Goal: Task Accomplishment & Management: Manage account settings

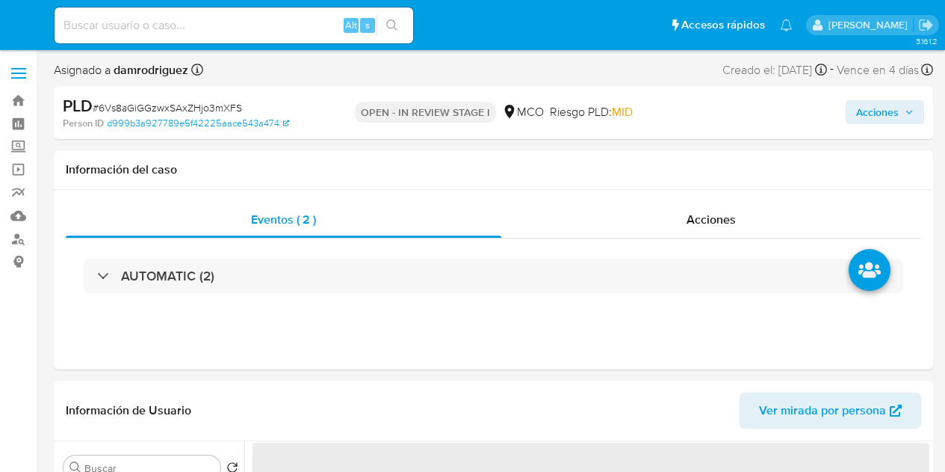
select select "10"
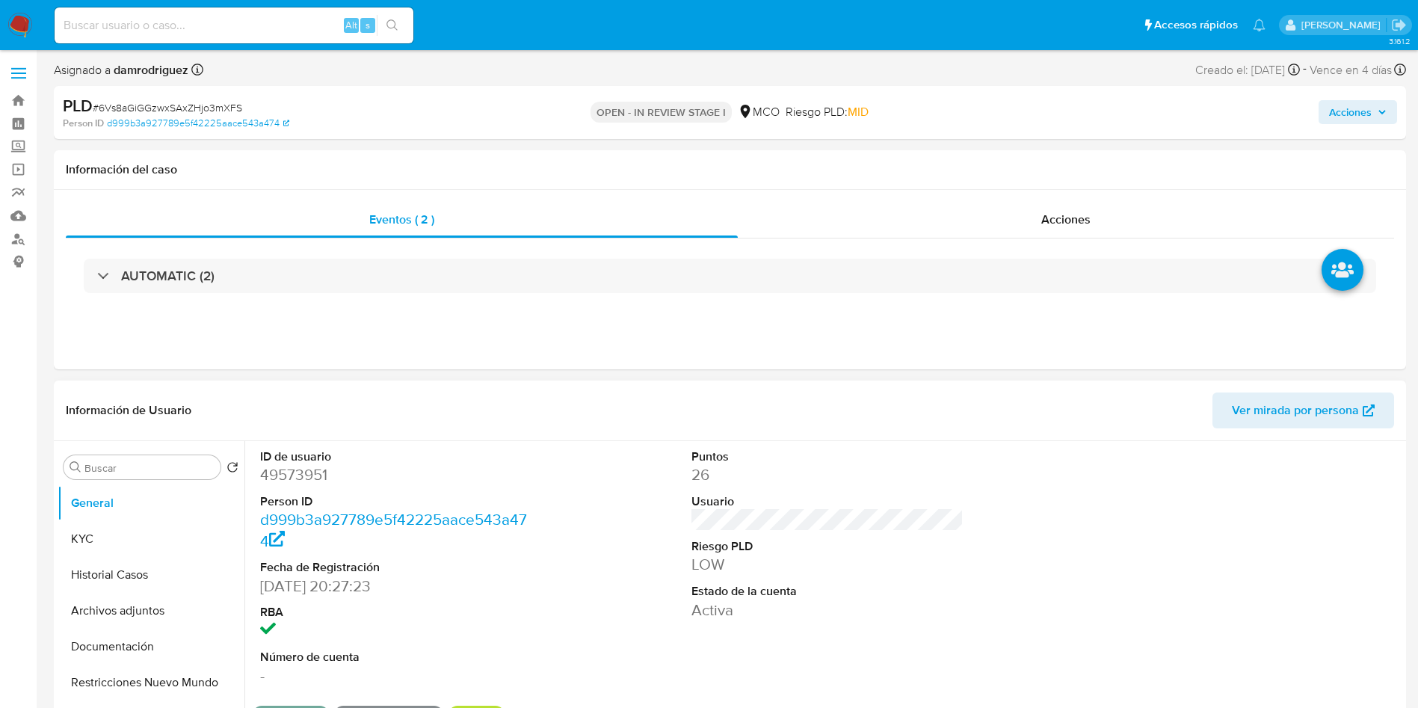
click at [272, 461] on dt "ID de usuario" at bounding box center [396, 456] width 273 height 16
click at [274, 471] on dd "49573951" at bounding box center [396, 474] width 273 height 21
copy dd "49573951"
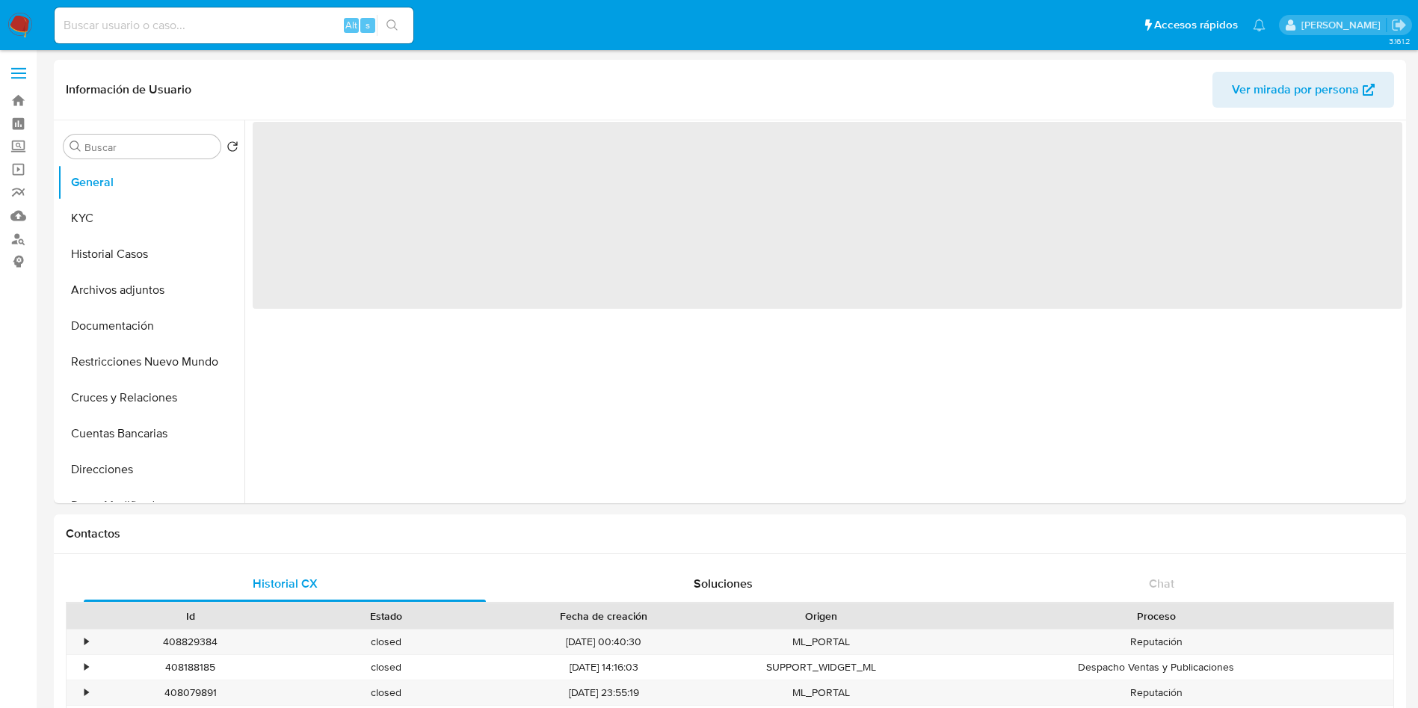
select select "10"
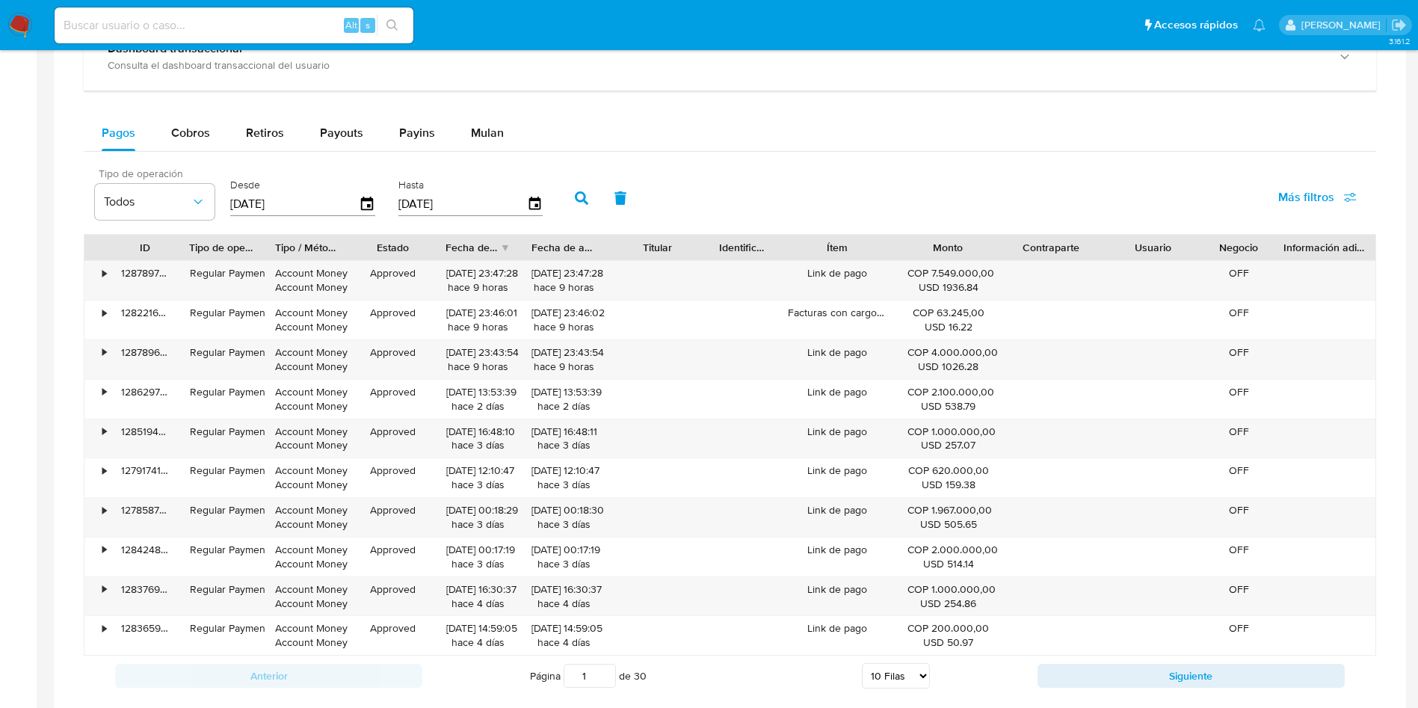
scroll to position [897, 0]
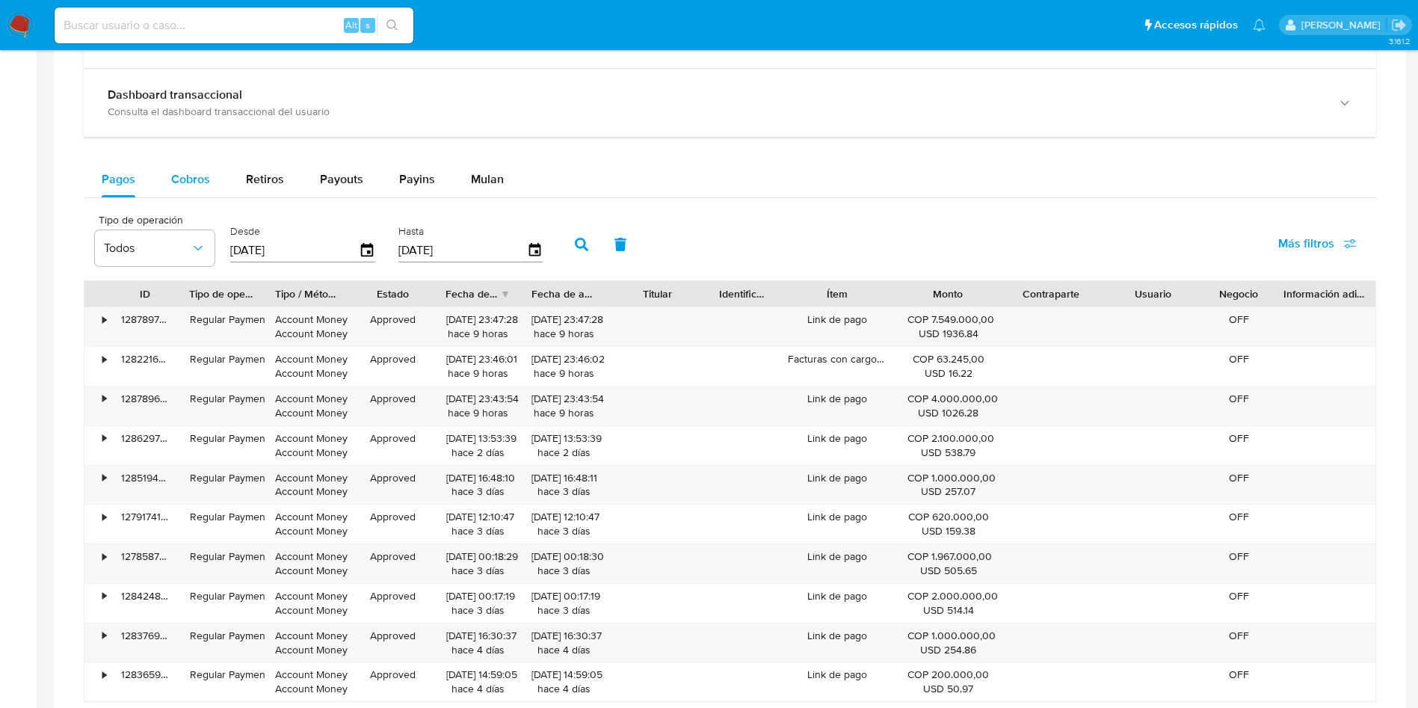
click at [200, 191] on div "Cobros" at bounding box center [190, 179] width 39 height 36
select select "10"
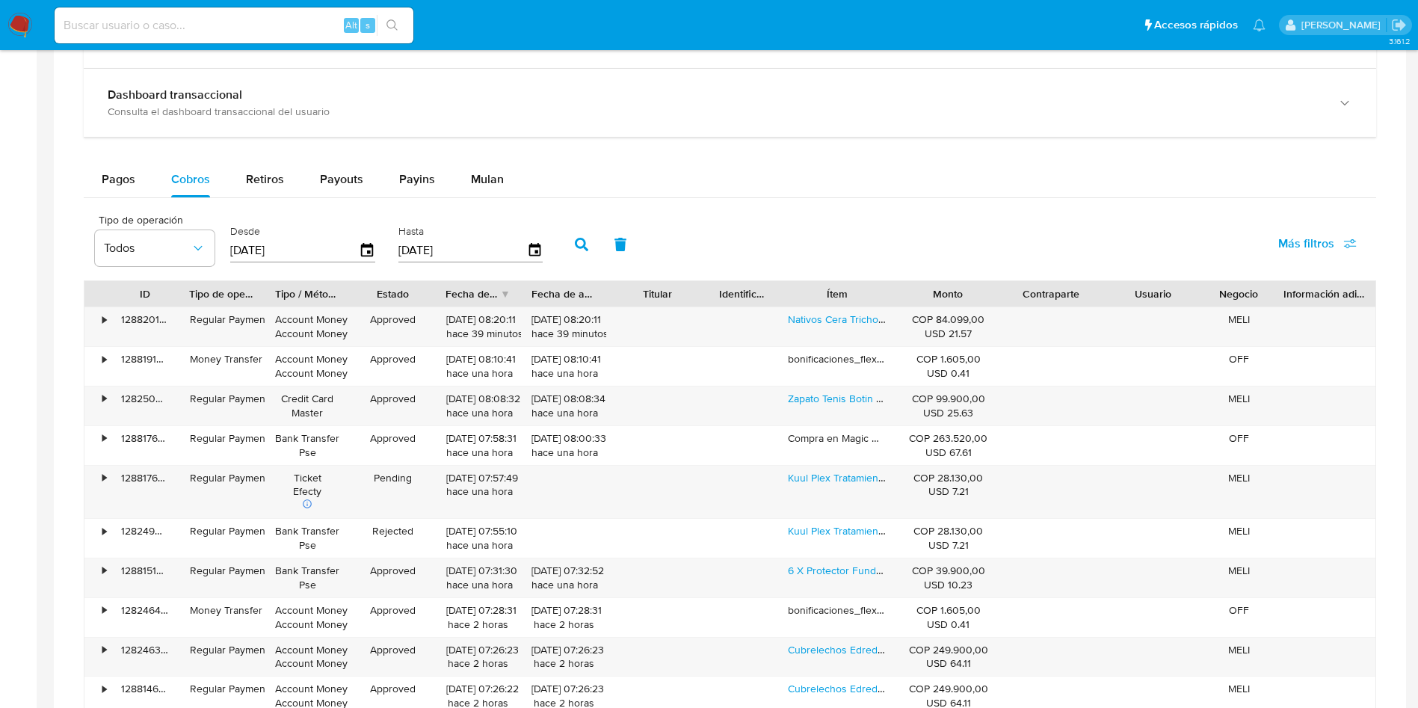
drag, startPoint x: 879, startPoint y: 291, endPoint x: 892, endPoint y: 289, distance: 12.9
click at [925, 289] on div "ID Tipo de operación Tipo / Método Estado Fecha de creación Fecha de aprobación…" at bounding box center [729, 293] width 1291 height 25
click at [855, 288] on div "Ítem" at bounding box center [837, 293] width 99 height 15
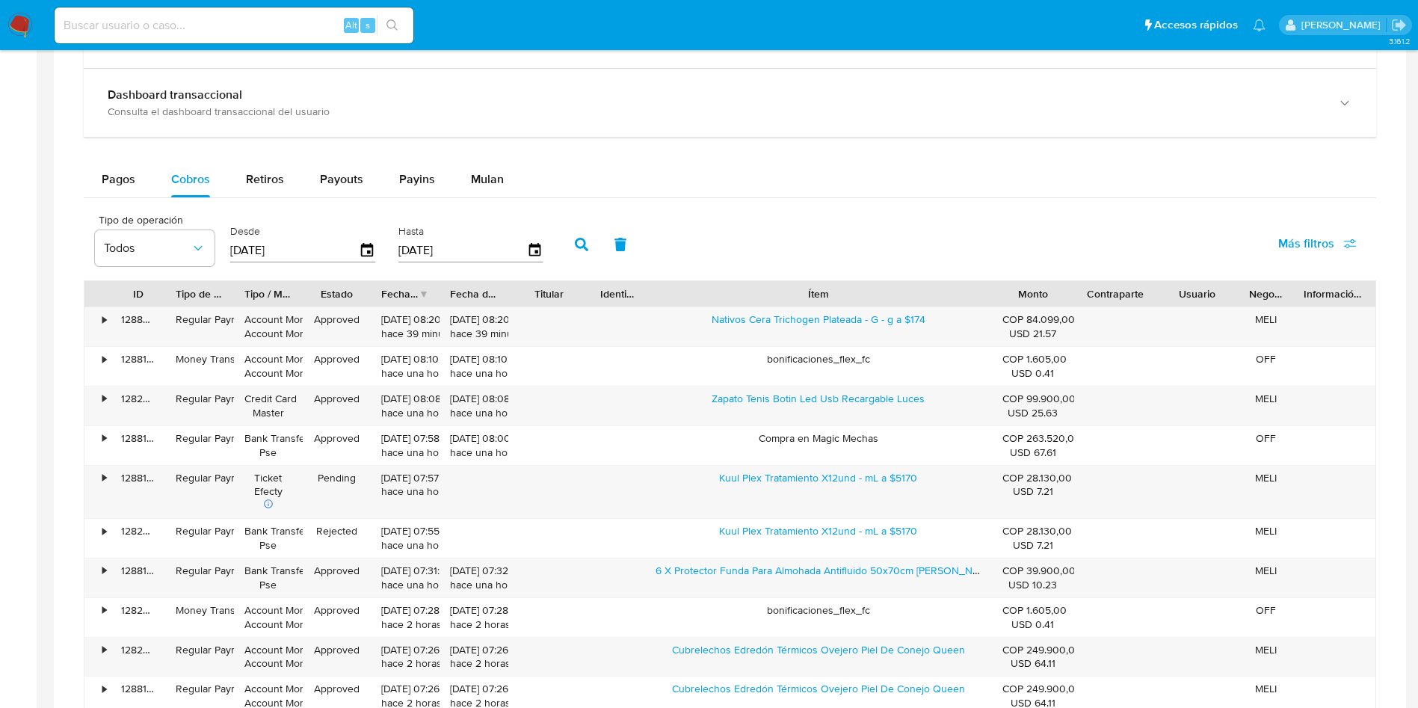
drag, startPoint x: 907, startPoint y: 286, endPoint x: 1110, endPoint y: 287, distance: 202.6
click at [1110, 287] on div "ID Tipo de operación Tipo / Método Estado Fecha de creación Fecha de aprobación…" at bounding box center [729, 293] width 1291 height 25
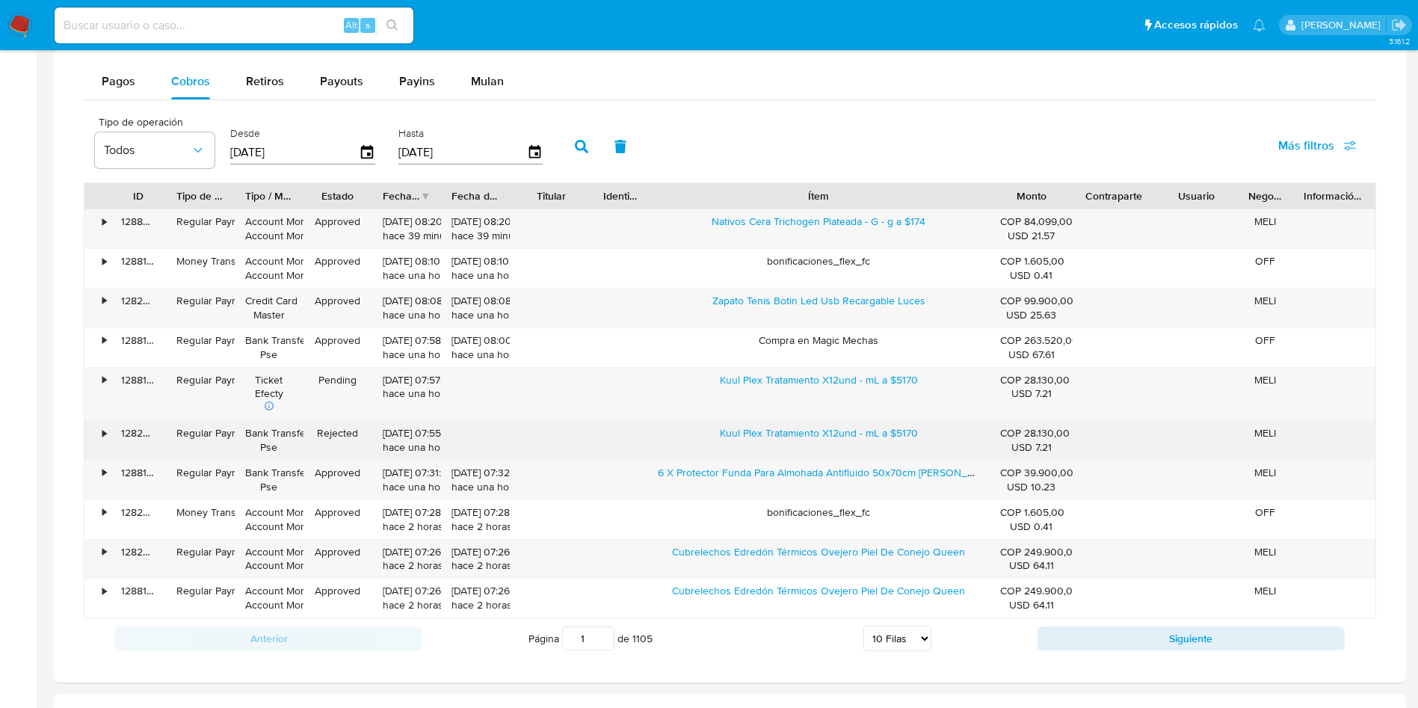
scroll to position [1121, 0]
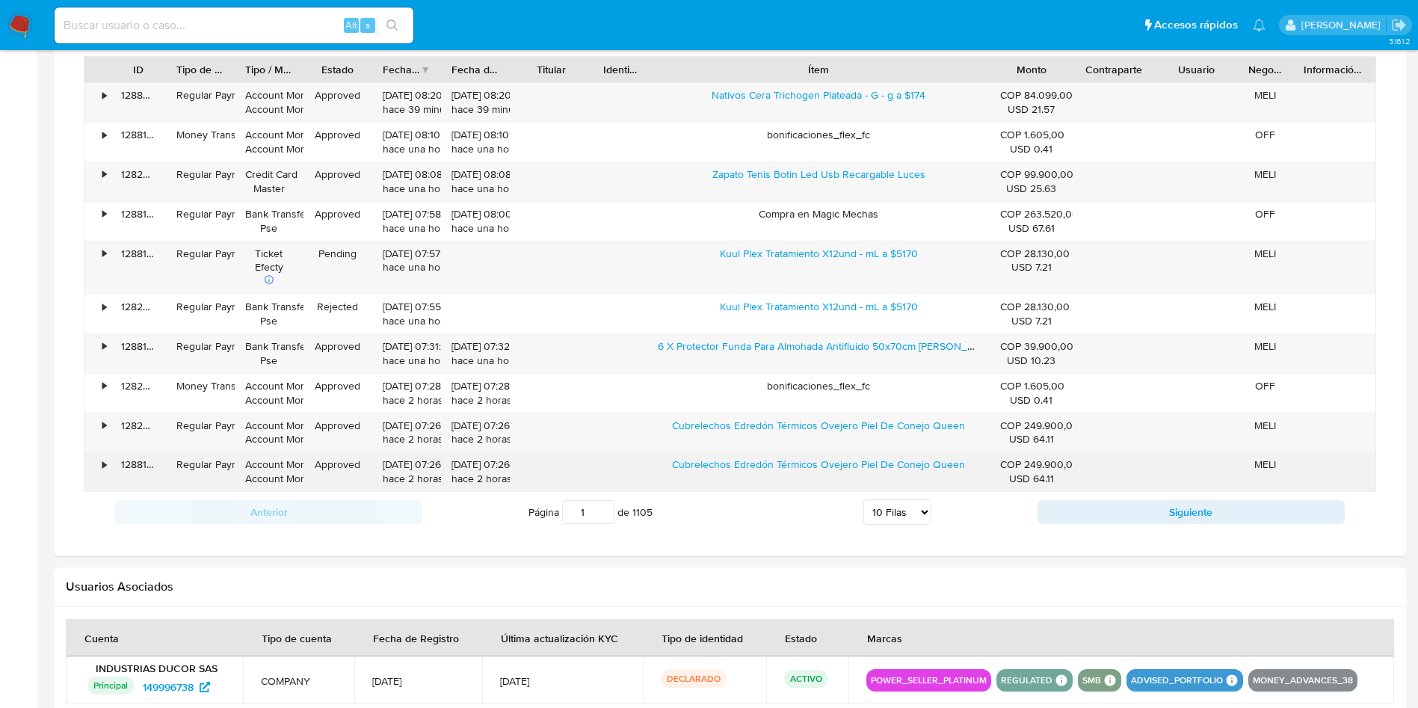
click at [775, 475] on div "Cubrelechos Edredón Térmicos Ovejero Piel De Conejo Queen" at bounding box center [818, 471] width 342 height 39
click at [771, 467] on link "Cubrelechos Edredón Térmicos Ovejero Piel De Conejo Queen" at bounding box center [818, 464] width 293 height 15
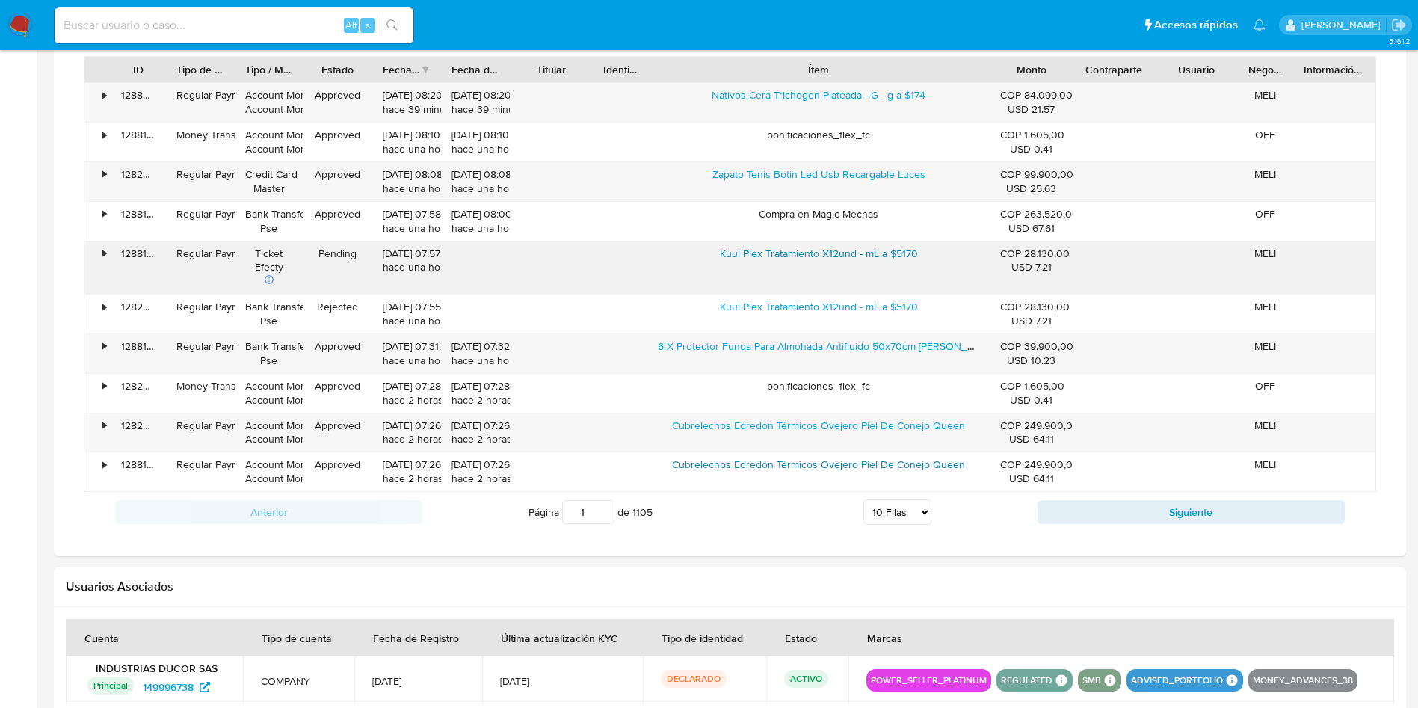
click at [823, 247] on link "Kuul Plex Tratamiento X12und - mL a $5170" at bounding box center [819, 253] width 198 height 15
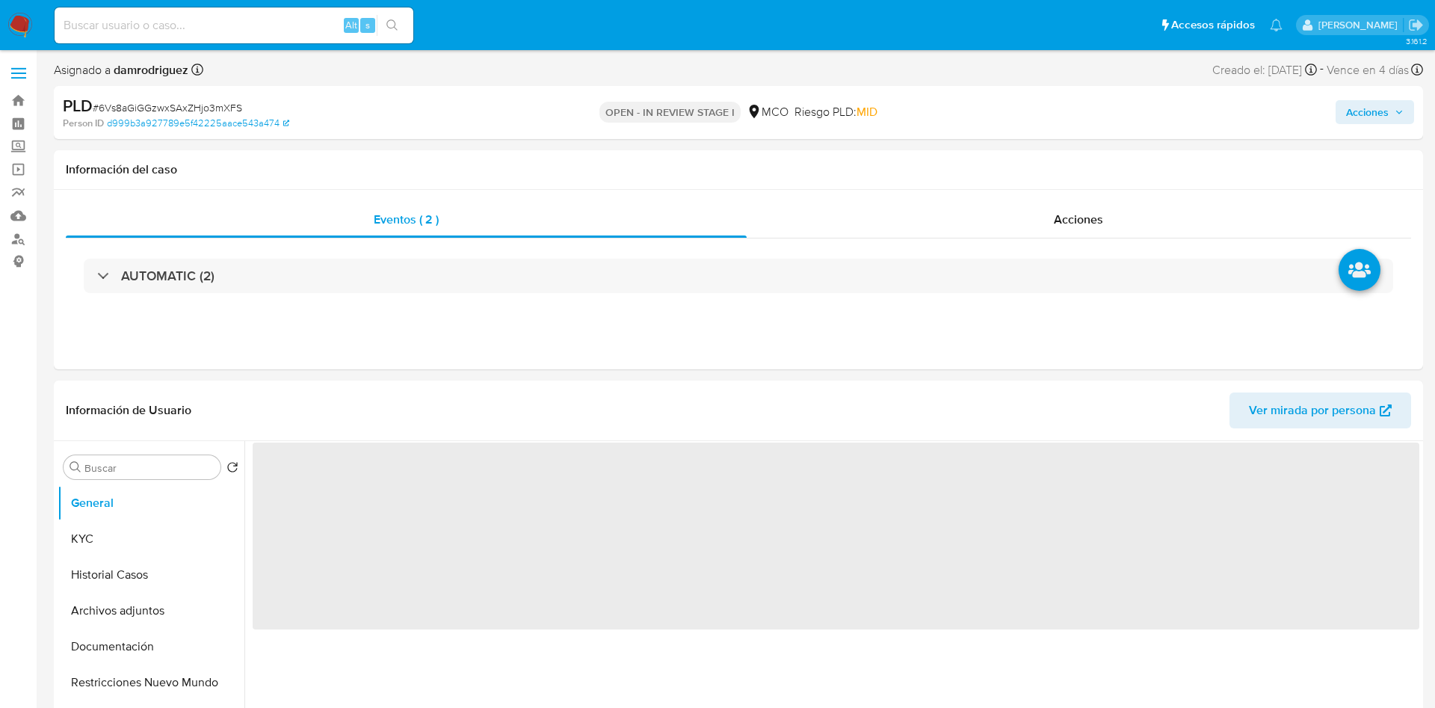
select select "10"
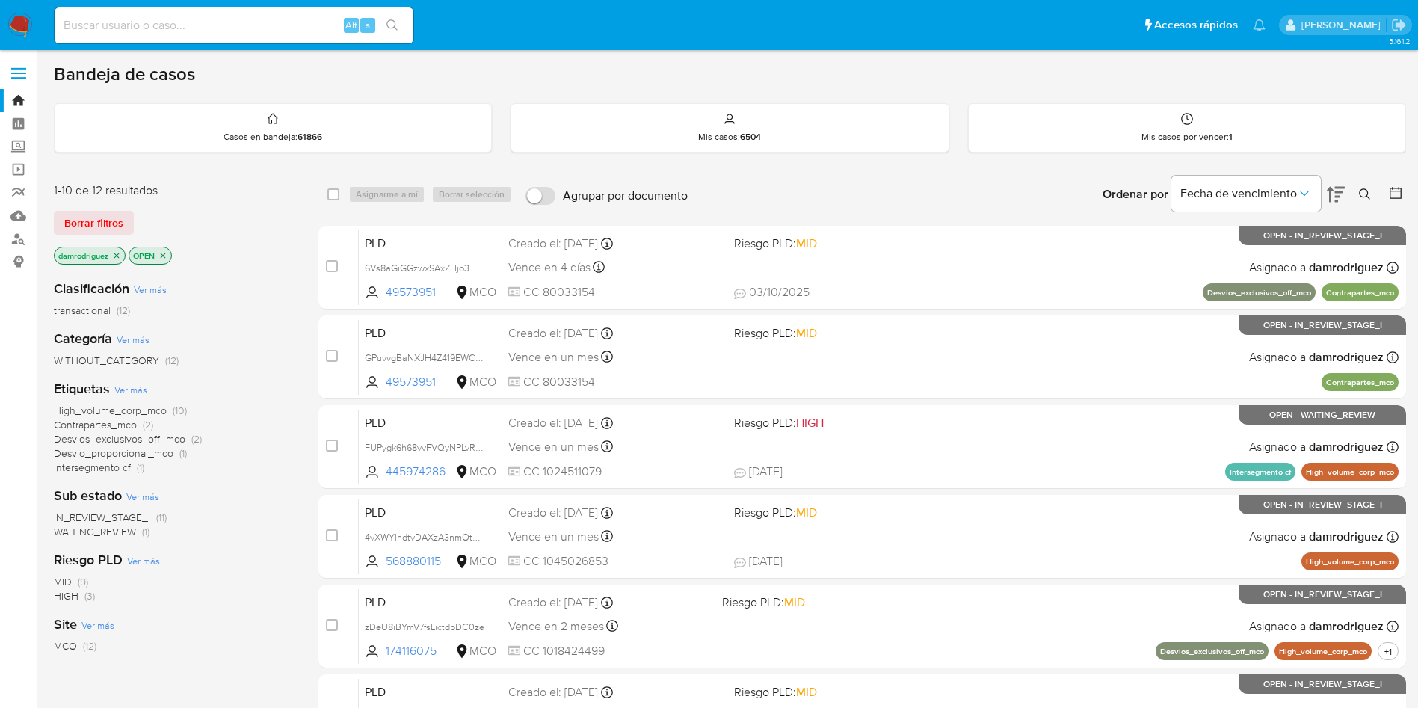
drag, startPoint x: 118, startPoint y: 259, endPoint x: 400, endPoint y: 194, distance: 289.4
click at [118, 259] on icon "close-filter" at bounding box center [116, 255] width 9 height 9
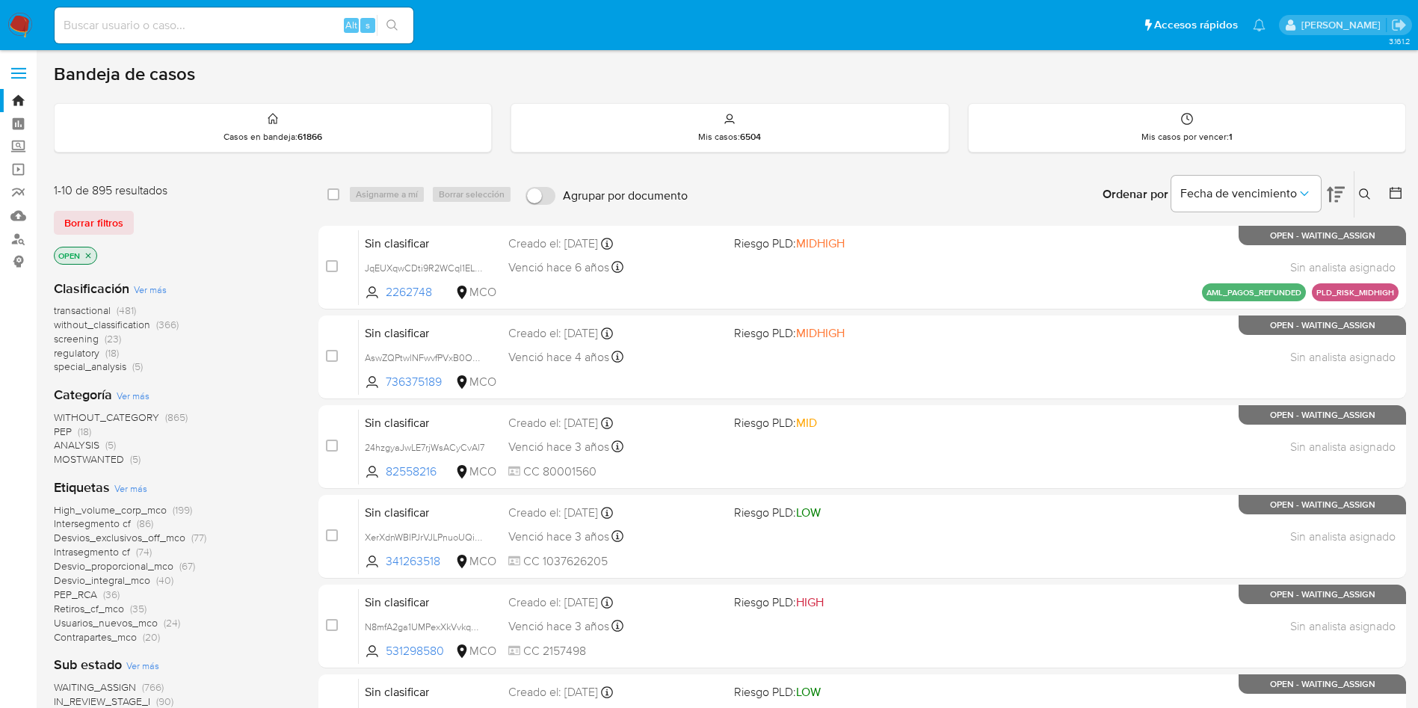
click at [1393, 191] on icon at bounding box center [1395, 193] width 12 height 12
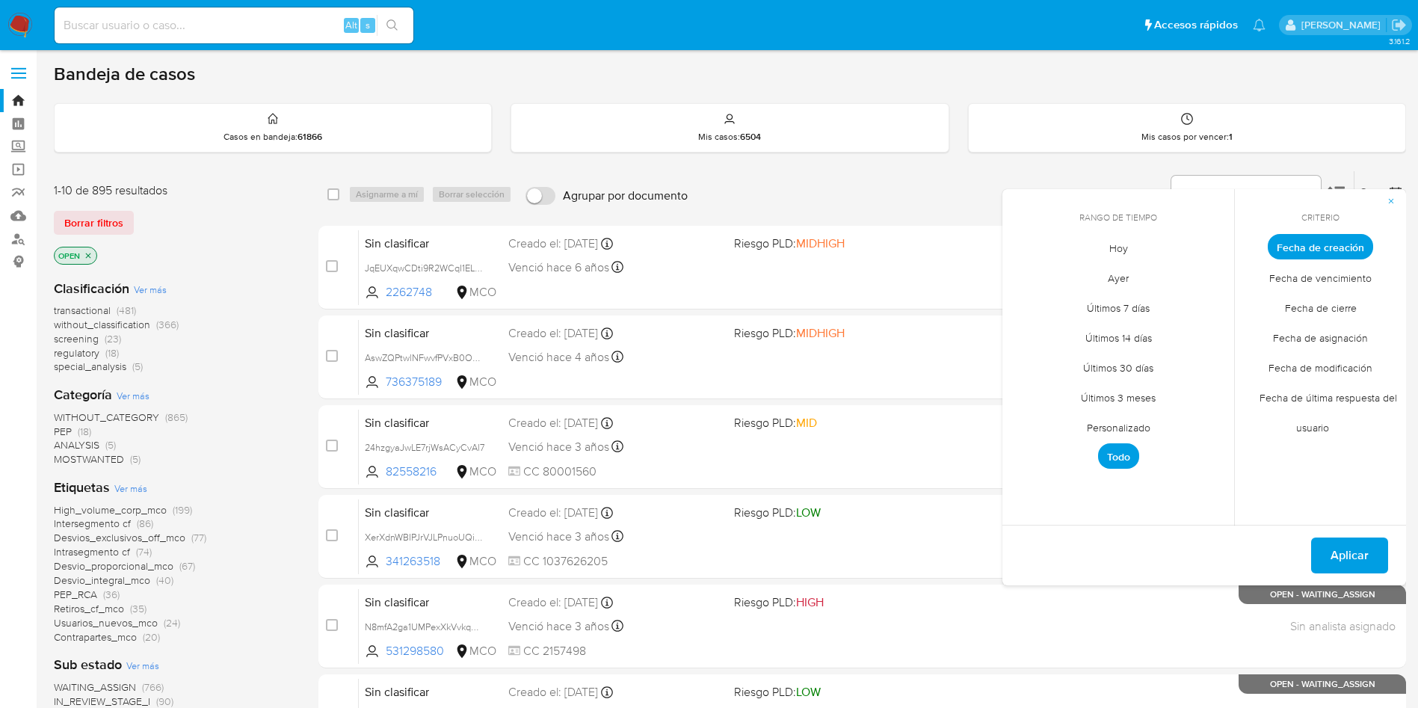
click at [1128, 432] on span "Personalizado" at bounding box center [1118, 427] width 95 height 31
click at [986, 176] on div "Ordenar por Fecha de vencimiento No es posible ordenar los resultados mientras …" at bounding box center [1050, 194] width 711 height 46
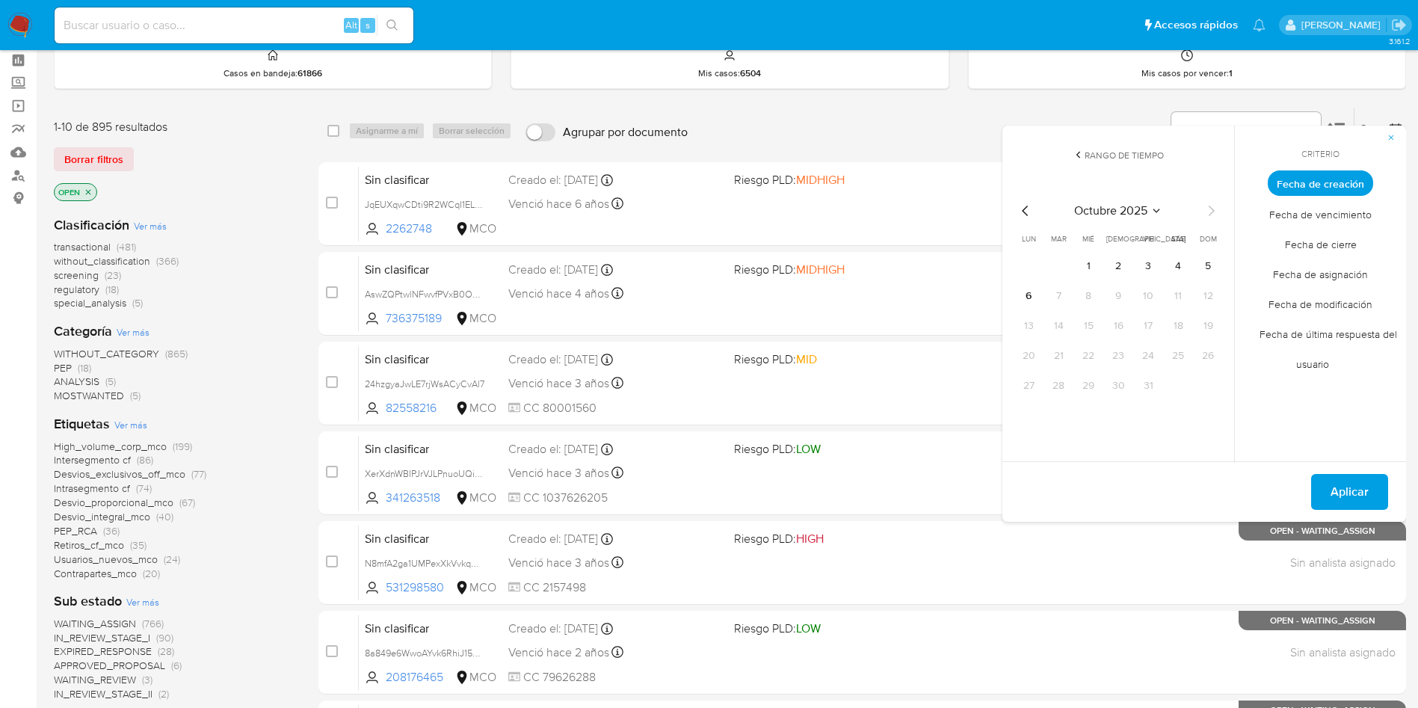
scroll to position [112, 0]
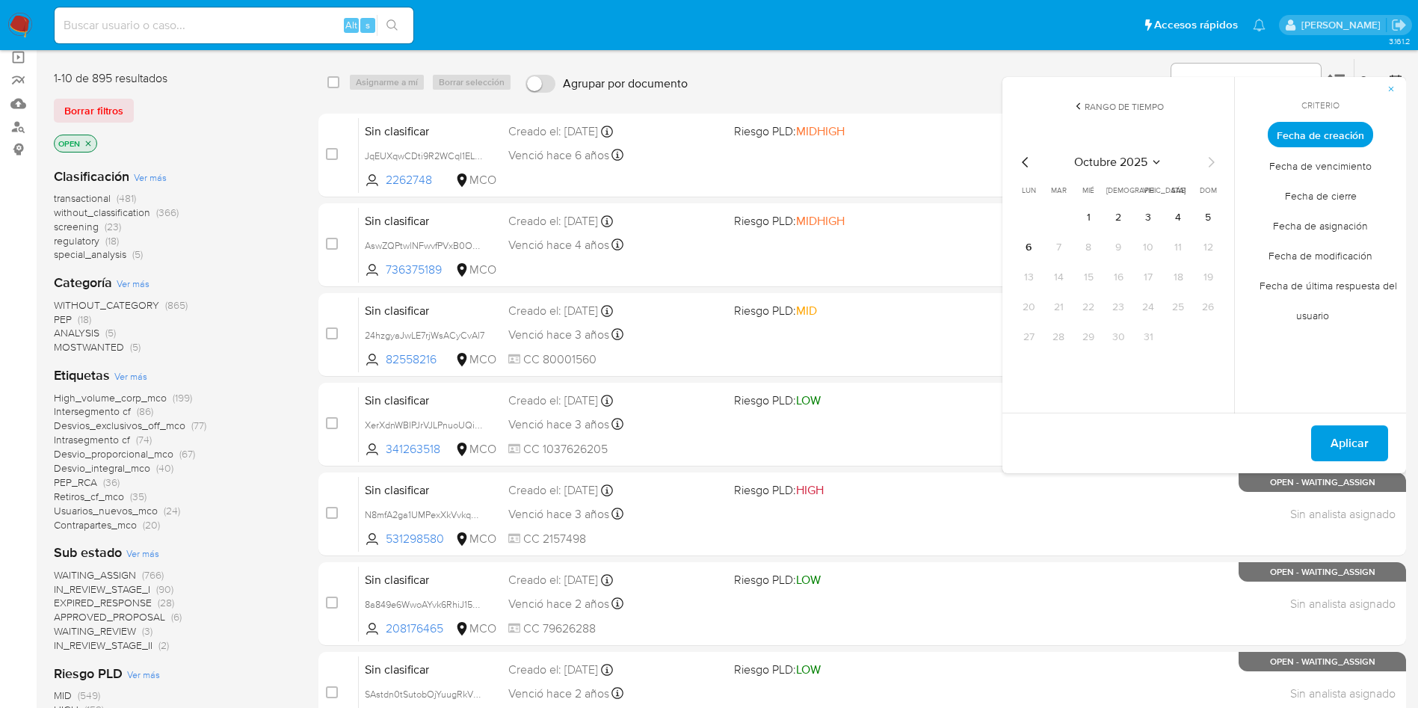
click at [1141, 392] on div "Rango de tiempo octubre 2025 octubre 2025 lun lunes mar martes mié miércoles ju…" at bounding box center [1118, 245] width 232 height 336
click at [268, 256] on div "transactional (481) without_classification (366) screening (23) regulatory (18)…" at bounding box center [174, 226] width 241 height 70
click at [306, 232] on div "1-10 de 895 resultados Borrar filtros OPEN Clasificación Ver más transactional …" at bounding box center [730, 558] width 1352 height 1000
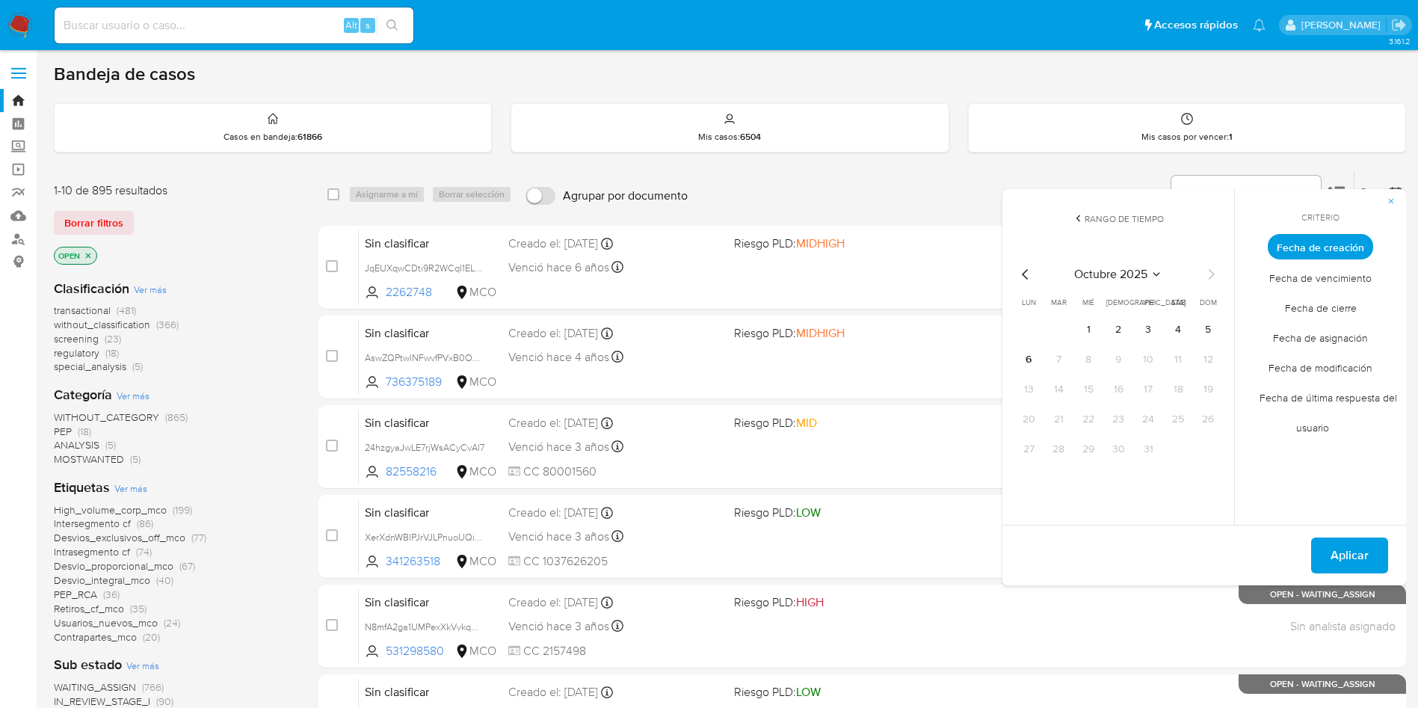
click at [1023, 271] on icon "Mes anterior" at bounding box center [1026, 274] width 18 height 18
click at [1022, 270] on icon "Mes anterior" at bounding box center [1026, 274] width 18 height 18
click at [1026, 390] on button "11" at bounding box center [1029, 389] width 24 height 24
click at [1093, 387] on button "13" at bounding box center [1088, 389] width 24 height 24
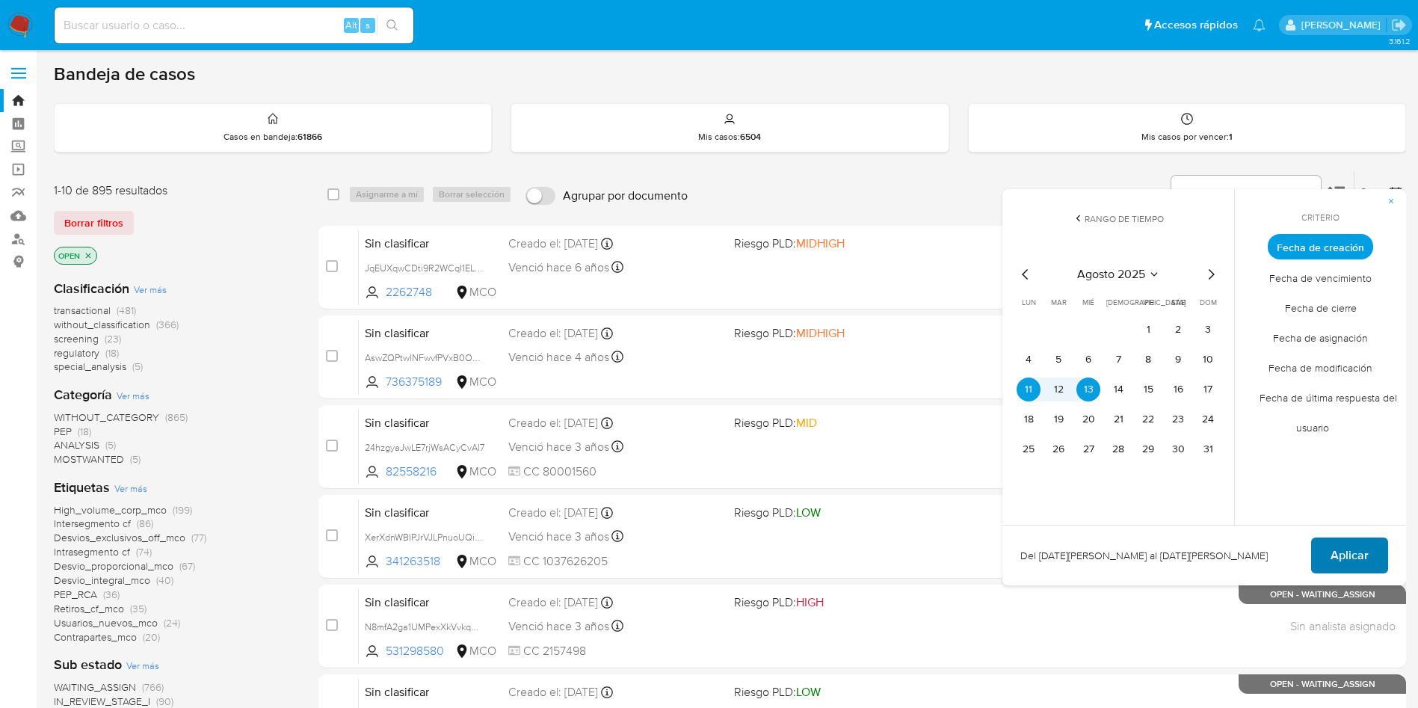
click at [1345, 550] on span "Aplicar" at bounding box center [1349, 555] width 38 height 33
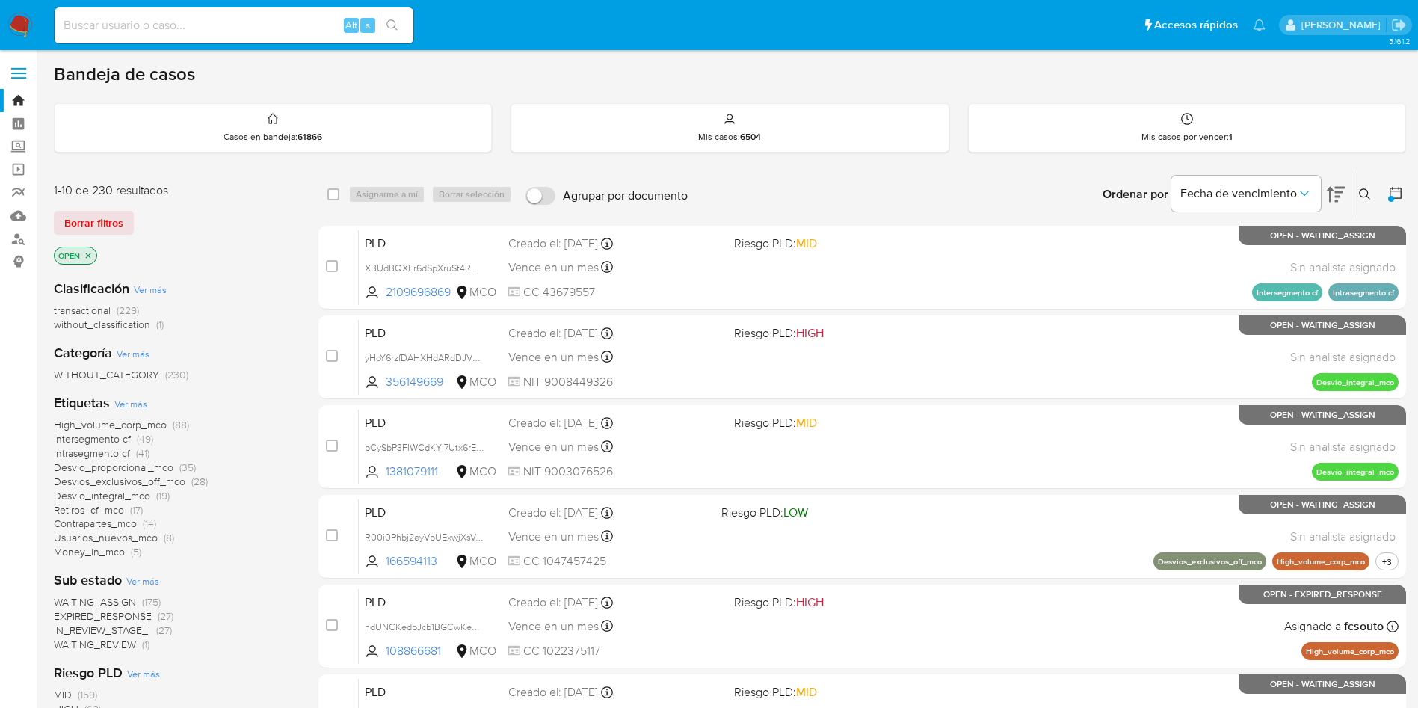
click at [22, 19] on img at bounding box center [19, 25] width 25 height 25
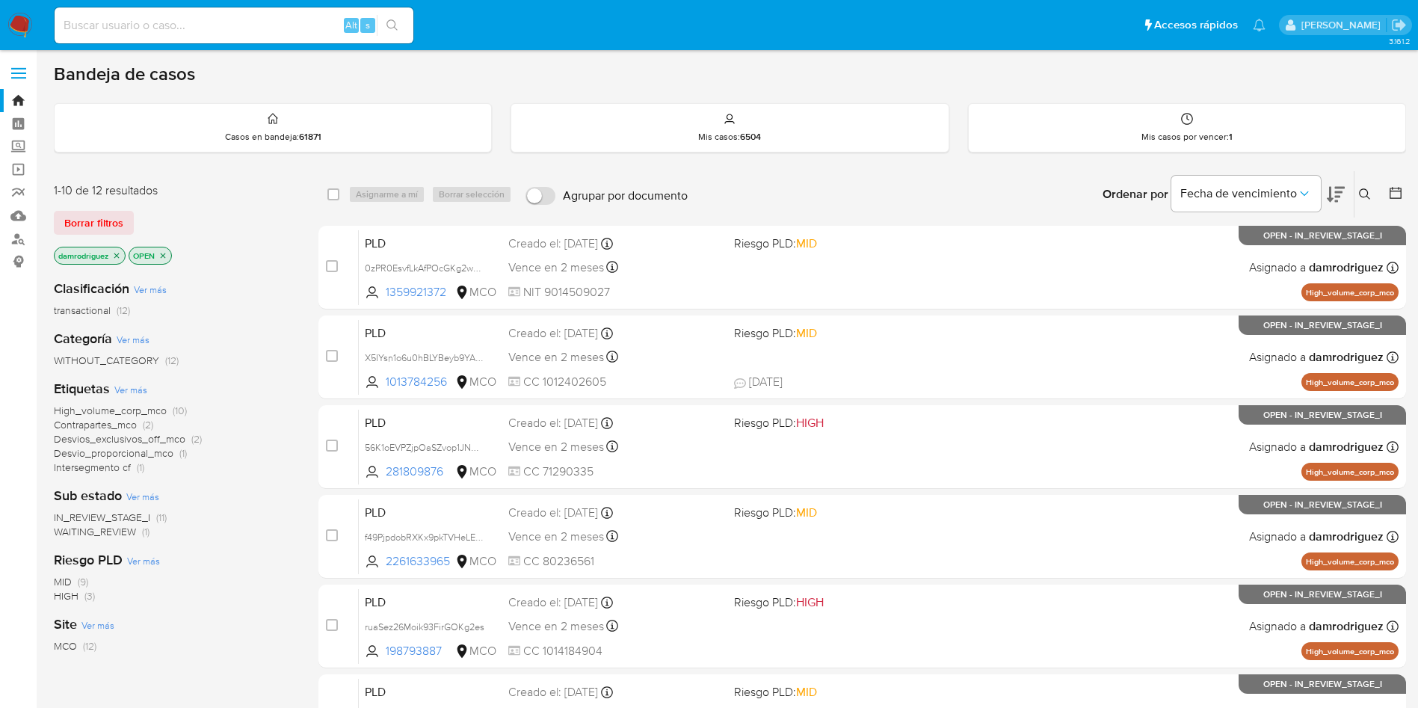
click at [276, 306] on div "transactional (12)" at bounding box center [174, 310] width 241 height 14
click at [314, 290] on div "1-10 de 12 resultados Borrar filtros damrodriguez OPEN Clasificación Ver más tr…" at bounding box center [730, 670] width 1352 height 1000
click at [93, 537] on span "WAITING_REVIEW" at bounding box center [95, 531] width 82 height 15
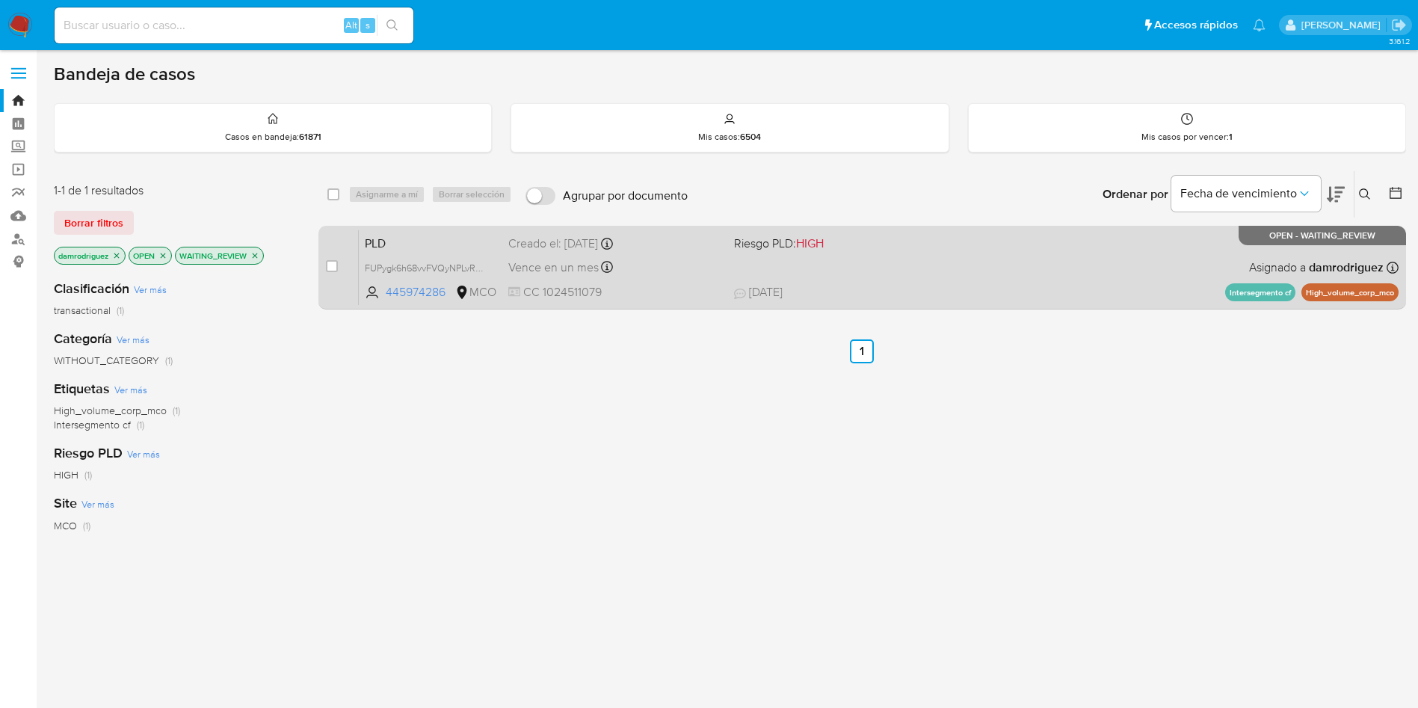
click at [398, 236] on span "PLD" at bounding box center [431, 241] width 132 height 19
click at [338, 271] on div "case-item-checkbox No es posible asignar el caso" at bounding box center [342, 266] width 33 height 75
click at [336, 267] on input "checkbox" at bounding box center [332, 266] width 12 height 12
checkbox input "true"
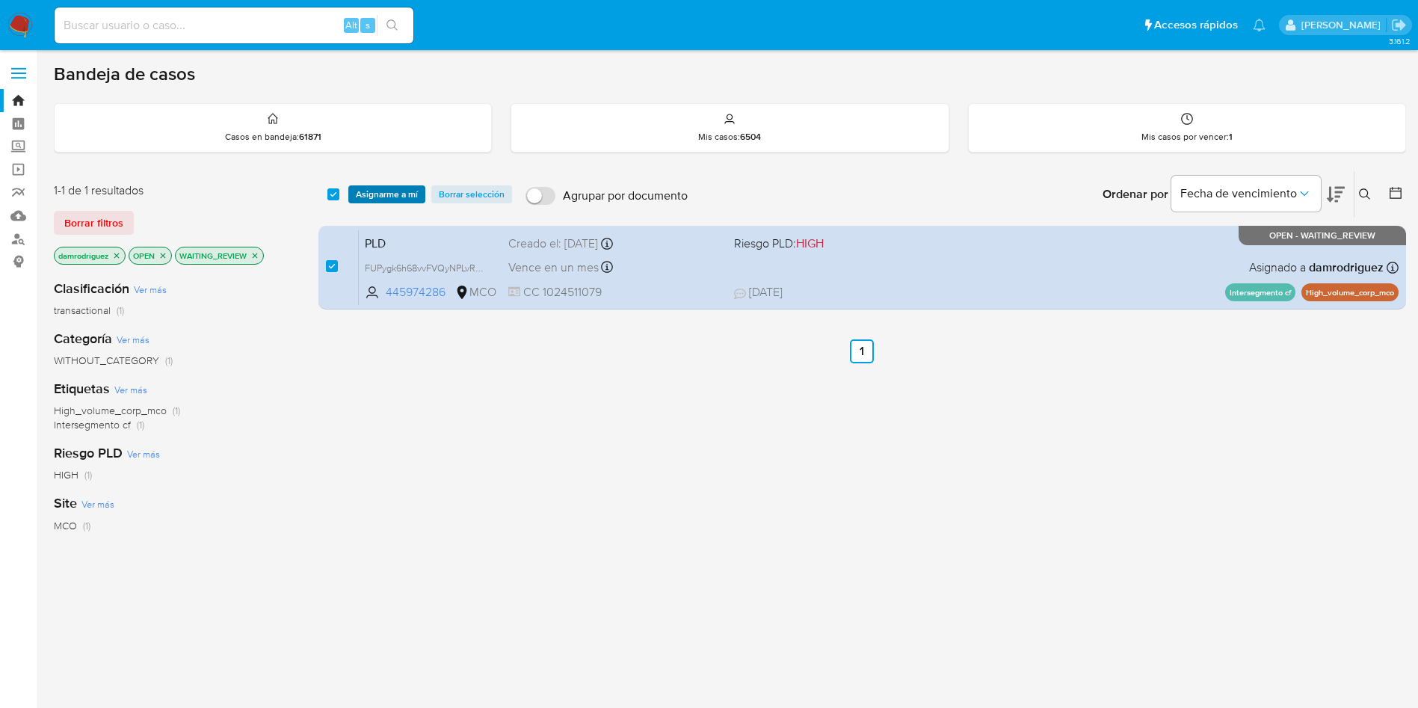
click at [385, 192] on span "Asignarme a mí" at bounding box center [387, 194] width 62 height 15
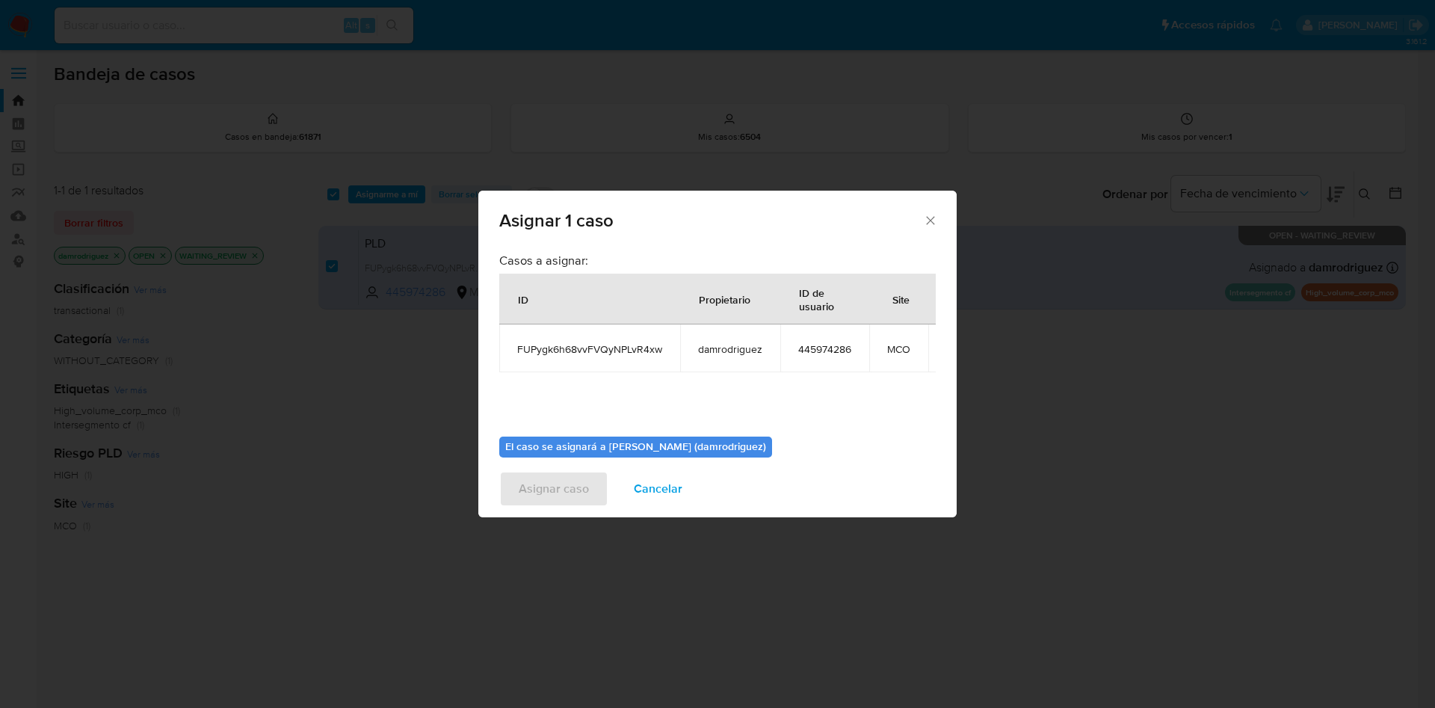
scroll to position [95, 0]
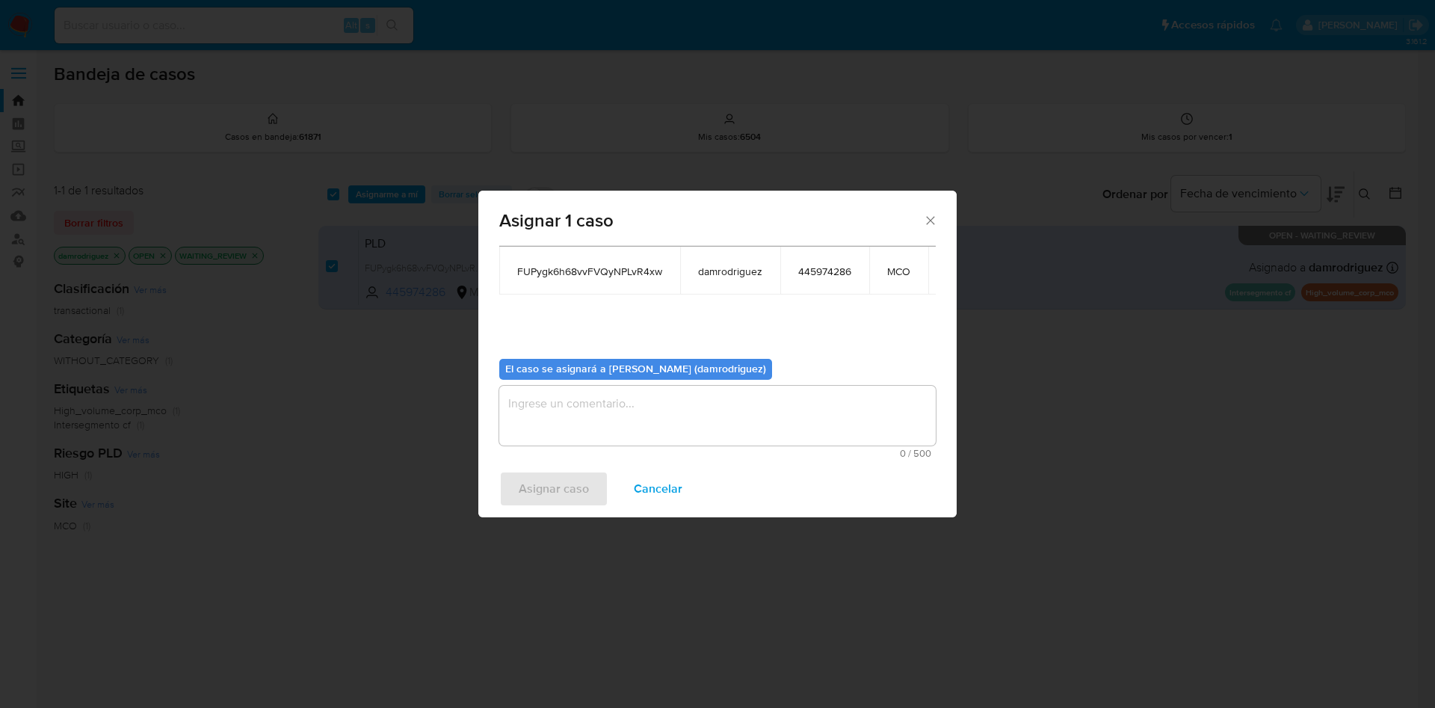
click at [609, 398] on textarea "assign-modal" at bounding box center [717, 416] width 436 height 60
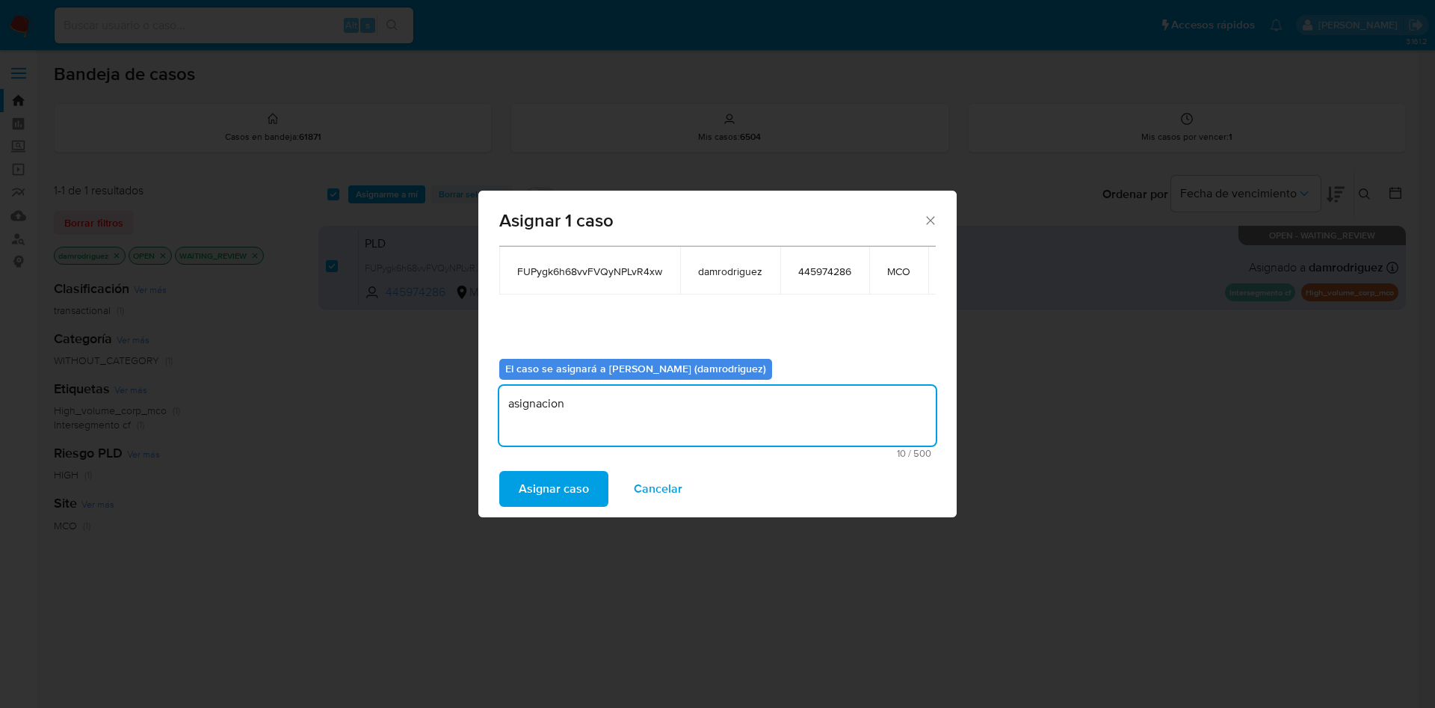
type textarea "asignacion"
click at [557, 468] on div "Asignar caso Cancelar" at bounding box center [717, 488] width 478 height 57
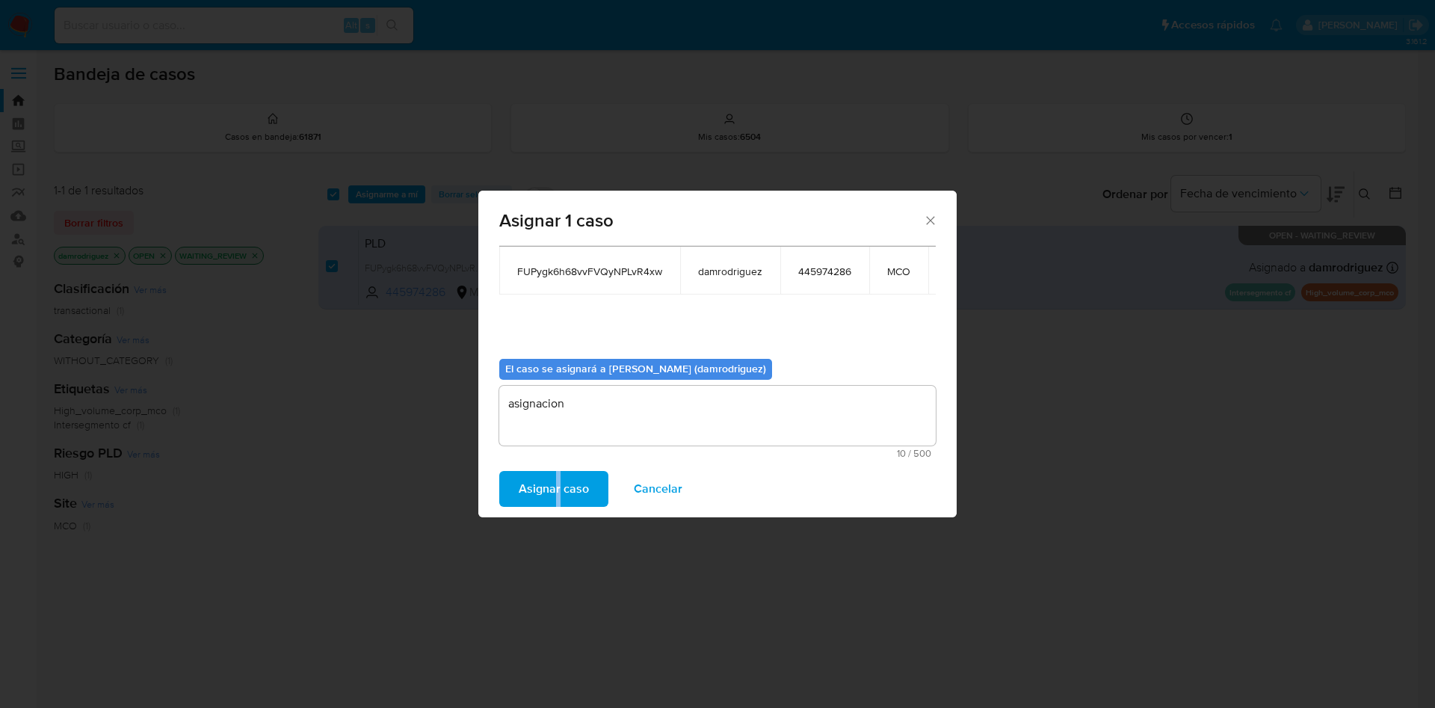
click at [555, 478] on span "Asignar caso" at bounding box center [554, 488] width 70 height 33
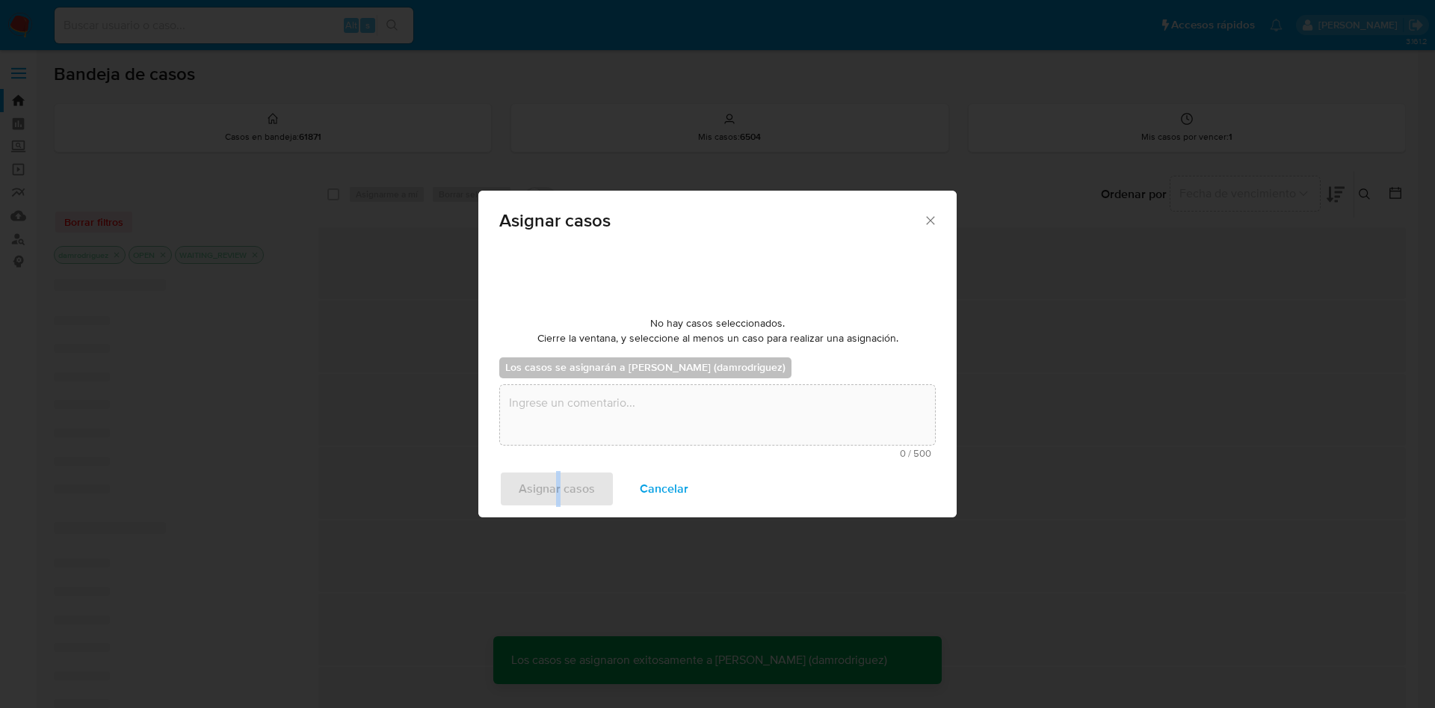
checkbox input "false"
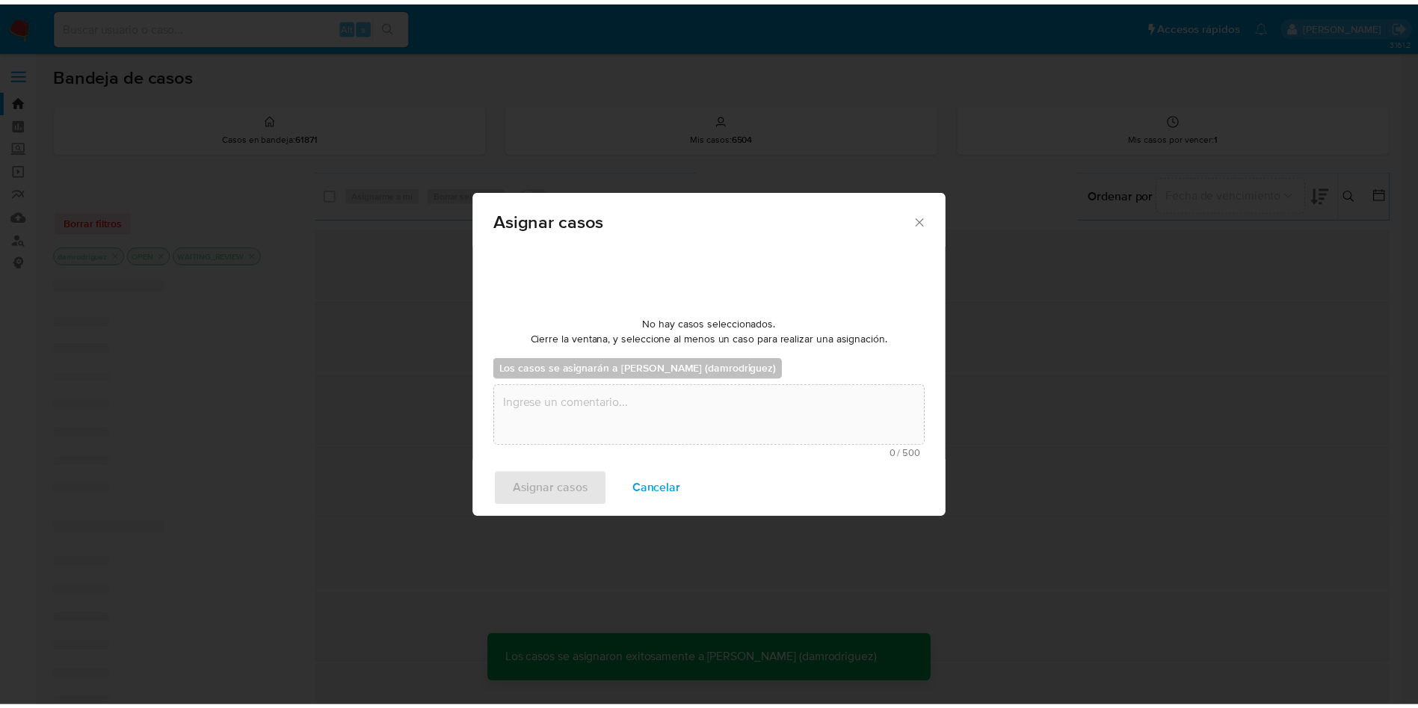
scroll to position [90, 0]
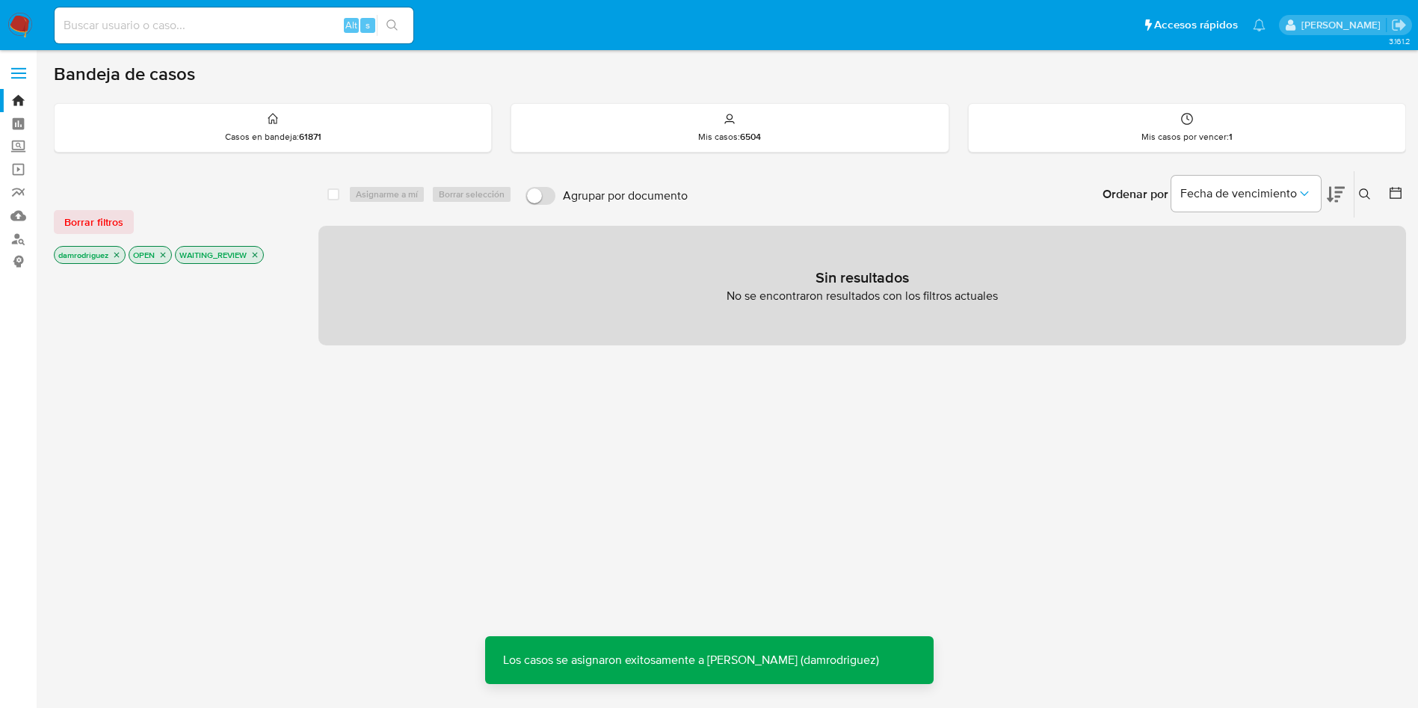
click at [259, 257] on icon "close-filter" at bounding box center [254, 254] width 9 height 9
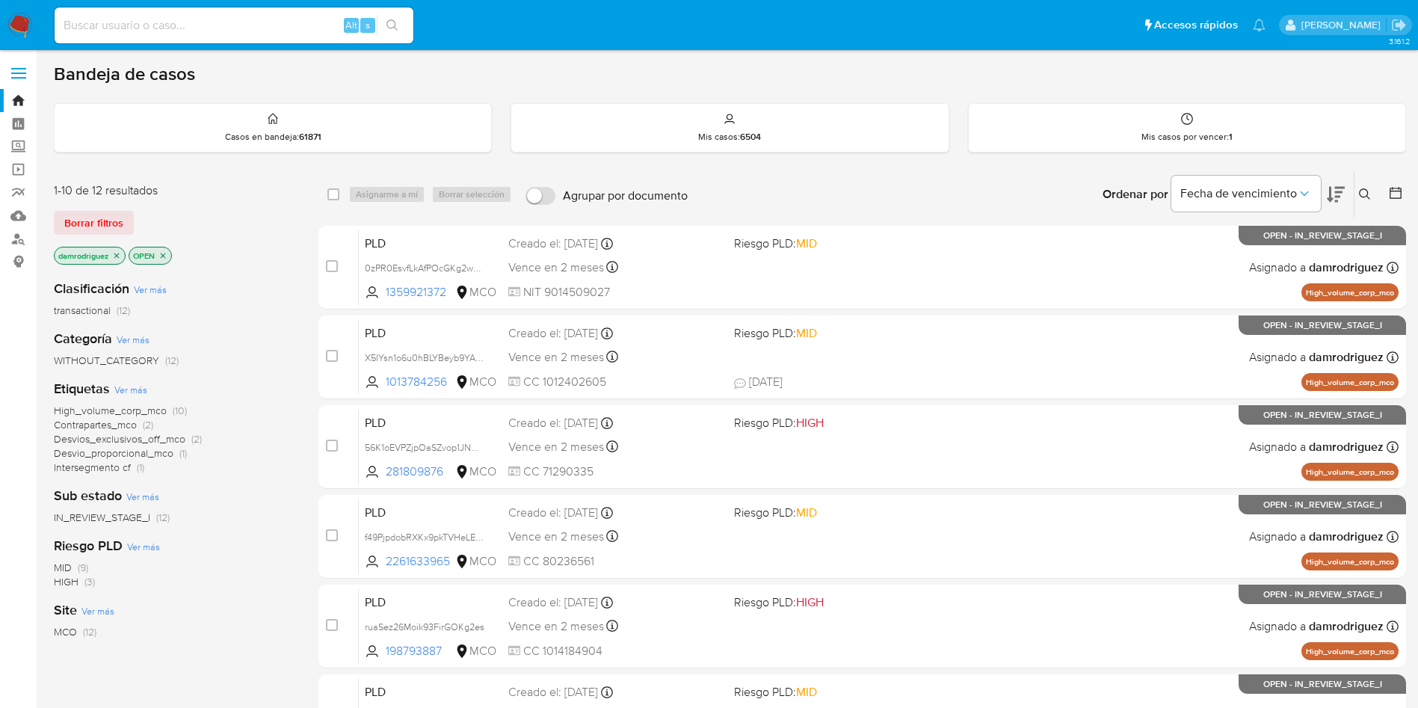
click at [1342, 191] on icon at bounding box center [1336, 195] width 18 height 16
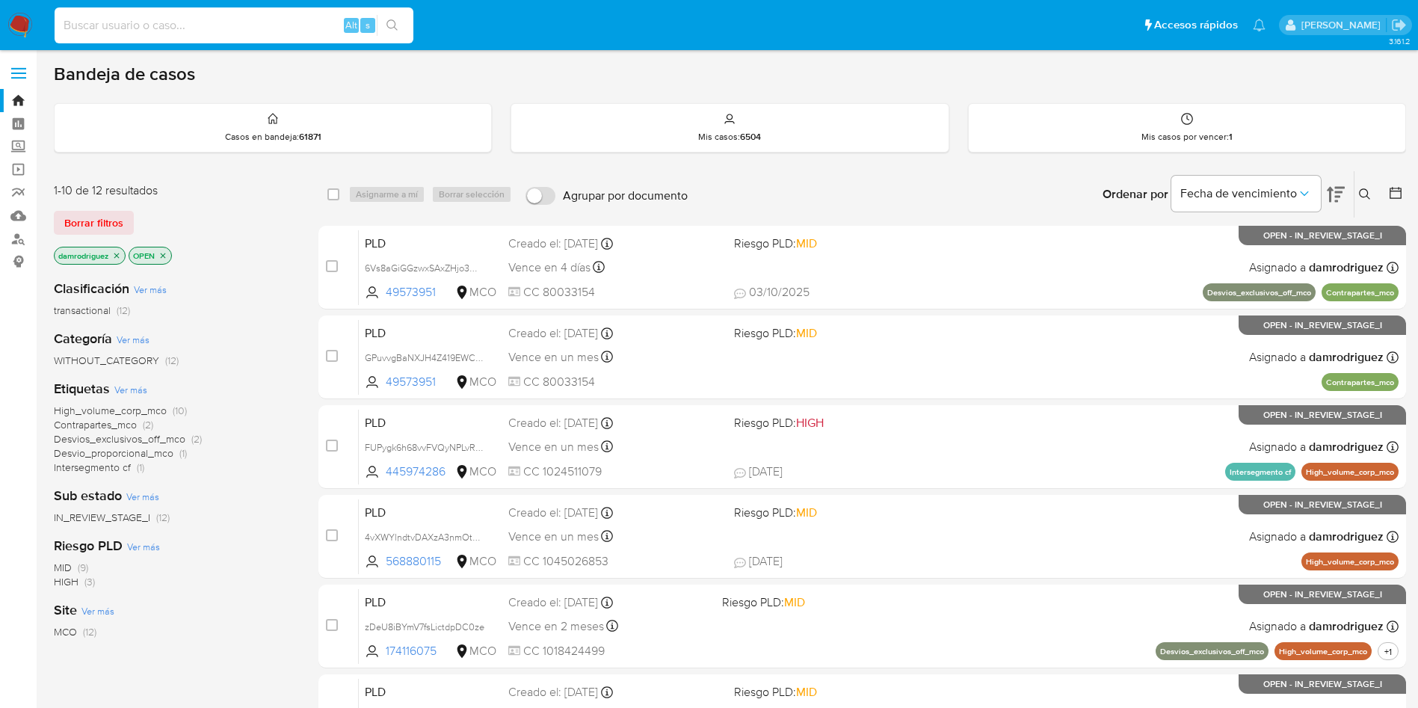
click at [276, 23] on input at bounding box center [234, 25] width 359 height 19
paste input "6Vs8aGiGGzwxSAxZHjo3mXFS"
type input "6Vs8aGiGGzwxSAxZHjo3mXFS"
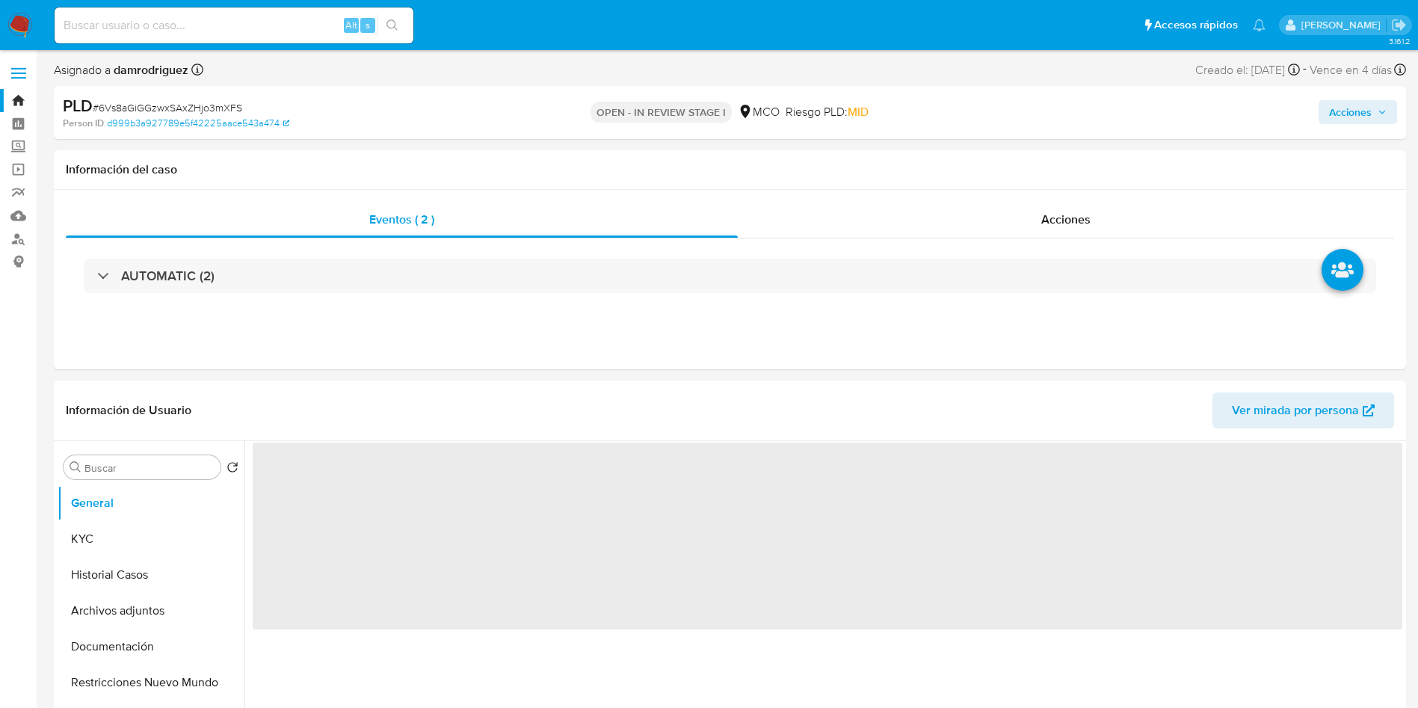
select select "10"
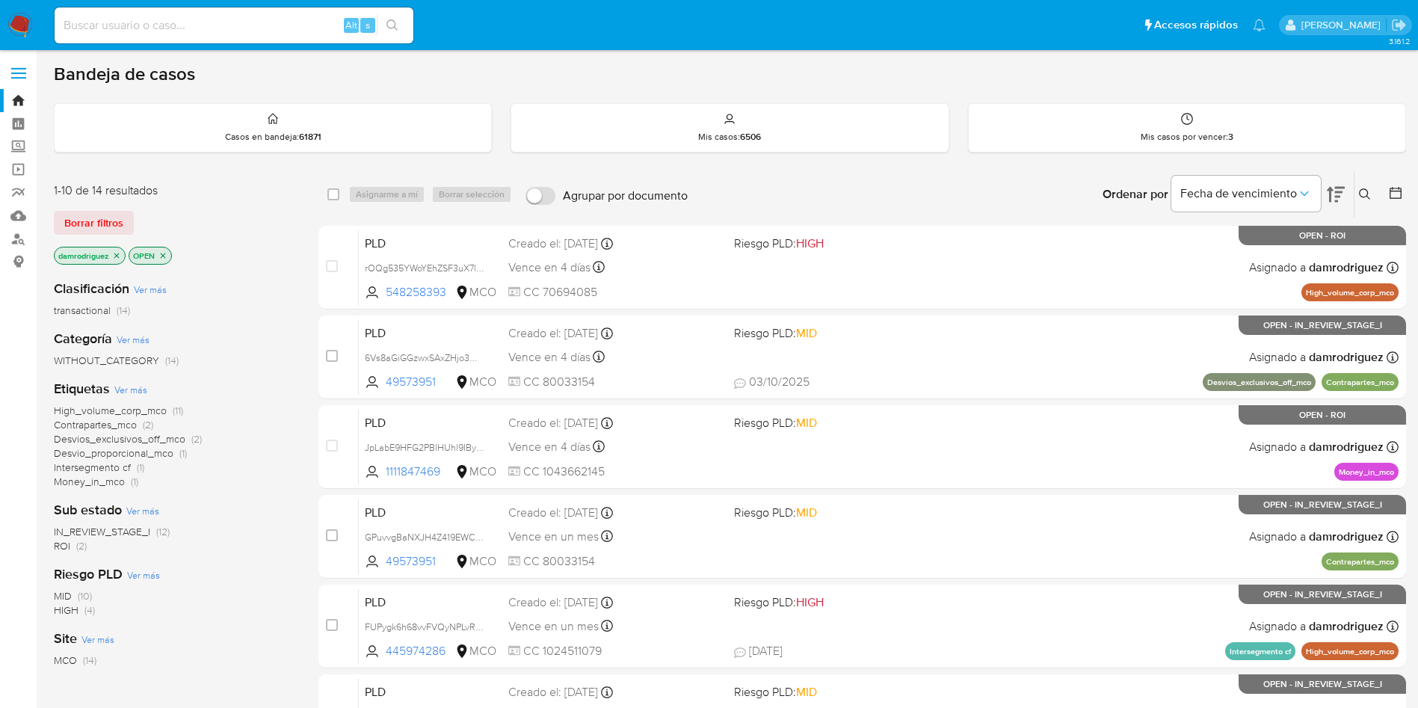
click at [1338, 199] on icon at bounding box center [1336, 194] width 18 height 18
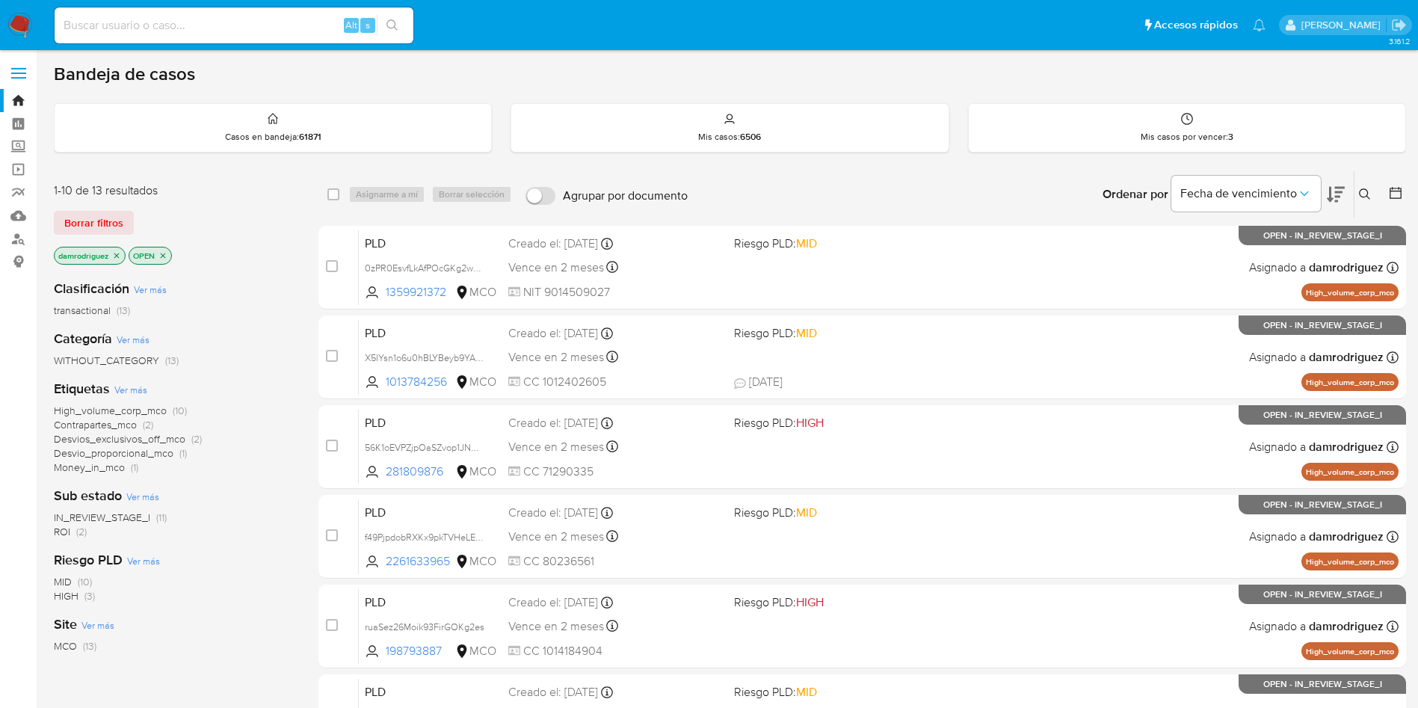
click at [1338, 199] on icon at bounding box center [1336, 194] width 18 height 18
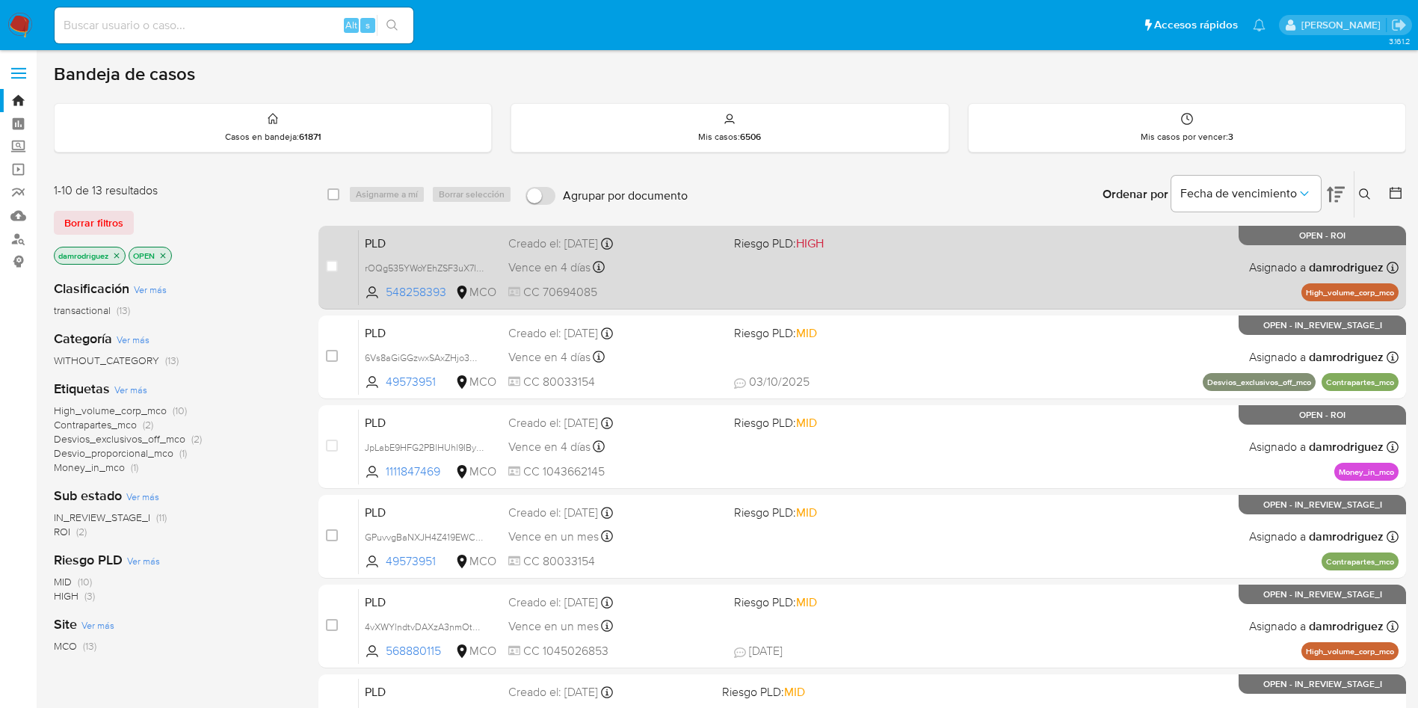
click at [466, 241] on span "PLD" at bounding box center [431, 241] width 132 height 19
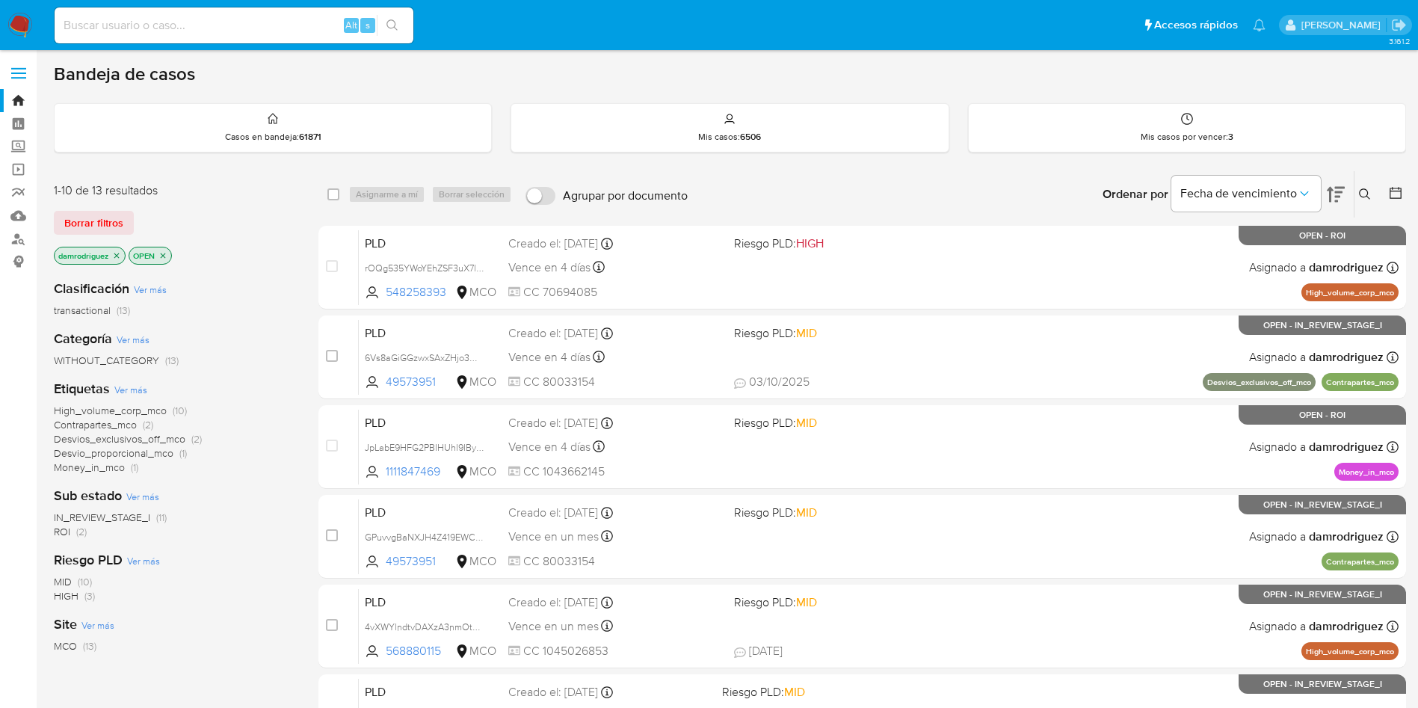
drag, startPoint x: 63, startPoint y: 535, endPoint x: 78, endPoint y: 534, distance: 15.7
click at [64, 535] on span "ROI" at bounding box center [62, 531] width 16 height 15
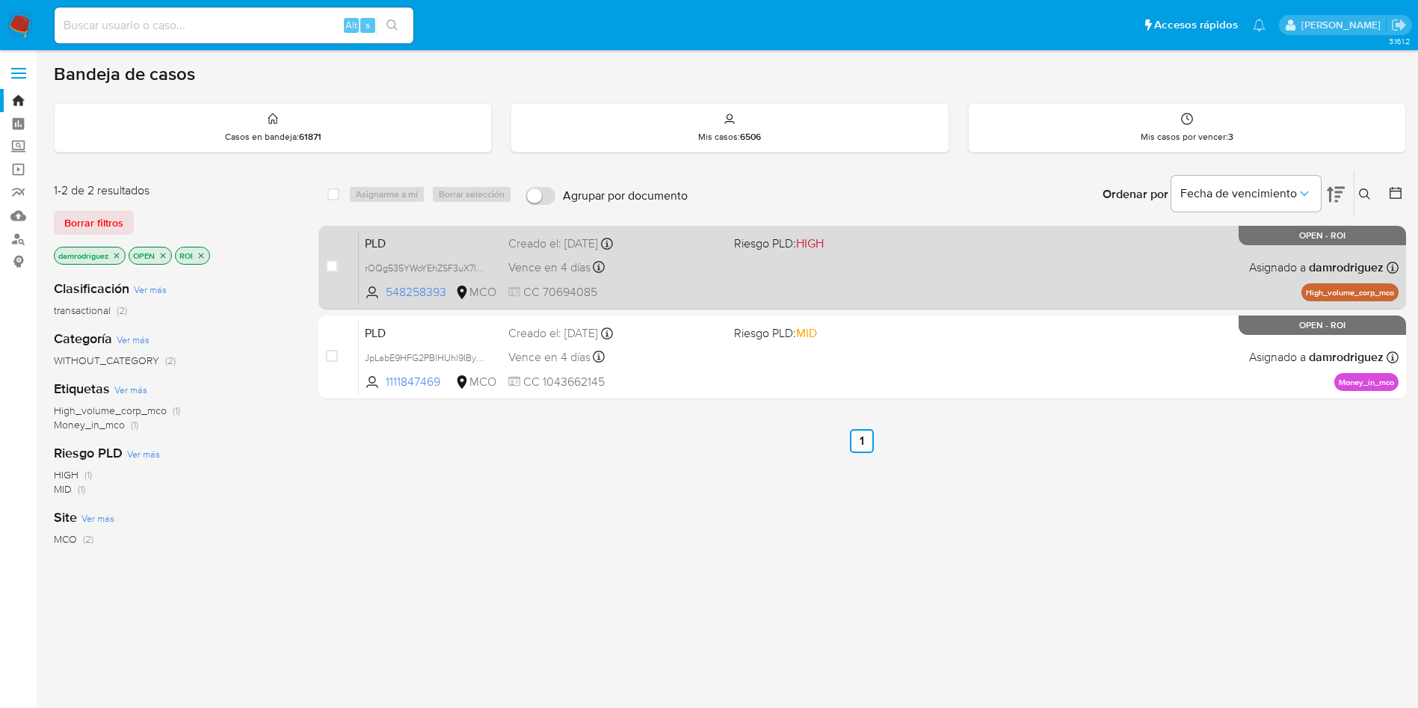
click at [429, 245] on span "PLD" at bounding box center [431, 241] width 132 height 19
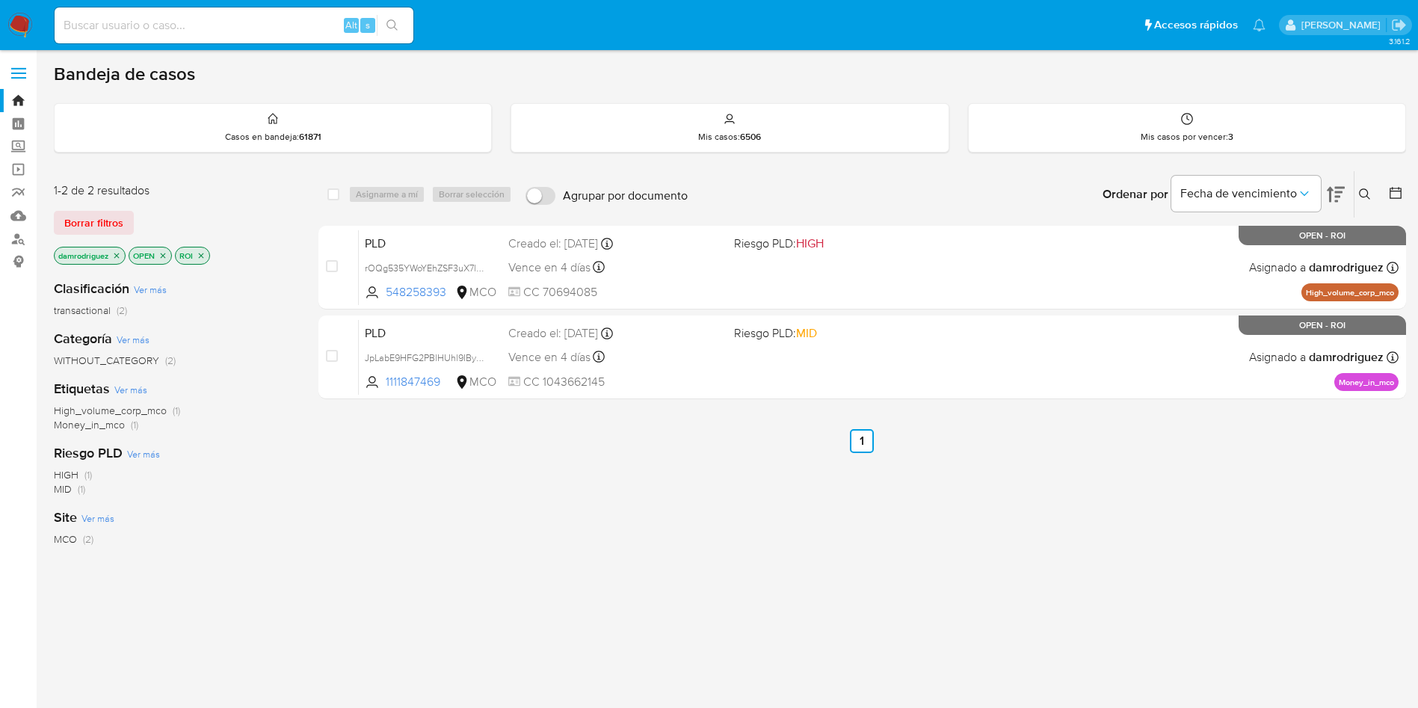
click at [1327, 194] on icon at bounding box center [1336, 194] width 18 height 18
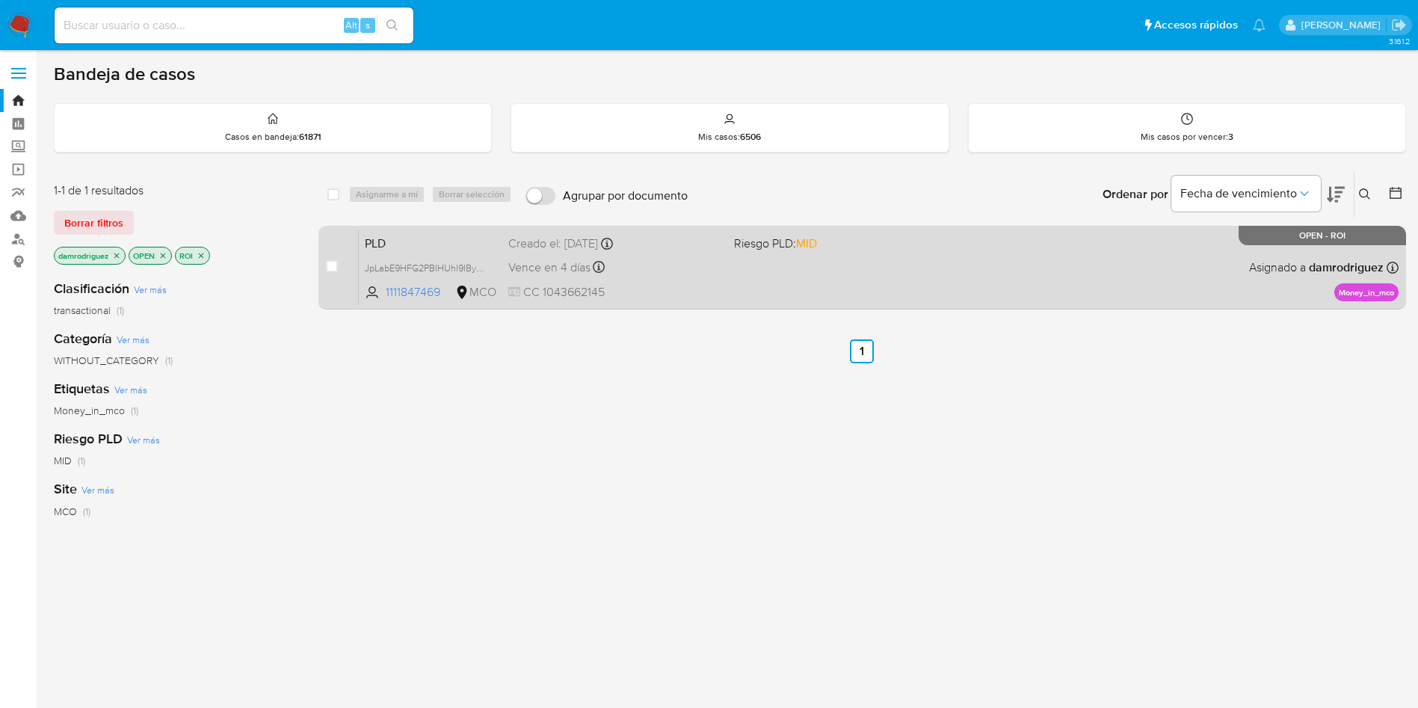
click at [423, 244] on span "PLD" at bounding box center [431, 241] width 132 height 19
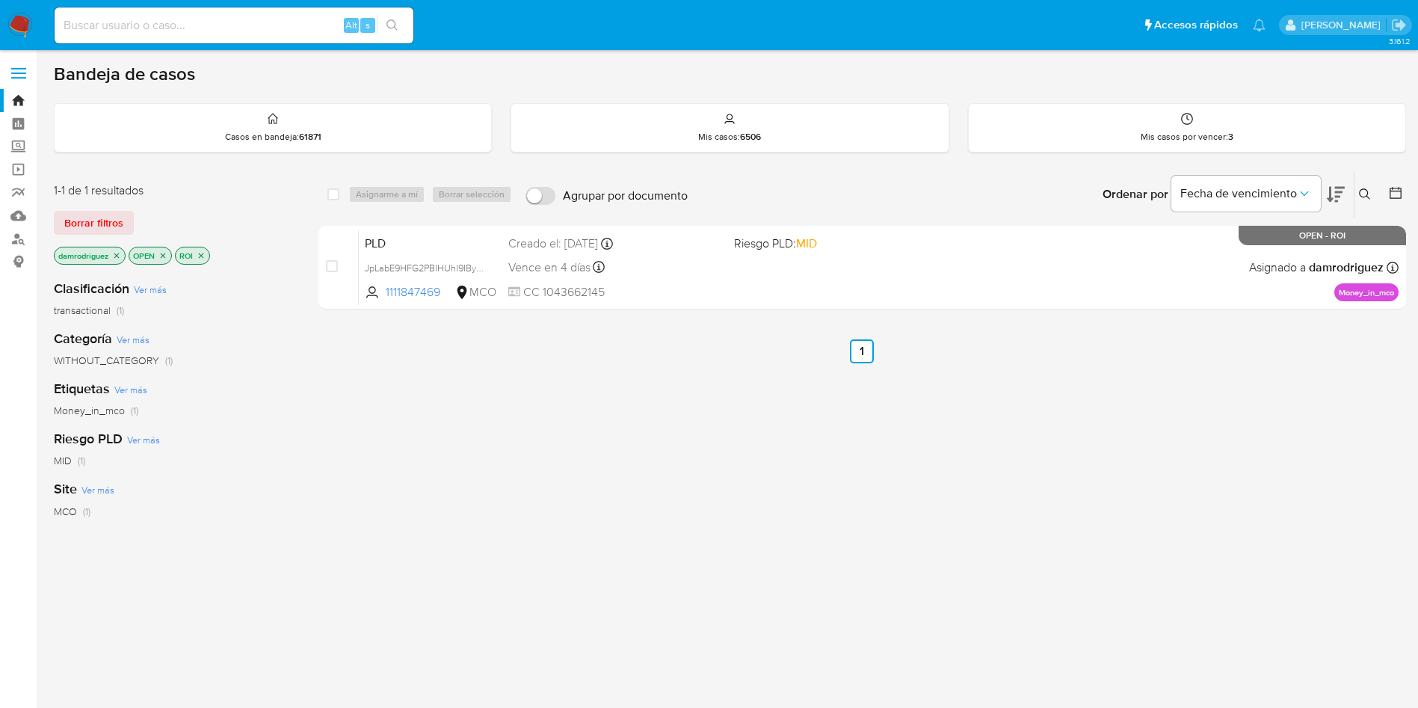
click at [203, 257] on icon "close-filter" at bounding box center [201, 255] width 9 height 9
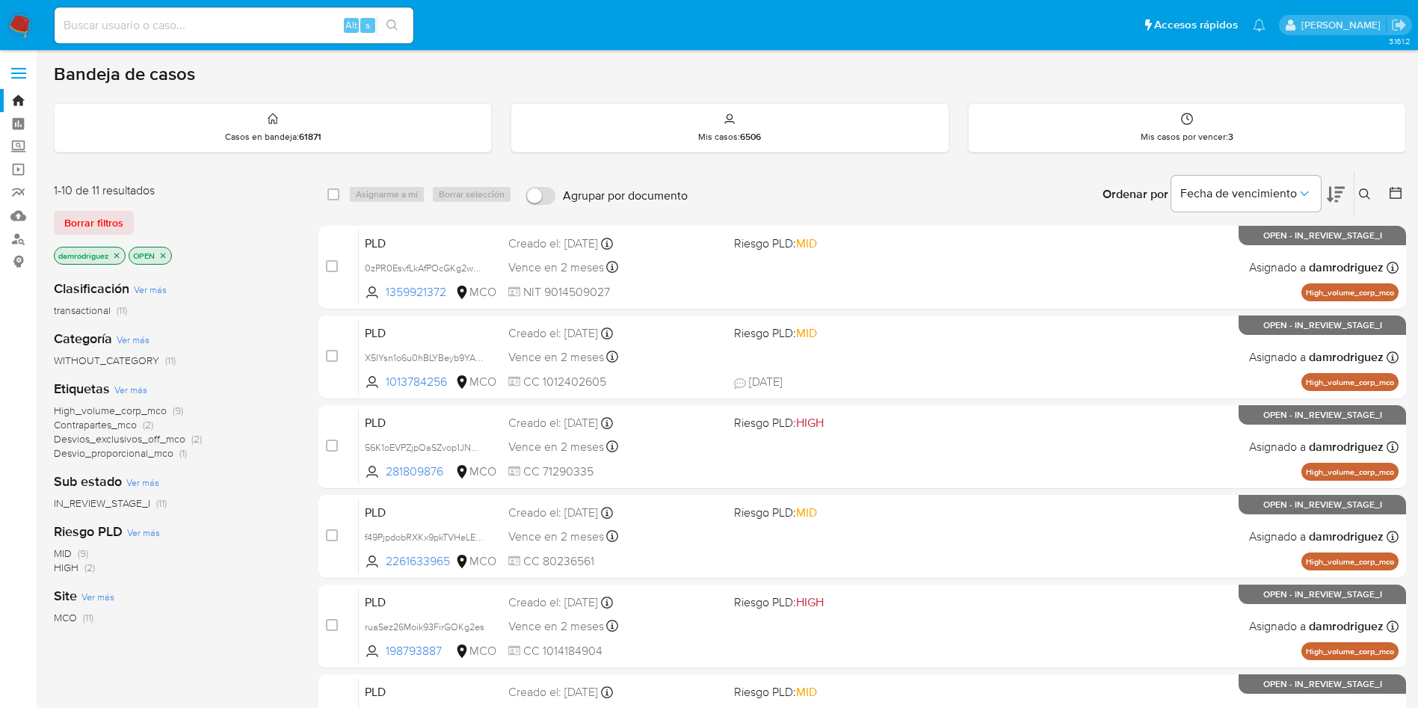
click at [169, 256] on p "OPEN" at bounding box center [150, 255] width 42 height 16
click at [167, 255] on icon "close-filter" at bounding box center [162, 255] width 9 height 9
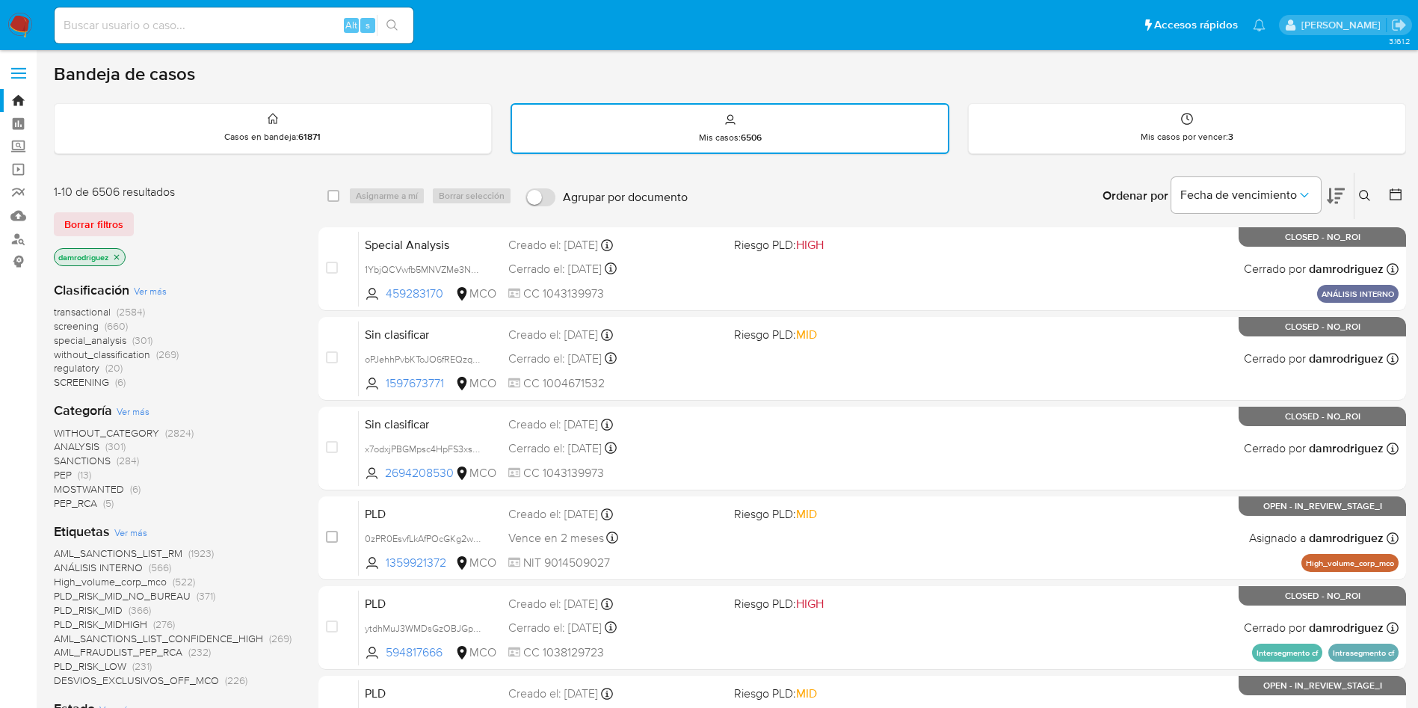
click at [1395, 197] on icon at bounding box center [1395, 194] width 15 height 15
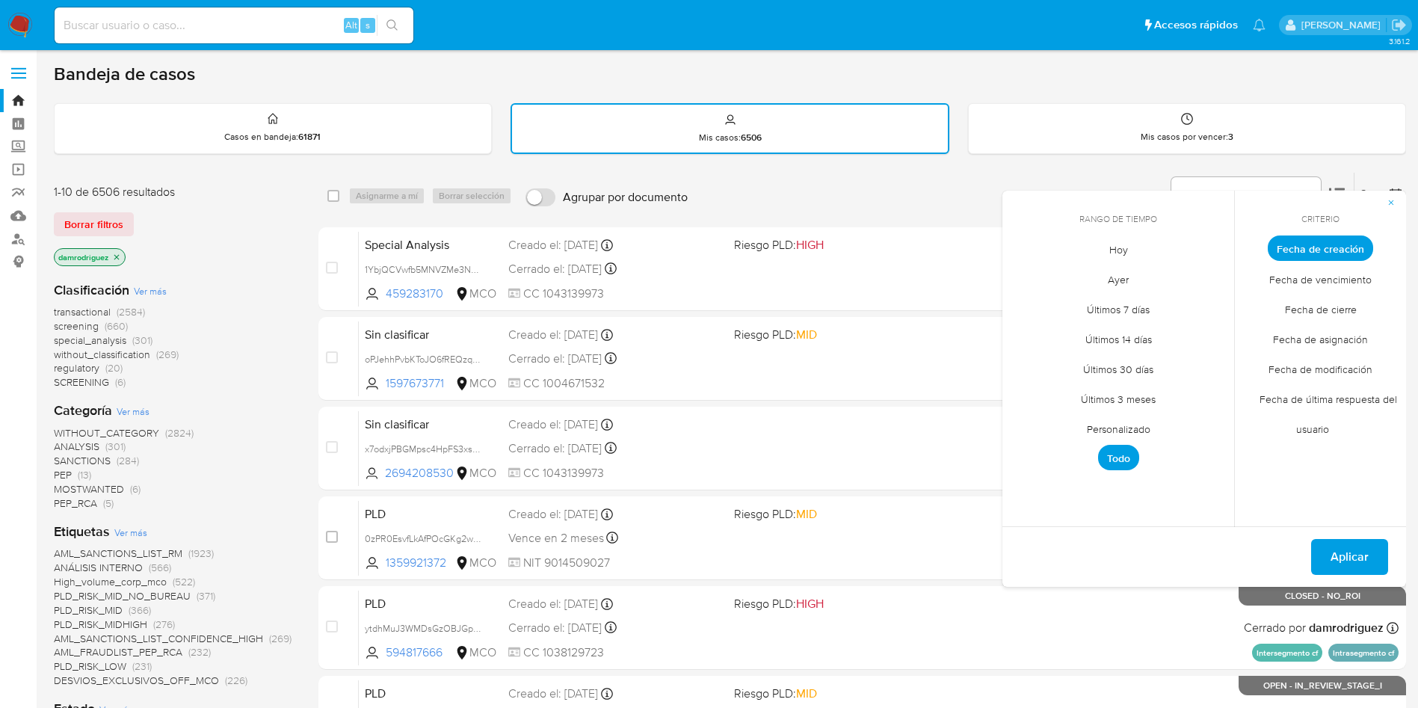
click at [1129, 425] on span "Personalizado" at bounding box center [1118, 428] width 95 height 31
click at [1094, 327] on button "1" at bounding box center [1088, 331] width 24 height 24
click at [1032, 365] on button "6" at bounding box center [1029, 361] width 24 height 24
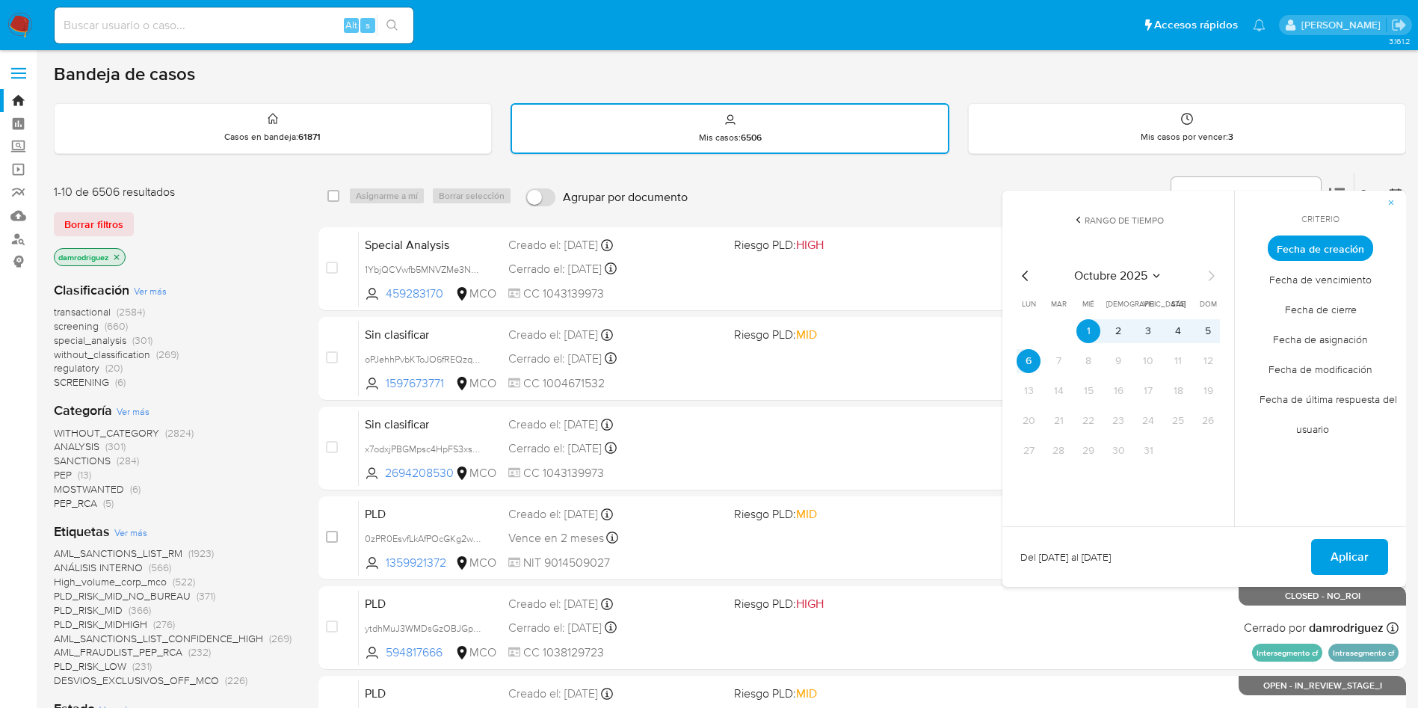
click at [1328, 365] on span "Fecha de modificación" at bounding box center [1320, 369] width 135 height 31
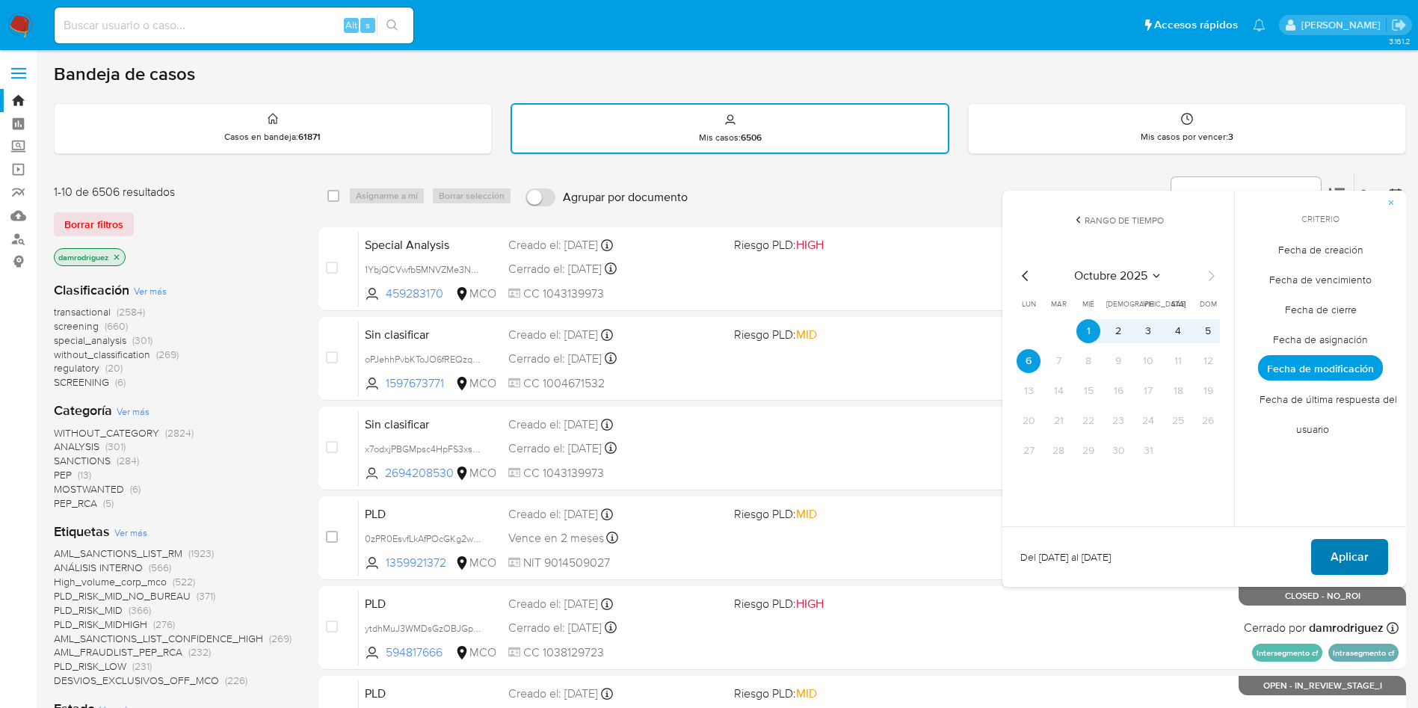
click at [1341, 553] on span "Aplicar" at bounding box center [1349, 556] width 38 height 33
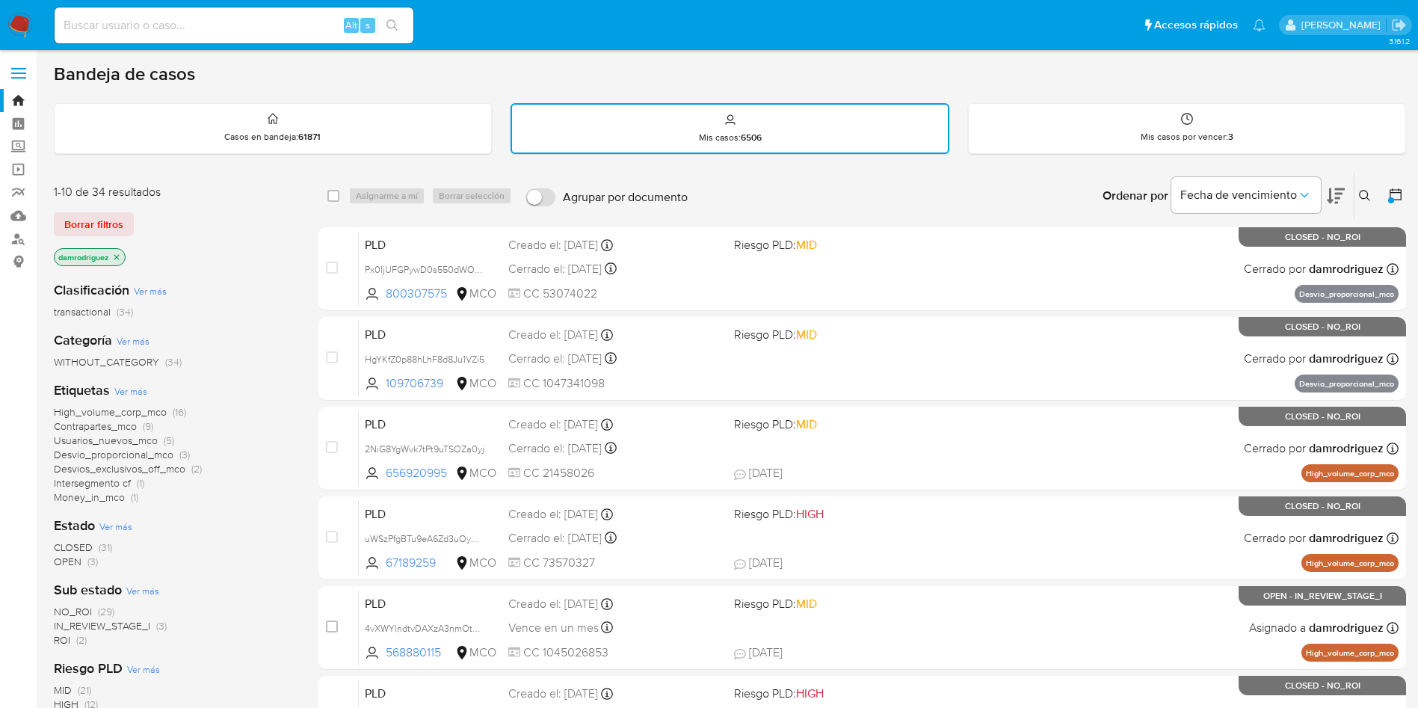
click at [120, 256] on icon "close-filter" at bounding box center [116, 257] width 9 height 9
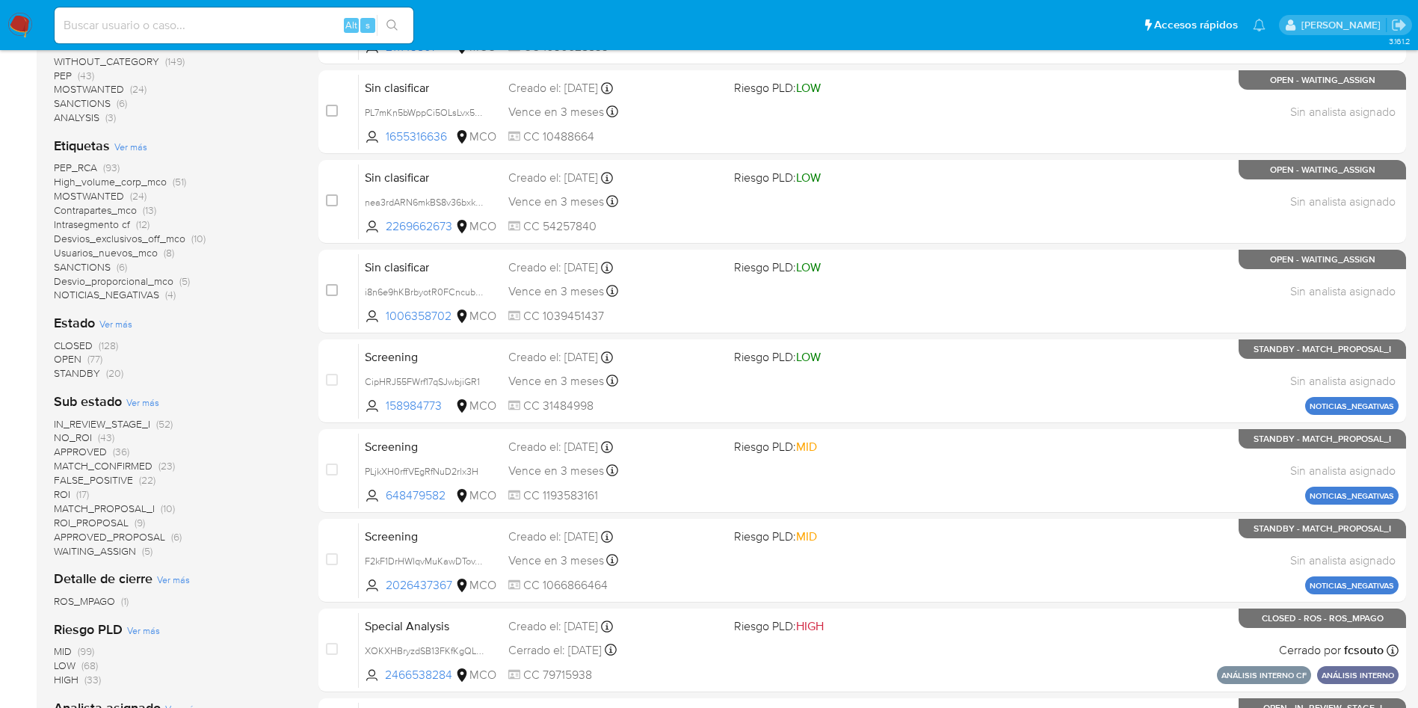
scroll to position [561, 0]
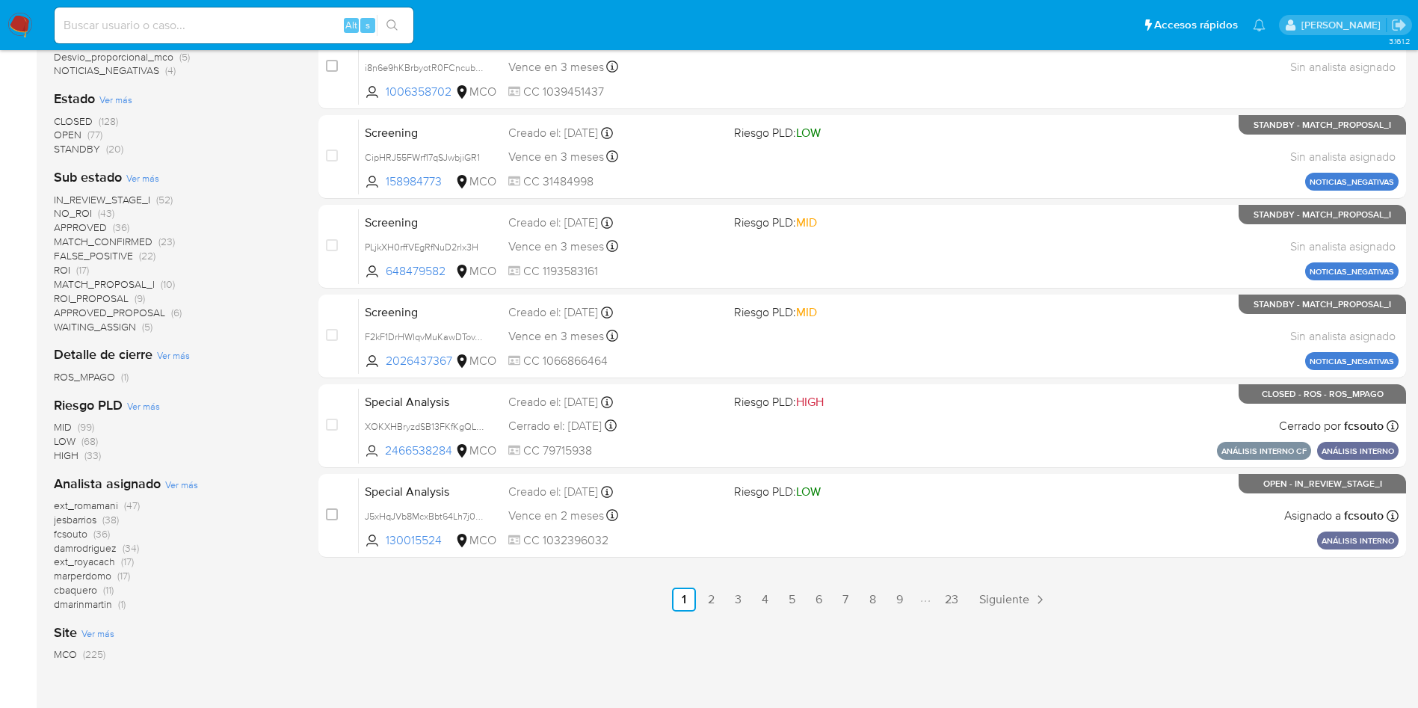
click at [73, 536] on span "fcsouto" at bounding box center [71, 533] width 34 height 15
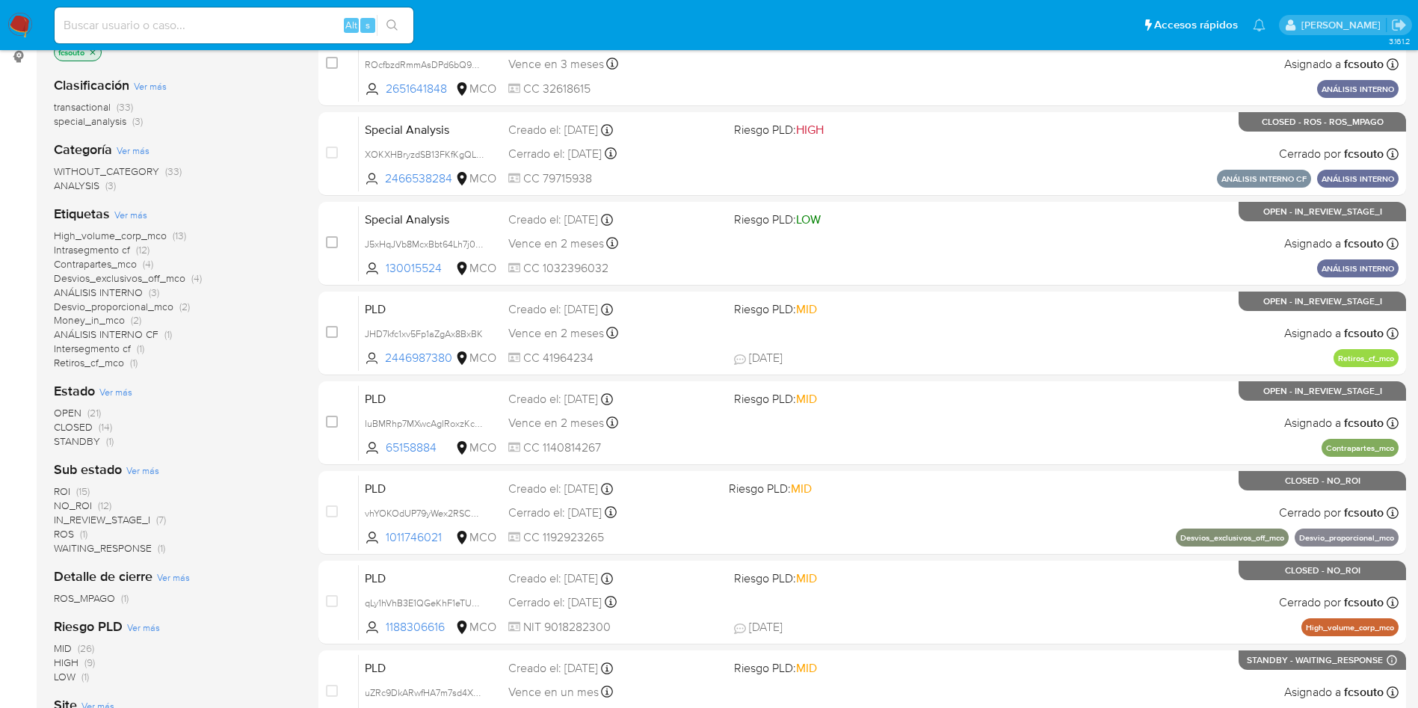
scroll to position [79, 0]
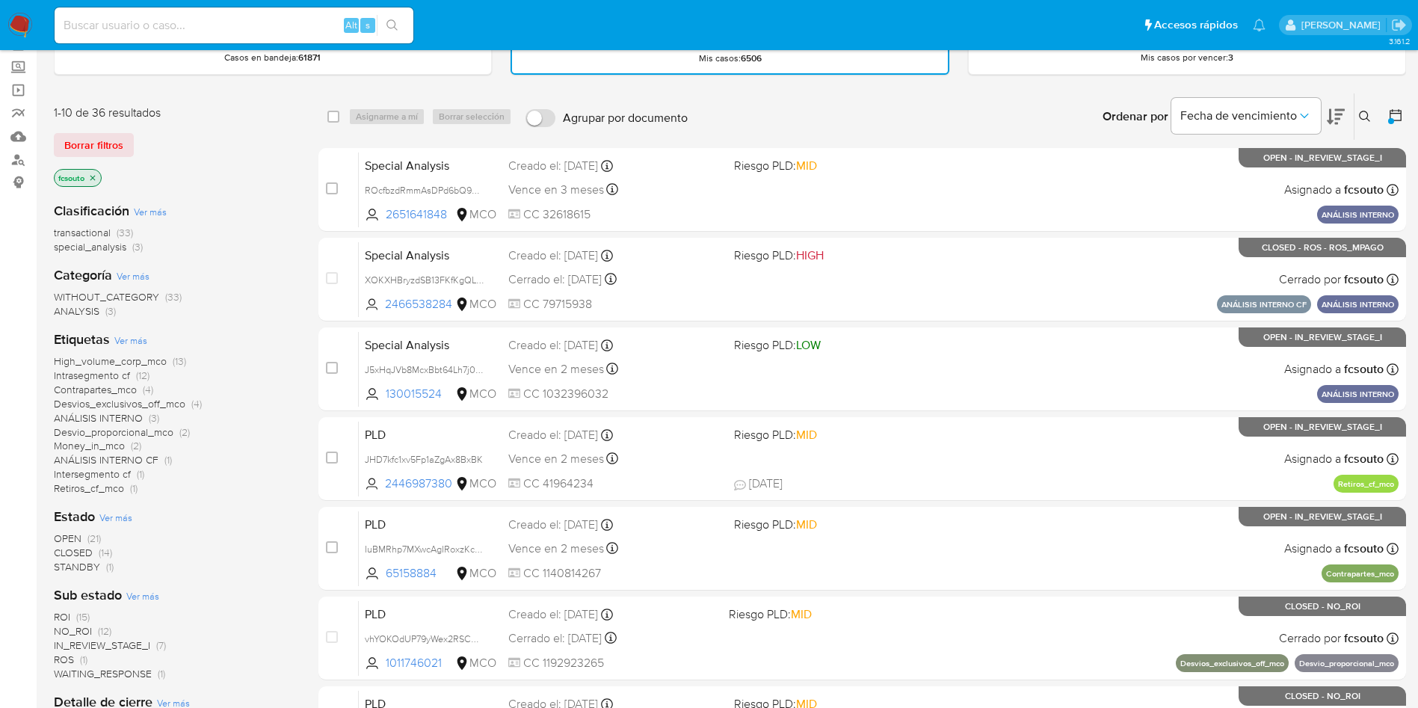
click at [90, 178] on icon "close-filter" at bounding box center [92, 177] width 9 height 9
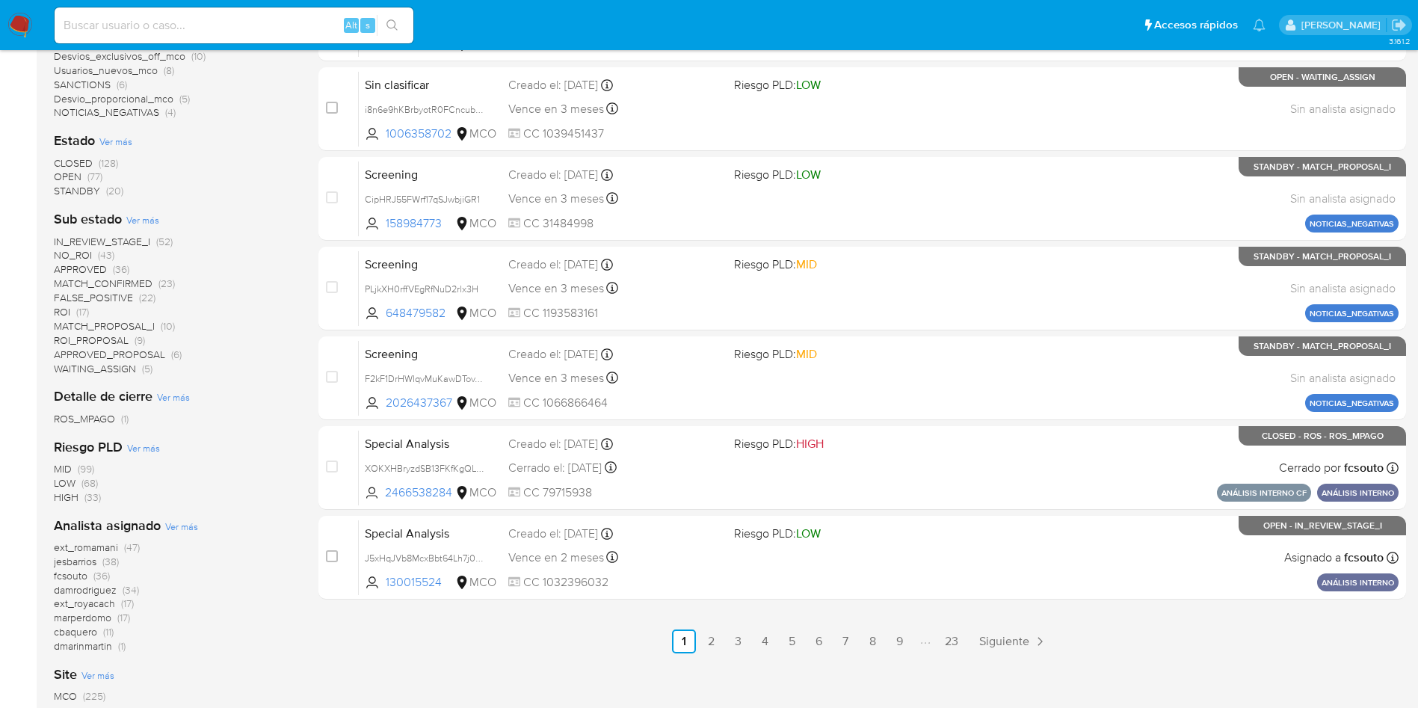
scroll to position [528, 0]
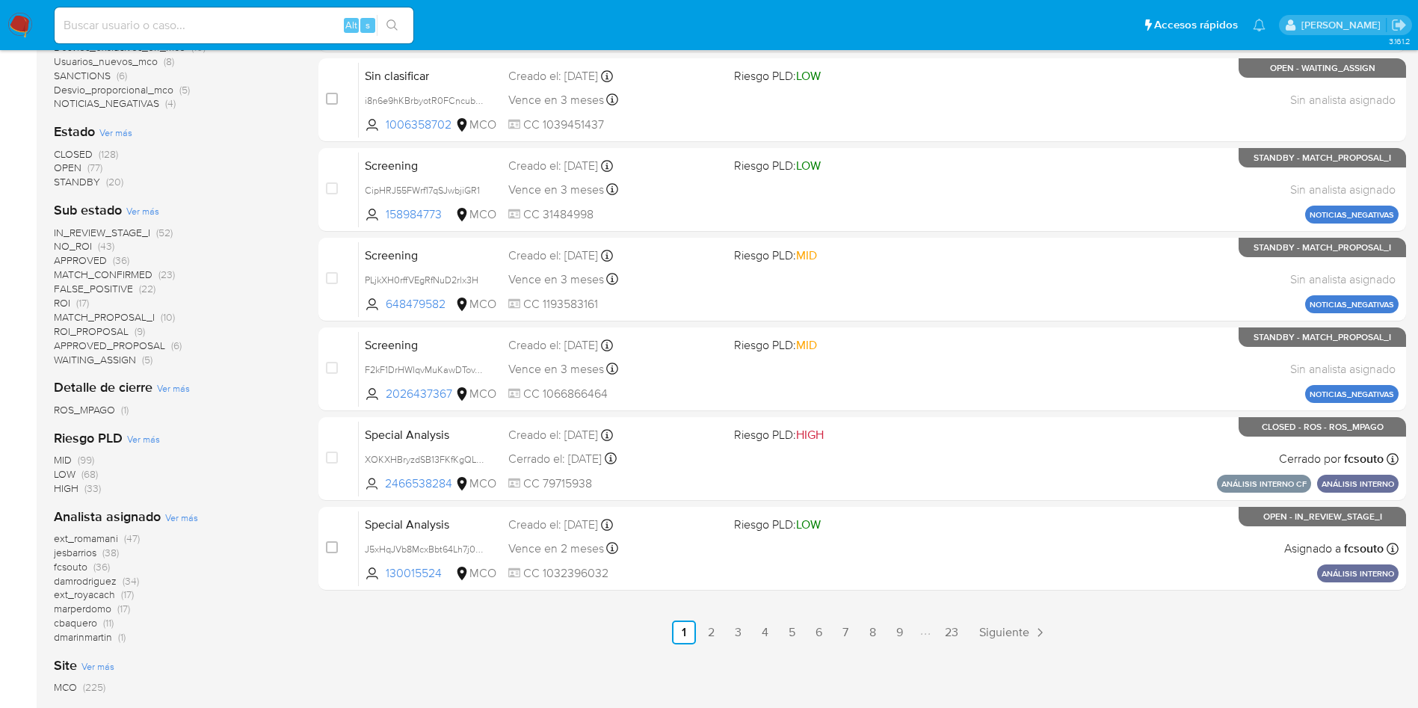
click at [73, 152] on span "CLOSED" at bounding box center [73, 153] width 39 height 15
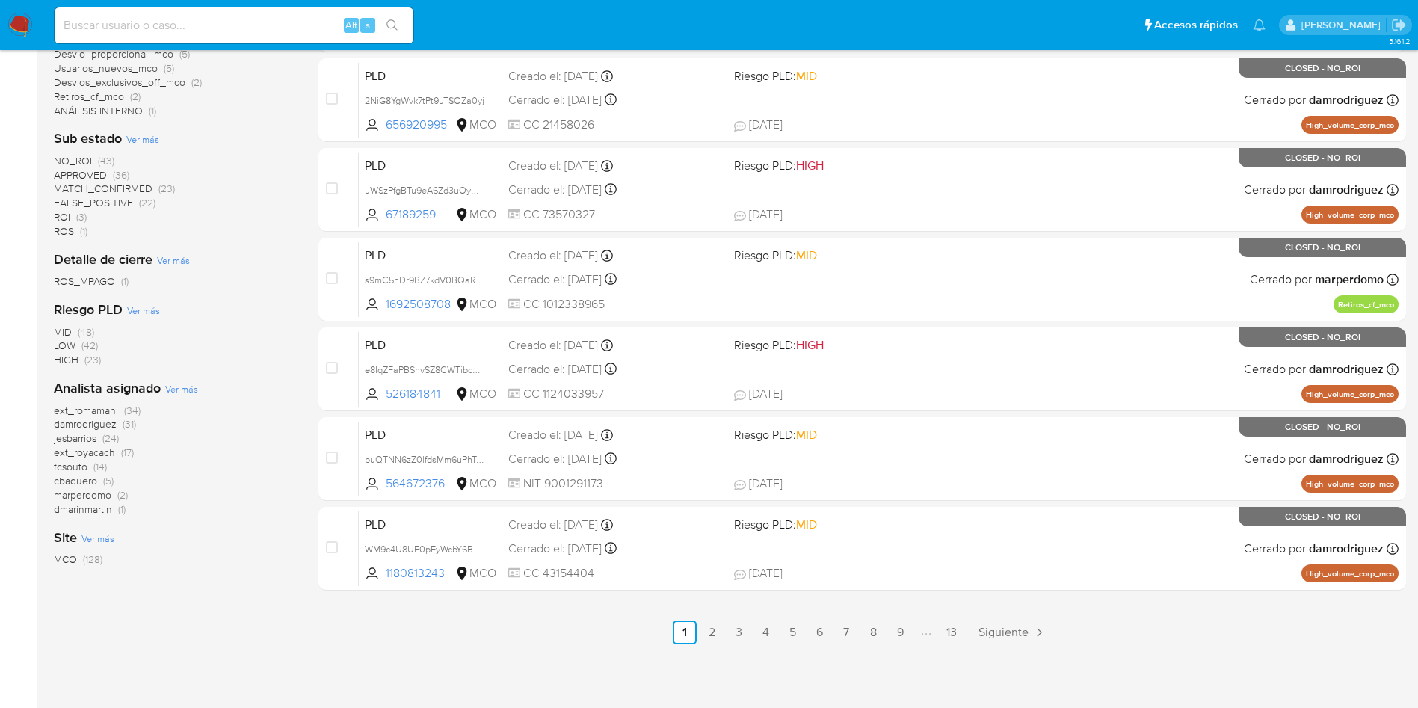
click at [87, 424] on span "damrodriguez" at bounding box center [85, 423] width 63 height 15
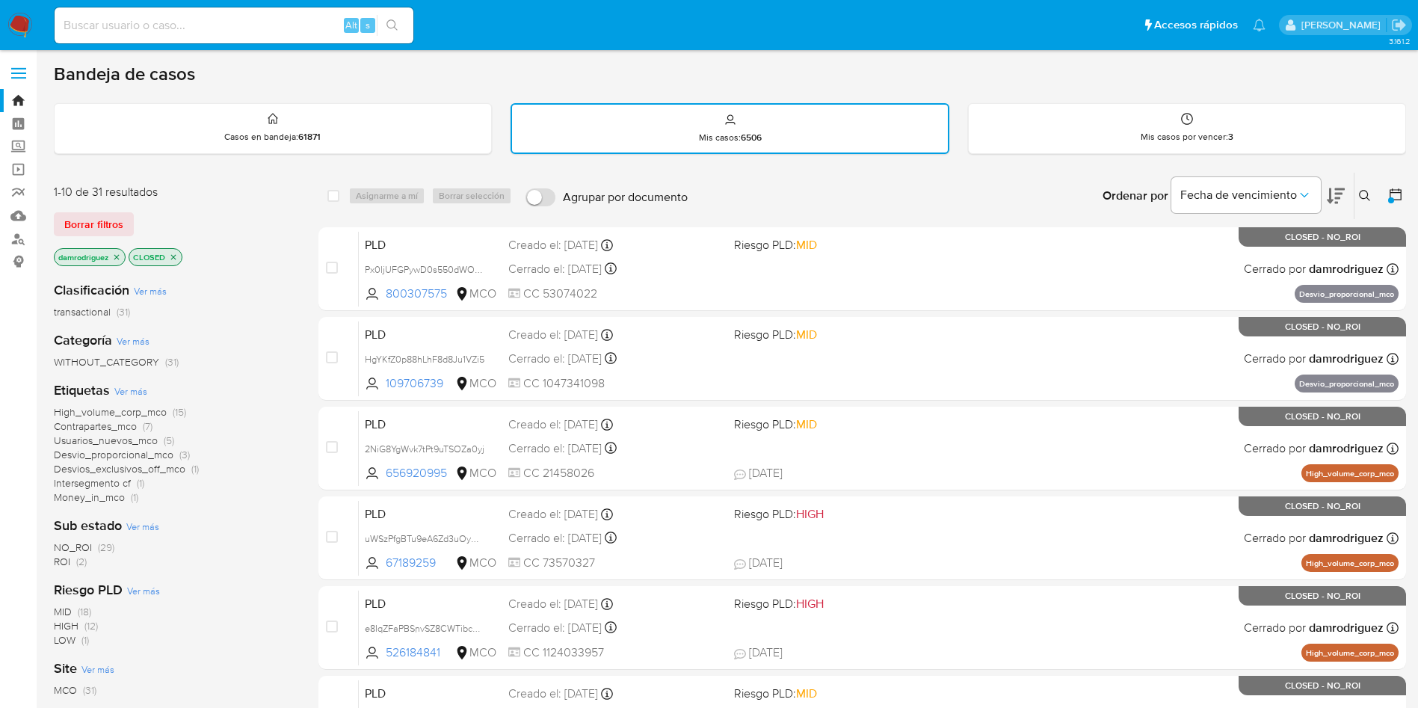
click at [8, 14] on img at bounding box center [19, 25] width 25 height 25
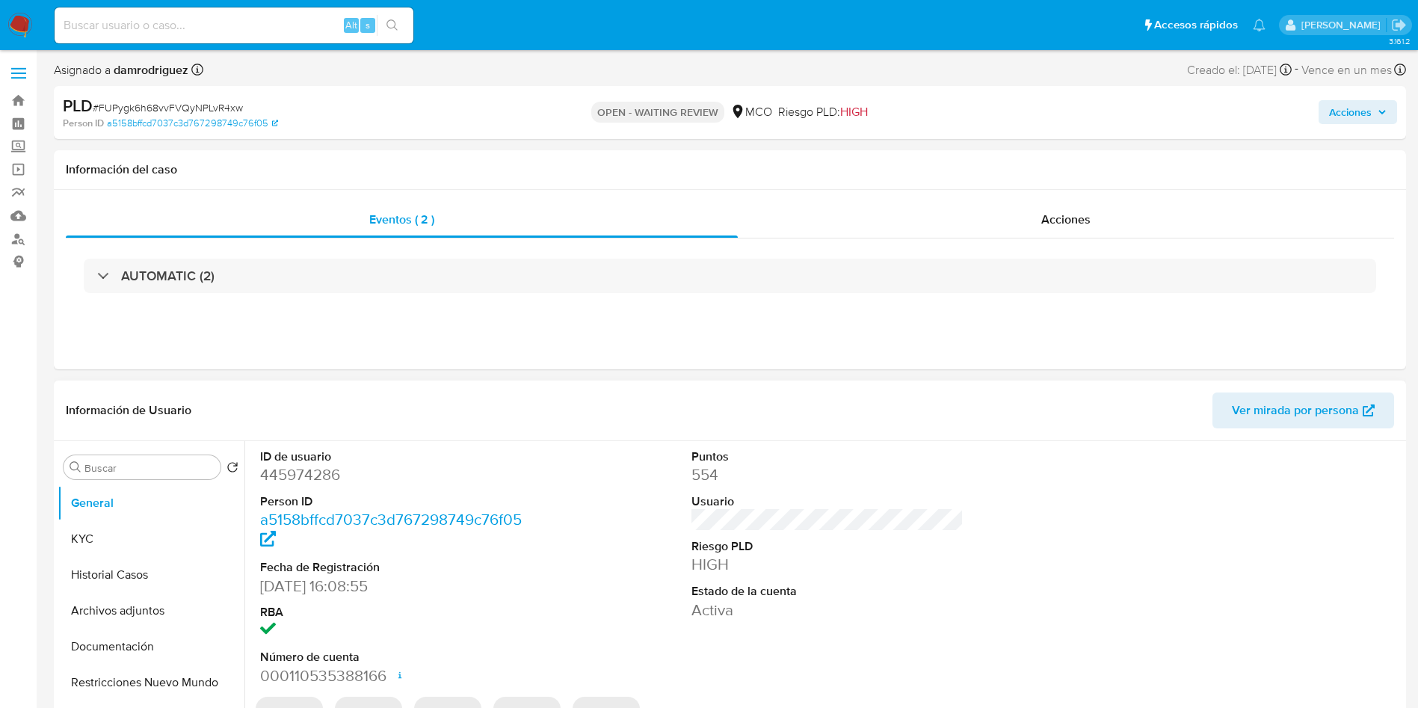
select select "10"
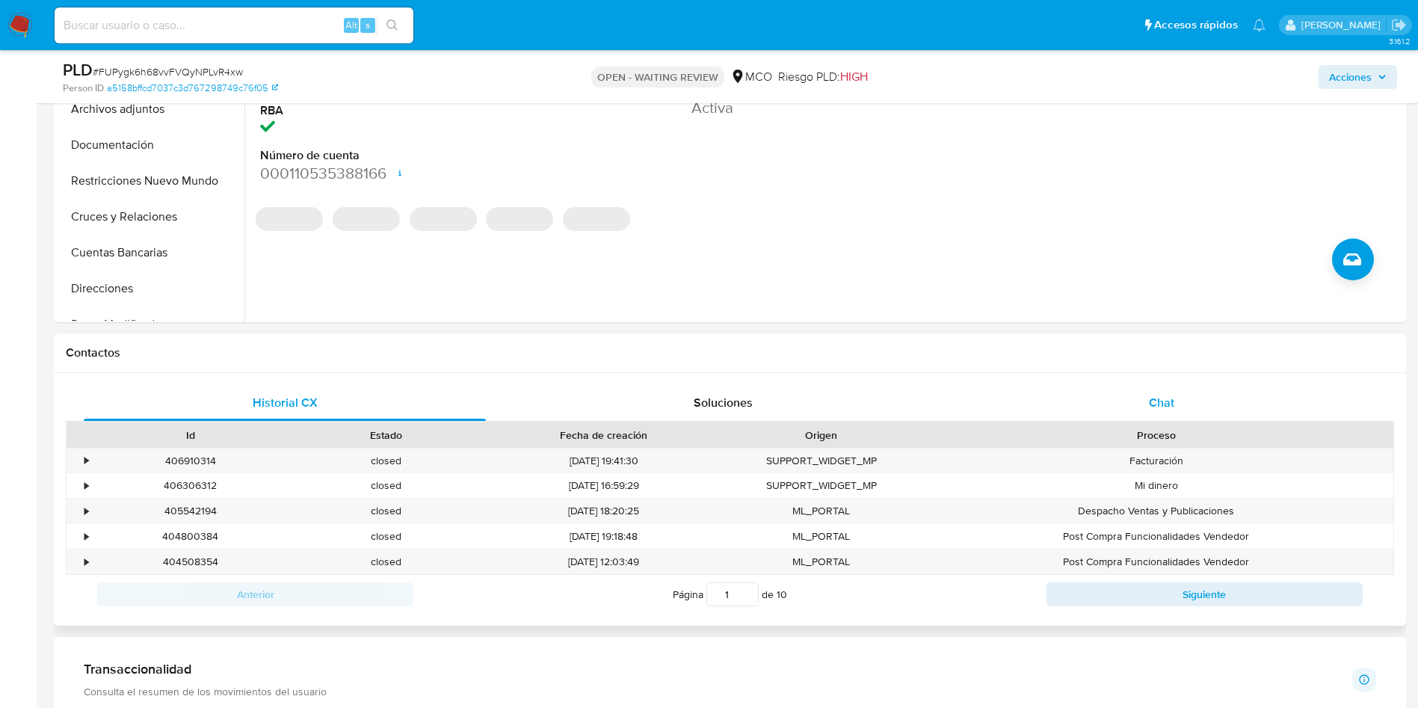
click at [1160, 388] on div "Chat" at bounding box center [1161, 403] width 402 height 36
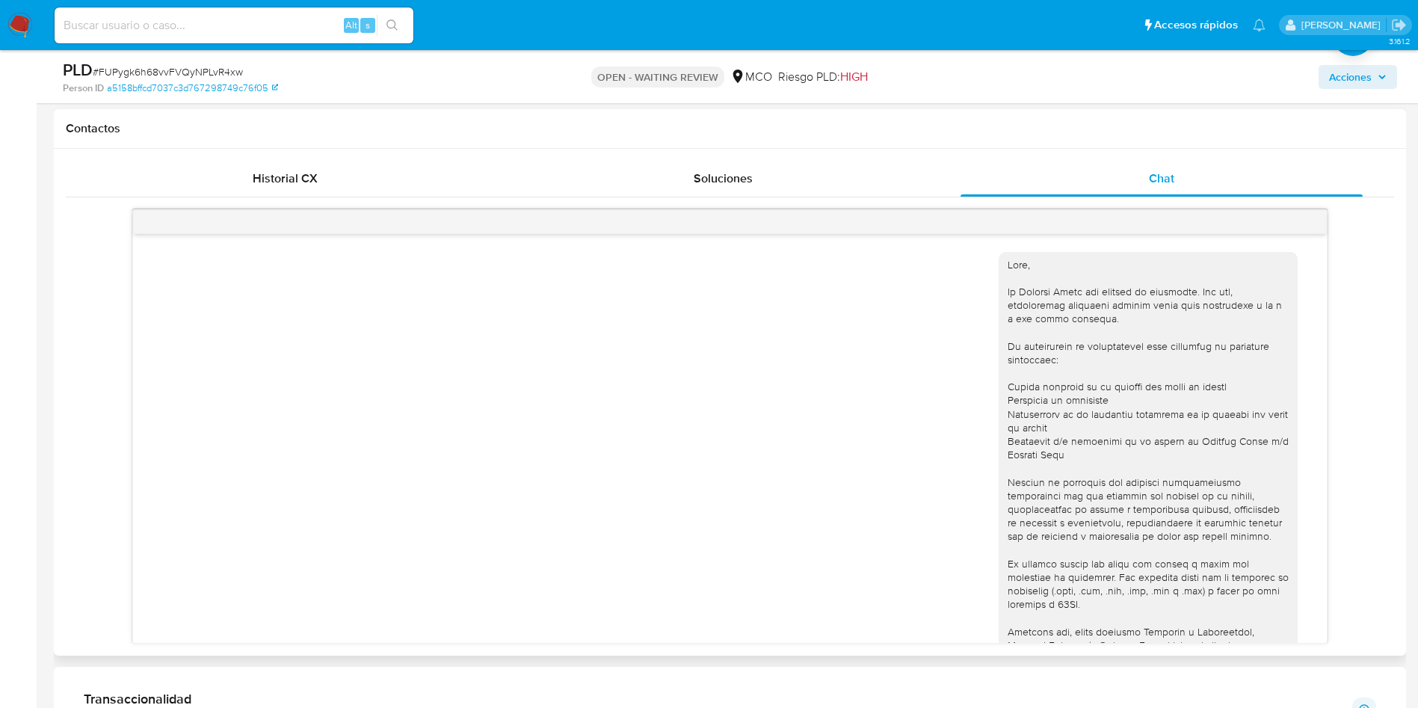
scroll to position [389, 0]
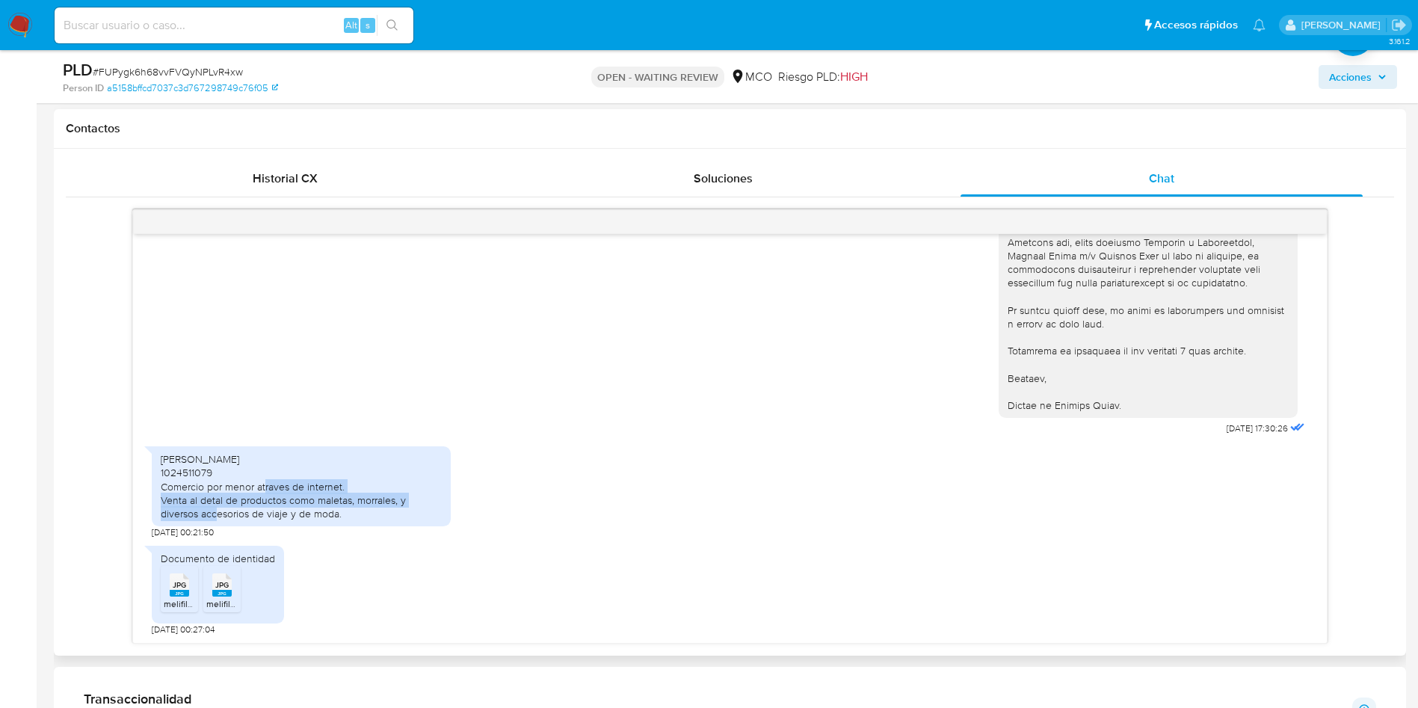
drag, startPoint x: 185, startPoint y: 484, endPoint x: 285, endPoint y: 508, distance: 103.0
click at [387, 493] on div "Joan Francisco Méndez Rodríguez 1024511079 Comercio por menor atraves de intern…" at bounding box center [301, 486] width 281 height 68
drag, startPoint x: 216, startPoint y: 512, endPoint x: 405, endPoint y: 503, distance: 189.3
click at [367, 510] on div "Joan Francisco Méndez Rodríguez 1024511079 Comercio por menor atraves de intern…" at bounding box center [301, 486] width 281 height 68
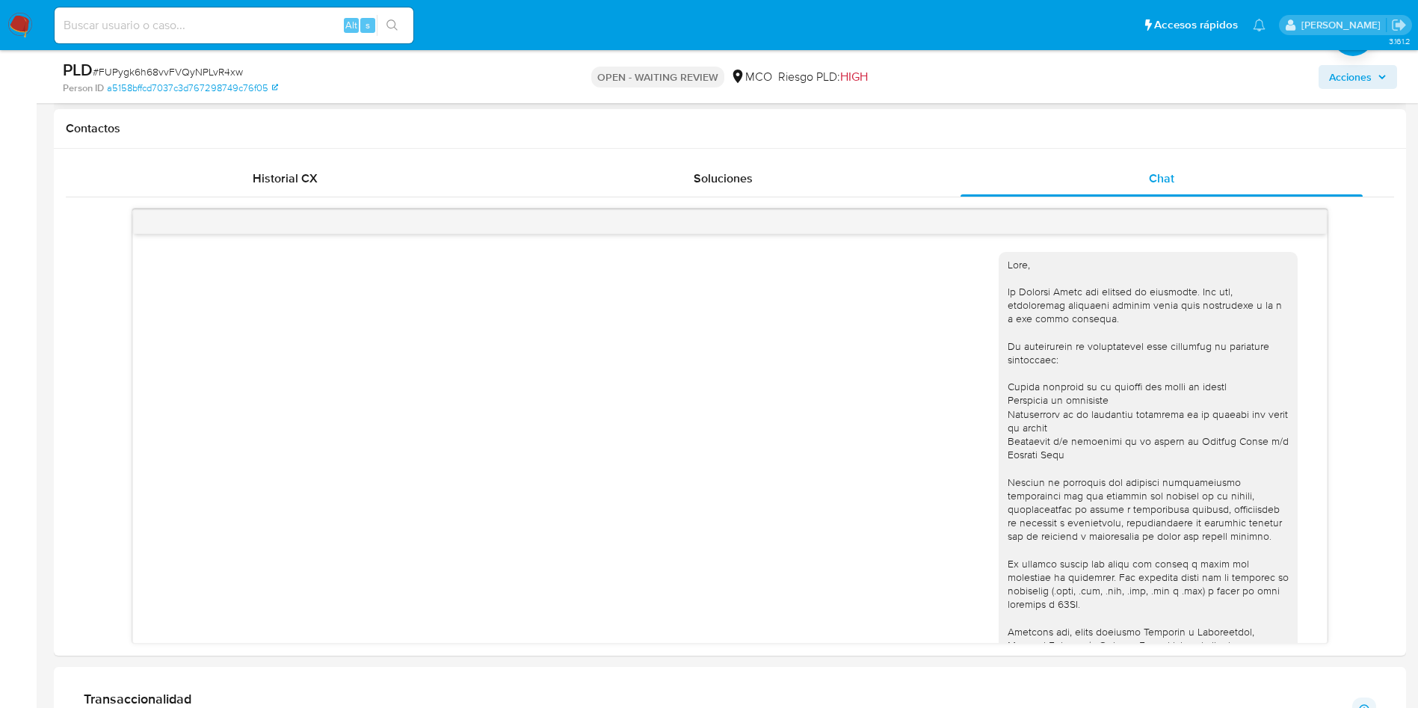
scroll to position [224, 0]
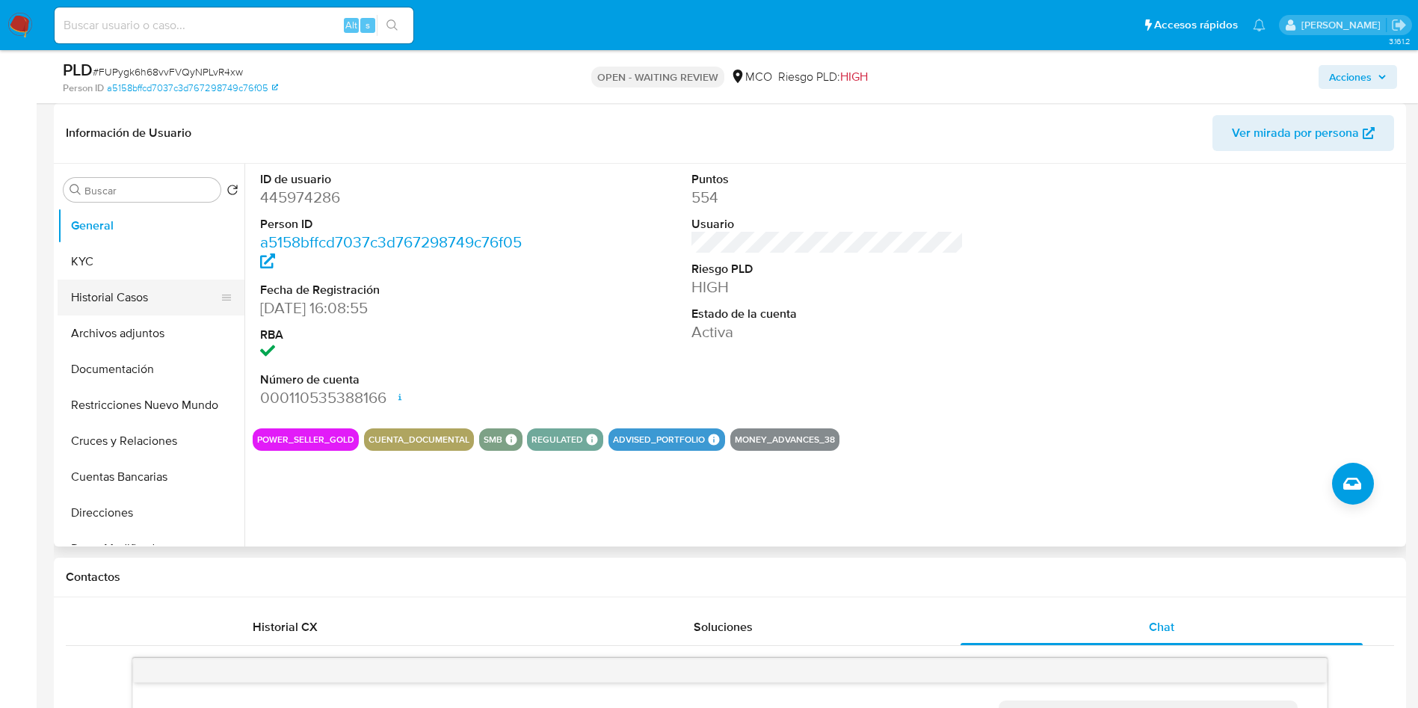
click at [93, 292] on button "Historial Casos" at bounding box center [145, 298] width 175 height 36
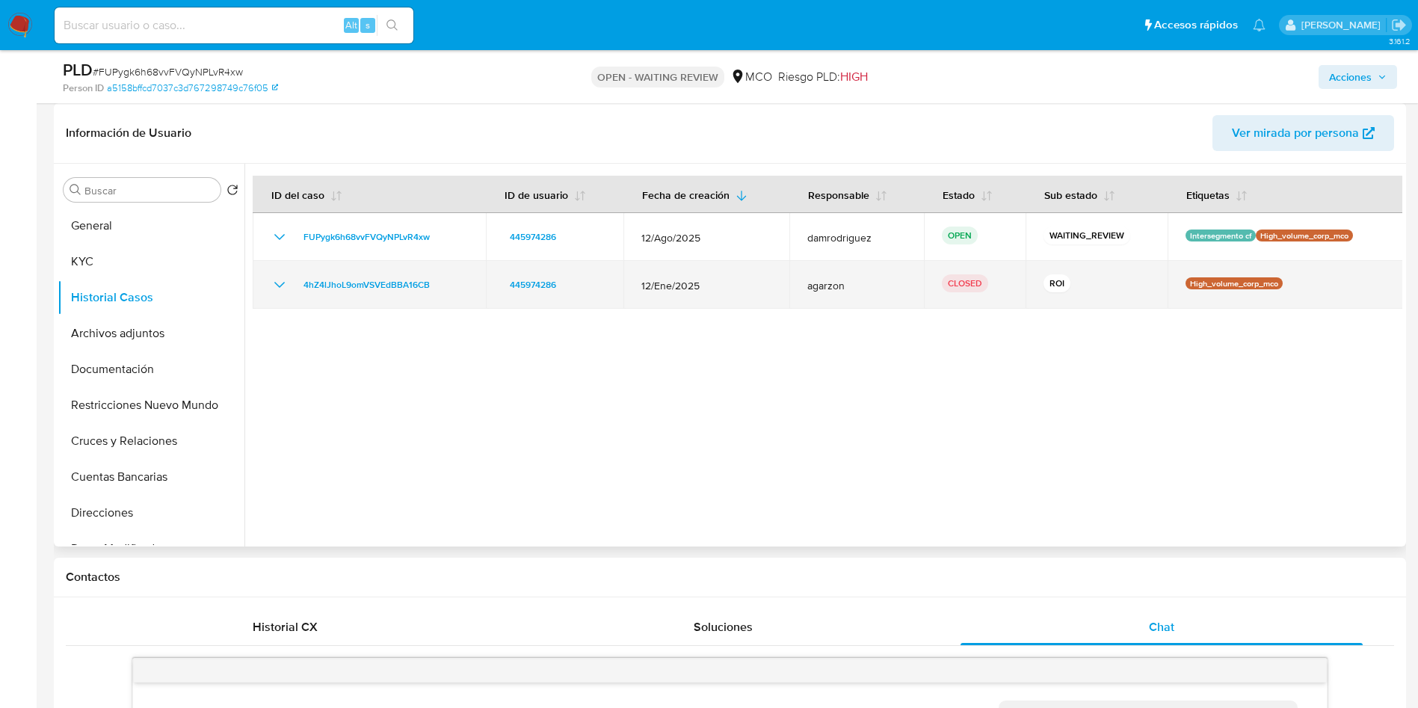
click at [280, 289] on icon "Mostrar/Ocultar" at bounding box center [280, 285] width 18 height 18
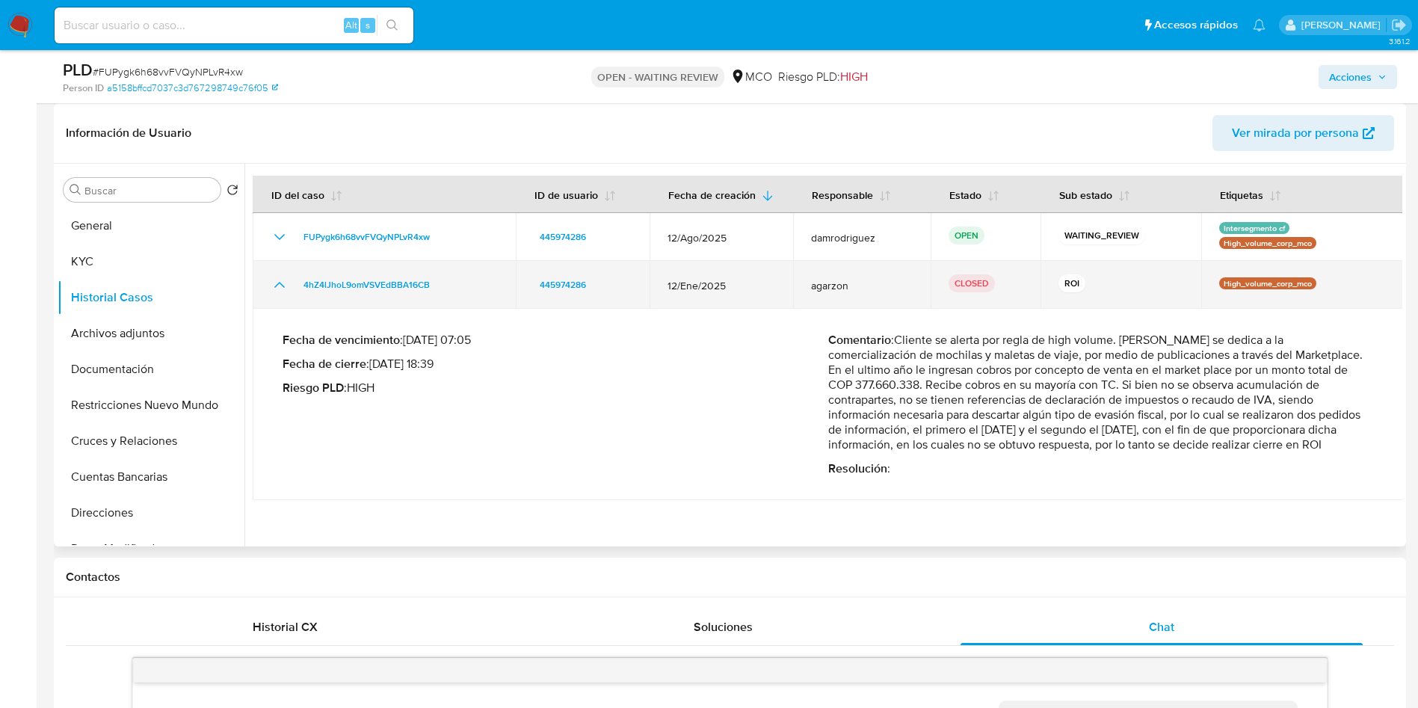
click at [280, 289] on icon "Mostrar/Ocultar" at bounding box center [280, 285] width 18 height 18
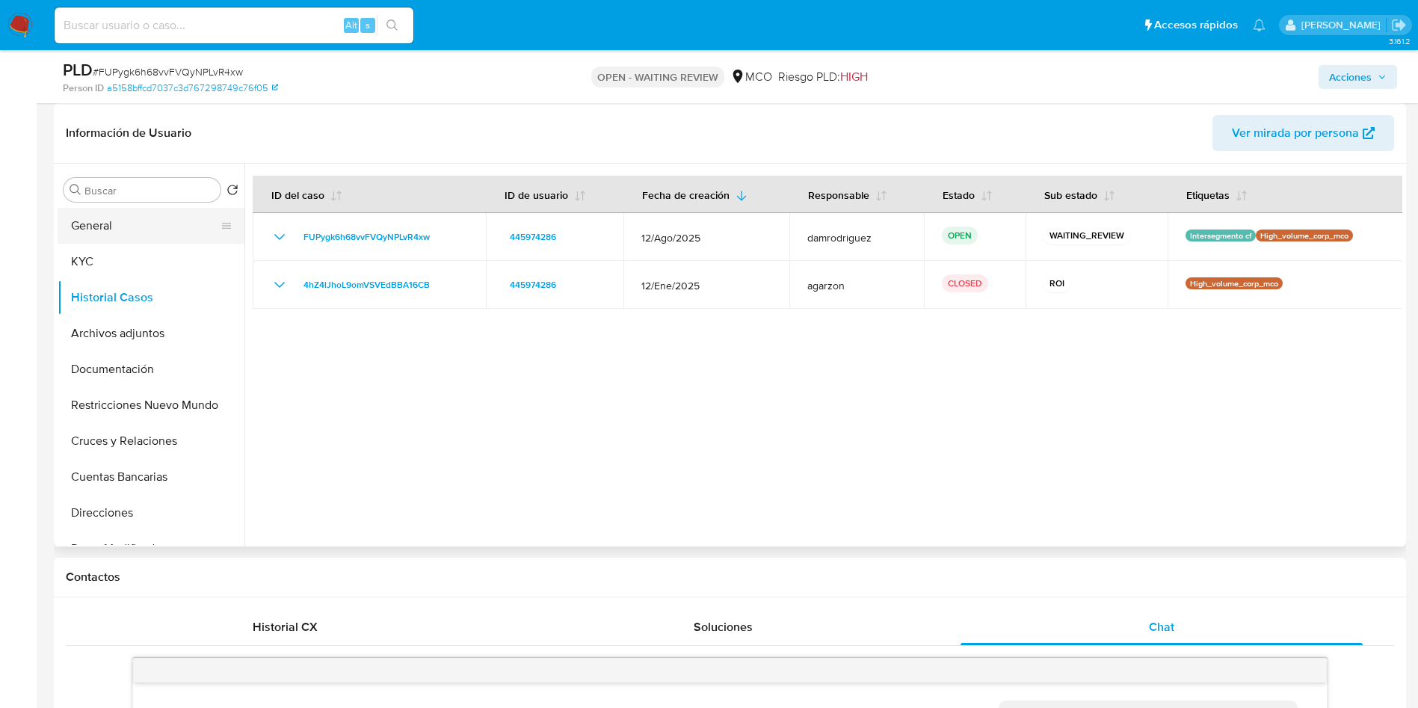
click at [146, 236] on button "General" at bounding box center [145, 226] width 175 height 36
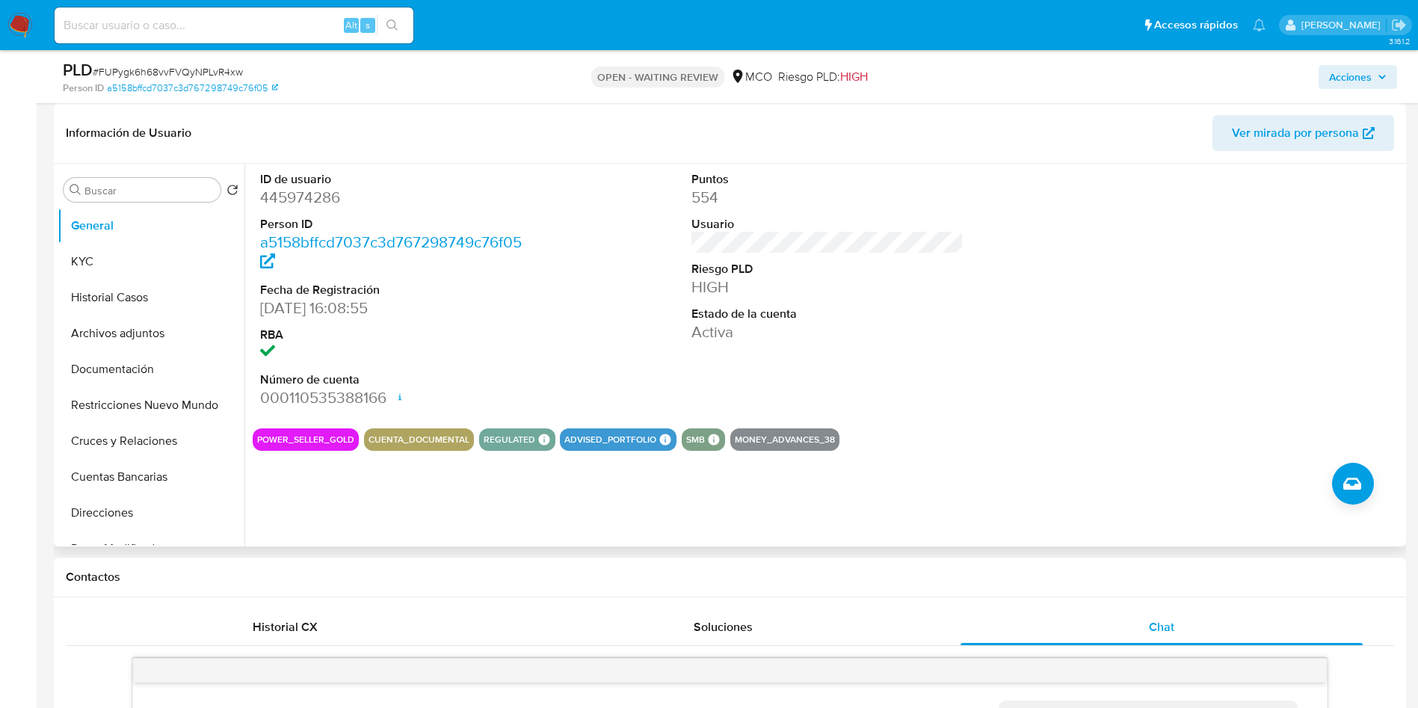
click at [277, 203] on dd "445974286" at bounding box center [396, 197] width 273 height 21
copy dd "445974286"
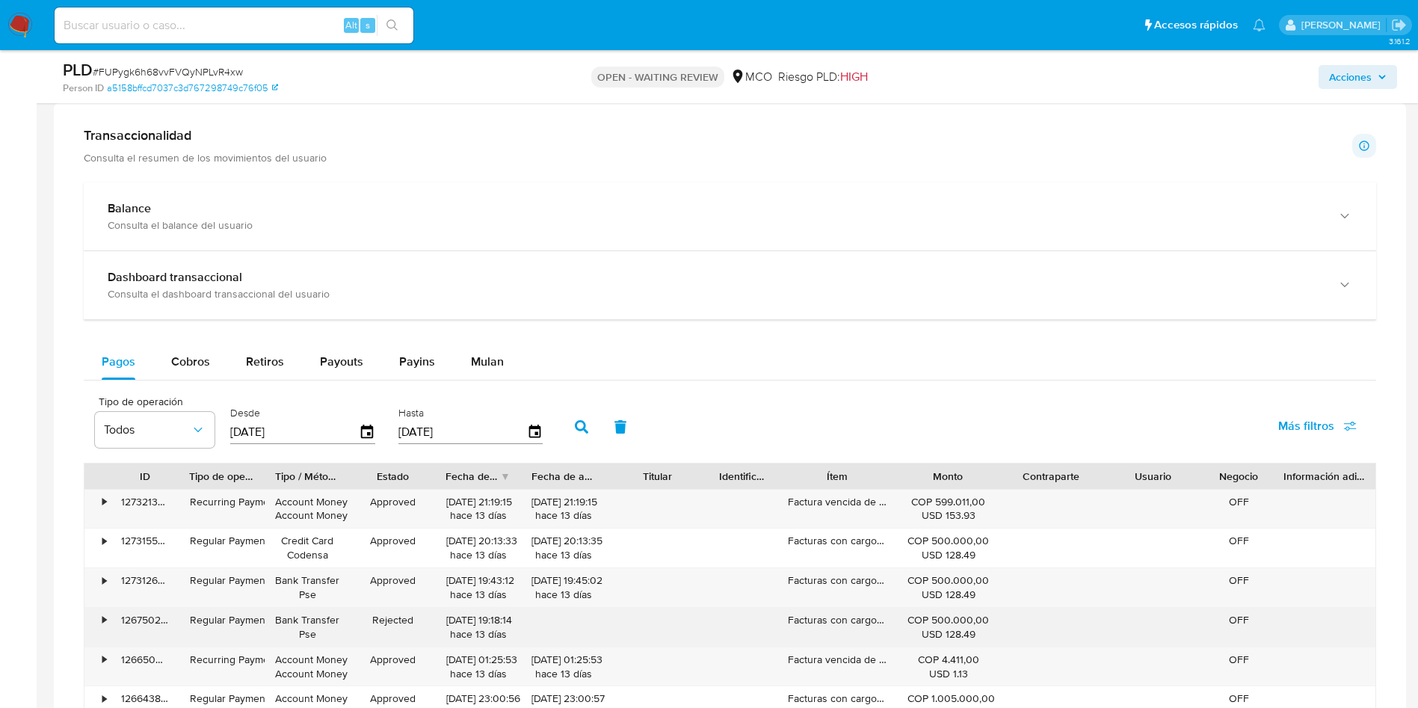
scroll to position [1345, 0]
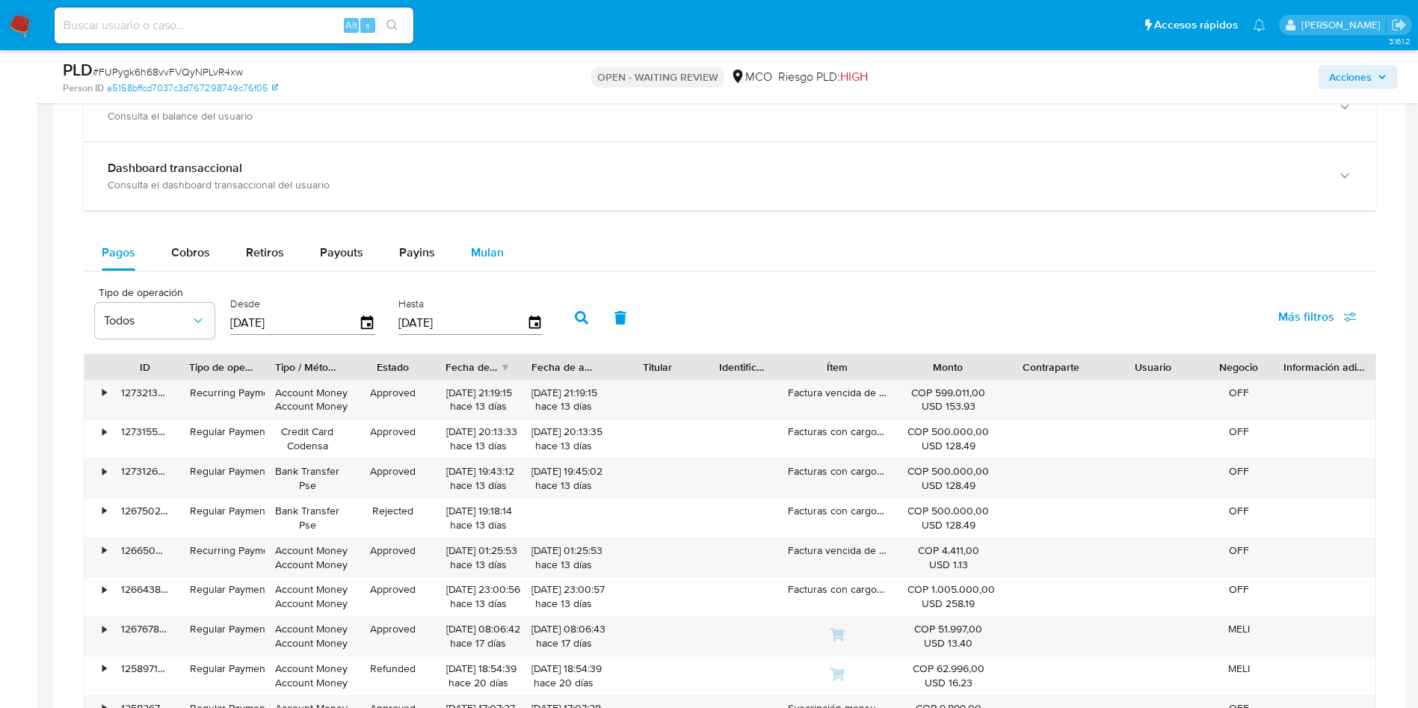
click at [453, 256] on button "Mulan" at bounding box center [487, 253] width 69 height 36
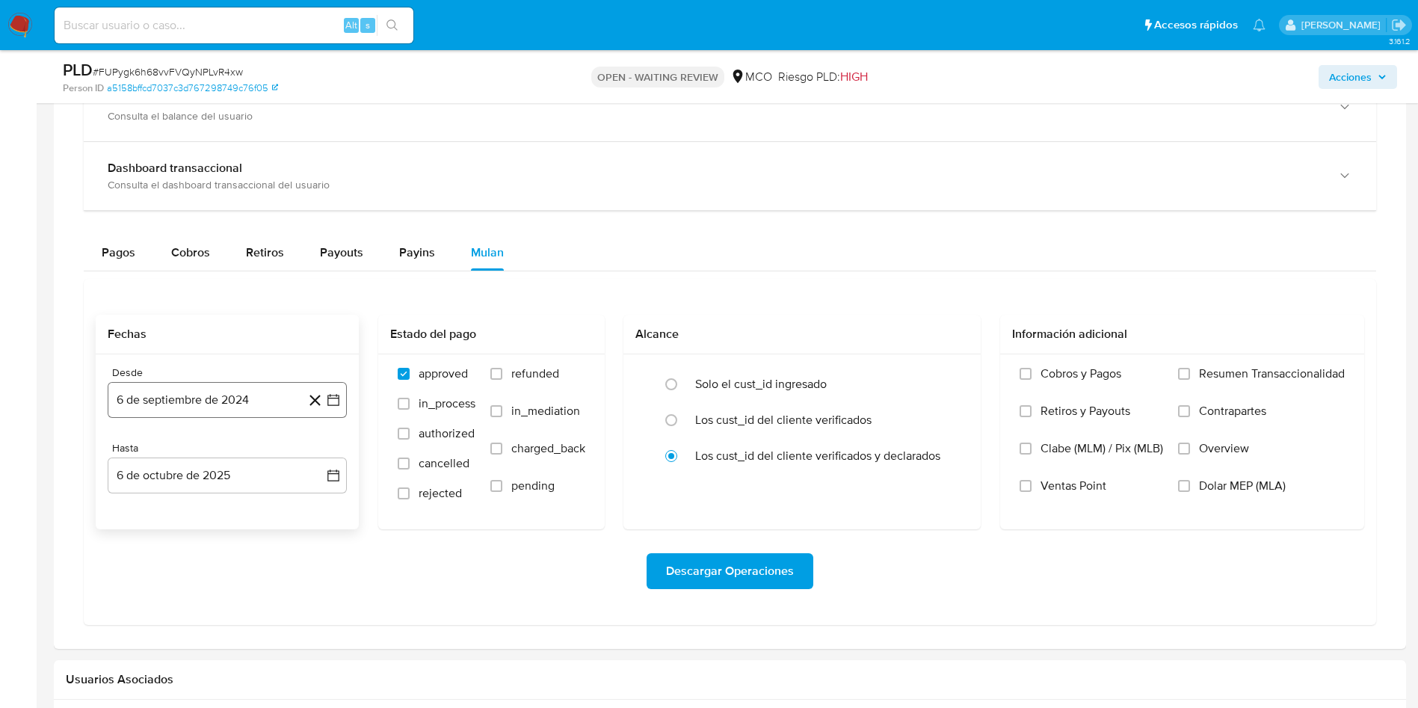
click at [189, 401] on button "6 de septiembre de 2024" at bounding box center [227, 400] width 239 height 36
click at [324, 455] on icon "Mes siguiente" at bounding box center [320, 454] width 18 height 18
click at [140, 452] on icon "Mes anterior" at bounding box center [135, 454] width 18 height 18
click at [219, 595] on button "19" at bounding box center [227, 599] width 24 height 24
click at [215, 474] on button "6 de octubre de 2025" at bounding box center [227, 475] width 239 height 36
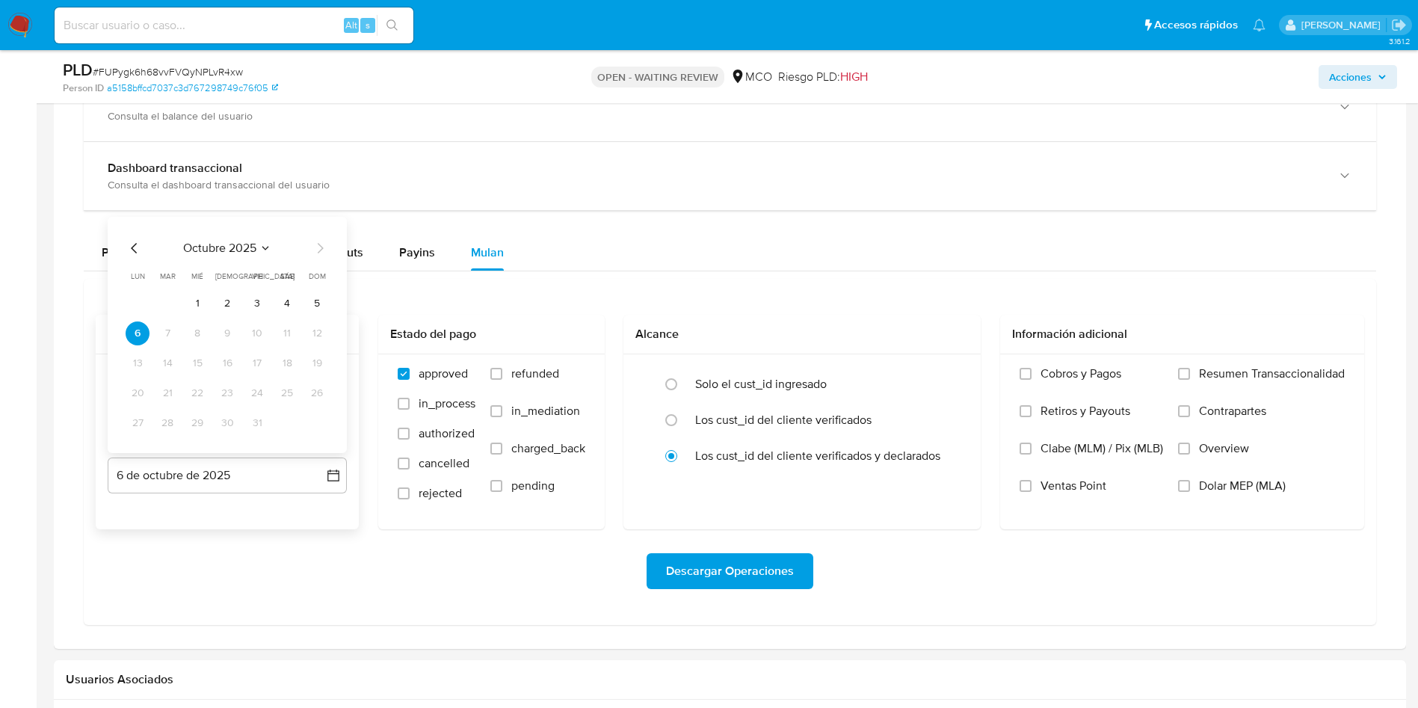
click at [136, 244] on icon "Mes anterior" at bounding box center [134, 247] width 6 height 10
click at [253, 373] on button "19" at bounding box center [257, 363] width 24 height 24
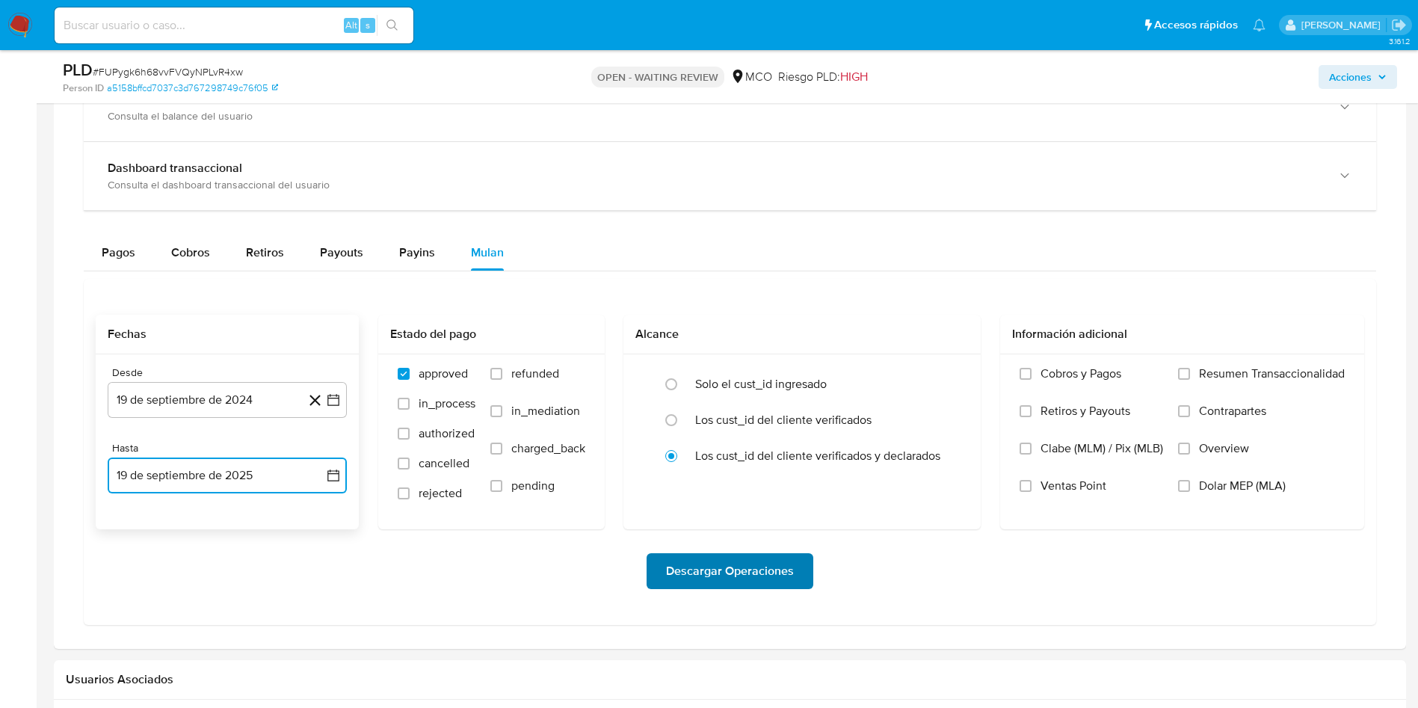
click at [753, 567] on span "Descargar Operaciones" at bounding box center [730, 571] width 128 height 33
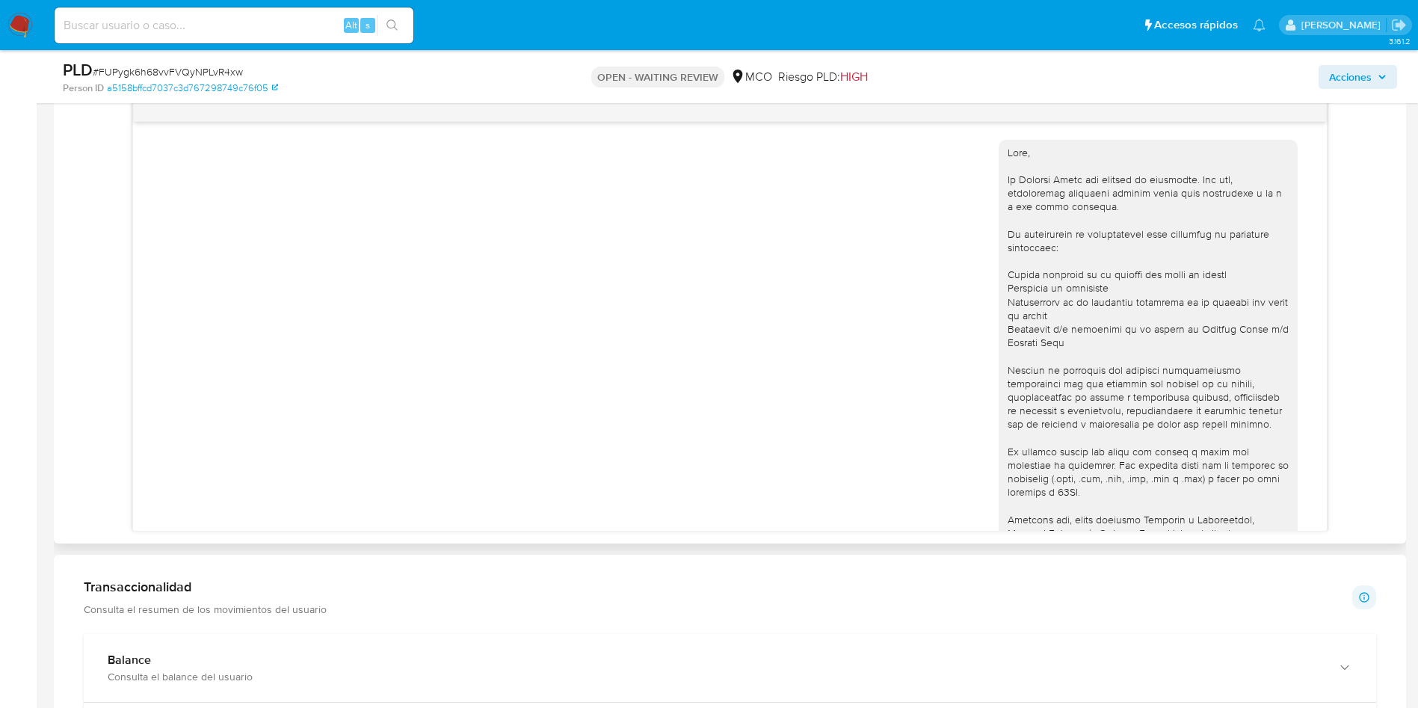
scroll to position [224, 0]
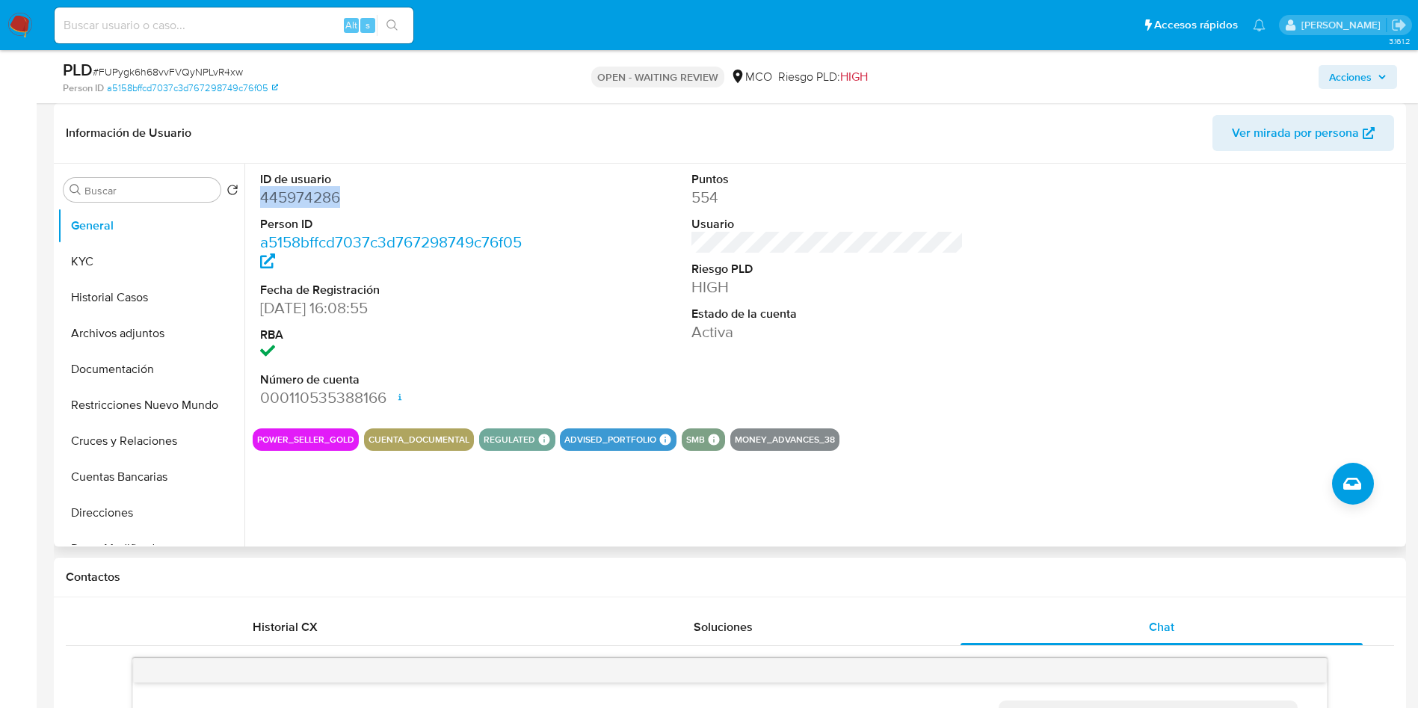
click at [285, 189] on dd "445974286" at bounding box center [396, 197] width 273 height 21
click at [313, 197] on dd "445974286" at bounding box center [396, 197] width 273 height 21
click at [106, 300] on button "Historial Casos" at bounding box center [145, 298] width 175 height 36
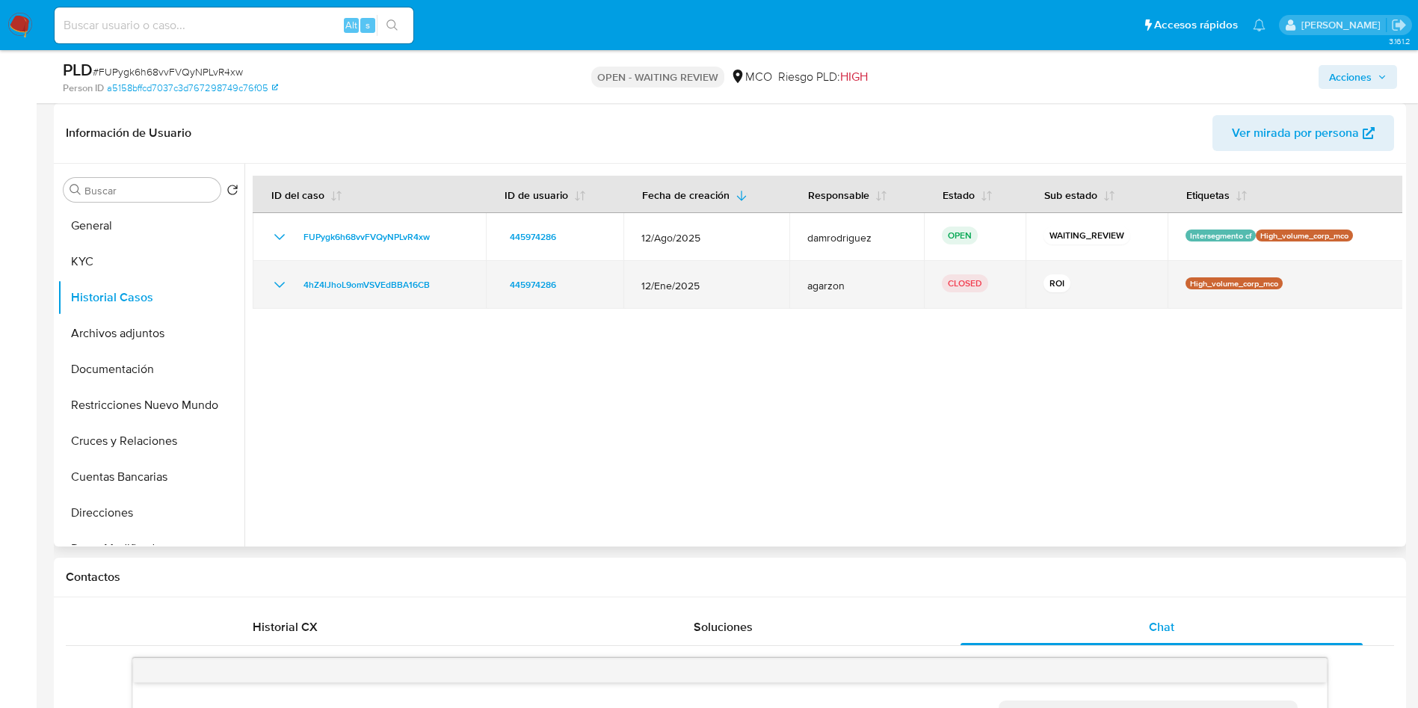
click at [277, 281] on icon "Mostrar/Ocultar" at bounding box center [280, 285] width 18 height 18
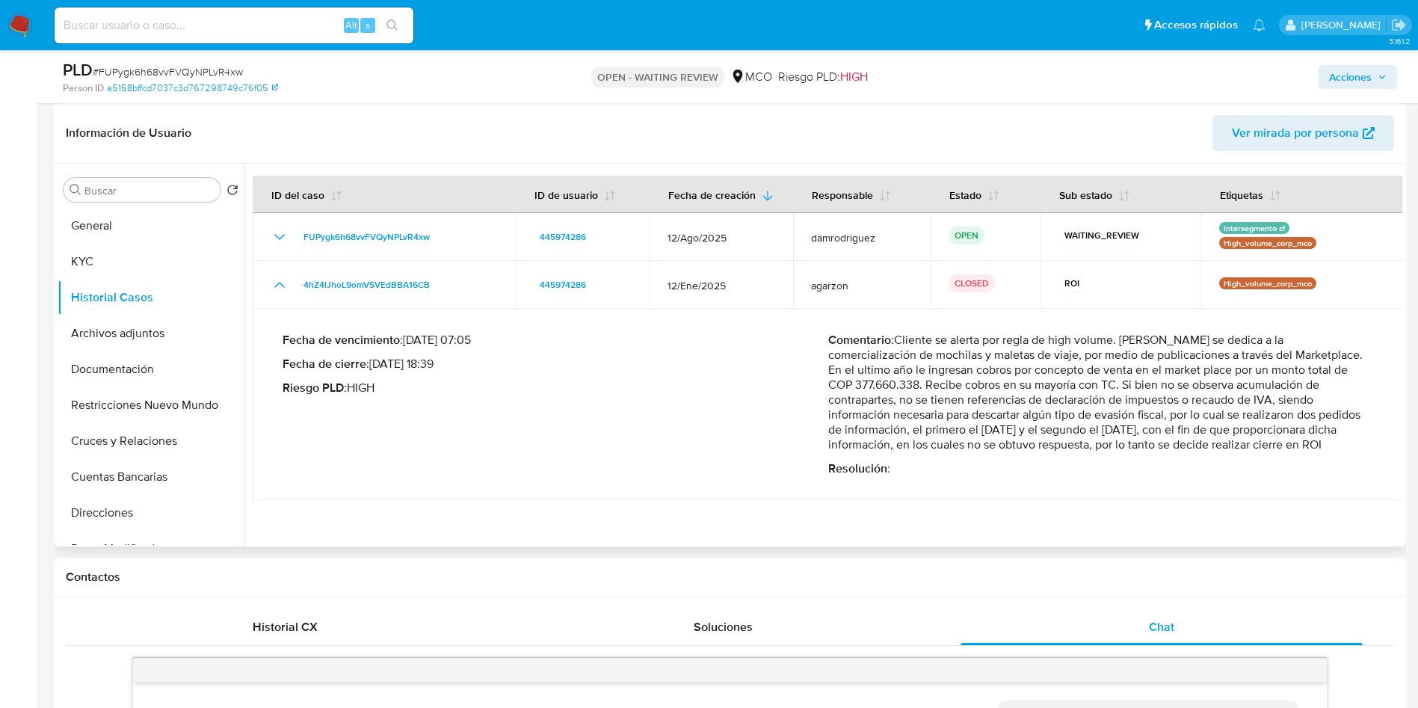
drag, startPoint x: 833, startPoint y: 360, endPoint x: 1252, endPoint y: 397, distance: 420.9
click at [1355, 391] on p "Comentario : Cliente se alerta por regla de high volume. Joan Francisco Mendez …" at bounding box center [1101, 393] width 546 height 120
drag, startPoint x: 845, startPoint y: 433, endPoint x: 1203, endPoint y: 414, distance: 358.5
click at [1166, 417] on p "Comentario : Cliente se alerta por regla de high volume. Joan Francisco Mendez …" at bounding box center [1101, 393] width 546 height 120
click at [1221, 414] on p "Comentario : Cliente se alerta por regla de high volume. Joan Francisco Mendez …" at bounding box center [1101, 393] width 546 height 120
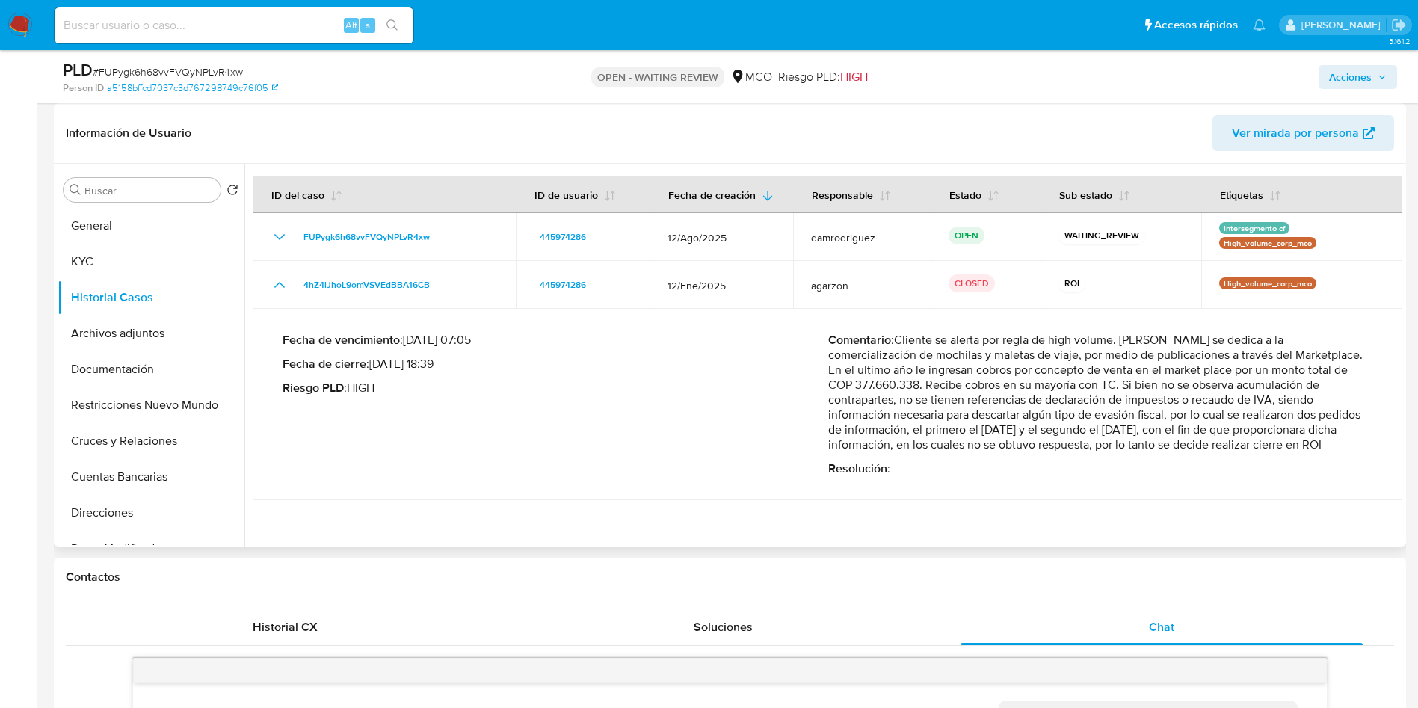
drag, startPoint x: 1237, startPoint y: 412, endPoint x: 1325, endPoint y: 410, distance: 88.2
click at [1325, 410] on p "Comentario : Cliente se alerta por regla de high volume. Joan Francisco Mendez …" at bounding box center [1101, 393] width 546 height 120
drag, startPoint x: 879, startPoint y: 428, endPoint x: 1267, endPoint y: 425, distance: 387.9
click at [1267, 425] on p "Comentario : Cliente se alerta por regla de high volume. Joan Francisco Mendez …" at bounding box center [1101, 393] width 546 height 120
drag, startPoint x: 887, startPoint y: 445, endPoint x: 1259, endPoint y: 430, distance: 371.8
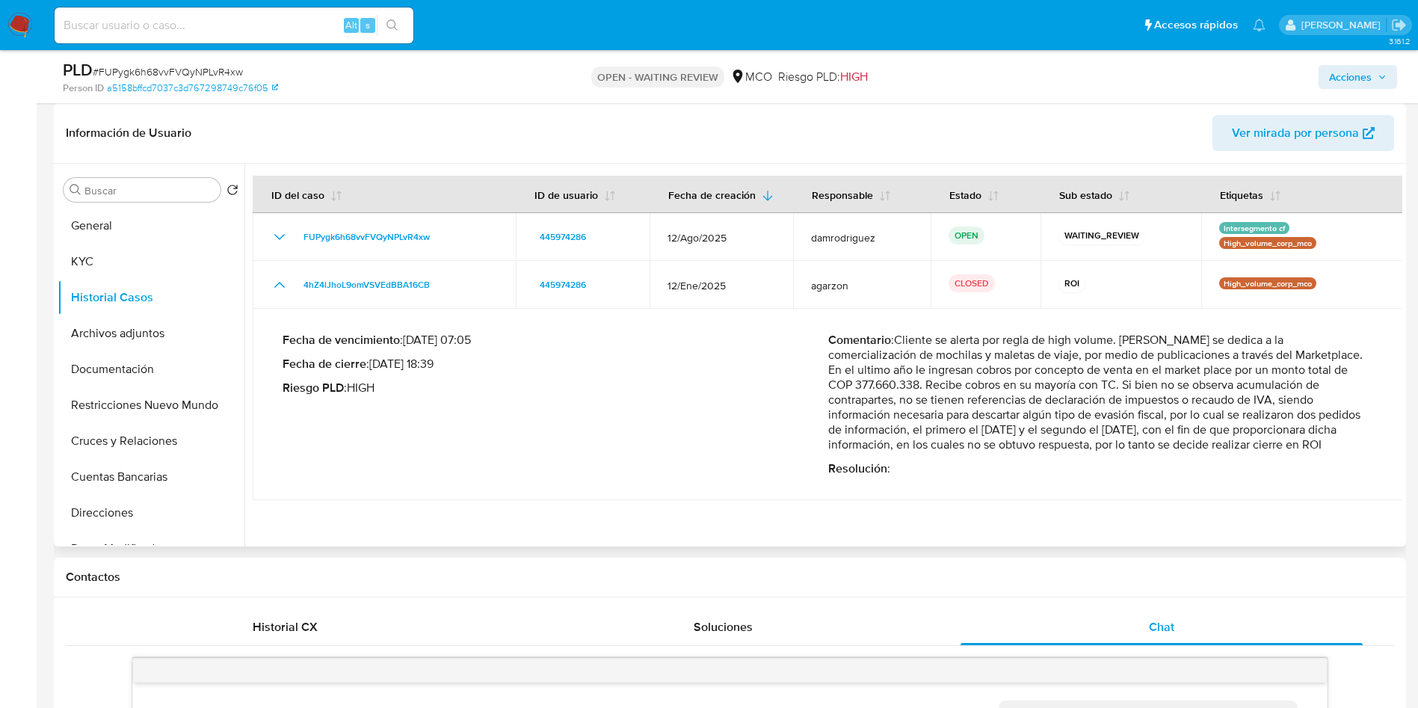
click at [1253, 432] on p "Comentario : Cliente se alerta por regla de high volume. Joan Francisco Mendez …" at bounding box center [1101, 393] width 546 height 120
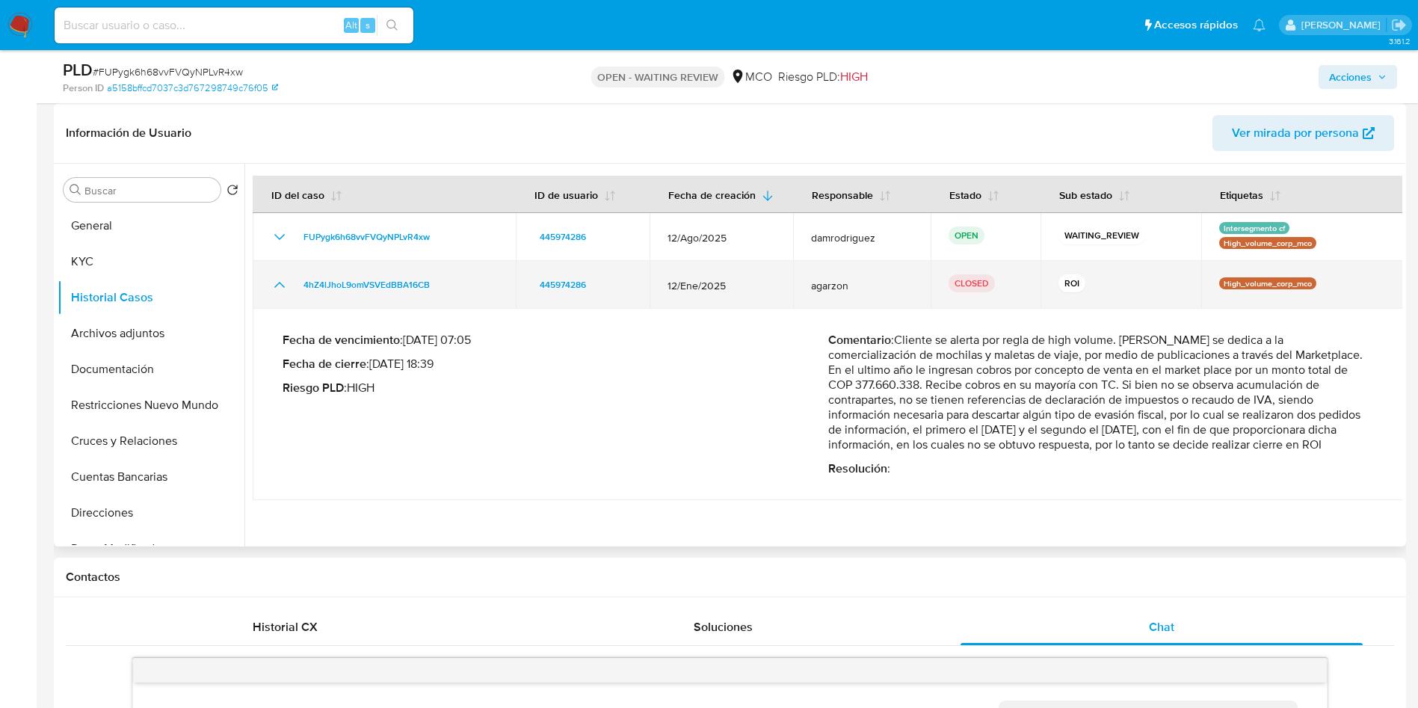
click at [280, 290] on icon "Mostrar/Ocultar" at bounding box center [280, 285] width 18 height 18
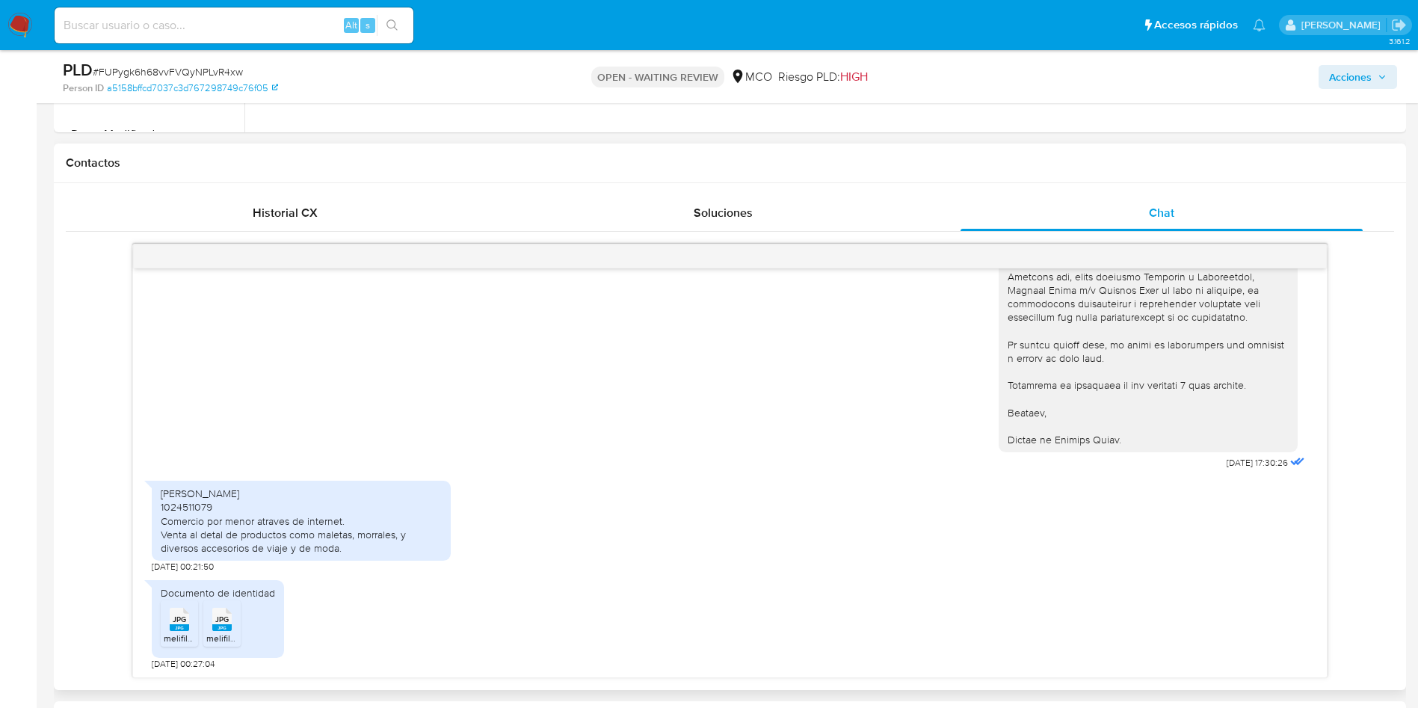
scroll to position [673, 0]
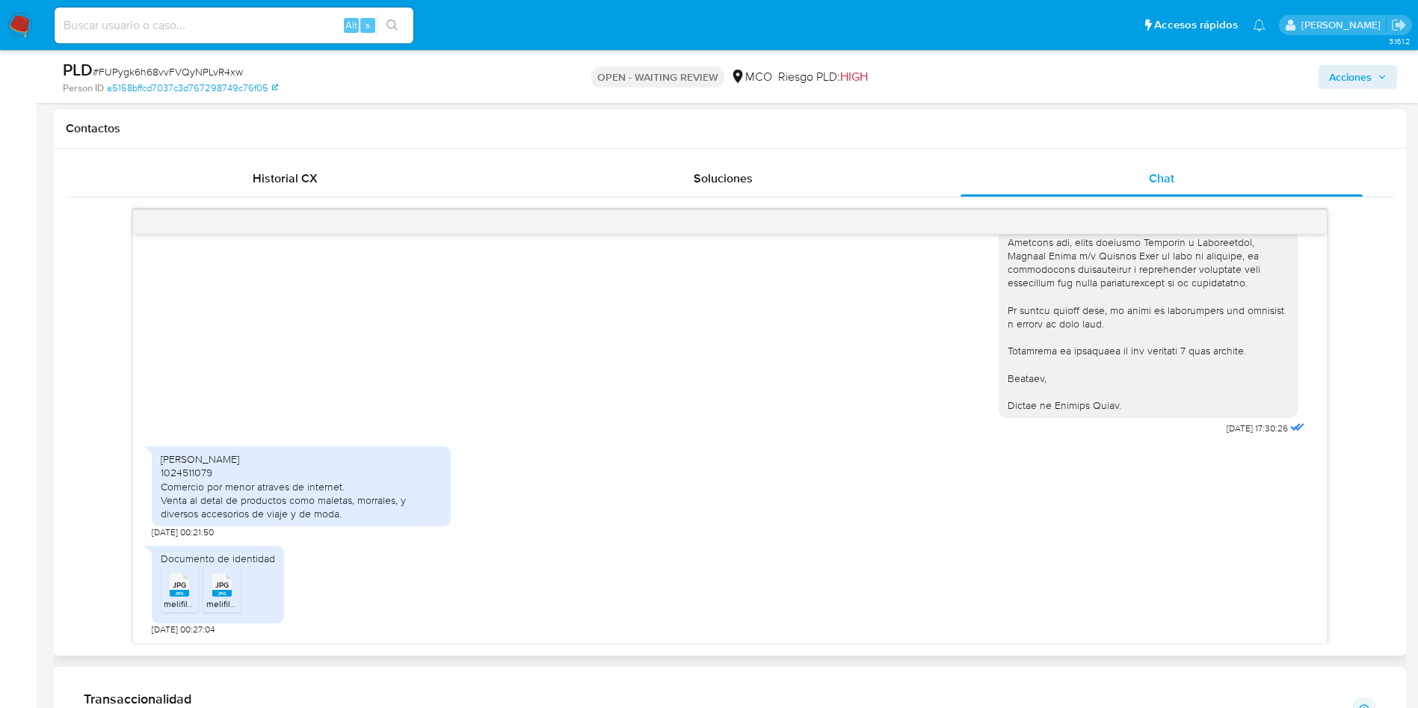
click at [177, 589] on span "JPG" at bounding box center [179, 585] width 13 height 10
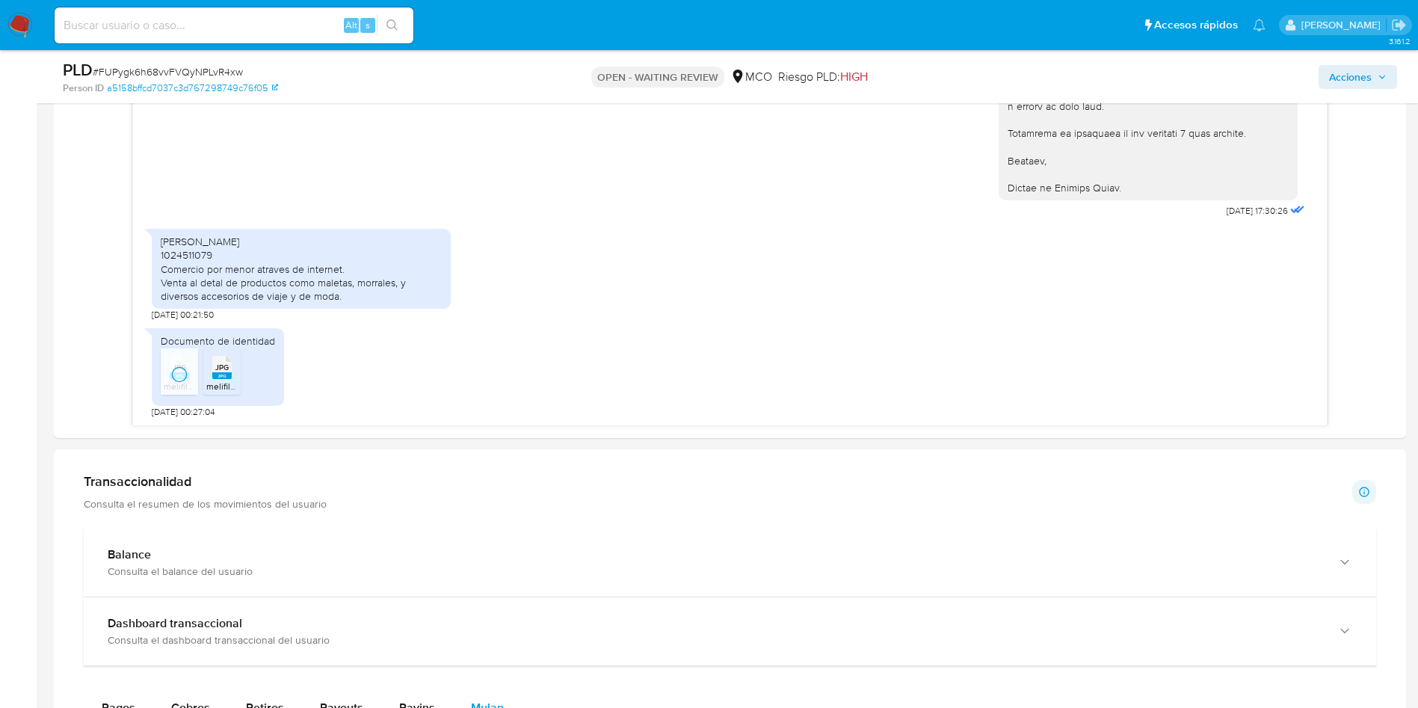
scroll to position [897, 0]
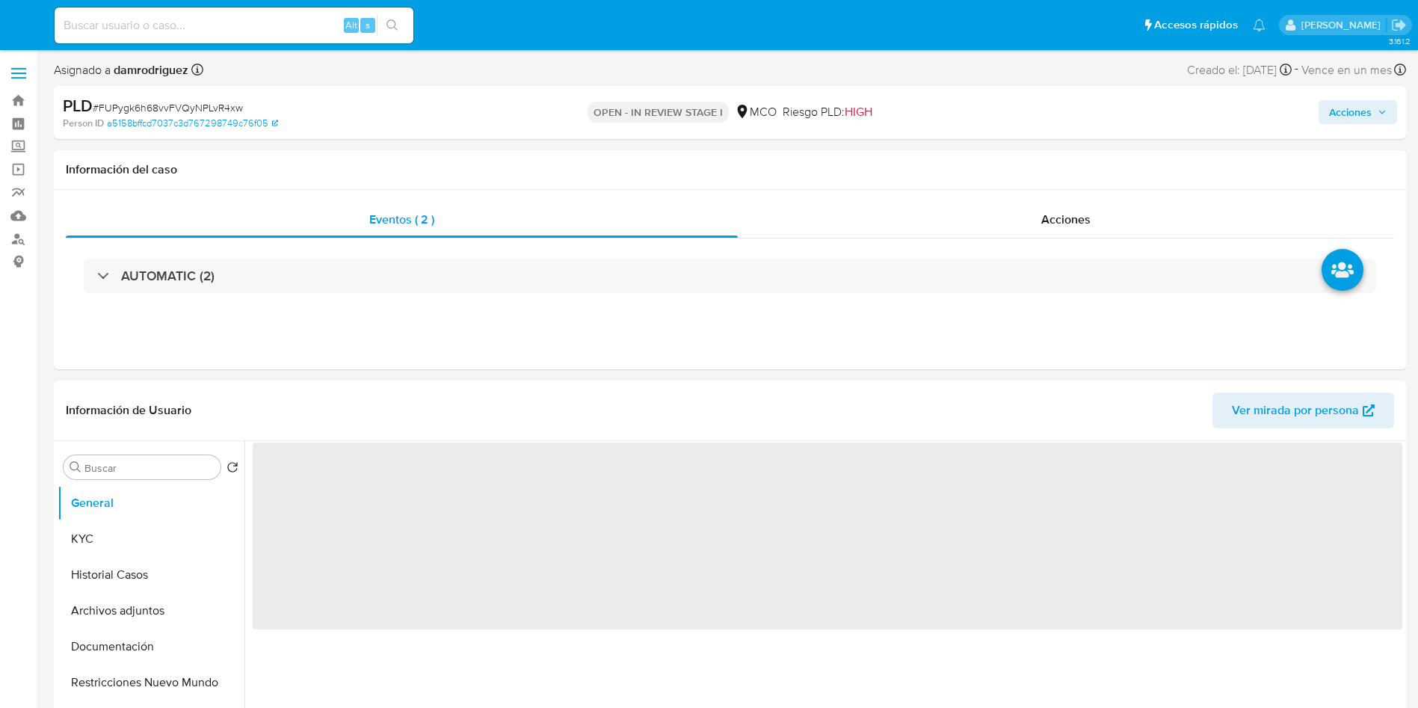
select select "10"
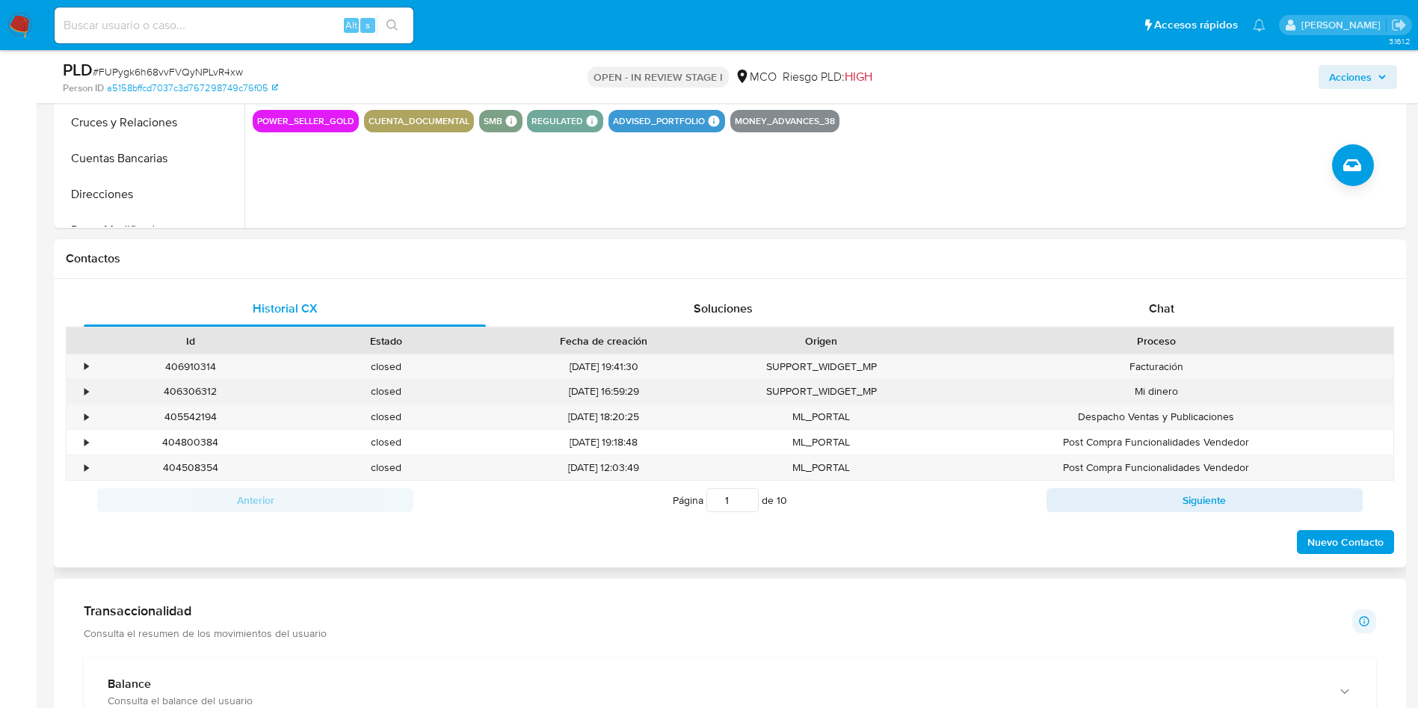
scroll to position [673, 0]
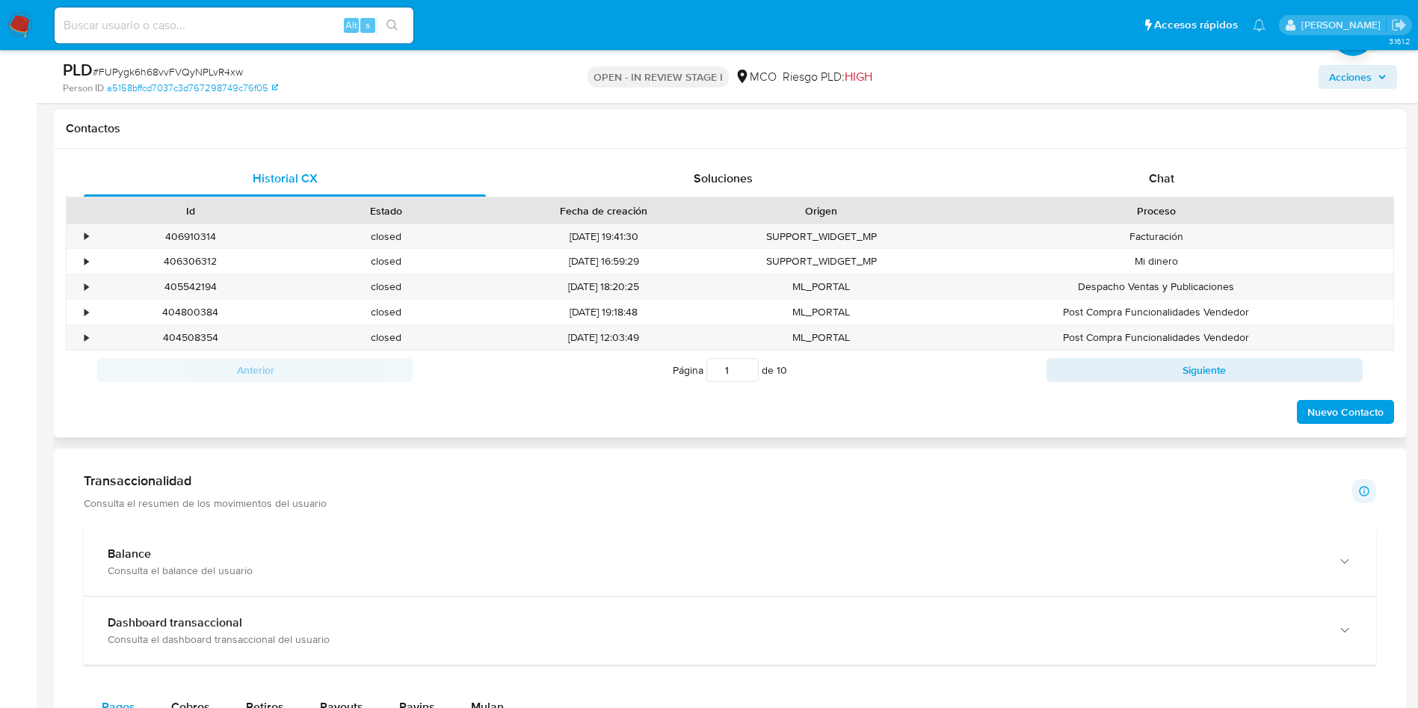
click at [1118, 198] on div "Proceso" at bounding box center [1156, 210] width 474 height 25
click at [1117, 187] on div "Chat" at bounding box center [1161, 179] width 402 height 36
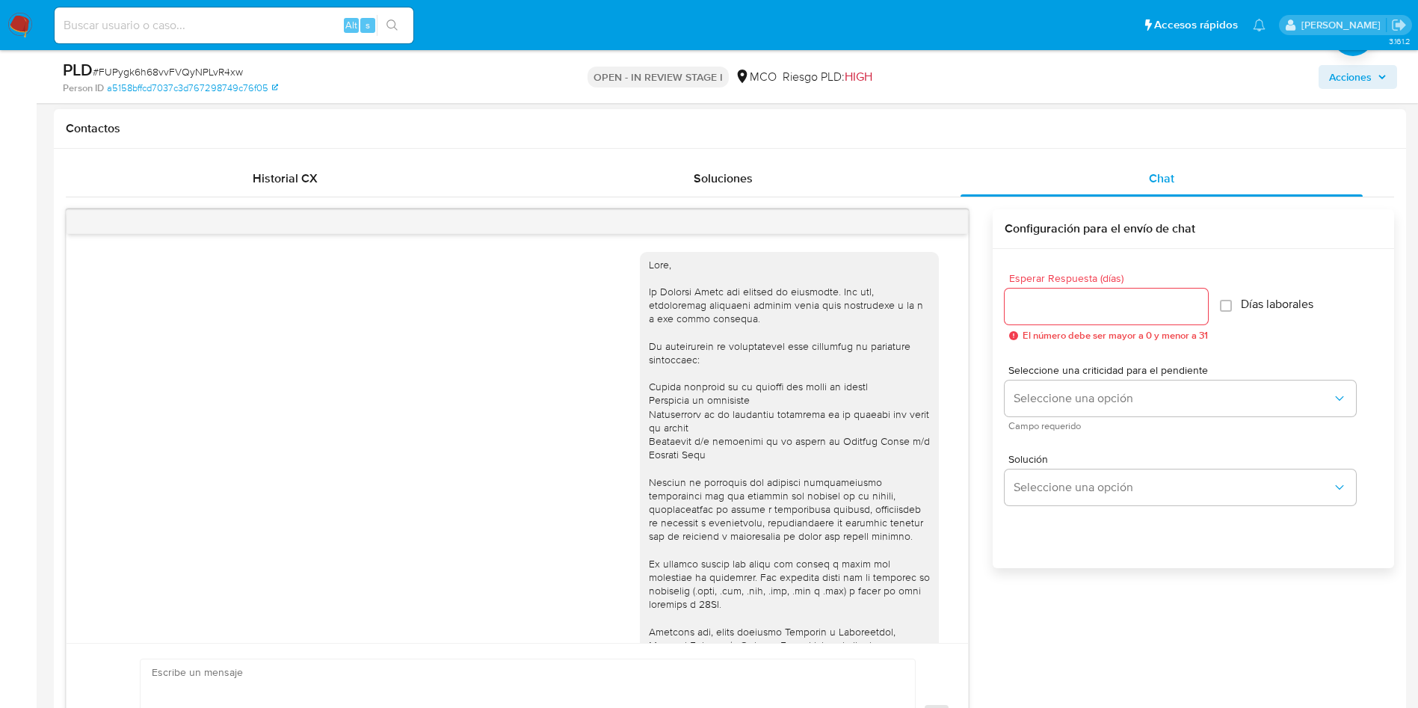
click at [1098, 309] on input "Esperar Respuesta (días)" at bounding box center [1106, 306] width 203 height 19
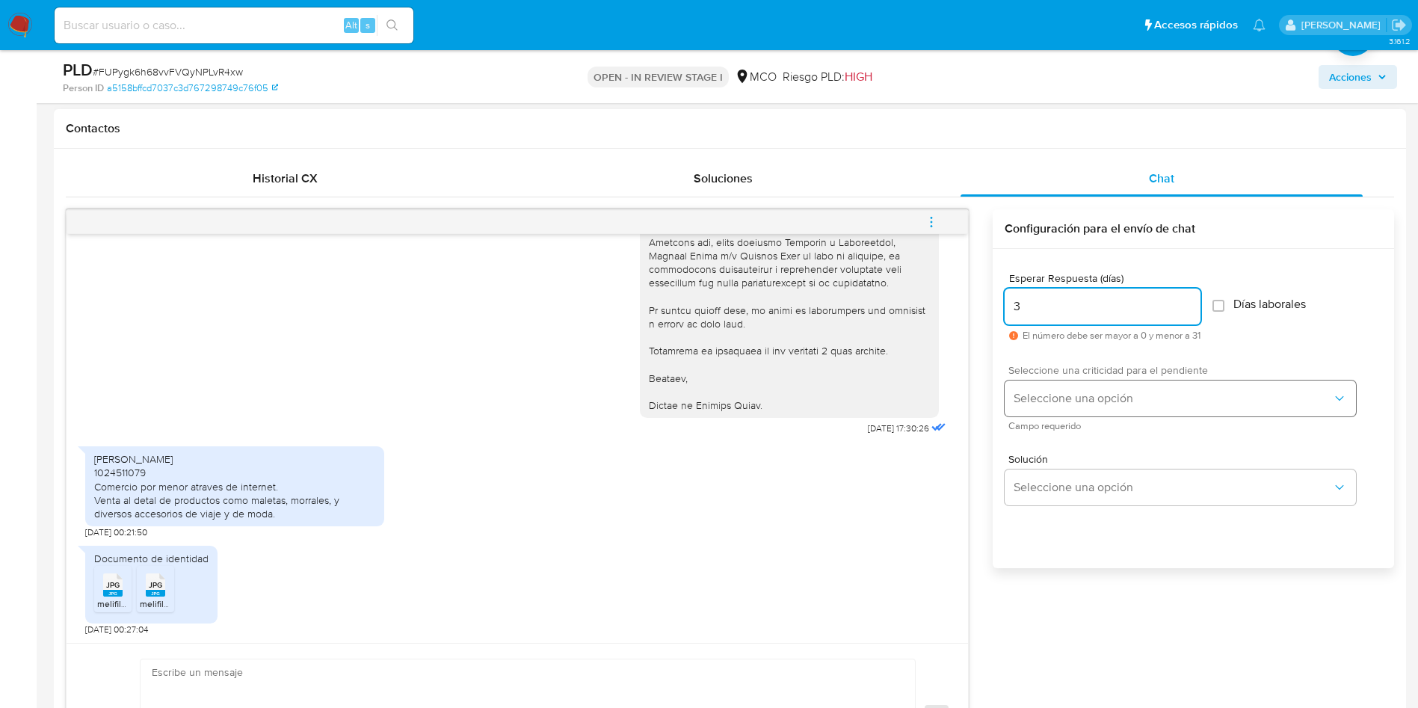
type input "3"
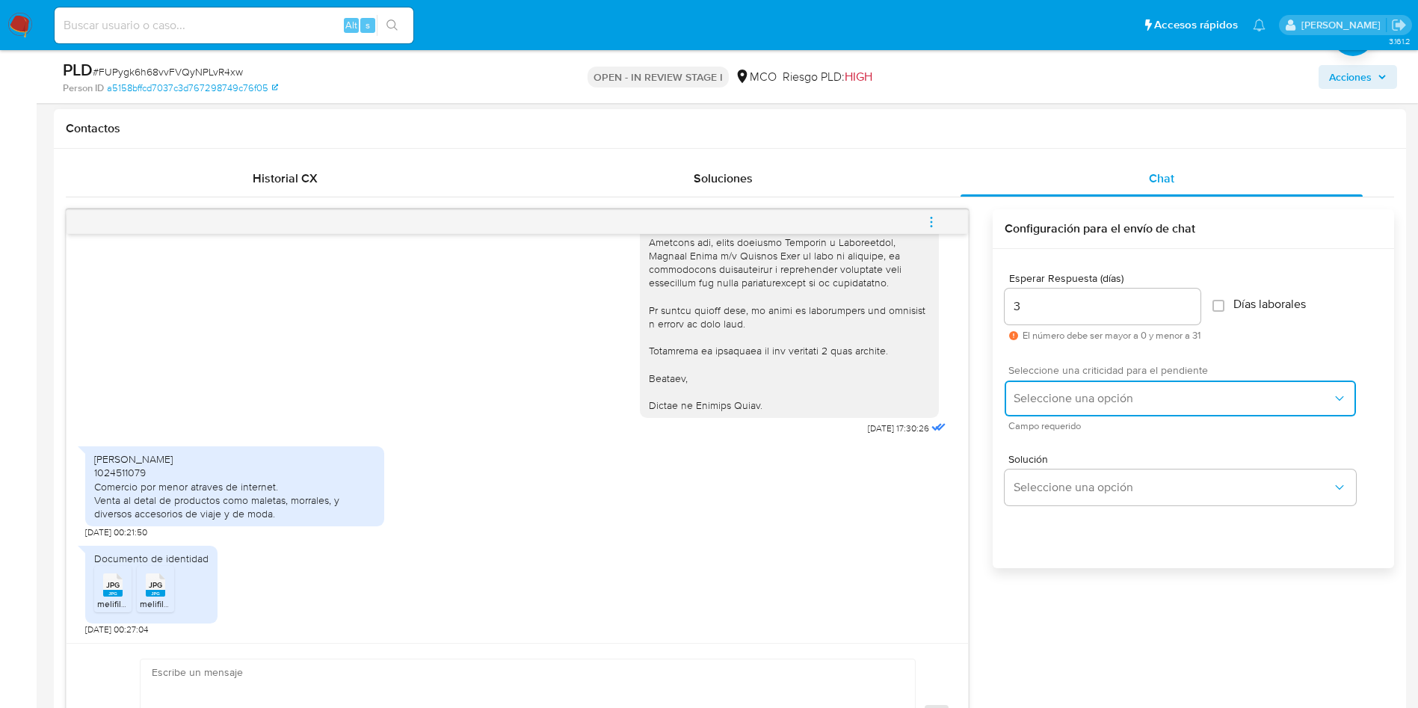
click at [1150, 401] on span "Seleccione una opción" at bounding box center [1173, 398] width 318 height 15
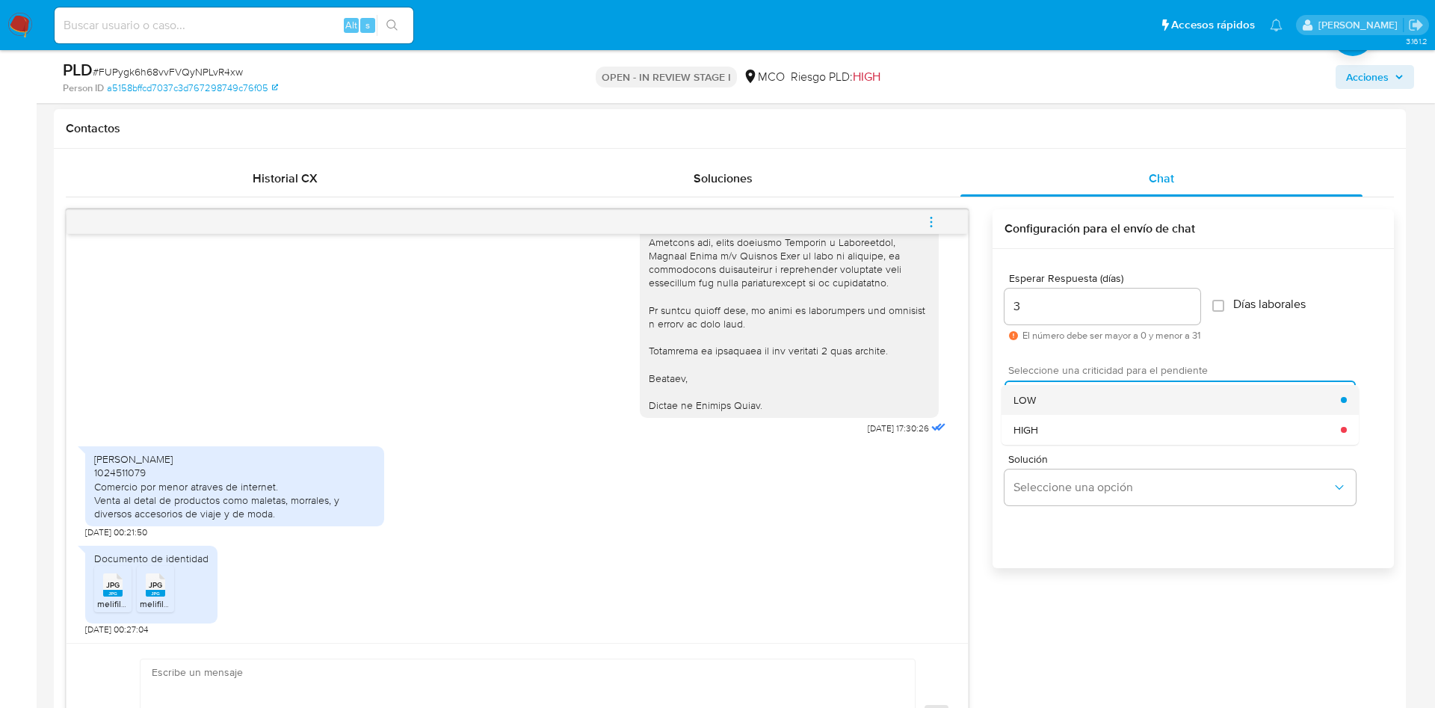
click at [1044, 405] on div "LOW" at bounding box center [1177, 400] width 327 height 30
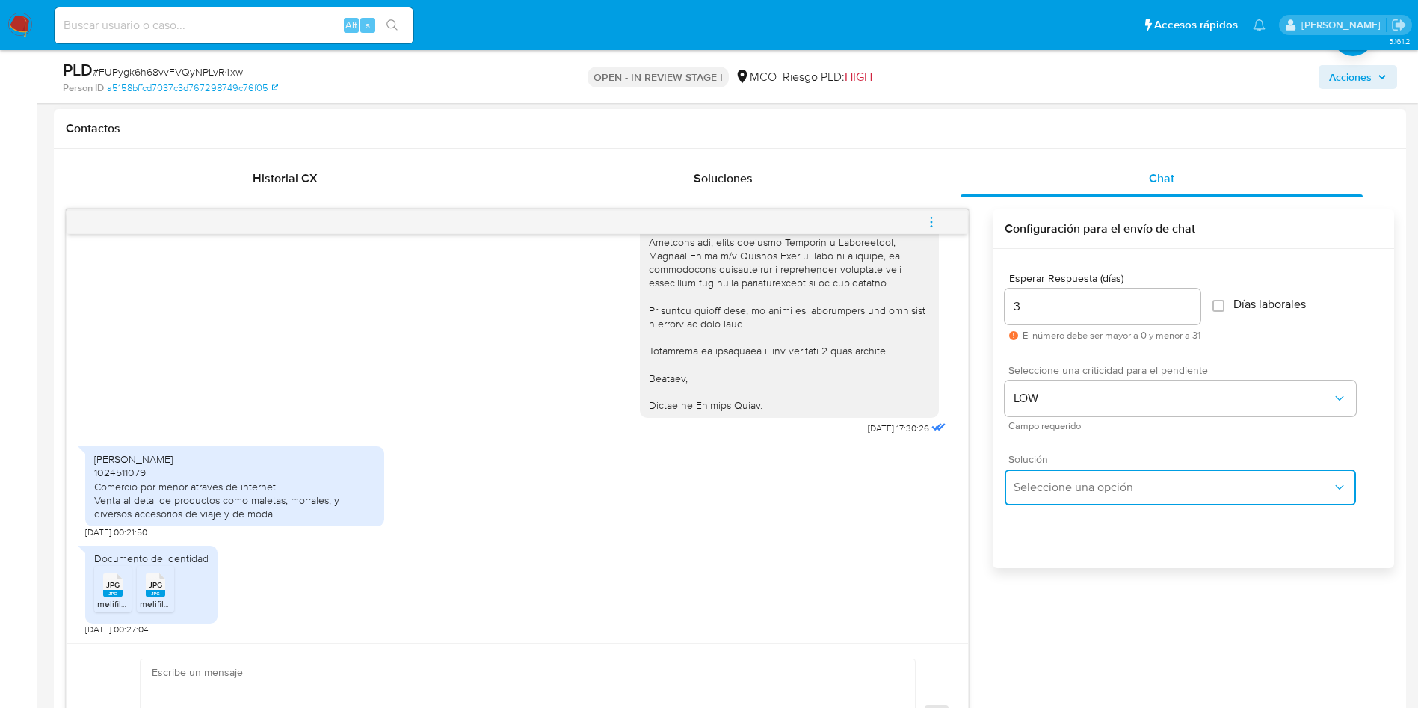
click at [1067, 502] on button "Seleccione una opción" at bounding box center [1180, 487] width 351 height 36
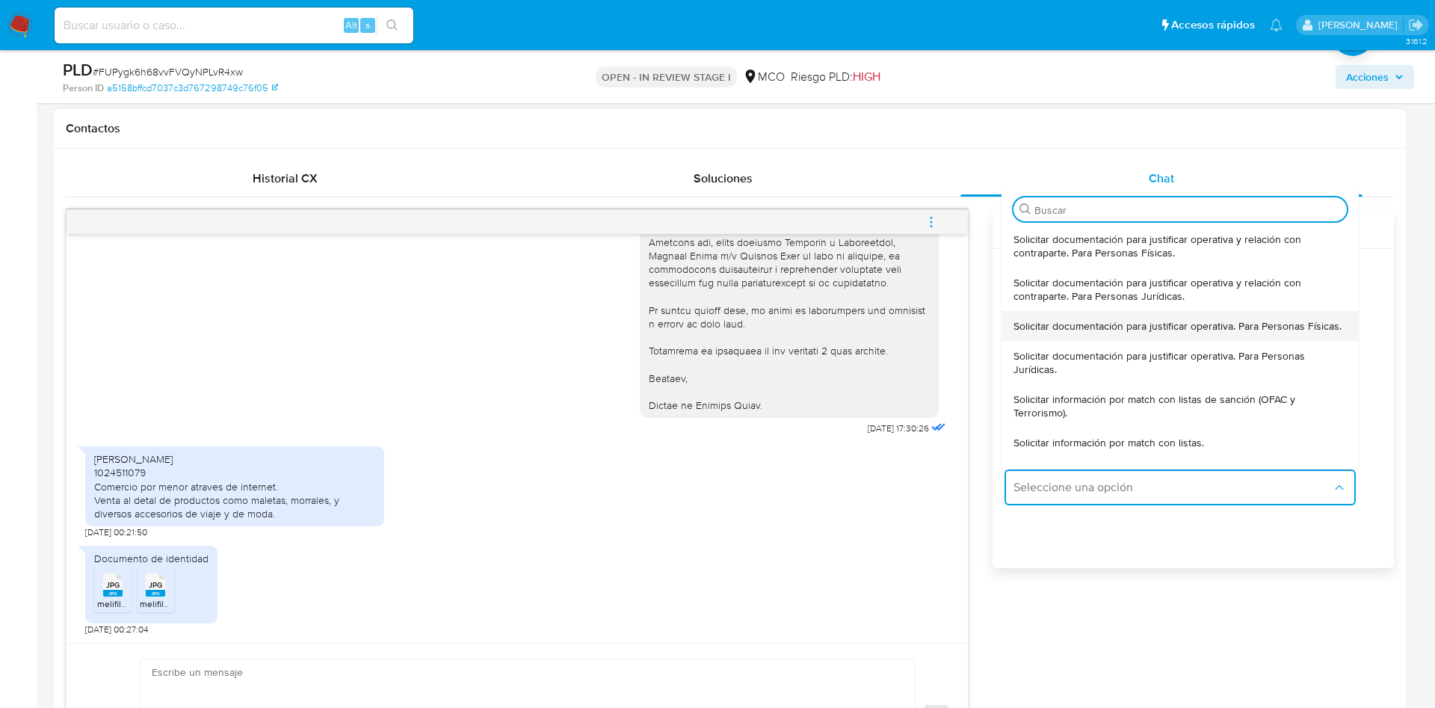
click at [1131, 332] on span "Solicitar documentación para justificar operativa. Para Personas Físicas." at bounding box center [1178, 325] width 328 height 13
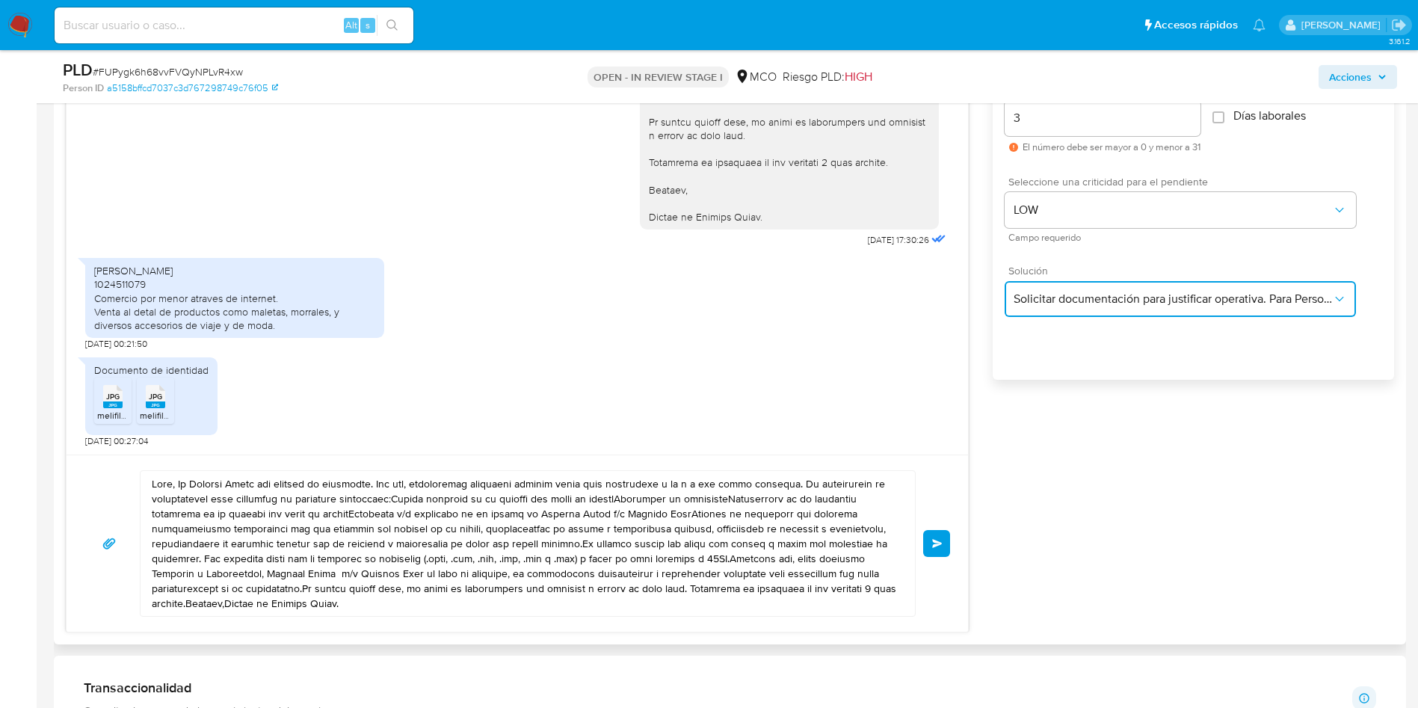
scroll to position [897, 0]
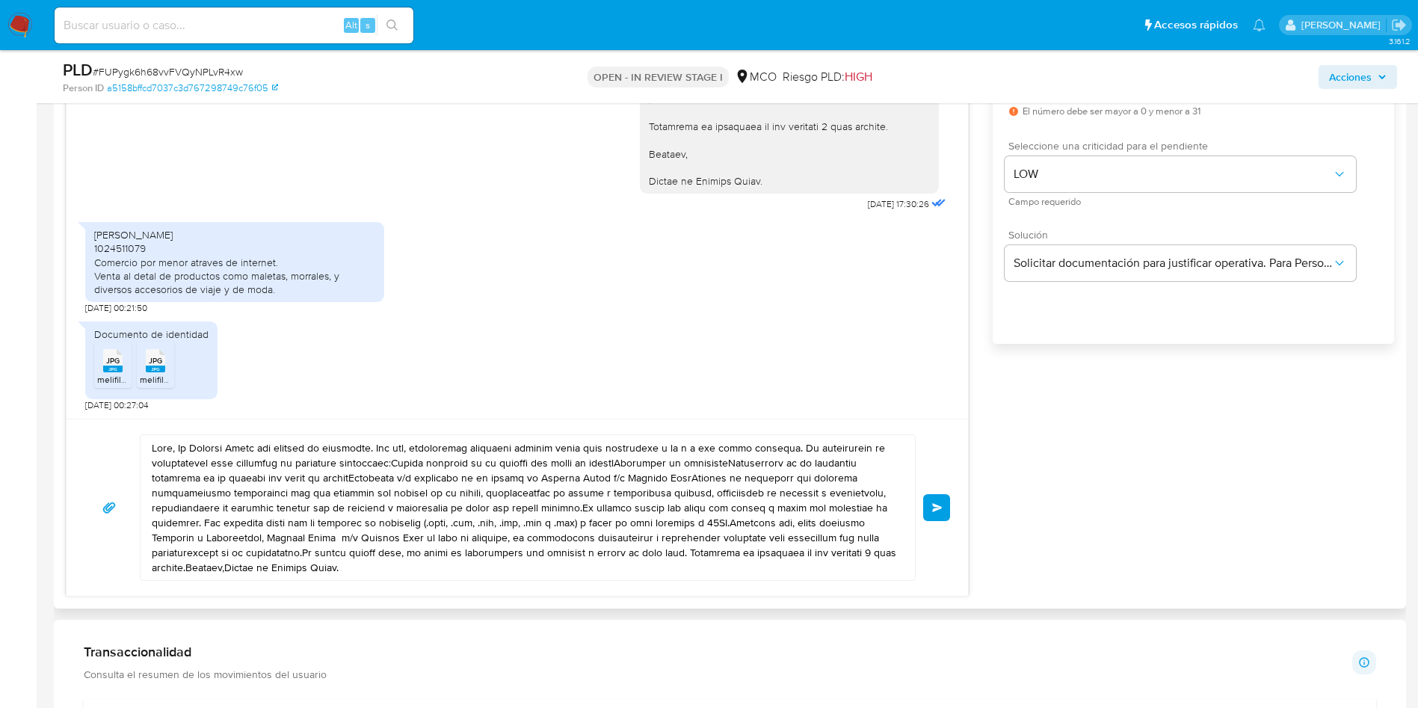
click at [300, 455] on textarea at bounding box center [524, 507] width 744 height 145
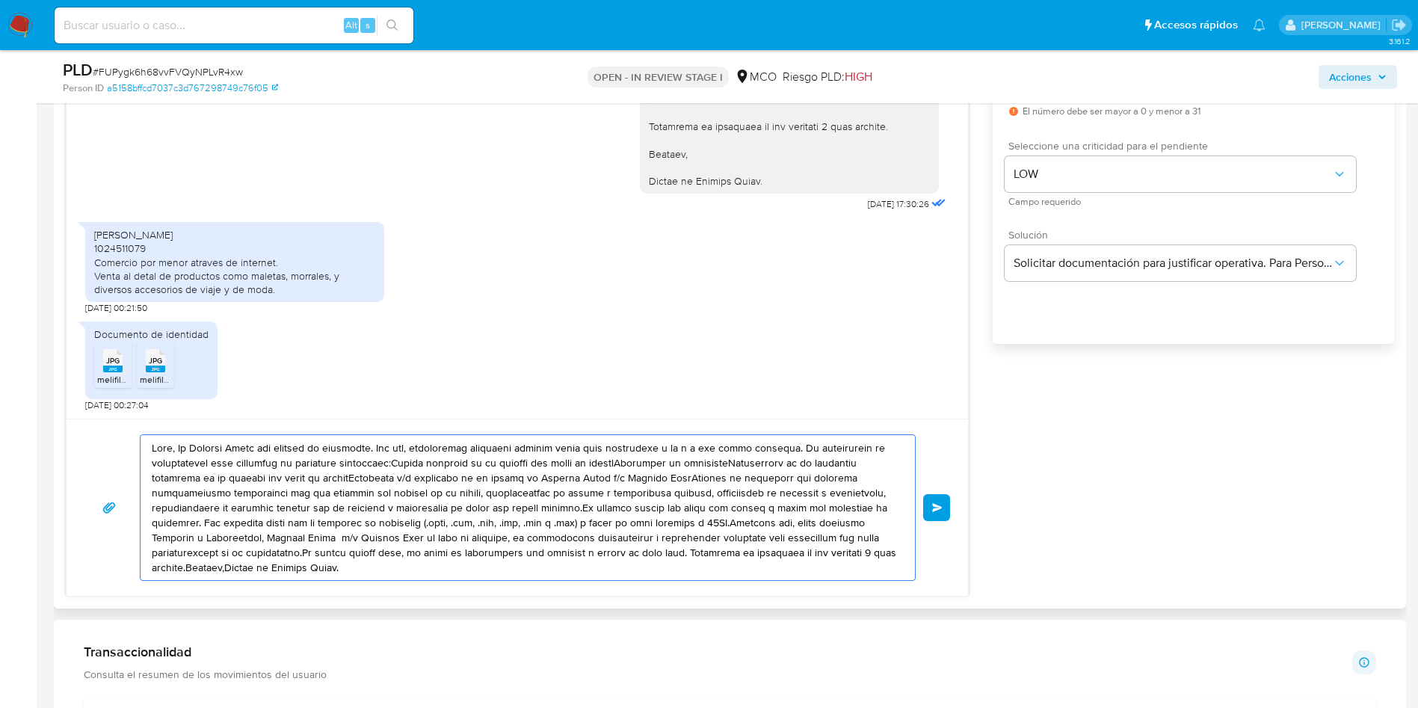
click at [300, 455] on textarea at bounding box center [524, 507] width 744 height 145
click at [179, 446] on textarea at bounding box center [524, 507] width 744 height 145
click at [169, 448] on textarea at bounding box center [524, 507] width 744 height 145
click at [183, 447] on textarea at bounding box center [524, 507] width 744 height 145
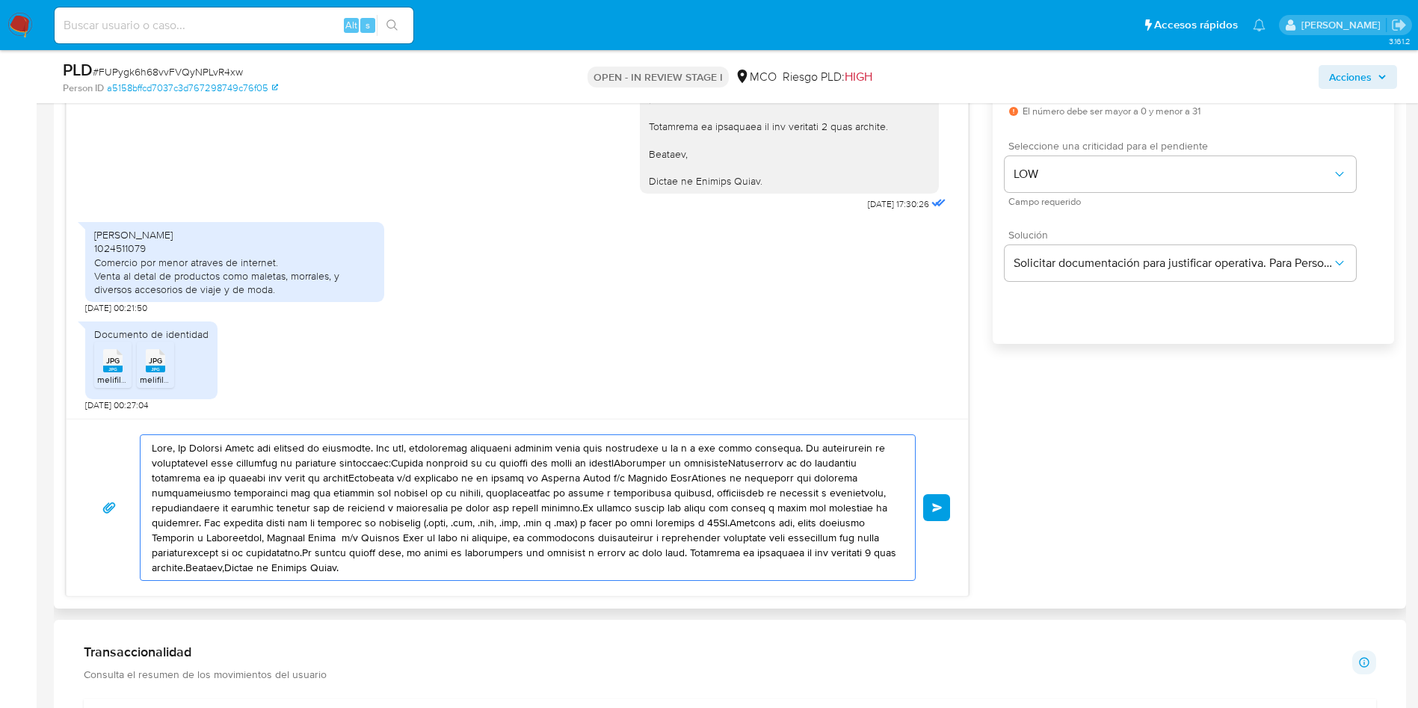
click at [177, 448] on textarea at bounding box center [524, 507] width 744 height 145
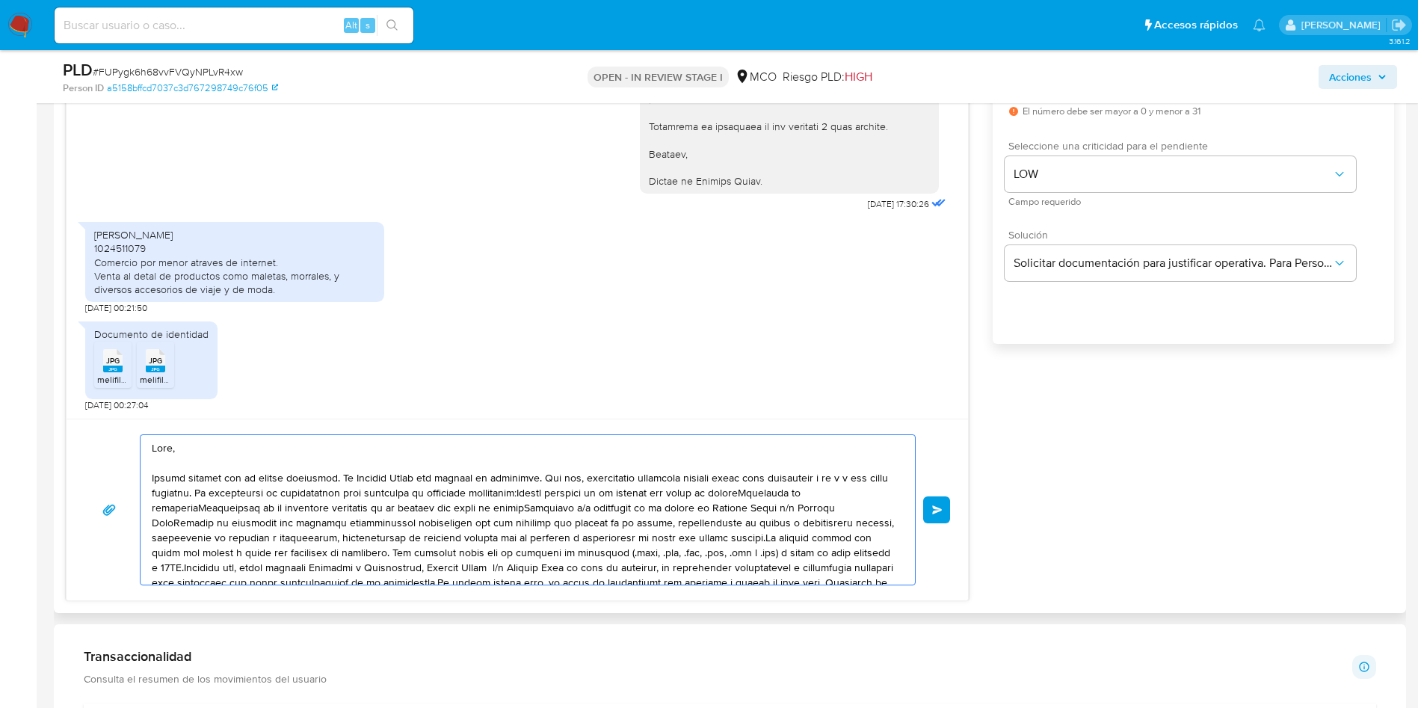
click at [176, 523] on textarea at bounding box center [524, 509] width 744 height 149
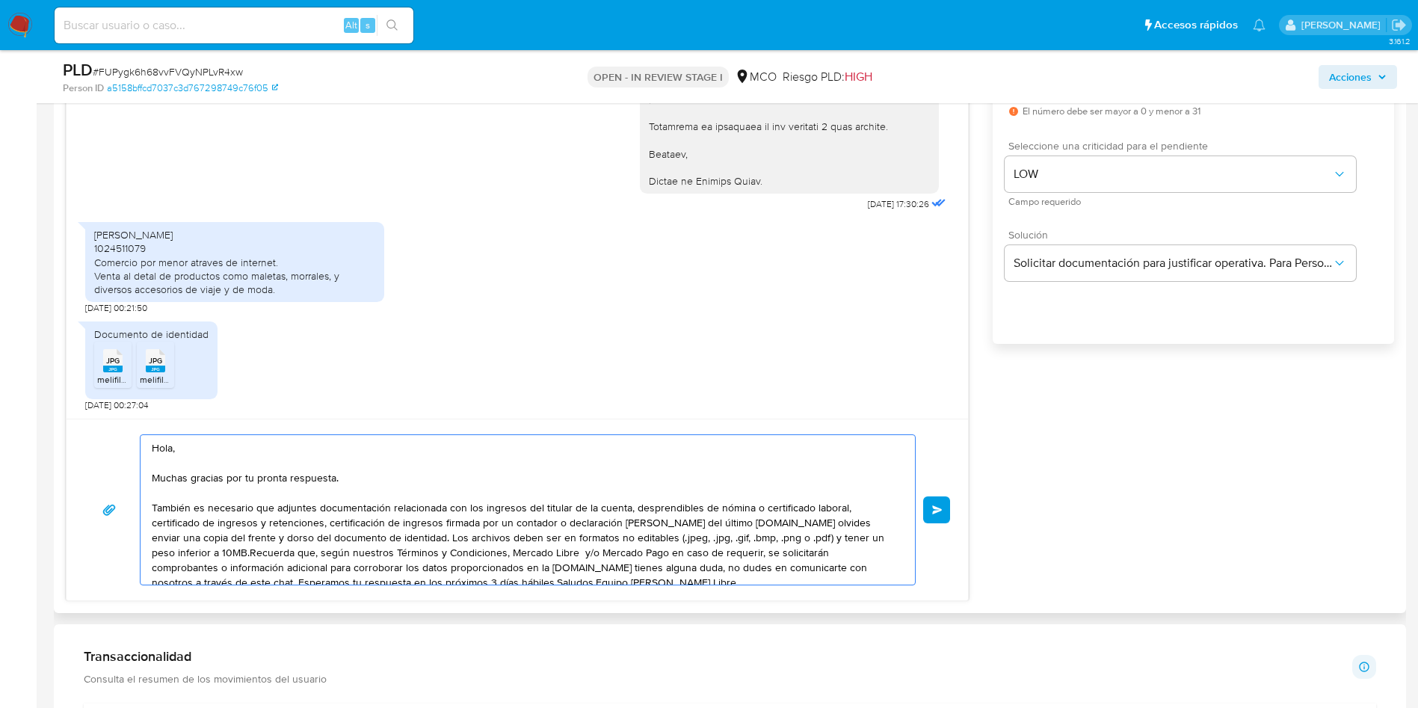
click at [749, 521] on textarea "Hola, Muchas gracias por tu pronta respuesta. También es necesario que adjuntes…" at bounding box center [524, 509] width 744 height 149
drag, startPoint x: 743, startPoint y: 522, endPoint x: 370, endPoint y: 541, distance: 373.5
click at [370, 541] on textarea "Hola, Muchas gracias por tu pronta respuesta. También es necesario que adjuntes…" at bounding box center [524, 509] width 744 height 149
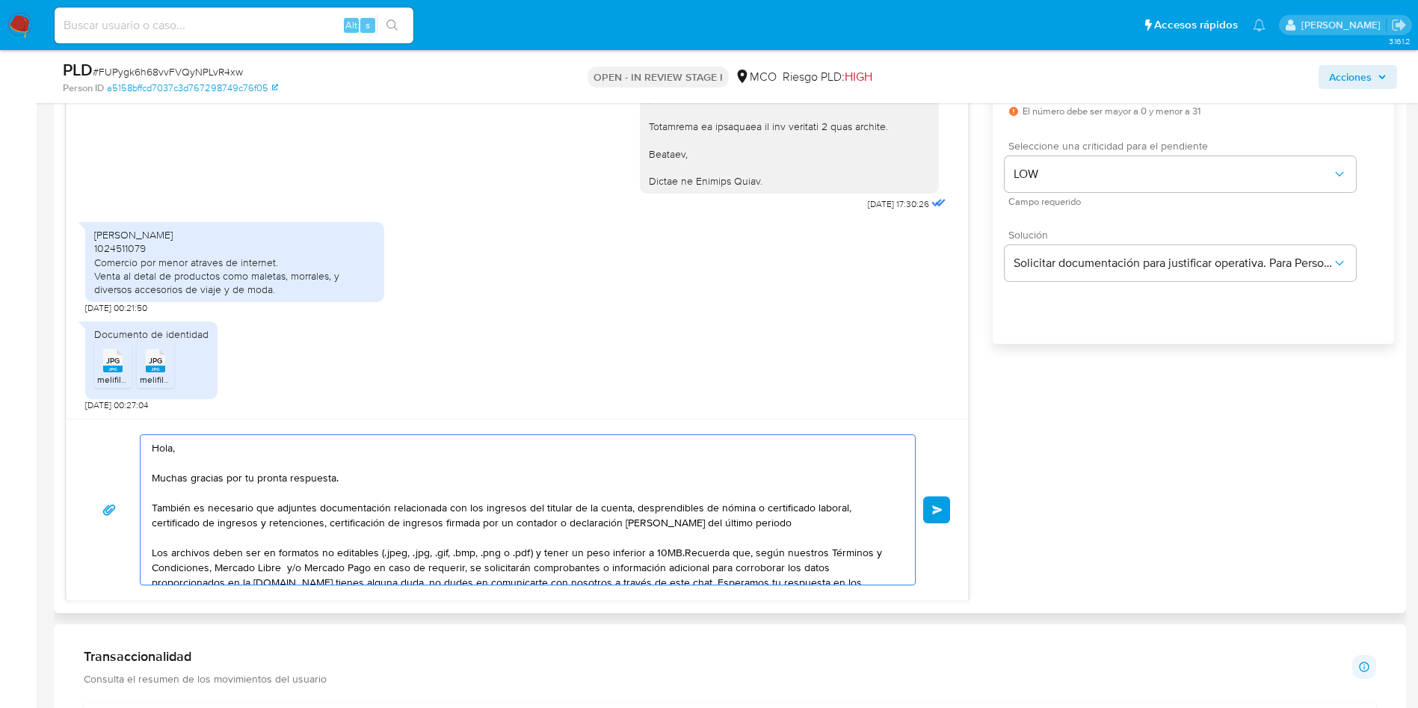
click at [768, 531] on textarea "Hola, Muchas gracias por tu pronta respuesta. También es necesario que adjuntes…" at bounding box center [524, 509] width 744 height 149
click at [762, 525] on textarea "Hola, Muchas gracias por tu pronta respuesta. También es necesario que adjuntes…" at bounding box center [524, 509] width 744 height 149
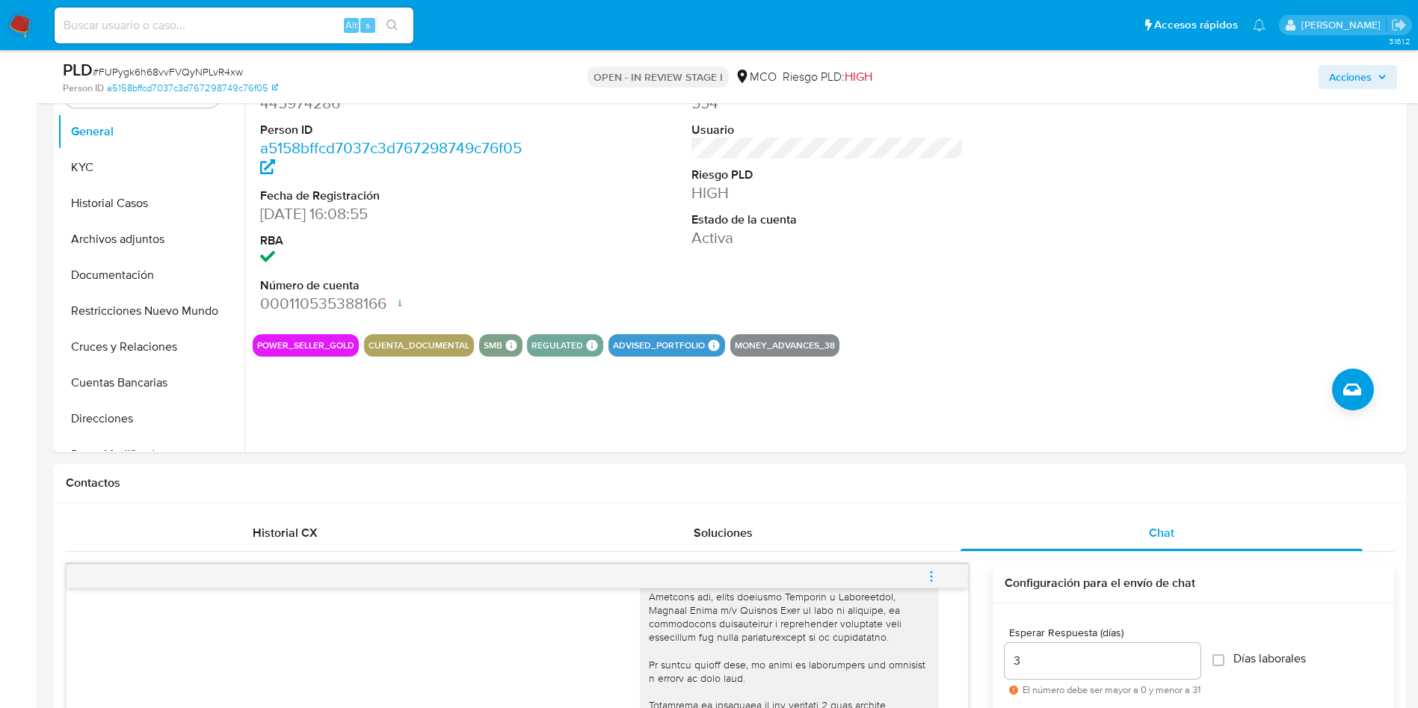
scroll to position [224, 0]
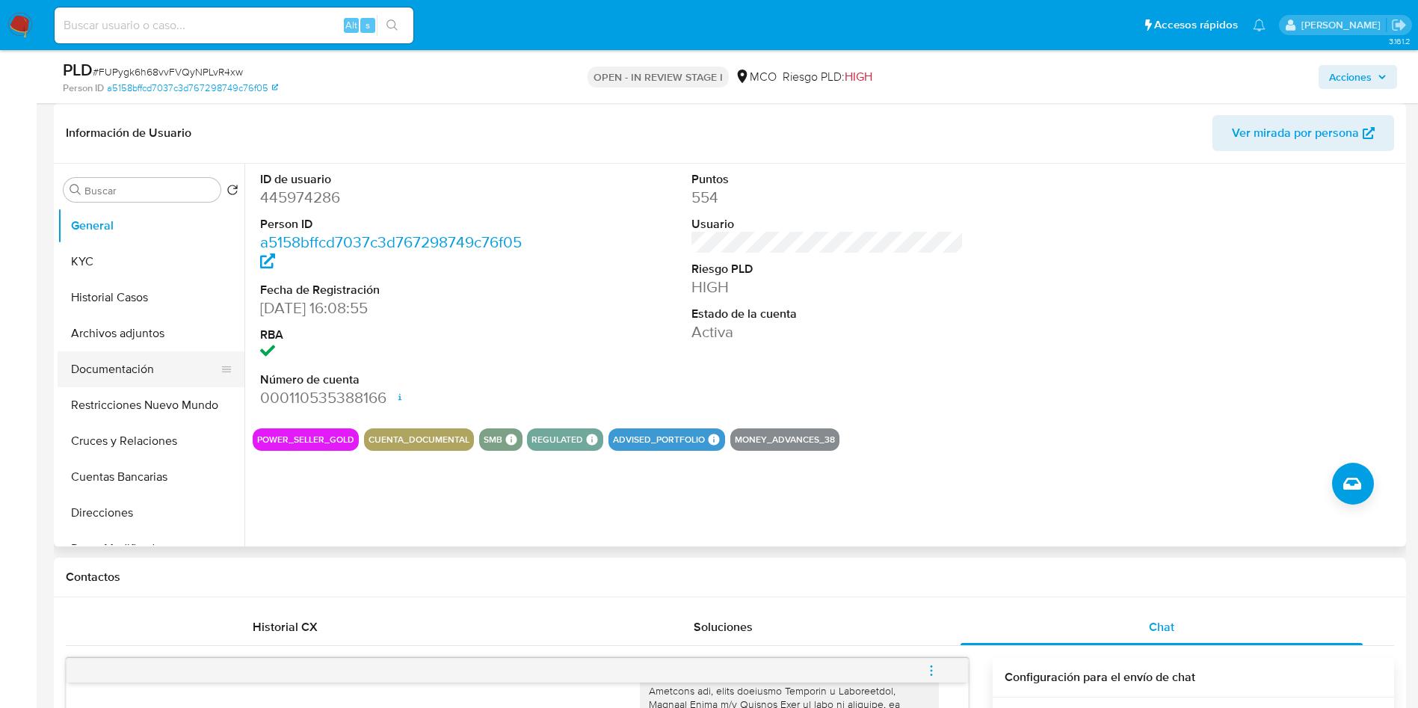
type textarea "Hola, Muchas gracias por tu pronta respuesta. También es necesario que adjuntes…"
click at [109, 370] on button "Documentación" at bounding box center [145, 369] width 175 height 36
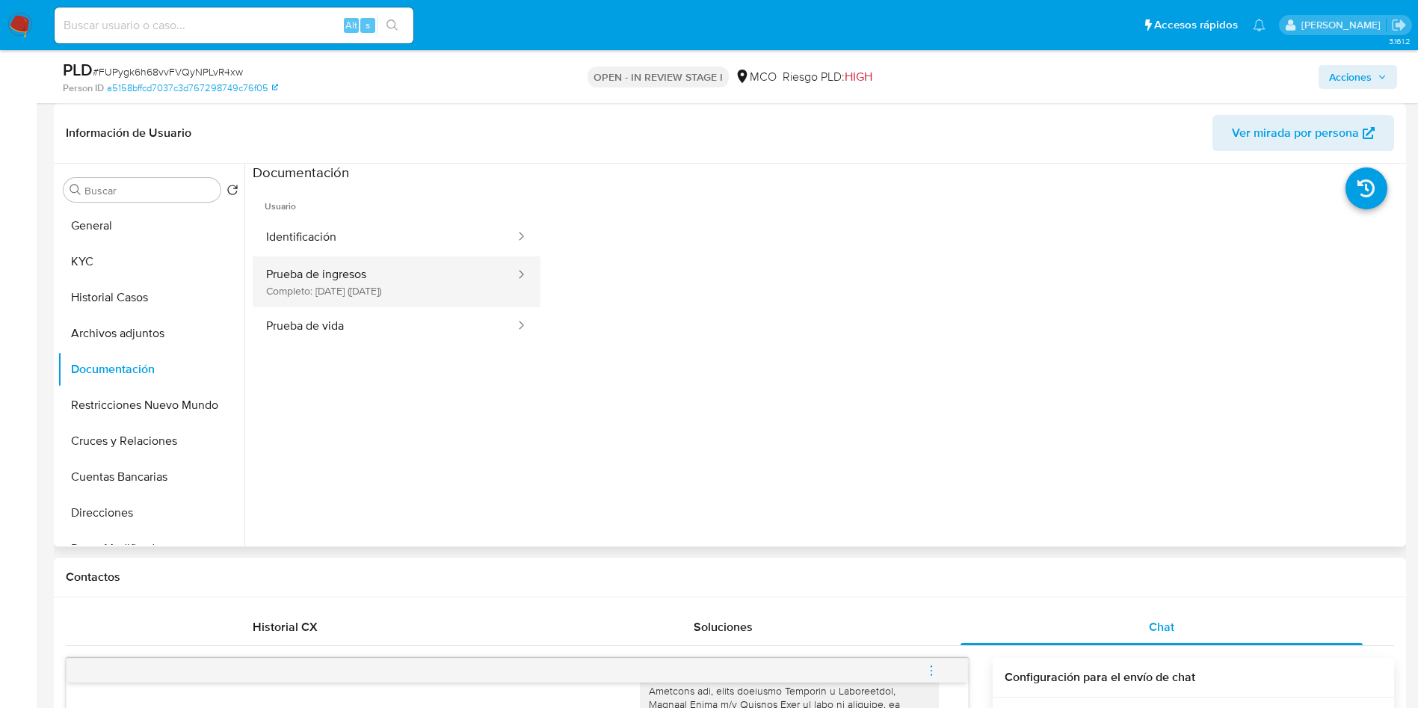
click at [336, 302] on button "Prueba de ingresos Completo: [DATE] (hace 6 meses)" at bounding box center [385, 281] width 264 height 51
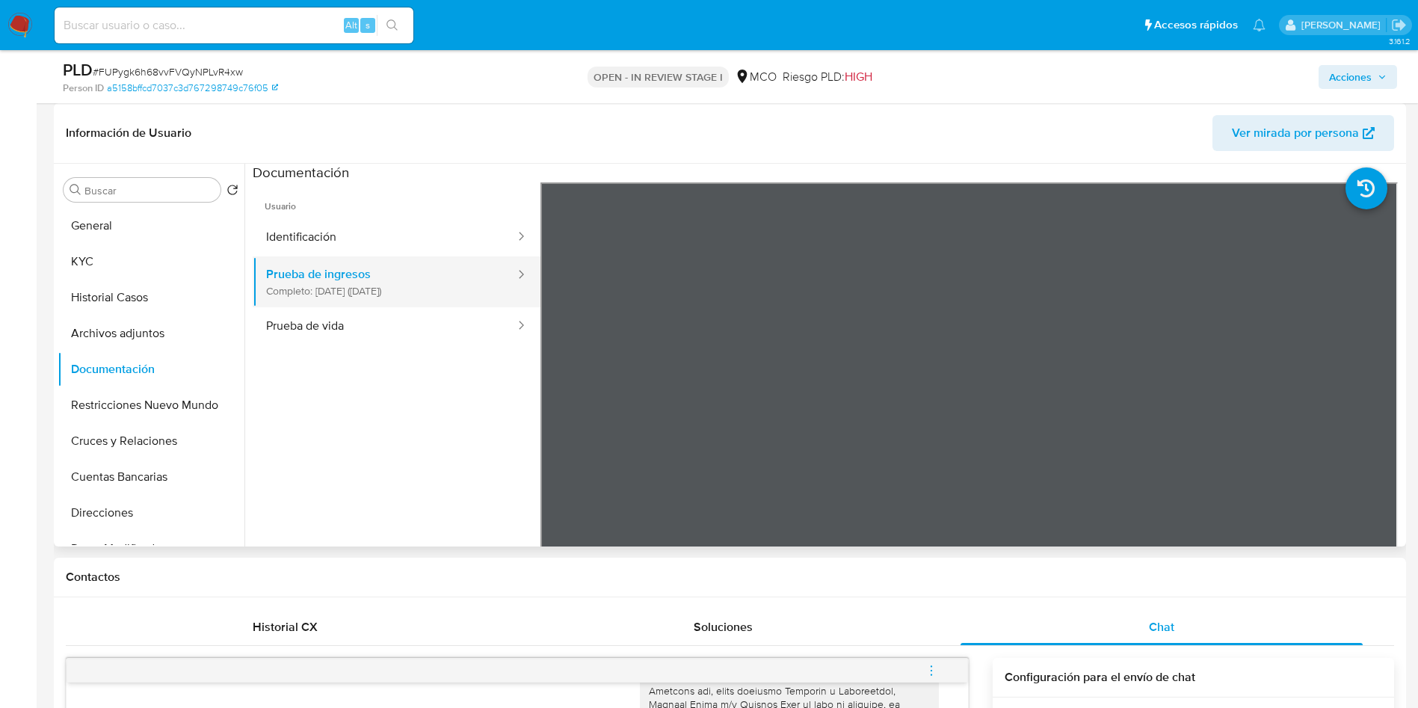
click at [357, 279] on button "Prueba de ingresos Completo: [DATE] (hace 6 meses)" at bounding box center [385, 281] width 264 height 51
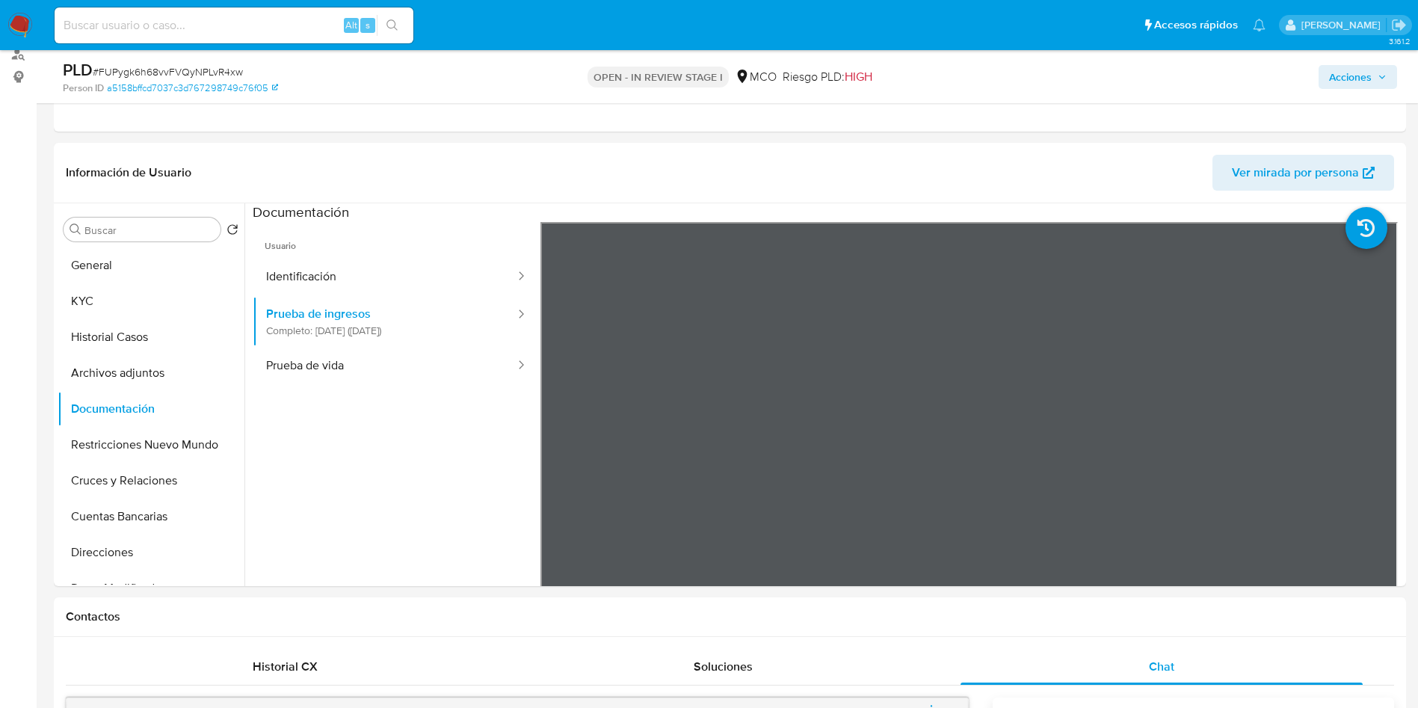
scroll to position [0, 0]
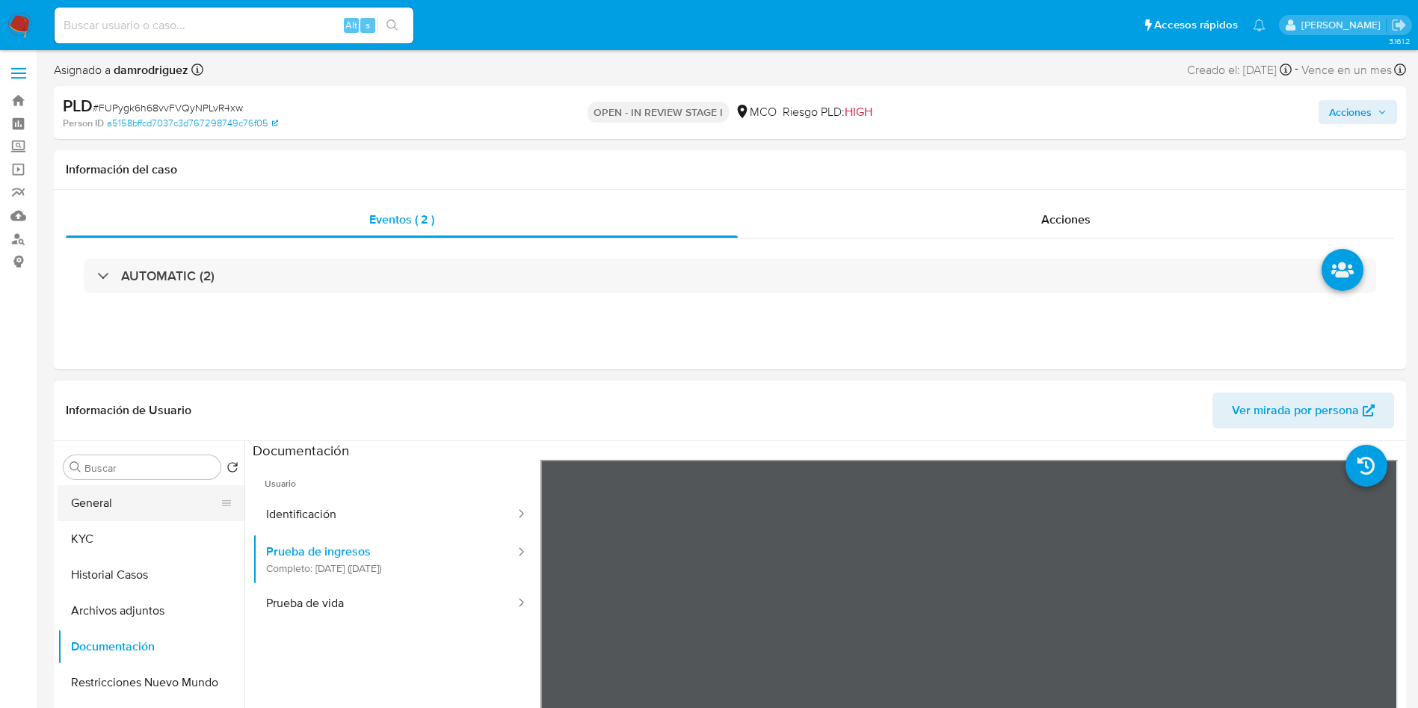
click at [152, 499] on button "General" at bounding box center [145, 503] width 175 height 36
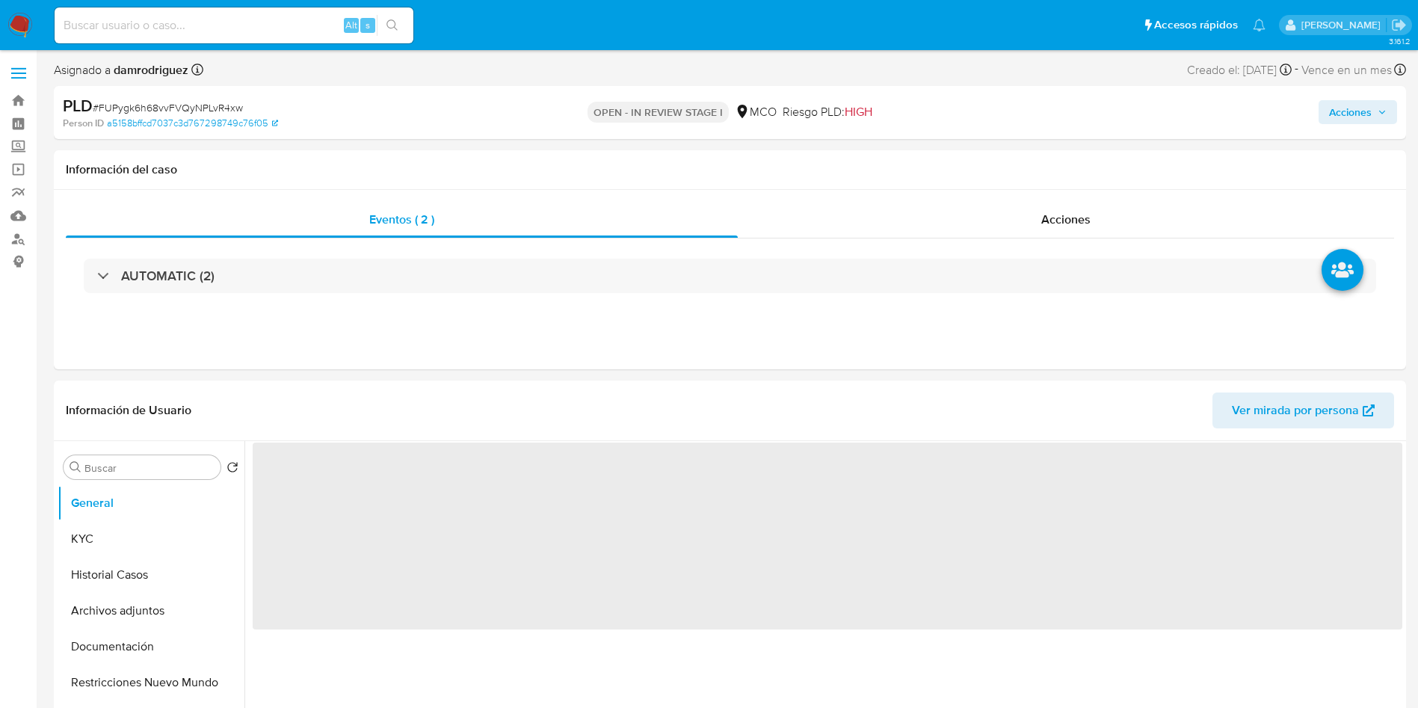
select select "10"
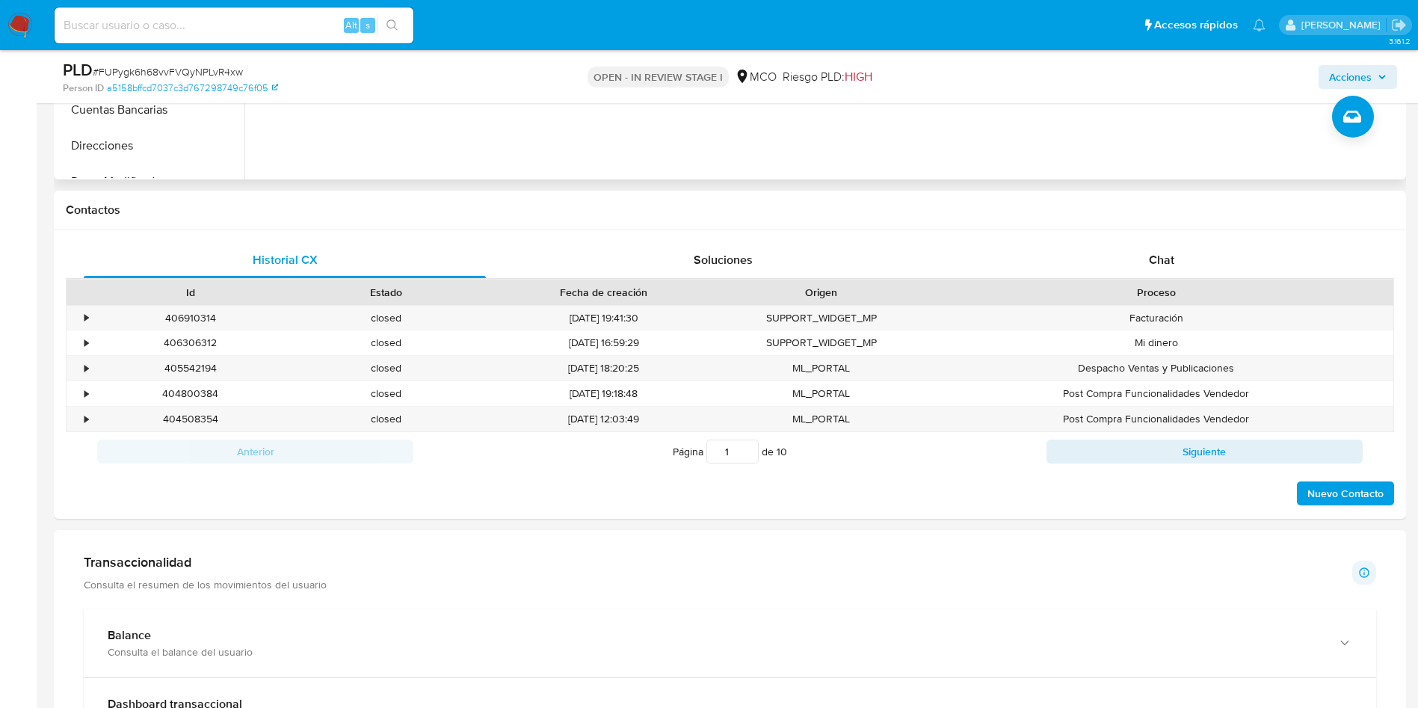
scroll to position [224, 0]
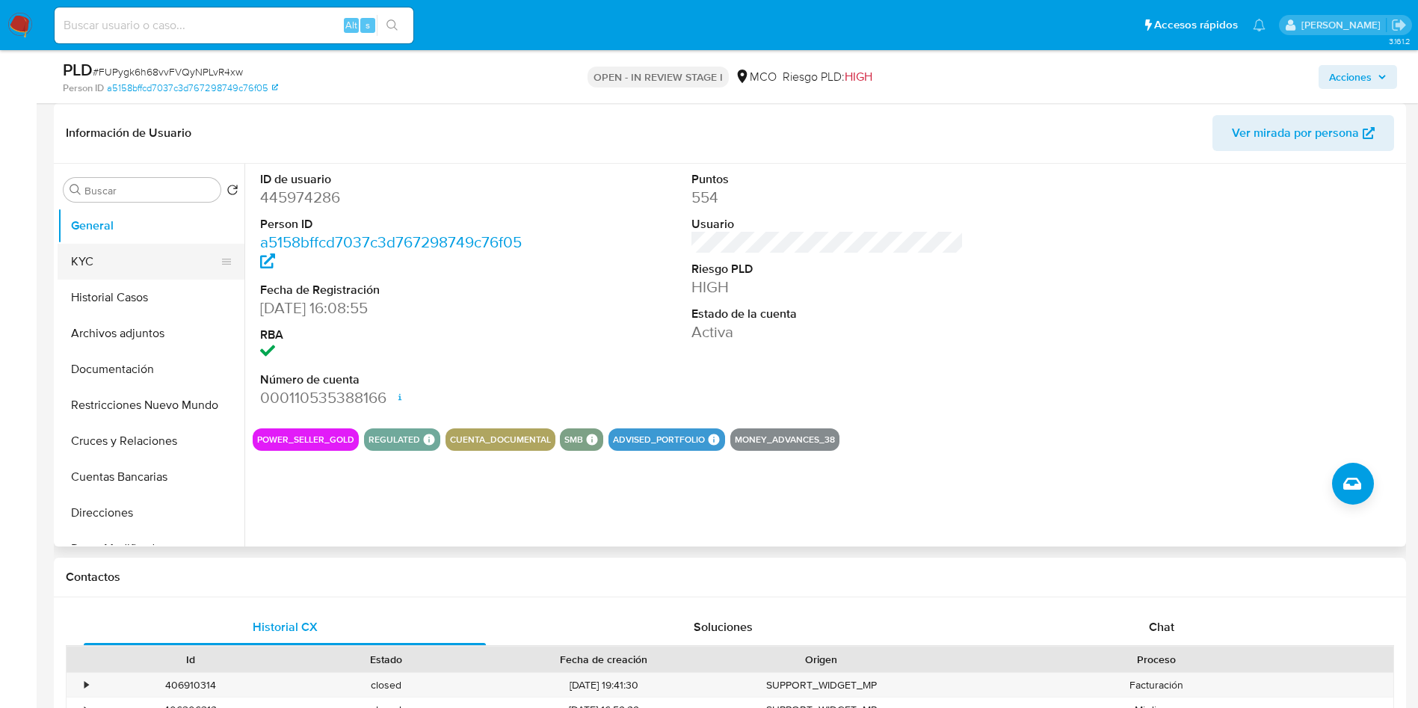
click at [135, 250] on button "KYC" at bounding box center [145, 262] width 175 height 36
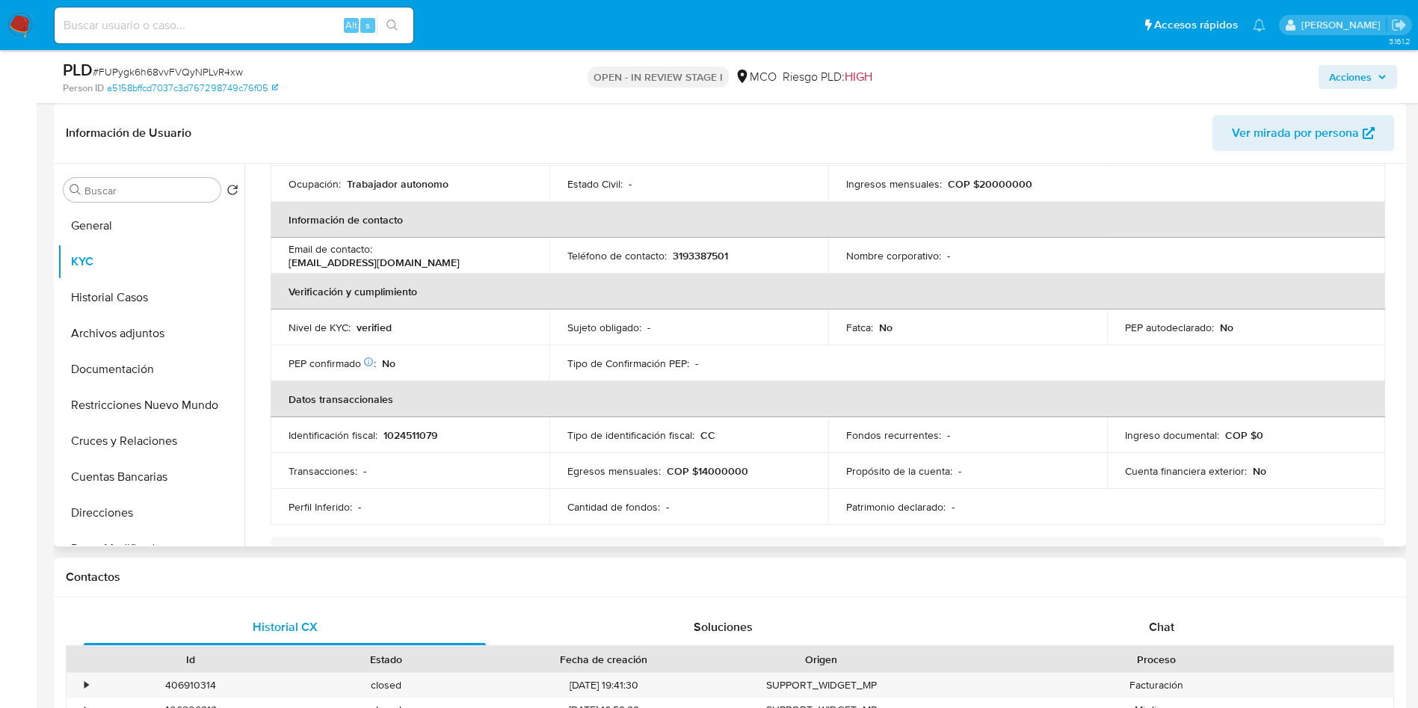
scroll to position [0, 0]
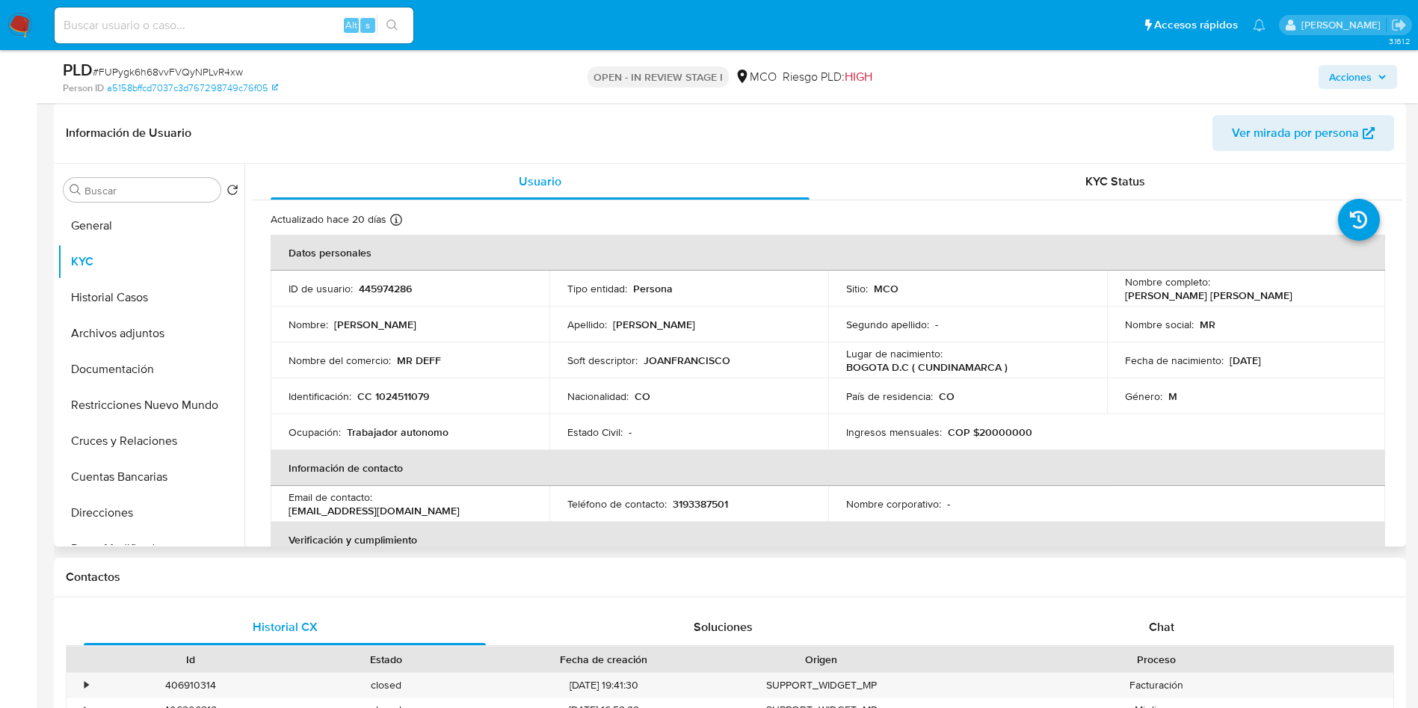
click at [363, 289] on p "445974286" at bounding box center [385, 288] width 53 height 13
copy p "445974286"
click at [152, 355] on button "Documentación" at bounding box center [145, 369] width 175 height 36
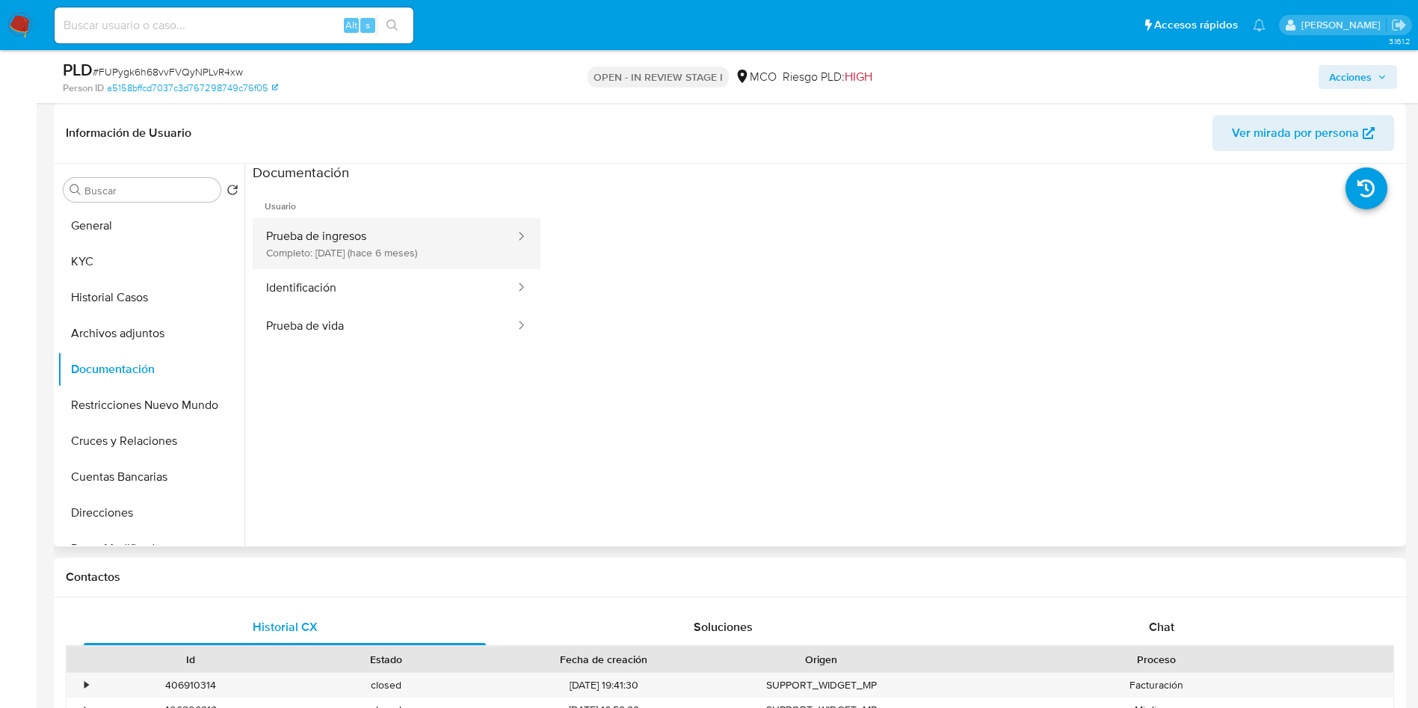
click at [372, 229] on button "Prueba de ingresos Completo: 24/03/2025 (hace 6 meses)" at bounding box center [385, 243] width 264 height 51
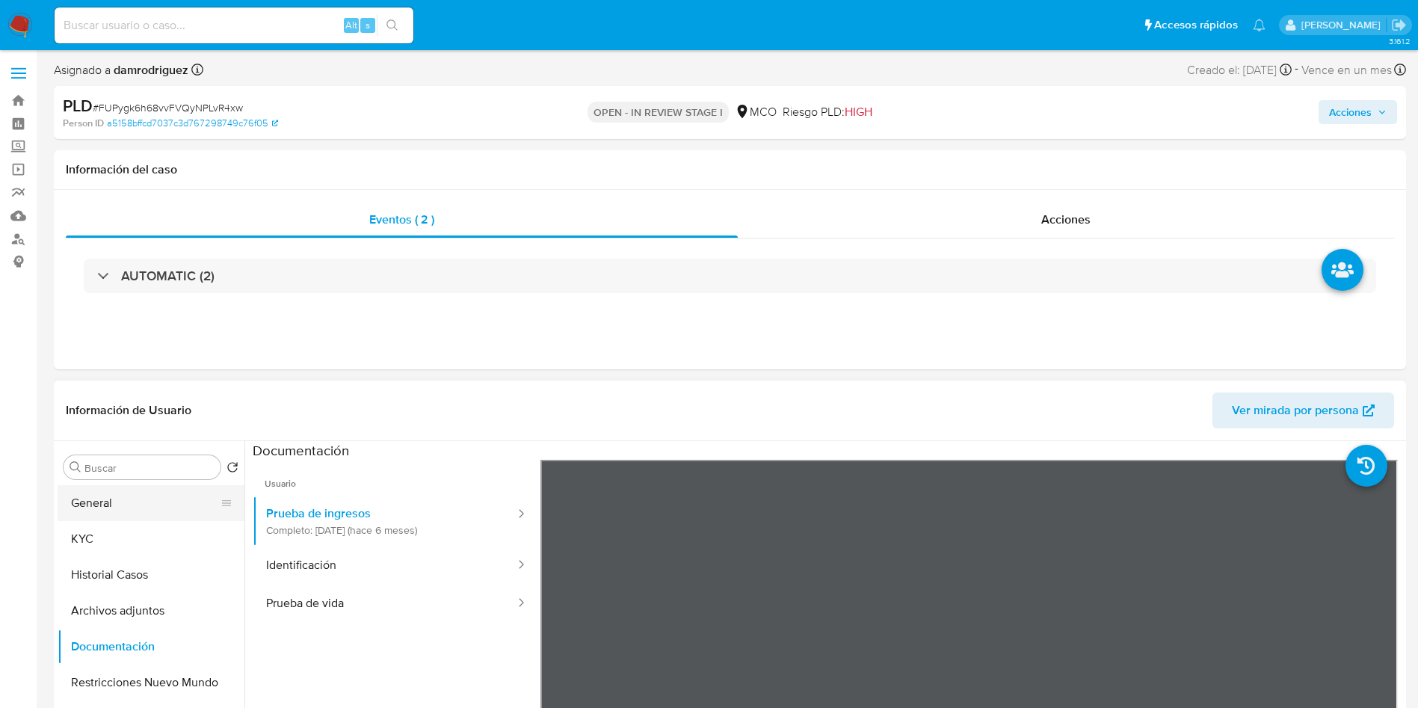
click at [129, 506] on button "General" at bounding box center [145, 503] width 175 height 36
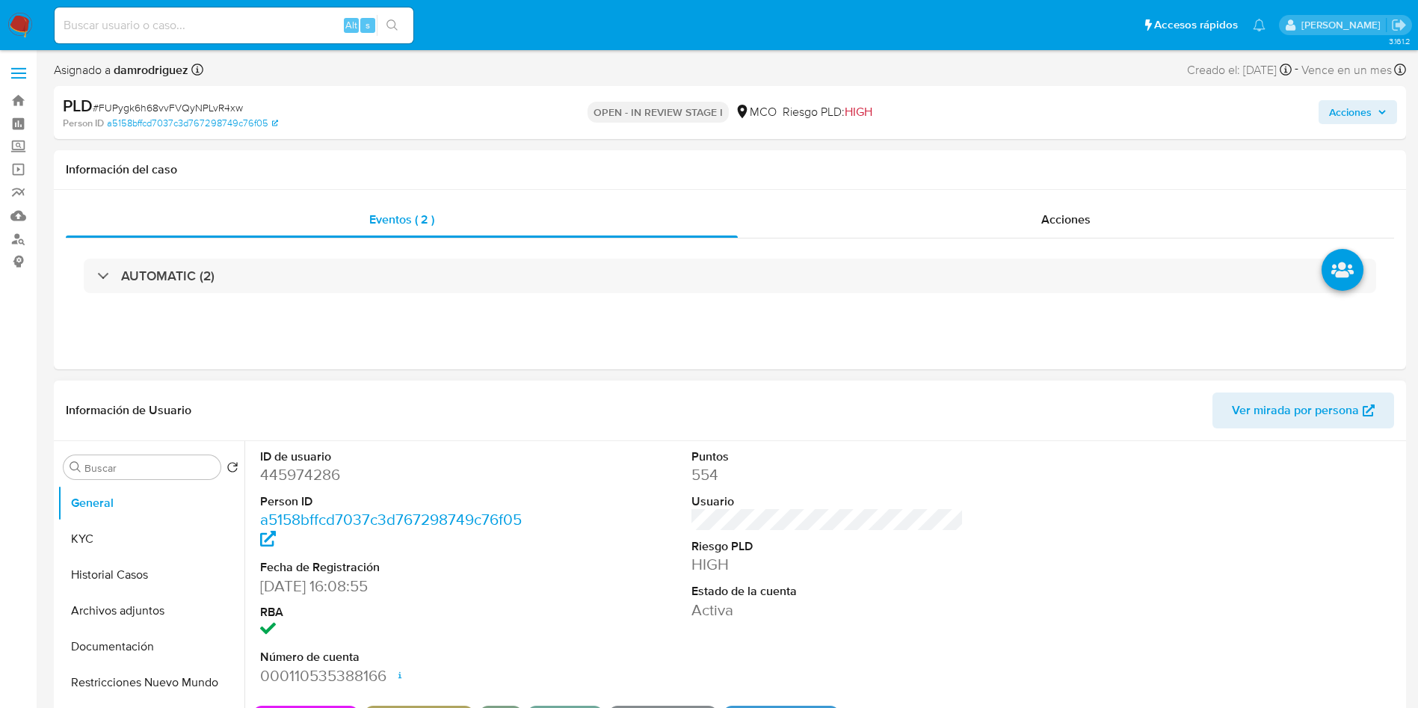
click at [625, 596] on div "ID de usuario 445974286 Person ID a5158bffcd7037c3d767298749c76f05 Fecha de Reg…" at bounding box center [828, 567] width 1150 height 253
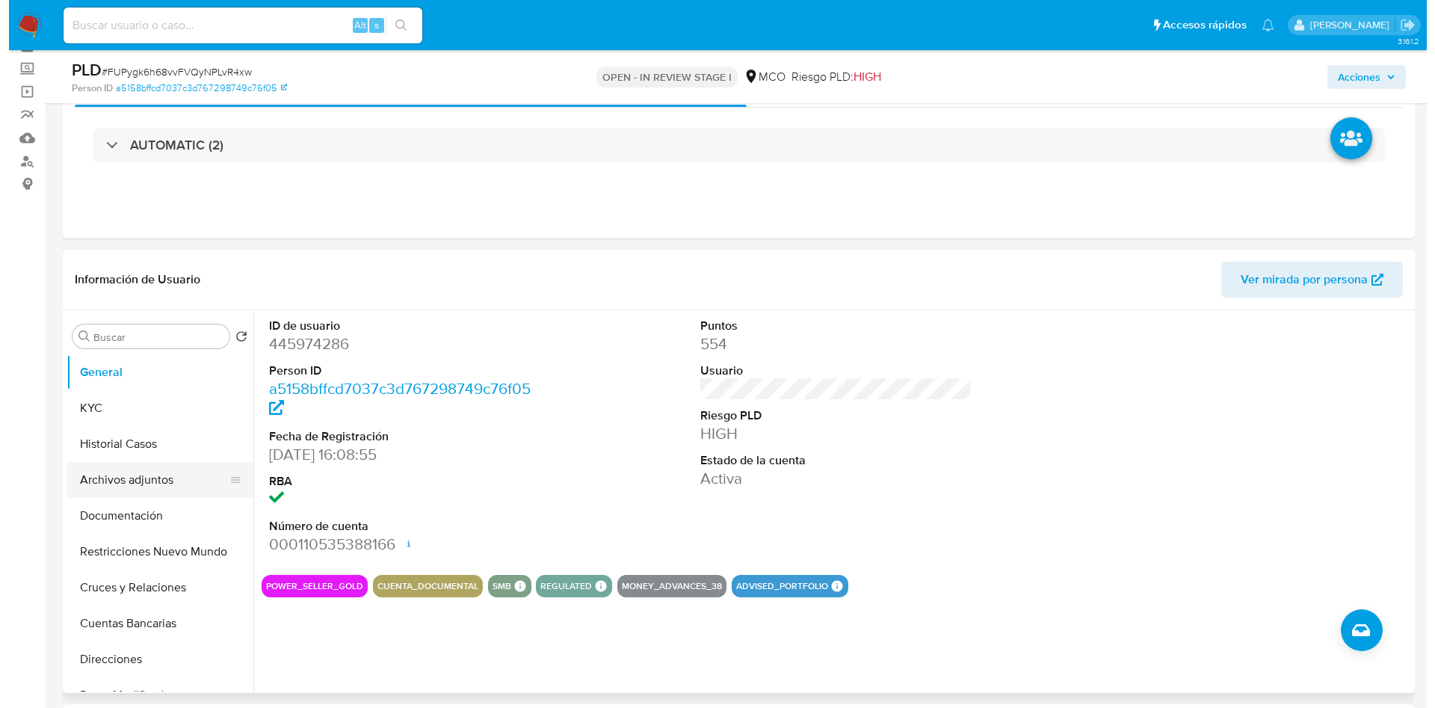
scroll to position [112, 0]
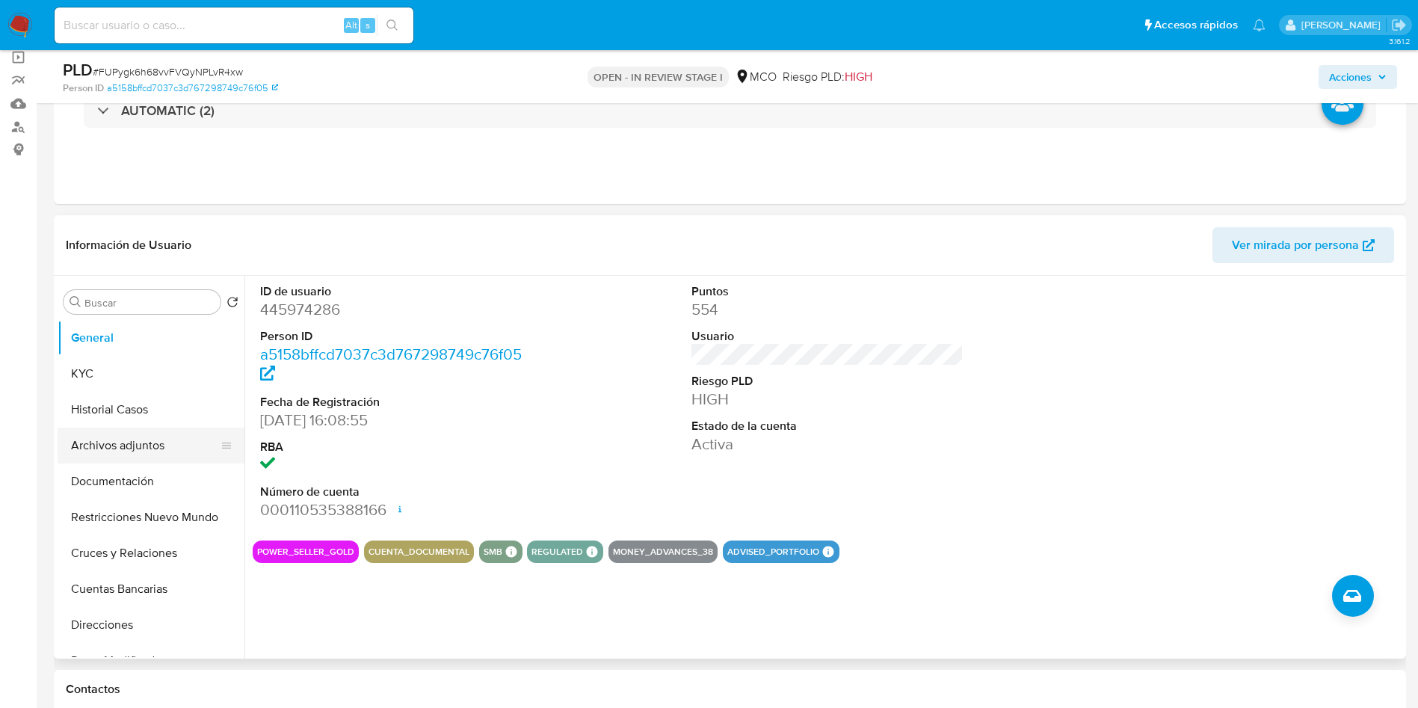
click at [152, 445] on button "Archivos adjuntos" at bounding box center [145, 446] width 175 height 36
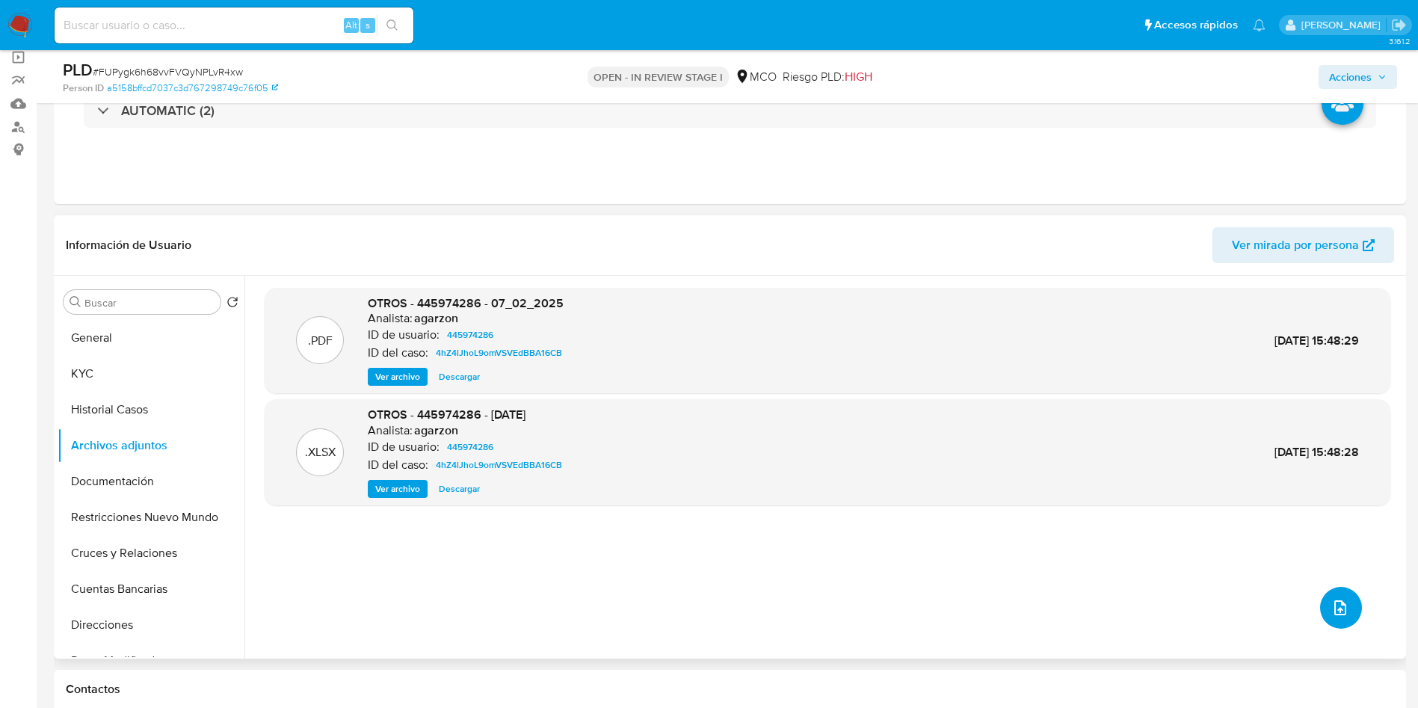
click at [1339, 611] on icon "upload-file" at bounding box center [1340, 608] width 18 height 18
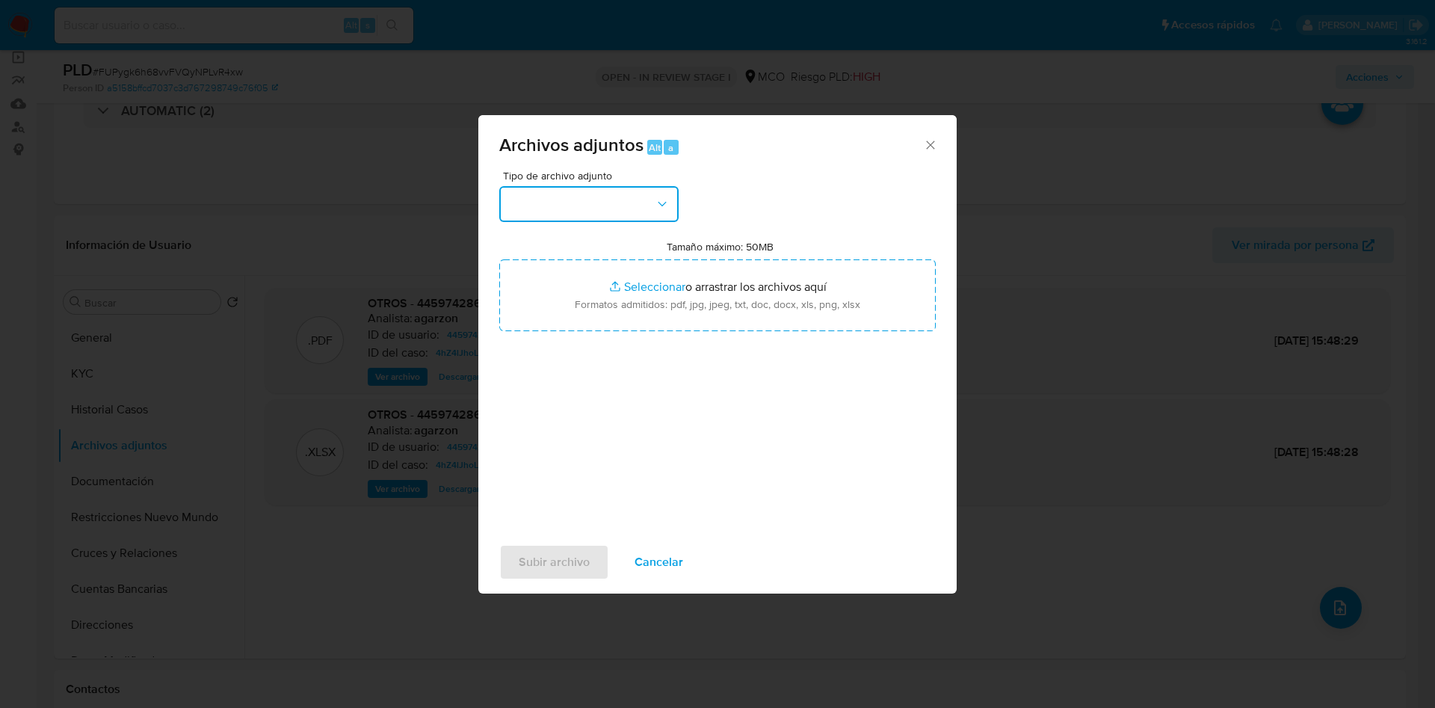
click at [578, 206] on button "button" at bounding box center [588, 204] width 179 height 36
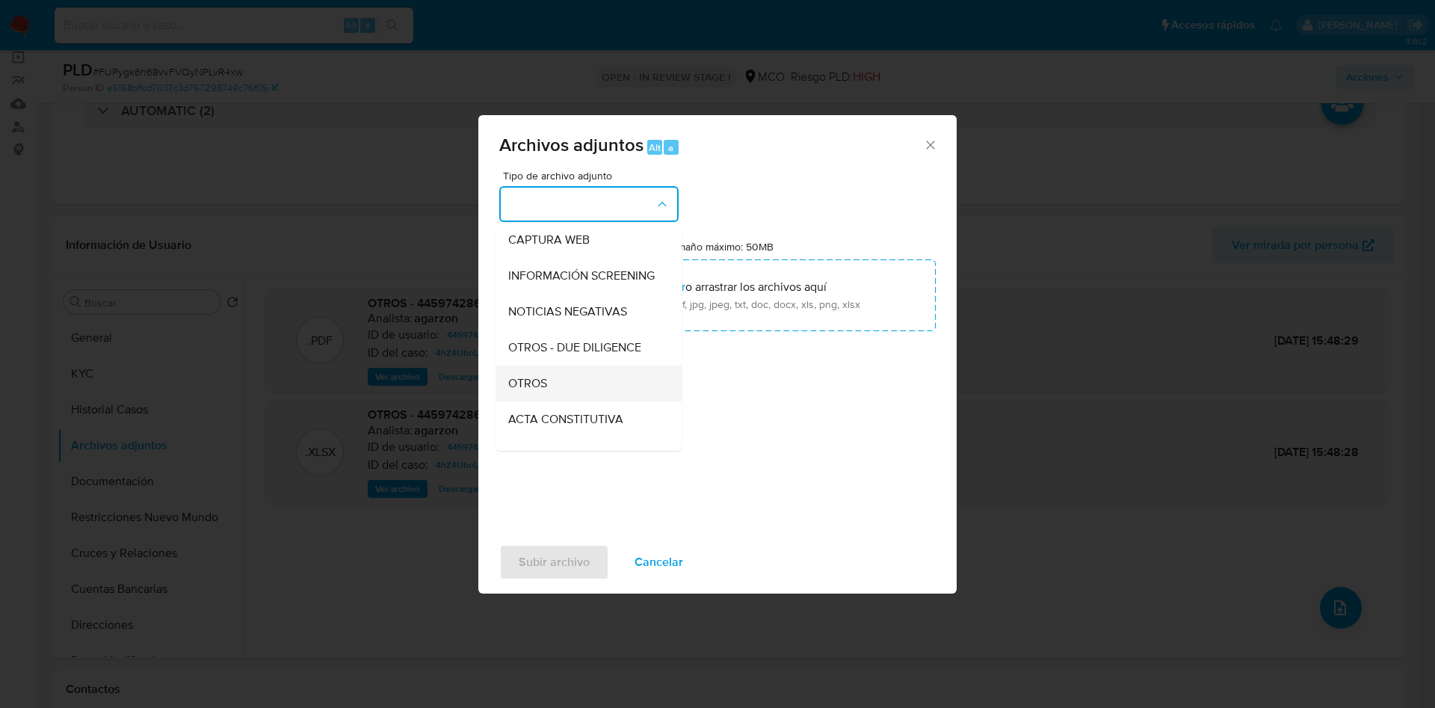
click at [566, 401] on div "OTROS" at bounding box center [584, 383] width 152 height 36
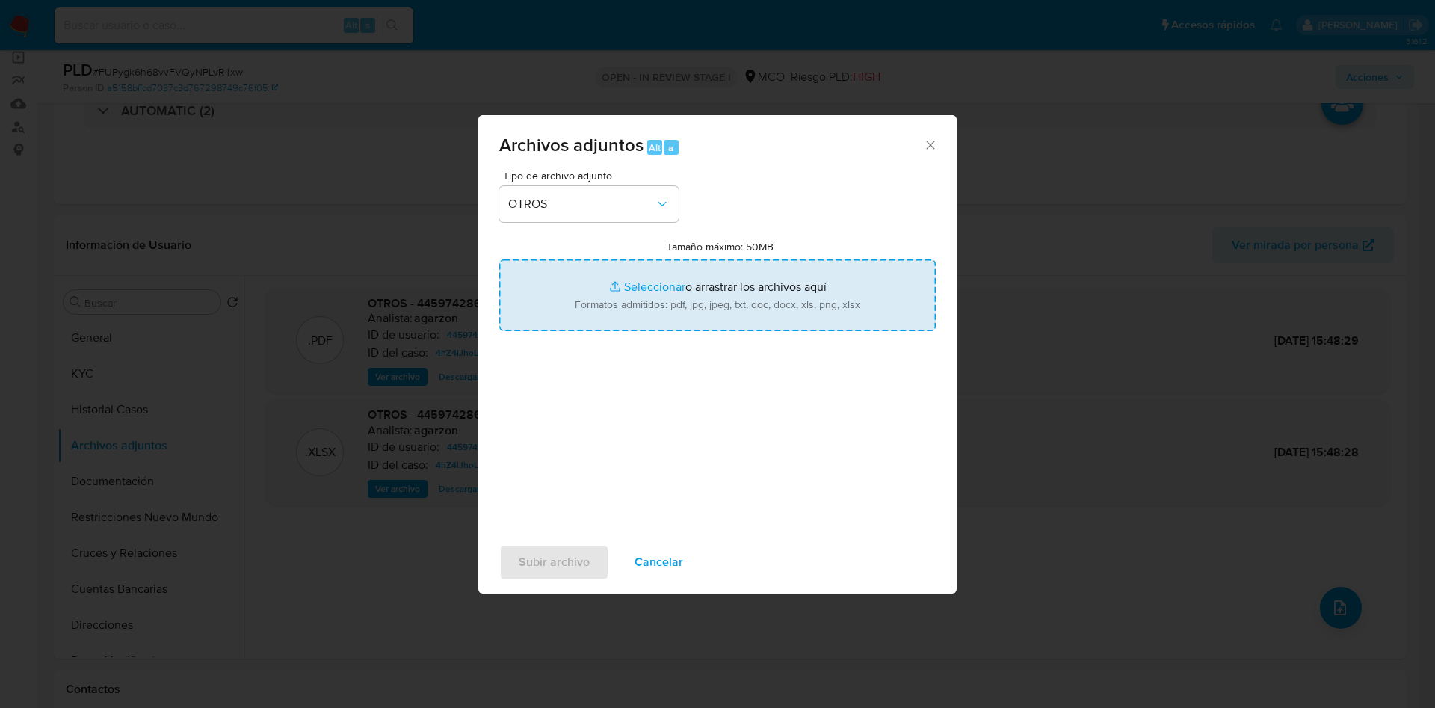
click at [673, 271] on input "Tamaño máximo: 50MB Seleccionar archivos" at bounding box center [717, 295] width 436 height 72
type input "C:\fakepath\445974286 - 06_10_2025.pdf"
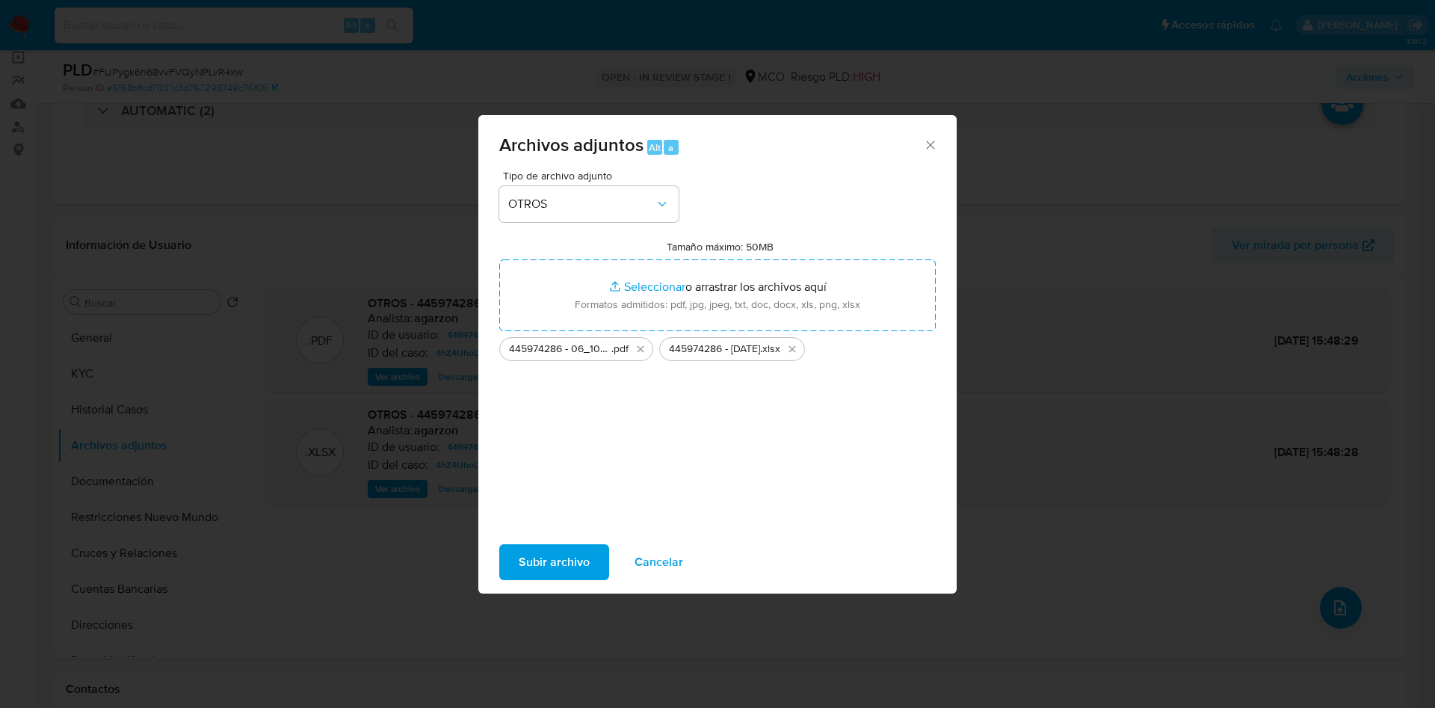
click at [552, 562] on span "Subir archivo" at bounding box center [554, 562] width 71 height 33
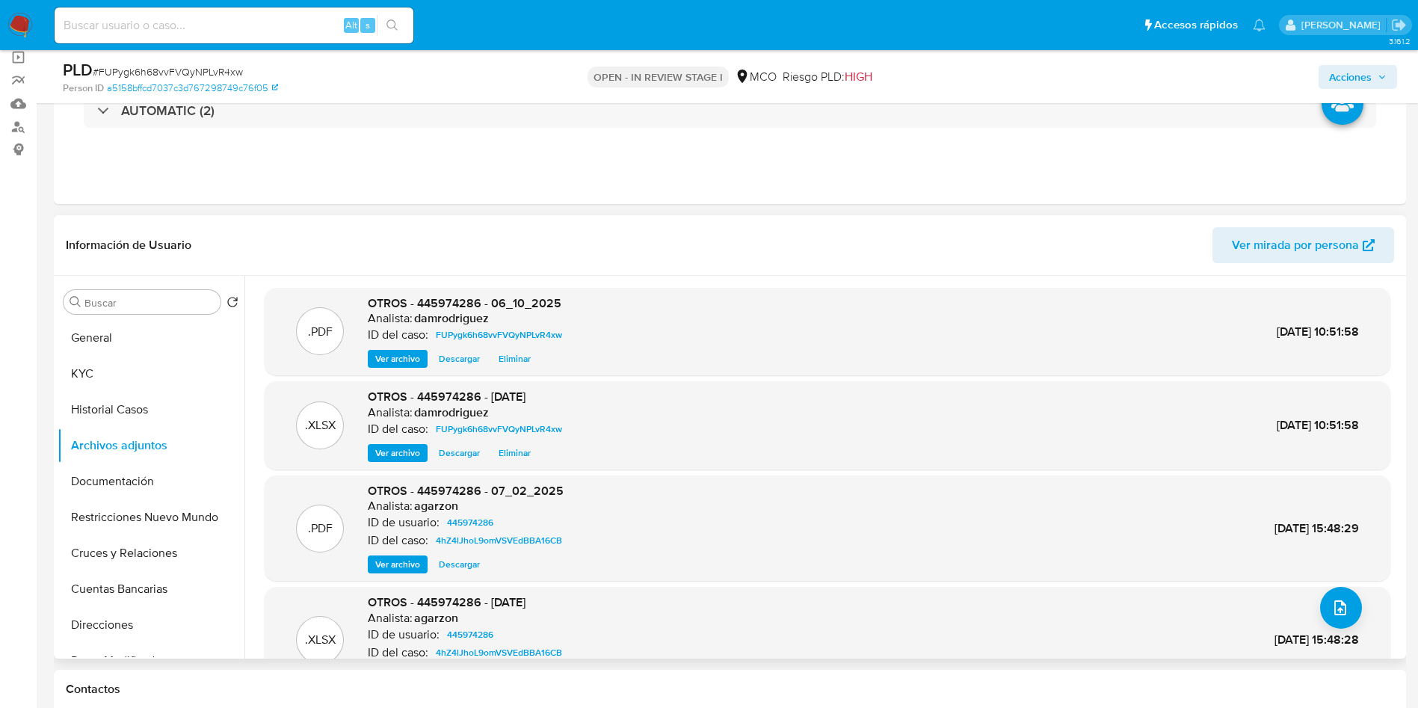
click at [685, 250] on header "Información de Usuario Ver mirada por persona" at bounding box center [730, 245] width 1328 height 36
click at [1352, 75] on span "Acciones" at bounding box center [1350, 77] width 43 height 24
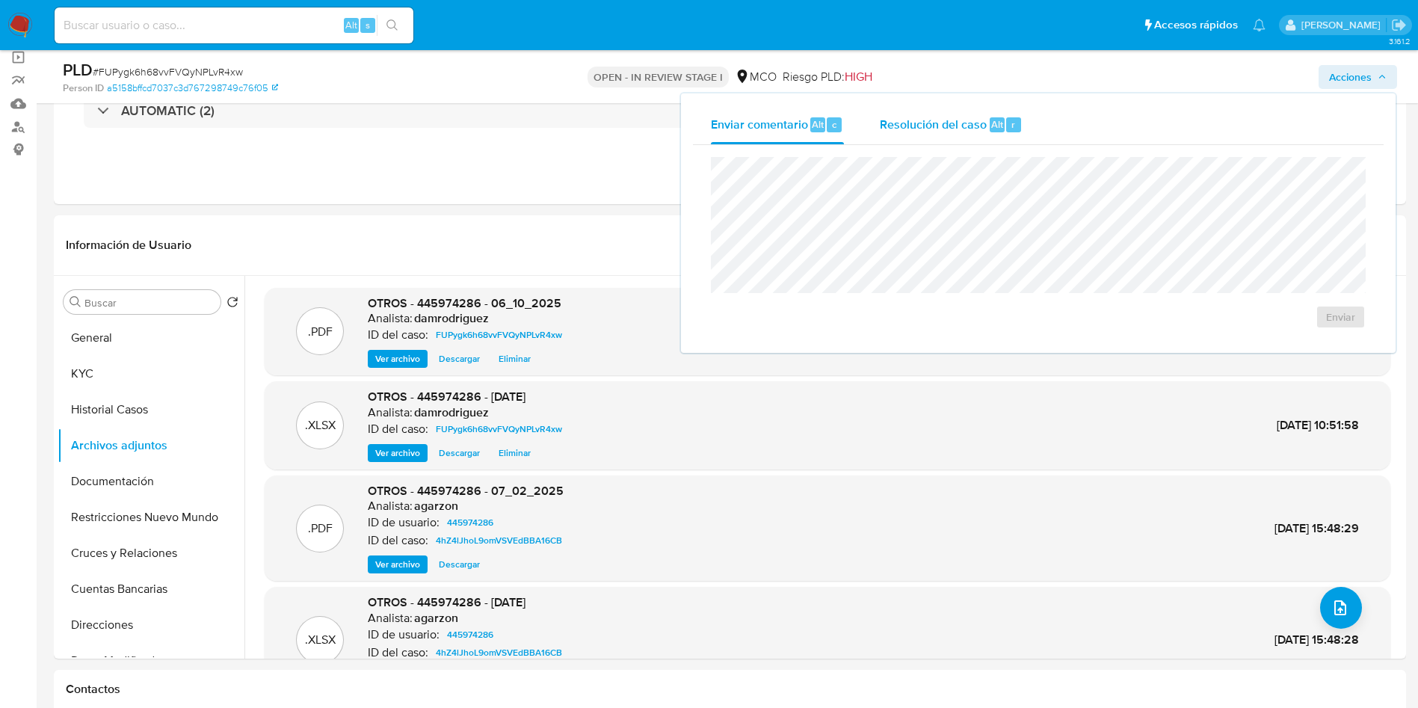
click at [937, 108] on div "Resolución del caso Alt r" at bounding box center [951, 124] width 143 height 39
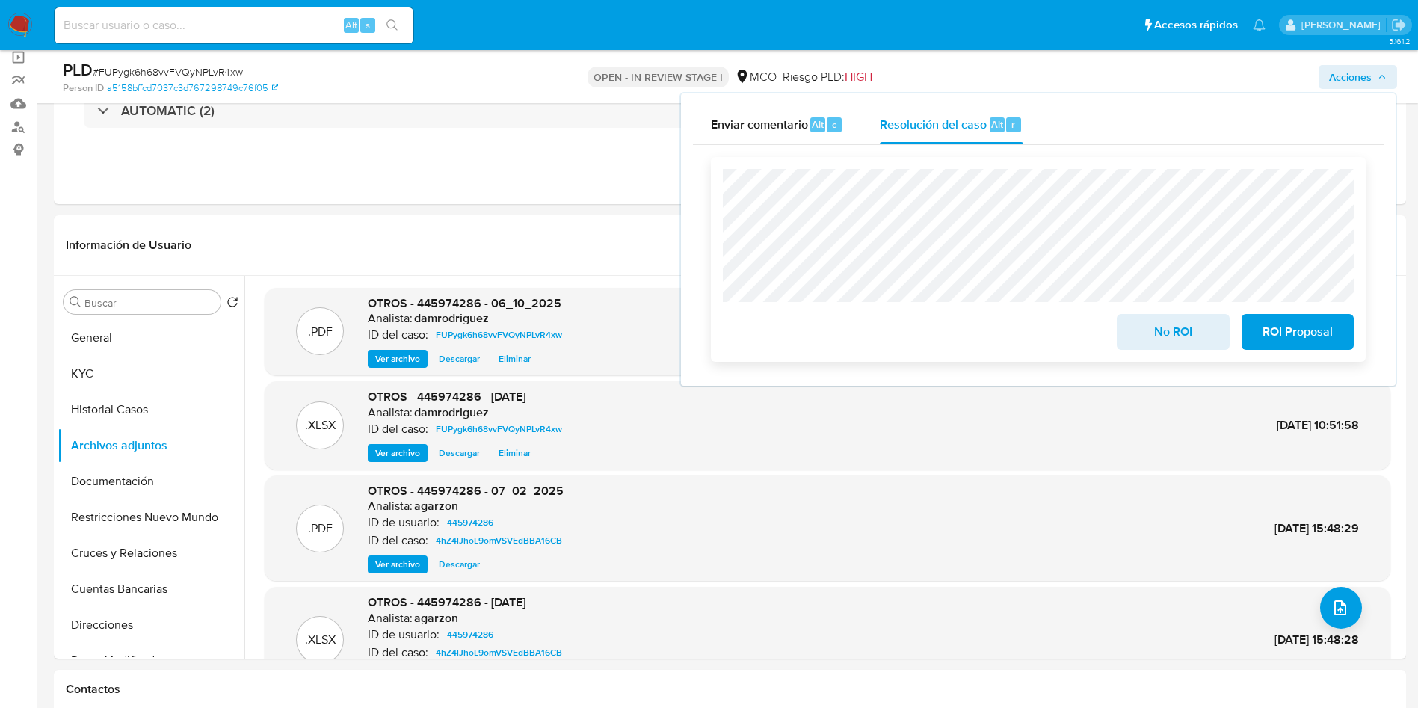
click at [1167, 341] on span "No ROI" at bounding box center [1172, 331] width 73 height 33
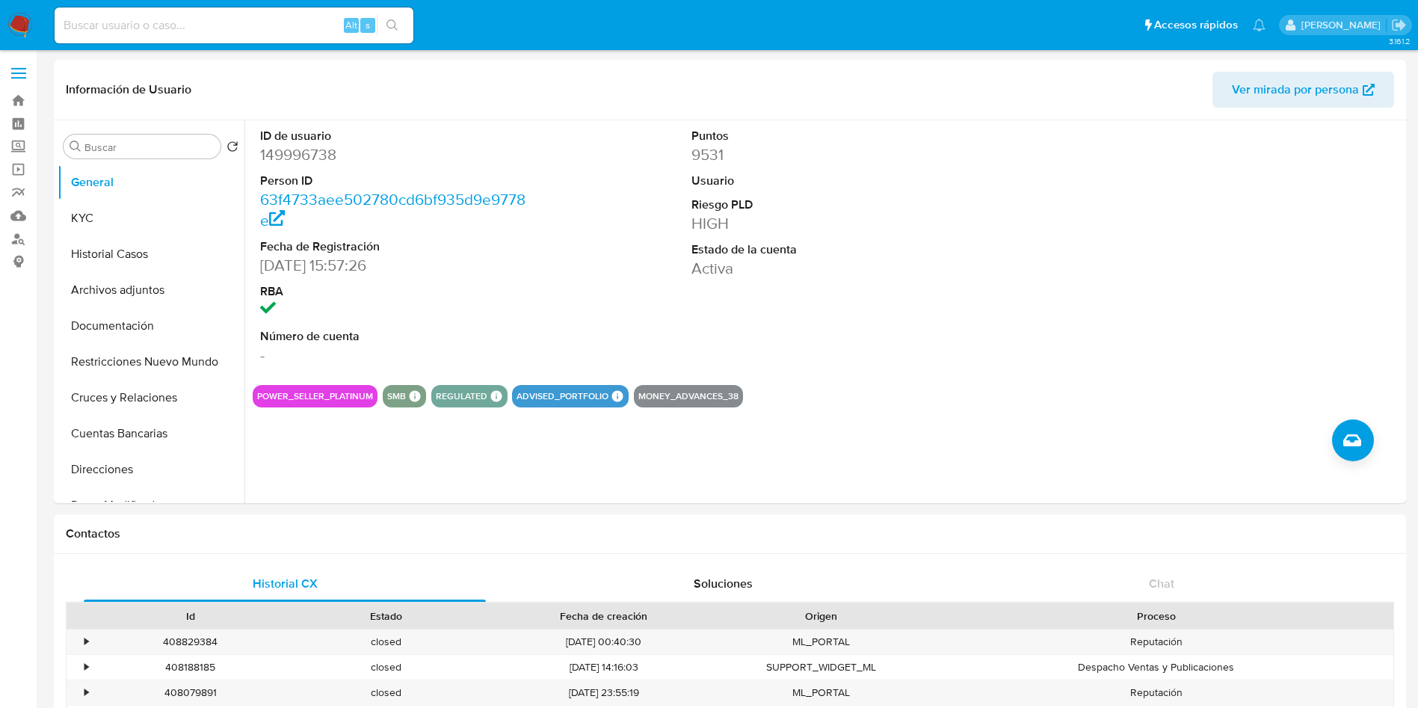
select select "10"
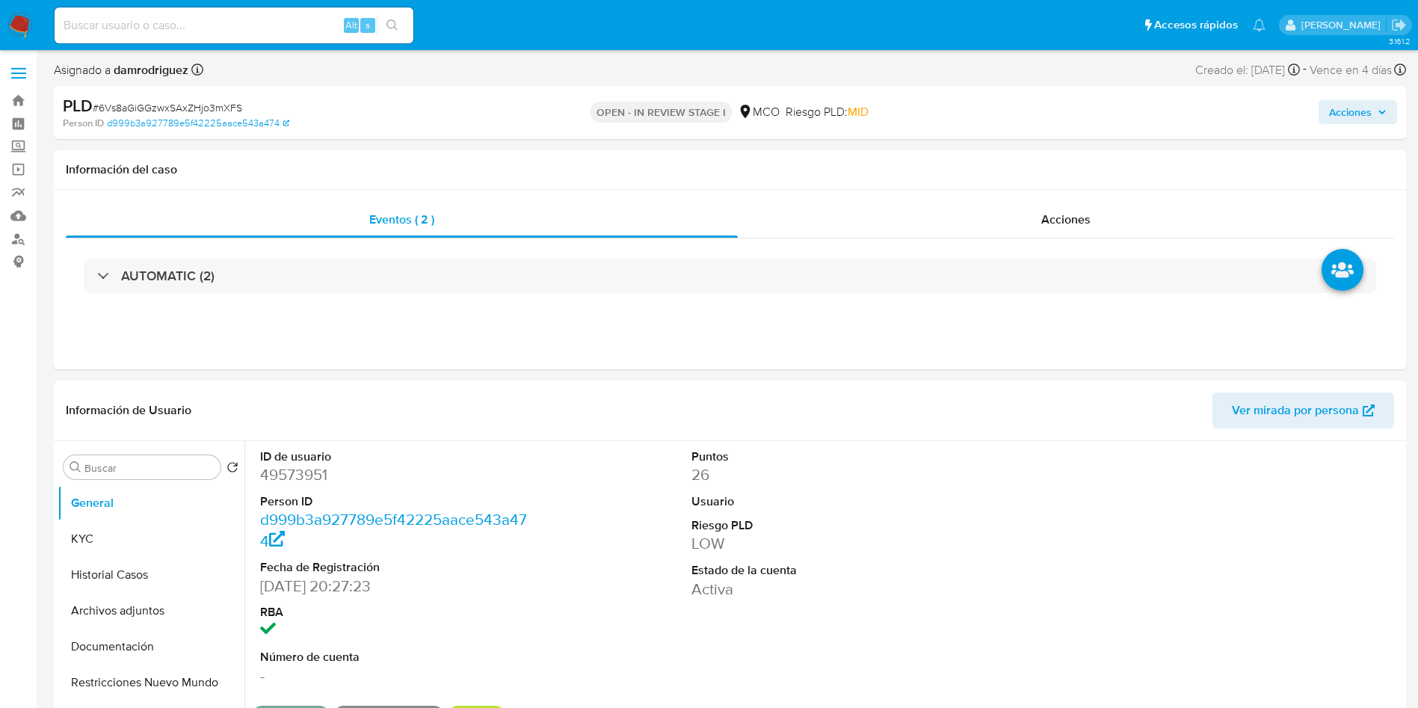
select select "10"
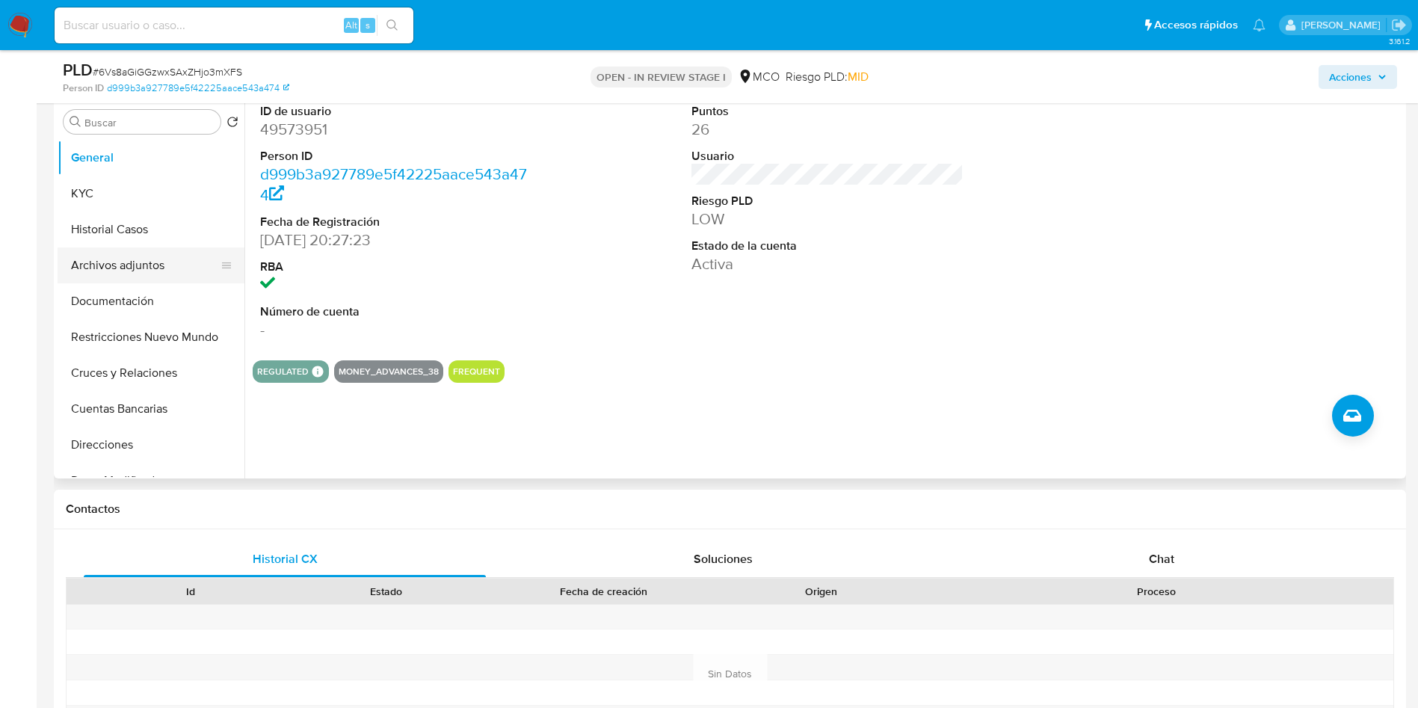
scroll to position [224, 0]
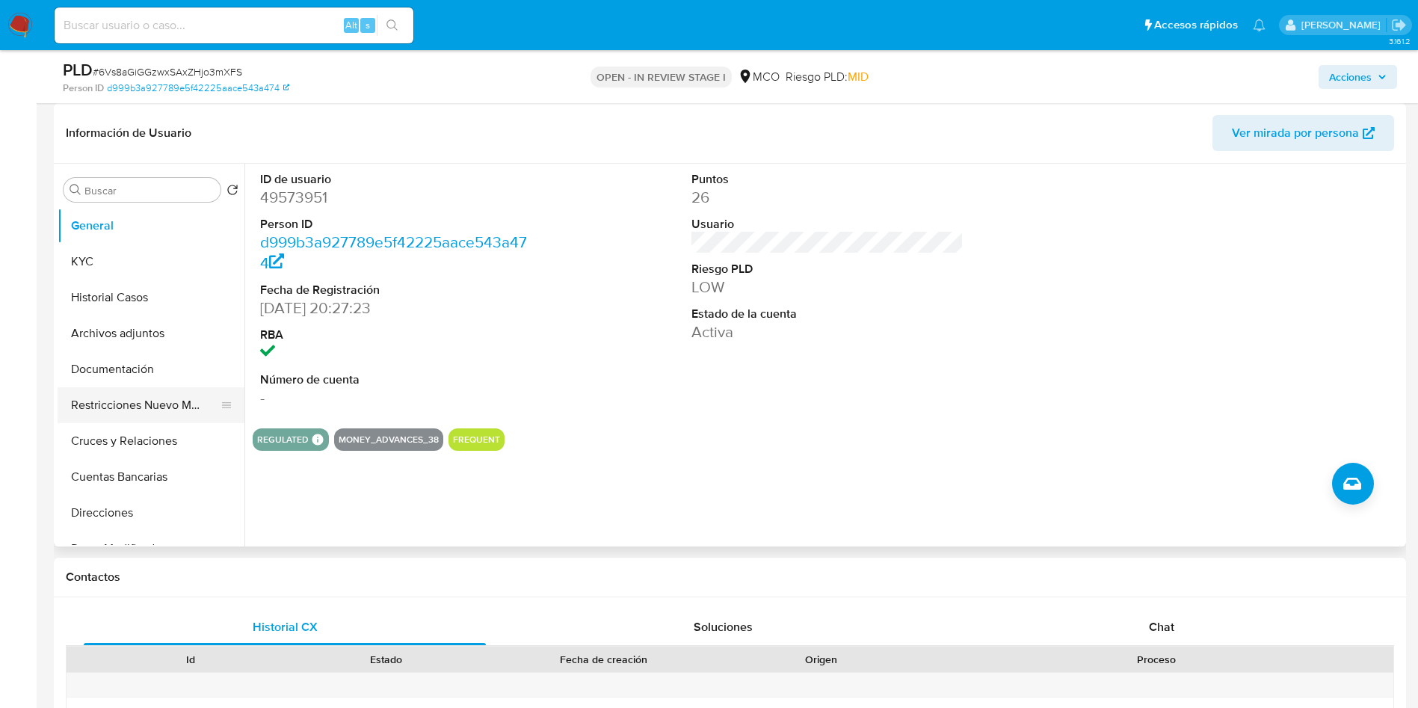
click at [124, 388] on button "Restricciones Nuevo Mundo" at bounding box center [145, 405] width 175 height 36
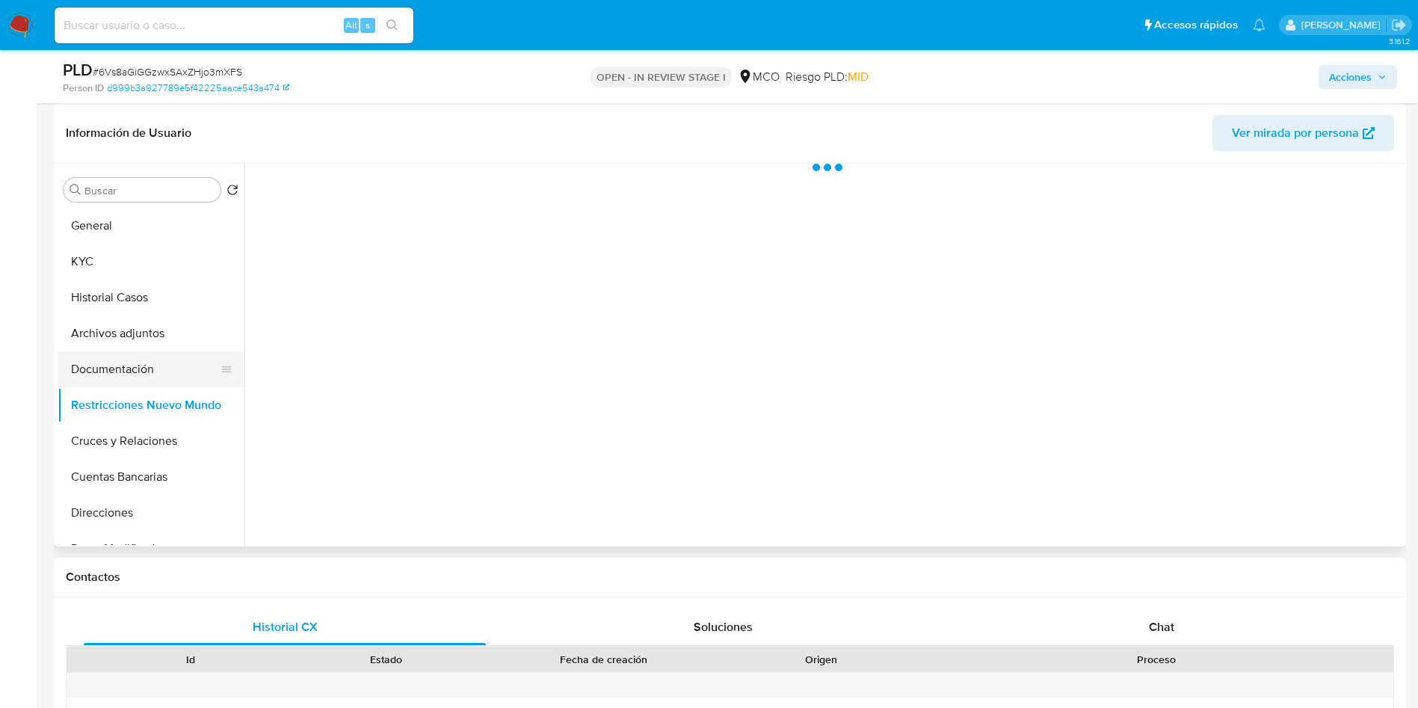
click at [132, 376] on button "Documentación" at bounding box center [145, 369] width 175 height 36
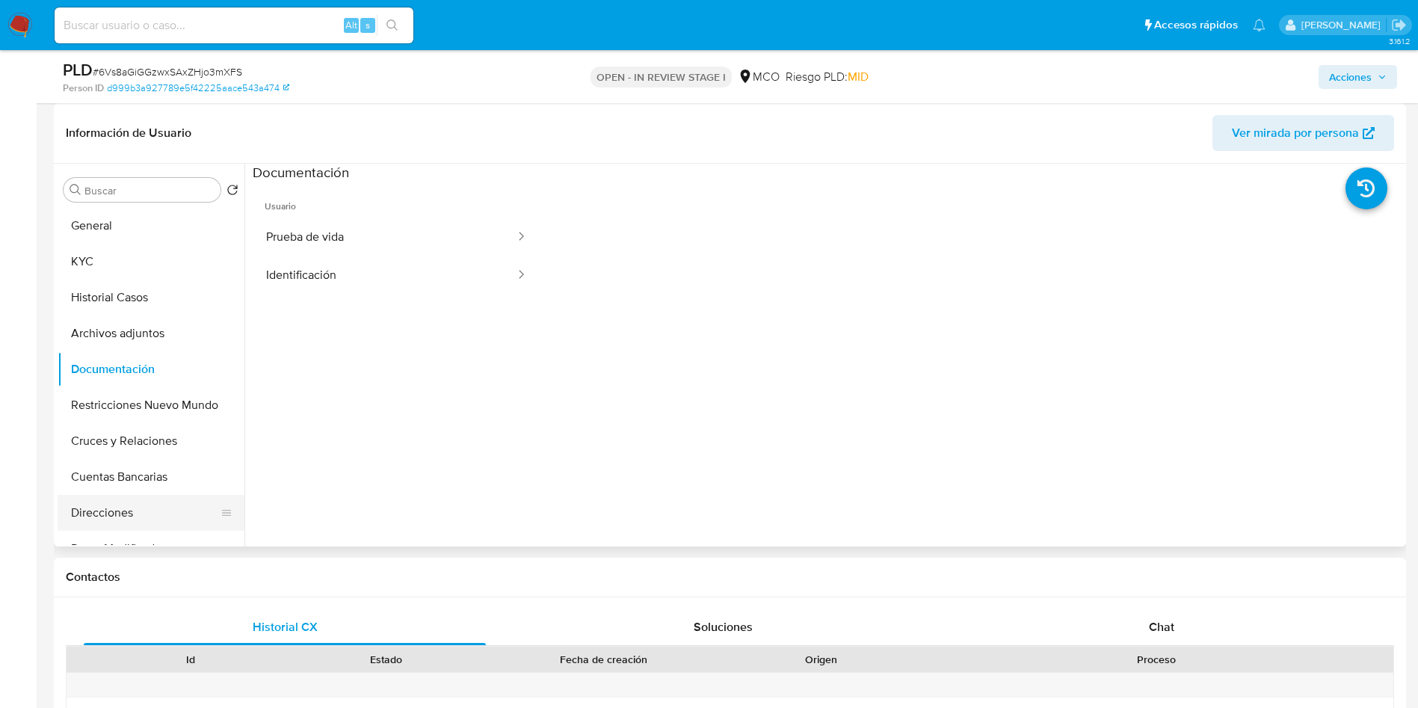
click at [118, 523] on button "Direcciones" at bounding box center [145, 513] width 175 height 36
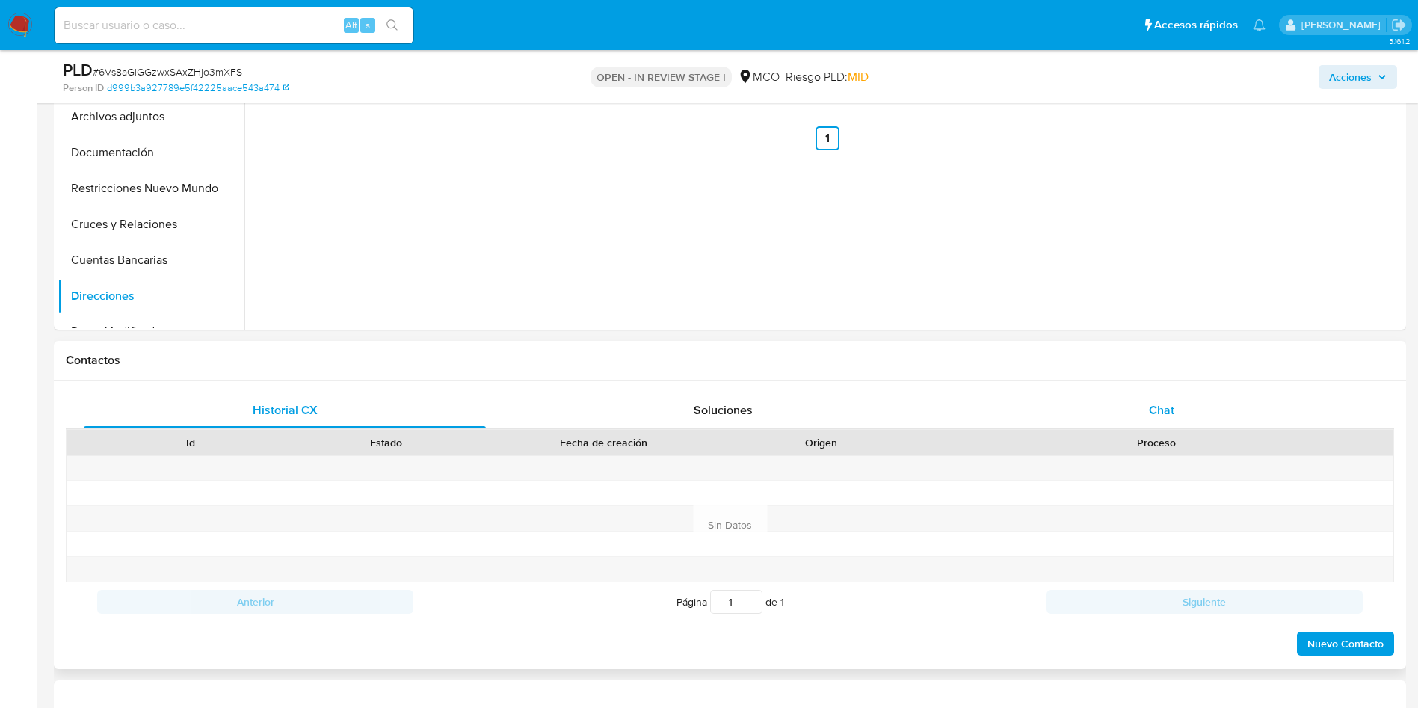
scroll to position [448, 0]
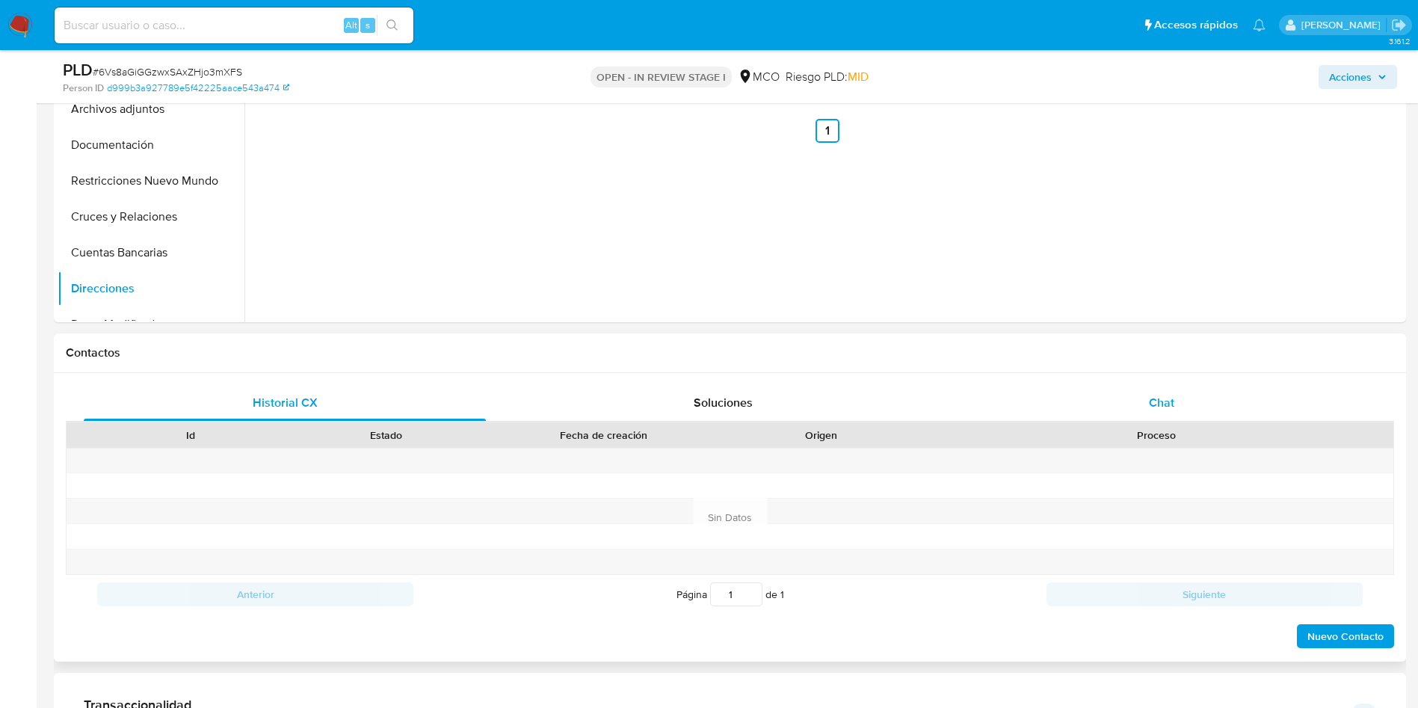
click at [1124, 400] on div "Chat" at bounding box center [1161, 403] width 402 height 36
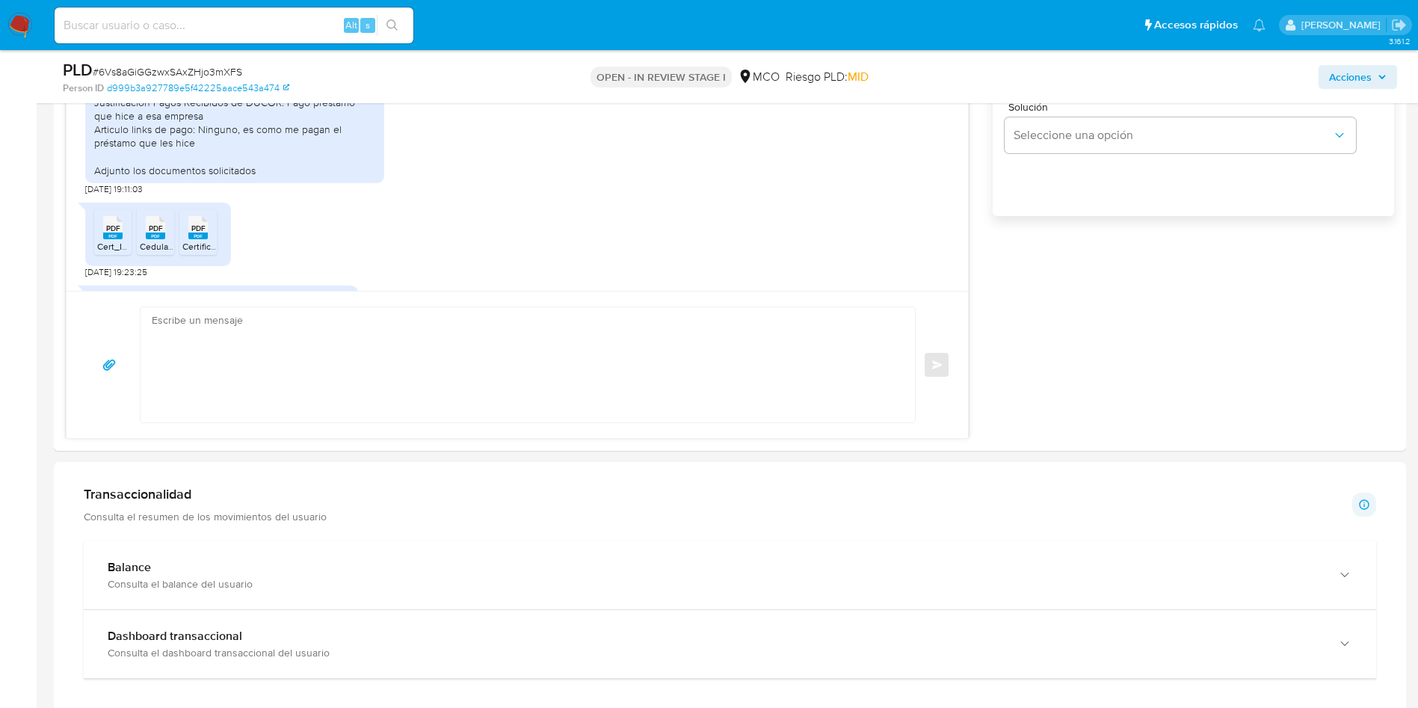
scroll to position [1233, 0]
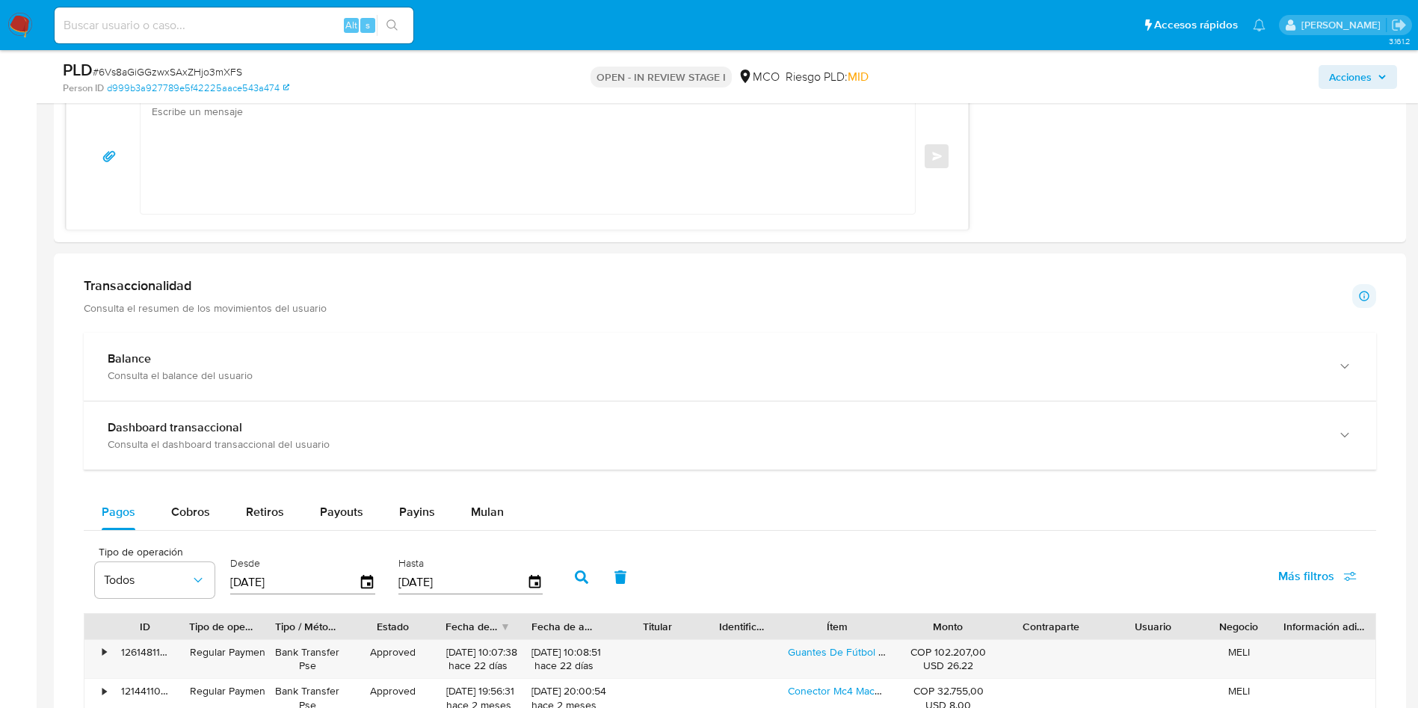
drag, startPoint x: 180, startPoint y: 519, endPoint x: 116, endPoint y: 513, distance: 64.6
click at [181, 519] on span "Cobros" at bounding box center [190, 511] width 39 height 17
select select "10"
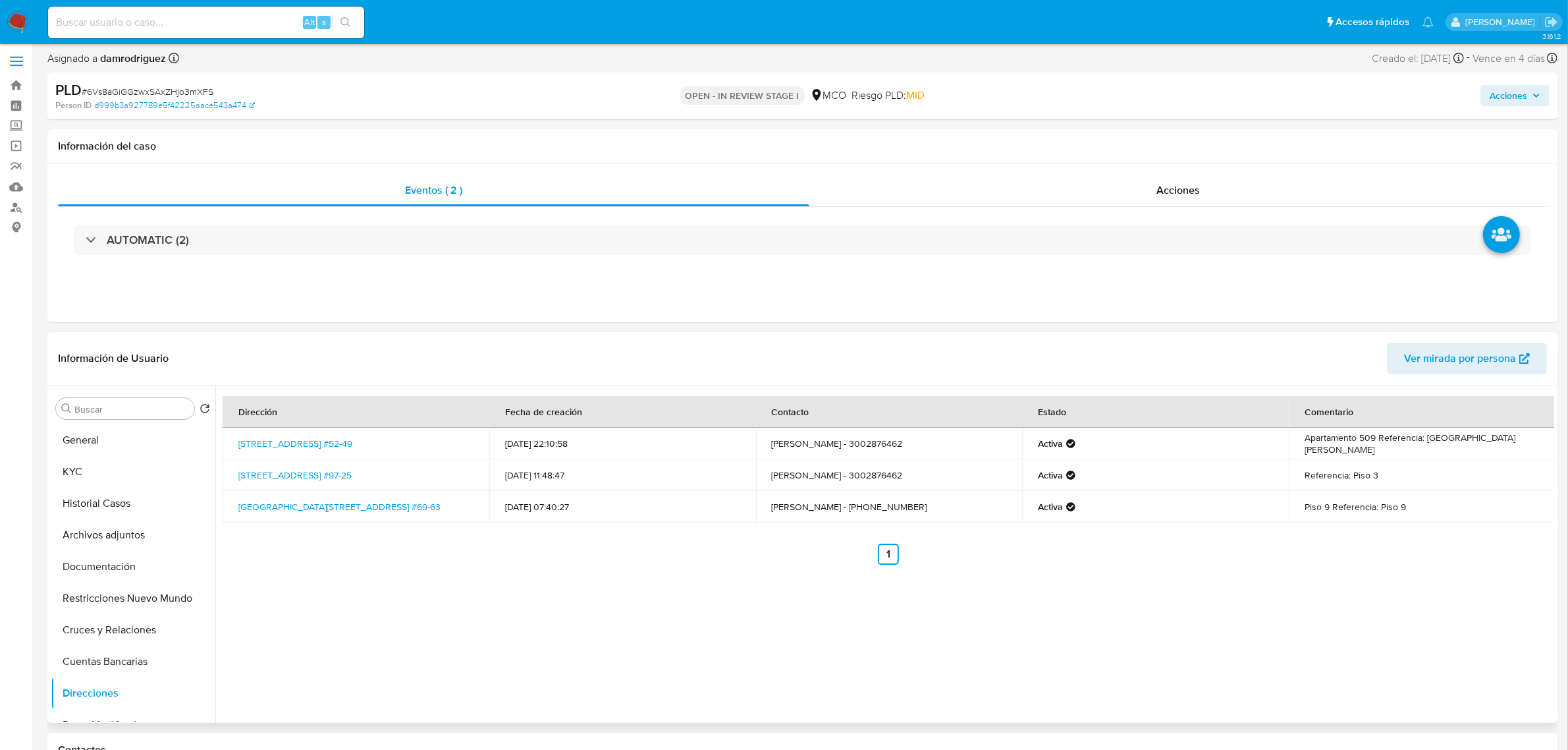
scroll to position [0, 0]
click at [91, 446] on button "General" at bounding box center [128, 443] width 154 height 32
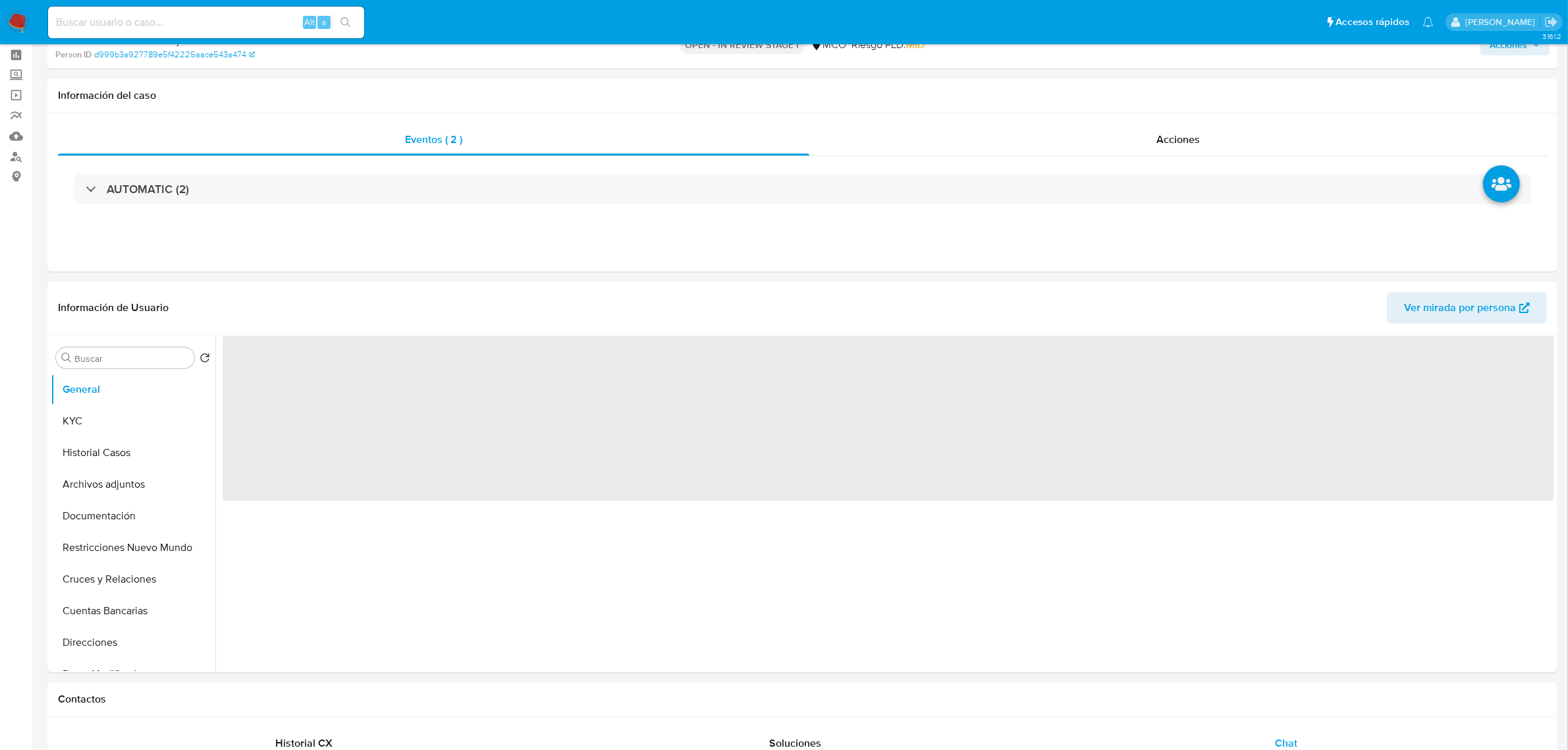
scroll to position [82, 0]
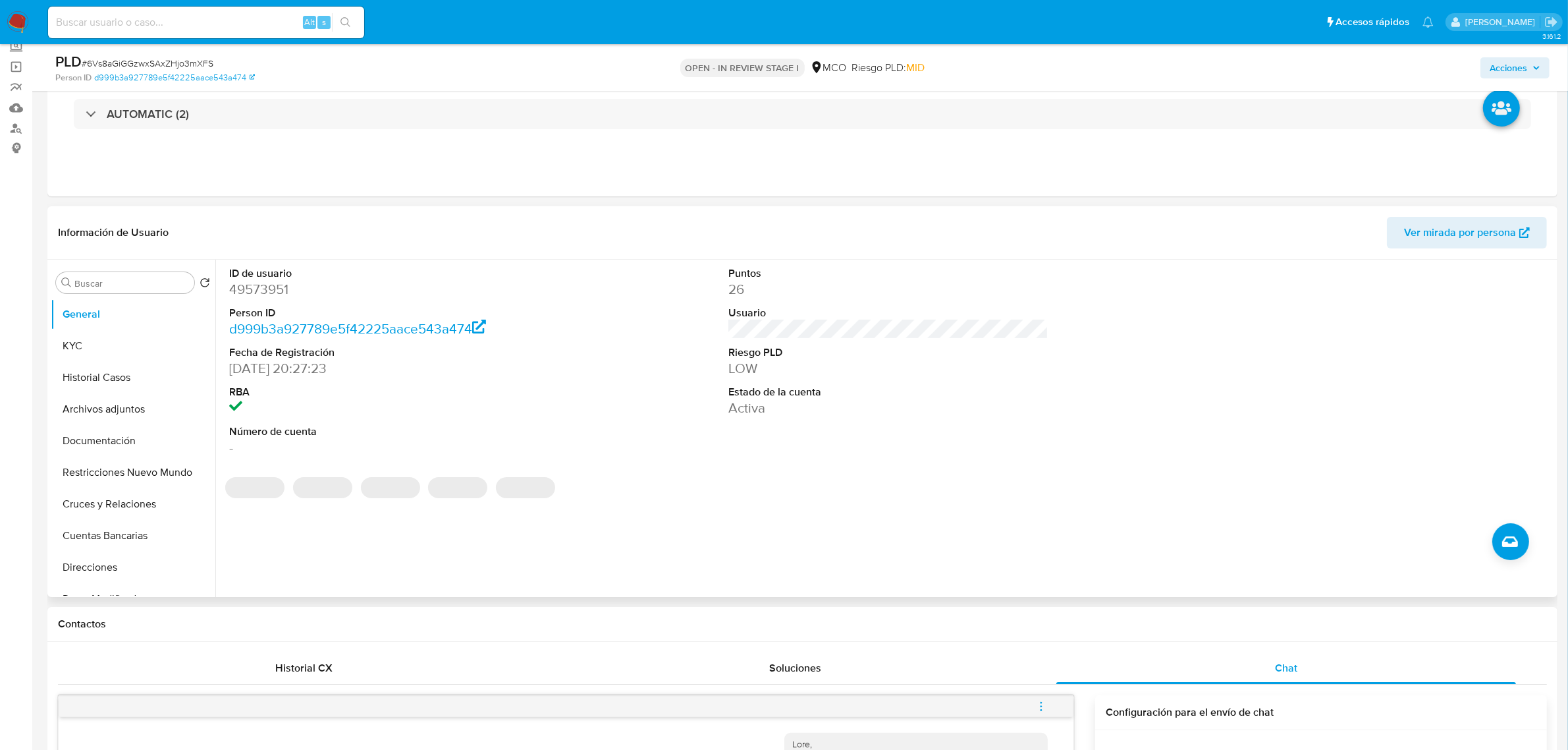
click at [934, 345] on dt "Riesgo PLD" at bounding box center [888, 353] width 320 height 14
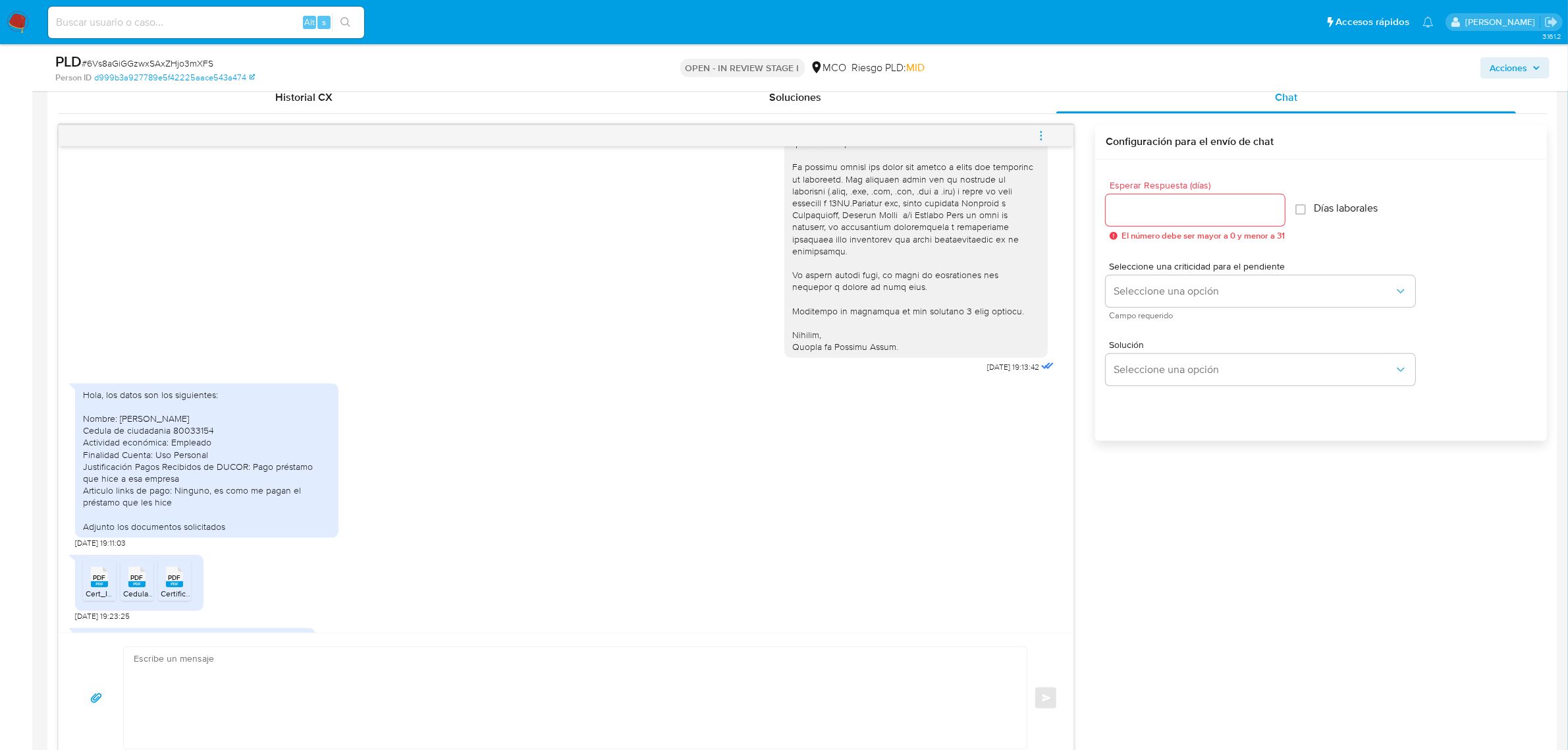
scroll to position [658, 0]
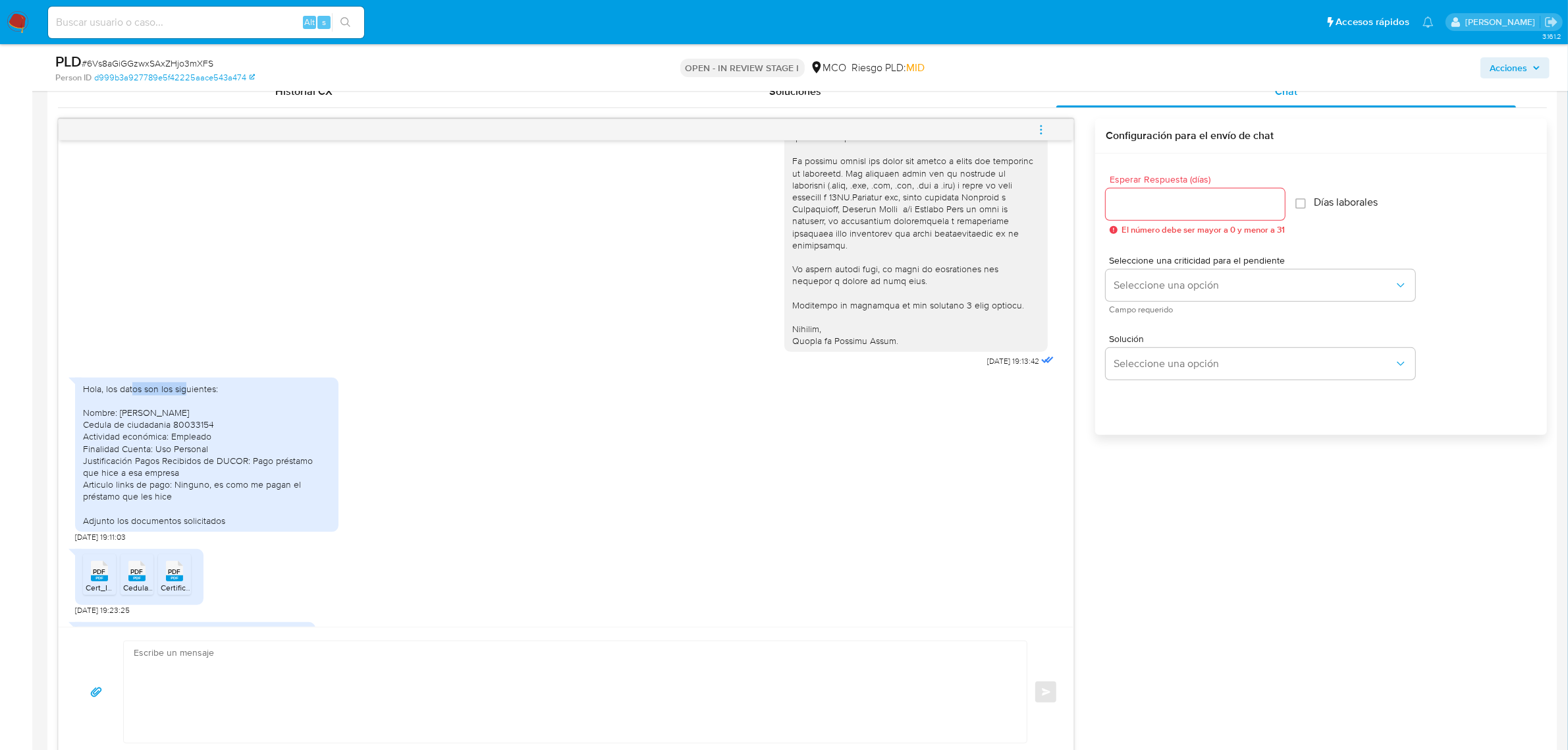
drag, startPoint x: 132, startPoint y: 358, endPoint x: 239, endPoint y: 356, distance: 107.0
click at [238, 382] on div "Hola, los datos son los siguientes: Nombre: [PERSON_NAME] Cedula de ciudadania …" at bounding box center [206, 454] width 248 height 144
drag, startPoint x: 129, startPoint y: 379, endPoint x: 211, endPoint y: 408, distance: 87.0
click at [211, 408] on div "Hola, los datos son los siguientes: Nombre: [PERSON_NAME] Cedula de ciudadania …" at bounding box center [206, 454] width 248 height 144
click at [149, 419] on div "Hola, los datos son los siguientes: Nombre: [PERSON_NAME] Cedula de ciudadania …" at bounding box center [206, 454] width 248 height 144
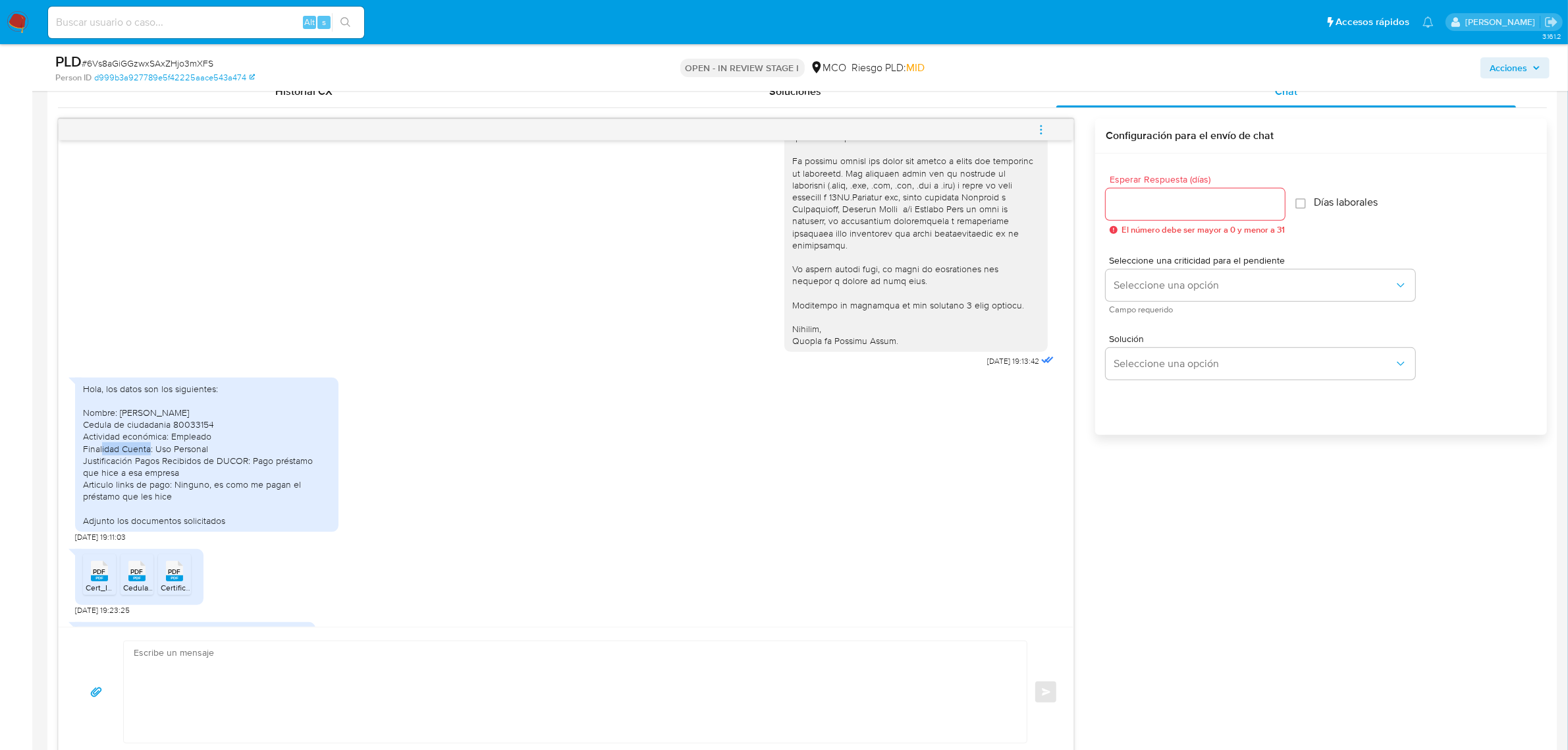
drag, startPoint x: 181, startPoint y: 400, endPoint x: 218, endPoint y: 400, distance: 37.0
click at [218, 400] on div "Hola, los datos son los siguientes: Nombre: [PERSON_NAME] Cedula de ciudadania …" at bounding box center [206, 454] width 248 height 144
drag, startPoint x: 121, startPoint y: 427, endPoint x: 216, endPoint y: 426, distance: 95.0
click at [216, 426] on div "Hola, los datos son los siguientes: Nombre: [PERSON_NAME] Cedula de ciudadania …" at bounding box center [206, 454] width 248 height 144
drag, startPoint x: 262, startPoint y: 423, endPoint x: 317, endPoint y: 427, distance: 55.1
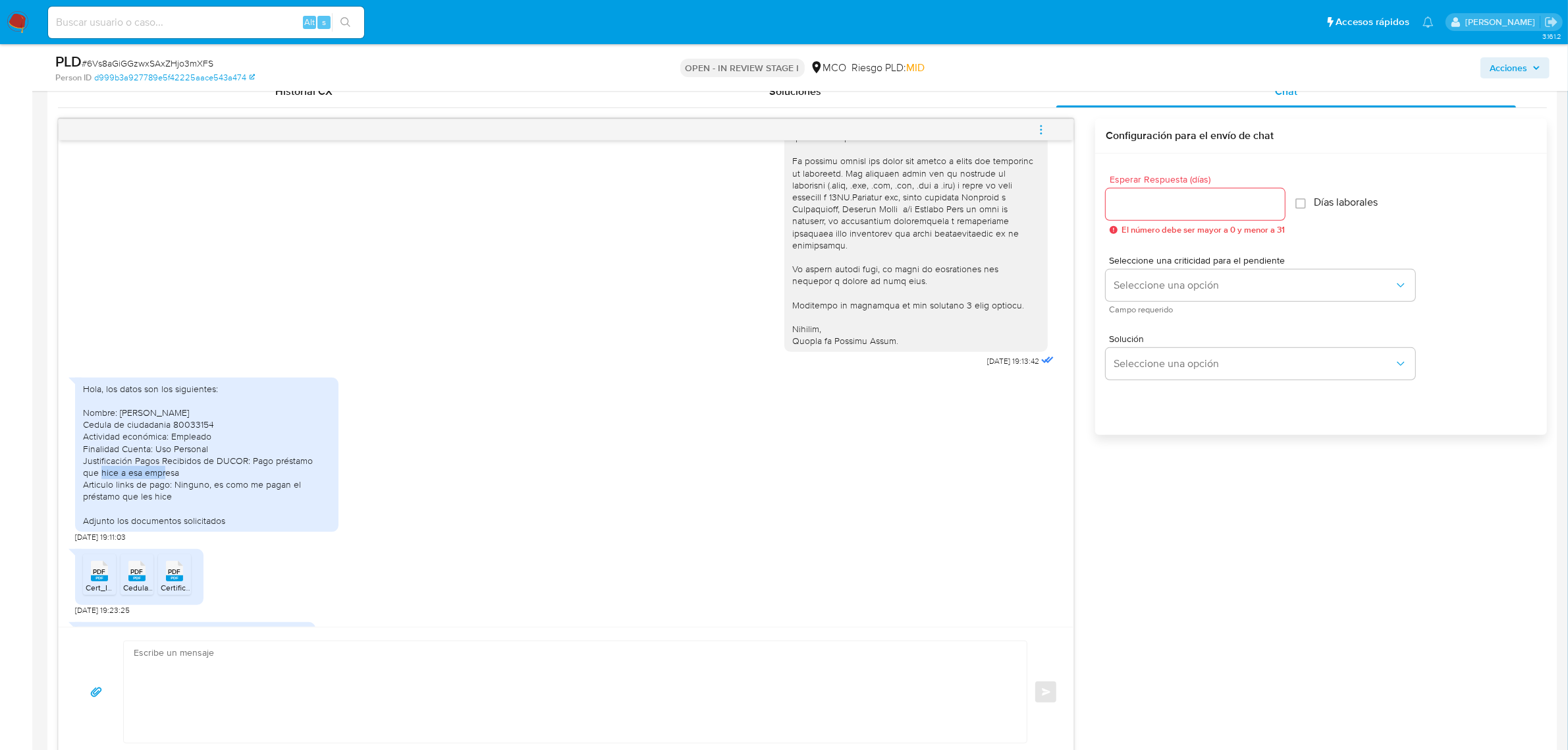
click at [327, 427] on div "Hola, los datos son los siguientes: Nombre: [PERSON_NAME] Cedula de ciudadania …" at bounding box center [206, 454] width 248 height 144
drag, startPoint x: 95, startPoint y: 442, endPoint x: 152, endPoint y: 442, distance: 57.0
click at [152, 442] on div "Hola, los datos son los siguientes: Nombre: [PERSON_NAME] Cedula de ciudadania …" at bounding box center [206, 454] width 248 height 144
drag, startPoint x: 90, startPoint y: 452, endPoint x: 148, endPoint y: 449, distance: 58.1
click at [148, 449] on div "Hola, los datos son los siguientes: Nombre: [PERSON_NAME] Cedula de ciudadania …" at bounding box center [206, 454] width 248 height 144
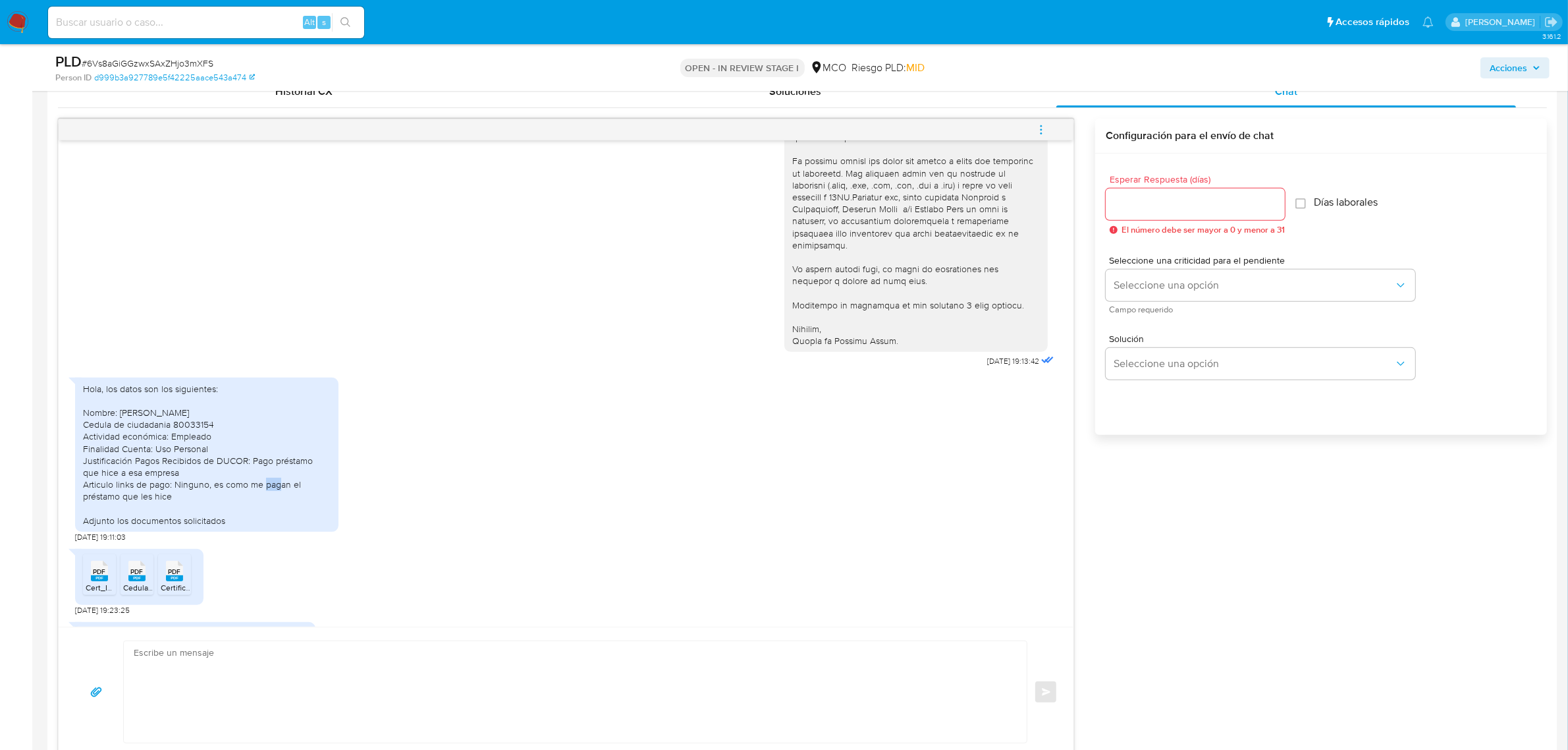
drag, startPoint x: 185, startPoint y: 449, endPoint x: 199, endPoint y: 449, distance: 14.0
click at [199, 449] on div "Hola, los datos son los siguientes: Nombre: [PERSON_NAME] Cedula de ciudadania …" at bounding box center [206, 454] width 248 height 144
drag, startPoint x: 221, startPoint y: 452, endPoint x: 248, endPoint y: 452, distance: 27.0
click at [248, 452] on div "Hola, los datos son los siguientes: Nombre: [PERSON_NAME] Cedula de ciudadania …" at bounding box center [206, 454] width 248 height 144
drag, startPoint x: 258, startPoint y: 449, endPoint x: 284, endPoint y: 449, distance: 26.0
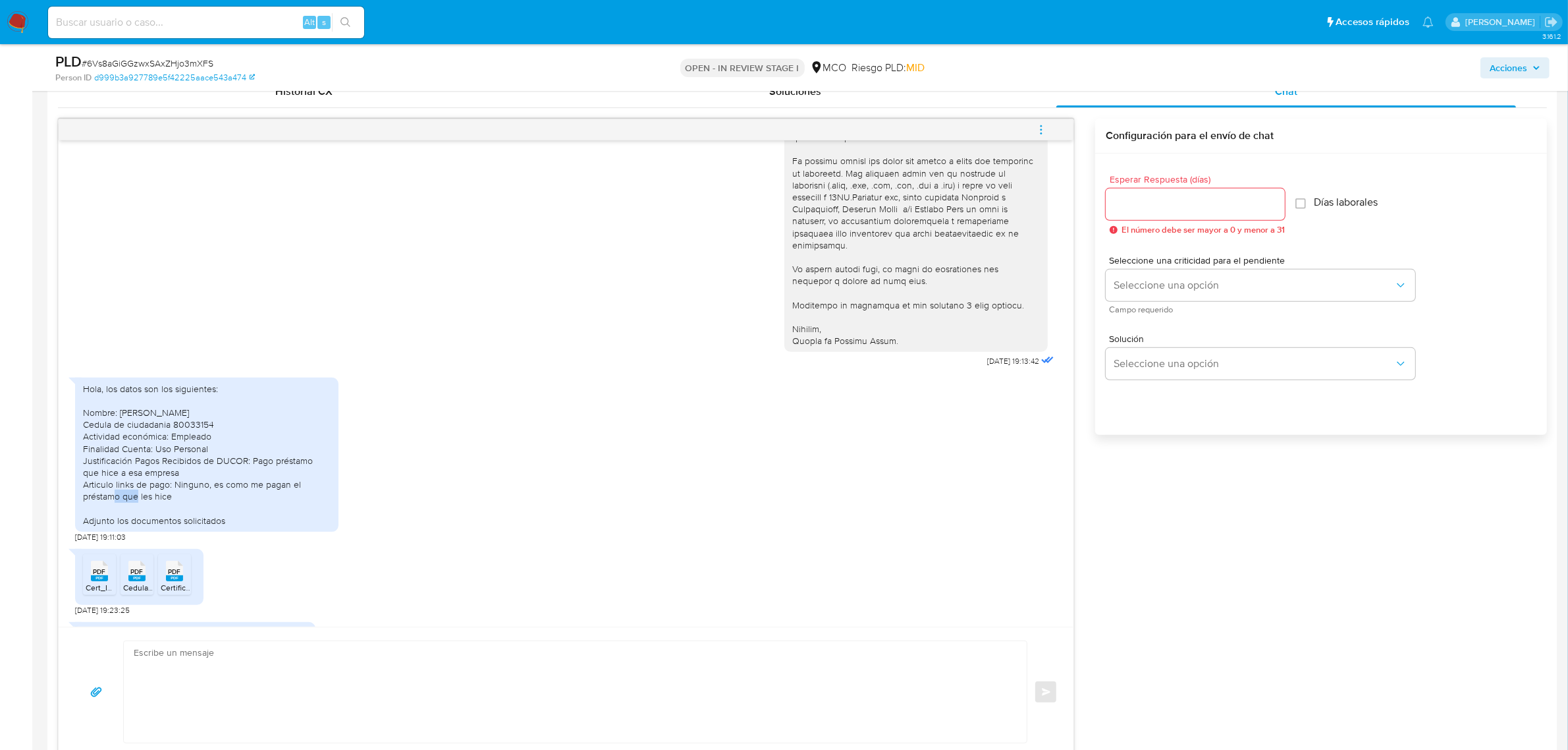
click at [284, 449] on div "Hola, los datos son los siguientes: Nombre: [PERSON_NAME] Cedula de ciudadania …" at bounding box center [206, 454] width 248 height 144
drag, startPoint x: 114, startPoint y: 458, endPoint x: 174, endPoint y: 461, distance: 60.1
click at [174, 461] on div "Hola, los datos son los siguientes: Nombre: [PERSON_NAME] Cedula de ciudadania …" at bounding box center [206, 454] width 248 height 144
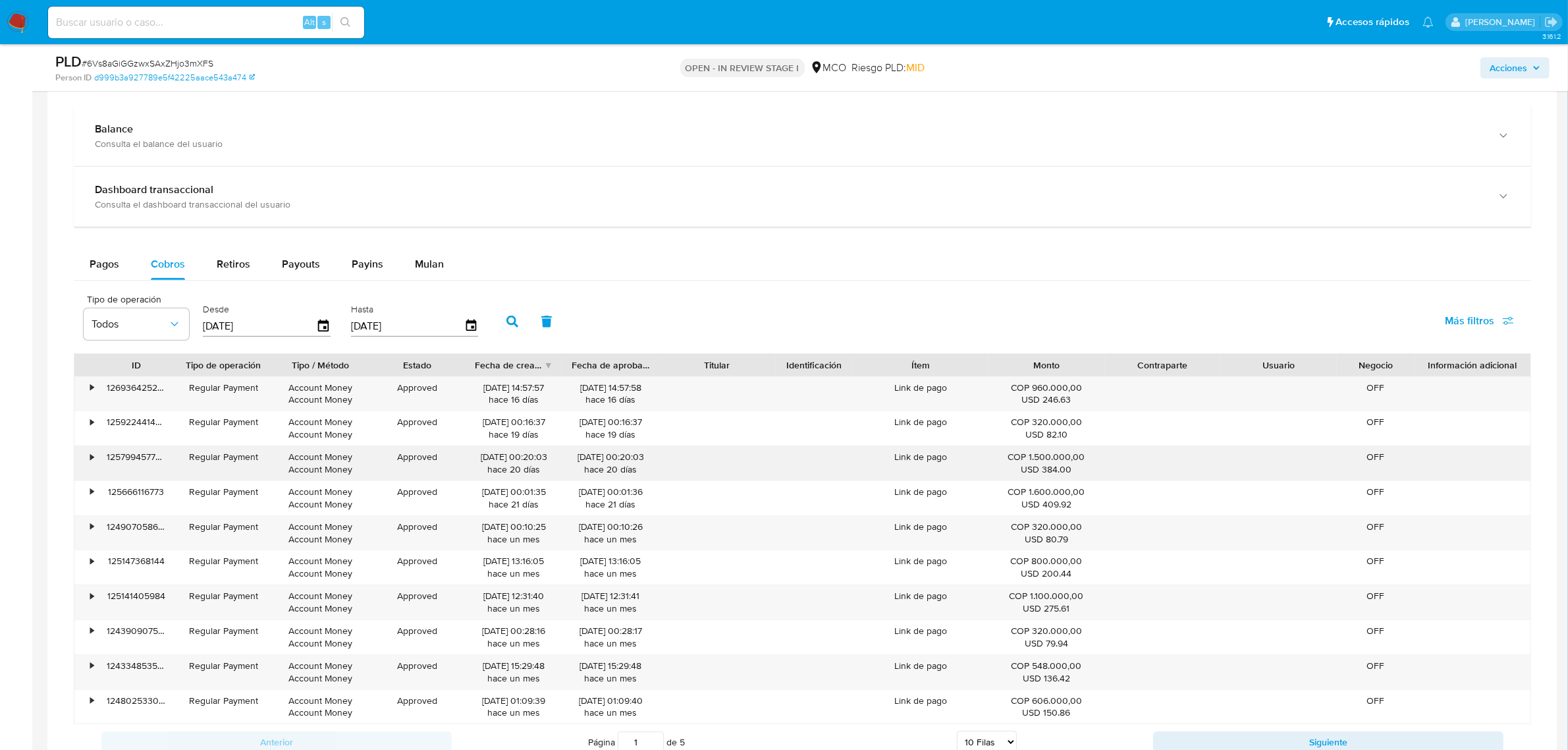
scroll to position [1482, 0]
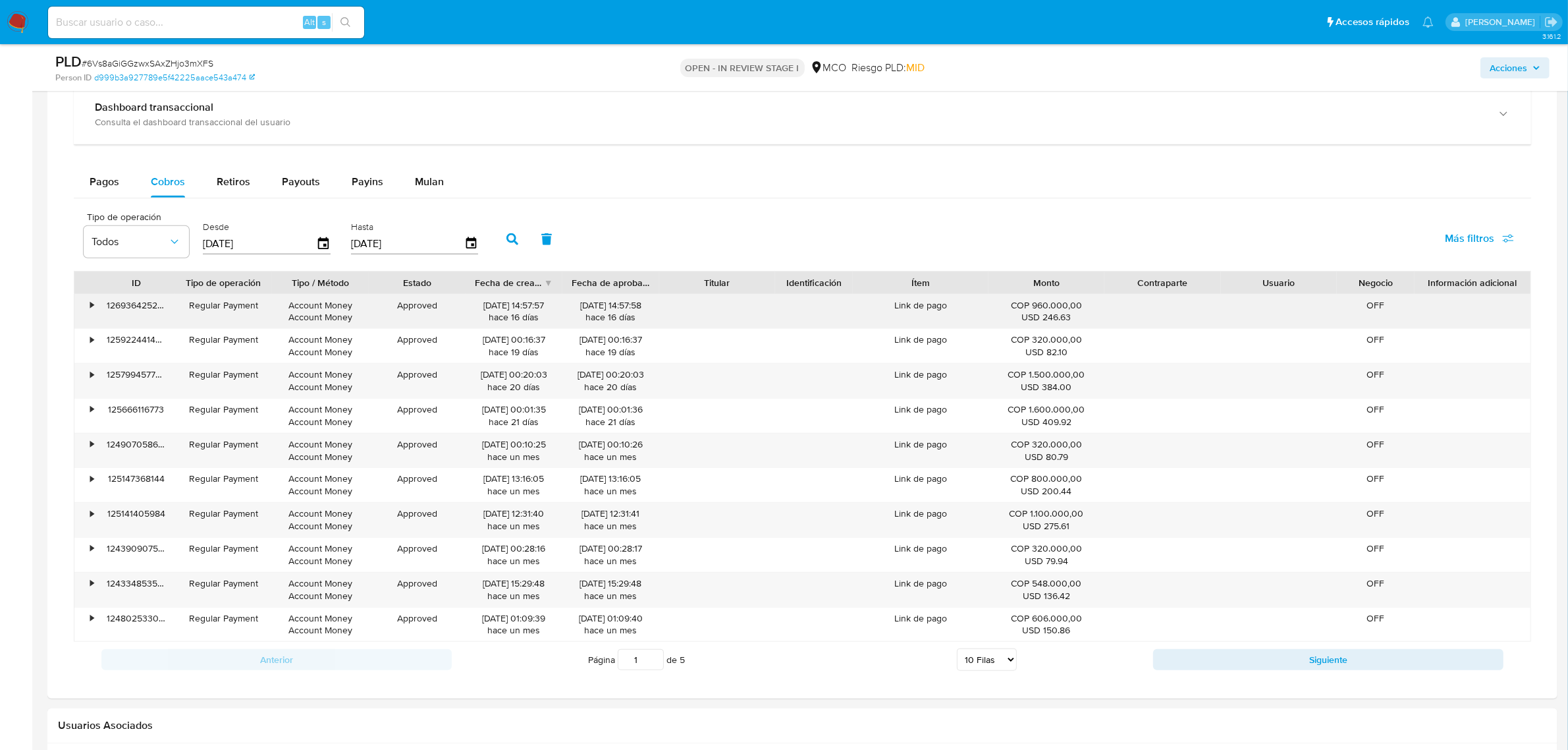
drag, startPoint x: 486, startPoint y: 322, endPoint x: 548, endPoint y: 320, distance: 62.0
click at [548, 320] on div "[DATE] 14:57:57 [DATE]" at bounding box center [514, 311] width 78 height 25
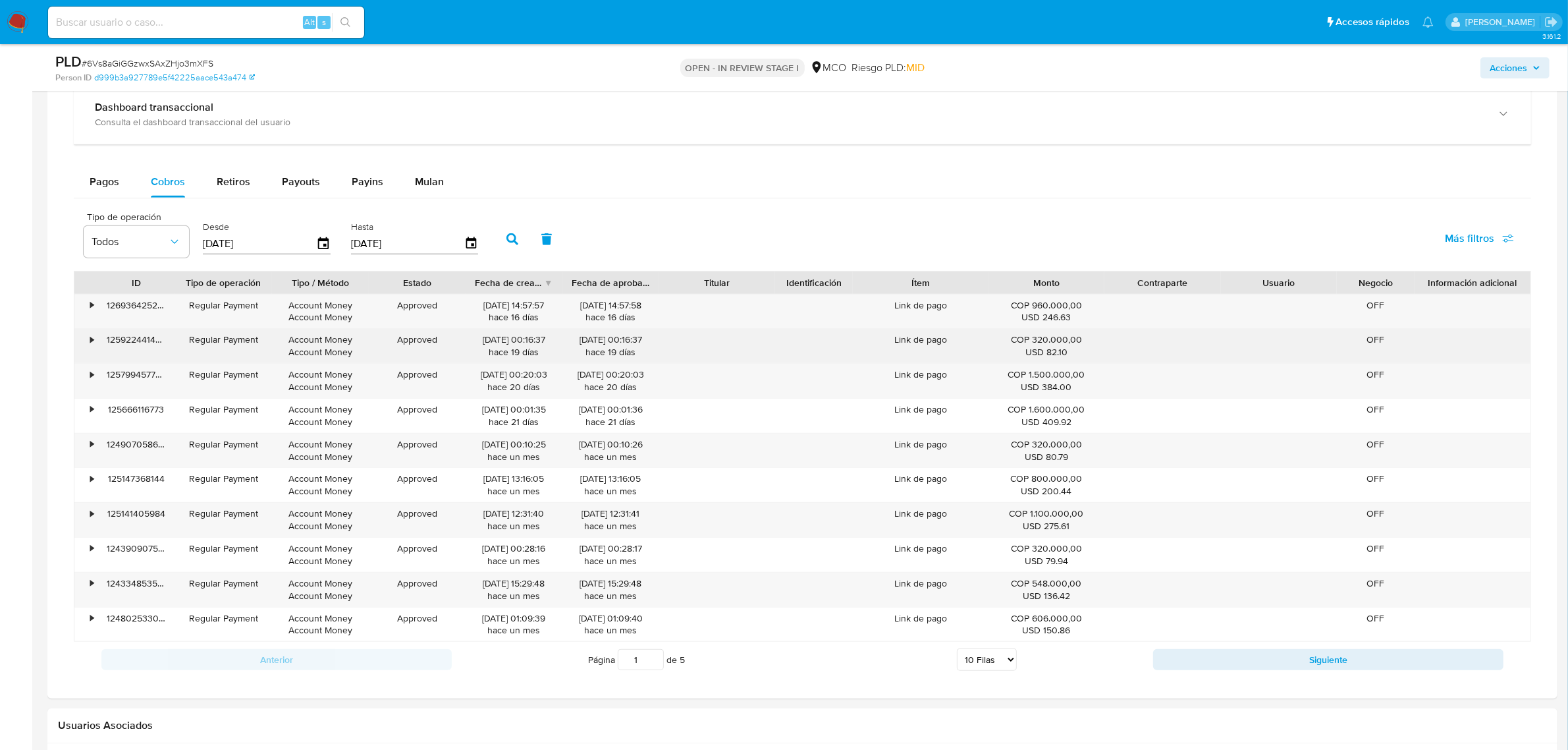
drag, startPoint x: 489, startPoint y: 356, endPoint x: 551, endPoint y: 353, distance: 62.1
click at [551, 353] on div "[DATE] 00:16:37 [DATE]" at bounding box center [514, 345] width 78 height 25
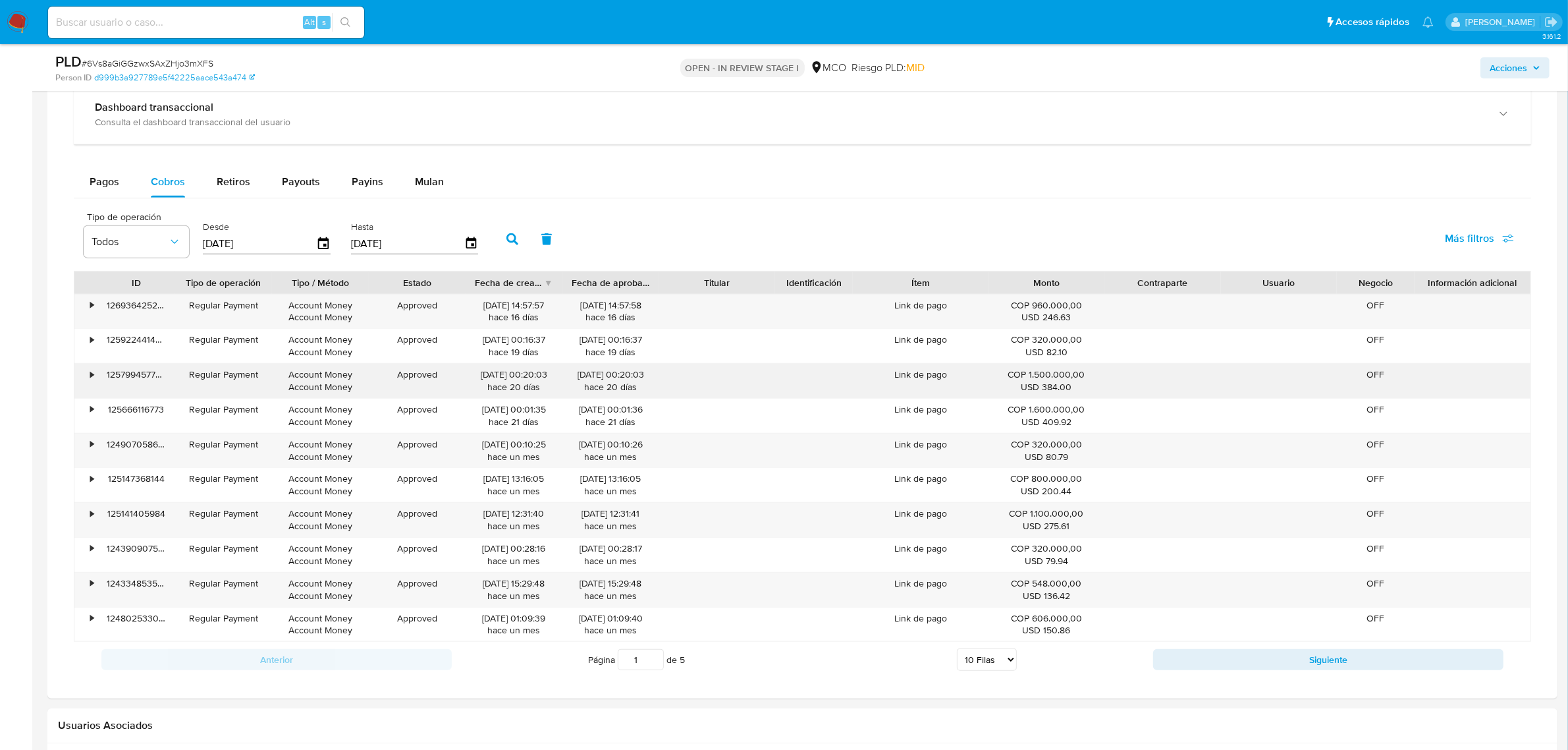
drag, startPoint x: 496, startPoint y: 387, endPoint x: 546, endPoint y: 389, distance: 50.0
click at [546, 389] on div "[DATE] 00:20:03 [DATE]" at bounding box center [514, 381] width 78 height 25
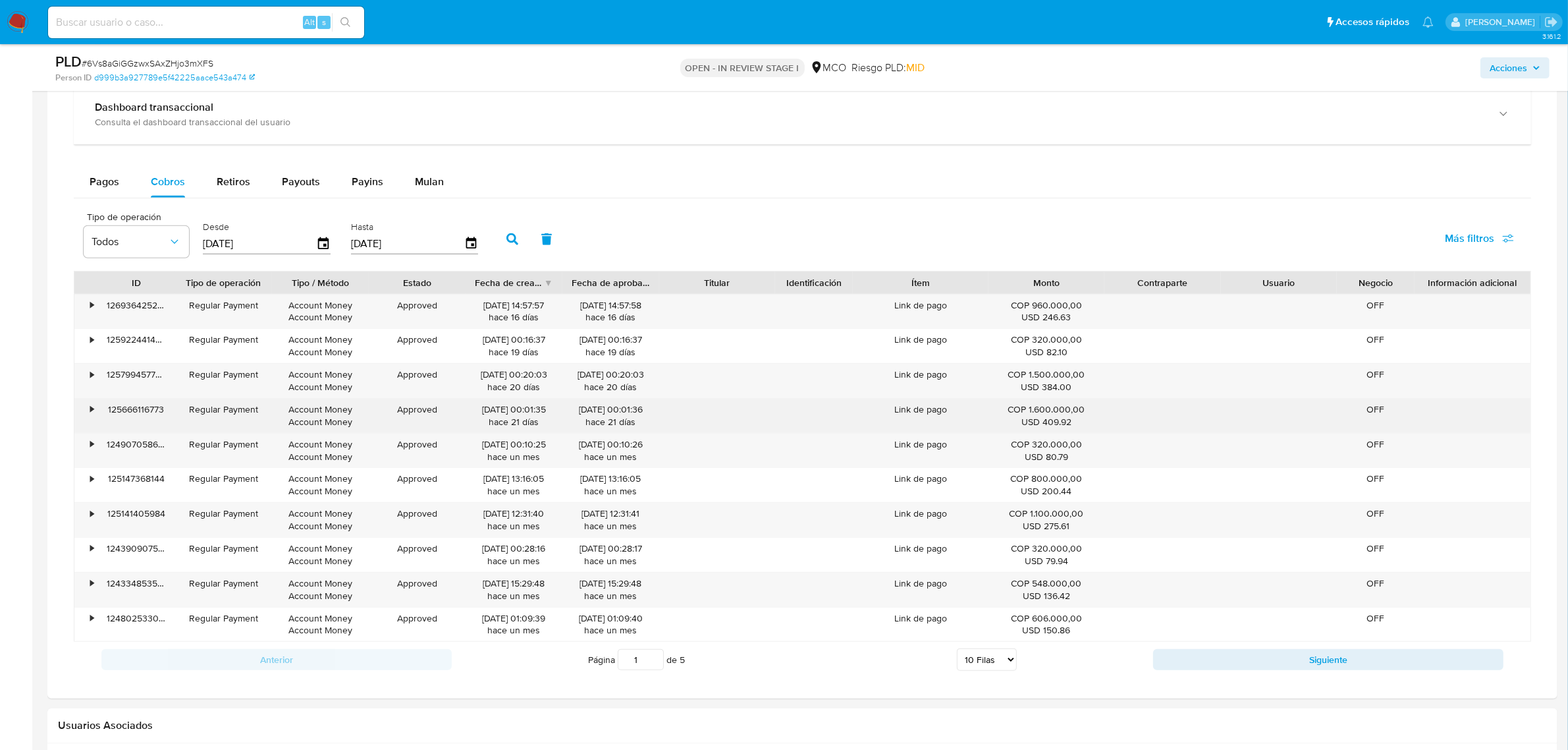
drag, startPoint x: 495, startPoint y: 424, endPoint x: 544, endPoint y: 424, distance: 49.0
click at [544, 424] on div "[DATE] 00:01:35 [DATE]" at bounding box center [514, 415] width 78 height 25
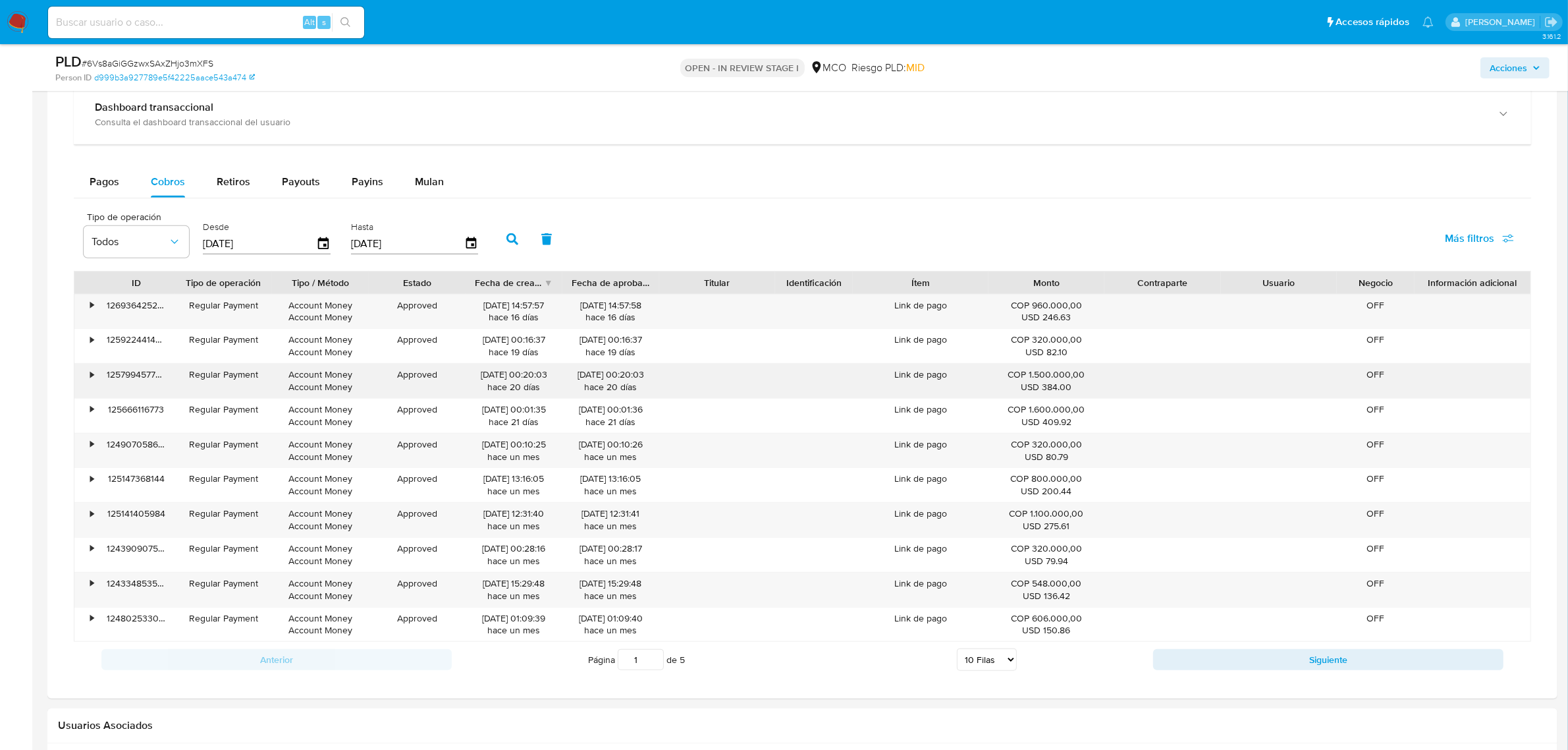
drag, startPoint x: 502, startPoint y: 390, endPoint x: 535, endPoint y: 382, distance: 34.0
click at [545, 390] on div "[DATE] 00:20:03 [DATE]" at bounding box center [514, 381] width 78 height 25
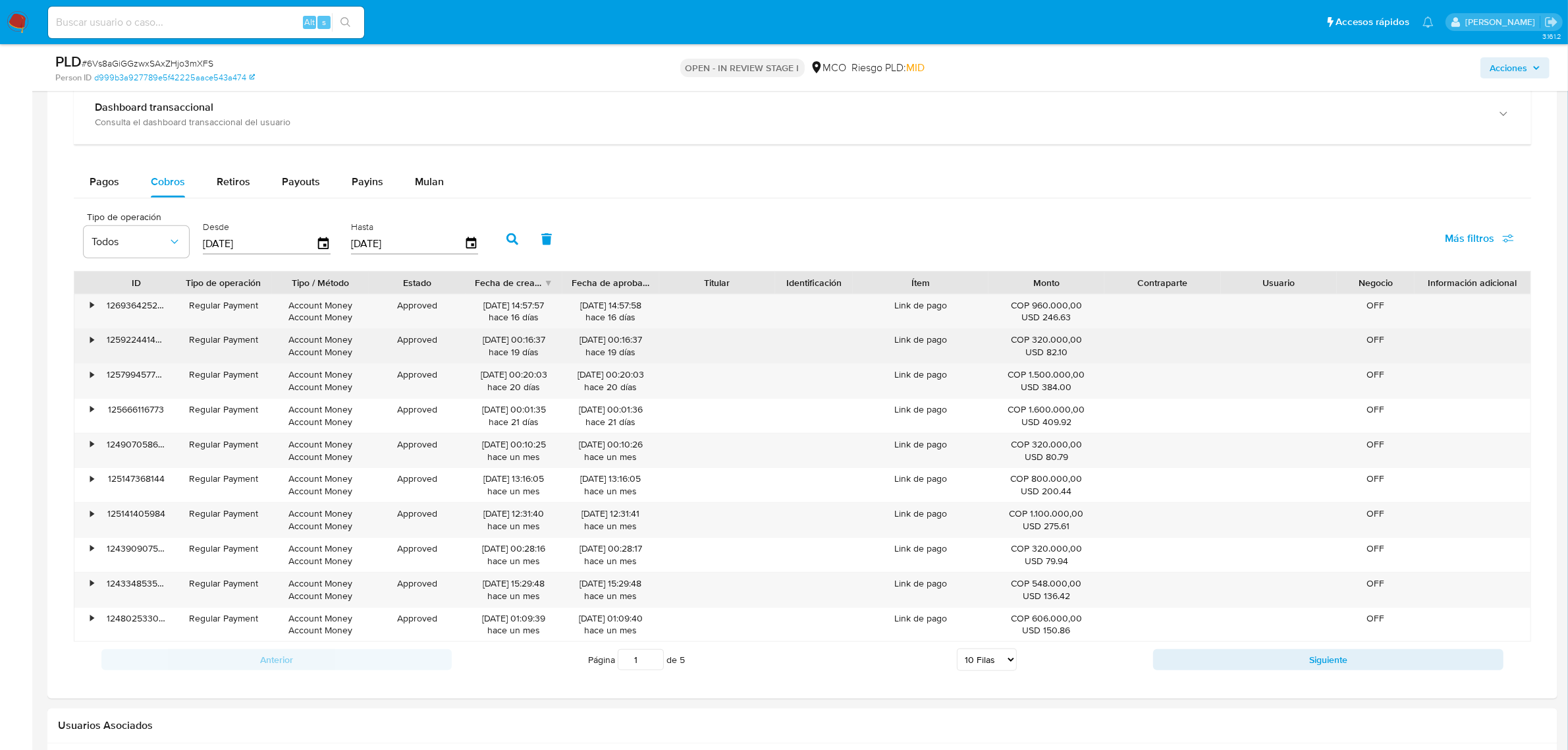
drag, startPoint x: 504, startPoint y: 354, endPoint x: 533, endPoint y: 353, distance: 29.0
click at [533, 353] on div "[DATE] 00:16:37 [DATE]" at bounding box center [514, 345] width 78 height 25
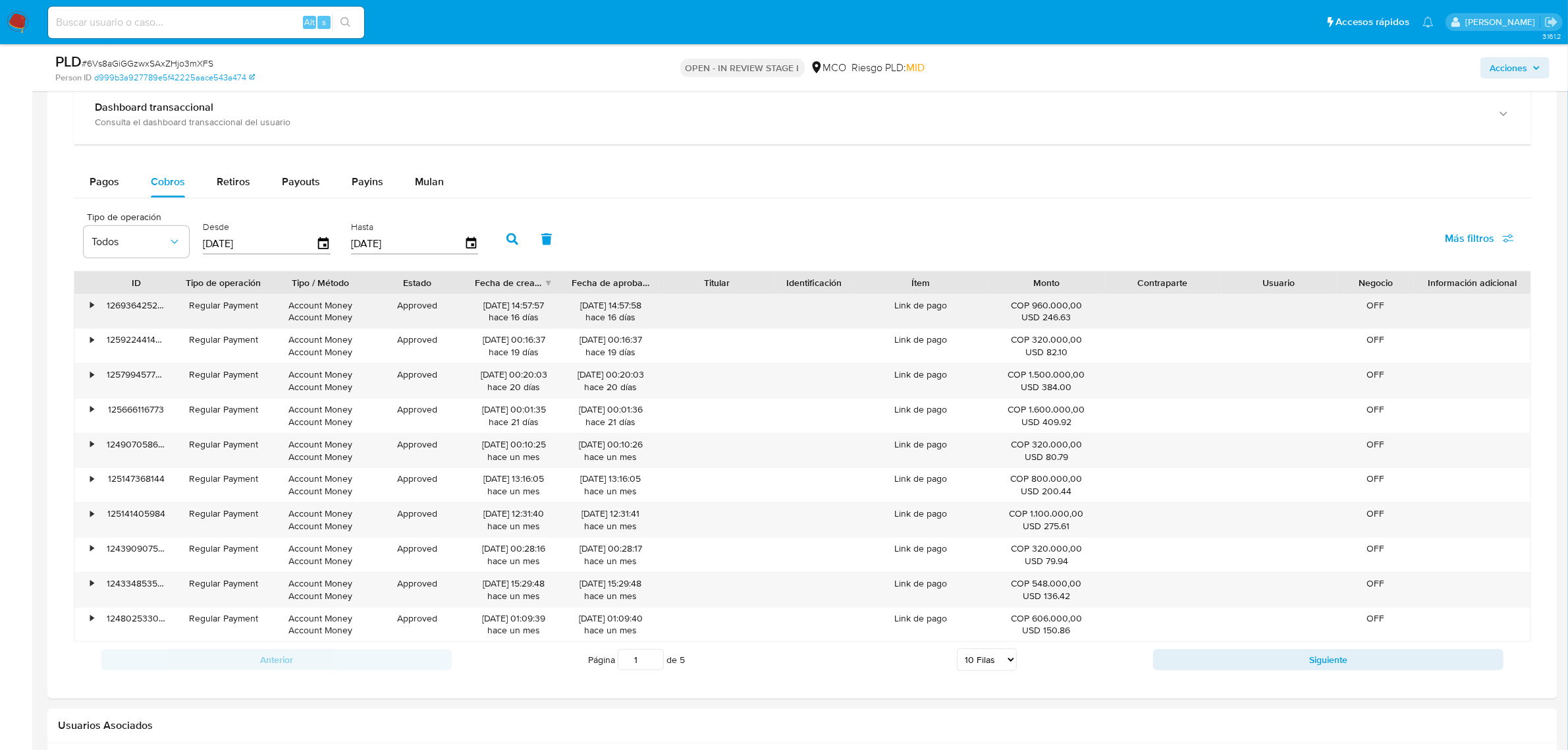
drag, startPoint x: 505, startPoint y: 320, endPoint x: 554, endPoint y: 318, distance: 49.0
click at [541, 318] on div "[DATE] 14:57:57 [DATE]" at bounding box center [514, 311] width 78 height 25
drag, startPoint x: 1027, startPoint y: 311, endPoint x: 1082, endPoint y: 311, distance: 55.0
click at [1081, 311] on div "COP 960.000,00 USD 246.63" at bounding box center [1046, 311] width 98 height 25
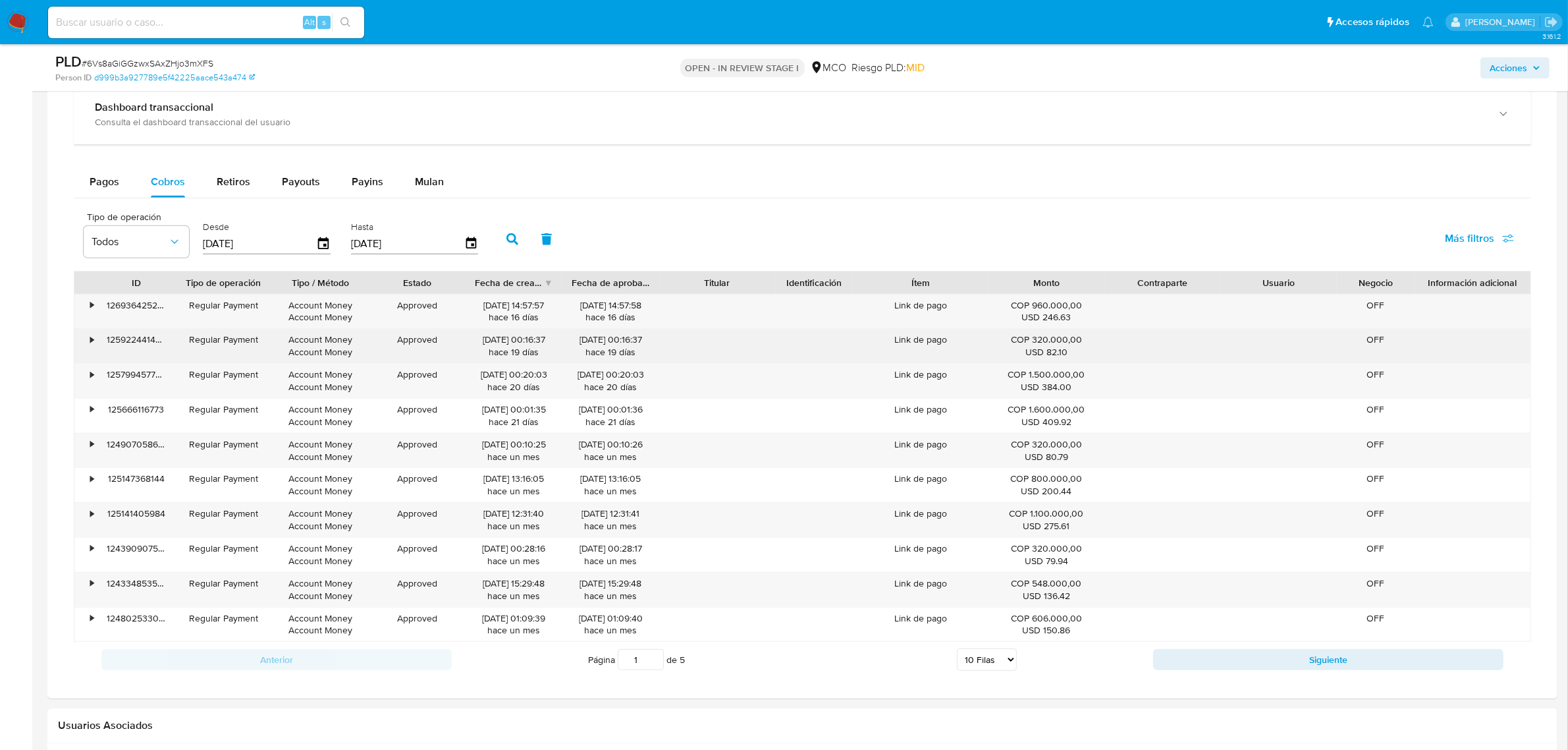
drag, startPoint x: 1016, startPoint y: 343, endPoint x: 1055, endPoint y: 344, distance: 39.0
click at [1054, 344] on div "COP 320.000,00 USD 82.10" at bounding box center [1046, 345] width 98 height 25
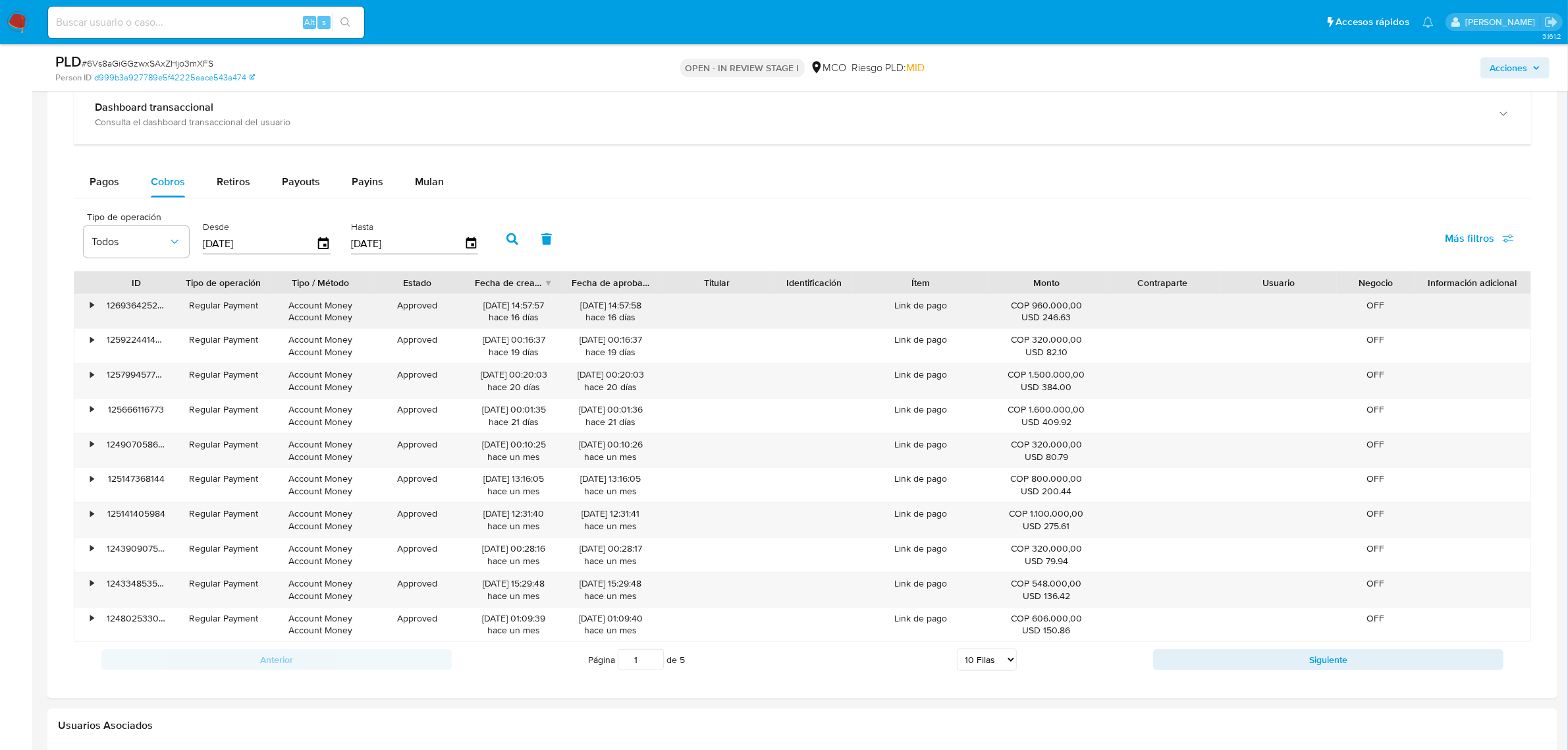
drag, startPoint x: 1024, startPoint y: 308, endPoint x: 1084, endPoint y: 308, distance: 60.0
click at [1084, 308] on div "COP 960.000,00 USD 246.63" at bounding box center [1046, 311] width 98 height 25
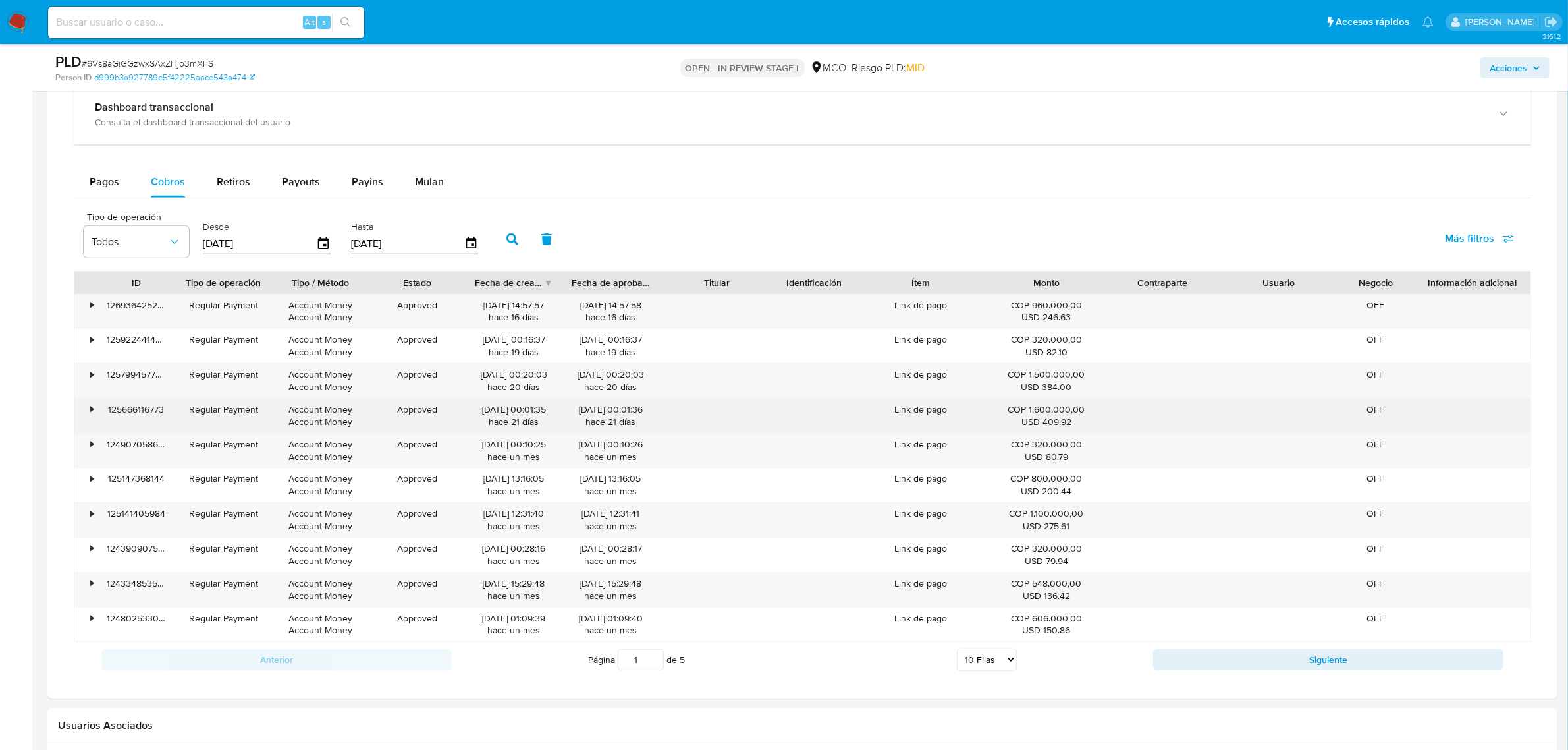
drag, startPoint x: 1039, startPoint y: 412, endPoint x: 1087, endPoint y: 412, distance: 48.0
click at [1085, 412] on div "COP 1.600.000,00 USD 409.92" at bounding box center [1046, 415] width 98 height 25
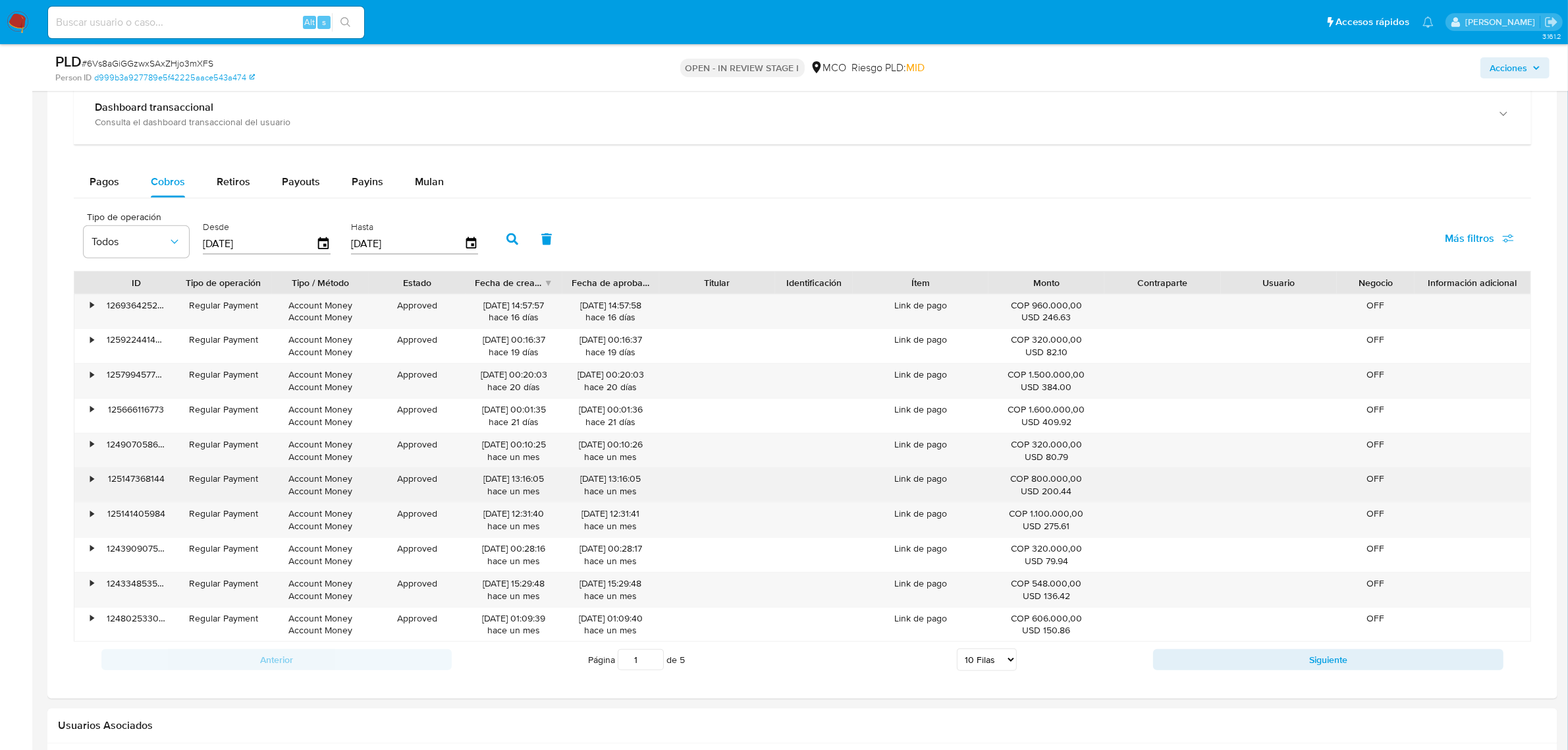
drag, startPoint x: 1017, startPoint y: 484, endPoint x: 1071, endPoint y: 486, distance: 54.0
click at [1069, 486] on div "COP 800.000,00 USD 200.44" at bounding box center [1046, 485] width 98 height 25
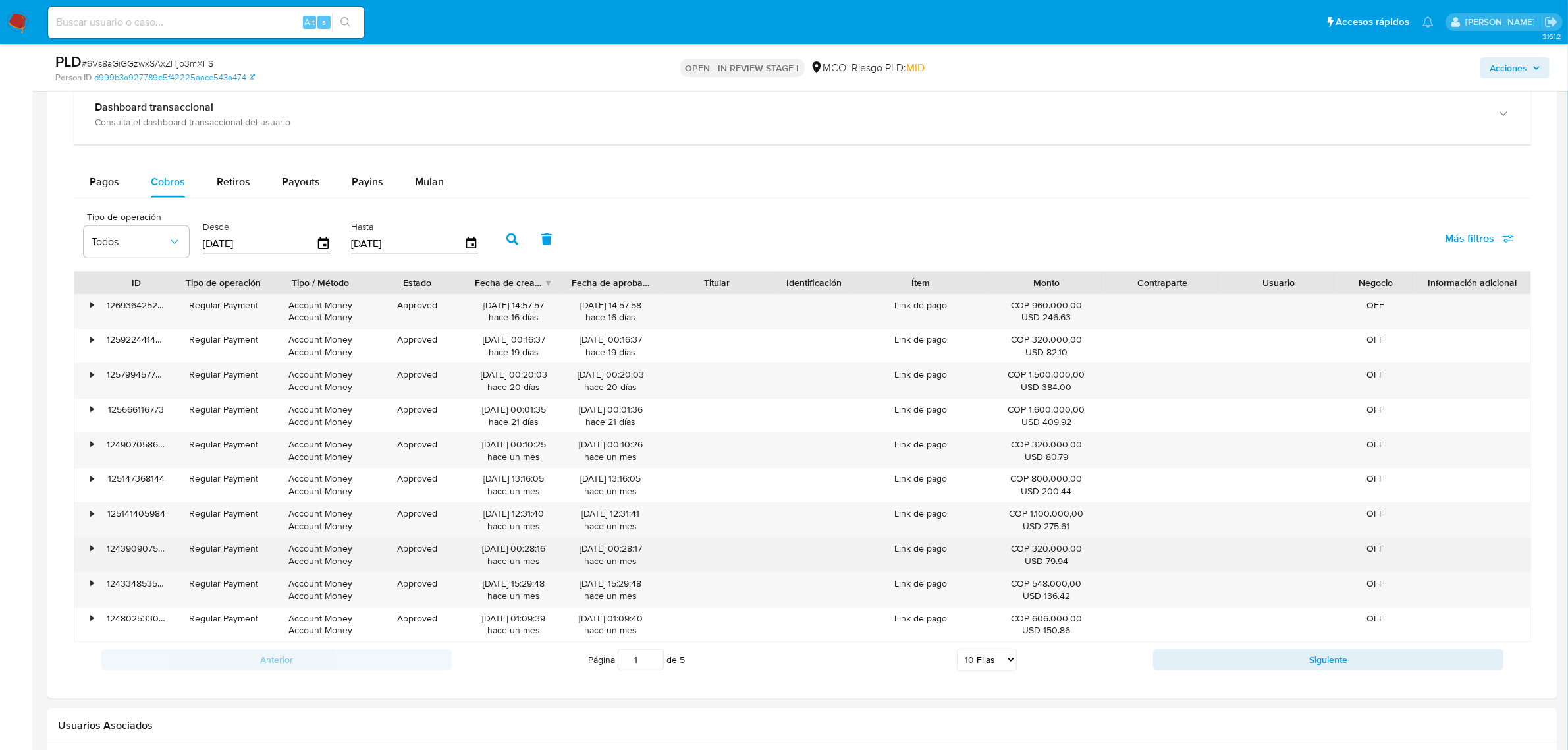
drag, startPoint x: 509, startPoint y: 553, endPoint x: 522, endPoint y: 561, distance: 15.3
click at [538, 552] on div "[DATE] 00:28:16 [DATE]" at bounding box center [514, 554] width 78 height 25
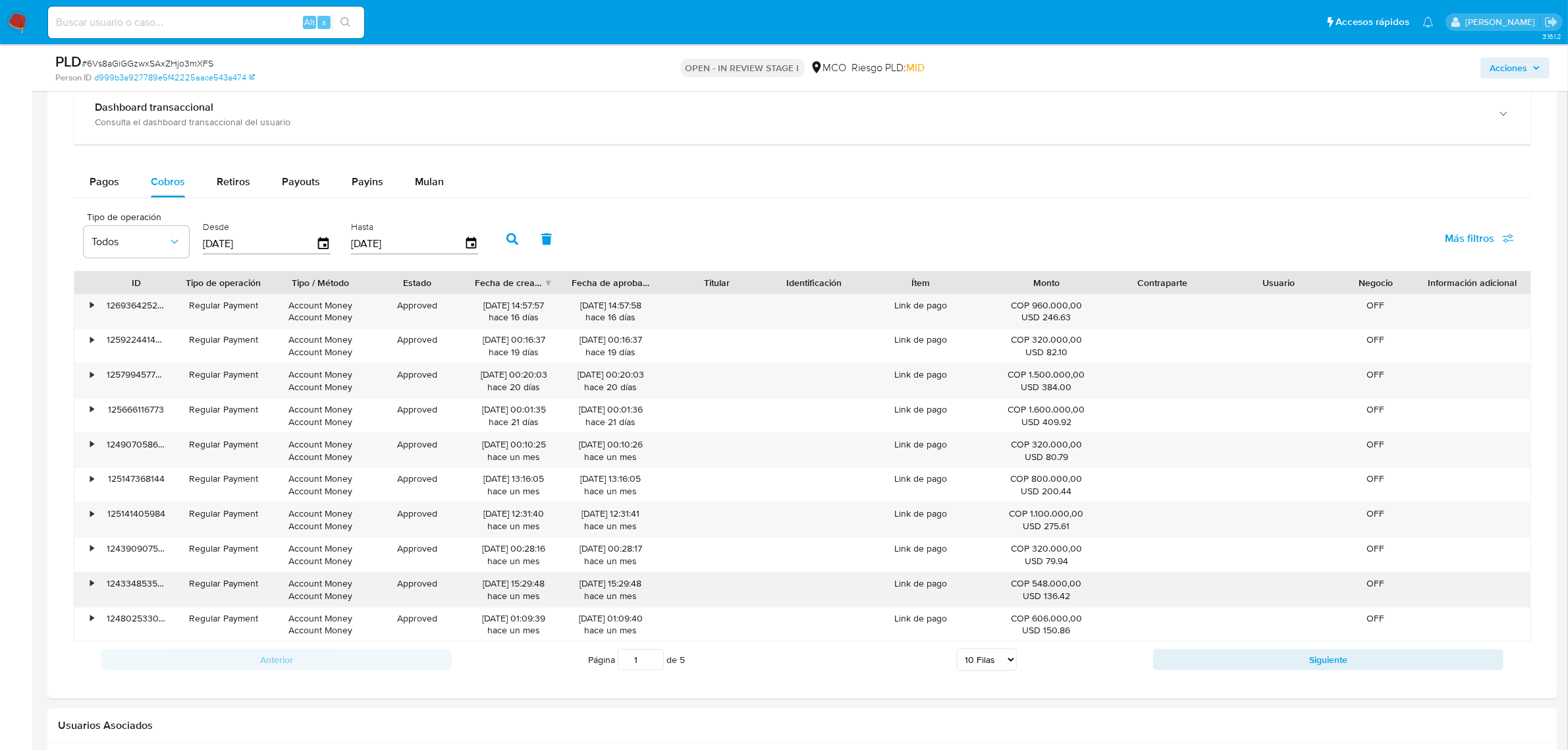
drag, startPoint x: 481, startPoint y: 584, endPoint x: 536, endPoint y: 585, distance: 55.0
click at [536, 585] on div "[DATE] 15:29:48 [DATE]" at bounding box center [514, 590] width 78 height 25
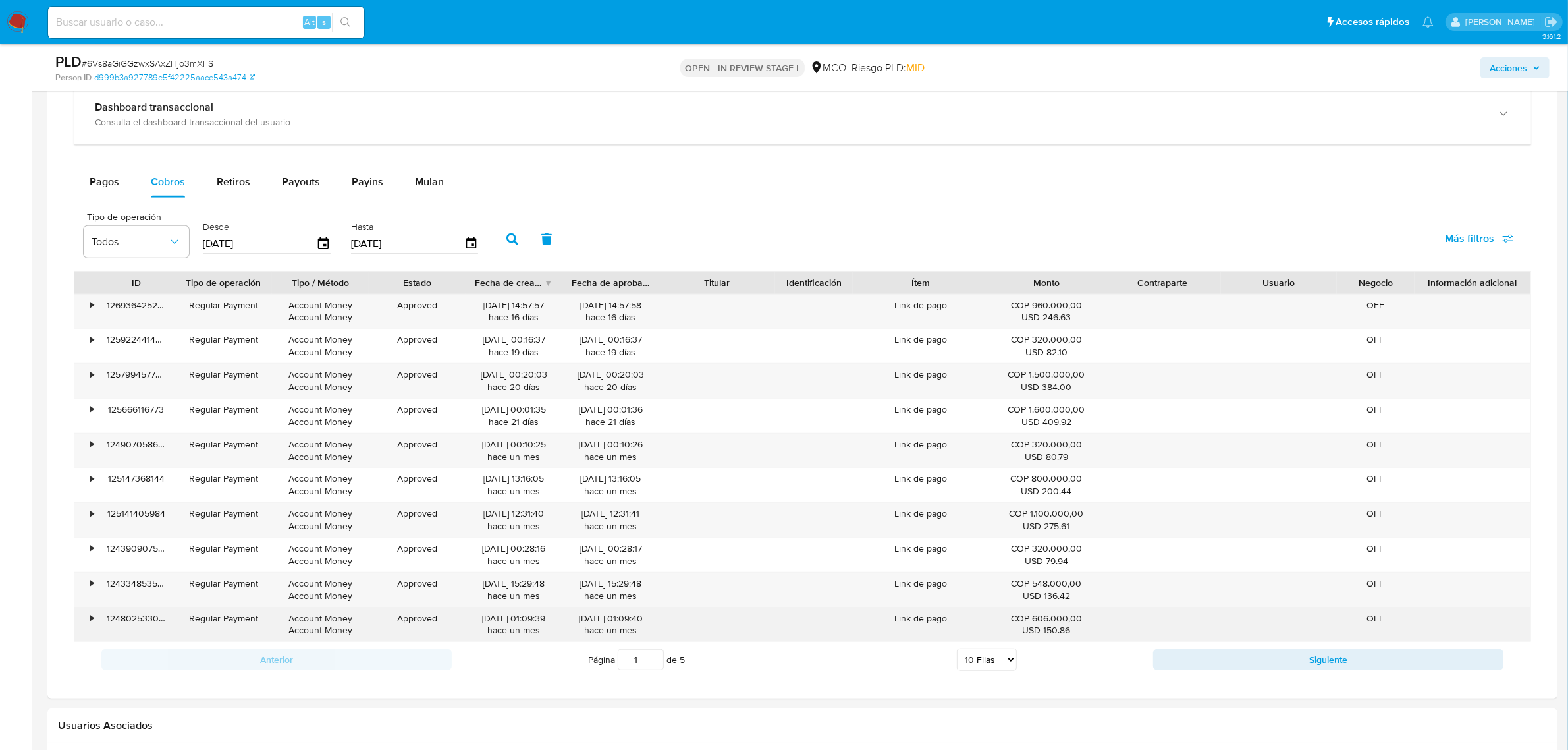
drag, startPoint x: 470, startPoint y: 622, endPoint x: 536, endPoint y: 622, distance: 66.0
click at [536, 622] on div "[DATE] 01:09:39 [DATE]" at bounding box center [514, 624] width 97 height 34
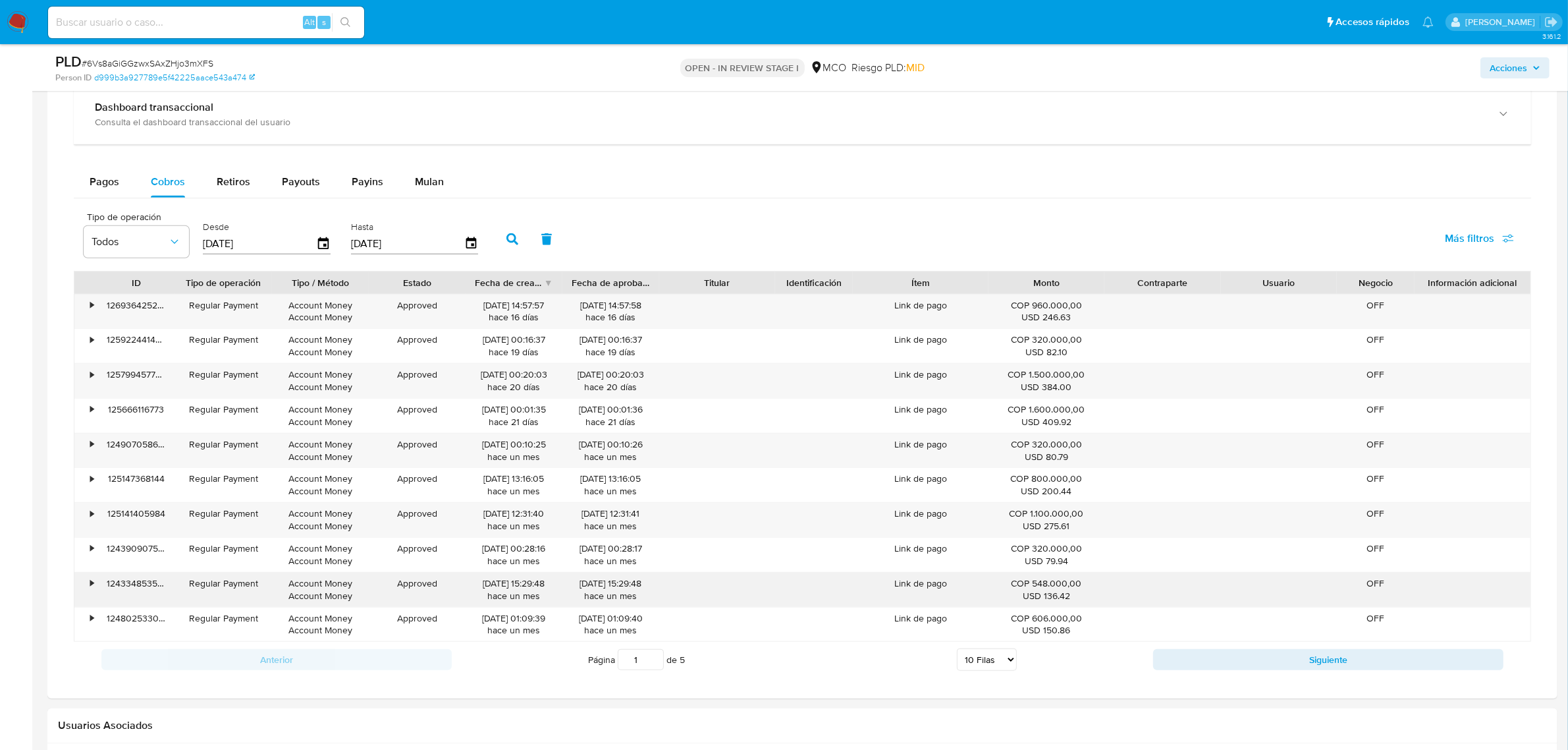
drag, startPoint x: 462, startPoint y: 583, endPoint x: 530, endPoint y: 584, distance: 68.0
click at [530, 584] on div "• 124334853559 Regular Payment Account Money Account Money Approved [DATE] 15:2…" at bounding box center [802, 590] width 1456 height 34
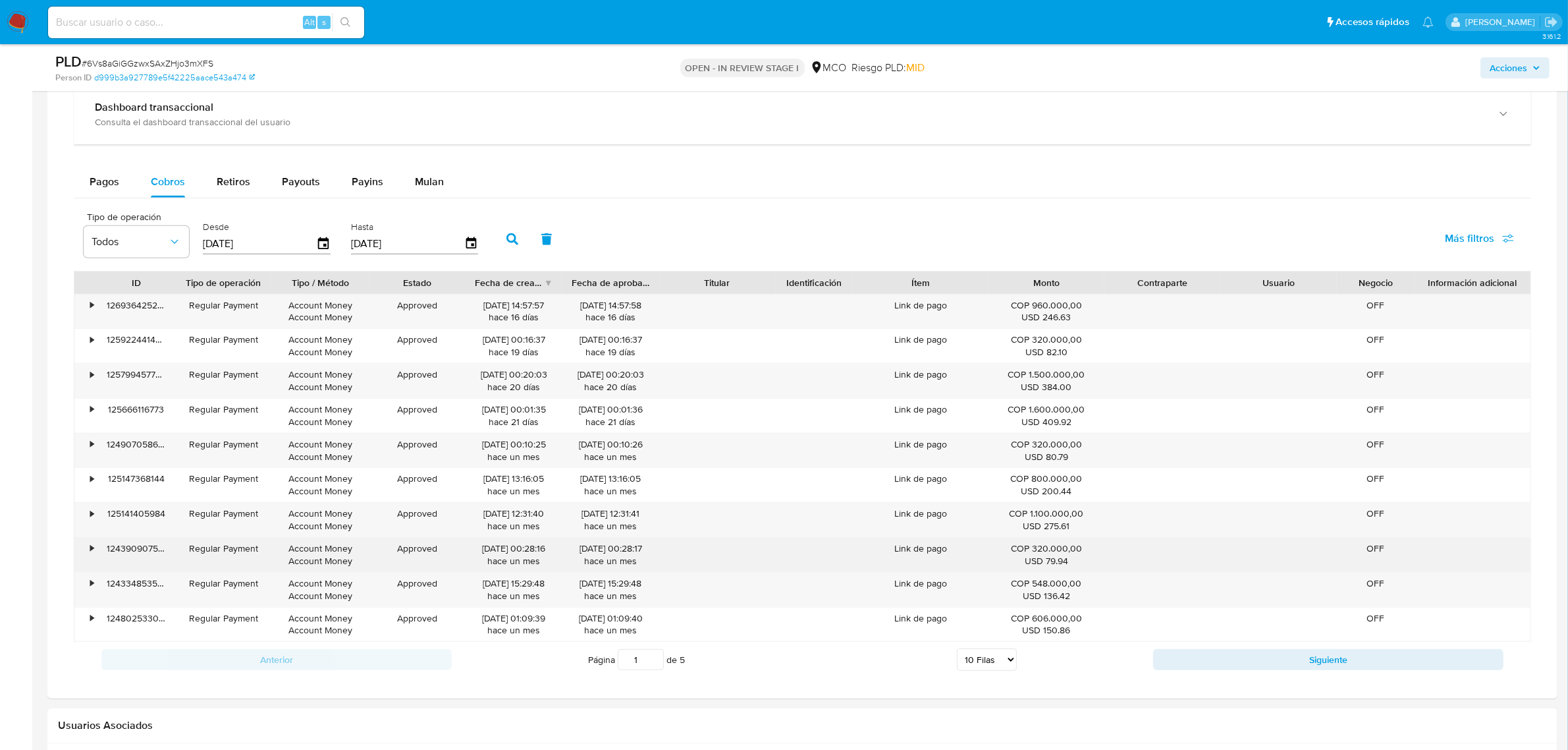
drag, startPoint x: 475, startPoint y: 552, endPoint x: 533, endPoint y: 552, distance: 58.0
click at [533, 552] on div "[DATE] 00:28:16 [DATE]" at bounding box center [514, 554] width 78 height 25
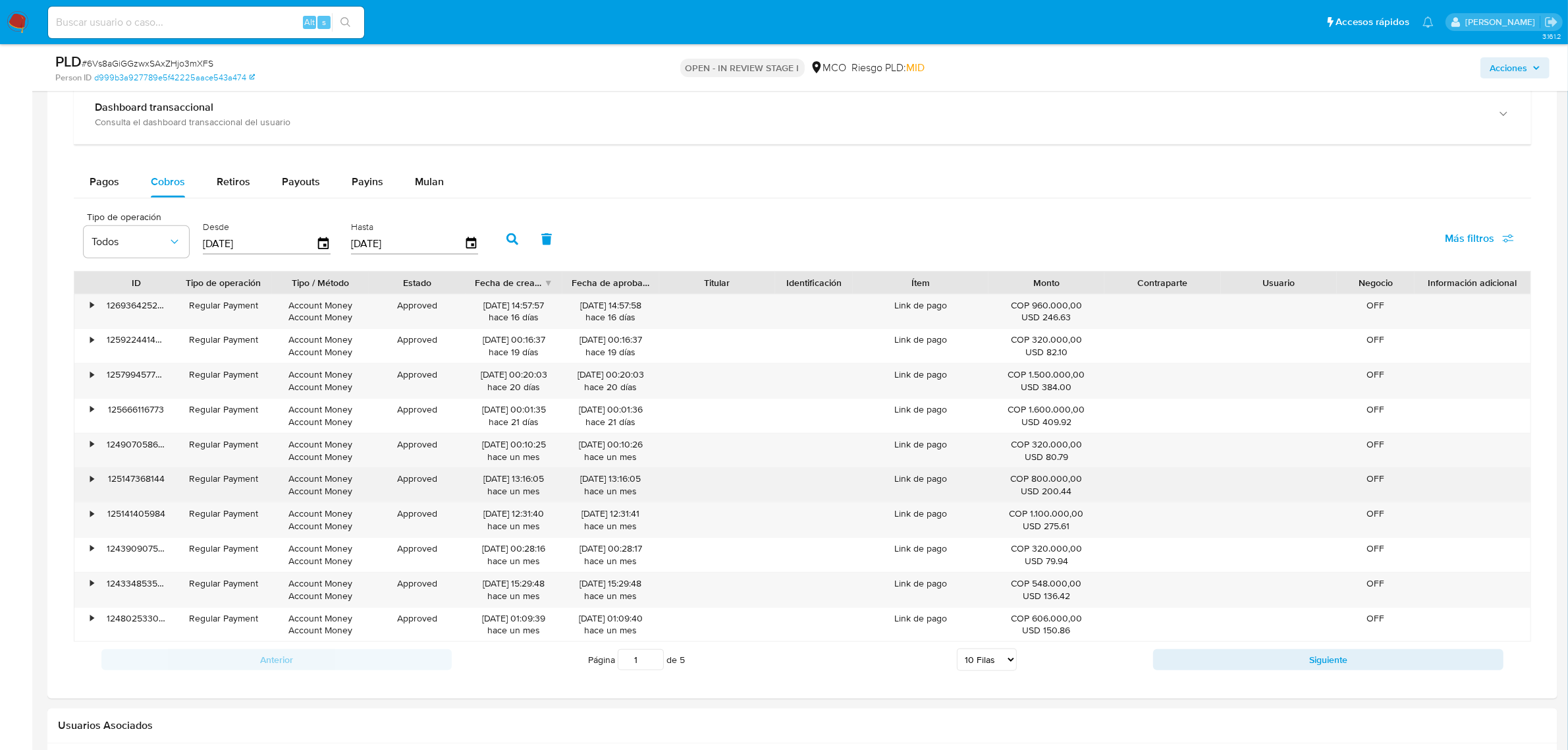
drag, startPoint x: 471, startPoint y: 519, endPoint x: 534, endPoint y: 484, distance: 72.1
click at [534, 484] on div "• 126936425270 Regular Payment Account Money Account Money Approved [DATE] 14:5…" at bounding box center [802, 467] width 1457 height 348
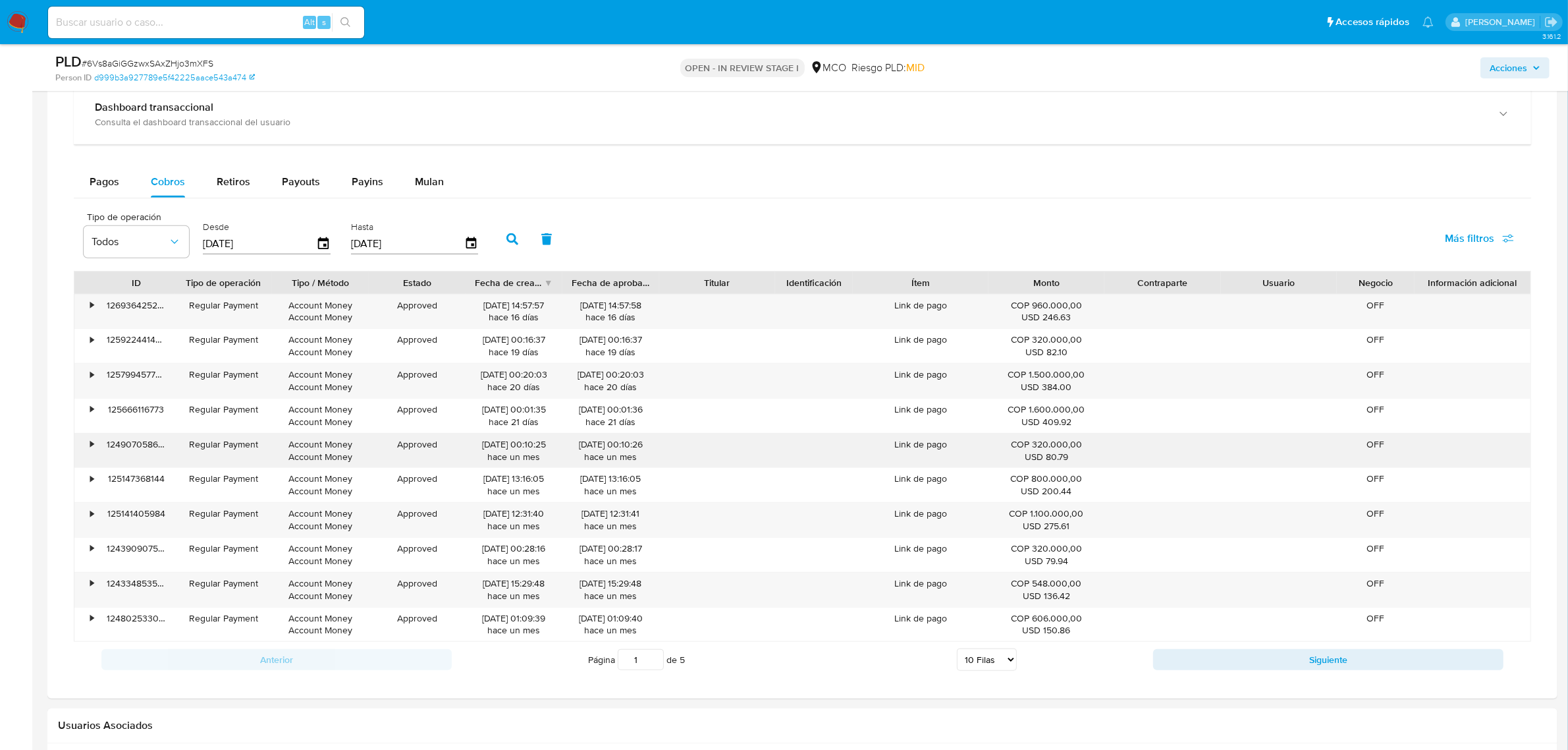
drag, startPoint x: 468, startPoint y: 449, endPoint x: 558, endPoint y: 449, distance: 90.0
click at [558, 449] on div "[DATE] 00:10:25 [DATE]" at bounding box center [514, 450] width 97 height 34
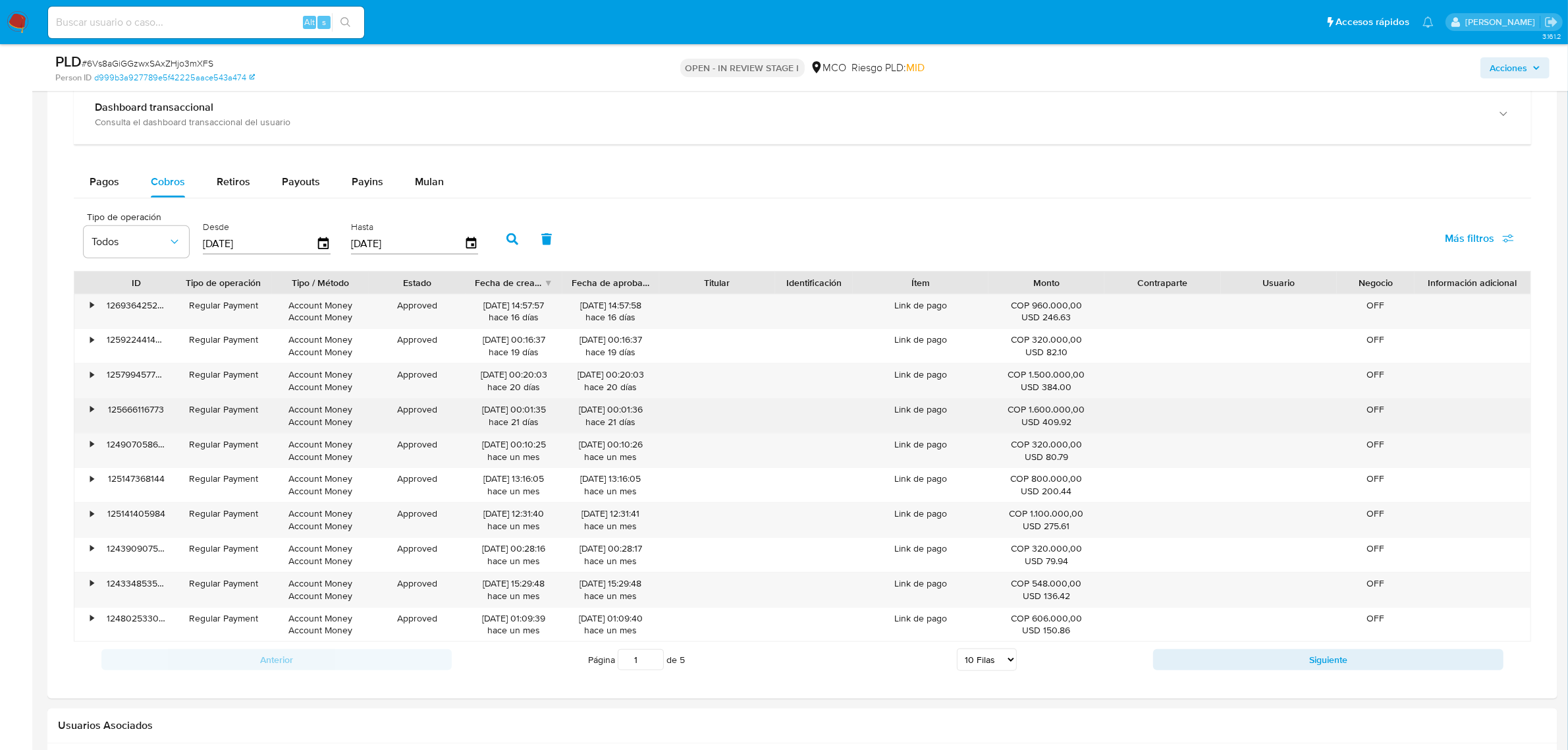
drag
click at [545, 412] on div "[DATE] 00:01:35 [DATE]" at bounding box center [514, 415] width 78 height 25
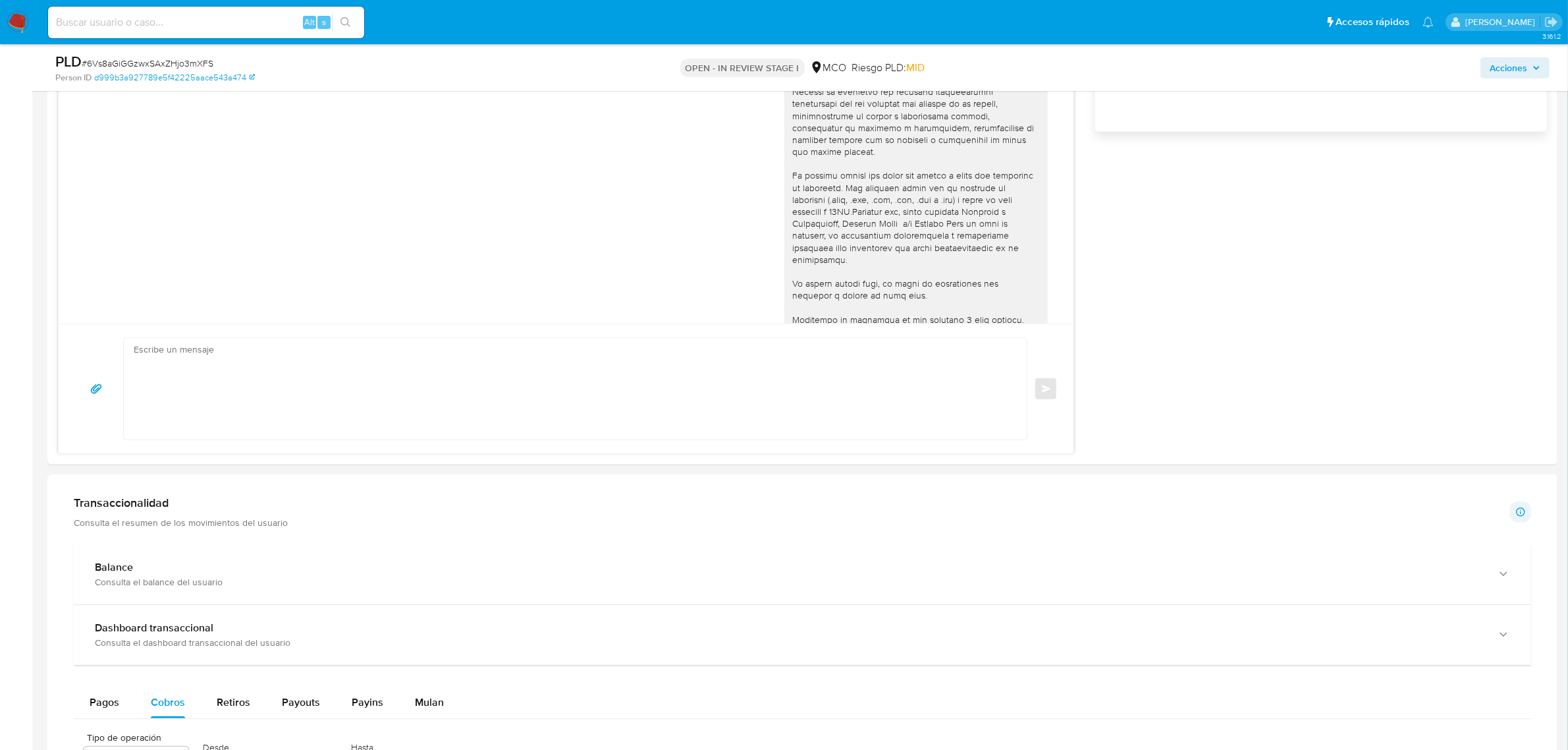
scroll to position [1071, 0]
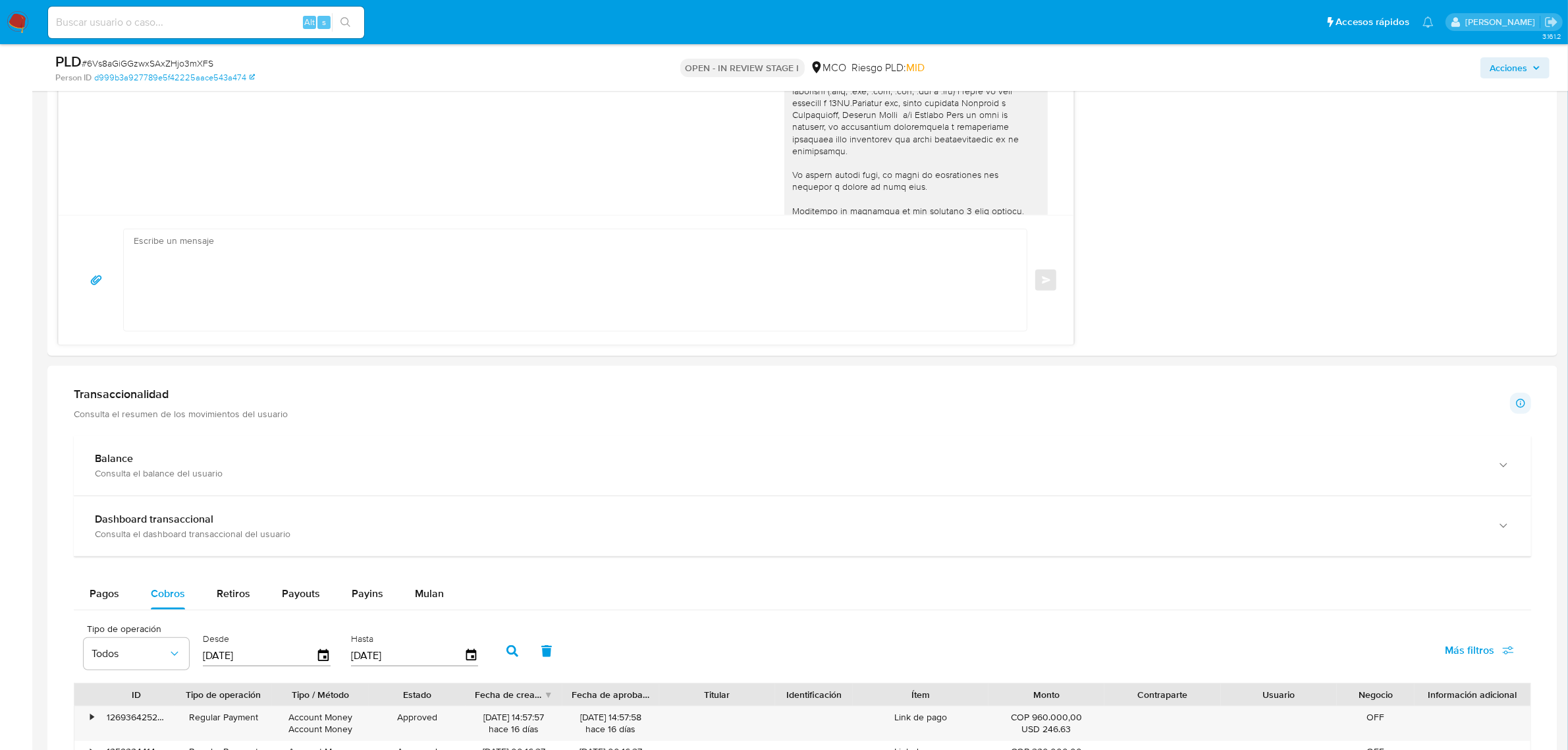
click at [566, 404] on div "Transaccionalidad Consulta el resumen de los movimientos del usuario Informació…" at bounding box center [802, 403] width 1457 height 33
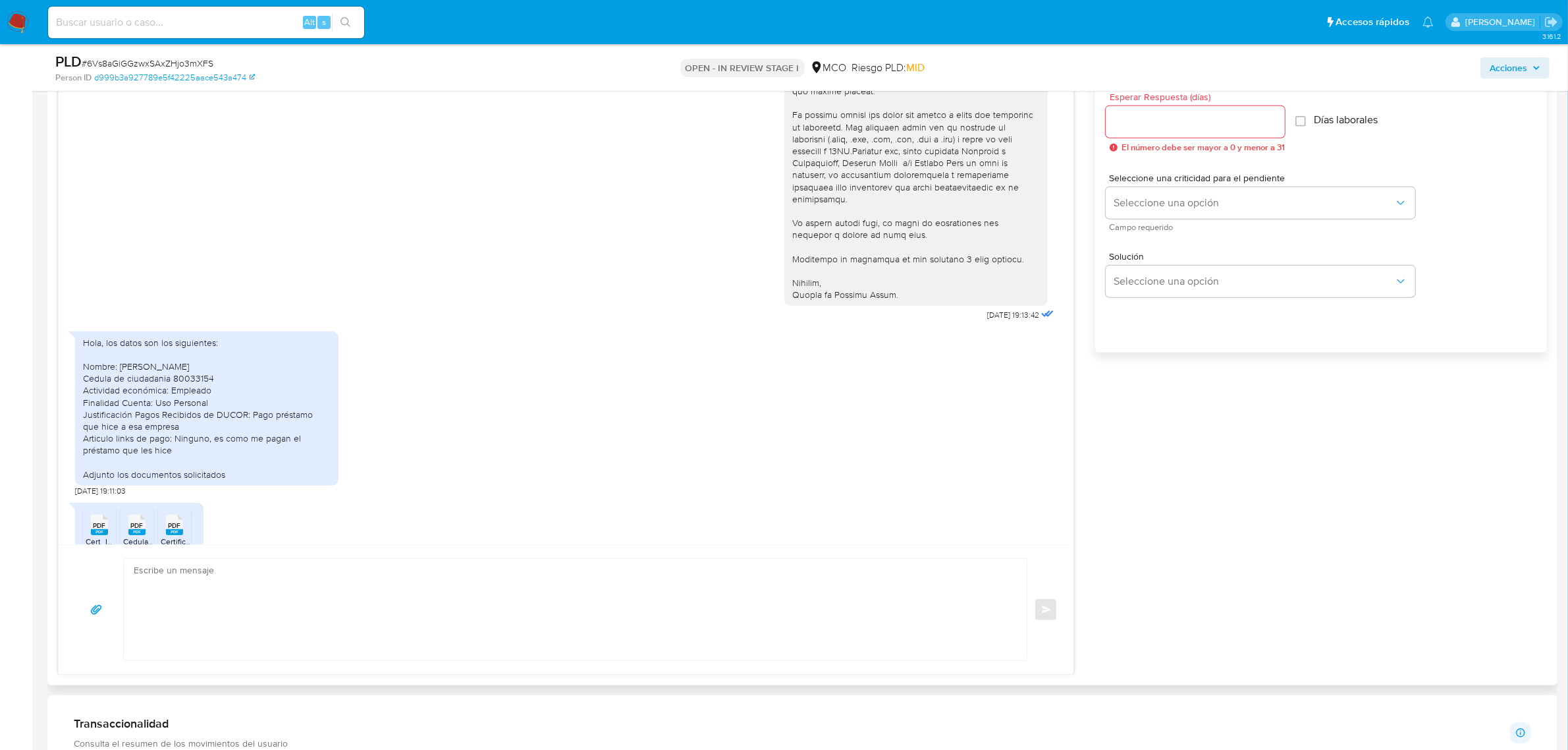
scroll to position [317, 0]
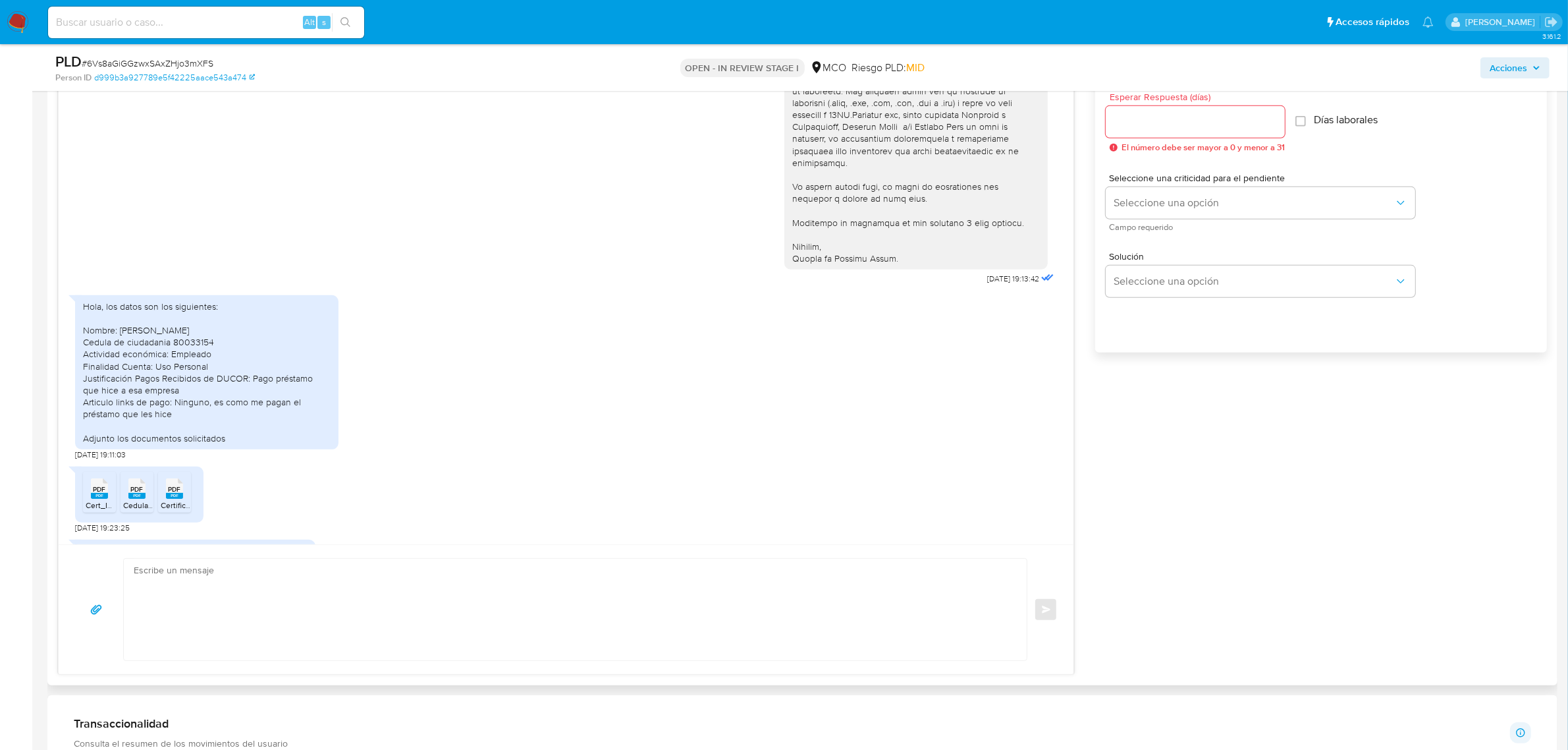
click at [1209, 591] on div "[DATE] 19:13:42 Hola, los datos son los siguientes: Nombre: [PERSON_NAME] Cedul…" at bounding box center [802, 355] width 1489 height 638
click at [17, 256] on aside "Bandeja Tablero Screening Búsqueda en Listas Watchlist Herramientas Operaciones…" at bounding box center [16, 642] width 33 height 2766
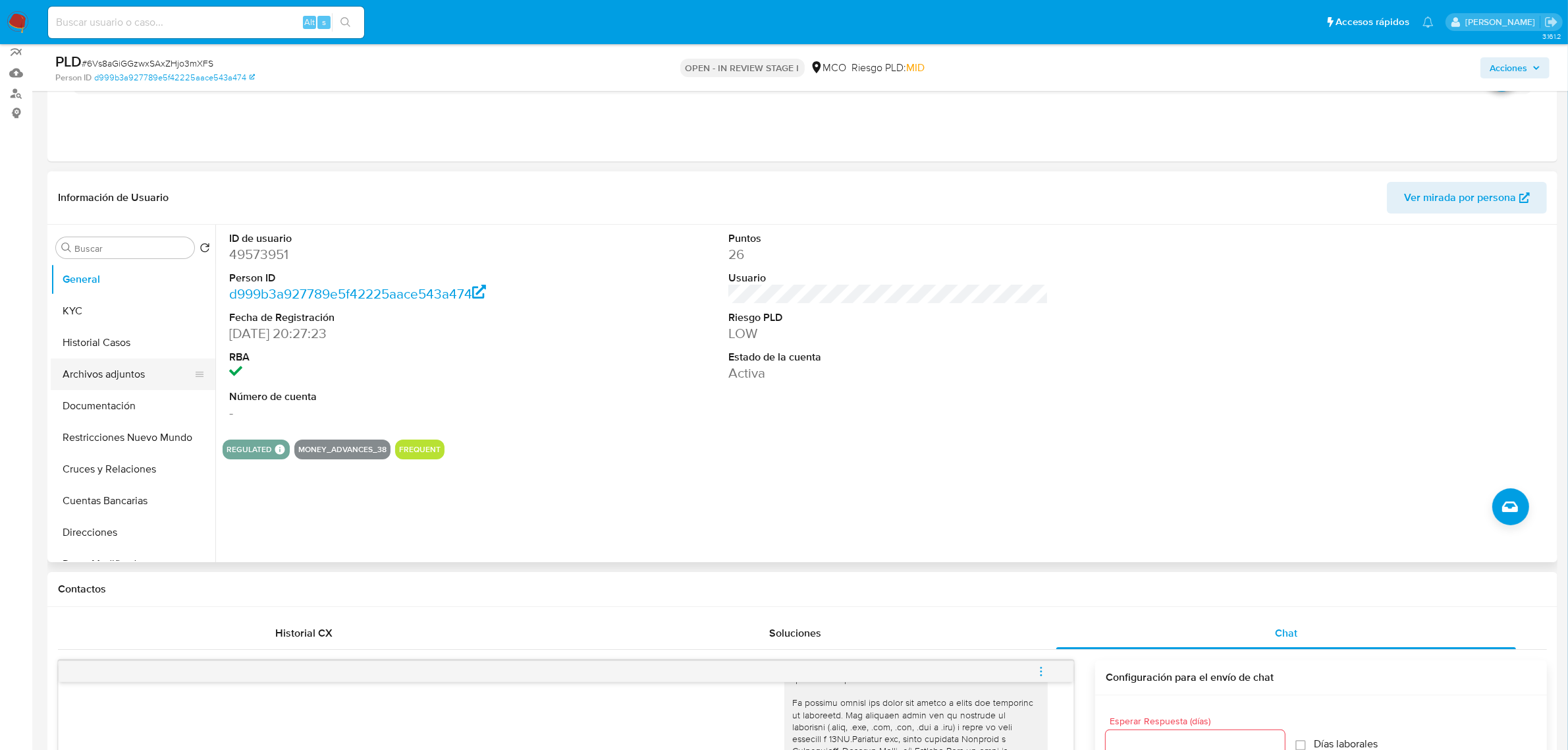
scroll to position [82, 0]
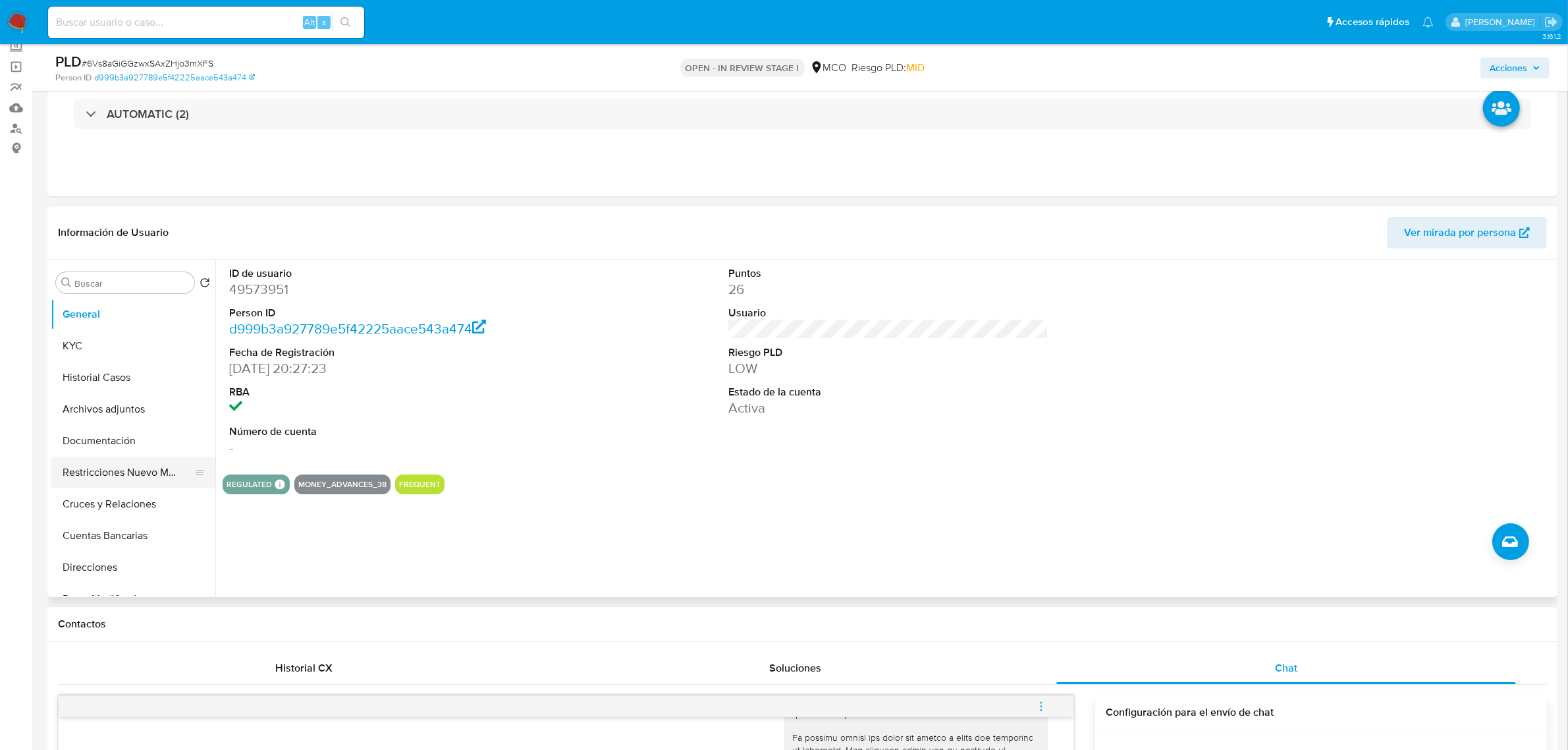
click at [124, 479] on button "Restricciones Nuevo Mundo" at bounding box center [128, 472] width 154 height 32
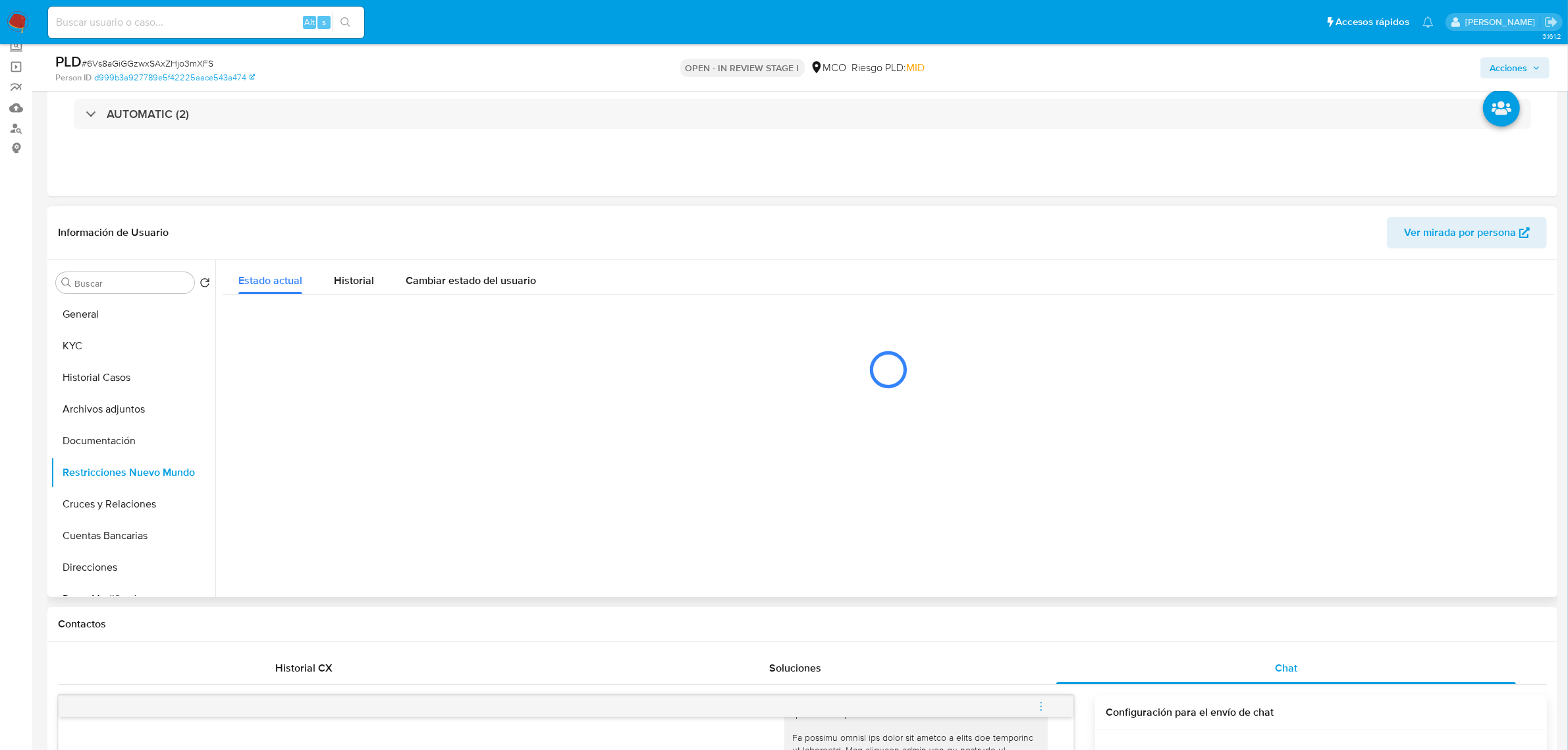
click at [292, 208] on div "Información de Usuario Ver mirada por persona" at bounding box center [802, 233] width 1510 height 54
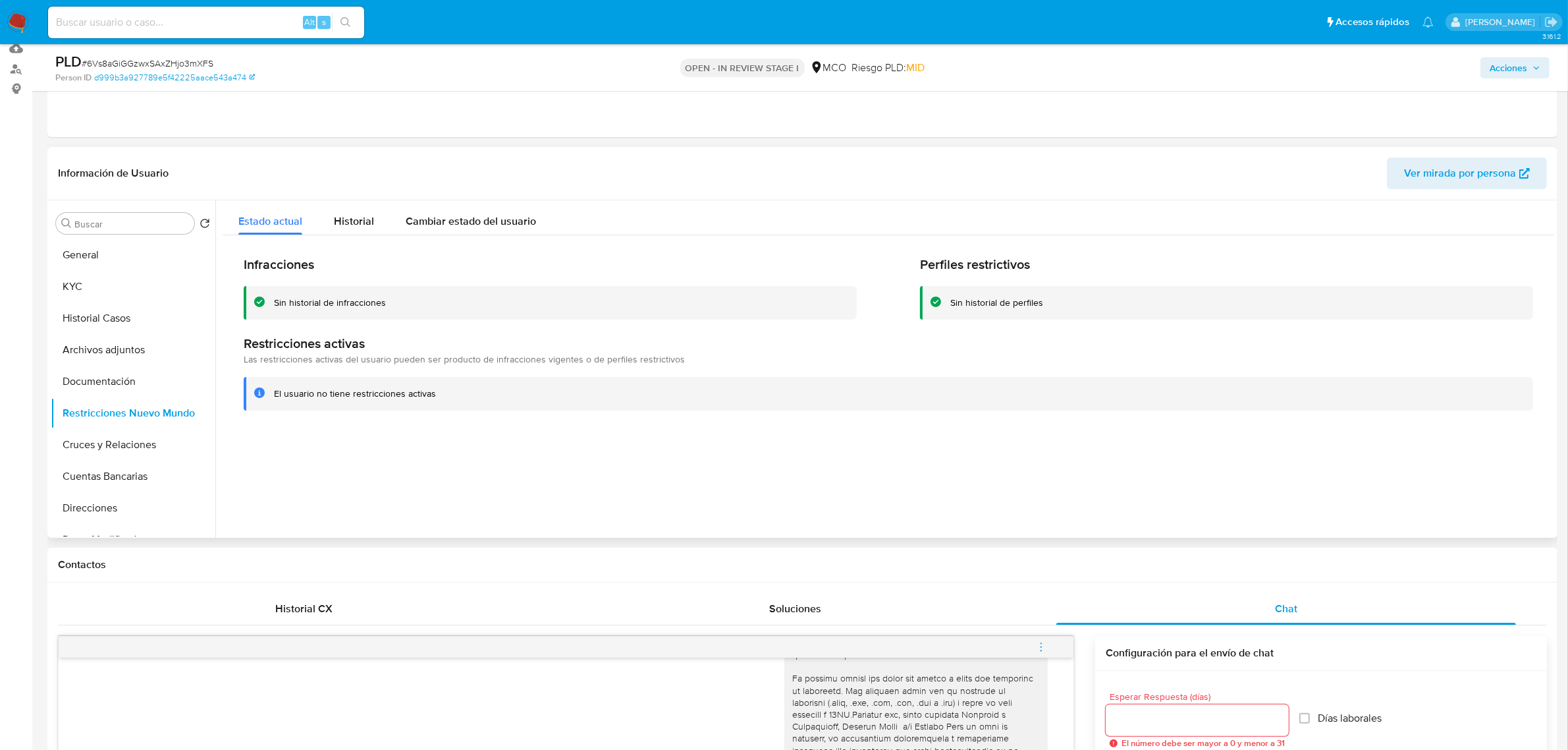
scroll to position [165, 0]
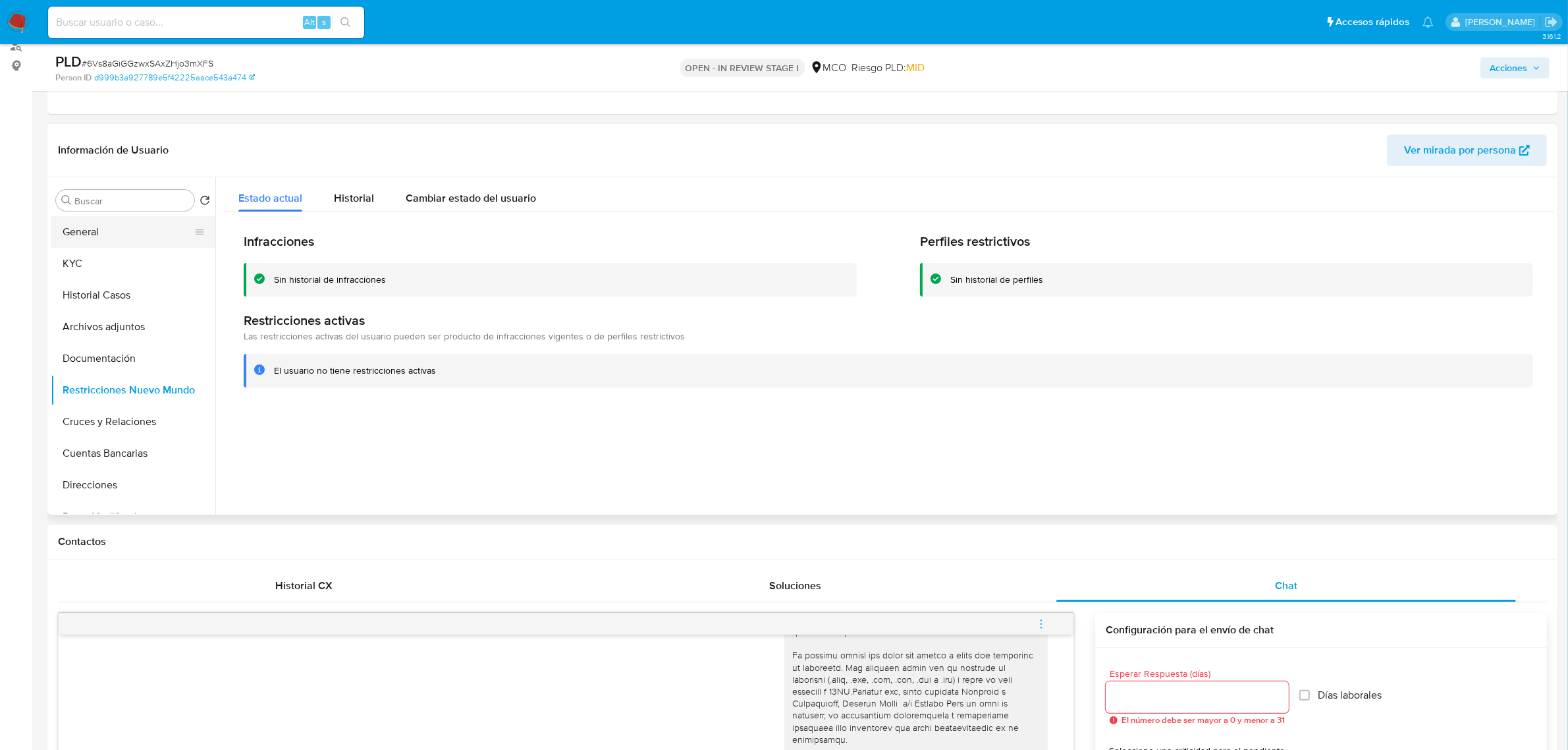
drag, startPoint x: 81, startPoint y: 248, endPoint x: 108, endPoint y: 232, distance: 31.4
click at [81, 248] on button "KYC" at bounding box center [133, 264] width 165 height 32
click at [82, 241] on button "General" at bounding box center [128, 232] width 154 height 32
click at [83, 241] on button "General" at bounding box center [128, 232] width 154 height 32
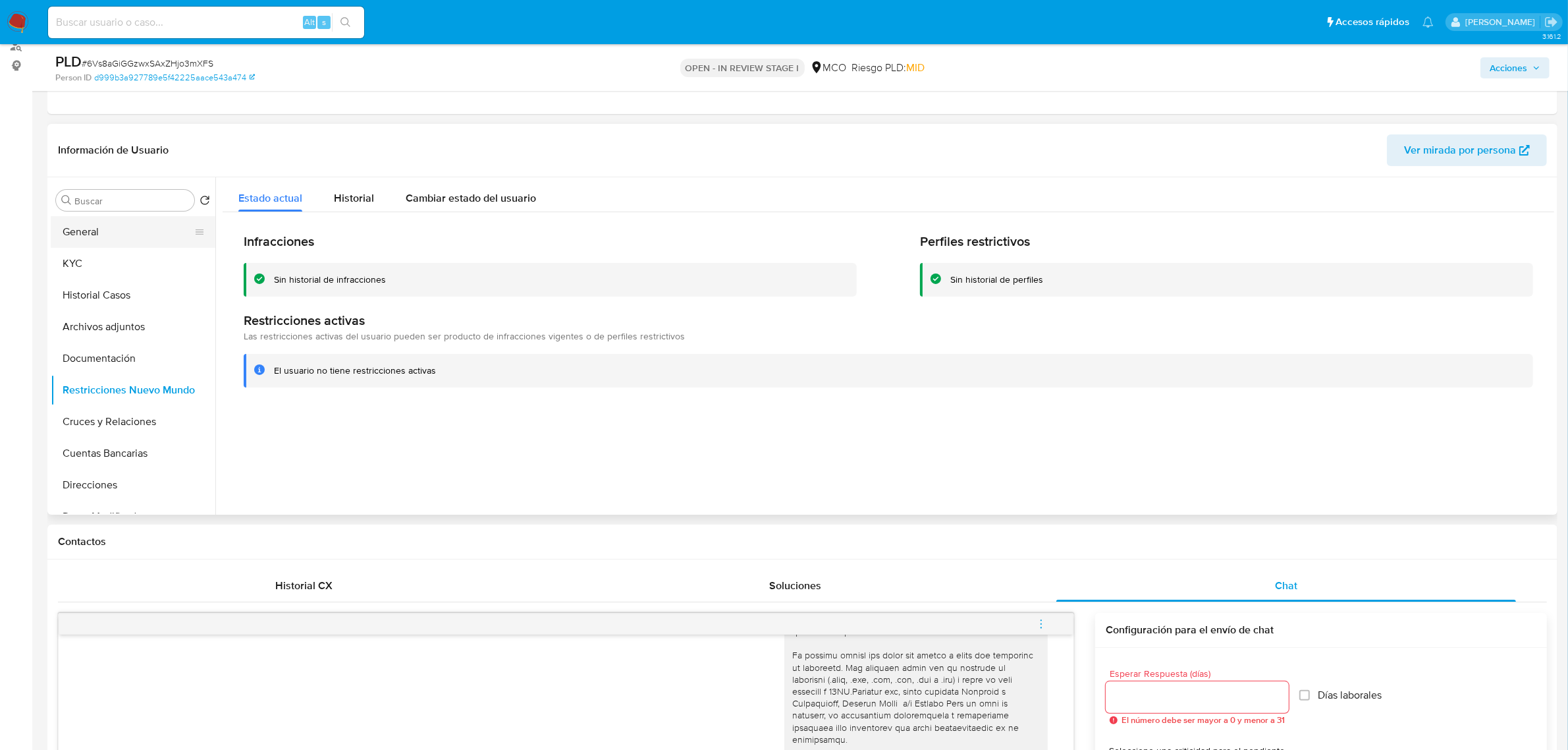
click at [87, 237] on button "General" at bounding box center [128, 232] width 154 height 32
click at [97, 228] on button "General" at bounding box center [128, 232] width 154 height 32
click at [100, 228] on button "General" at bounding box center [128, 232] width 154 height 32
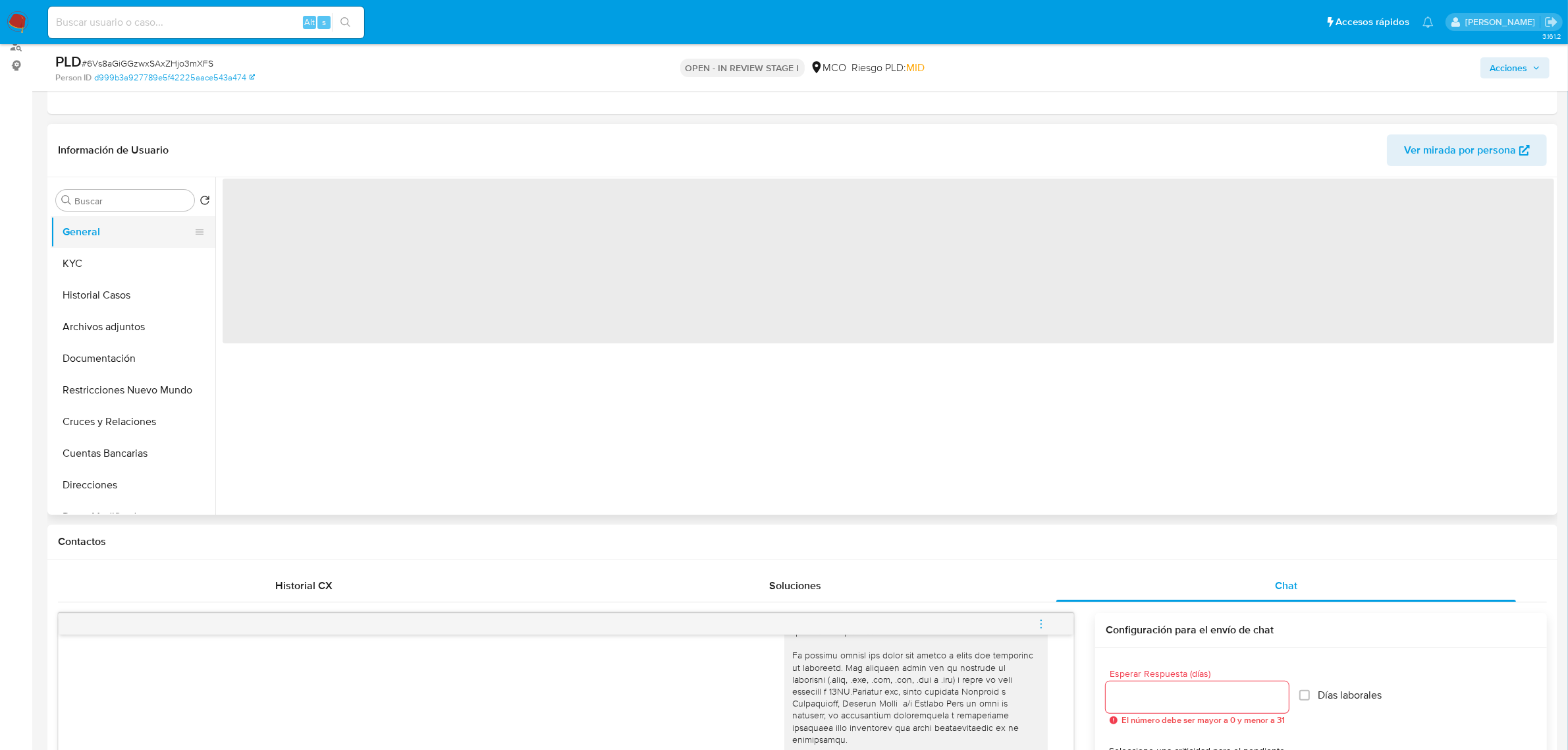
click at [108, 232] on button "General" at bounding box center [128, 232] width 154 height 32
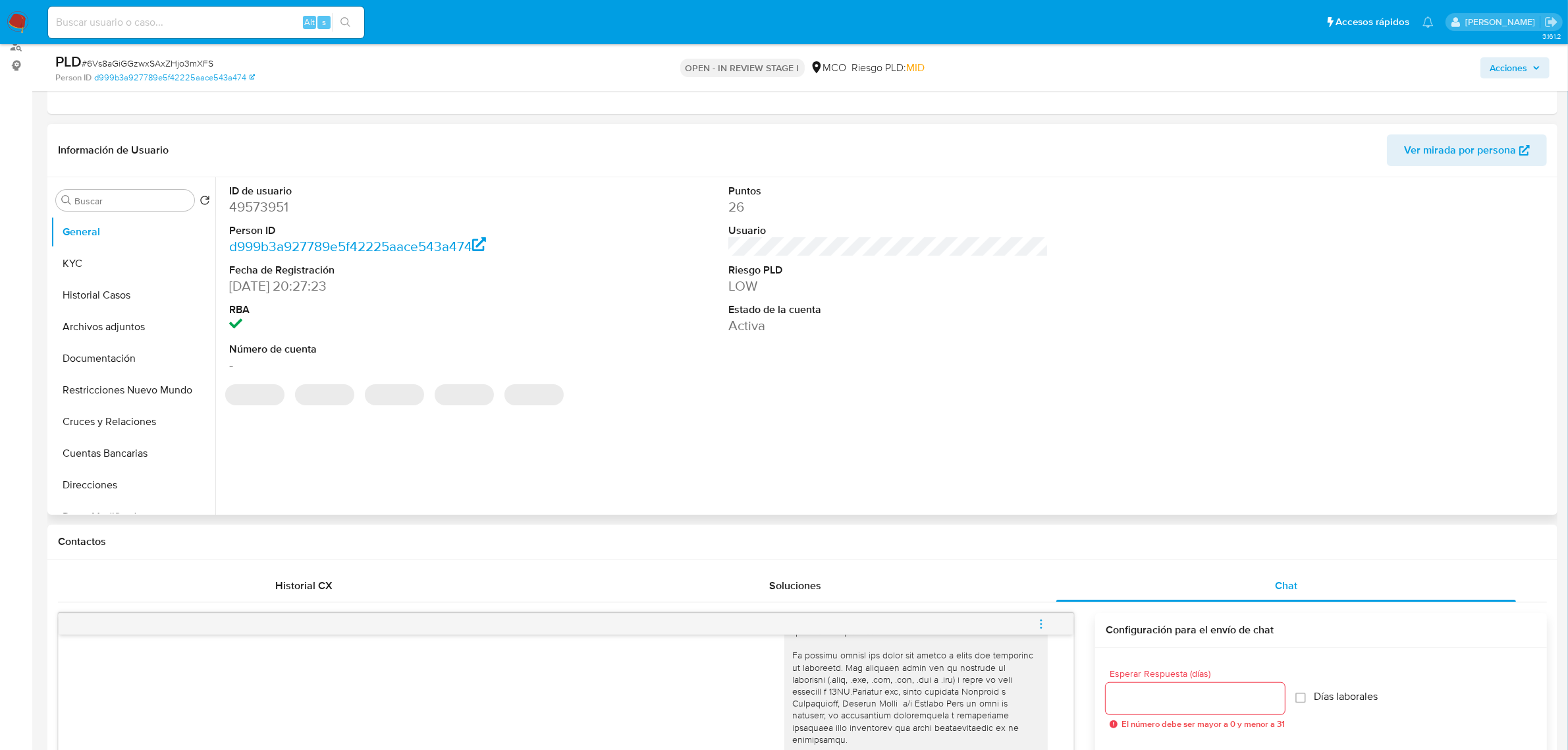
click at [240, 204] on dd "49573951" at bounding box center [388, 206] width 320 height 19
copy dd "49573951"
click at [910, 337] on div "Puntos 26 Usuario Riesgo PLD LOW Estado de la cuenta Activa" at bounding box center [888, 279] width 333 height 204
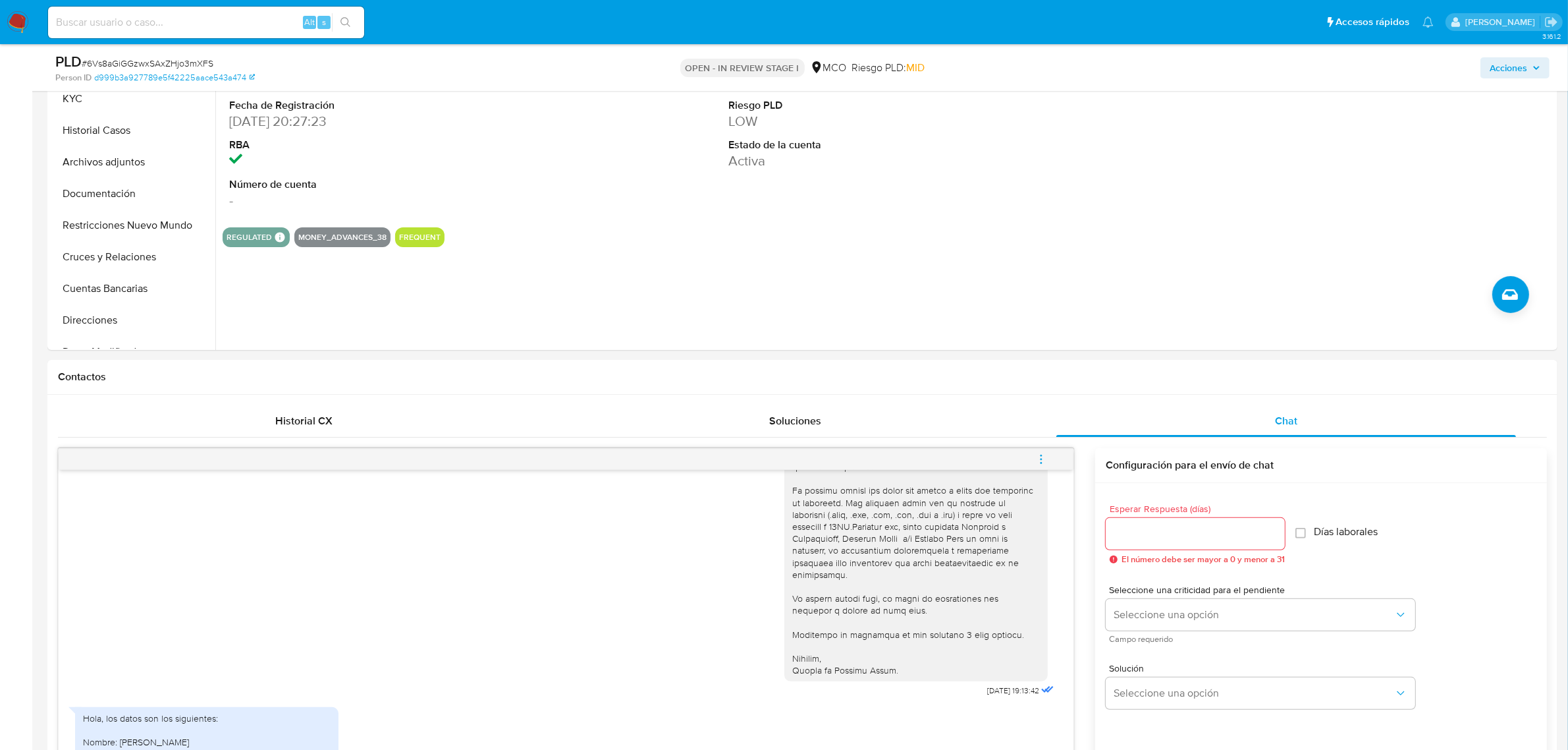
click at [110, 137] on button "Historial Casos" at bounding box center [128, 130] width 154 height 32
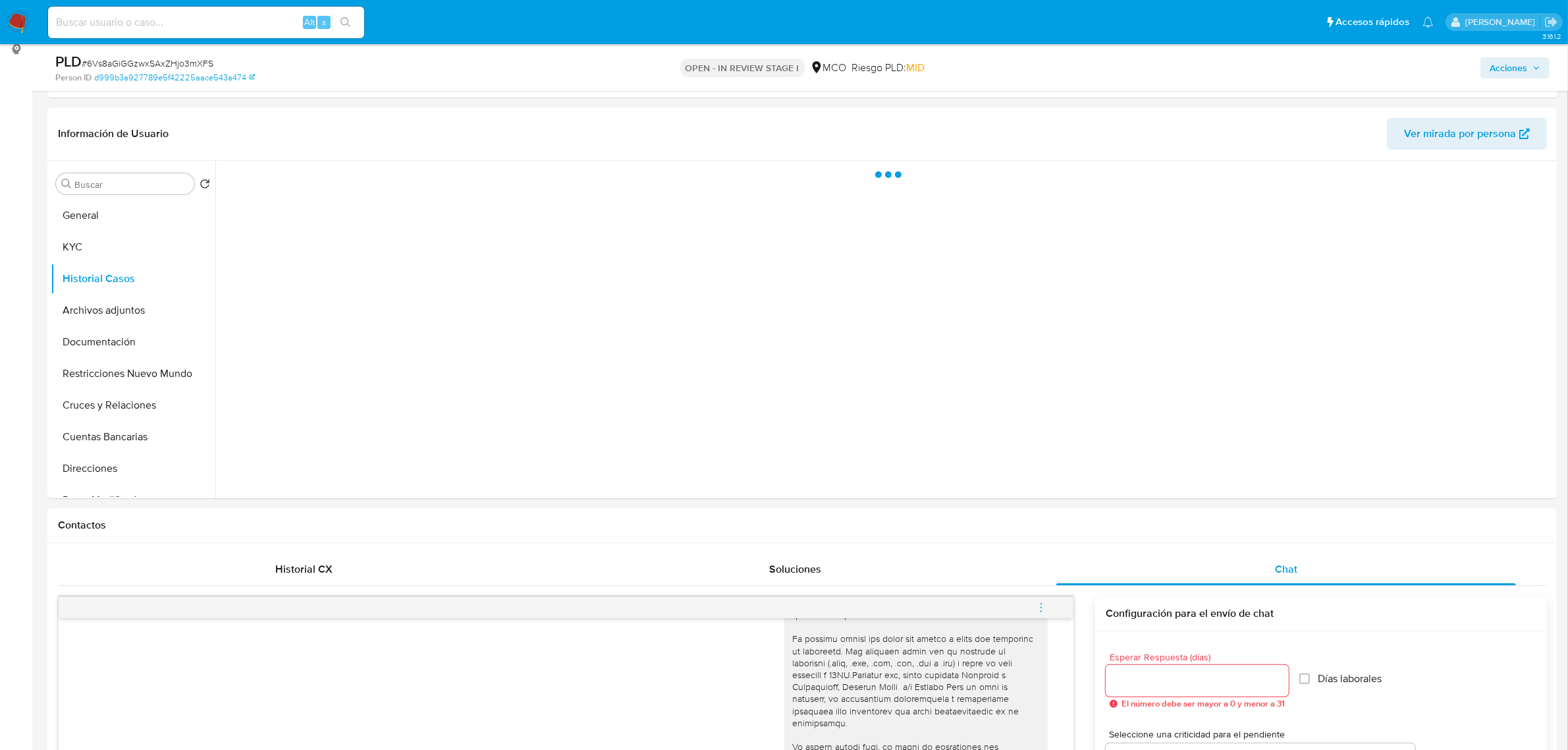
scroll to position [165, 0]
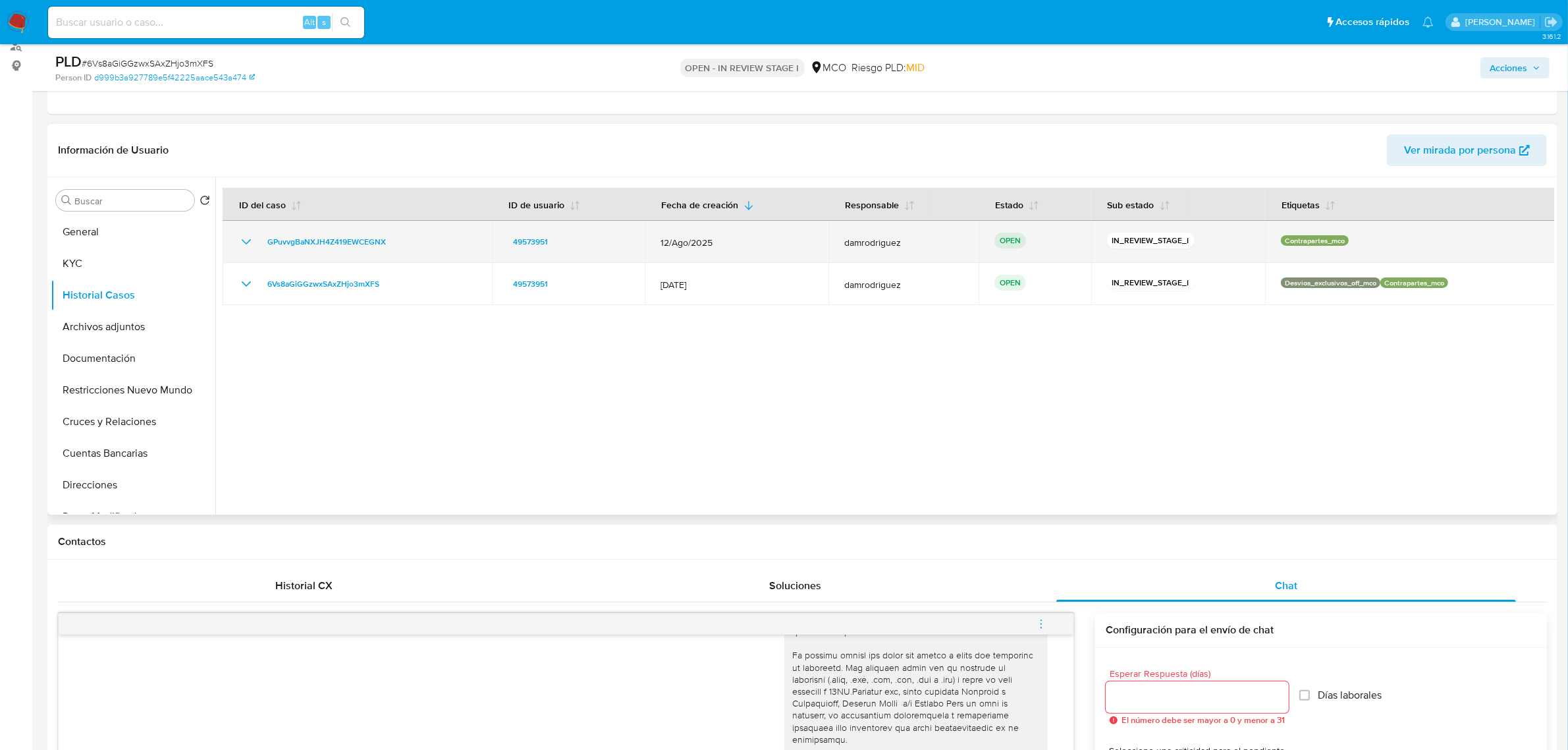
drag, startPoint x: 718, startPoint y: 244, endPoint x: 645, endPoint y: 241, distance: 73.1
click at [645, 241] on td "12/Ago/2025" at bounding box center [736, 241] width 184 height 42
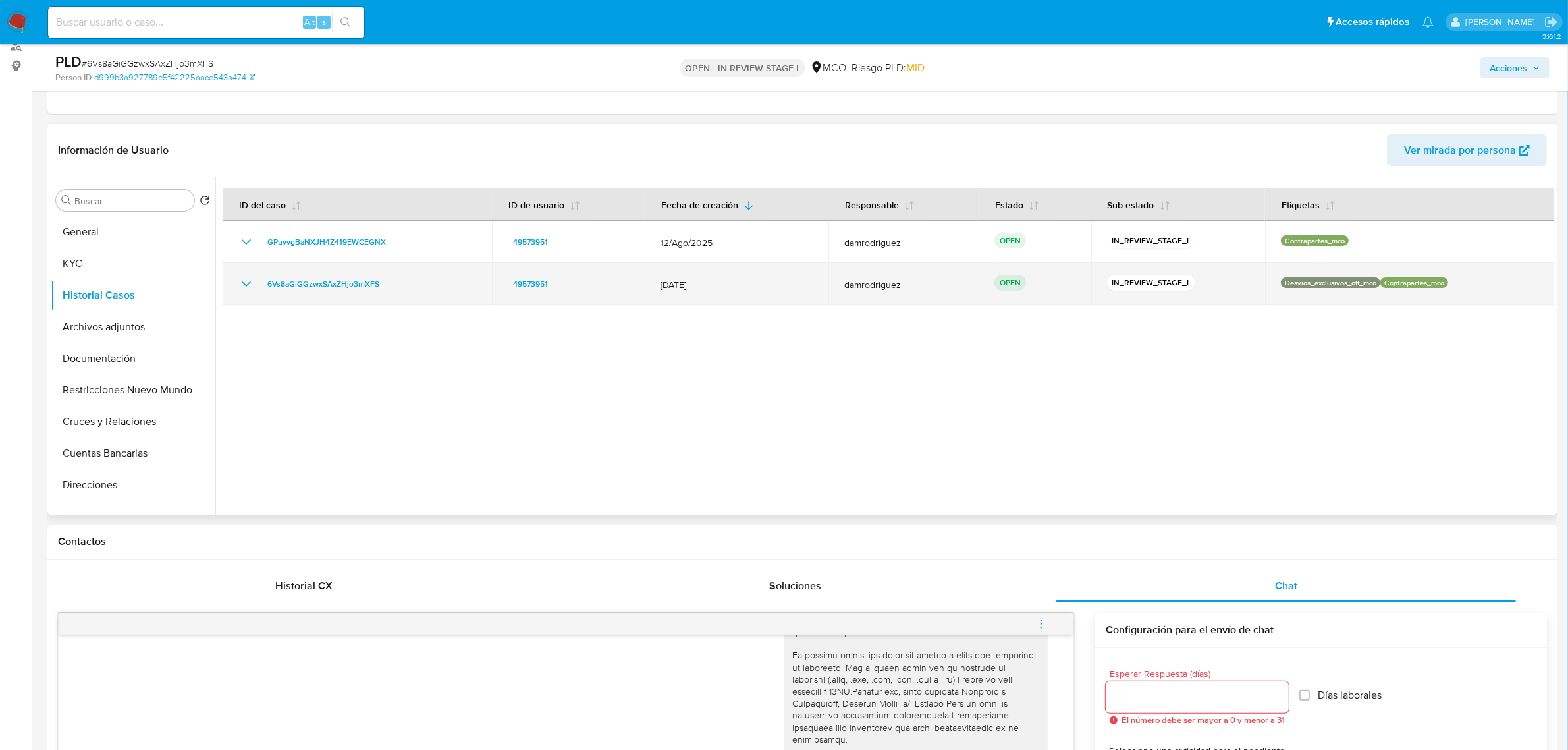
drag, startPoint x: 662, startPoint y: 288, endPoint x: 692, endPoint y: 284, distance: 30.3
click at [692, 284] on span "12/Jul/2025" at bounding box center [736, 284] width 152 height 11
click at [244, 286] on icon "Mostrar/Ocultar" at bounding box center [247, 284] width 16 height 16
drag, startPoint x: 718, startPoint y: 277, endPoint x: 726, endPoint y: 278, distance: 8.1
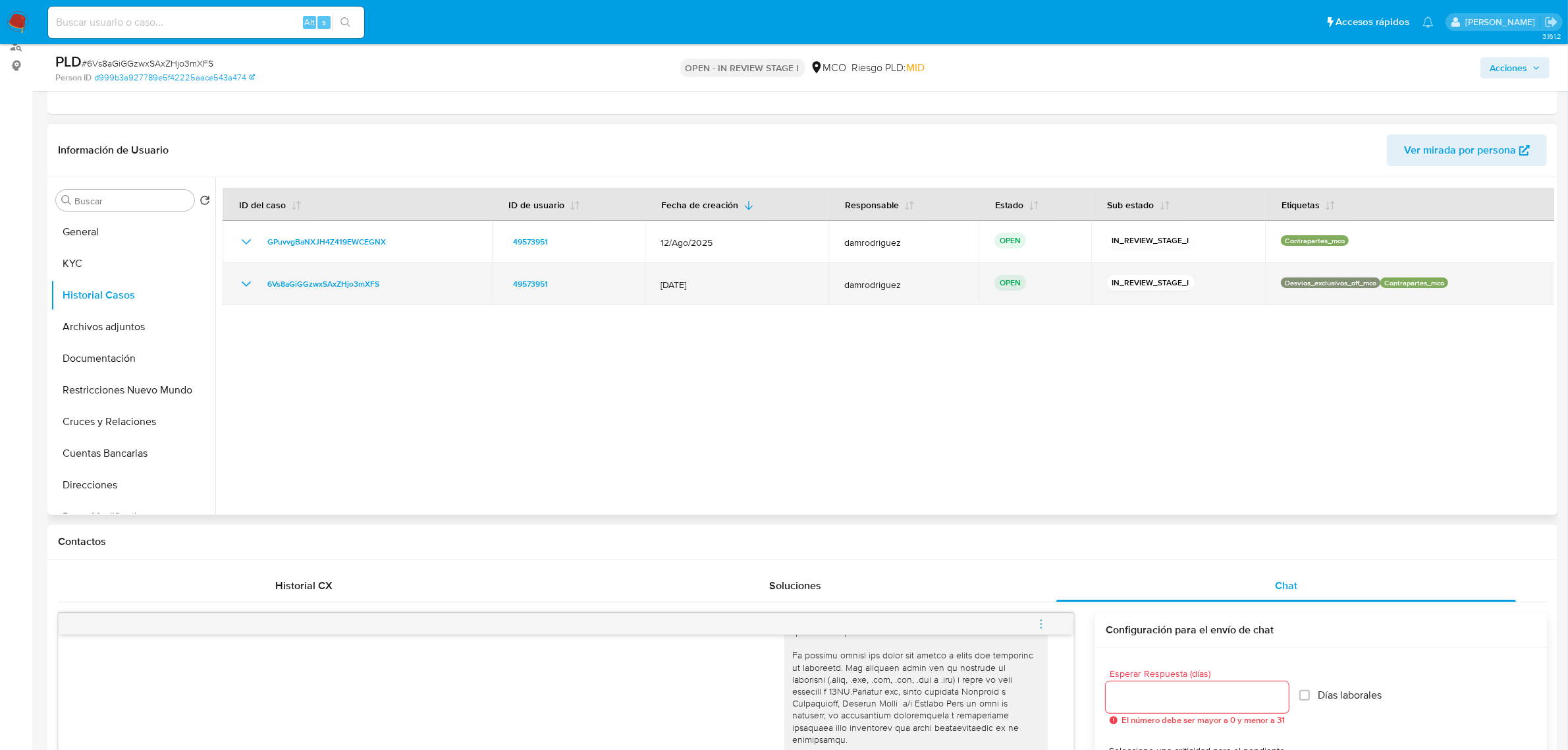
click at [718, 277] on td "12/Jul/2025" at bounding box center [736, 284] width 184 height 42
drag, startPoint x: 737, startPoint y: 280, endPoint x: 640, endPoint y: 282, distance: 97.0
click at [640, 282] on tr "6Vs8aGiGGzwxSAxZHjo3mXFS 49573951 12/Jul/2025 damrodriguez OPEN IN_REVIEW_STAGE…" at bounding box center [889, 284] width 1333 height 42
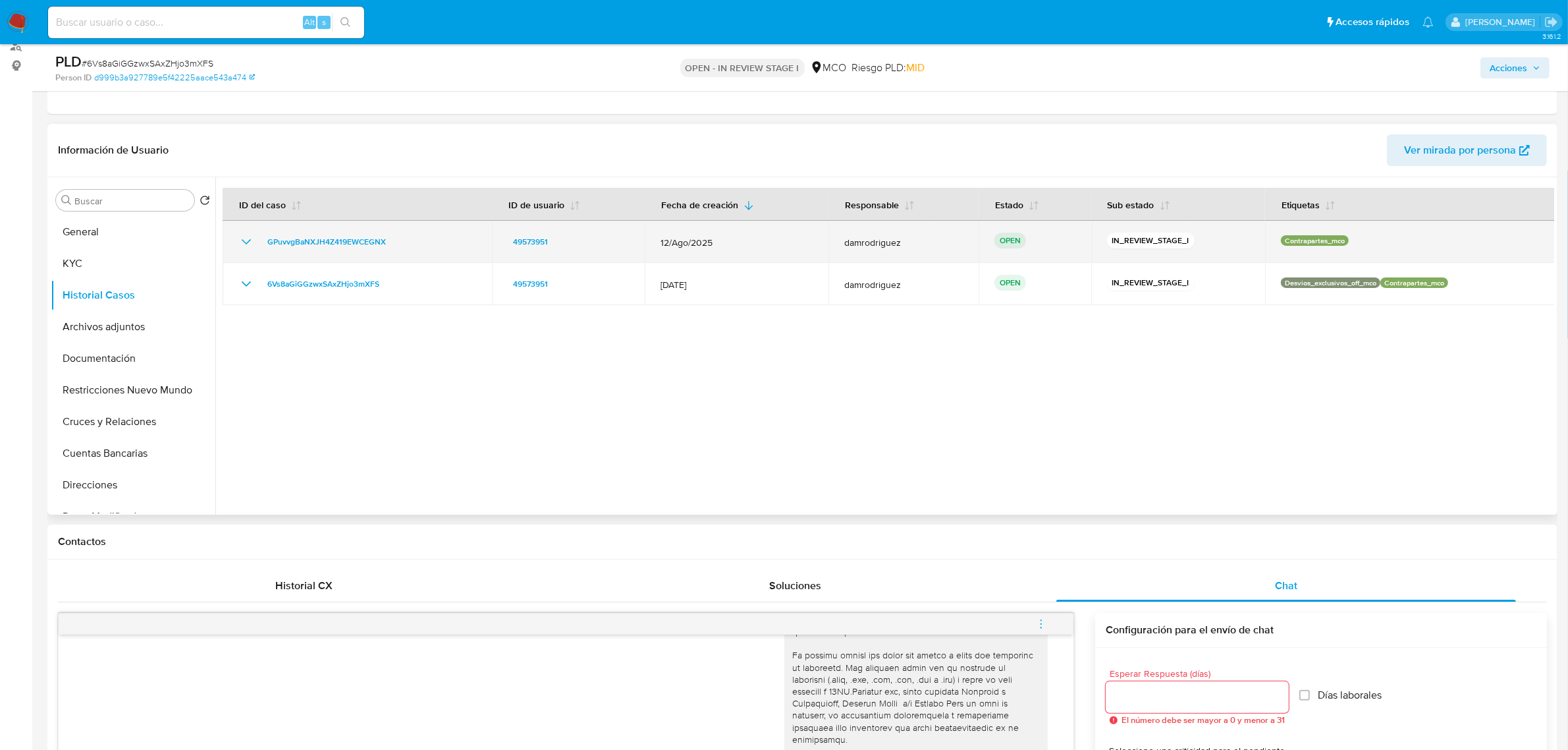
drag, startPoint x: 743, startPoint y: 241, endPoint x: 650, endPoint y: 242, distance: 93.0
click at [650, 242] on td "12/Ago/2025" at bounding box center [736, 241] width 184 height 42
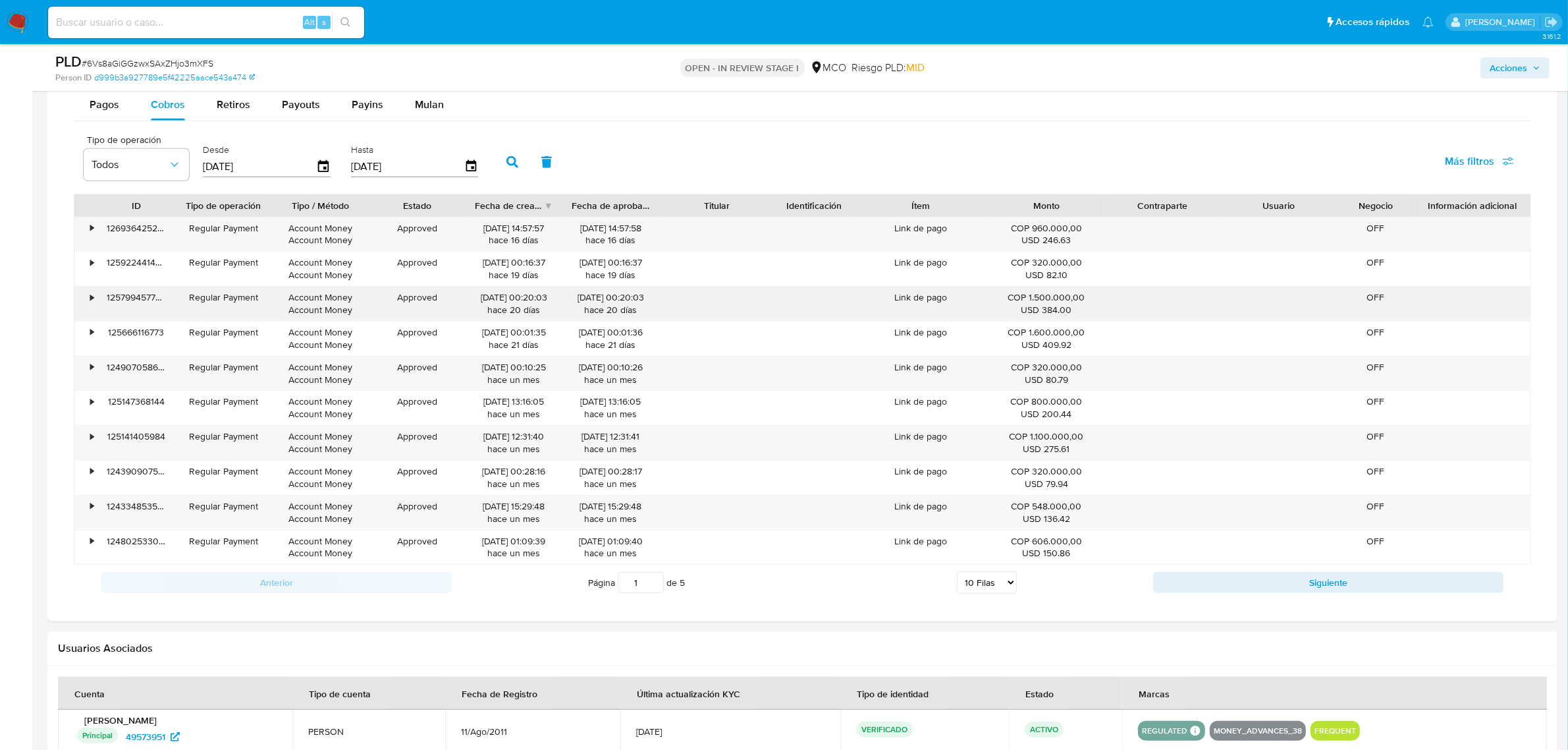
scroll to position [1564, 0]
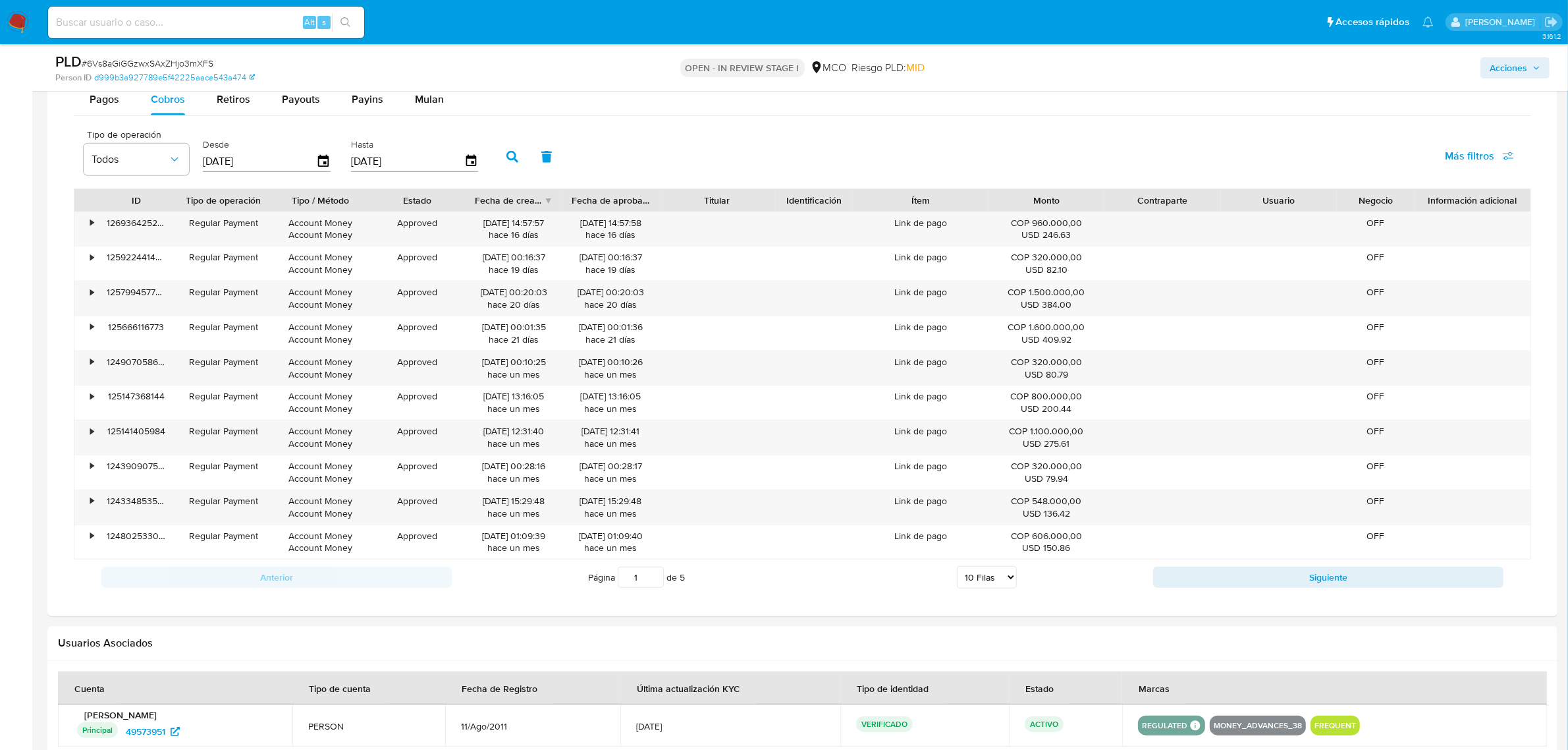
click at [973, 580] on select "5 Filas 10 Filas 20 Filas 25 Filas 50 Filas 100 Filas" at bounding box center [987, 576] width 60 height 22
select select "100"
click at [957, 570] on select "5 Filas 10 Filas 20 Filas 25 Filas 50 Filas 100 Filas" at bounding box center [987, 576] width 60 height 22
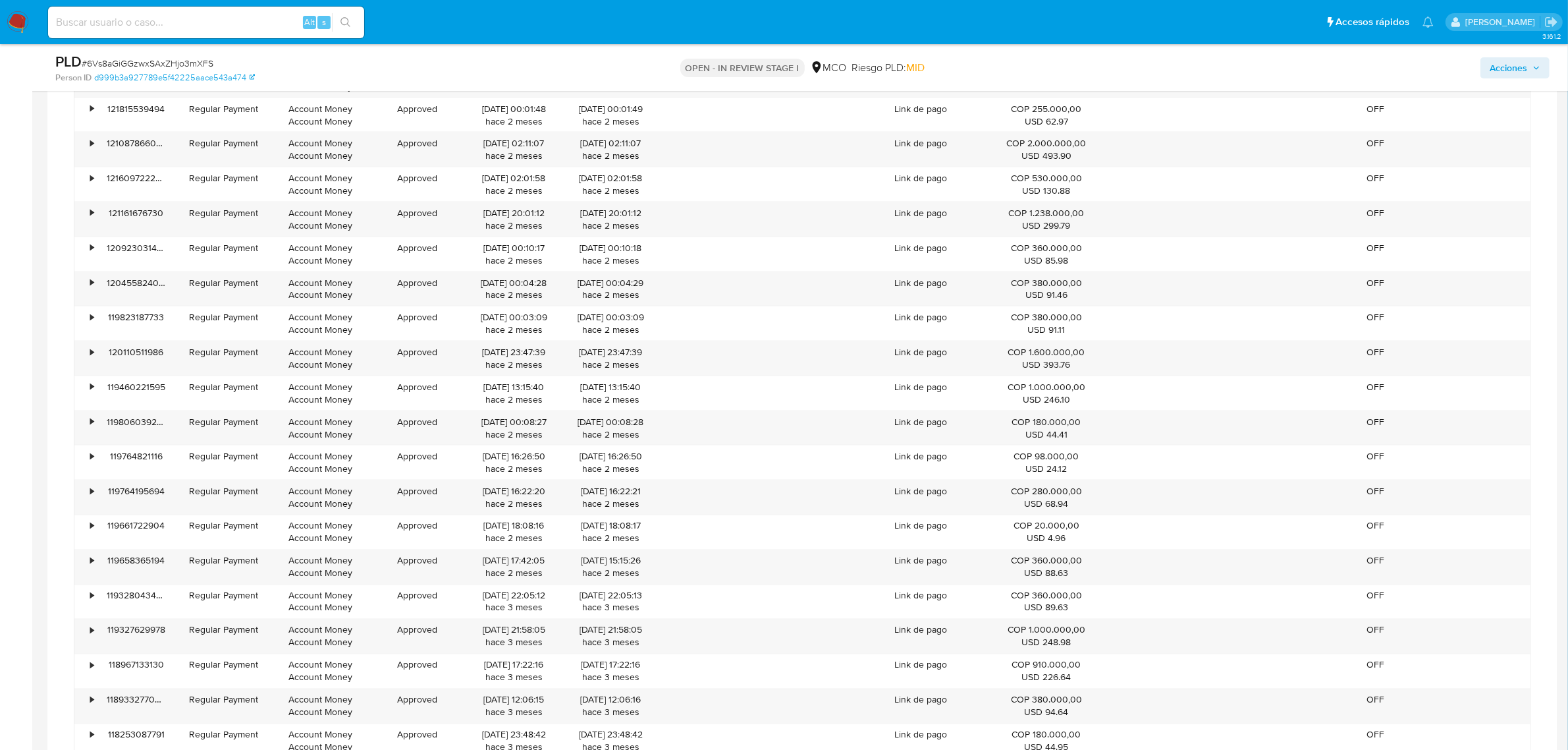
scroll to position [2717, 0]
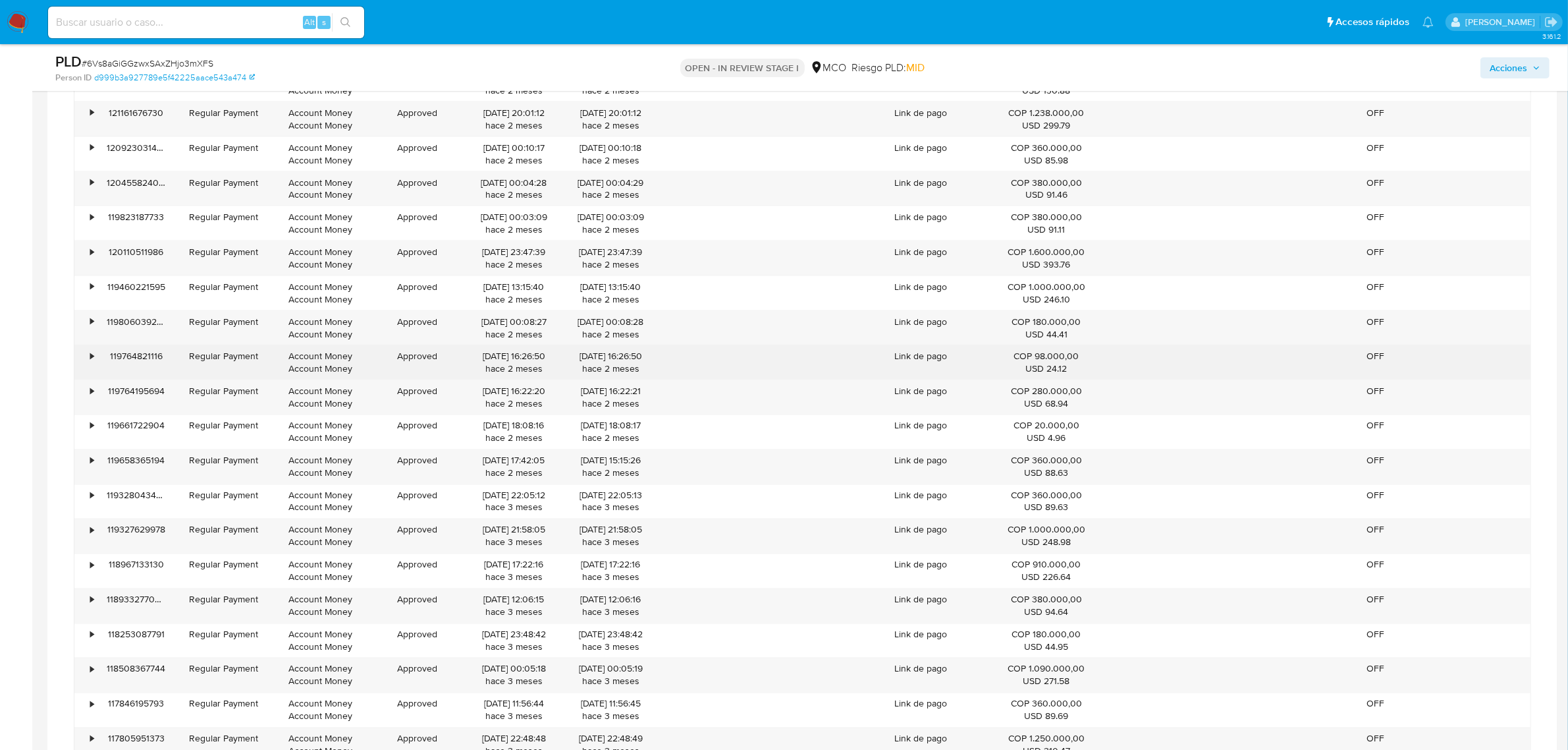
drag, startPoint x: 1093, startPoint y: 362, endPoint x: 866, endPoint y: 360, distance: 227.0
click at [867, 360] on div "• 119764821116 Regular Payment Account Money Account Money Approved 24/07/2025 …" at bounding box center [802, 362] width 1456 height 34
click at [985, 362] on div "Link de pago" at bounding box center [921, 362] width 136 height 34
click at [1057, 367] on div "COP 98.000,00 USD 24.12" at bounding box center [1046, 362] width 98 height 25
click at [751, 354] on div "• 119764821116 Regular Payment Account Money Account Money Approved 24/07/2025 …" at bounding box center [802, 362] width 1456 height 34
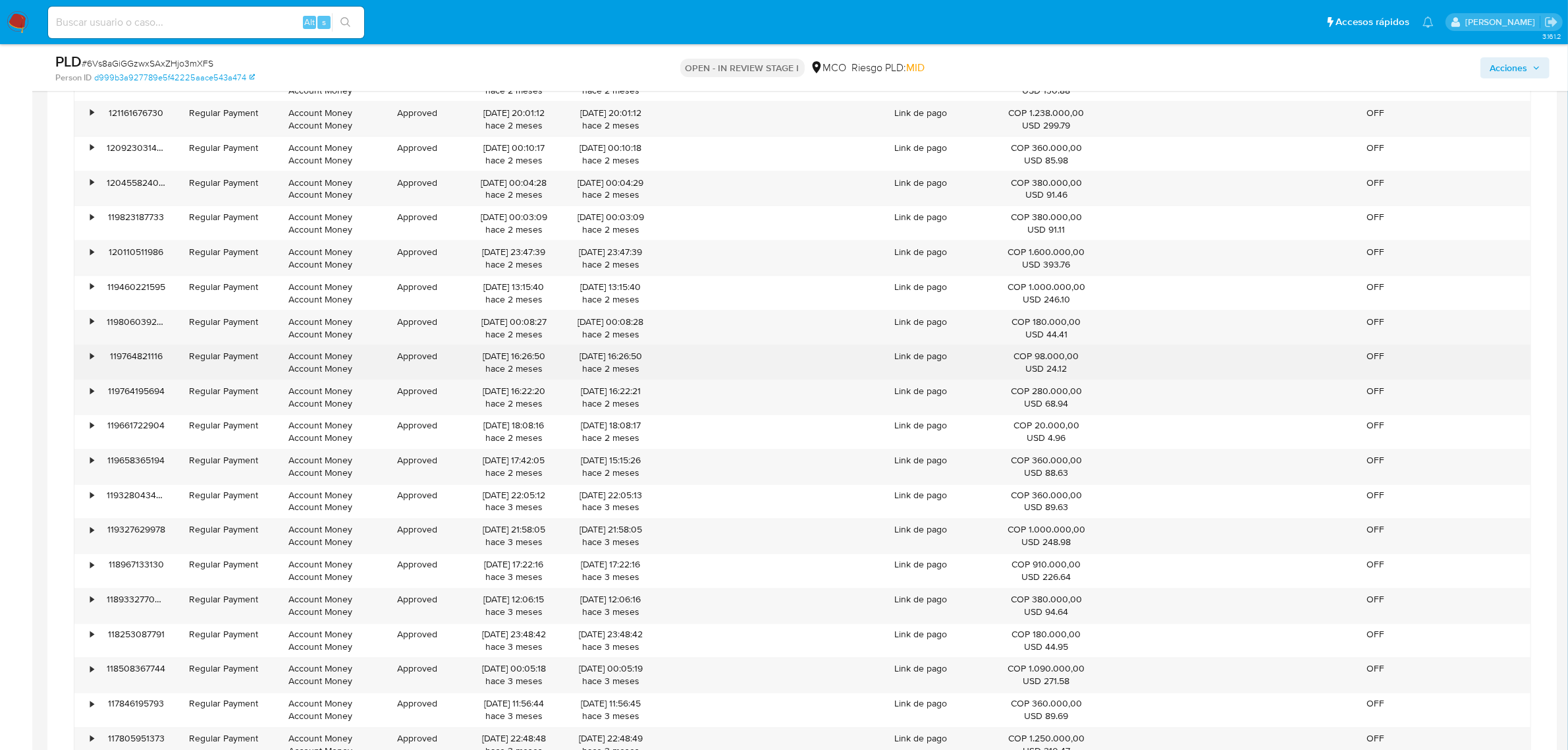
click at [953, 364] on div "Link de pago" at bounding box center [921, 362] width 136 height 34
drag, startPoint x: 1069, startPoint y: 364, endPoint x: 1001, endPoint y: 364, distance: 68.0
click at [1001, 364] on div "COP 98.000,00 USD 24.12" at bounding box center [1046, 362] width 98 height 25
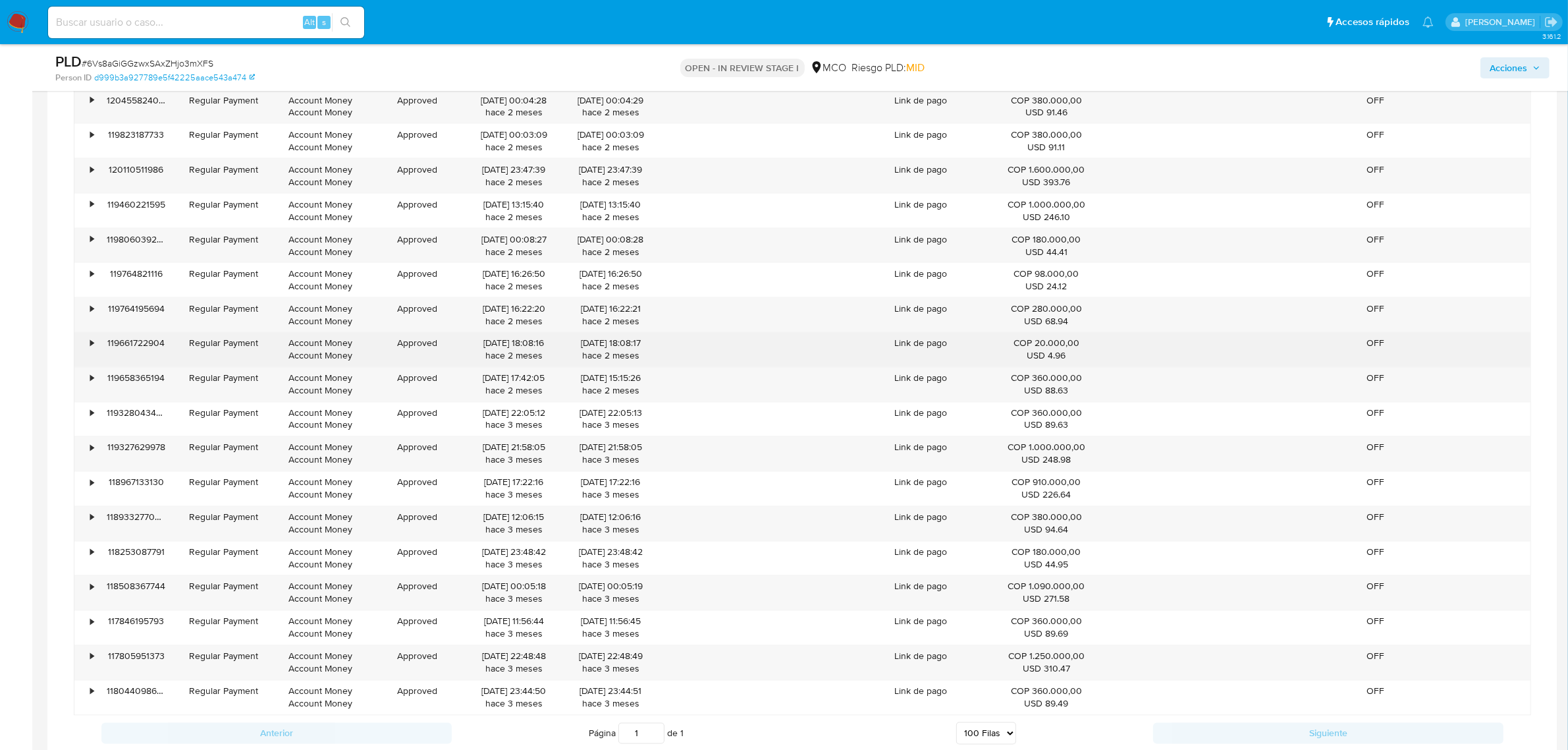
scroll to position [2882, 0]
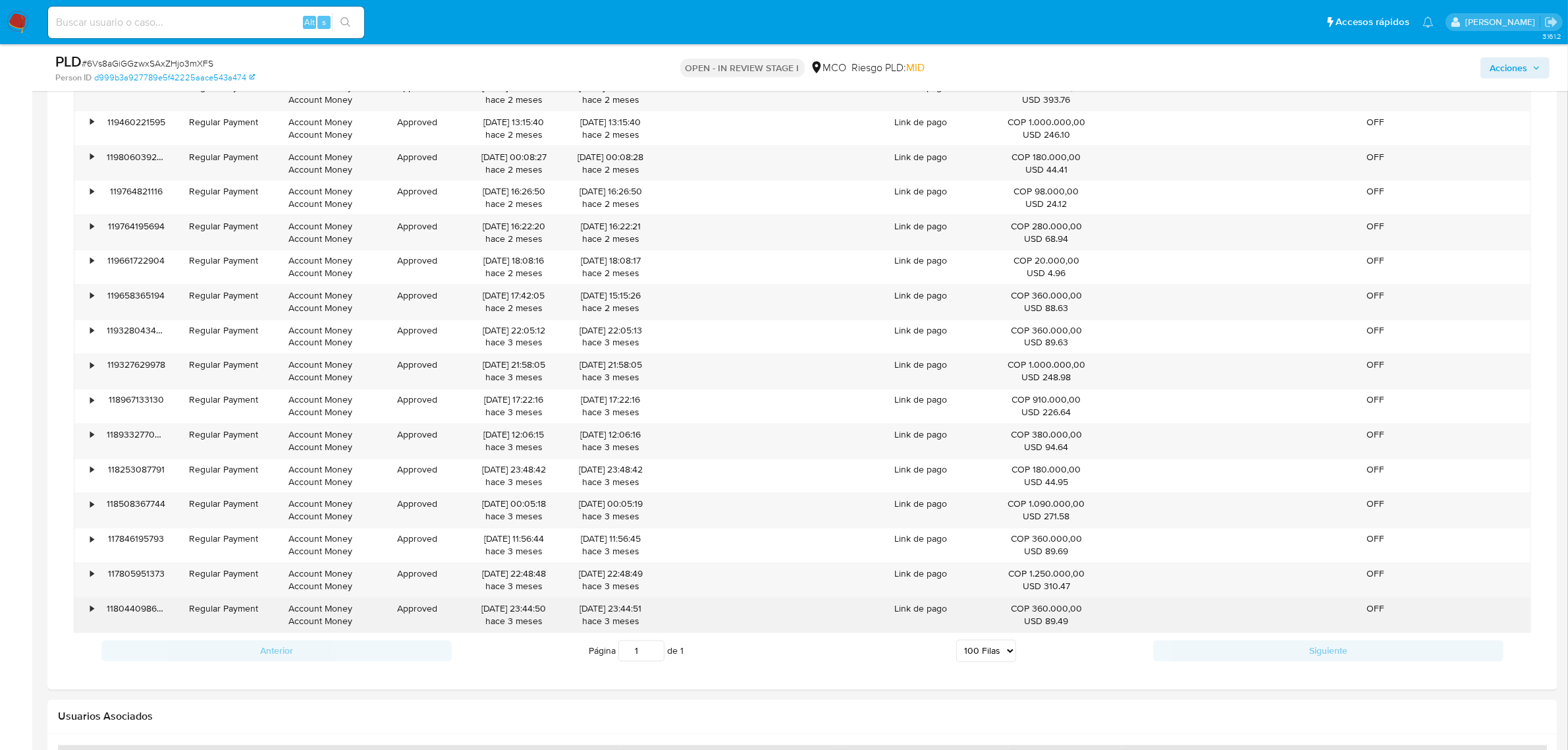
drag, startPoint x: 475, startPoint y: 617, endPoint x: 520, endPoint y: 618, distance: 45.0
click at [518, 618] on div "09/07/2025 23:44:50 hace 3 meses" at bounding box center [514, 615] width 78 height 25
click at [531, 618] on div "09/07/2025 23:44:50 hace 3 meses" at bounding box center [514, 615] width 78 height 25
click at [514, 623] on div "09/07/2025 23:44:50 hace 3 meses" at bounding box center [514, 615] width 78 height 25
drag, startPoint x: 472, startPoint y: 612, endPoint x: 525, endPoint y: 614, distance: 53.0
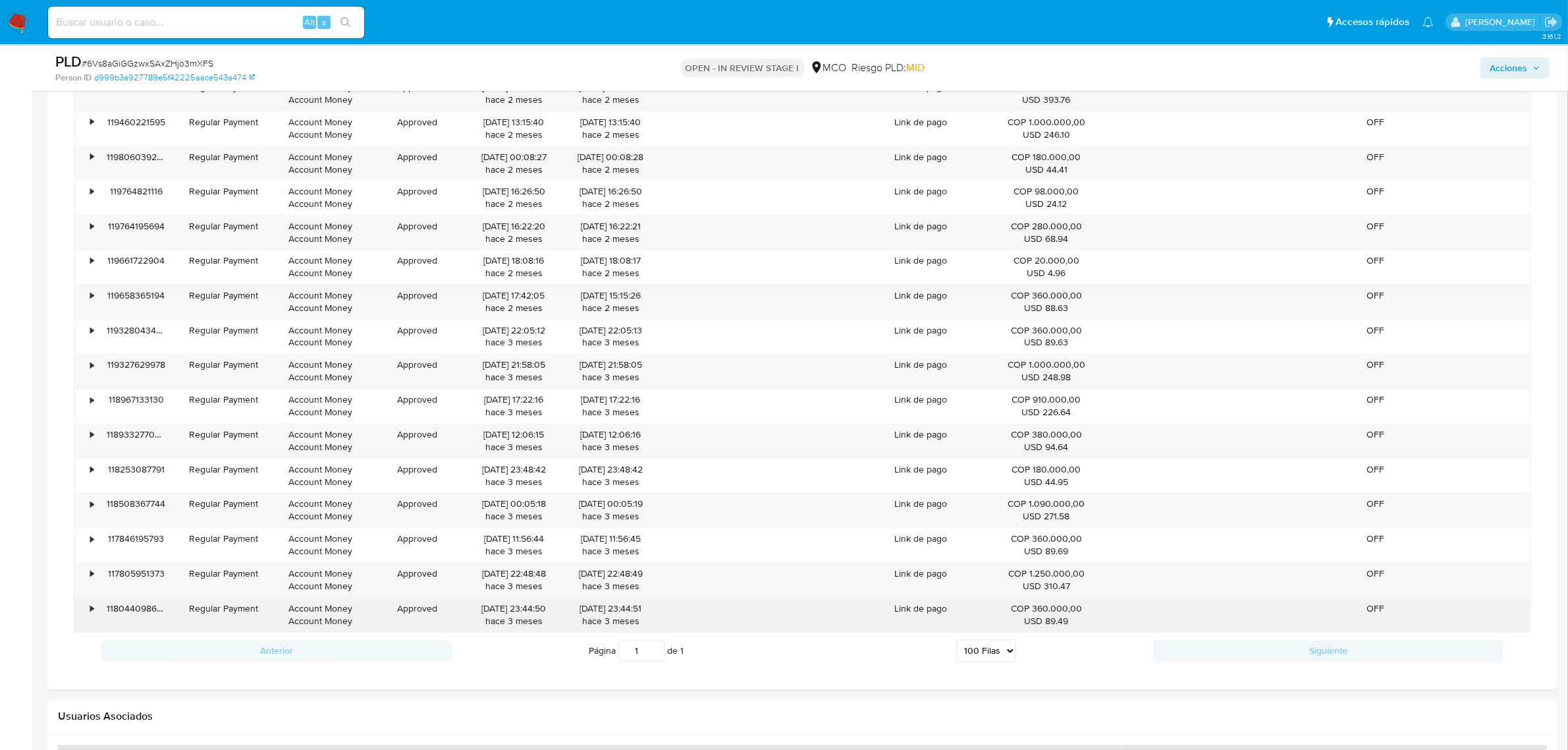
click at [525, 614] on div "09/07/2025 23:44:50 hace 3 meses" at bounding box center [514, 615] width 97 height 34
click at [527, 620] on div "09/07/2025 23:44:50 hace 3 meses" at bounding box center [514, 615] width 78 height 25
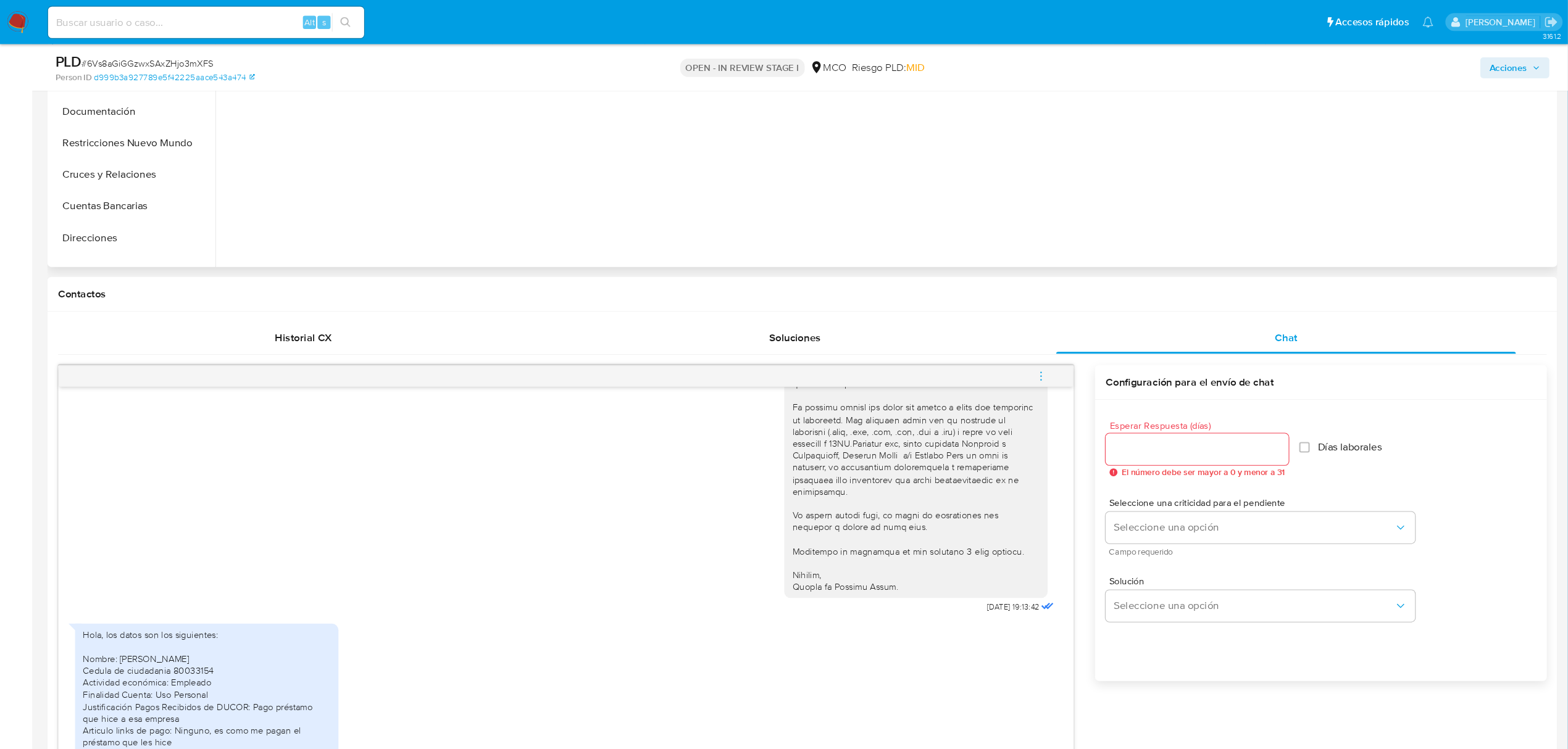
scroll to position [0, 0]
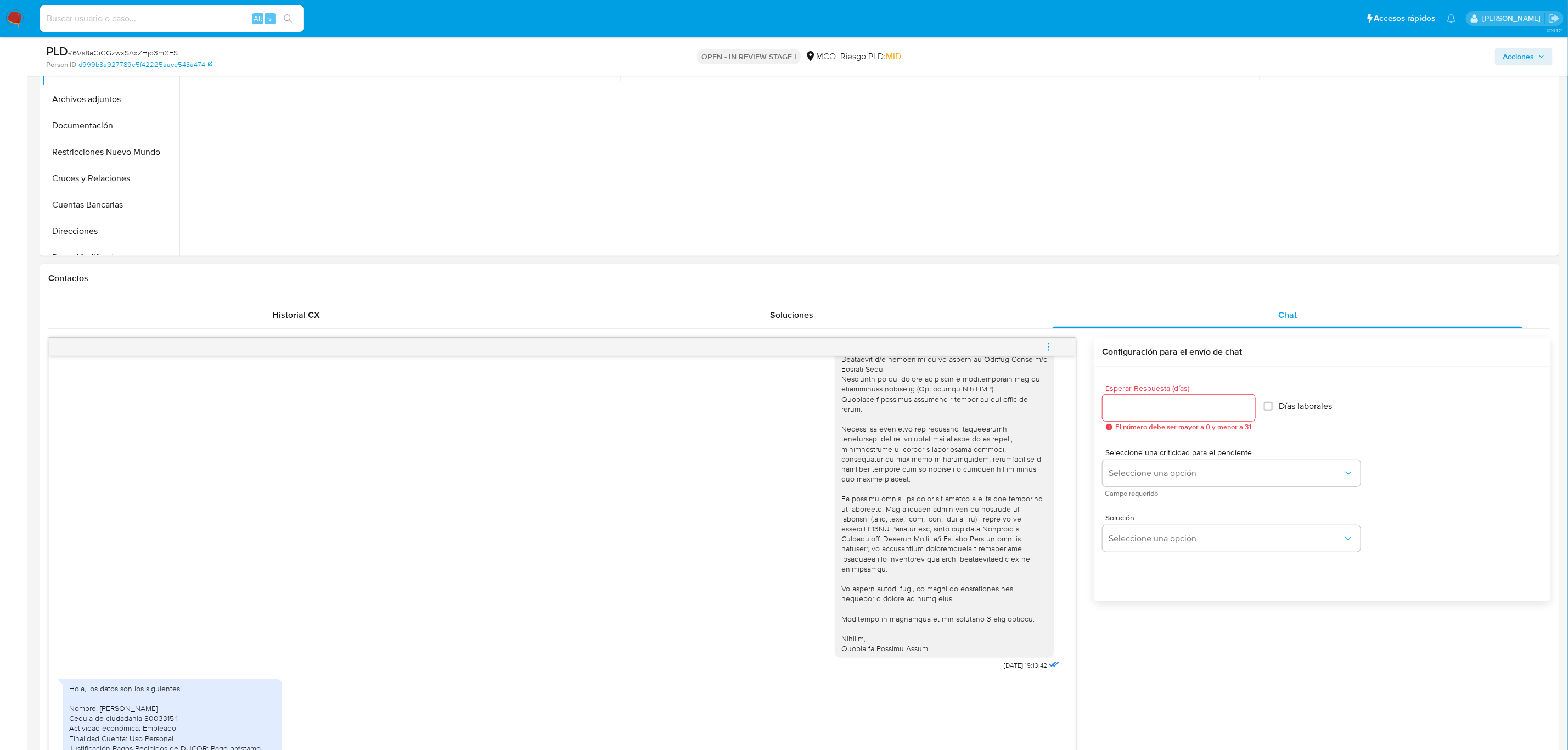
scroll to position [412, 0]
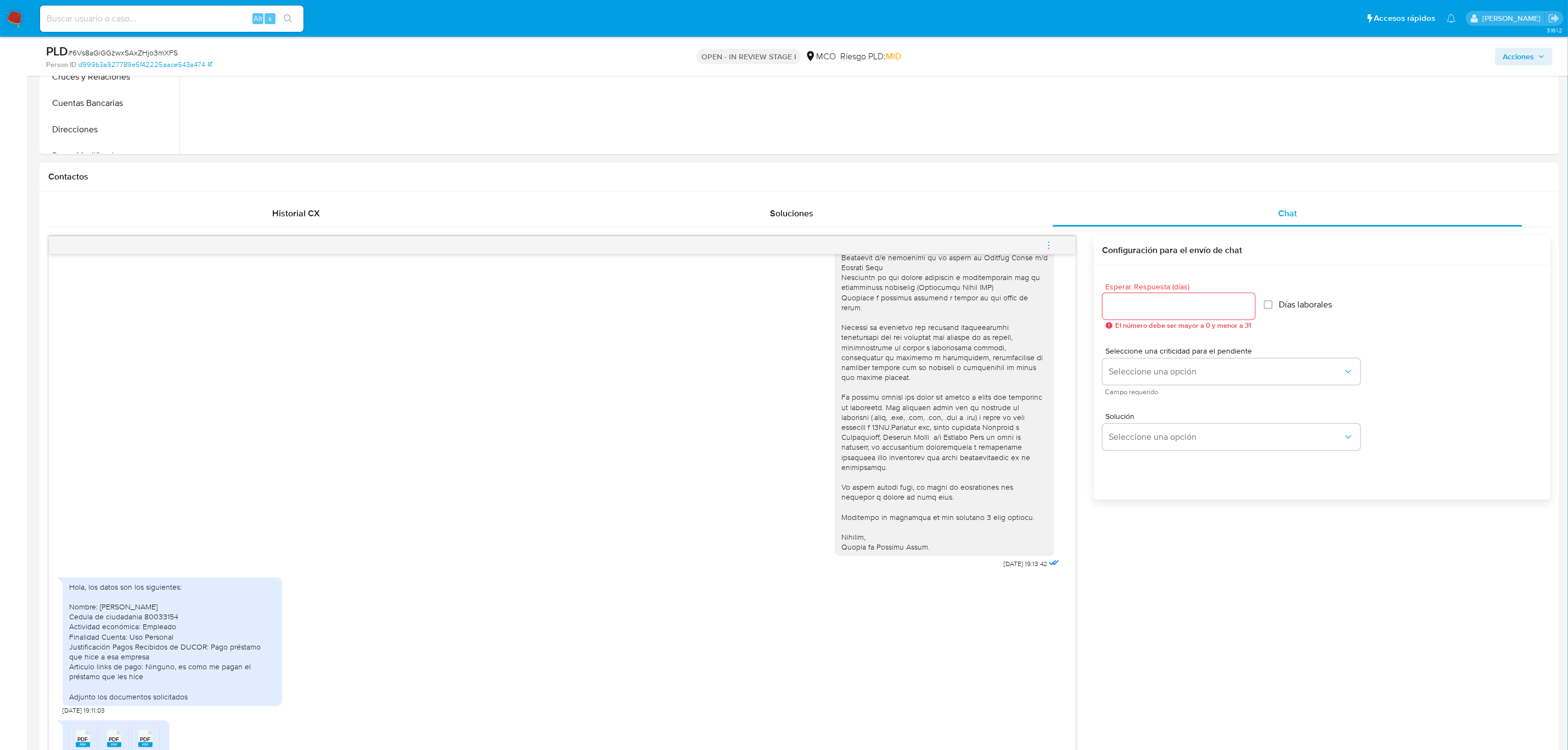
click at [1041, 310] on input "Esperar Respuesta (días)" at bounding box center [1179, 306] width 153 height 14
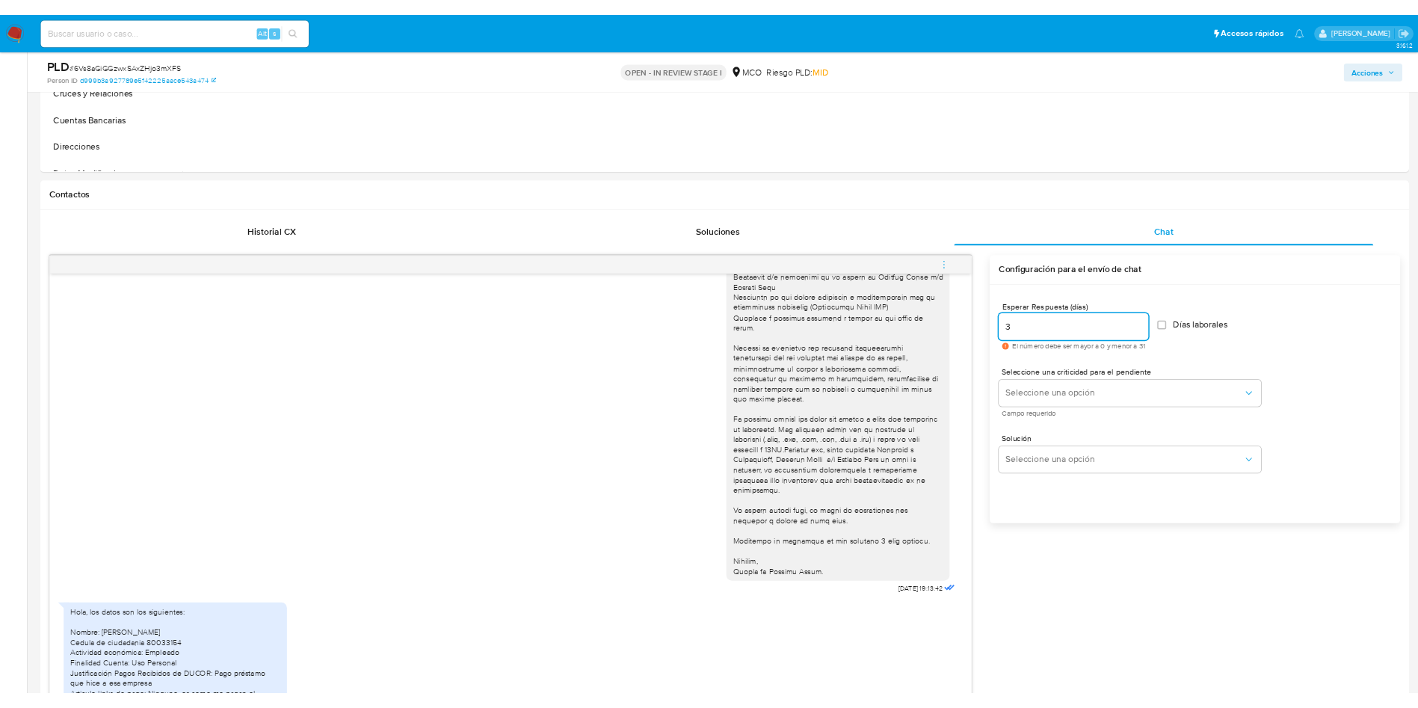
scroll to position [189, 0]
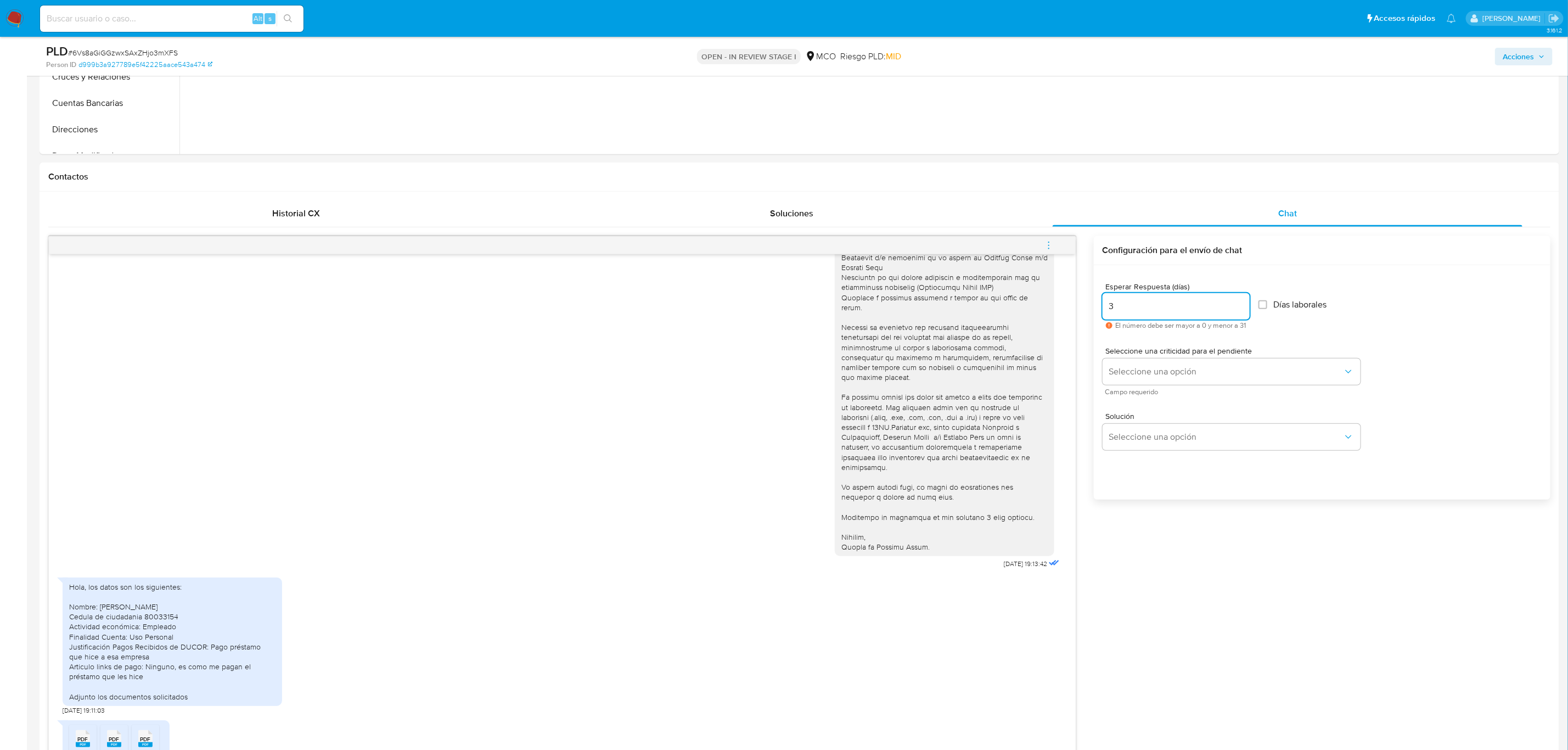
type input "3"
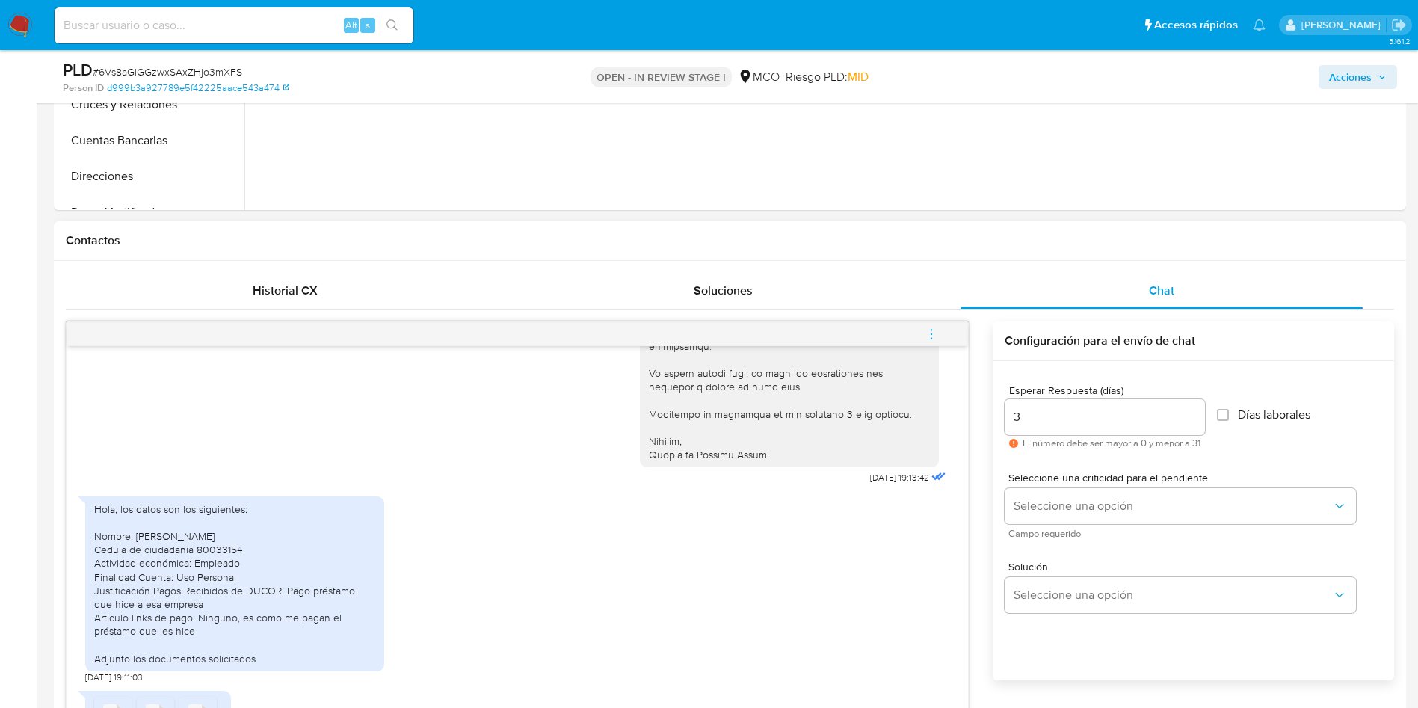
scroll to position [502, 0]
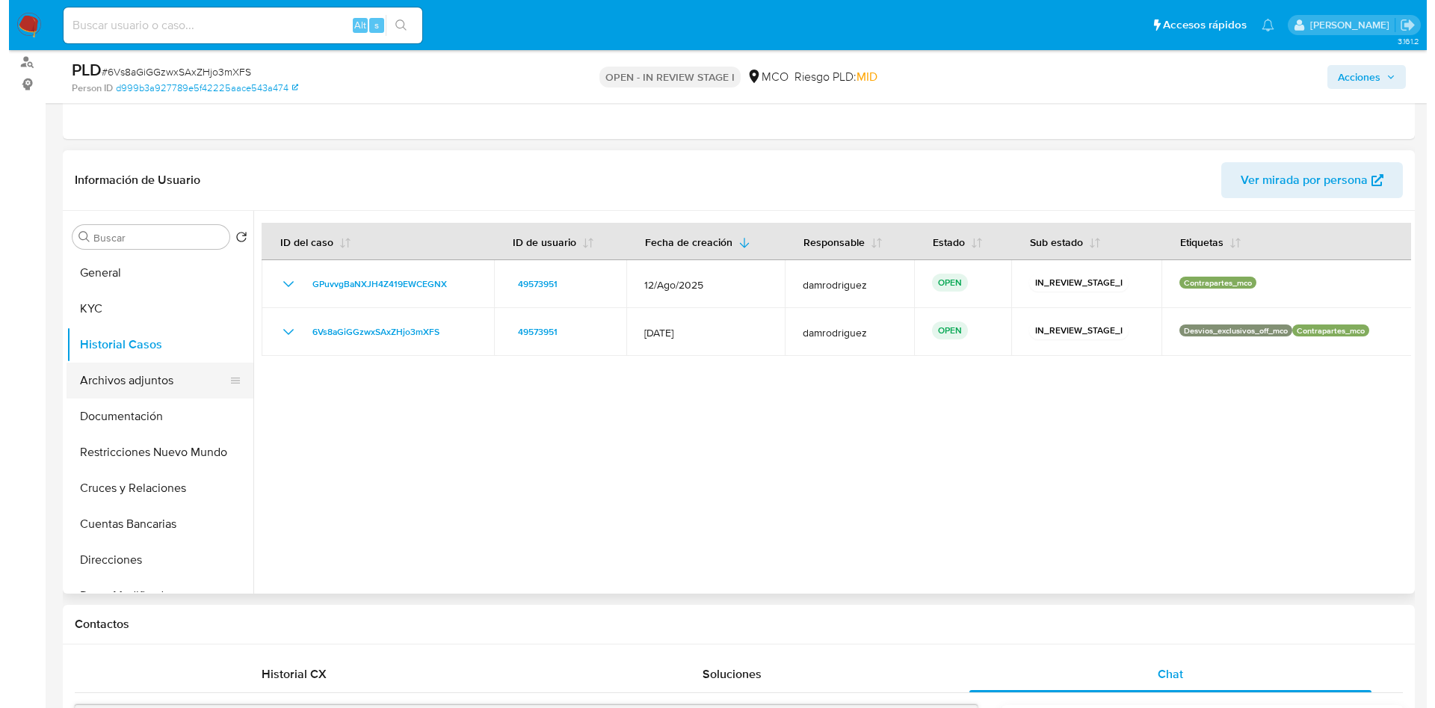
scroll to position [112, 0]
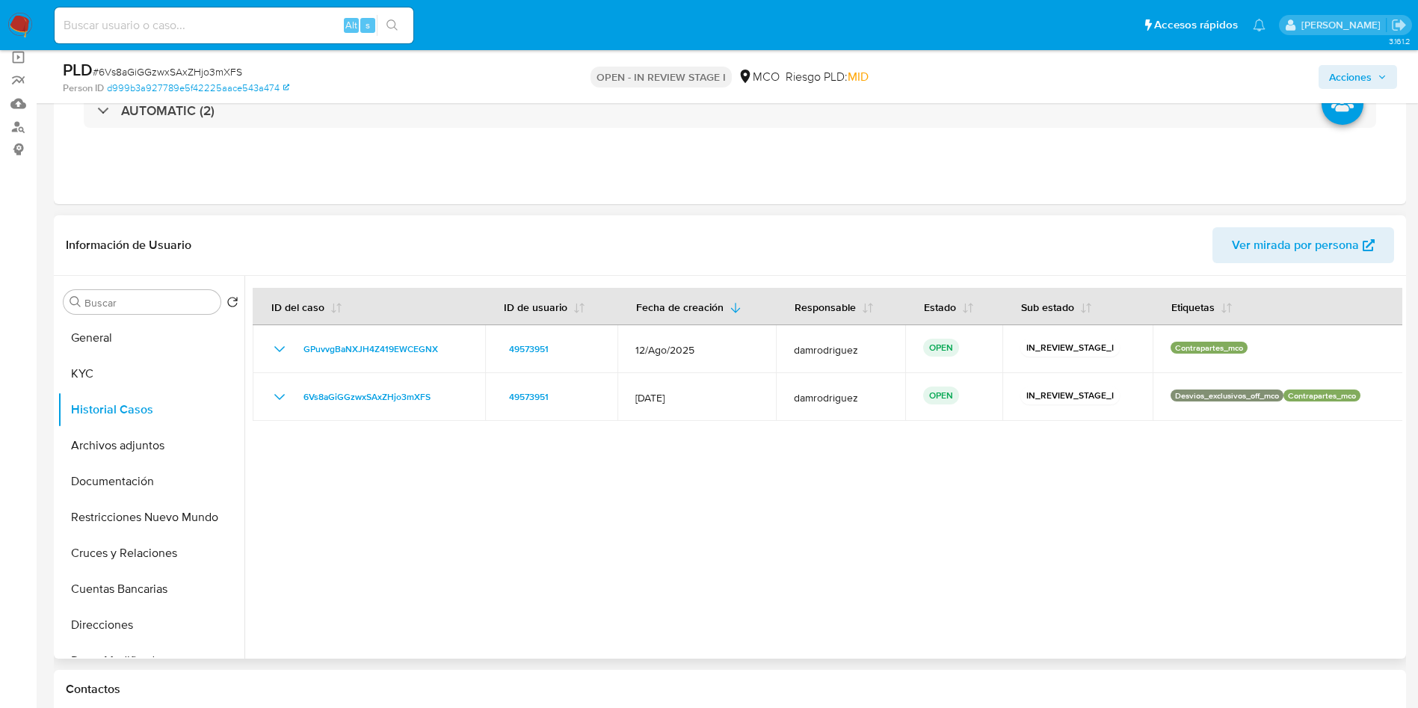
click at [450, 493] on div at bounding box center [823, 467] width 1158 height 383
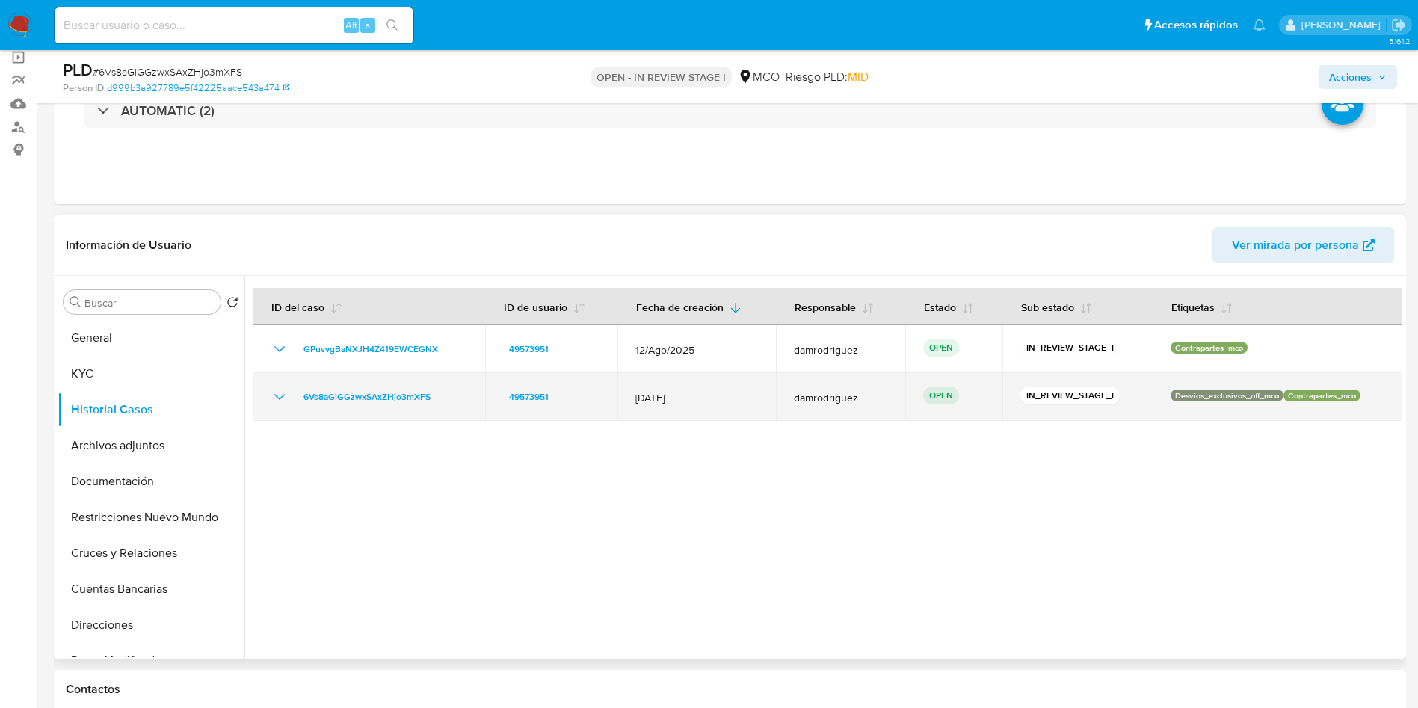
drag, startPoint x: 447, startPoint y: 397, endPoint x: 291, endPoint y: 397, distance: 155.5
click at [291, 397] on div "6Vs8aGiGGzwxSAxZHjo3mXFS" at bounding box center [369, 397] width 197 height 18
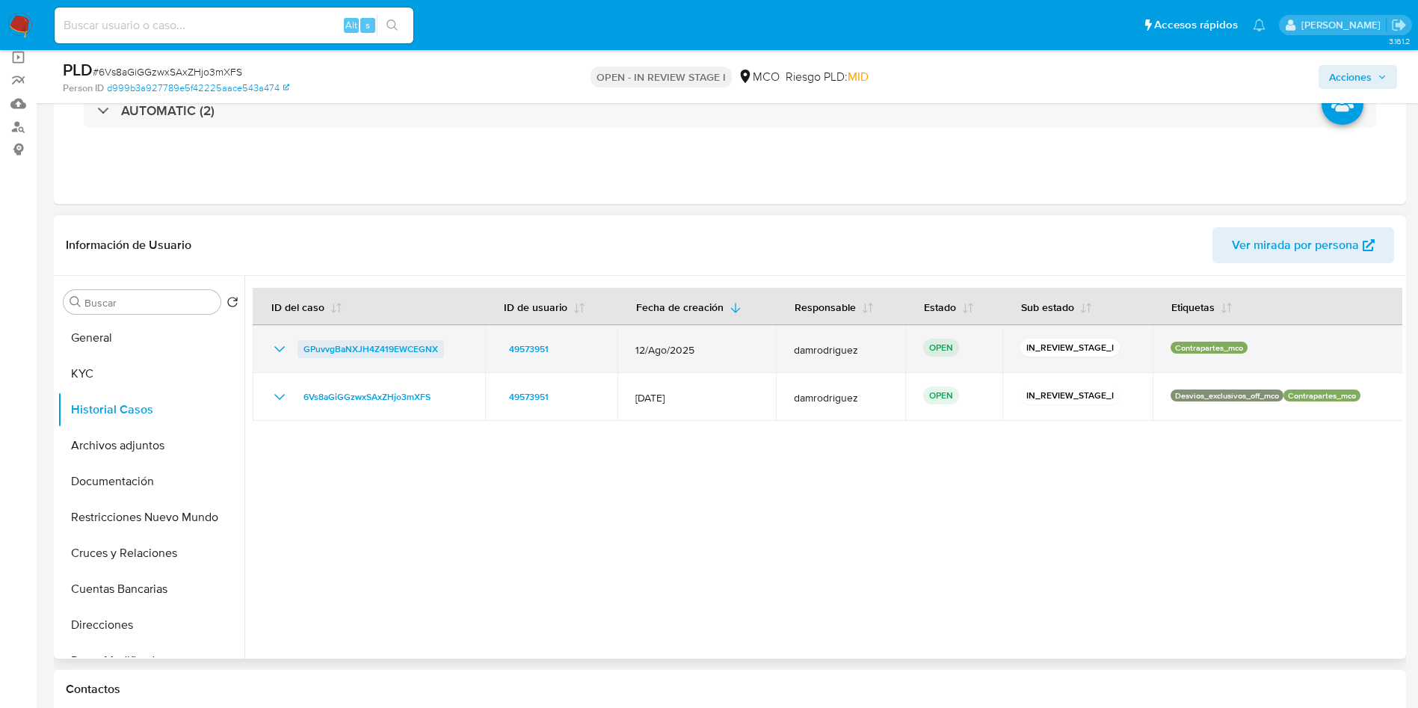
drag, startPoint x: 451, startPoint y: 344, endPoint x: 300, endPoint y: 351, distance: 151.1
click at [300, 351] on div "GPuvvgBaNXJH4Z419EWCEGNX" at bounding box center [369, 349] width 197 height 18
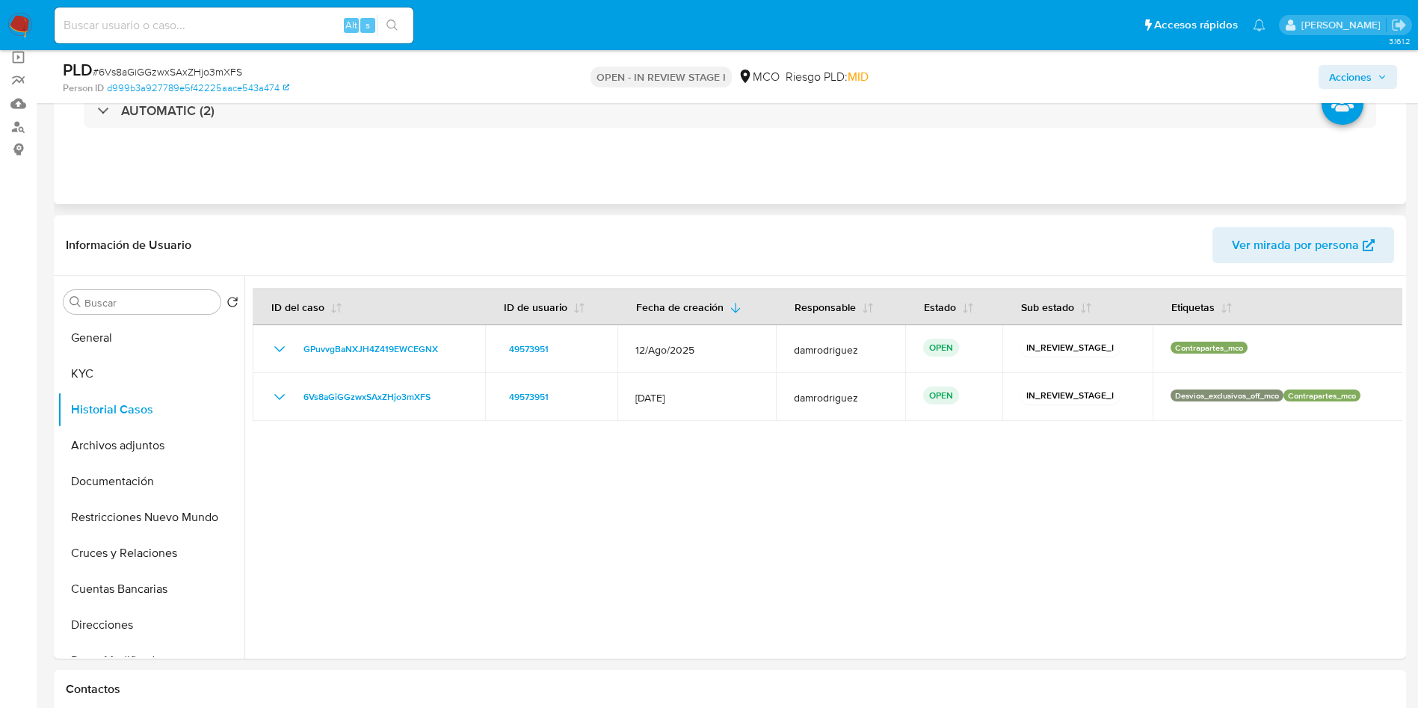
click at [443, 183] on div "Eventos ( 2 ) Acciones AUTOMATIC (2)" at bounding box center [730, 114] width 1352 height 179
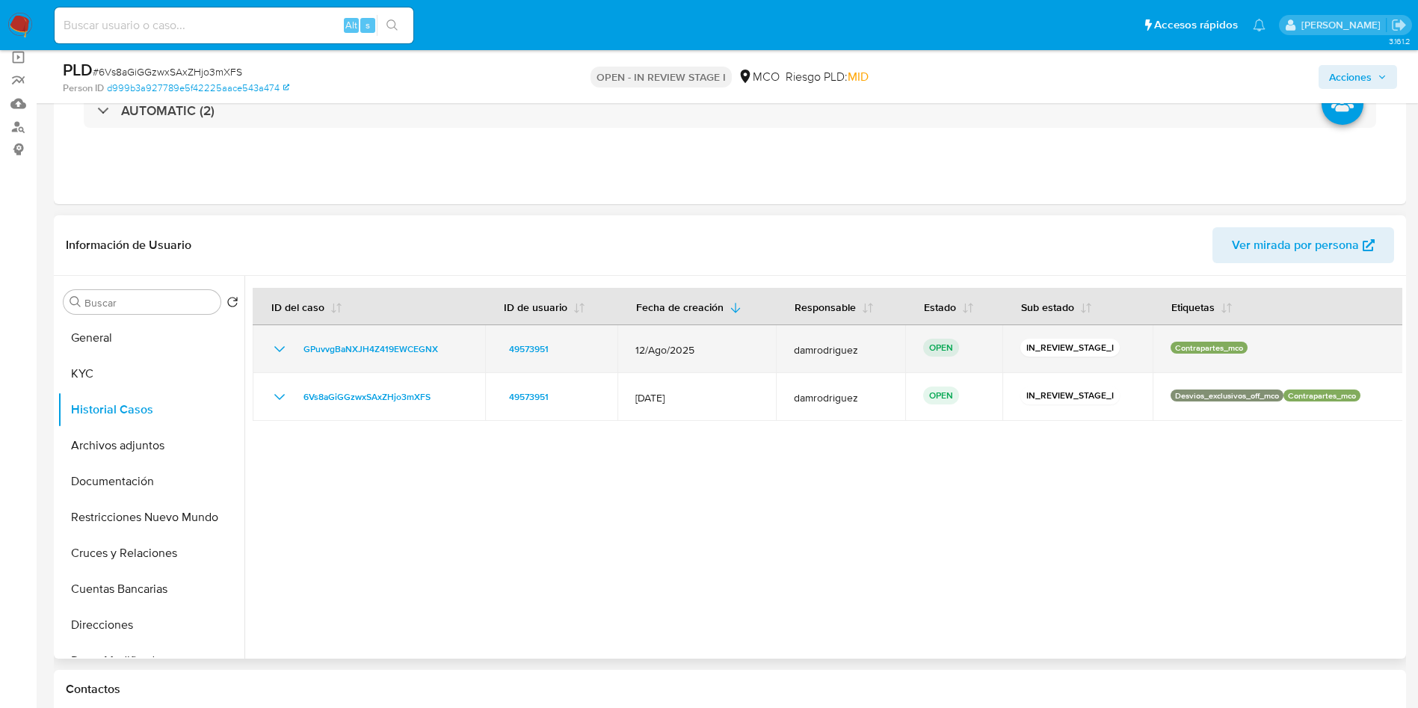
drag, startPoint x: 465, startPoint y: 351, endPoint x: 288, endPoint y: 354, distance: 177.2
click at [288, 354] on div "GPuvvgBaNXJH4Z419EWCEGNX" at bounding box center [369, 349] width 197 height 18
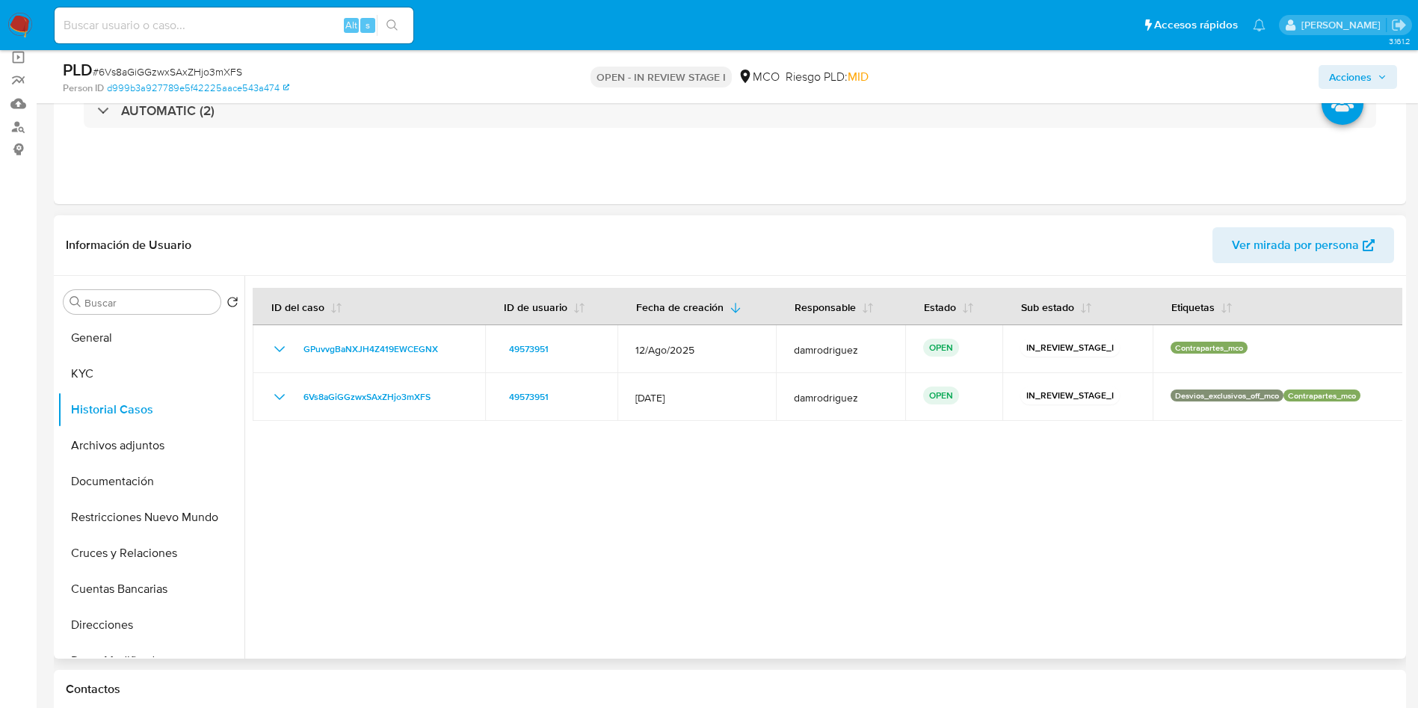
click at [522, 540] on div at bounding box center [823, 467] width 1158 height 383
click at [636, 505] on div at bounding box center [823, 467] width 1158 height 383
click at [115, 452] on button "Archivos adjuntos" at bounding box center [145, 446] width 175 height 36
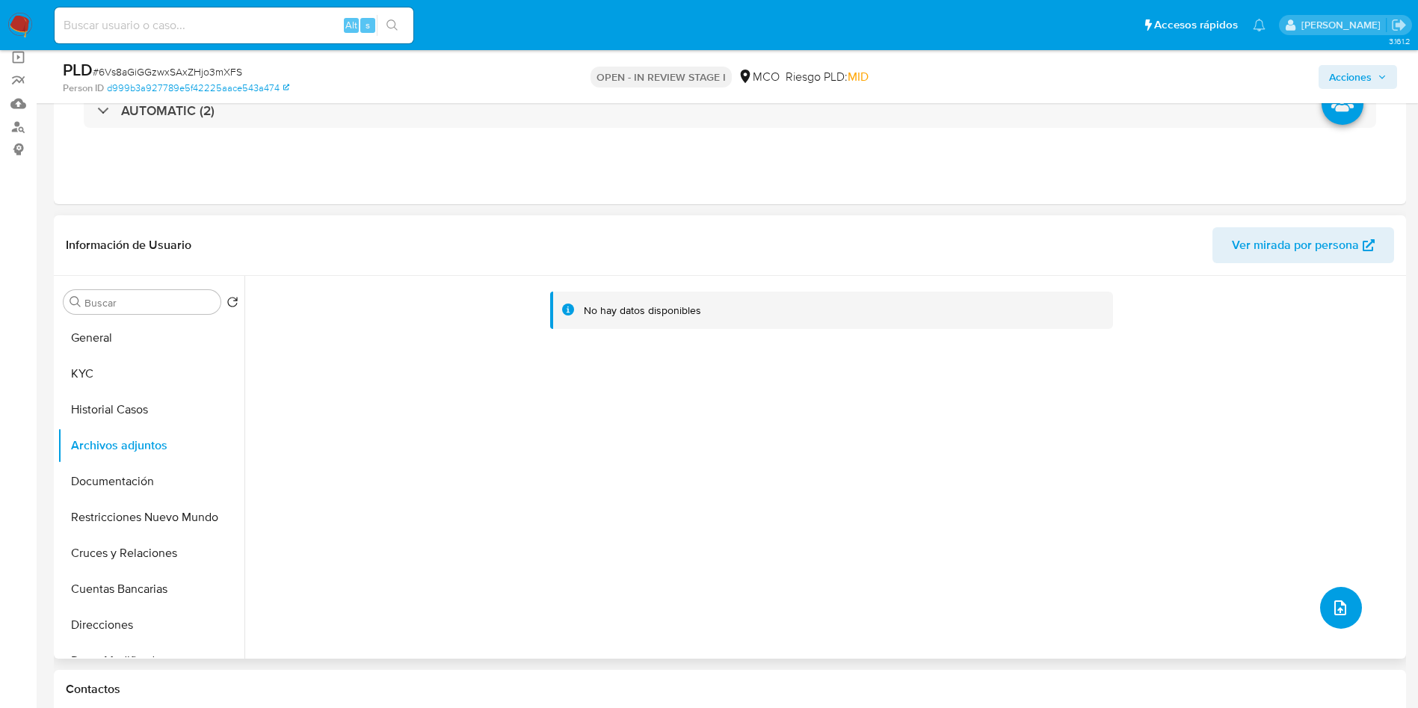
click at [1331, 600] on icon "upload-file" at bounding box center [1340, 608] width 18 height 18
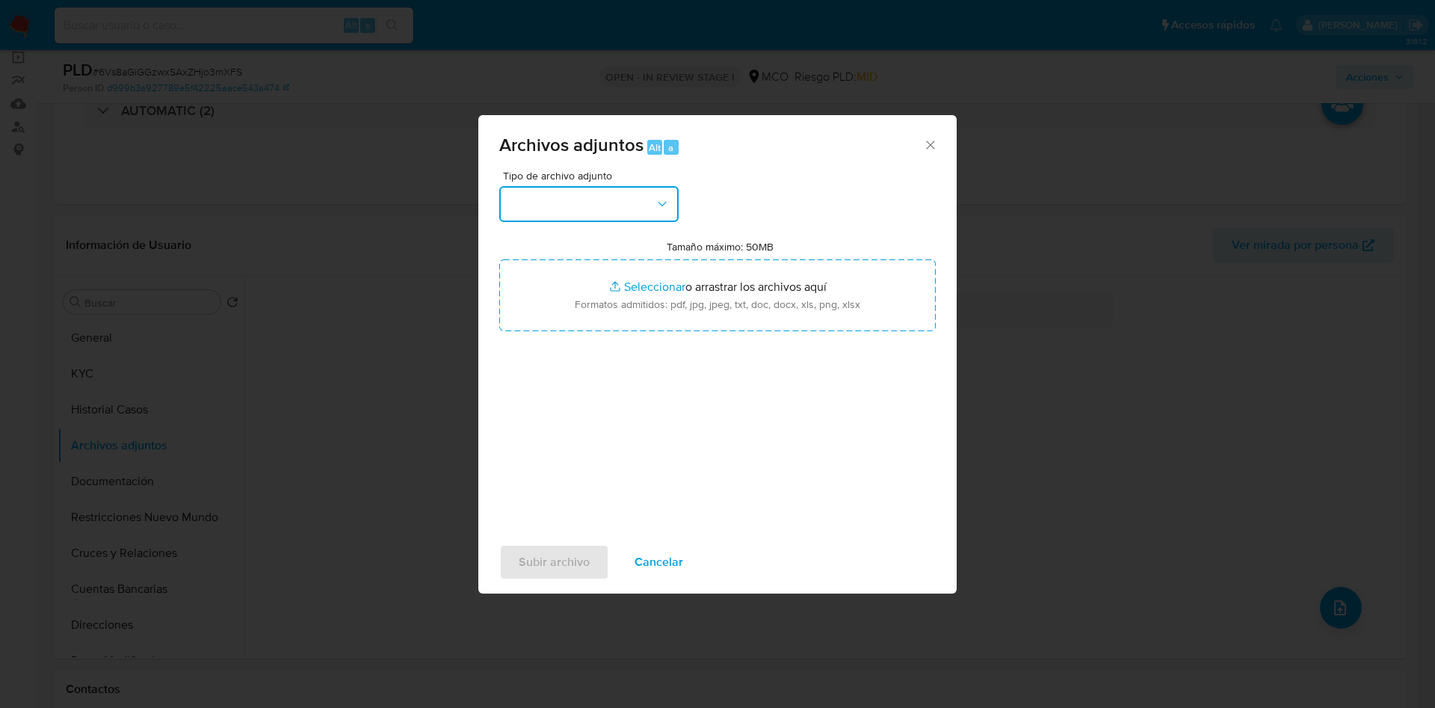
click at [647, 214] on button "button" at bounding box center [588, 204] width 179 height 36
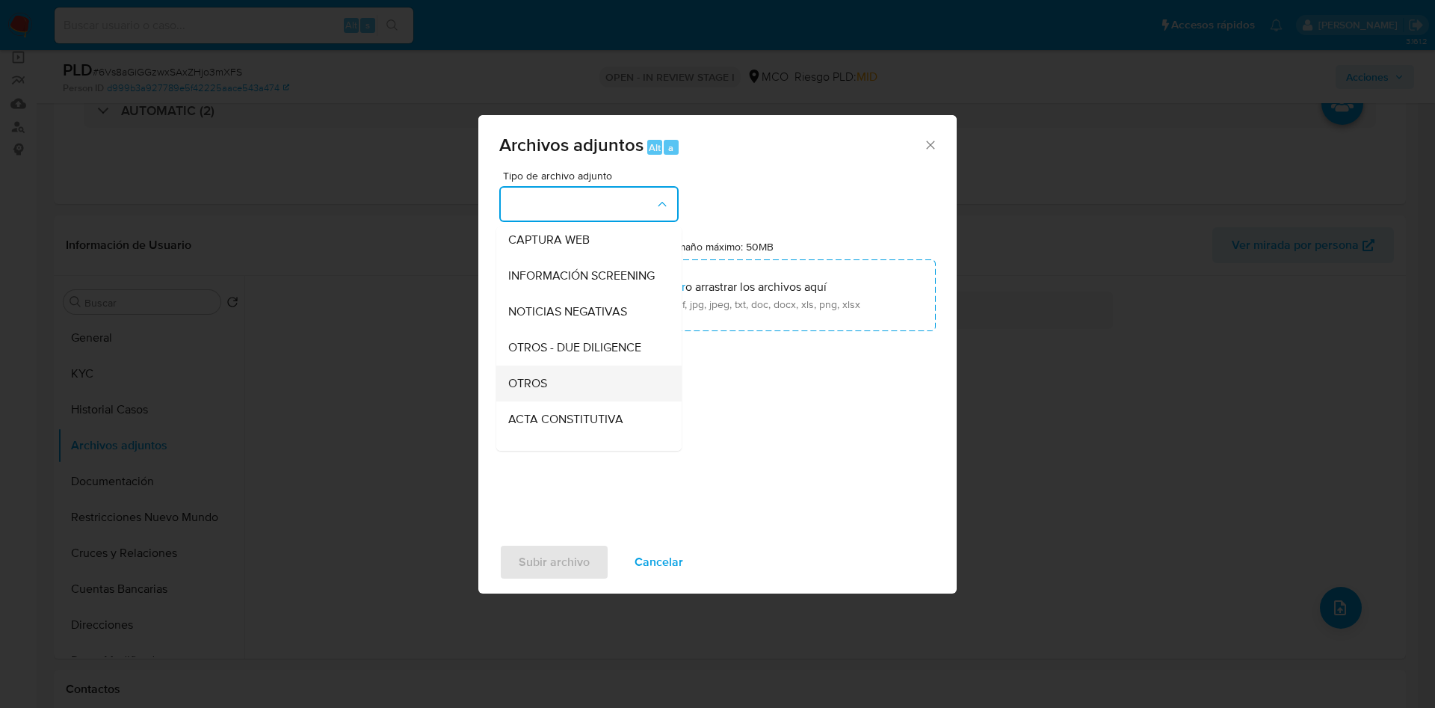
click at [573, 396] on div "OTROS" at bounding box center [584, 383] width 152 height 36
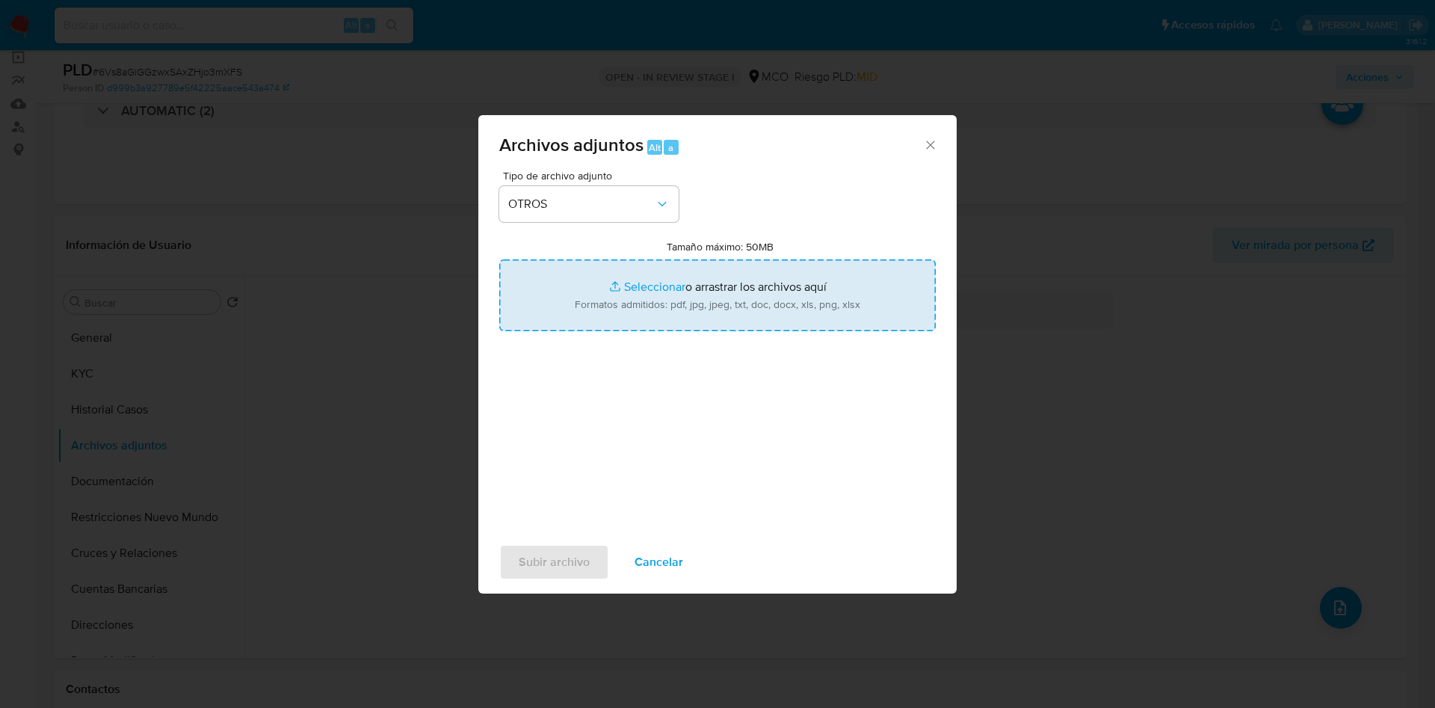
click at [646, 302] on input "Tamaño máximo: 50MB Seleccionar archivos" at bounding box center [717, 295] width 436 height 72
type input "C:\fakepath\49573951 - 01_10_2025 v1.pdf"
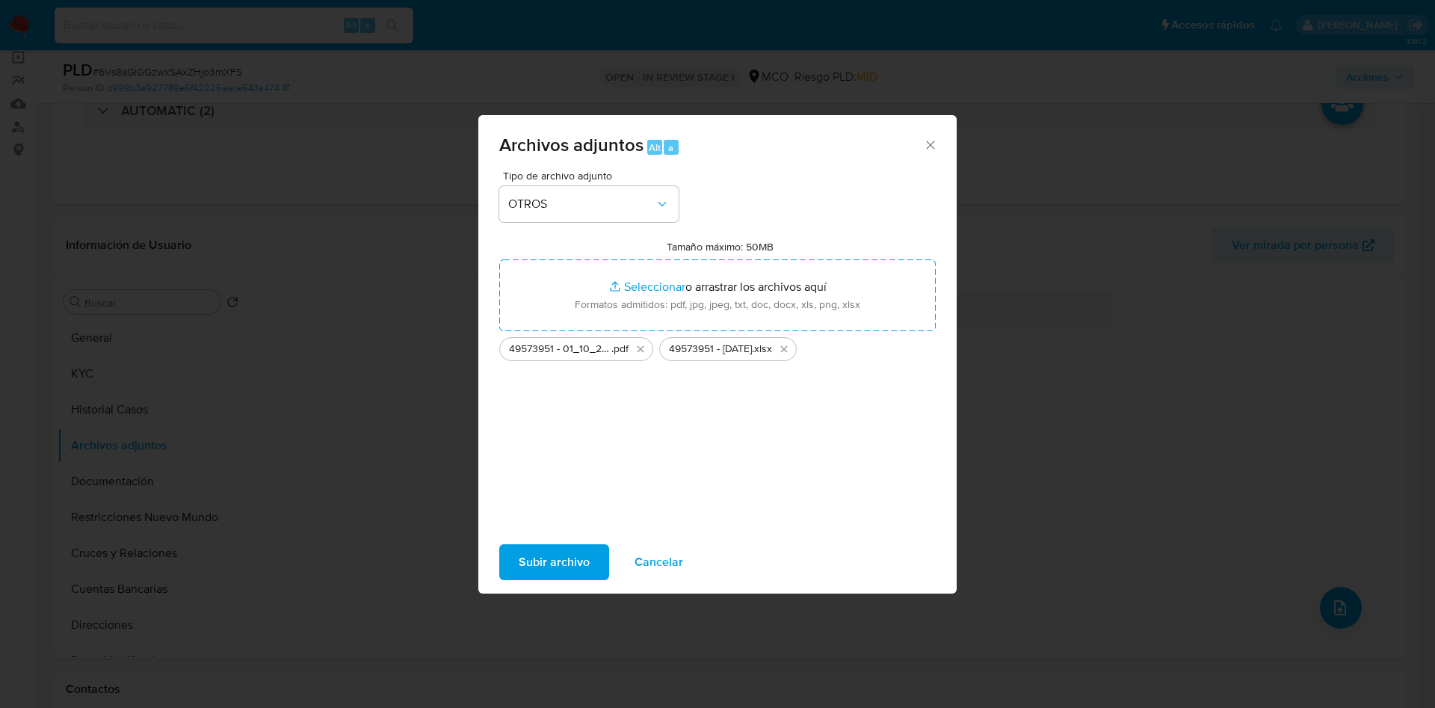
click at [572, 564] on span "Subir archivo" at bounding box center [554, 562] width 71 height 33
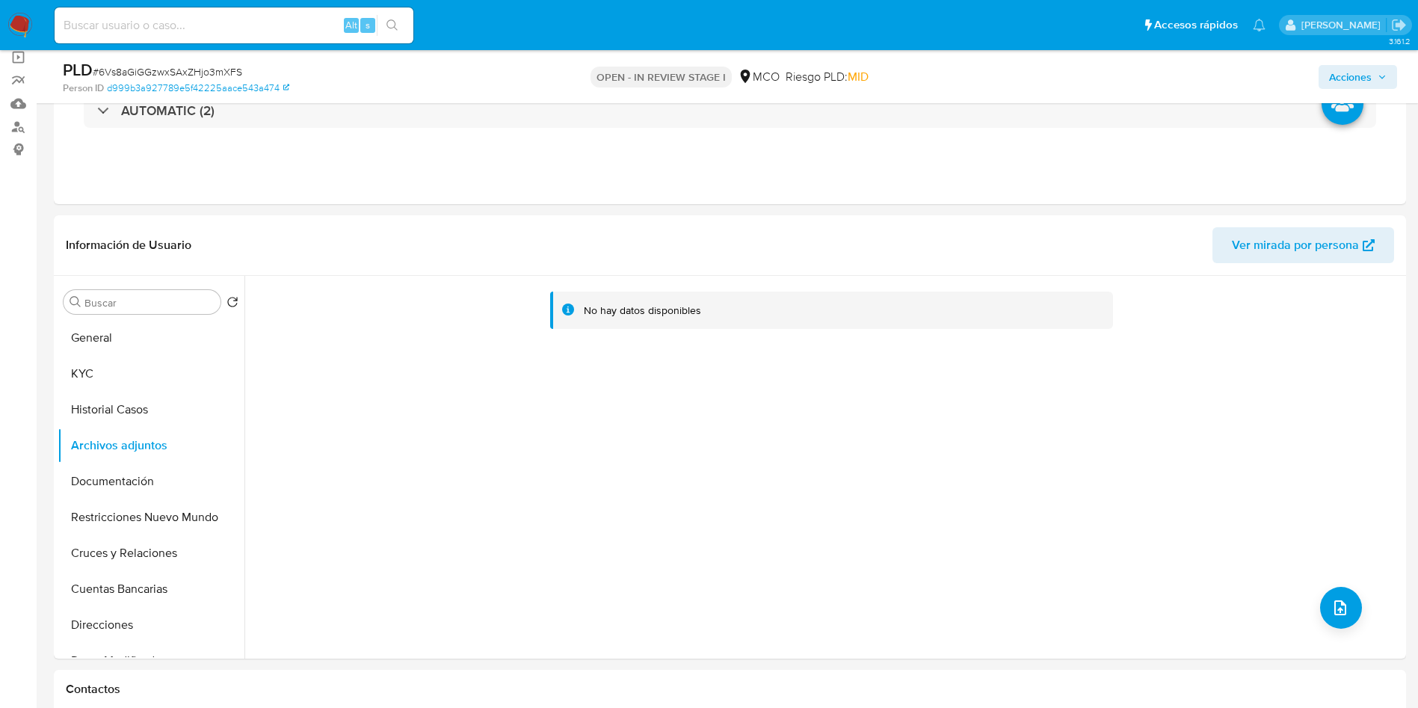
click at [1372, 73] on span "Acciones" at bounding box center [1358, 77] width 58 height 21
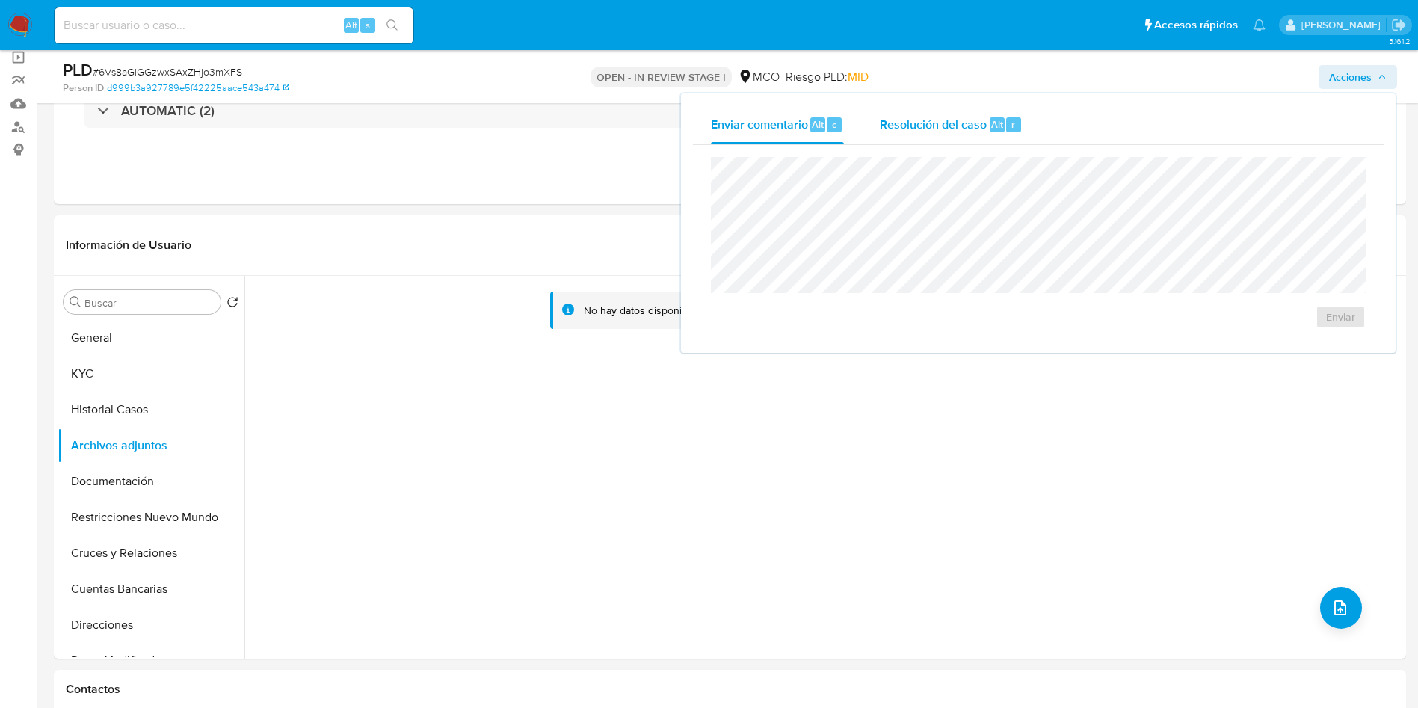
click at [929, 126] on span "Resolución del caso" at bounding box center [933, 123] width 107 height 17
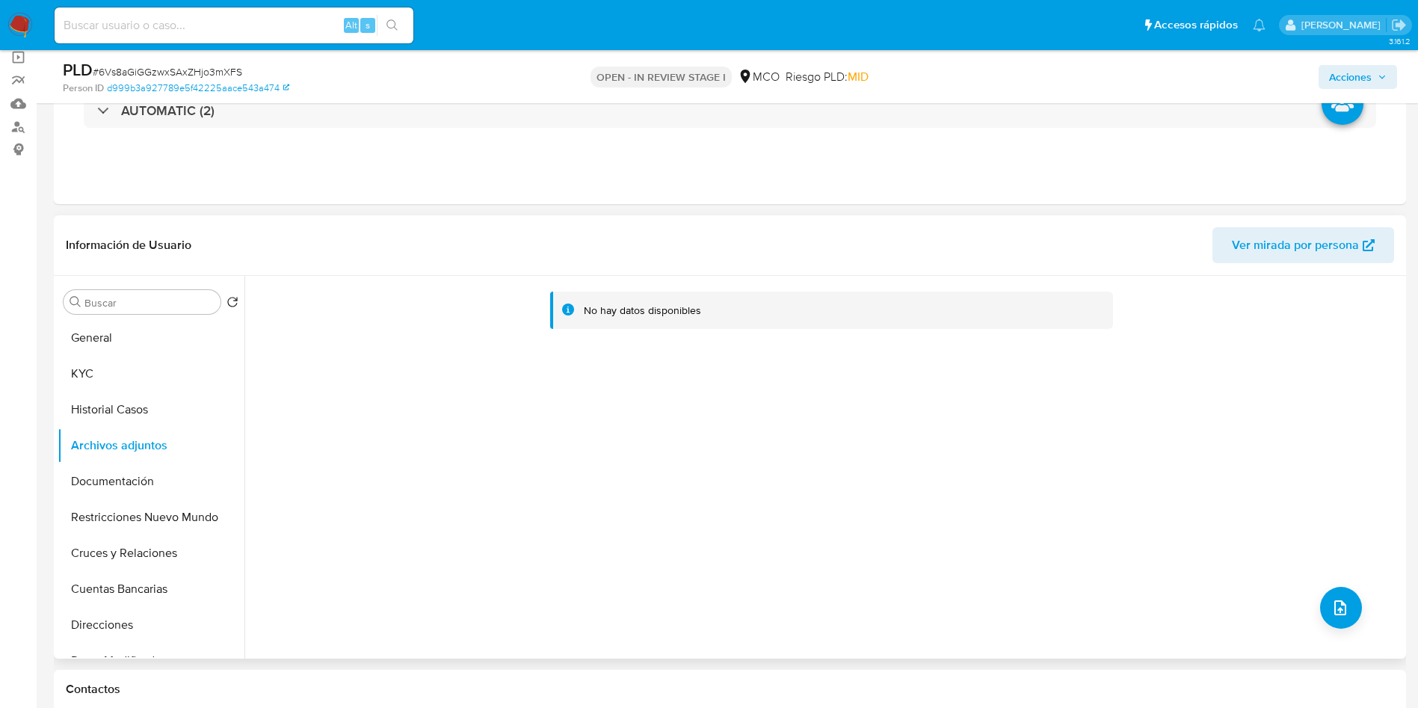
drag, startPoint x: 1251, startPoint y: 303, endPoint x: 1155, endPoint y: 277, distance: 100.1
click at [1250, 303] on div "No hay datos disponibles" at bounding box center [828, 307] width 1126 height 38
click at [1358, 75] on span "Acciones" at bounding box center [1350, 77] width 43 height 24
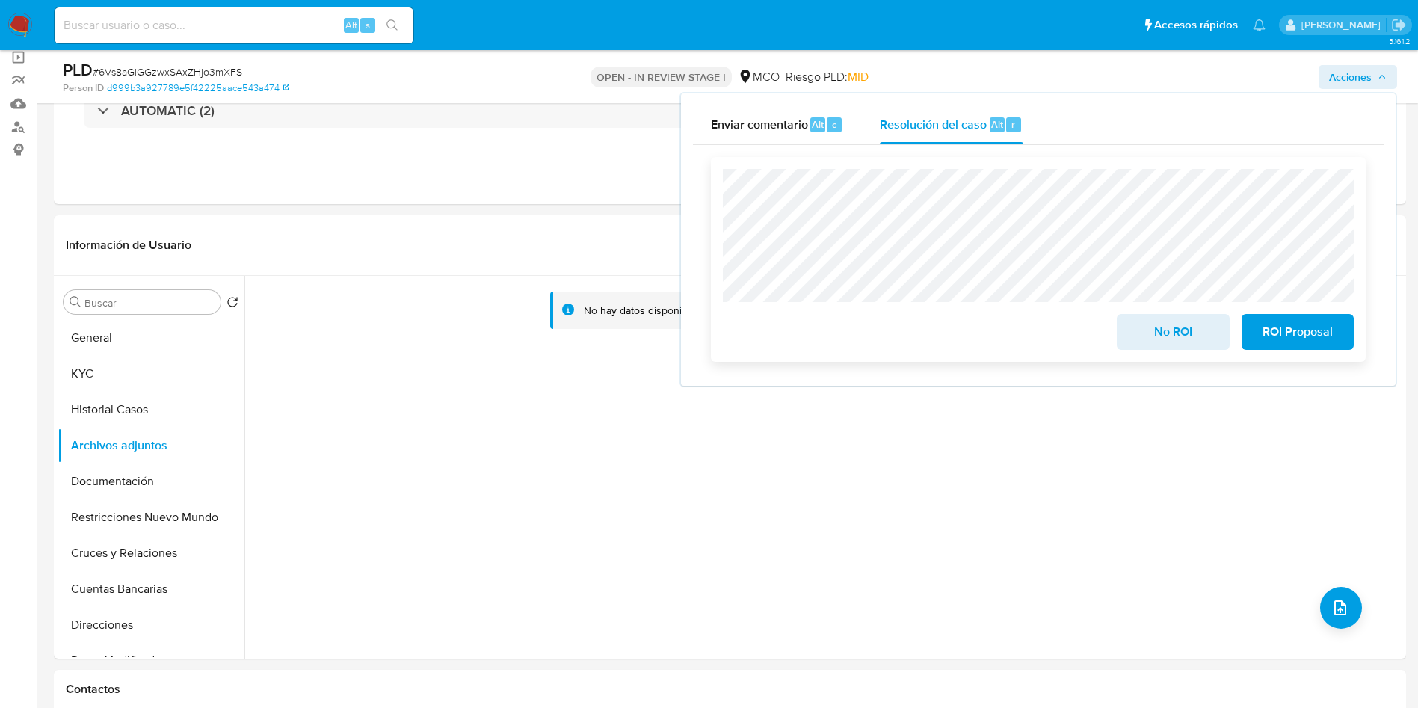
click at [1312, 330] on span "ROI Proposal" at bounding box center [1297, 331] width 73 height 33
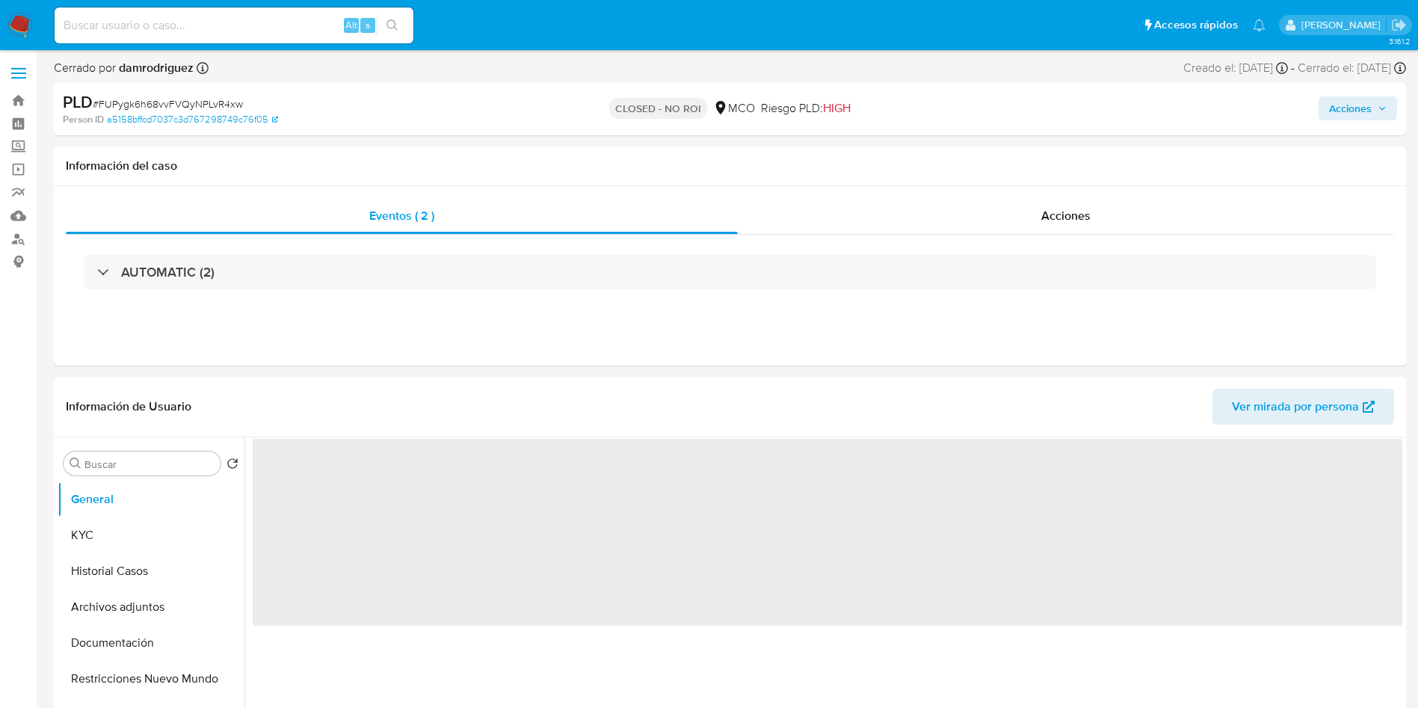
select select "10"
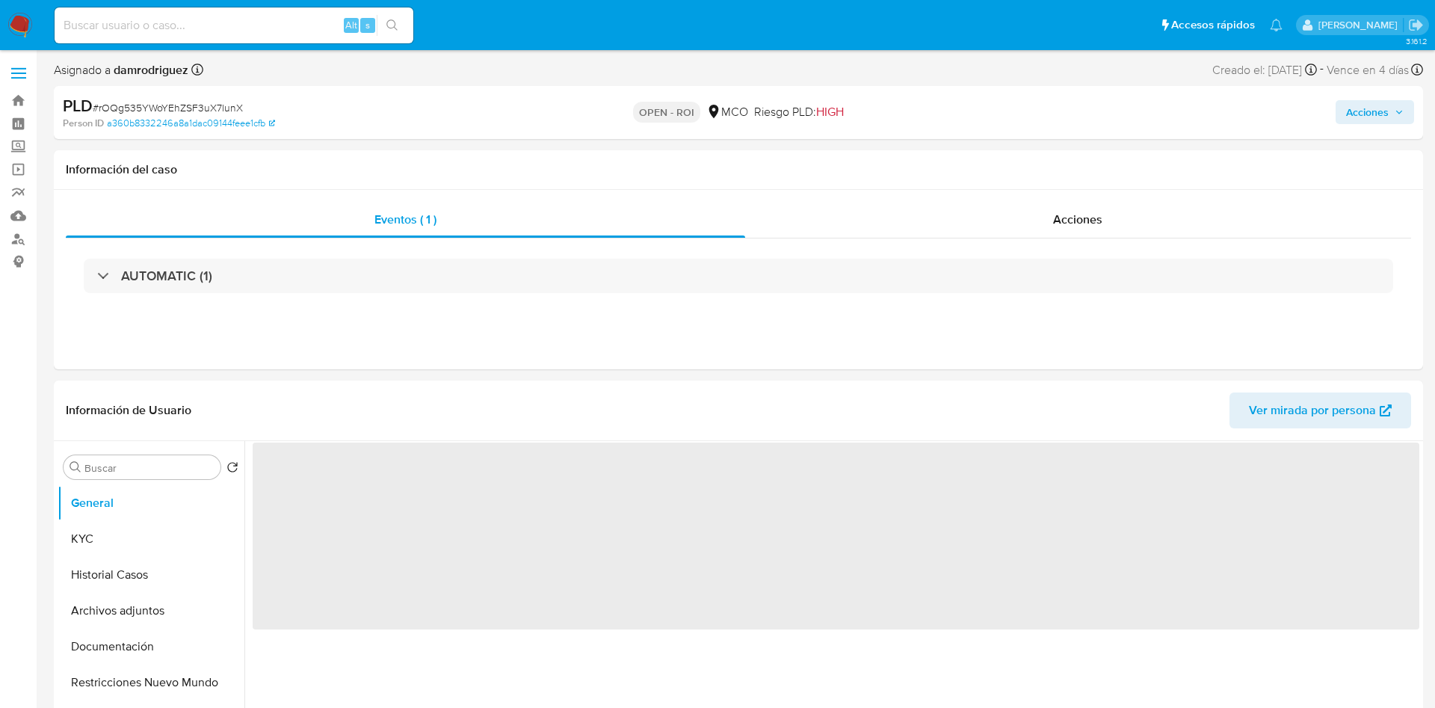
select select "10"
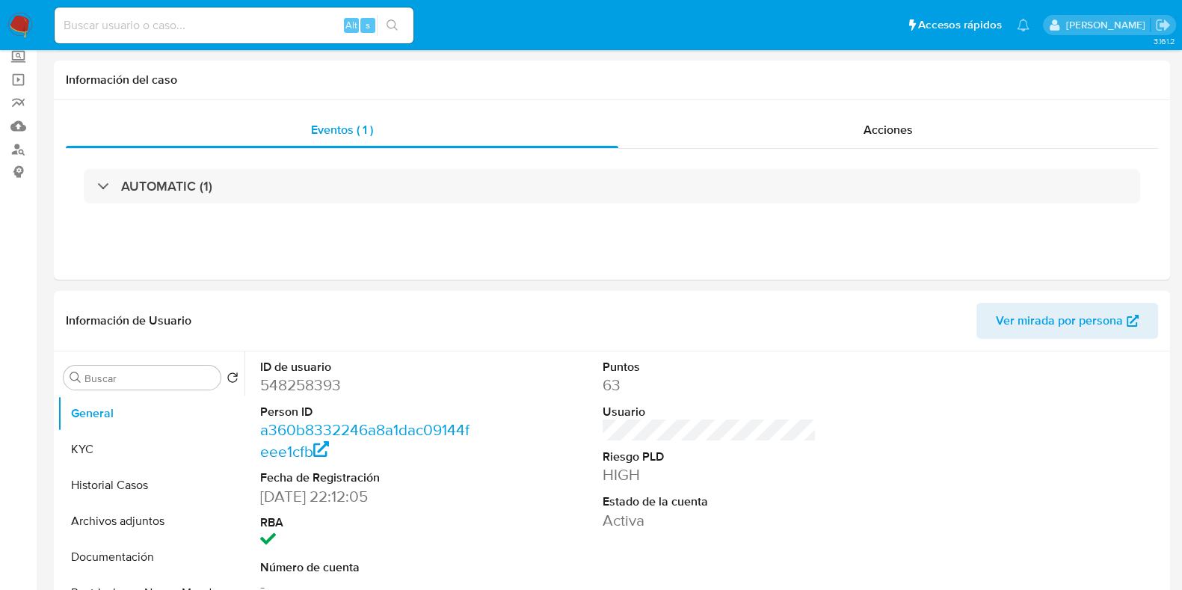
scroll to position [280, 0]
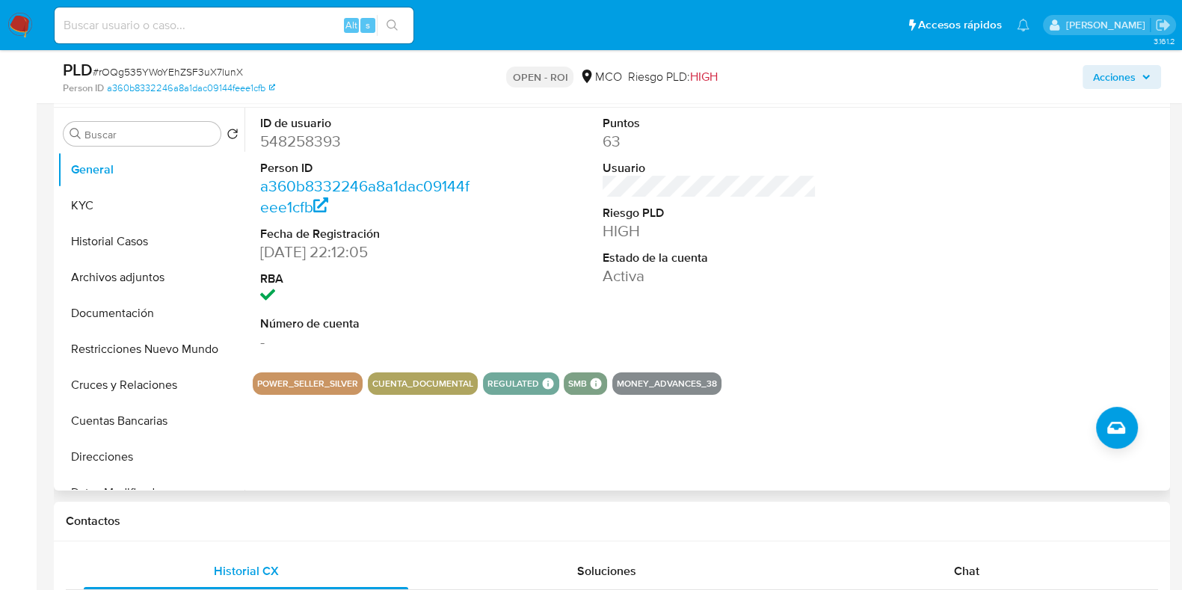
click at [289, 146] on dd "548258393" at bounding box center [367, 141] width 214 height 21
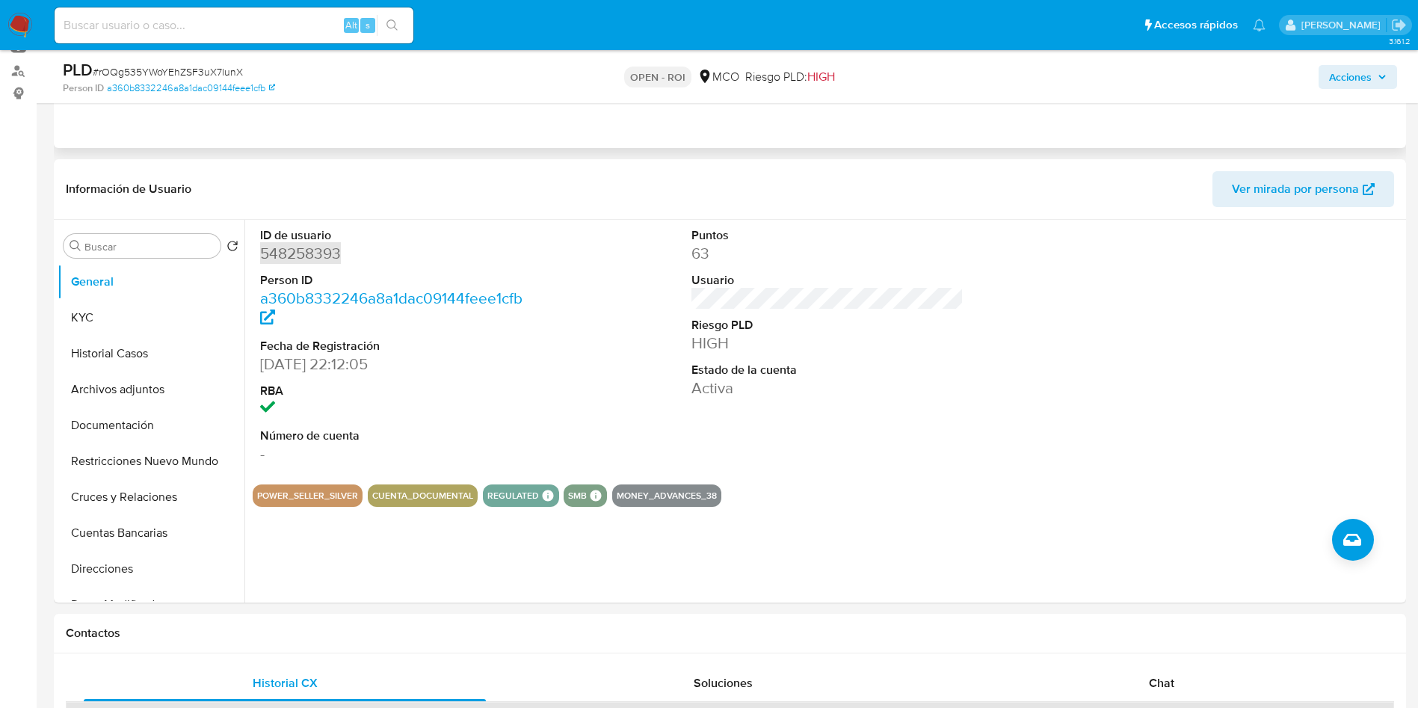
scroll to position [0, 0]
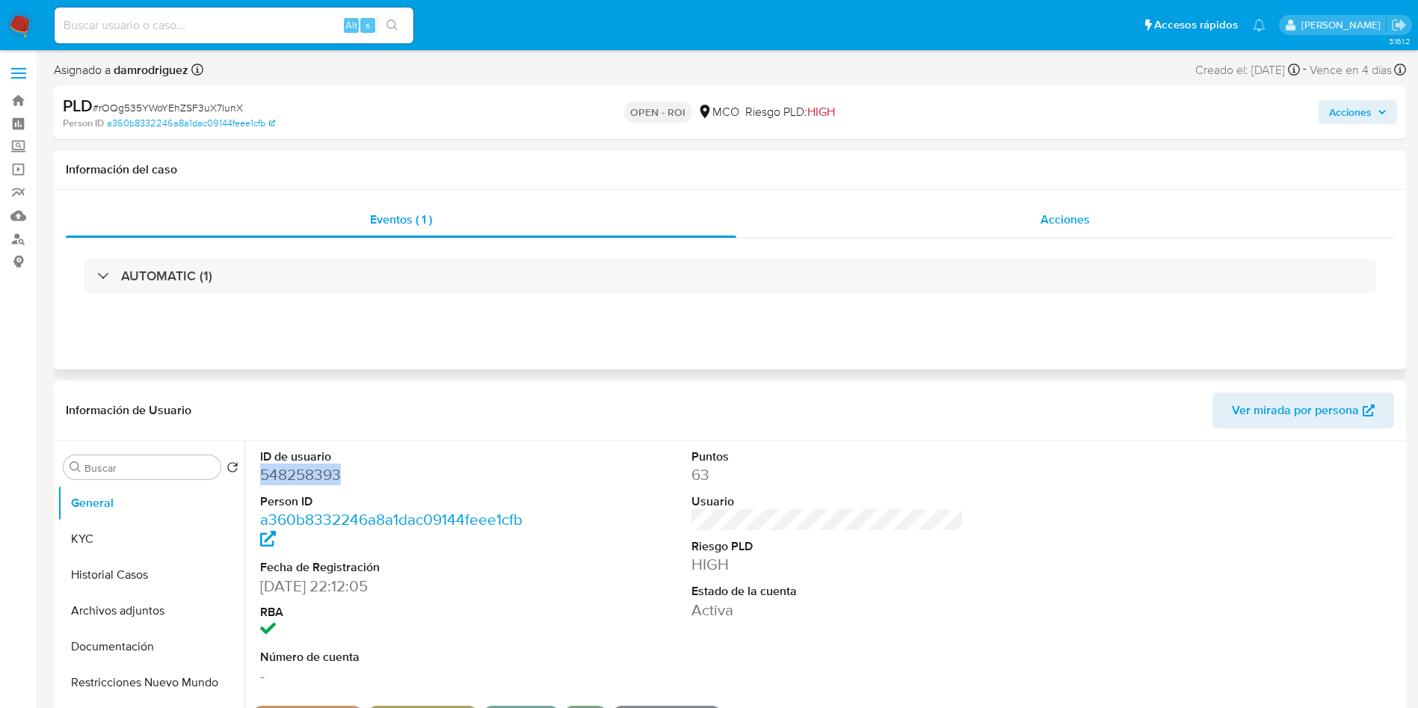
drag, startPoint x: 1028, startPoint y: 226, endPoint x: 988, endPoint y: 229, distance: 39.7
click at [1028, 227] on div "Acciones" at bounding box center [1065, 220] width 658 height 36
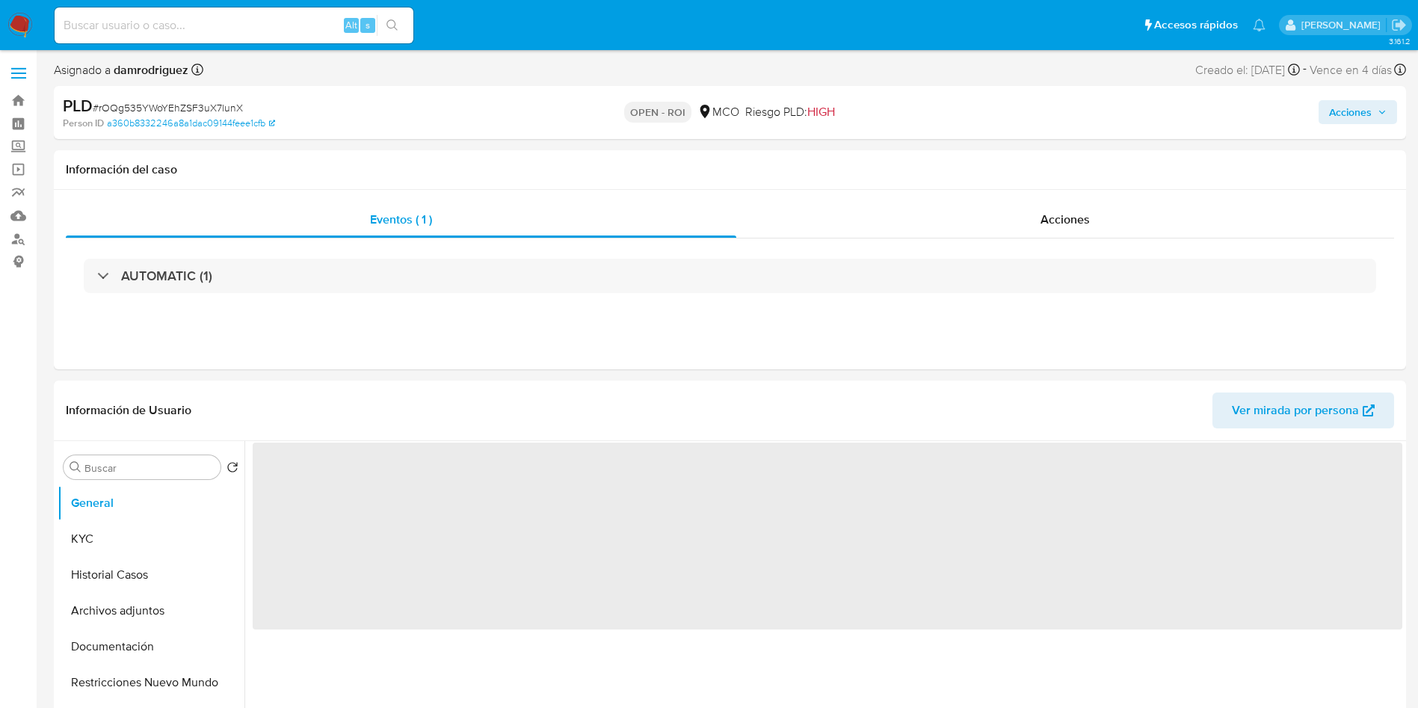
select select "10"
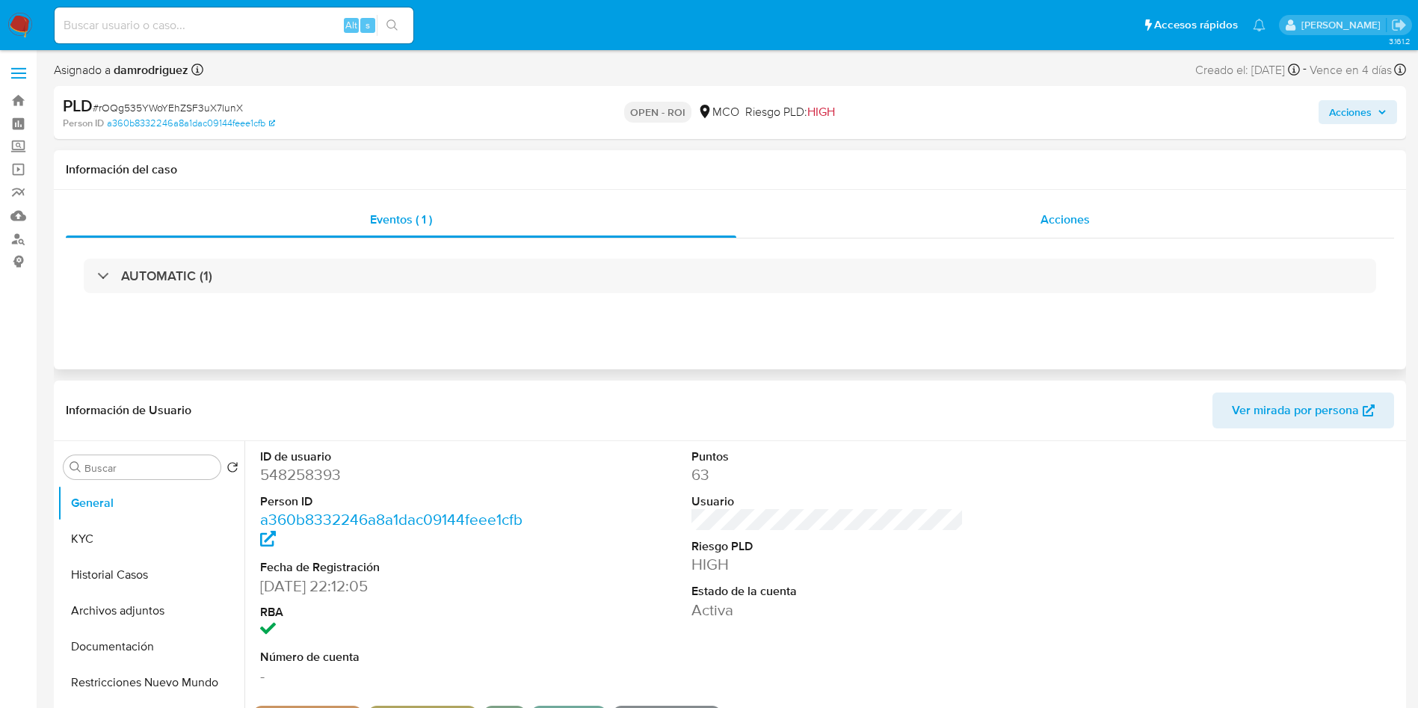
click at [1054, 232] on div "Acciones" at bounding box center [1065, 220] width 658 height 36
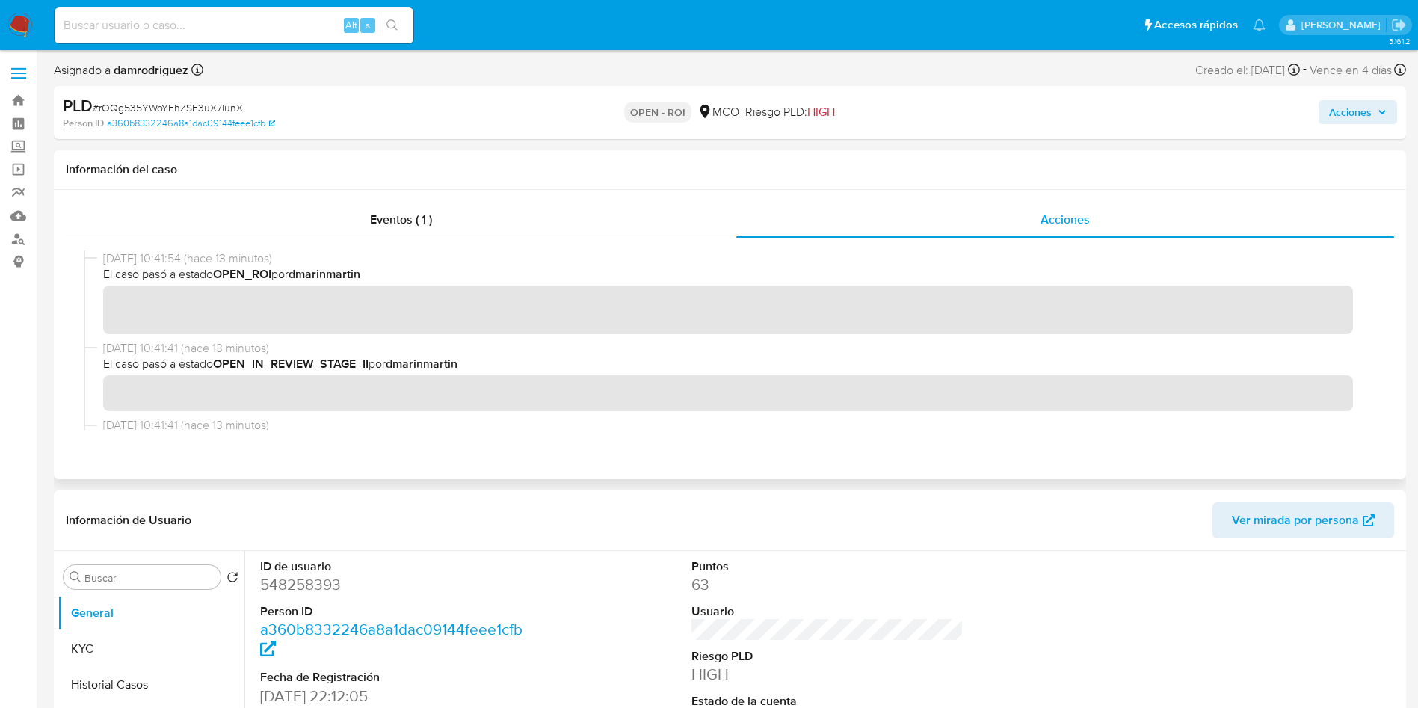
scroll to position [112, 0]
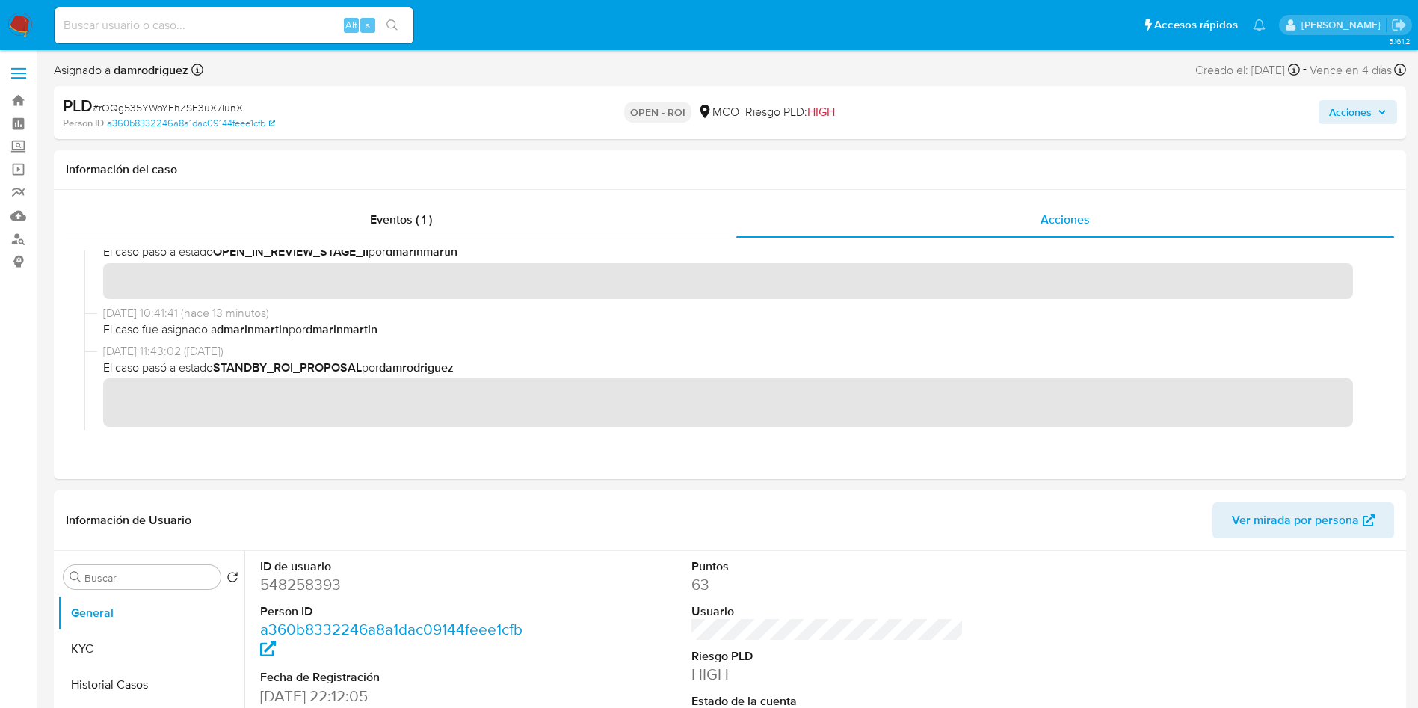
drag, startPoint x: 1363, startPoint y: 118, endPoint x: 1273, endPoint y: 123, distance: 89.8
click at [1363, 119] on span "Acciones" at bounding box center [1350, 112] width 43 height 24
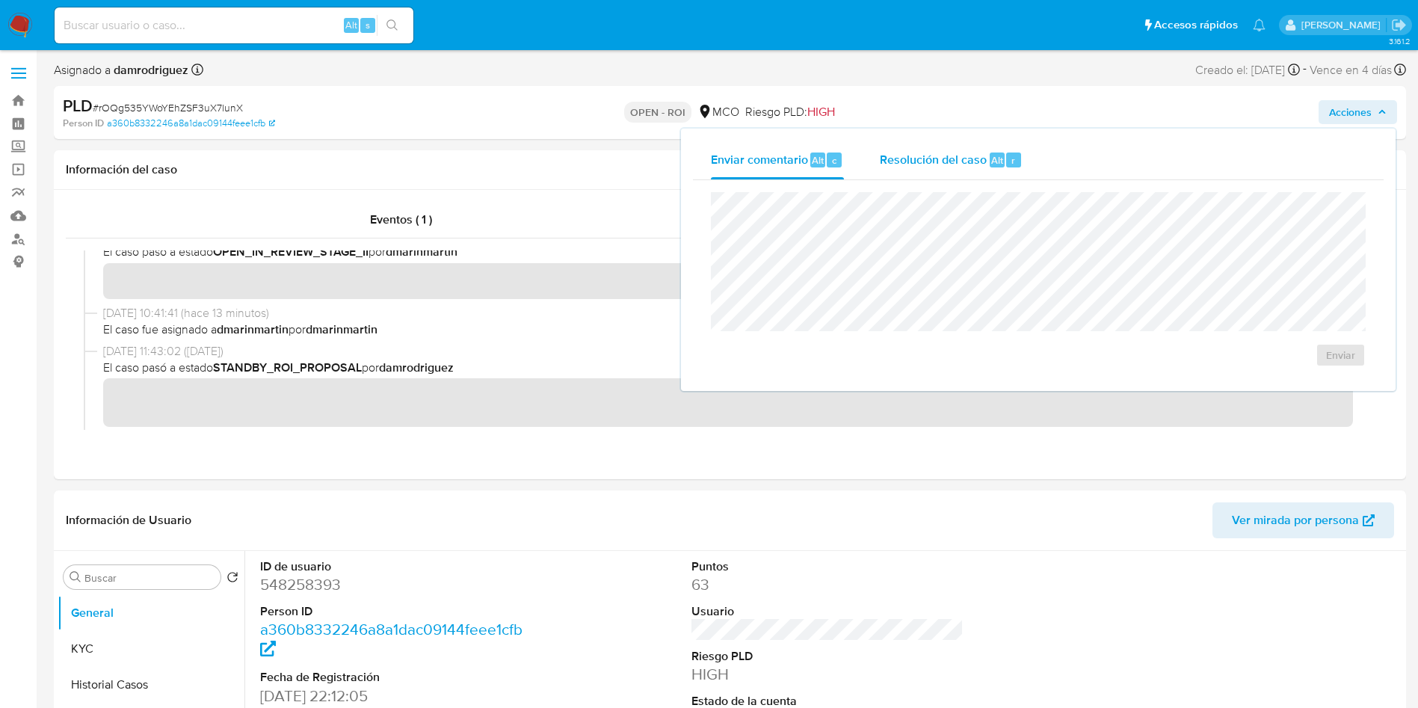
click at [912, 158] on span "Resolución del caso" at bounding box center [933, 159] width 107 height 17
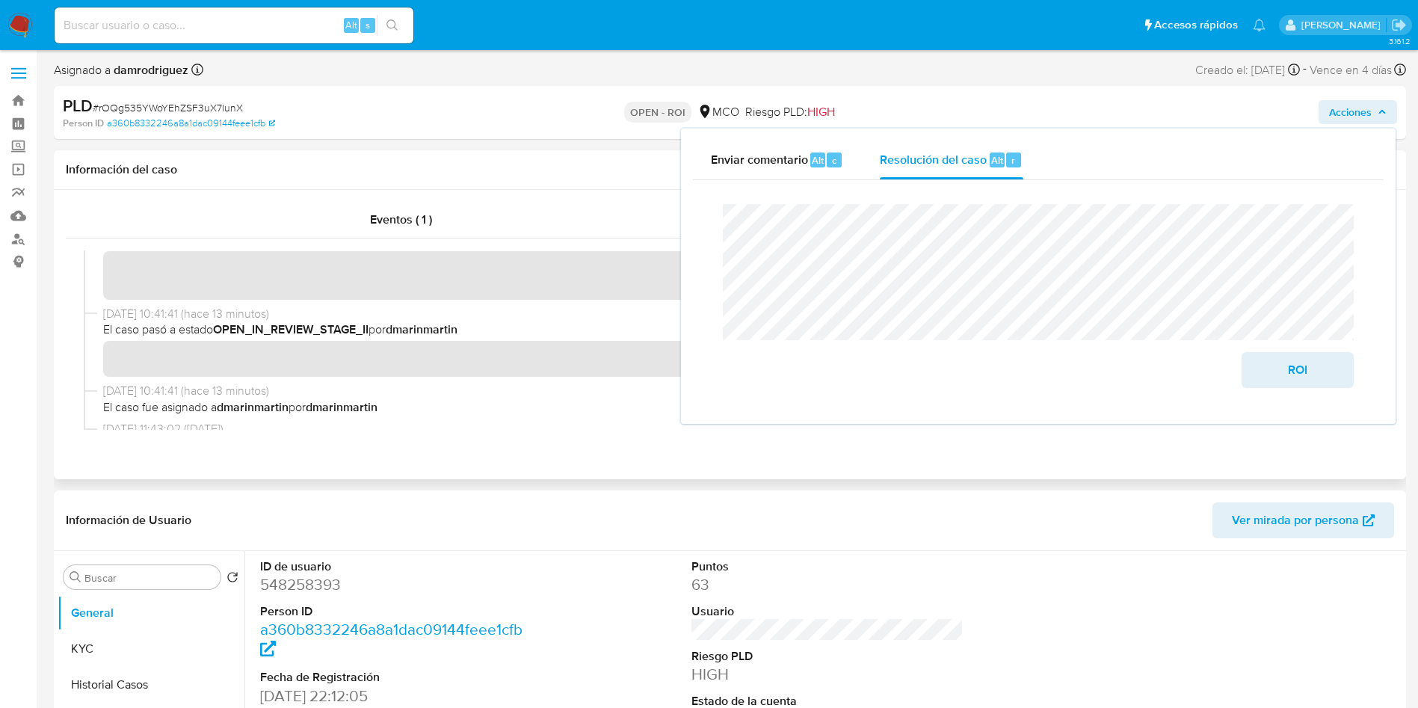
scroll to position [0, 0]
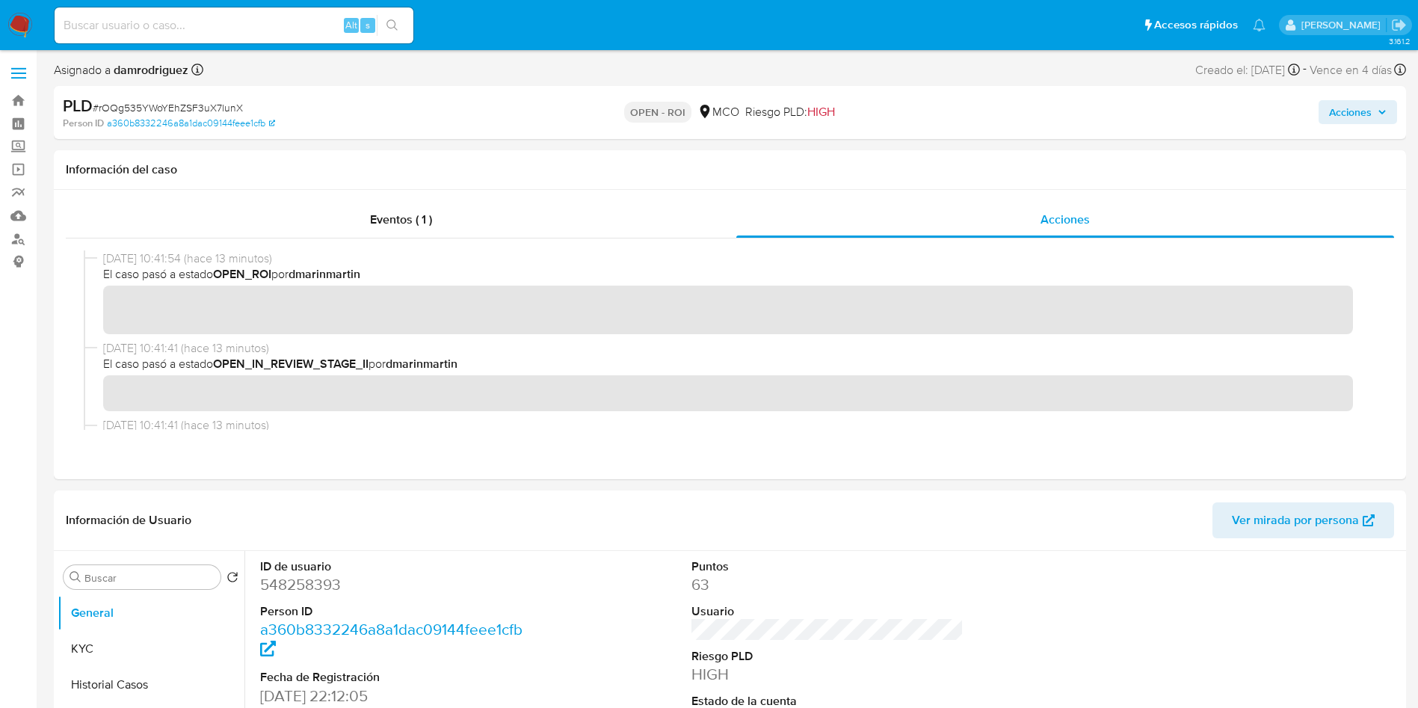
click at [1357, 90] on div "PLD # rOQg535YWoYEhZSF3uX7lunX Person ID a360b8332246a8a1dac09144feee1cfb OPEN …" at bounding box center [730, 112] width 1352 height 53
click at [1356, 114] on span "Acciones" at bounding box center [1350, 112] width 43 height 24
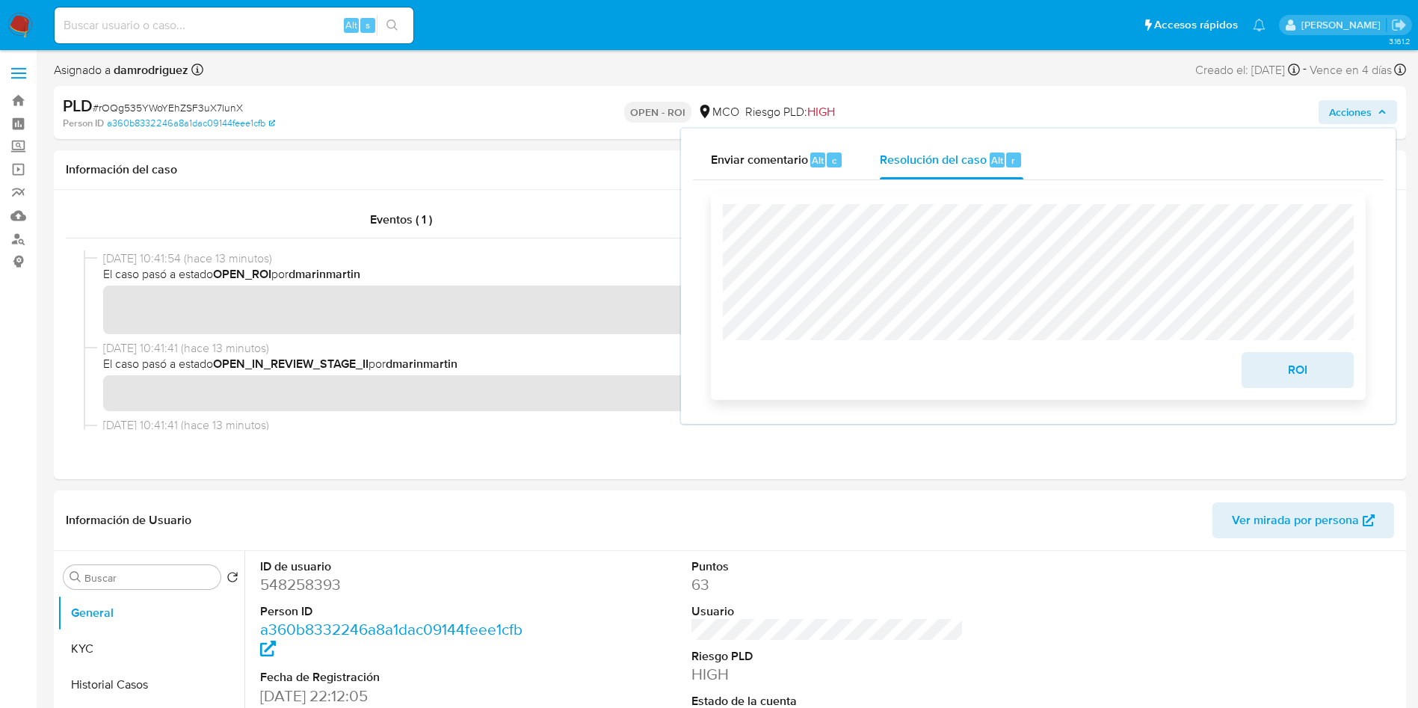
click at [1301, 363] on span "ROI" at bounding box center [1297, 370] width 73 height 33
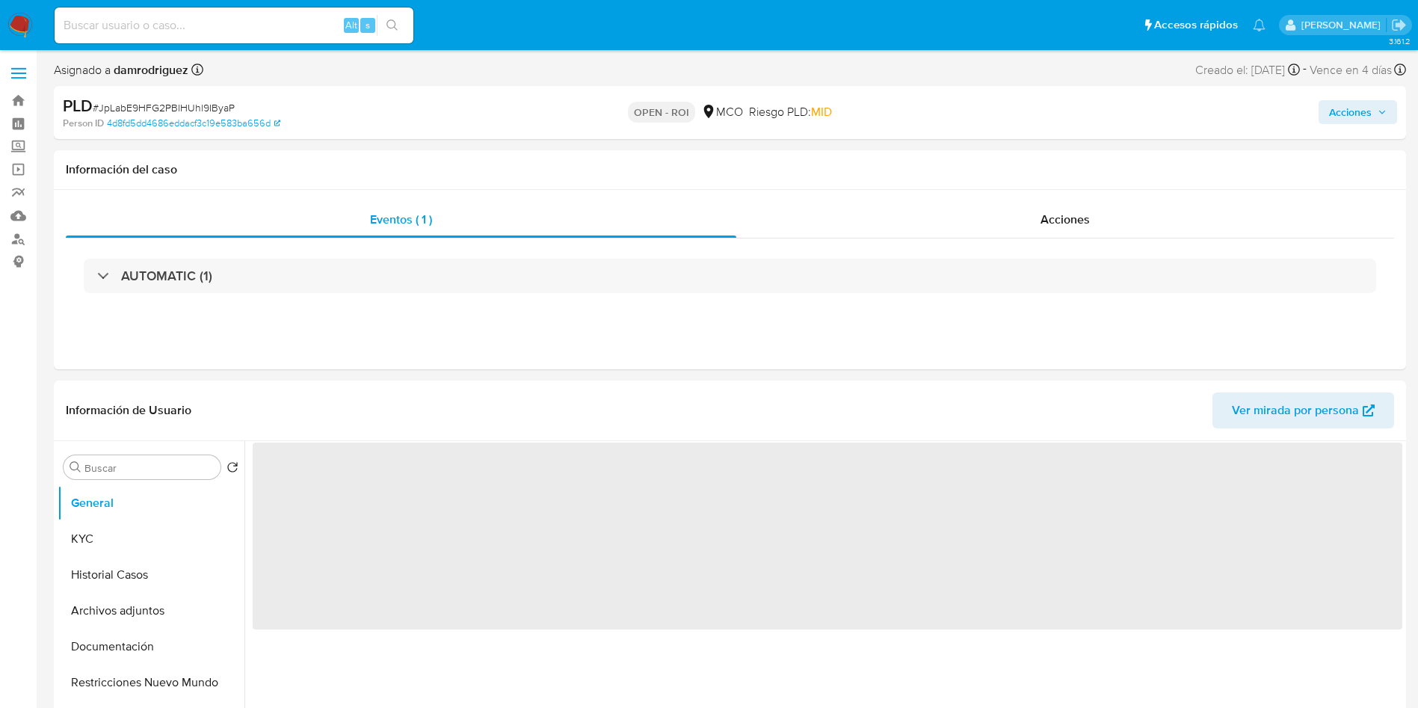
select select "10"
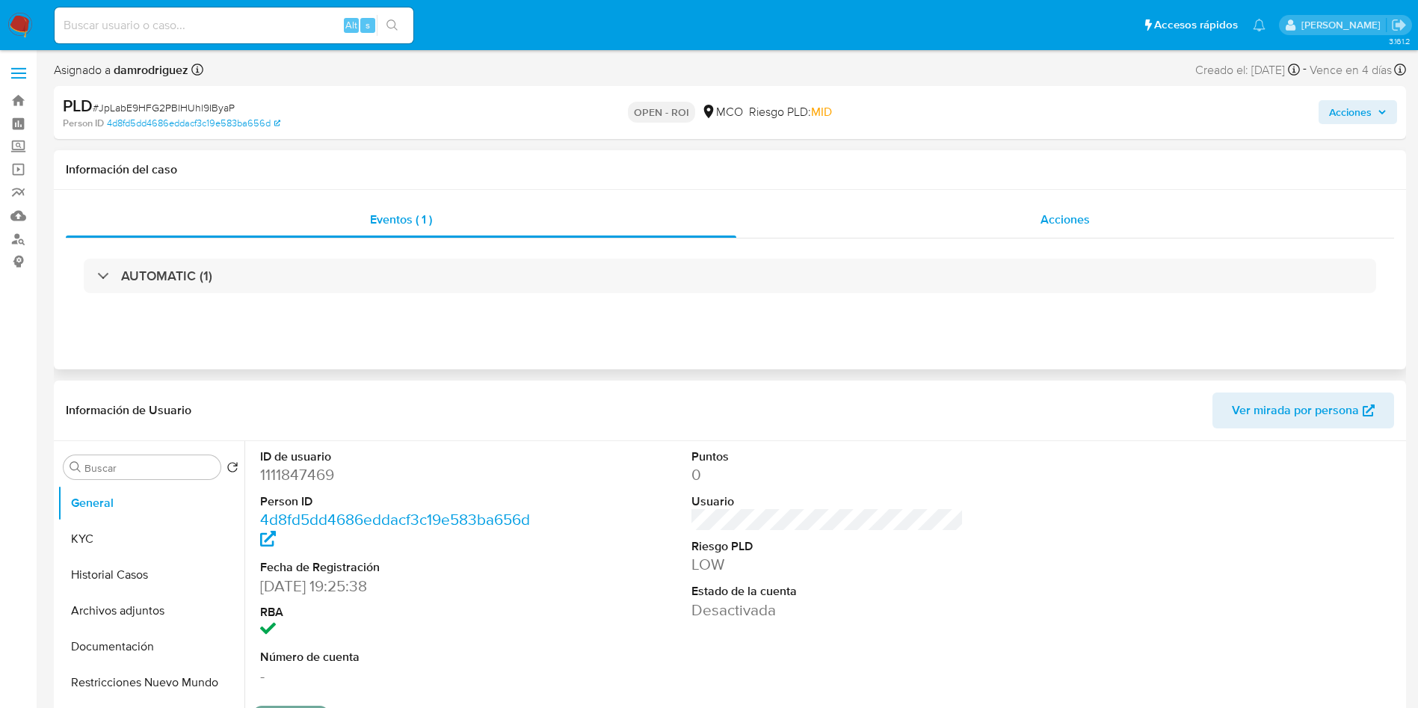
click at [1089, 226] on span "Acciones" at bounding box center [1064, 219] width 49 height 17
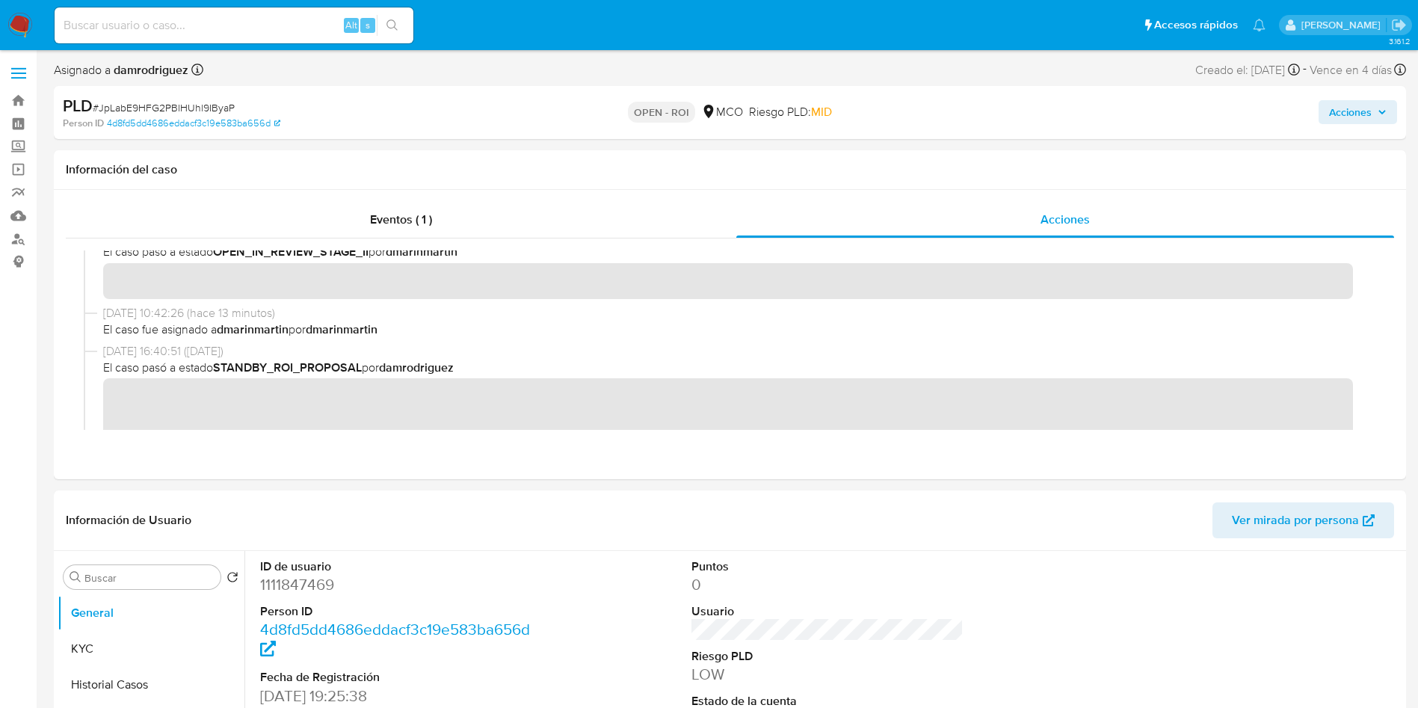
scroll to position [224, 0]
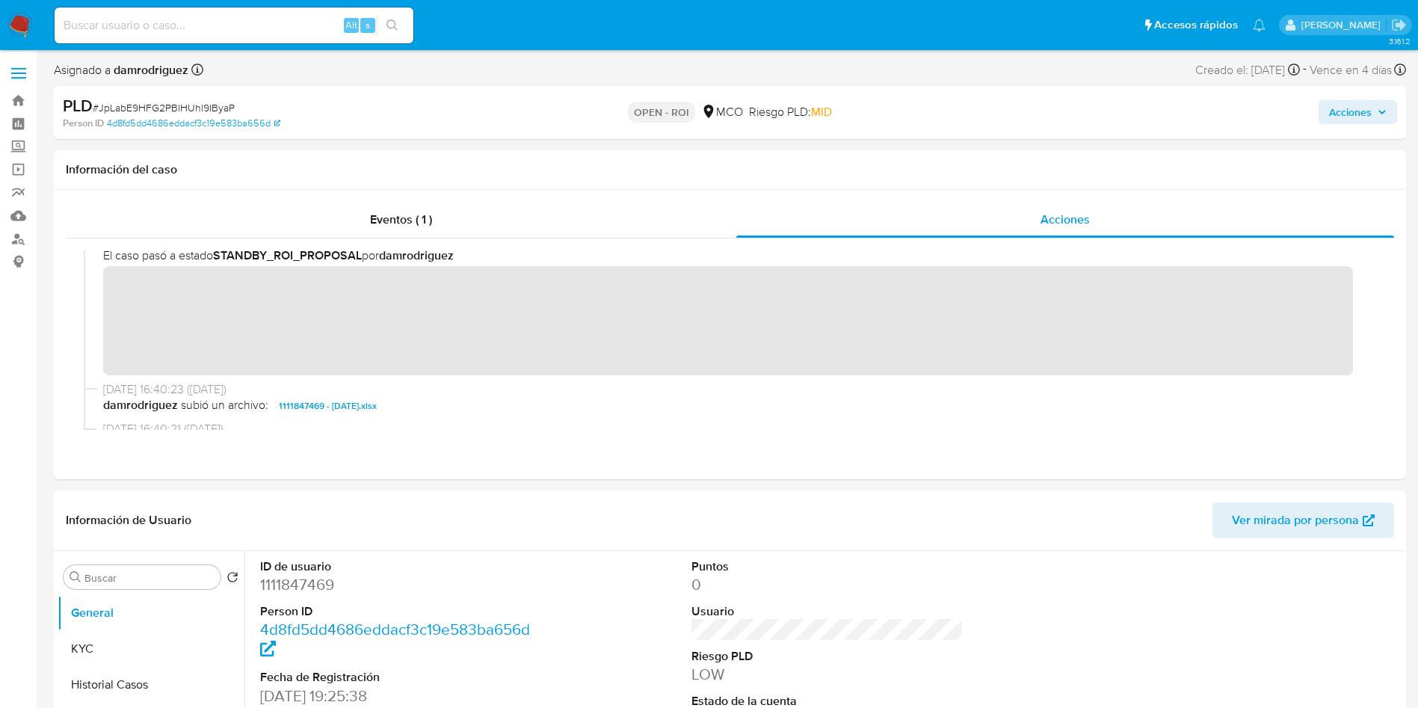
click at [1354, 117] on span "Acciones" at bounding box center [1350, 112] width 43 height 24
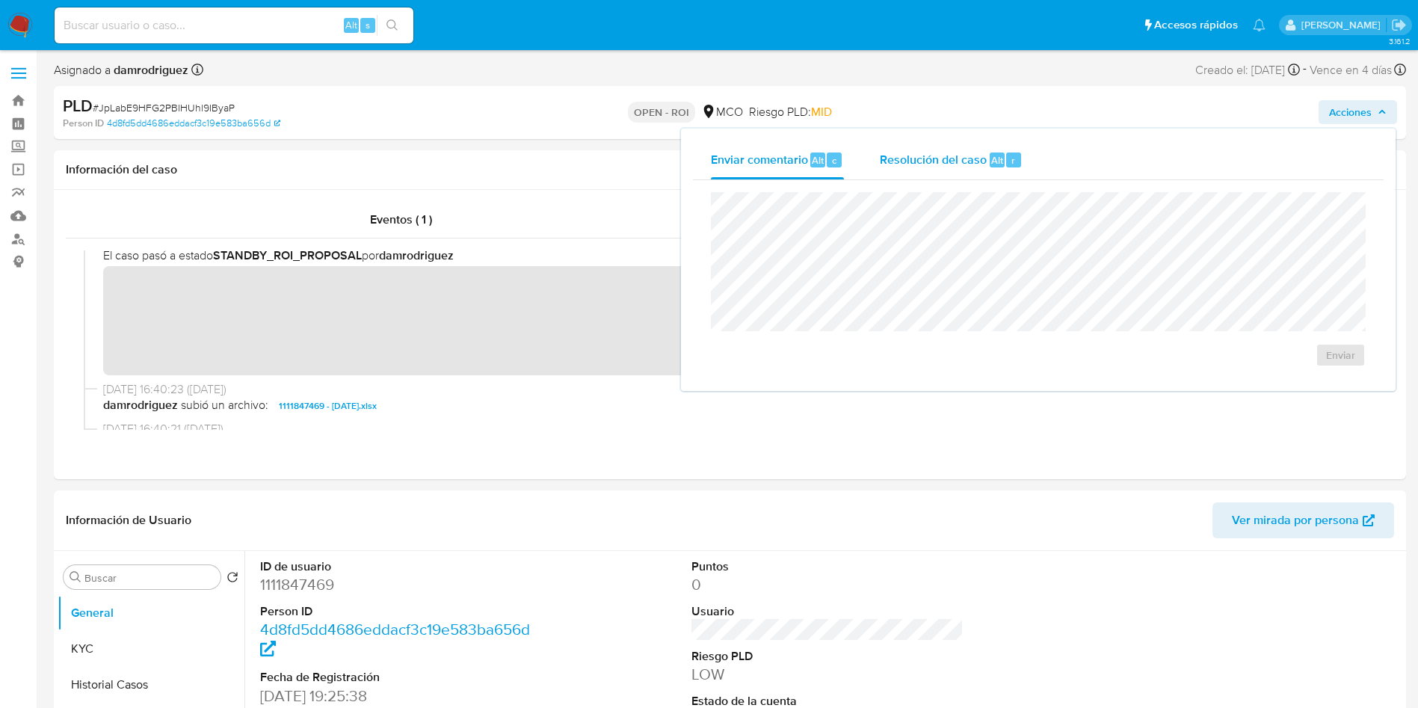
click at [944, 164] on span "Resolución del caso" at bounding box center [933, 159] width 107 height 17
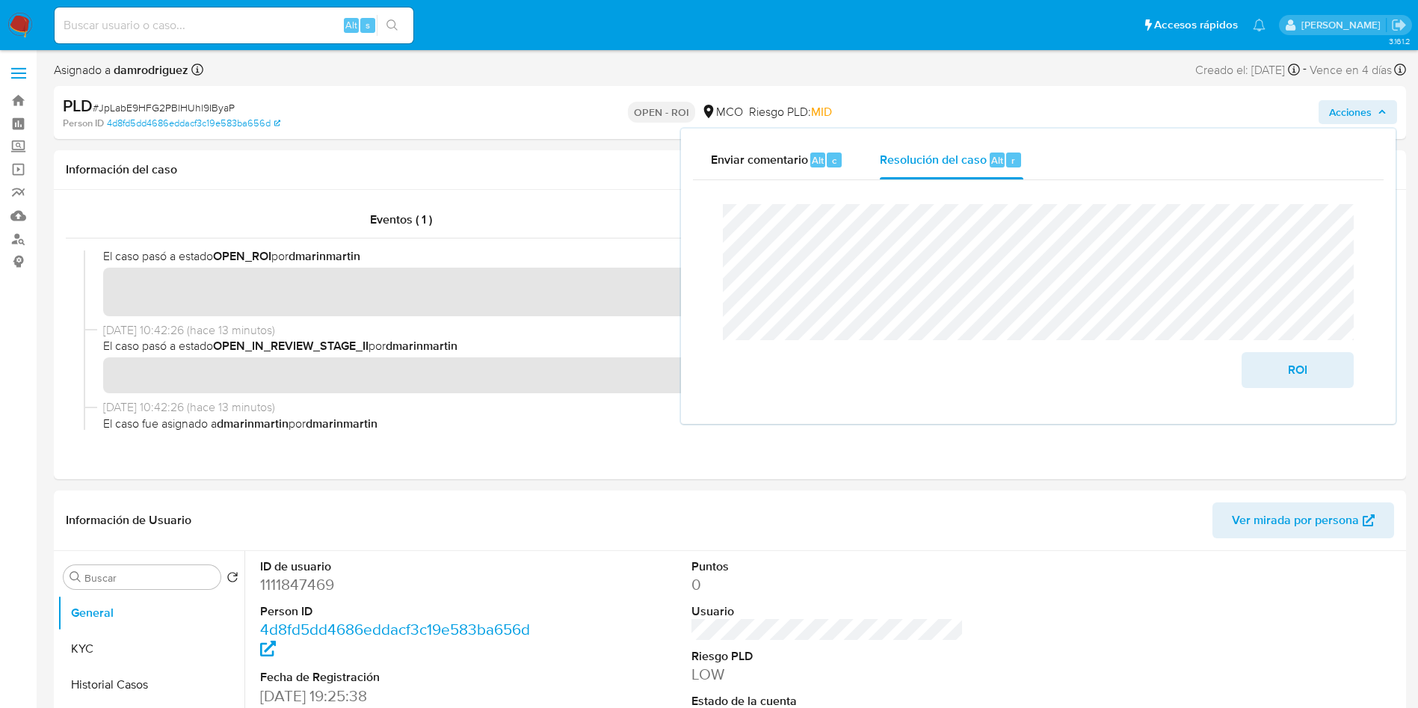
scroll to position [0, 0]
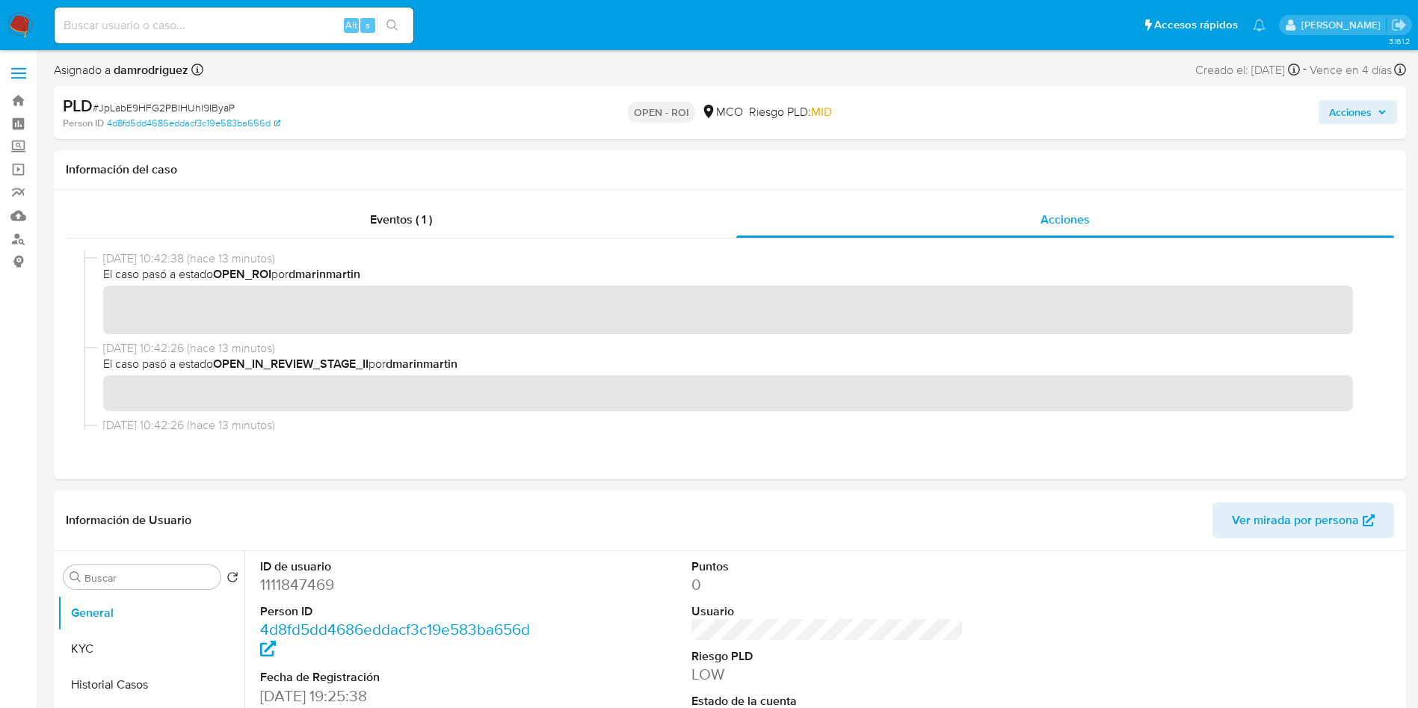
click at [1339, 119] on span "Acciones" at bounding box center [1350, 112] width 43 height 24
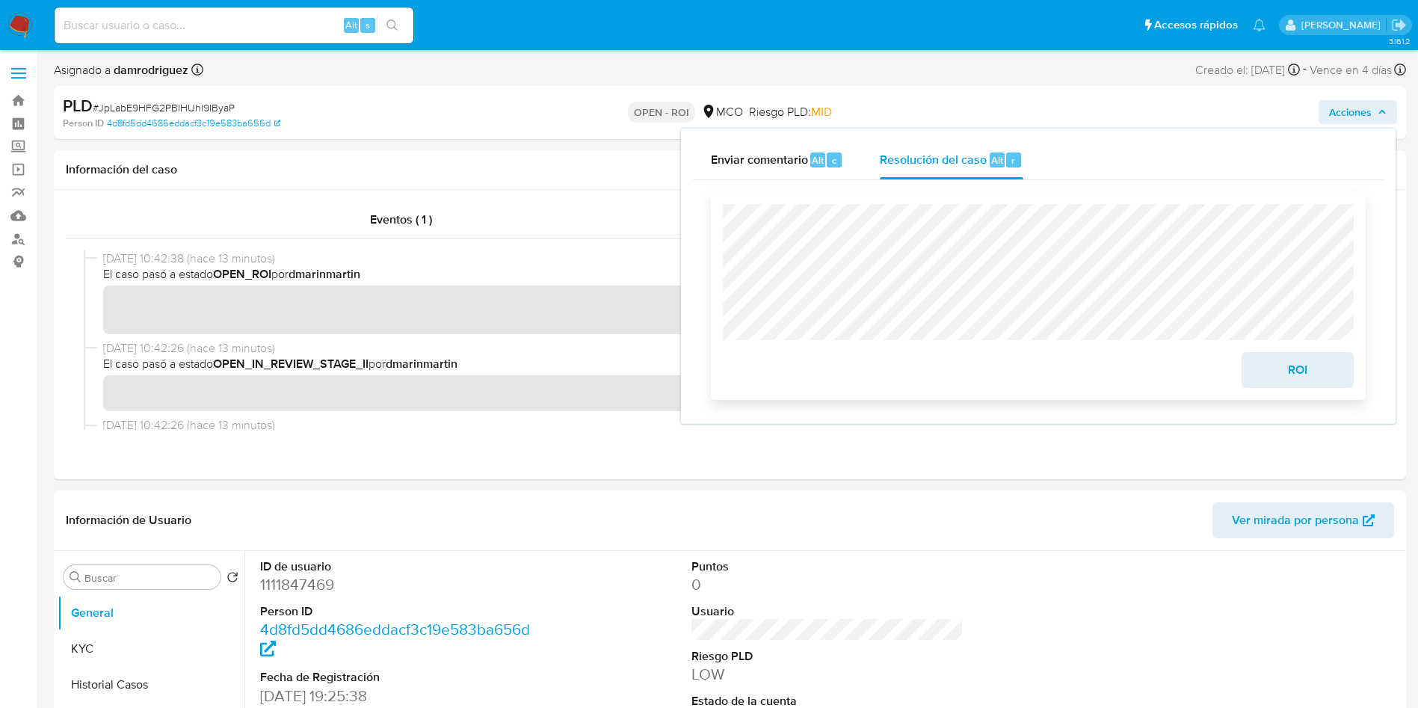
click at [1289, 365] on span "ROI" at bounding box center [1297, 370] width 73 height 33
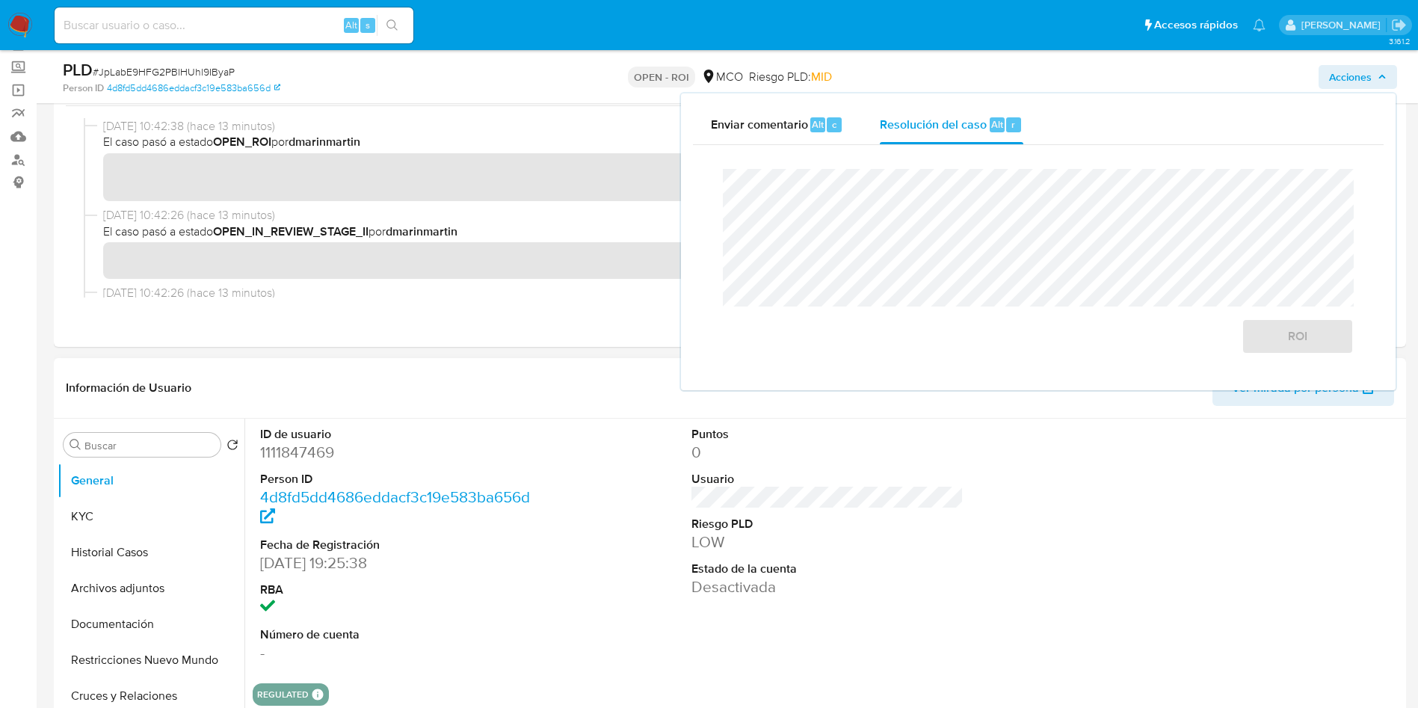
scroll to position [112, 0]
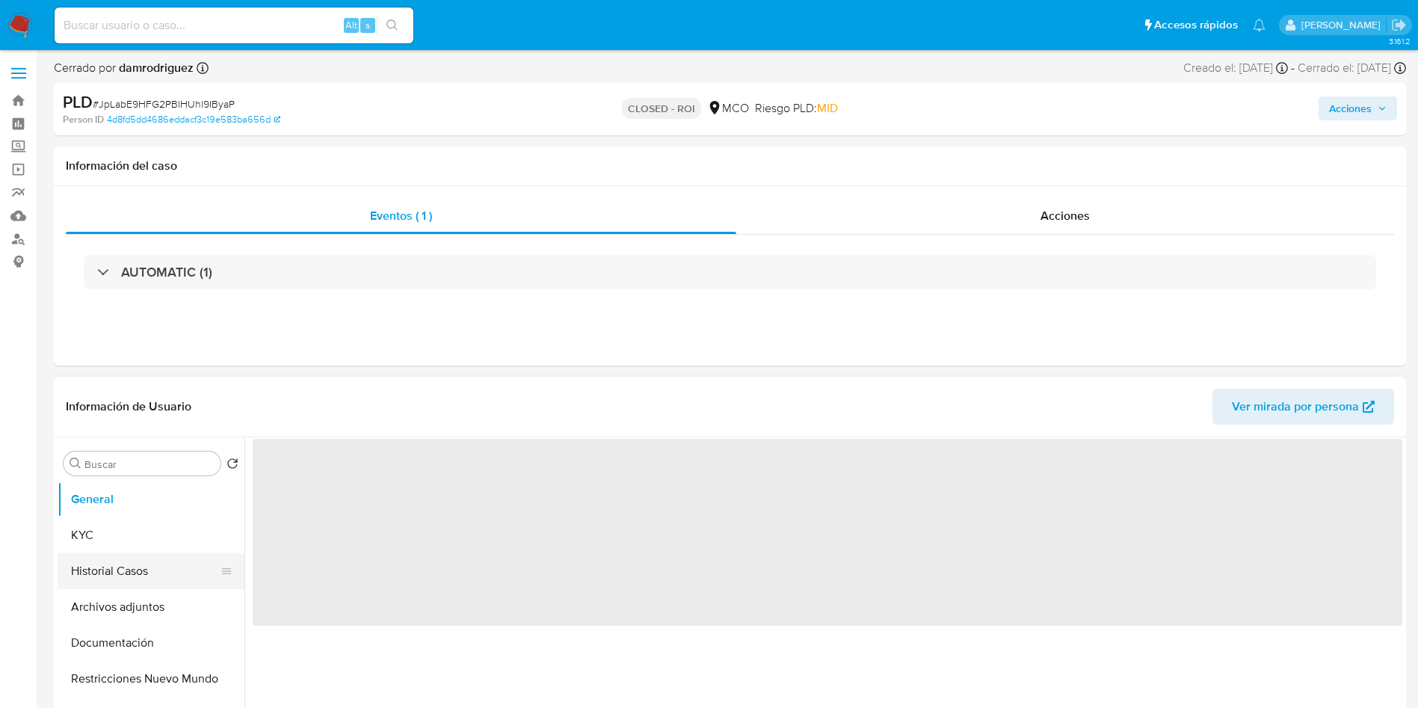
click at [114, 577] on button "Historial Casos" at bounding box center [145, 571] width 175 height 36
select select "10"
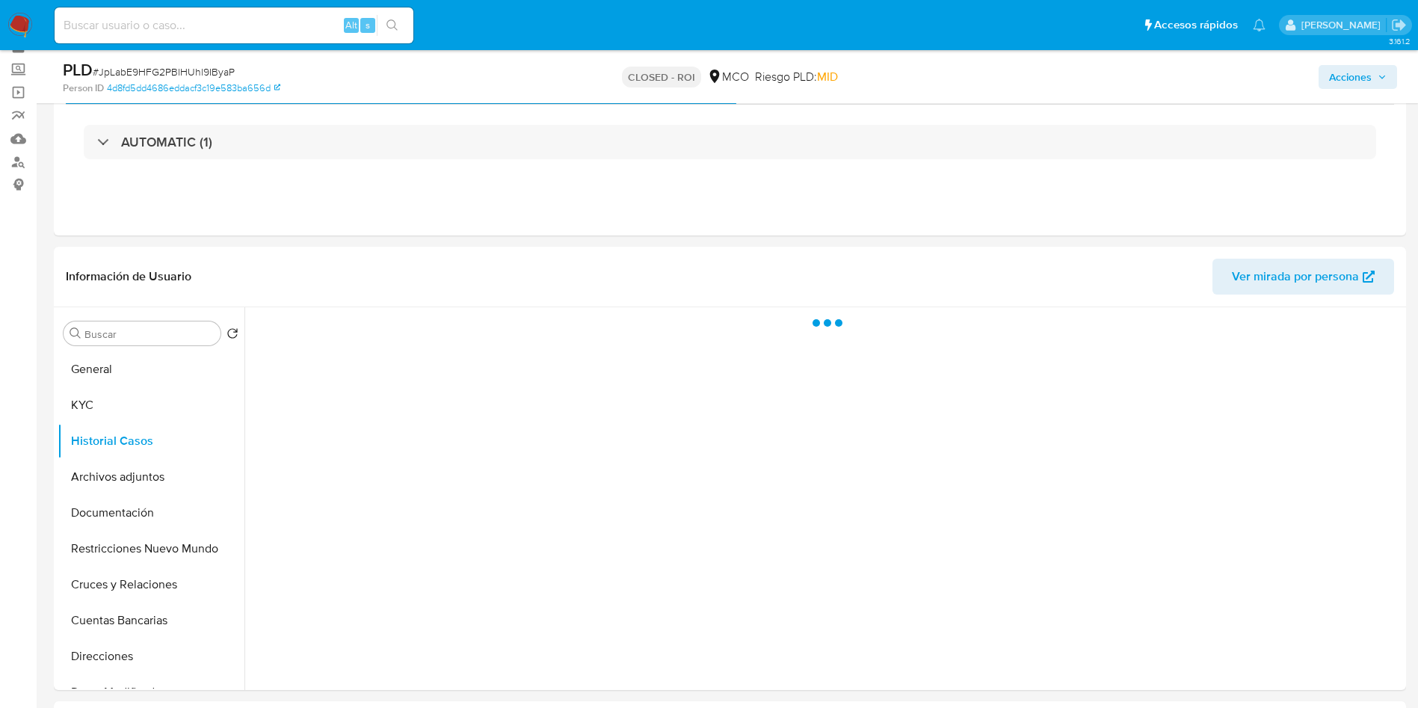
scroll to position [112, 0]
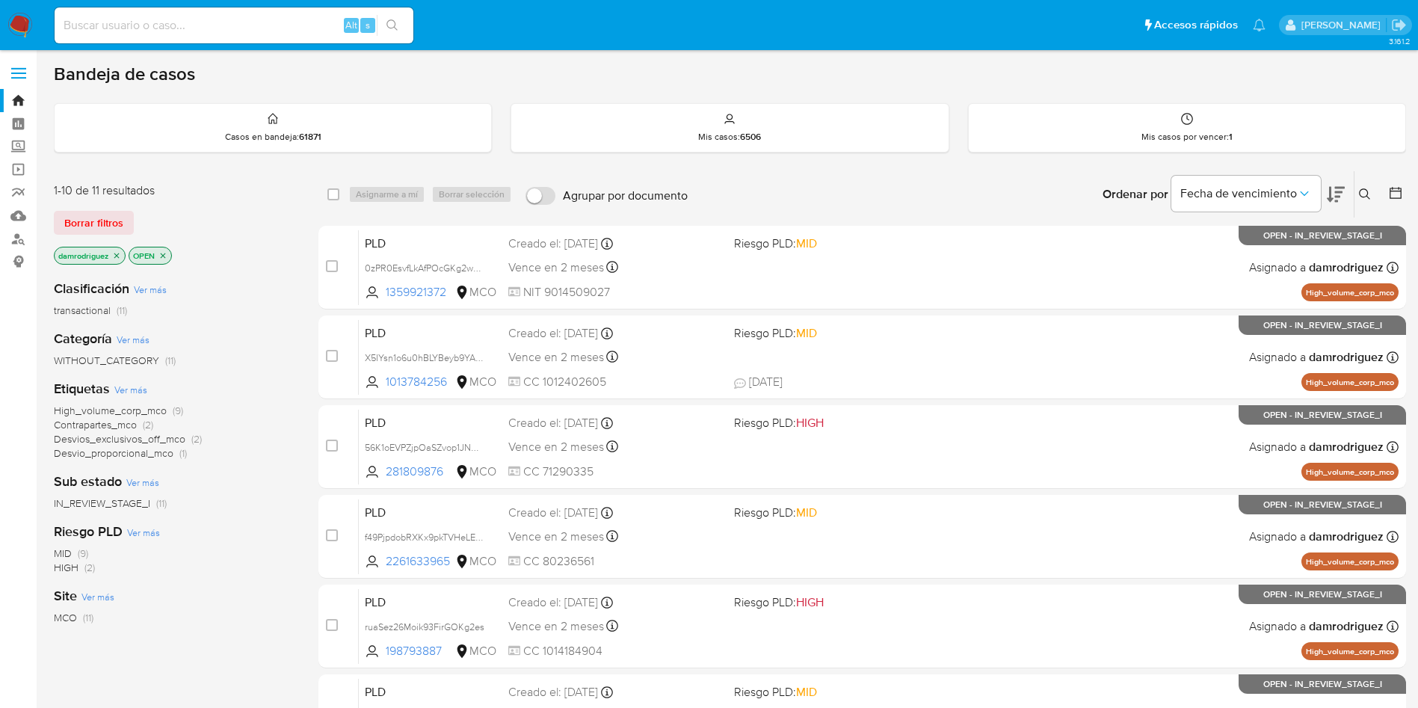
click at [1338, 188] on icon at bounding box center [1336, 195] width 18 height 16
click at [259, 27] on input at bounding box center [234, 25] width 359 height 19
paste input "JpLabE9HFG2PBlHUhl9IByaP"
type input "JpLabE9HFG2PBlHUhl9IByaP"
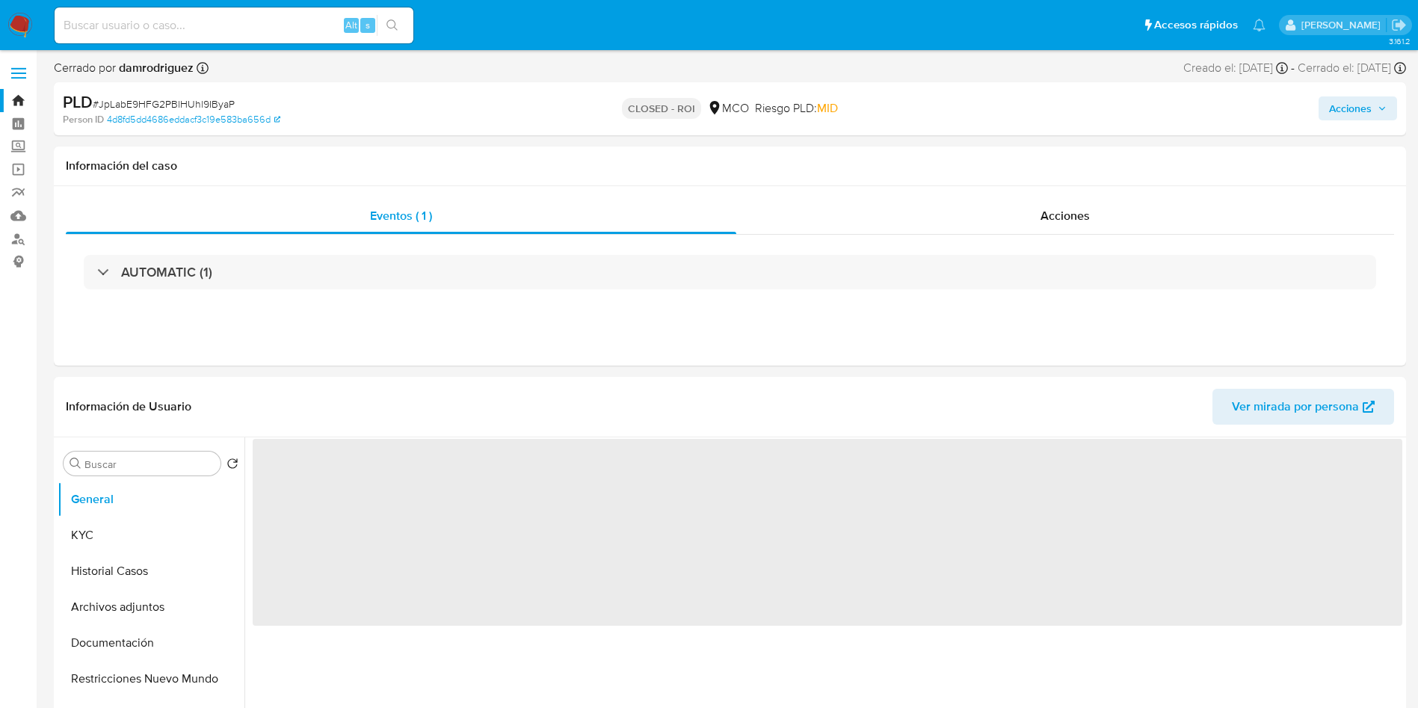
select select "10"
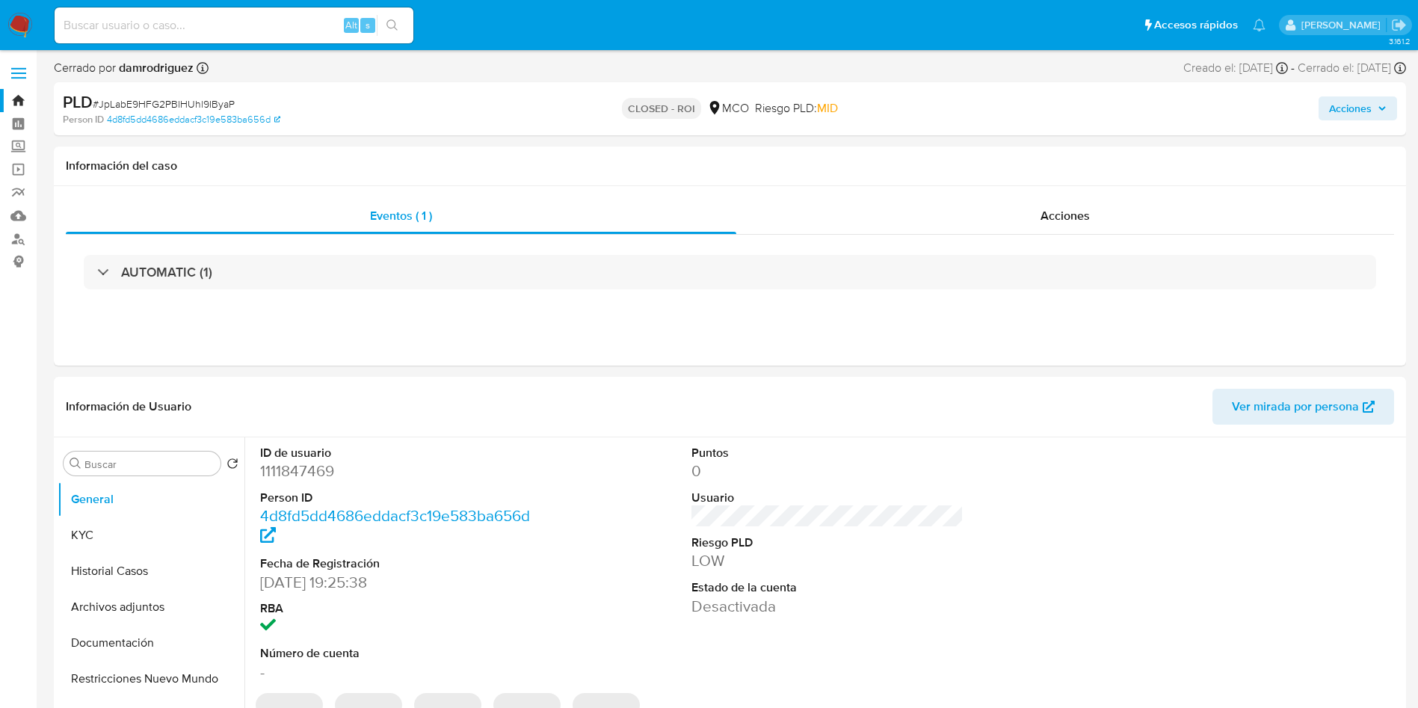
click at [235, 22] on input at bounding box center [234, 25] width 359 height 19
paste input "rOQg535YWoYEhZSF3uX7lunX"
type input "rOQg535YWoYEhZSF3uX7lunX"
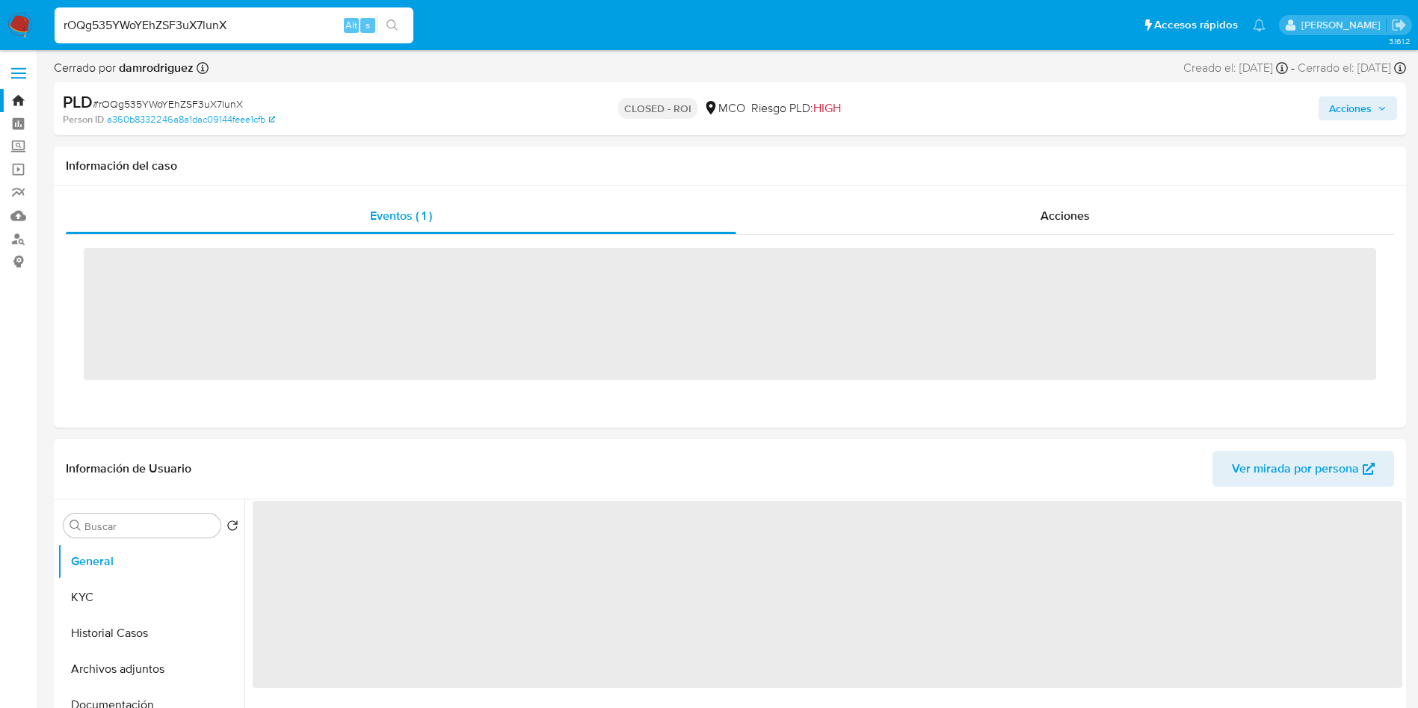
click at [13, 21] on img at bounding box center [19, 25] width 25 height 25
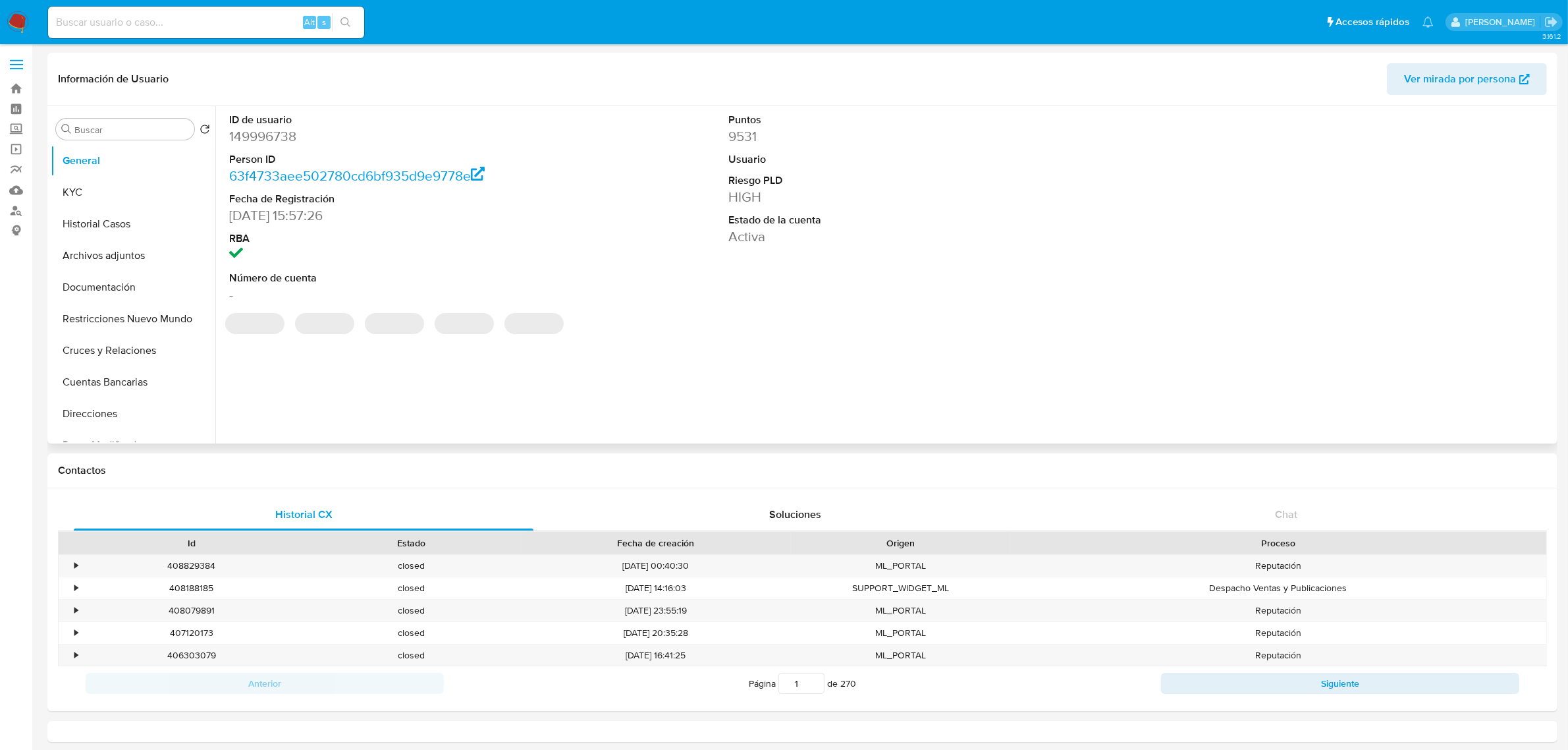
select select "10"
click at [843, 175] on div "ID de usuario 149996738 Person ID 63f4733aee502780cd6bf935d9e9778e Fecha de Reg…" at bounding box center [888, 208] width 1331 height 204
click at [870, 176] on div "Puntos 9531 Usuario Riesgo PLD HIGH Estado de la cuenta Activa" at bounding box center [888, 208] width 333 height 204
click at [854, 202] on dt "Riesgo PLD" at bounding box center [888, 199] width 320 height 14
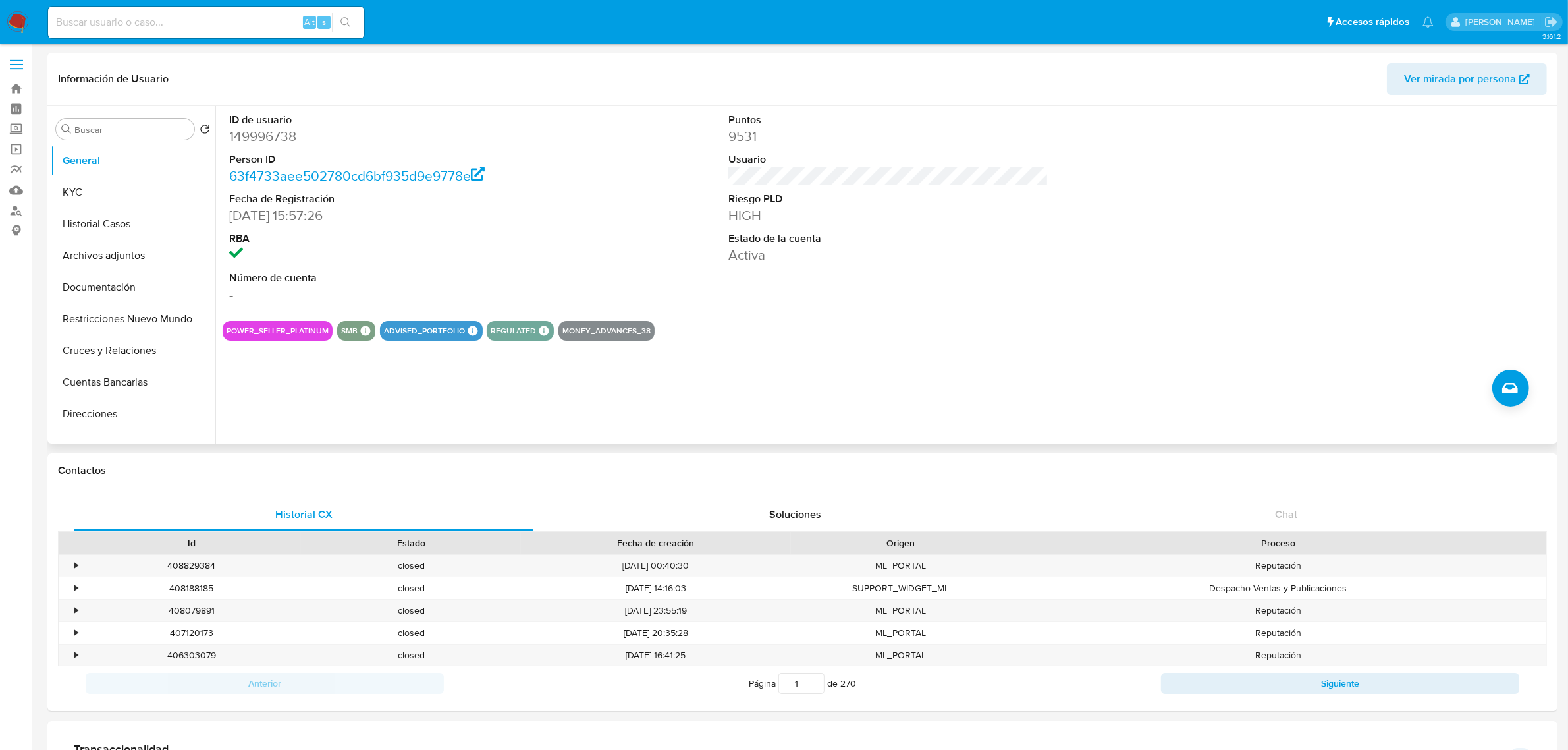
click at [360, 405] on div "ID de usuario 149996738 Person ID 63f4733aee502780cd6bf935d9e9778e Fecha de Reg…" at bounding box center [884, 274] width 1339 height 338
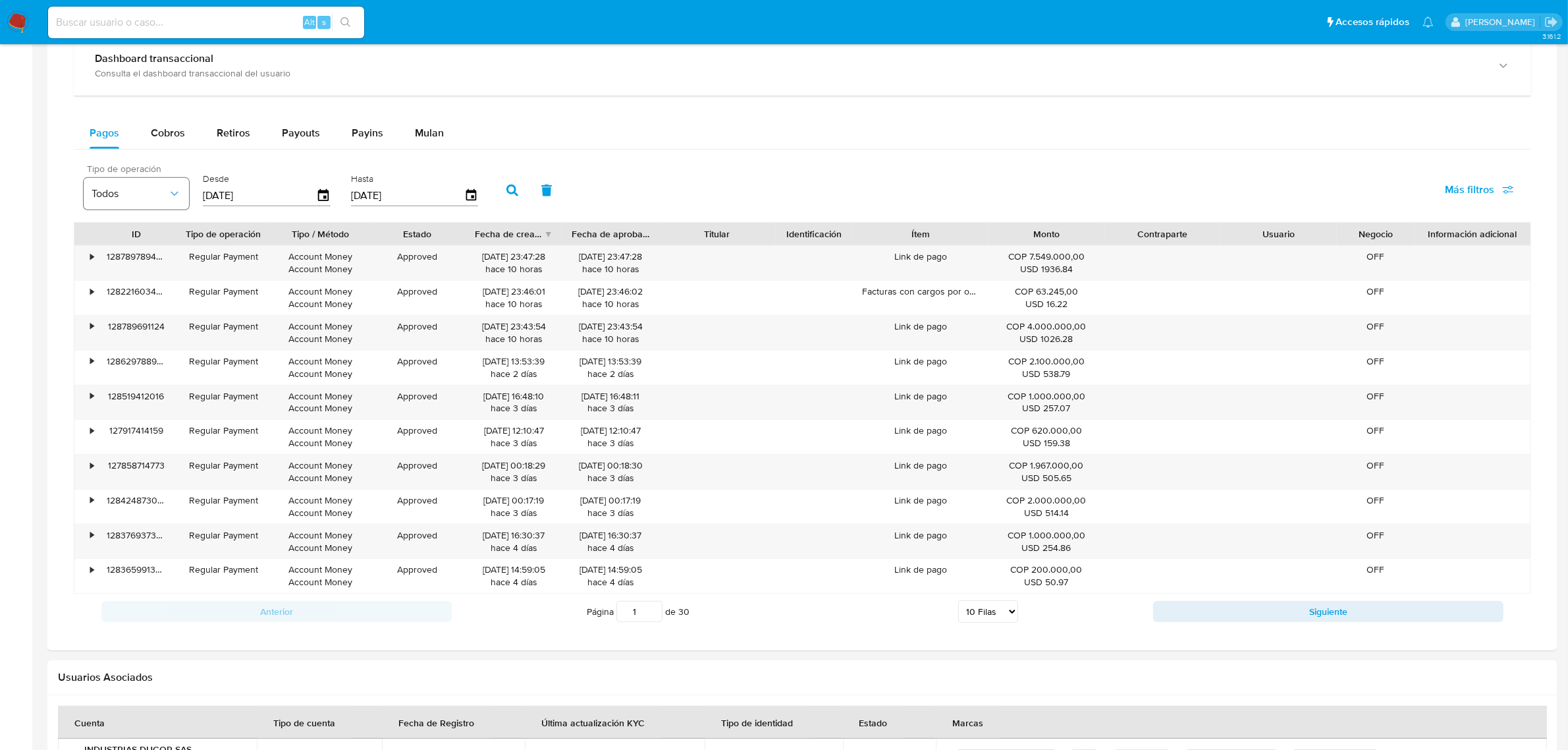
scroll to position [741, 0]
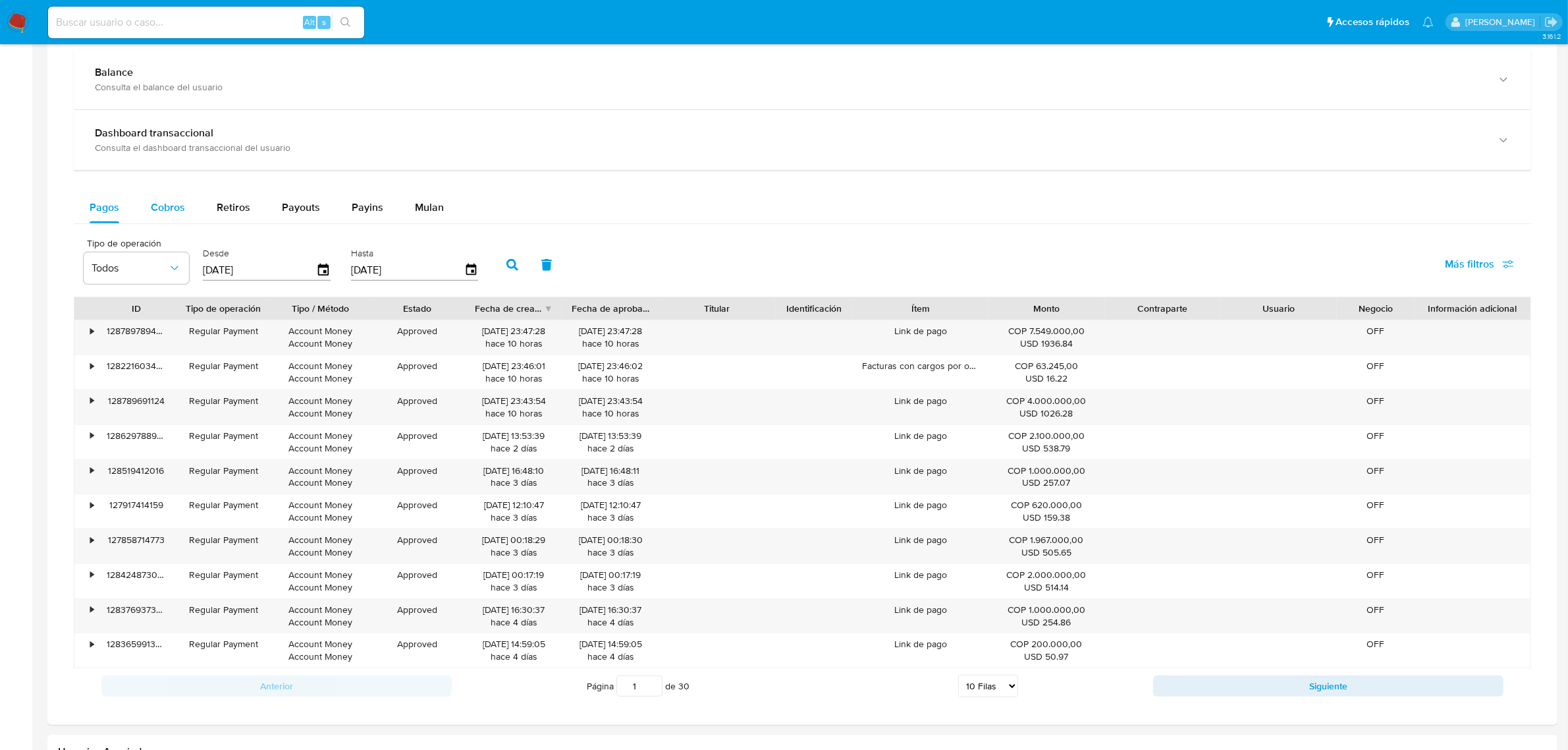
click at [174, 212] on span "Cobros" at bounding box center [167, 206] width 34 height 15
select select "10"
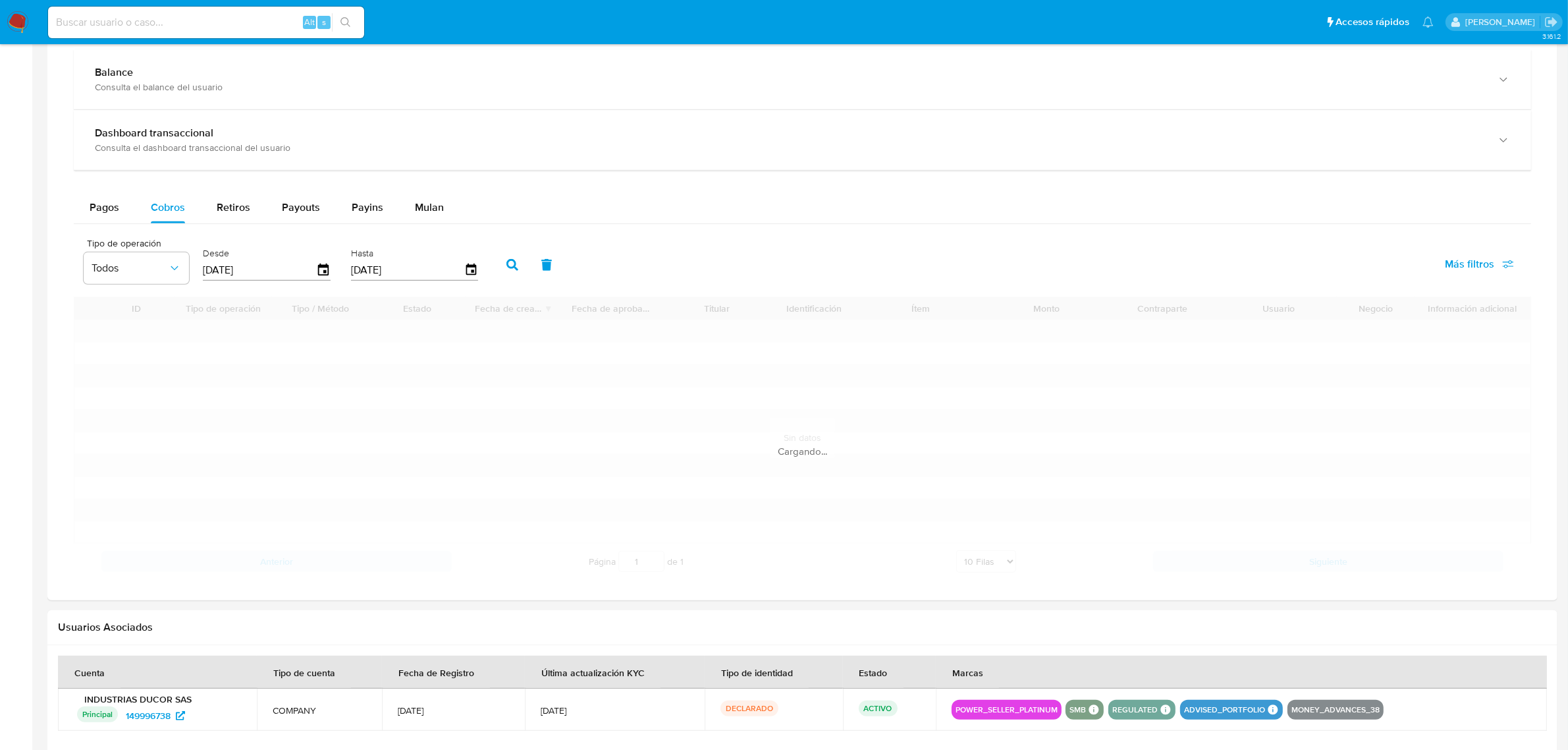
click at [980, 228] on div "Pagos Cobros Retiros Payouts Payins Mulan Tipo de operación Todos Desde 09/07/2…" at bounding box center [802, 385] width 1457 height 387
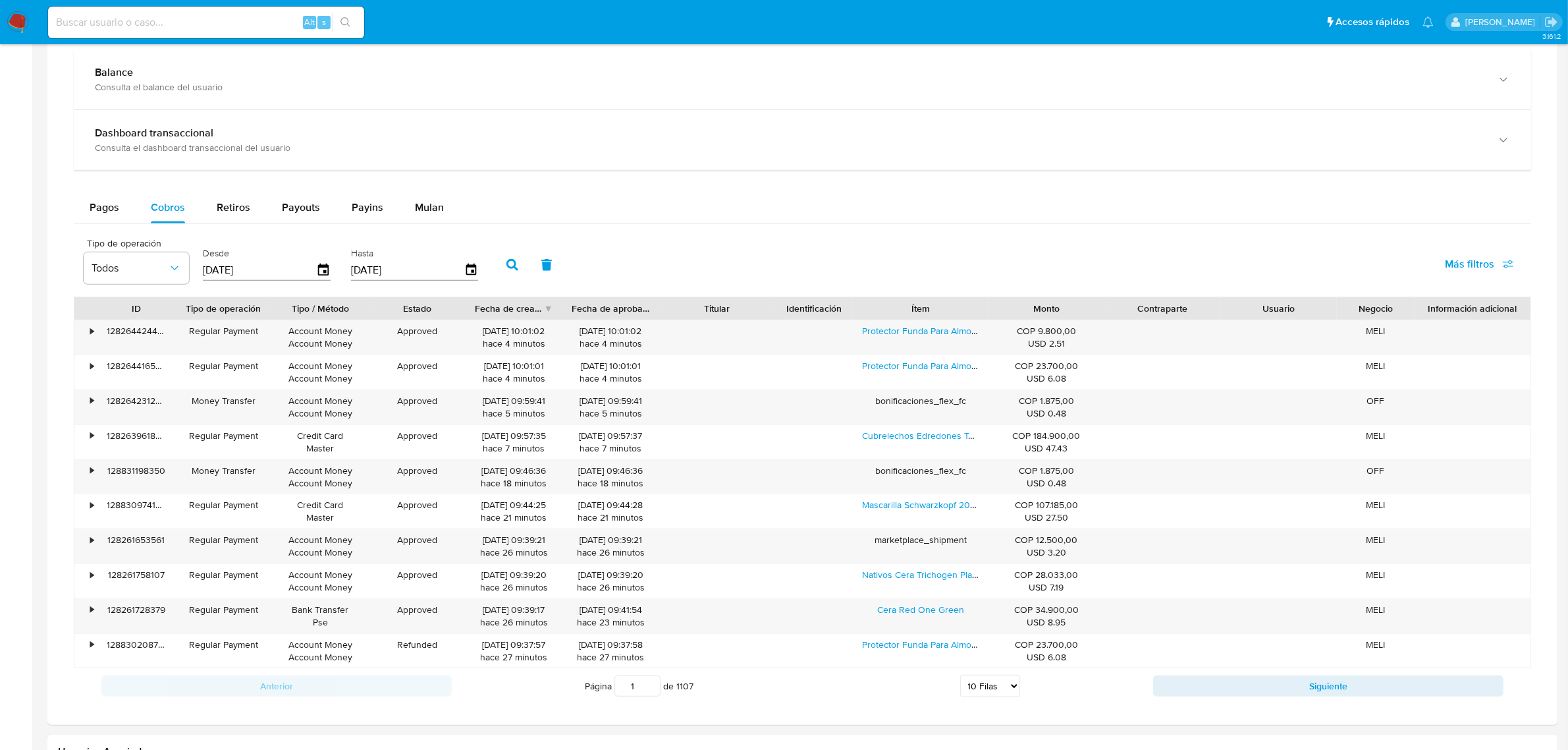
scroll to position [823, 0]
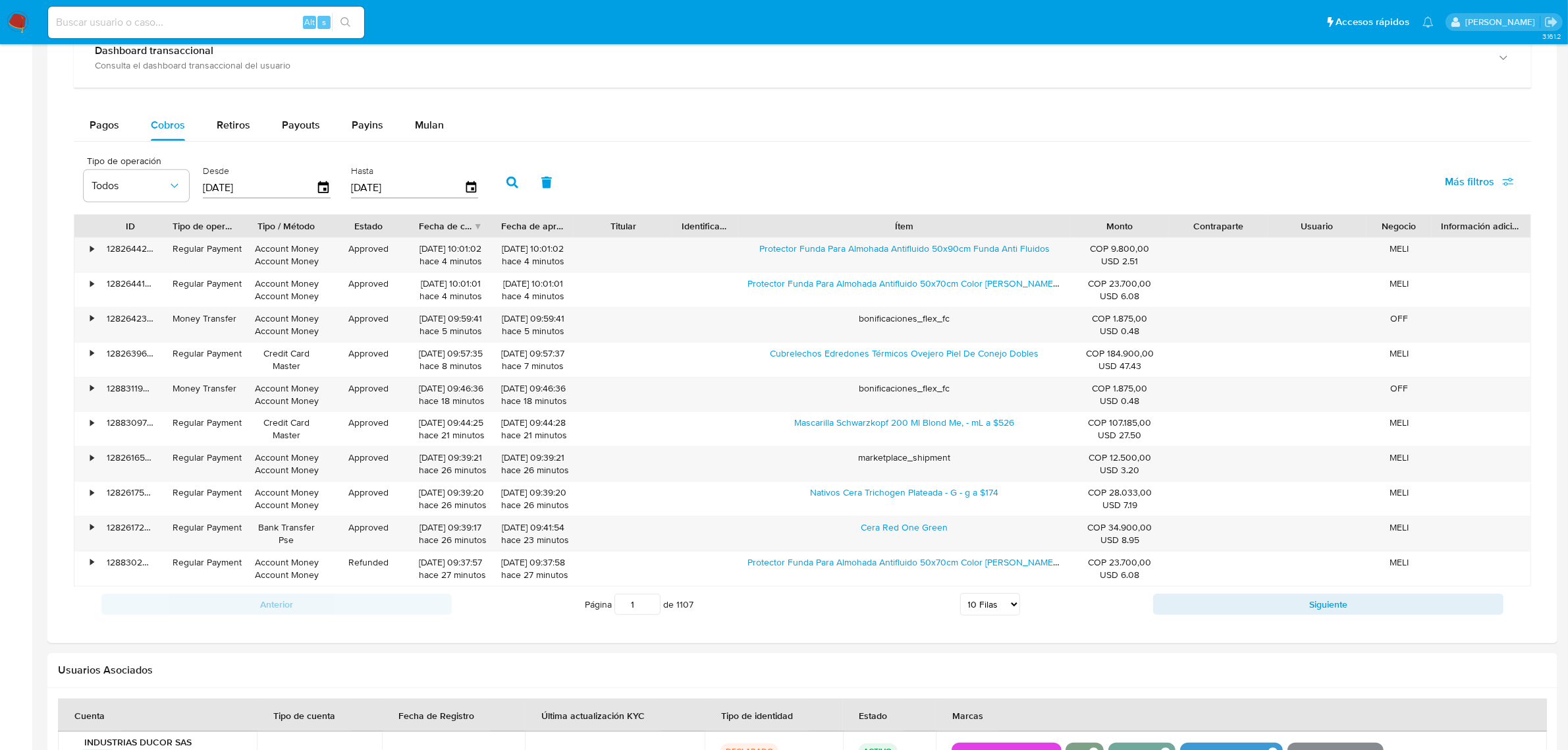
drag, startPoint x: 992, startPoint y: 233, endPoint x: 1189, endPoint y: 228, distance: 197.1
click at [1189, 228] on div "ID Tipo de operación Tipo / Método Estado Fecha de creación Fecha de aprobación…" at bounding box center [802, 226] width 1456 height 22
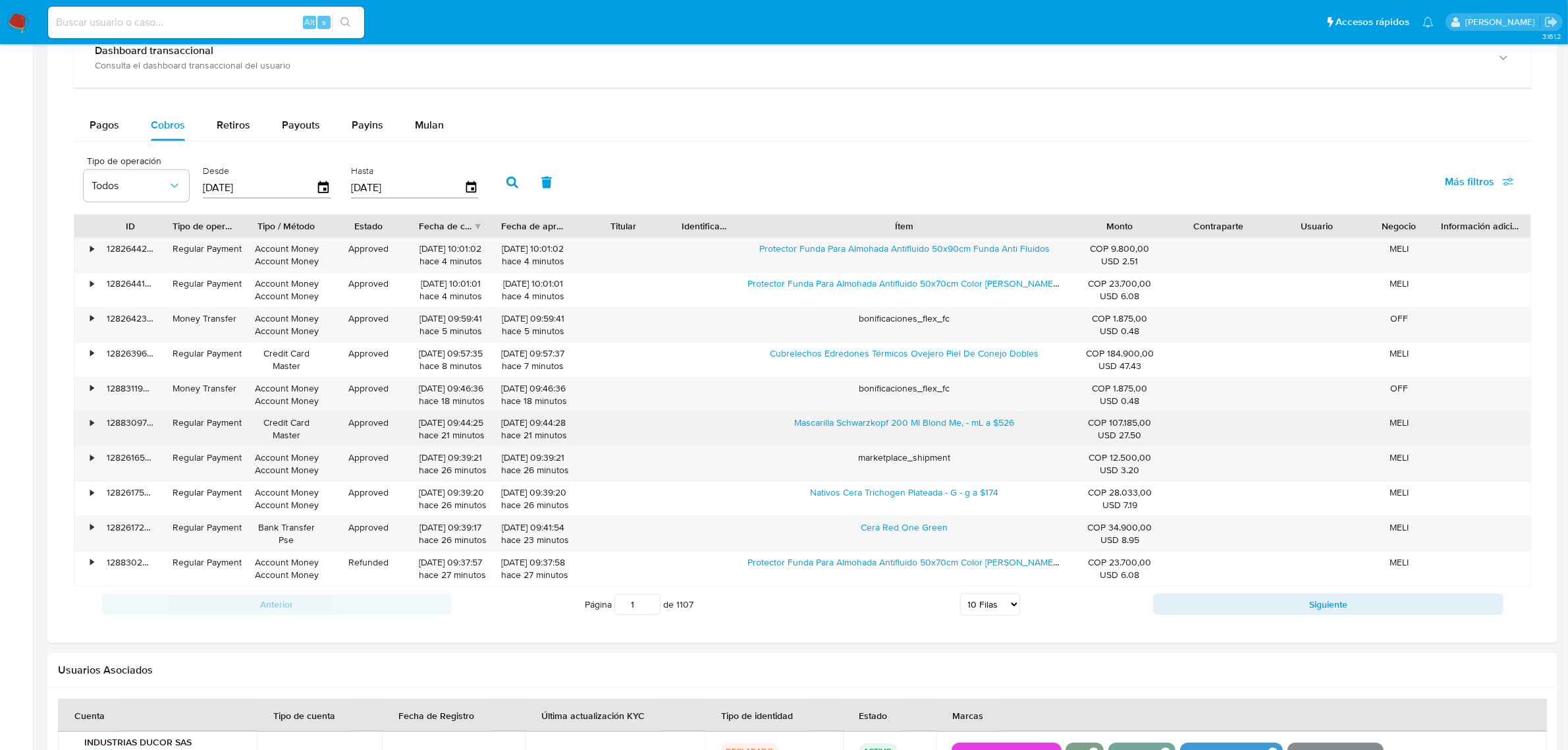
drag, startPoint x: 777, startPoint y: 432, endPoint x: 1041, endPoint y: 429, distance: 264.0
click at [1039, 429] on div "Mascarilla Schwarzkopf 200 Ml Blond Me, - mL a $526" at bounding box center [904, 428] width 332 height 34
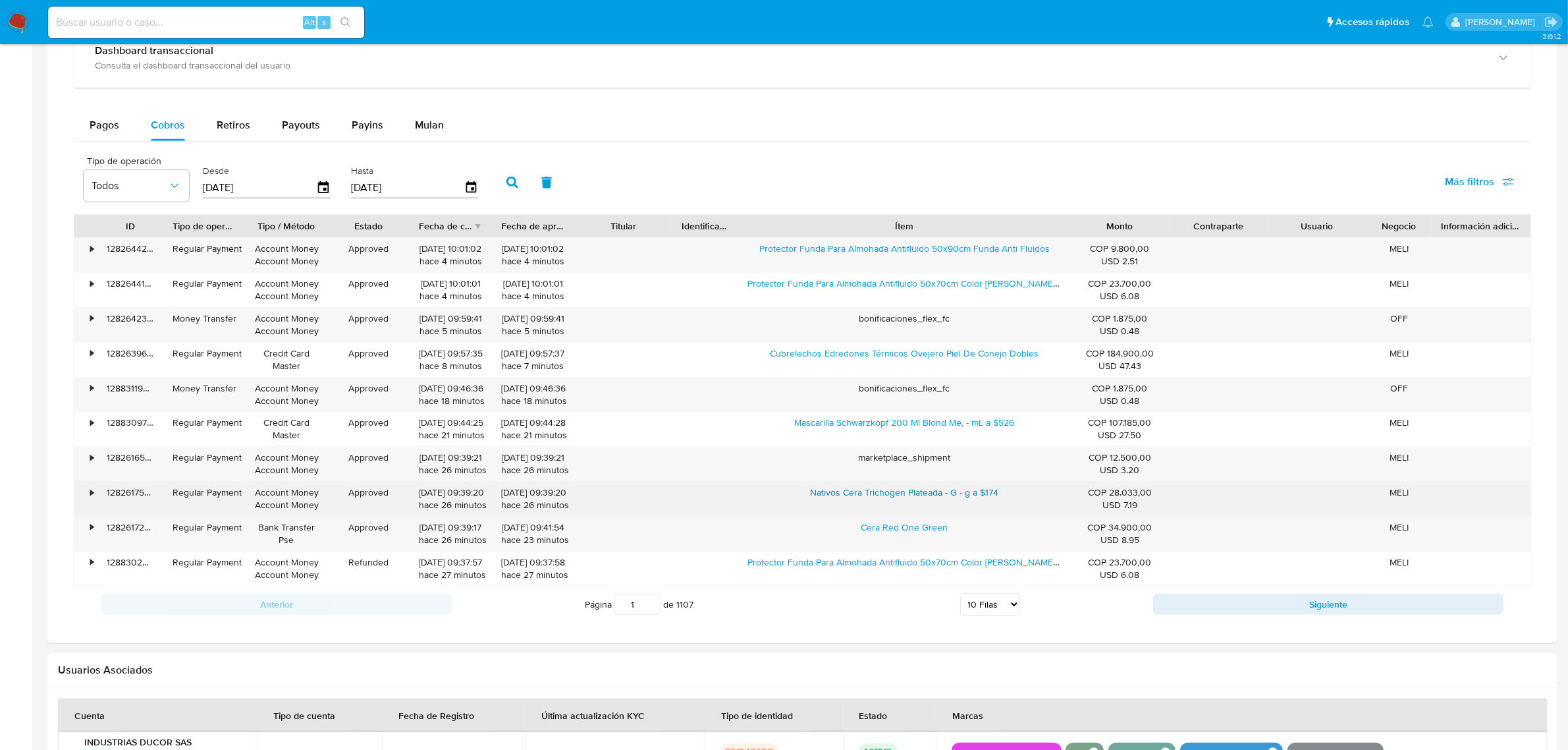
drag, startPoint x: 808, startPoint y: 494, endPoint x: 995, endPoint y: 501, distance: 187.1
click at [923, 497] on div "Nativos Cera Trichogen Plateada - G - g a $174" at bounding box center [904, 498] width 332 height 34
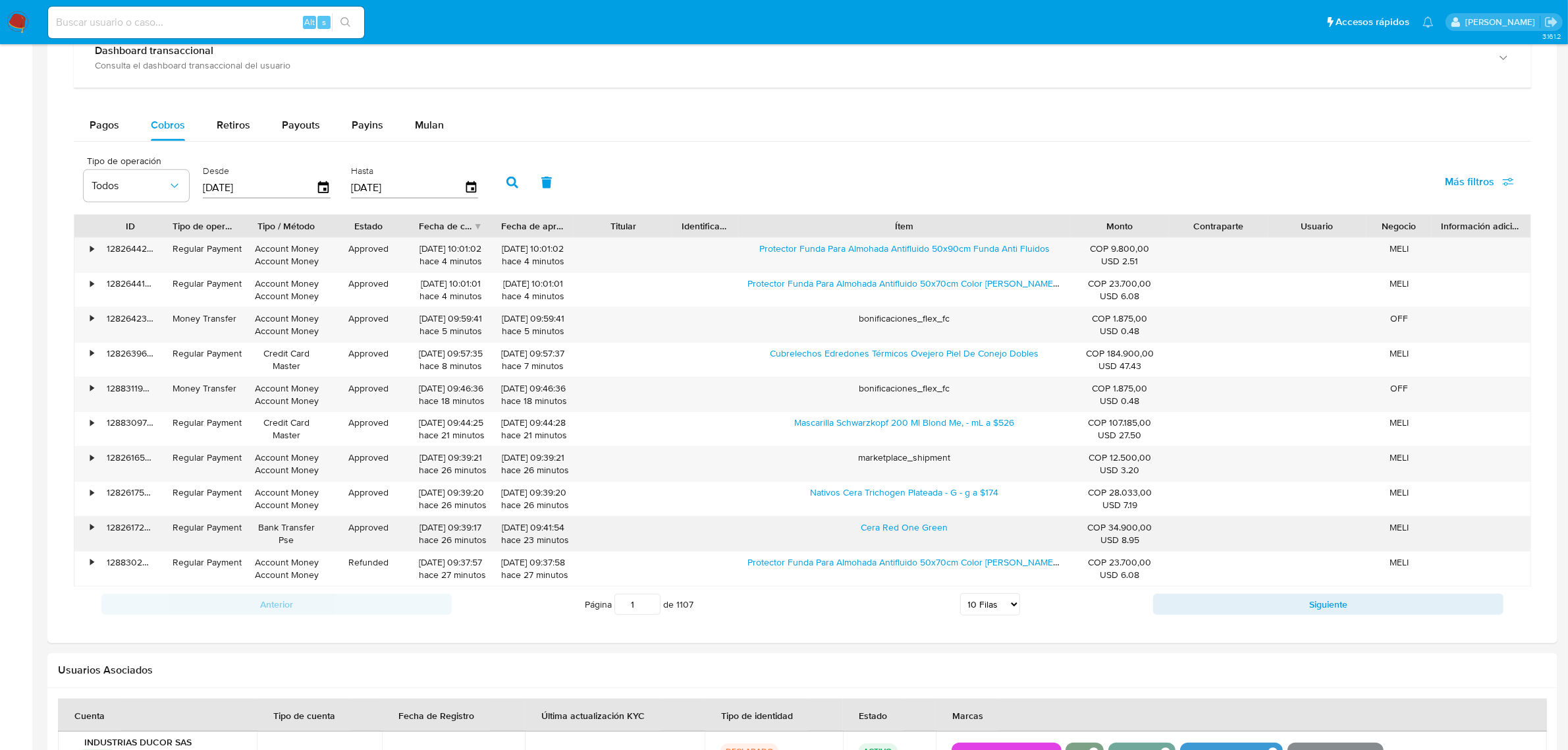
drag, startPoint x: 843, startPoint y: 532, endPoint x: 1008, endPoint y: 528, distance: 165.0
click at [973, 529] on div "Cera Red One Green" at bounding box center [904, 533] width 332 height 34
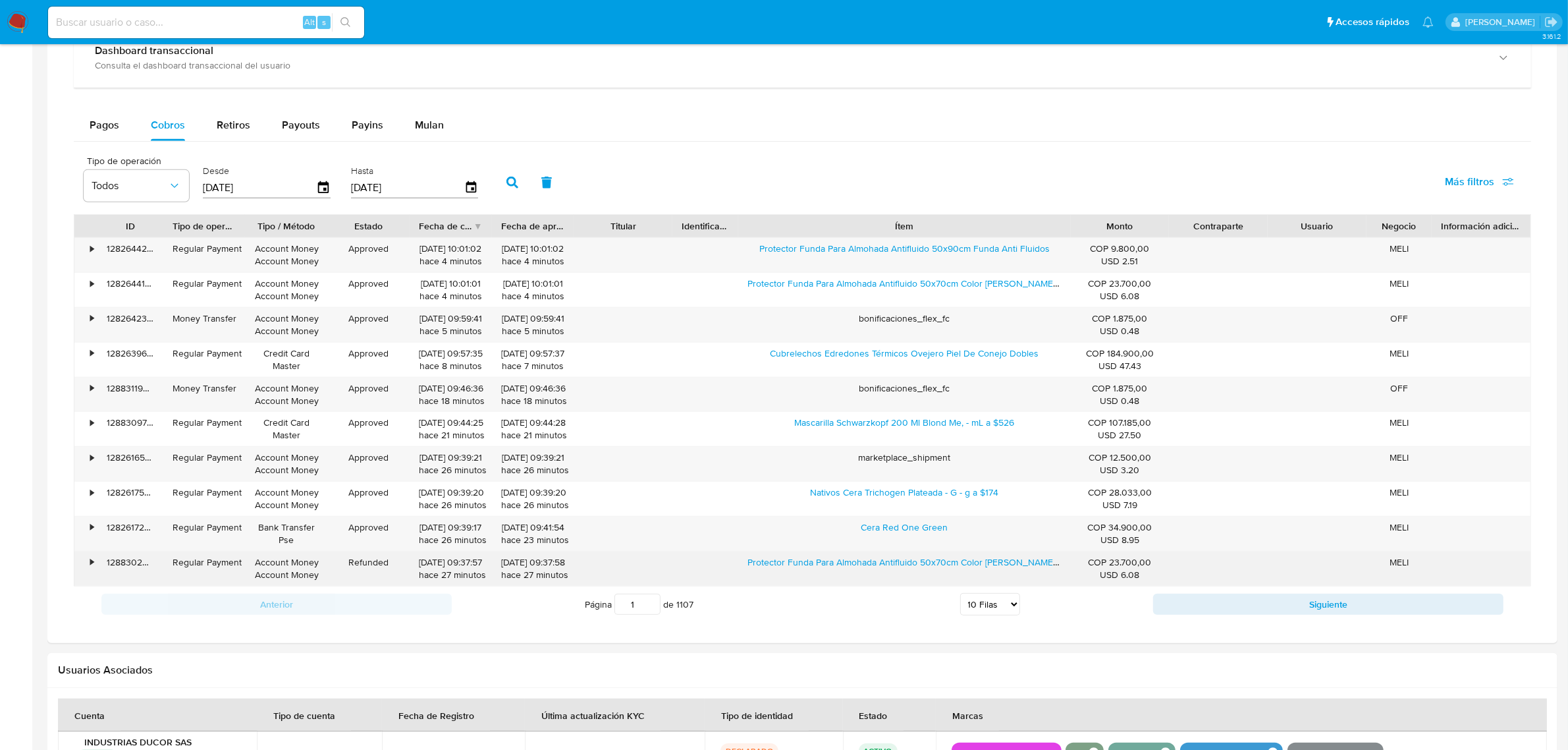
drag, startPoint x: 739, startPoint y: 571, endPoint x: 904, endPoint y: 576, distance: 165.1
click at [902, 576] on div "Protector Funda Para Almohada Antifluido 50x70cm Color Blanco Funda Anti Fluidos" at bounding box center [904, 568] width 332 height 34
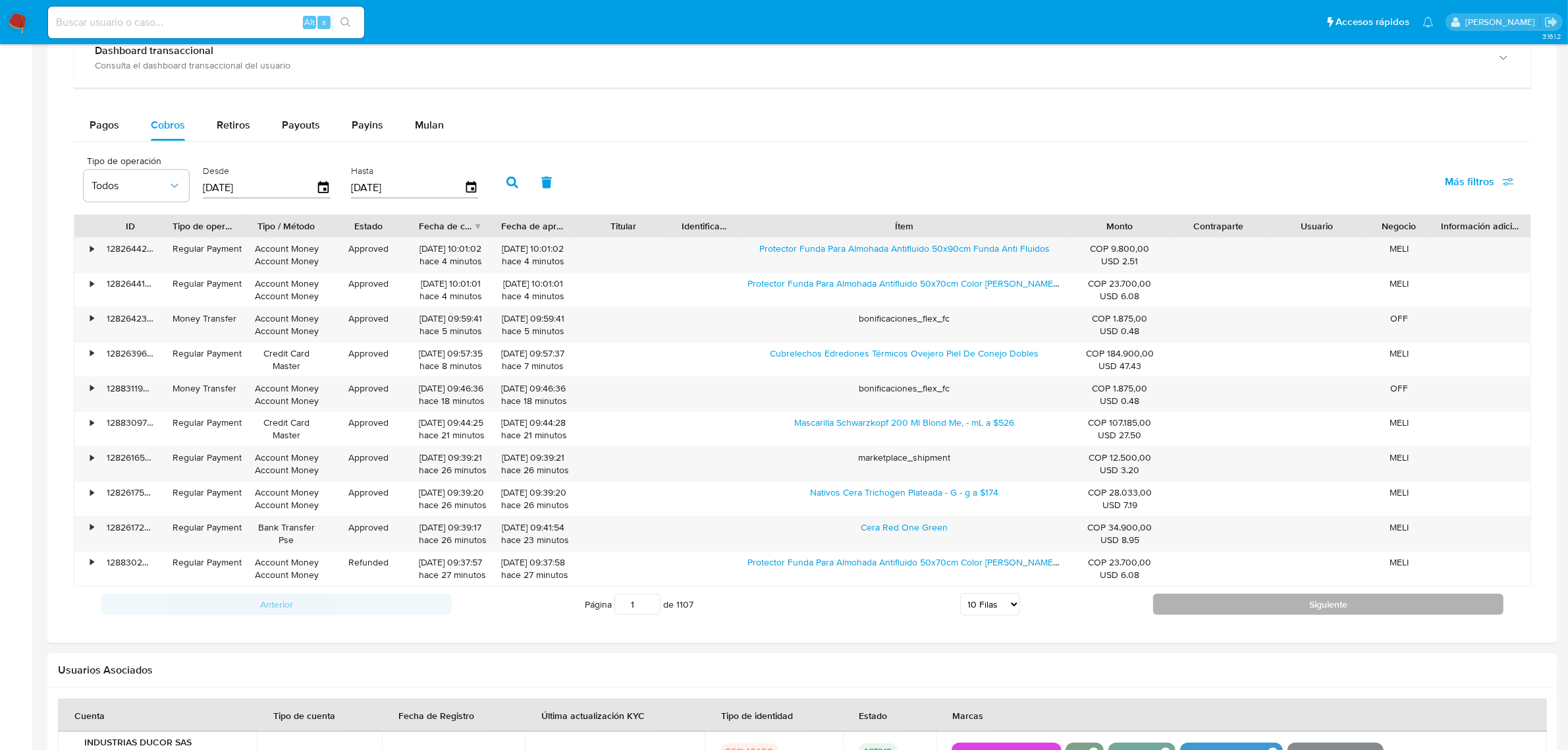
drag, startPoint x: 1207, startPoint y: 599, endPoint x: 1219, endPoint y: 612, distance: 17.7
click at [1214, 608] on button "Siguiente" at bounding box center [1328, 604] width 351 height 21
type input "2"
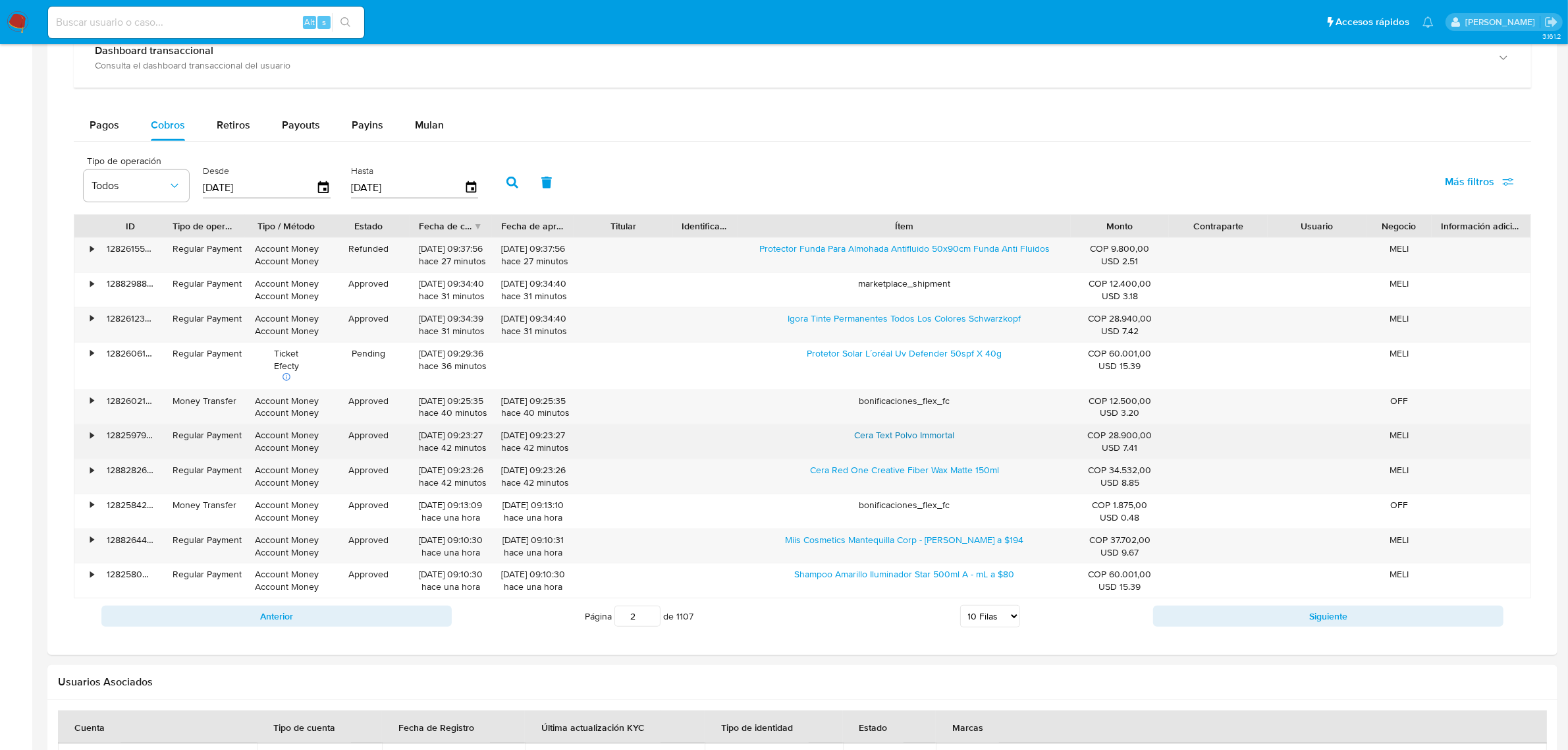
drag, startPoint x: 815, startPoint y: 434, endPoint x: 911, endPoint y: 434, distance: 96.0
click at [903, 434] on div "Cera Text Polvo Immortal" at bounding box center [904, 441] width 332 height 34
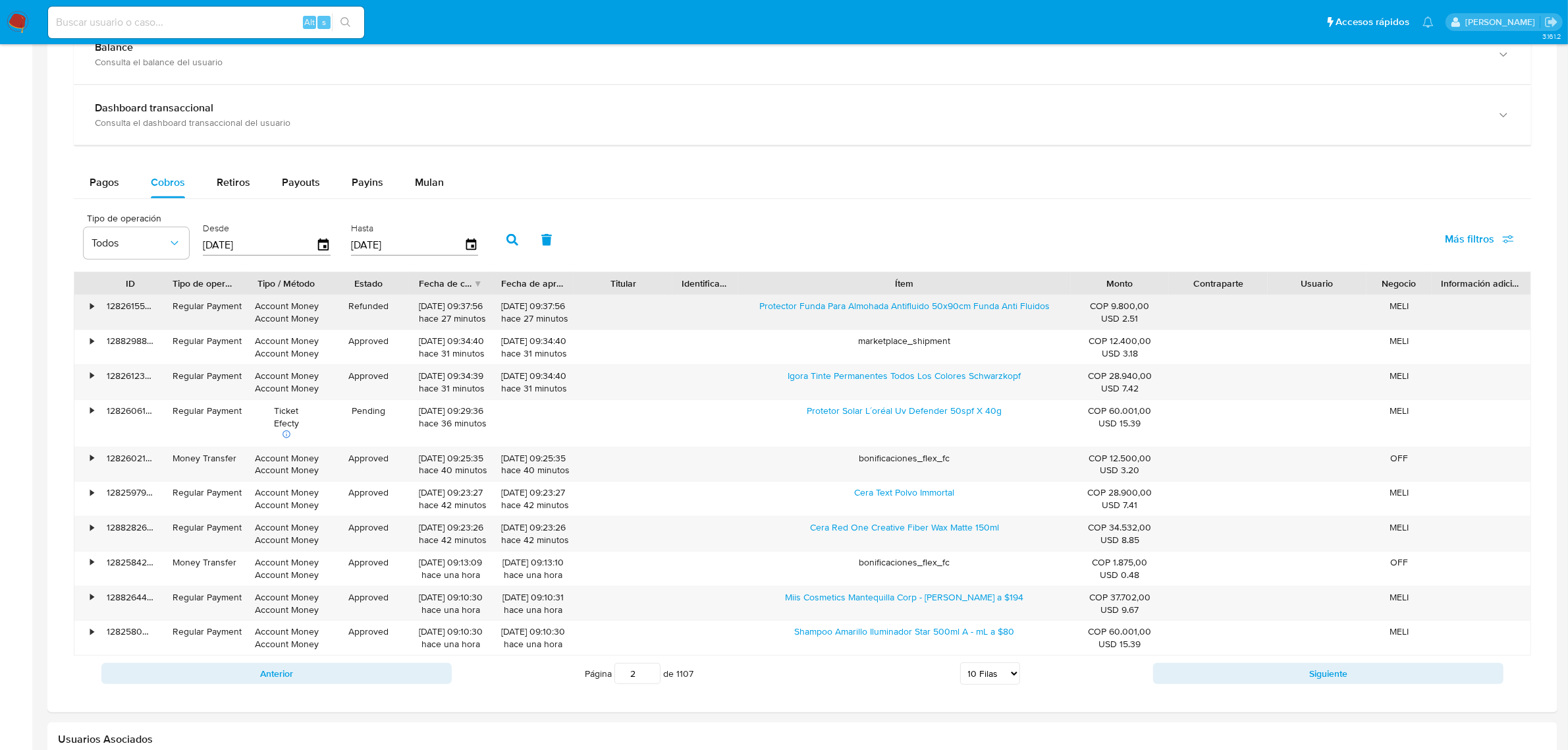
scroll to position [741, 0]
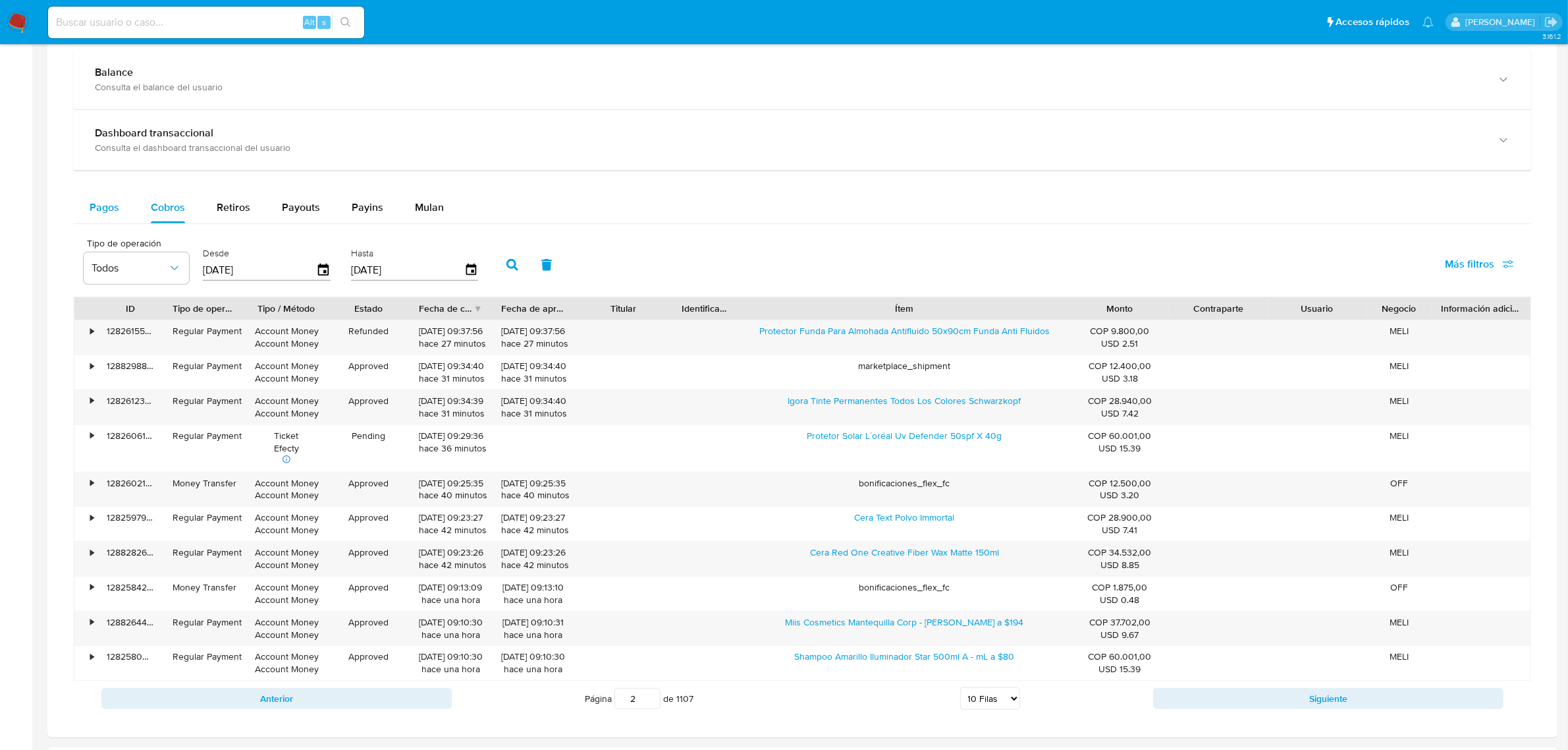
click at [111, 208] on span "Pagos" at bounding box center [105, 206] width 30 height 15
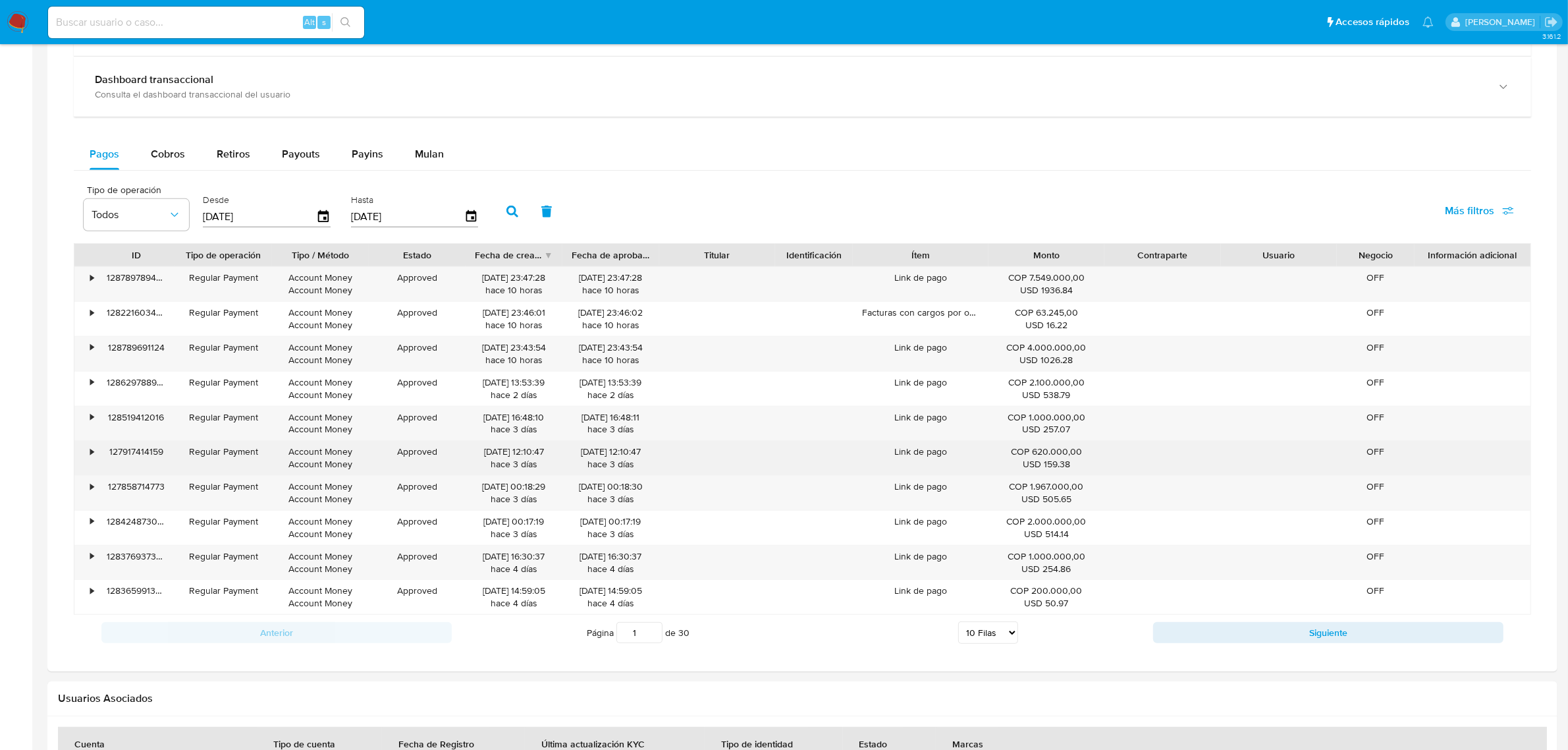
scroll to position [823, 0]
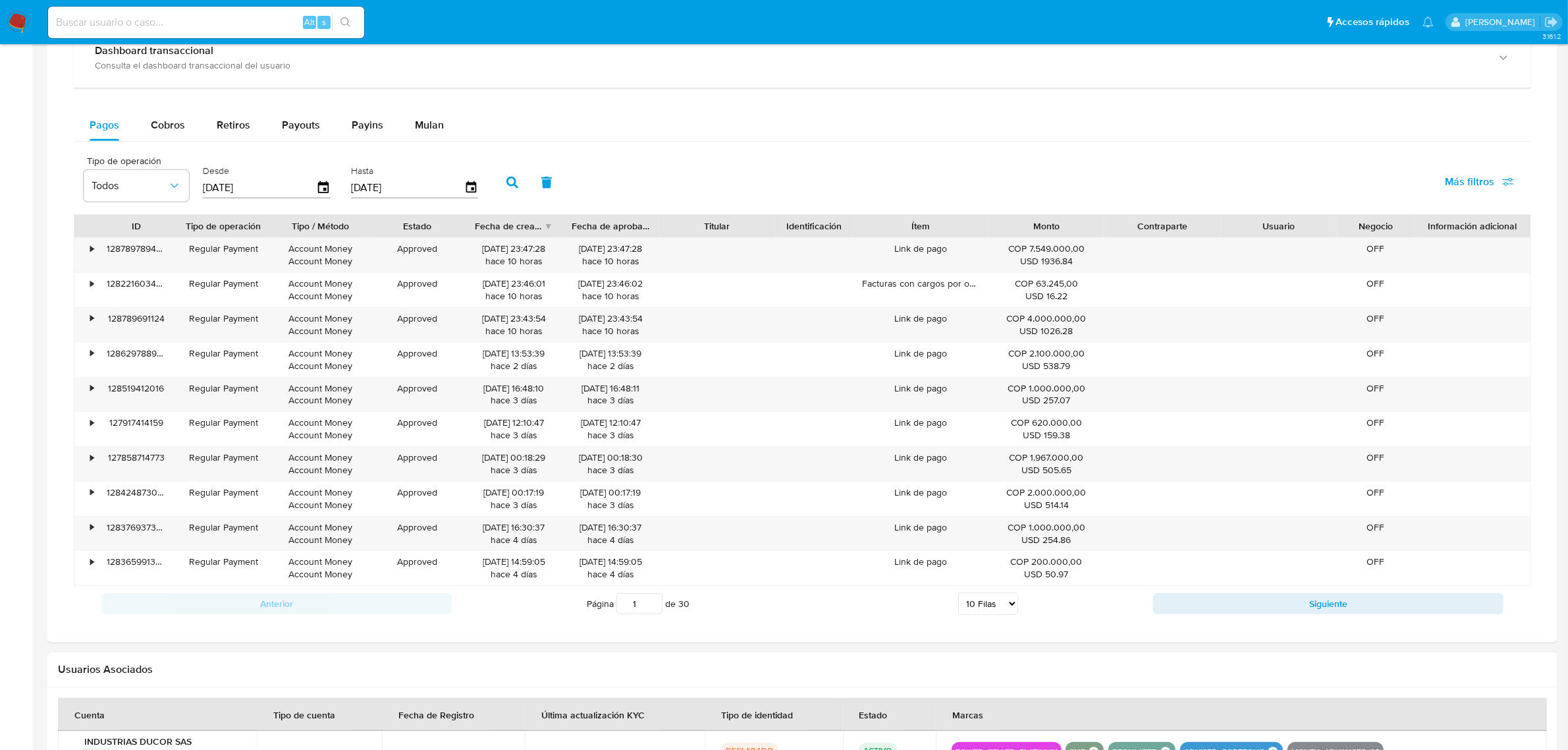
click at [992, 600] on select "5 Filas 10 Filas 20 Filas 25 Filas 50 Filas 100 Filas" at bounding box center [988, 603] width 60 height 22
select select "100"
click at [958, 596] on select "5 Filas 10 Filas 20 Filas 25 Filas 50 Filas 100 Filas" at bounding box center [988, 603] width 60 height 22
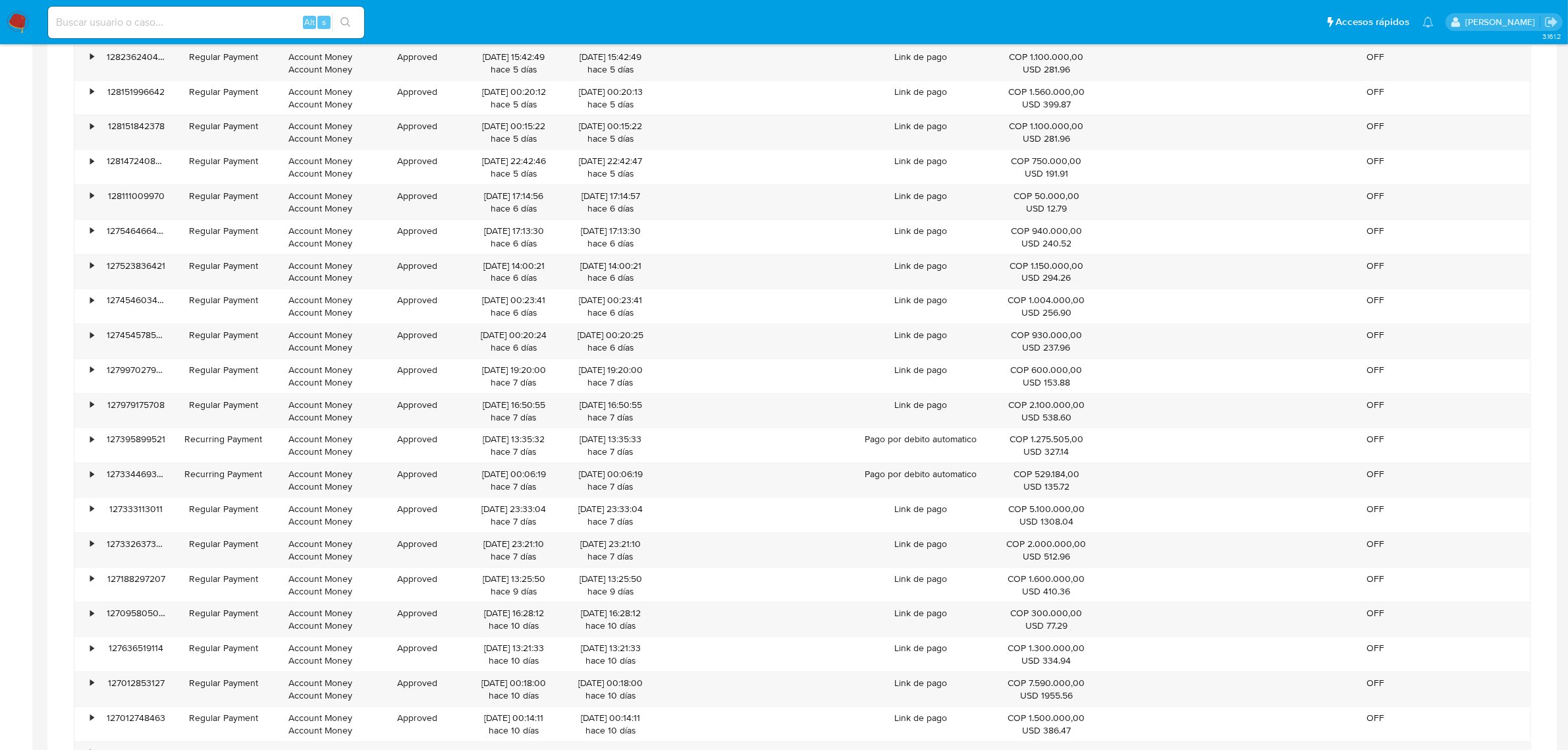
scroll to position [2445, 0]
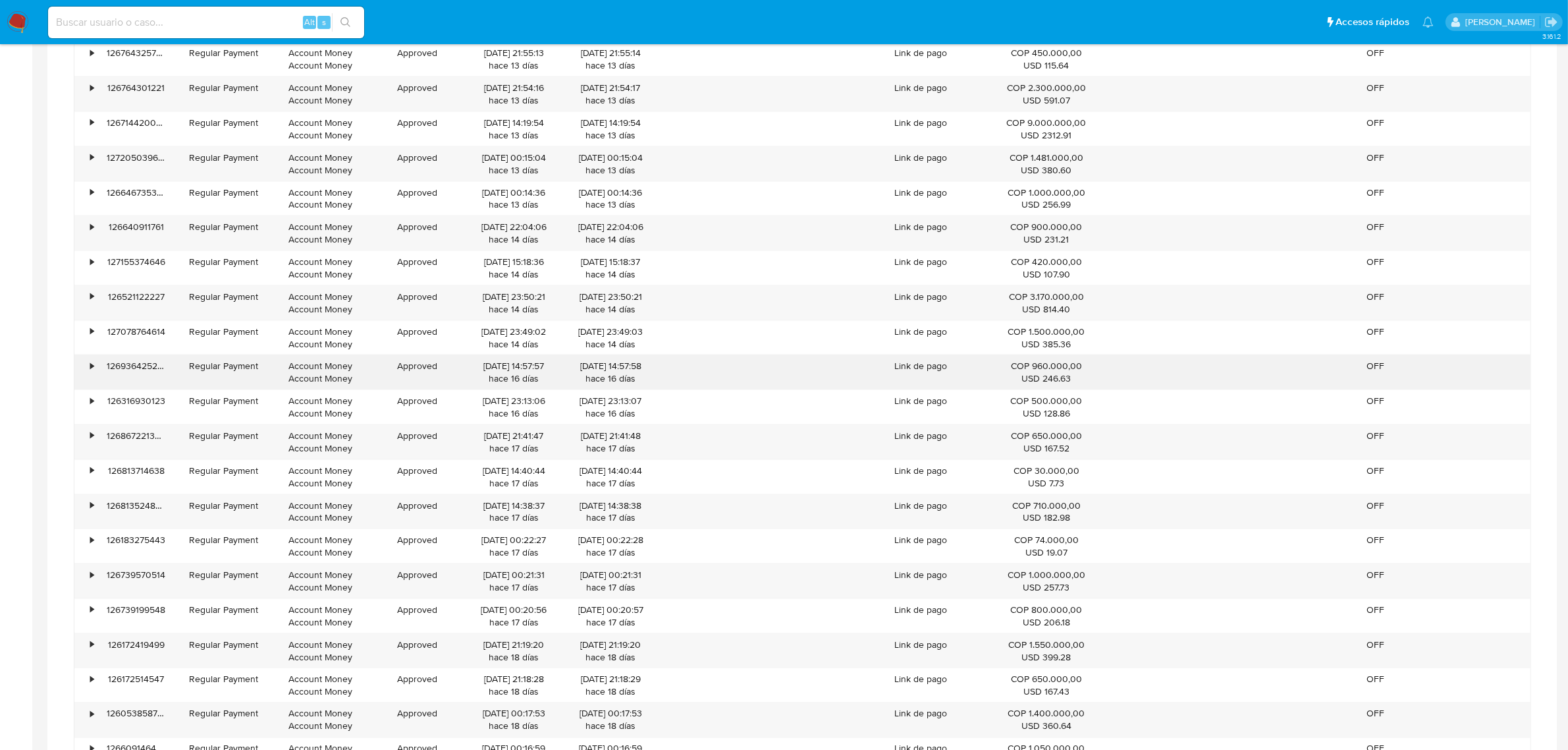
drag, startPoint x: 1050, startPoint y: 383, endPoint x: 1018, endPoint y: 381, distance: 32.1
click at [1018, 382] on div "USD 246.63" at bounding box center [1046, 378] width 98 height 12
click at [1044, 371] on div "COP 960.000,00 USD 246.63" at bounding box center [1046, 372] width 98 height 25
drag, startPoint x: 1019, startPoint y: 377, endPoint x: 1089, endPoint y: 377, distance: 70.0
click at [1089, 377] on div "COP 960.000,00 USD 246.63" at bounding box center [1046, 372] width 98 height 25
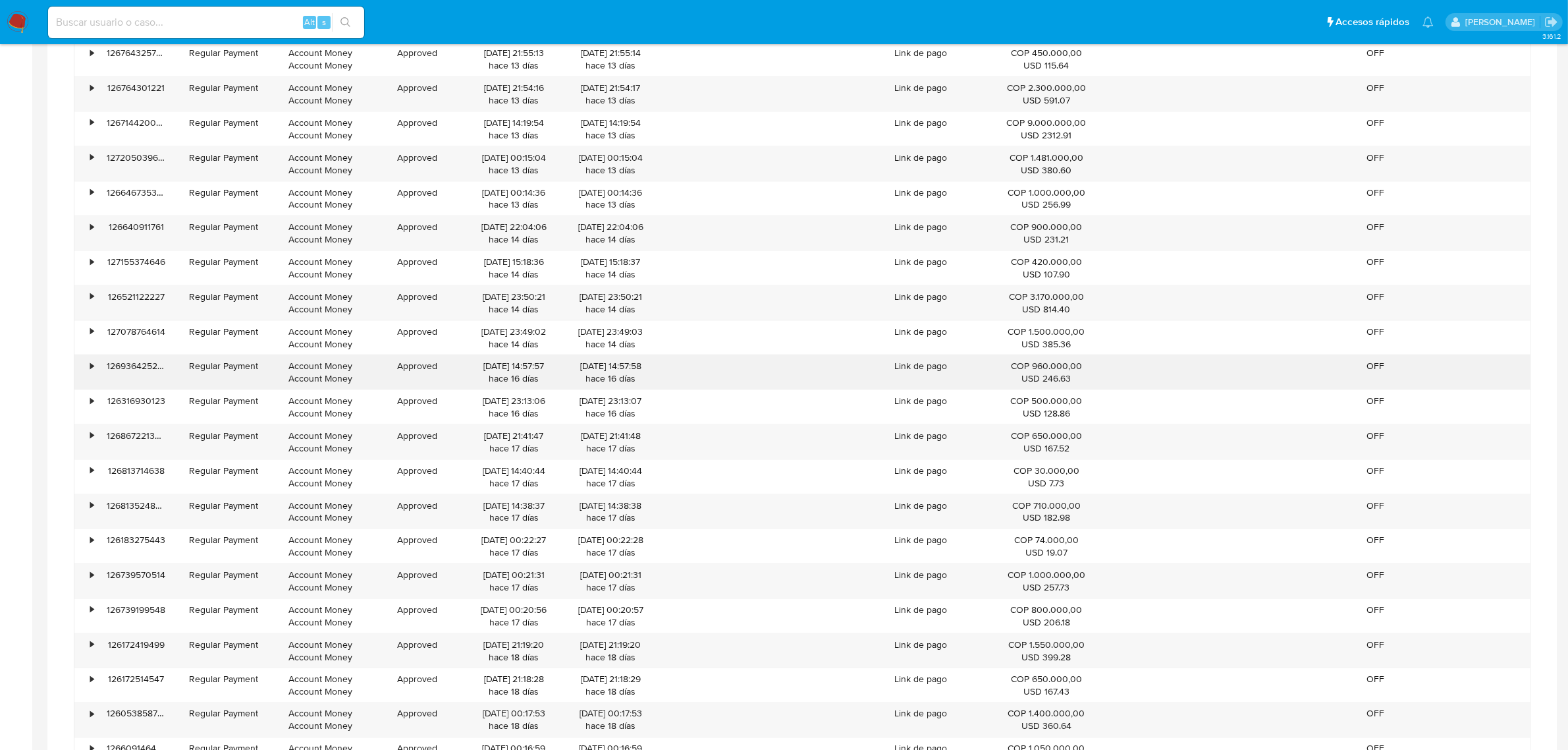
click at [1016, 379] on div "COP 960.000,00 USD 246.63" at bounding box center [1046, 372] width 98 height 25
drag, startPoint x: 1008, startPoint y: 377, endPoint x: 462, endPoint y: 374, distance: 546.0
click at [462, 374] on div "• 126936425270 Regular Payment Account Money Account Money Approved 20/09/2025 …" at bounding box center [802, 372] width 1456 height 34
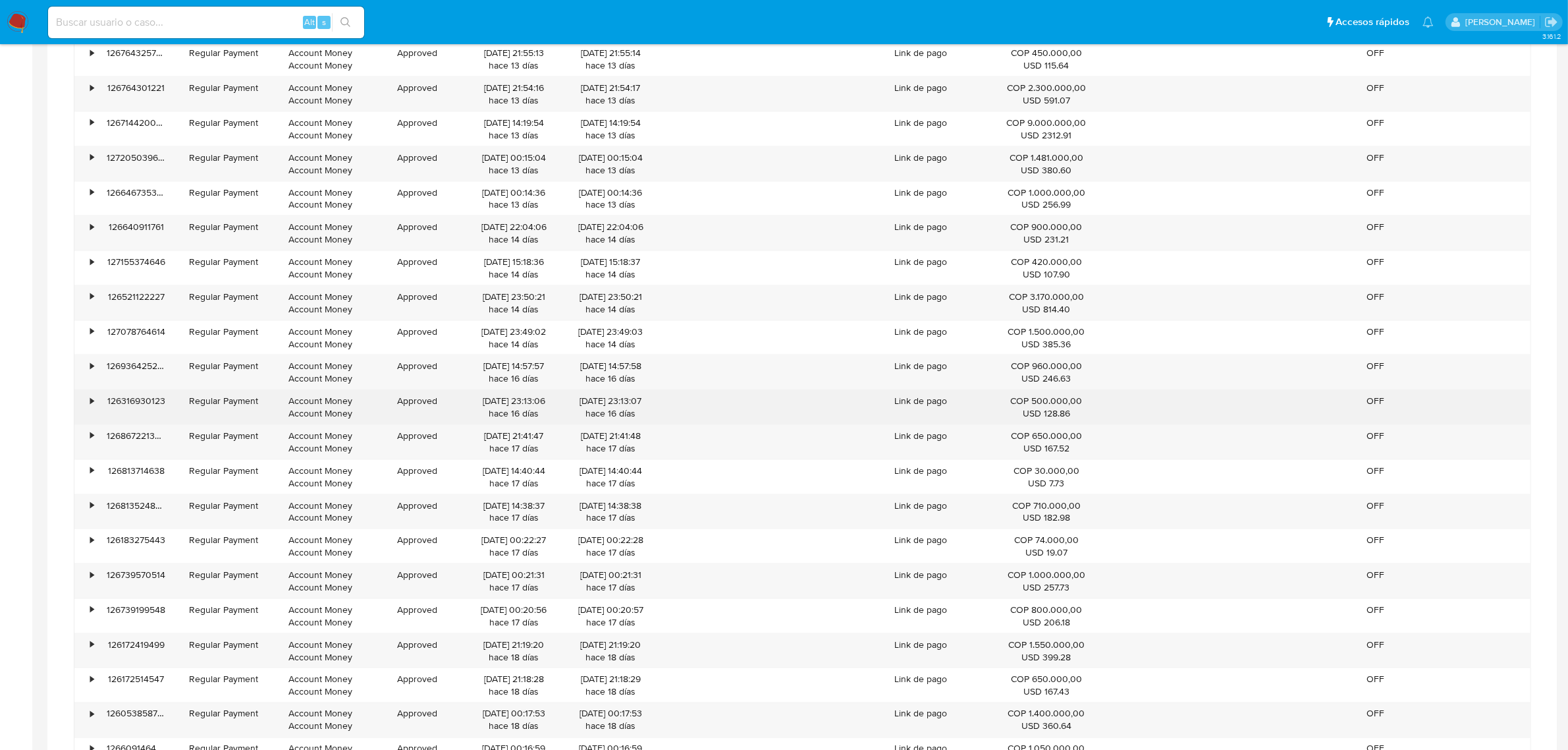
click at [1205, 412] on div "• 126316930123 Regular Payment Account Money Account Money Approved 19/09/2025 …" at bounding box center [802, 406] width 1456 height 34
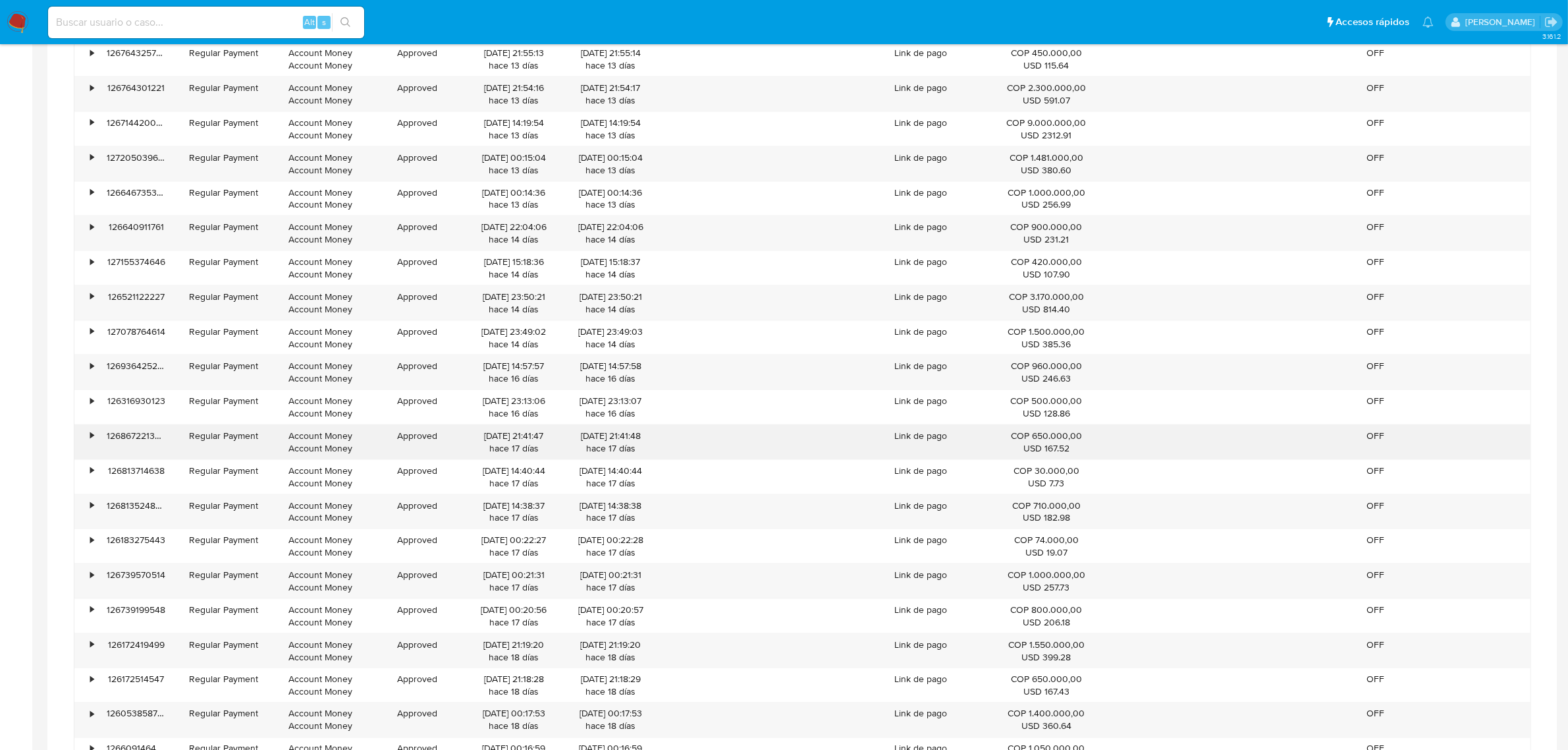
click at [1146, 442] on div "• 126867221308 Regular Payment Account Money Account Money Approved 19/09/2025 …" at bounding box center [802, 442] width 1456 height 34
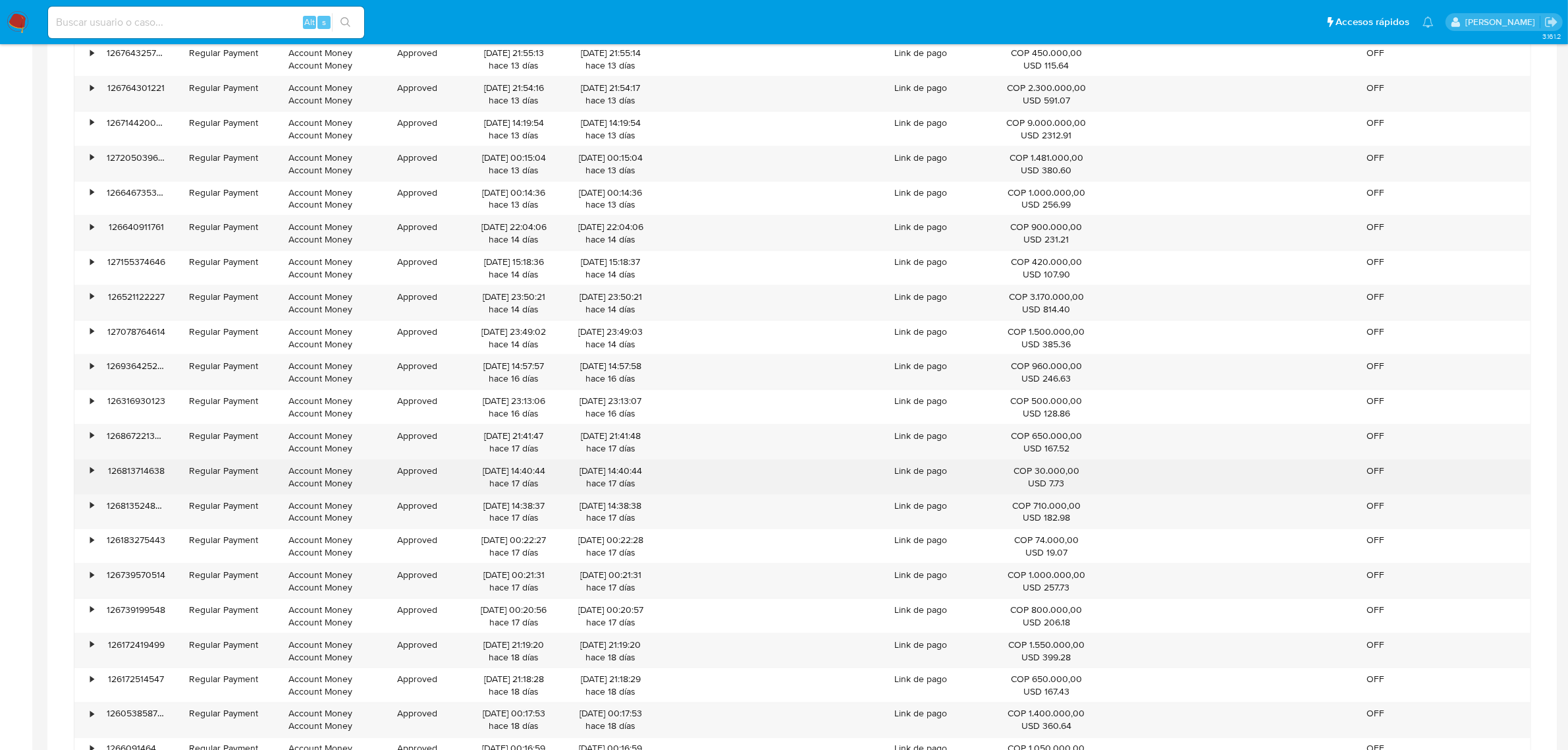
click at [1143, 475] on div "• 126813714638 Regular Payment Account Money Account Money Approved 19/09/2025 …" at bounding box center [802, 477] width 1456 height 34
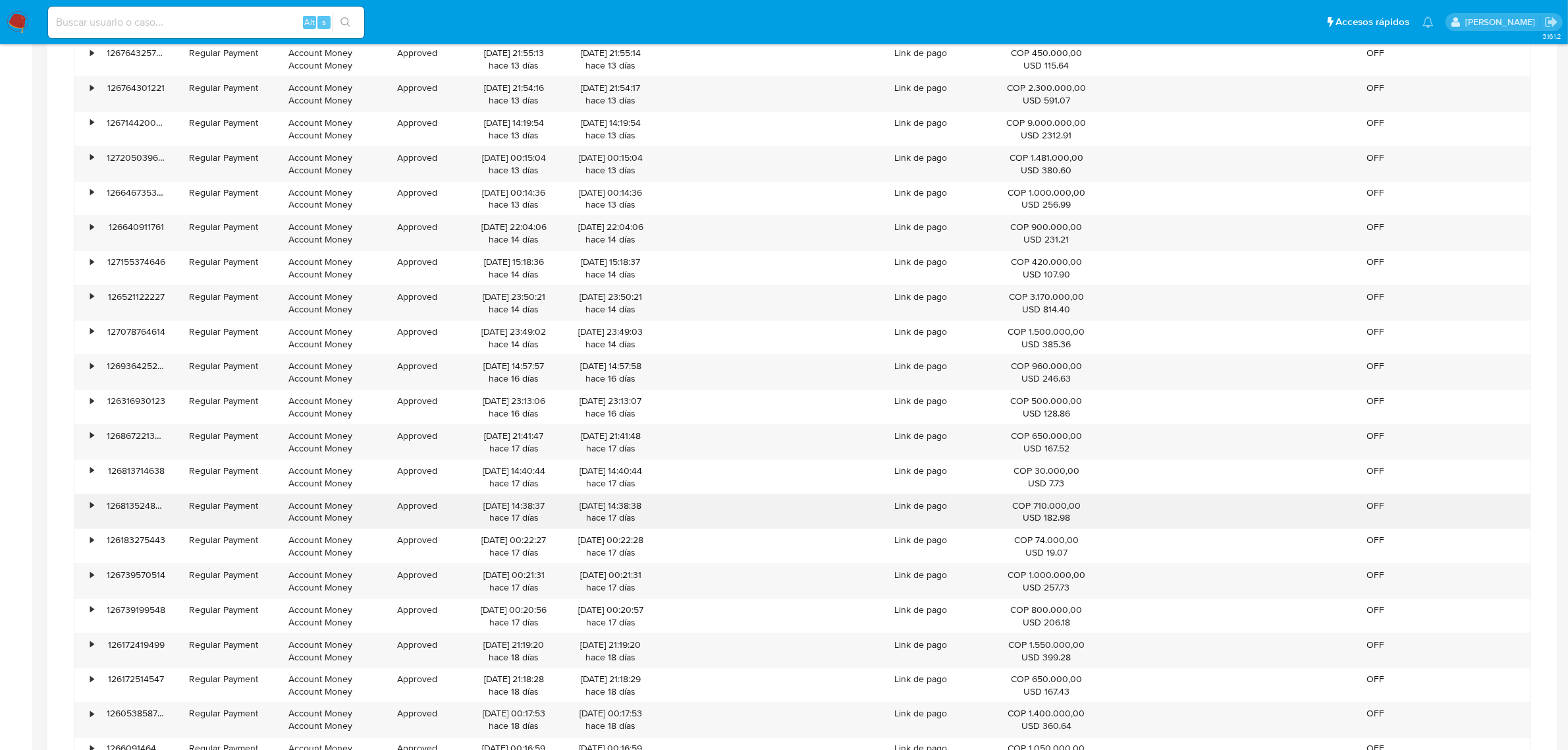
click at [1148, 513] on div "• 126813524862 Regular Payment Account Money Account Money Approved 19/09/2025 …" at bounding box center [802, 511] width 1456 height 34
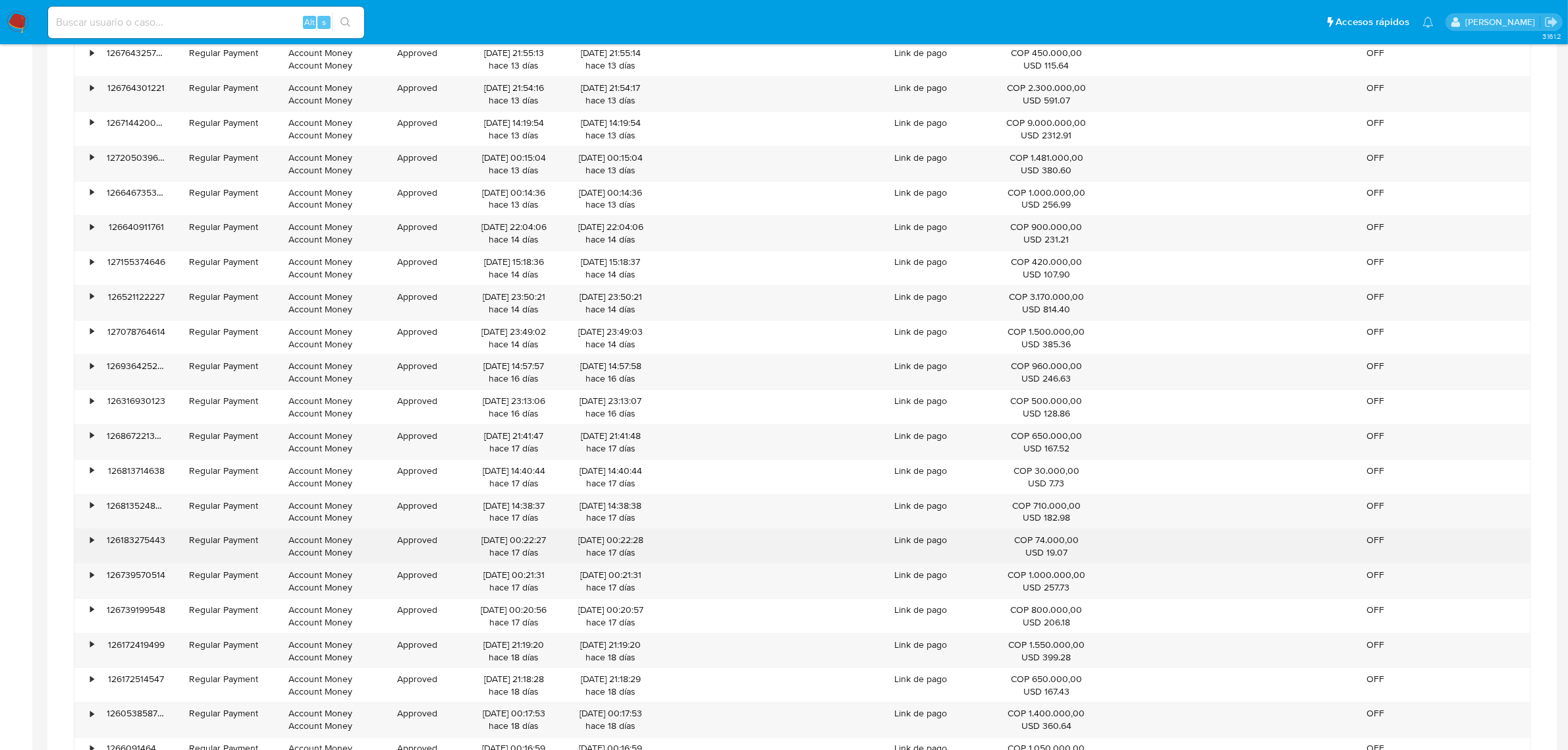
click at [1216, 548] on div "• 126183275443 Regular Payment Account Money Account Money Approved 19/09/2025 …" at bounding box center [802, 546] width 1456 height 34
click at [969, 558] on div "Link de pago" at bounding box center [921, 546] width 136 height 34
click at [1120, 554] on div "• 126183275443 Regular Payment Account Money Account Money Approved 19/09/2025 …" at bounding box center [802, 546] width 1456 height 34
drag, startPoint x: 858, startPoint y: 562, endPoint x: 218, endPoint y: 554, distance: 640.0
click at [218, 554] on div "• 126183275443 Regular Payment Account Money Account Money Approved 19/09/2025 …" at bounding box center [802, 546] width 1456 height 34
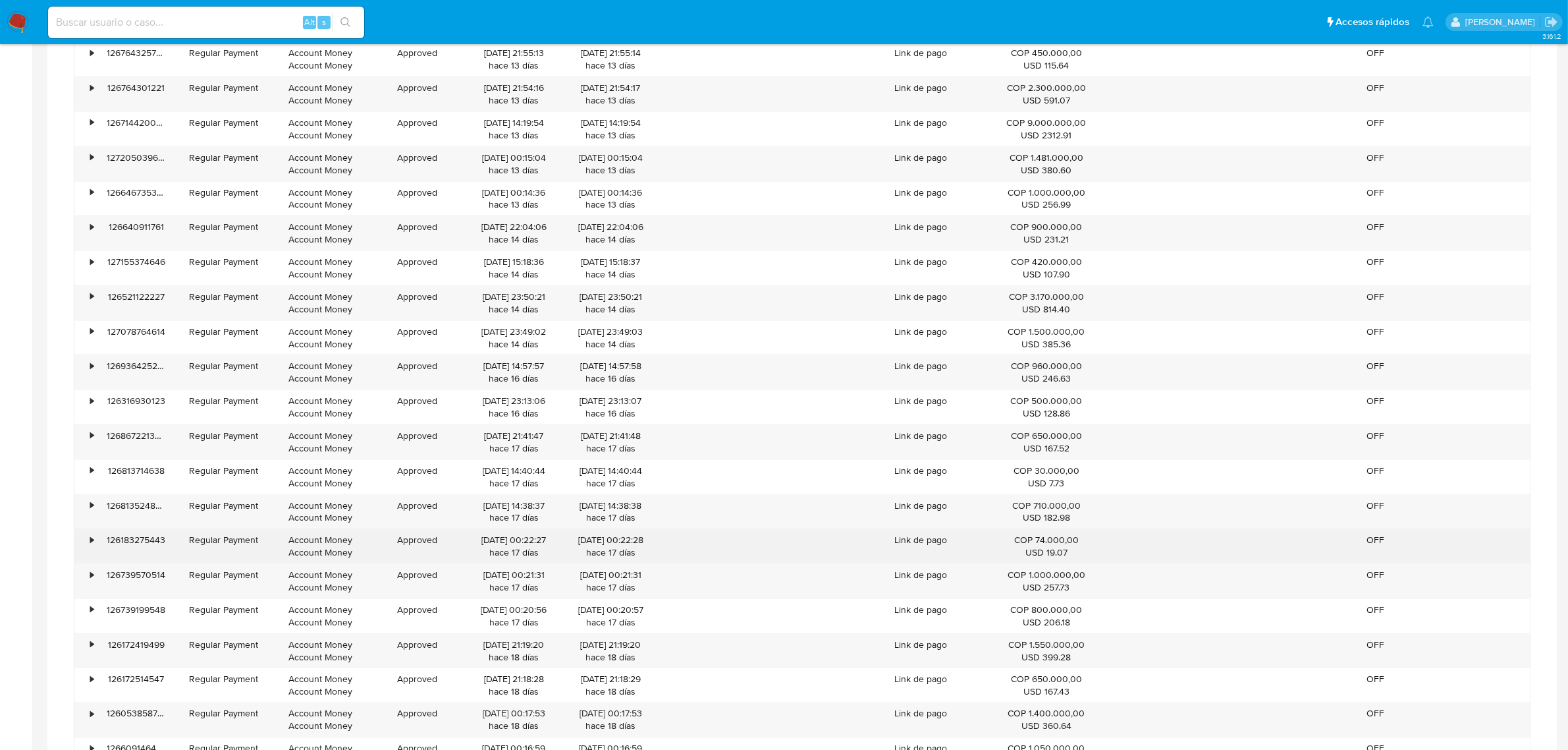
drag, startPoint x: 502, startPoint y: 546, endPoint x: 514, endPoint y: 547, distance: 12.0
click at [505, 546] on div "19/09/2025 00:22:27 hace 17 días" at bounding box center [514, 546] width 78 height 25
drag, startPoint x: 952, startPoint y: 548, endPoint x: 870, endPoint y: 548, distance: 82.0
click at [906, 548] on div "Link de pago" at bounding box center [921, 546] width 136 height 34
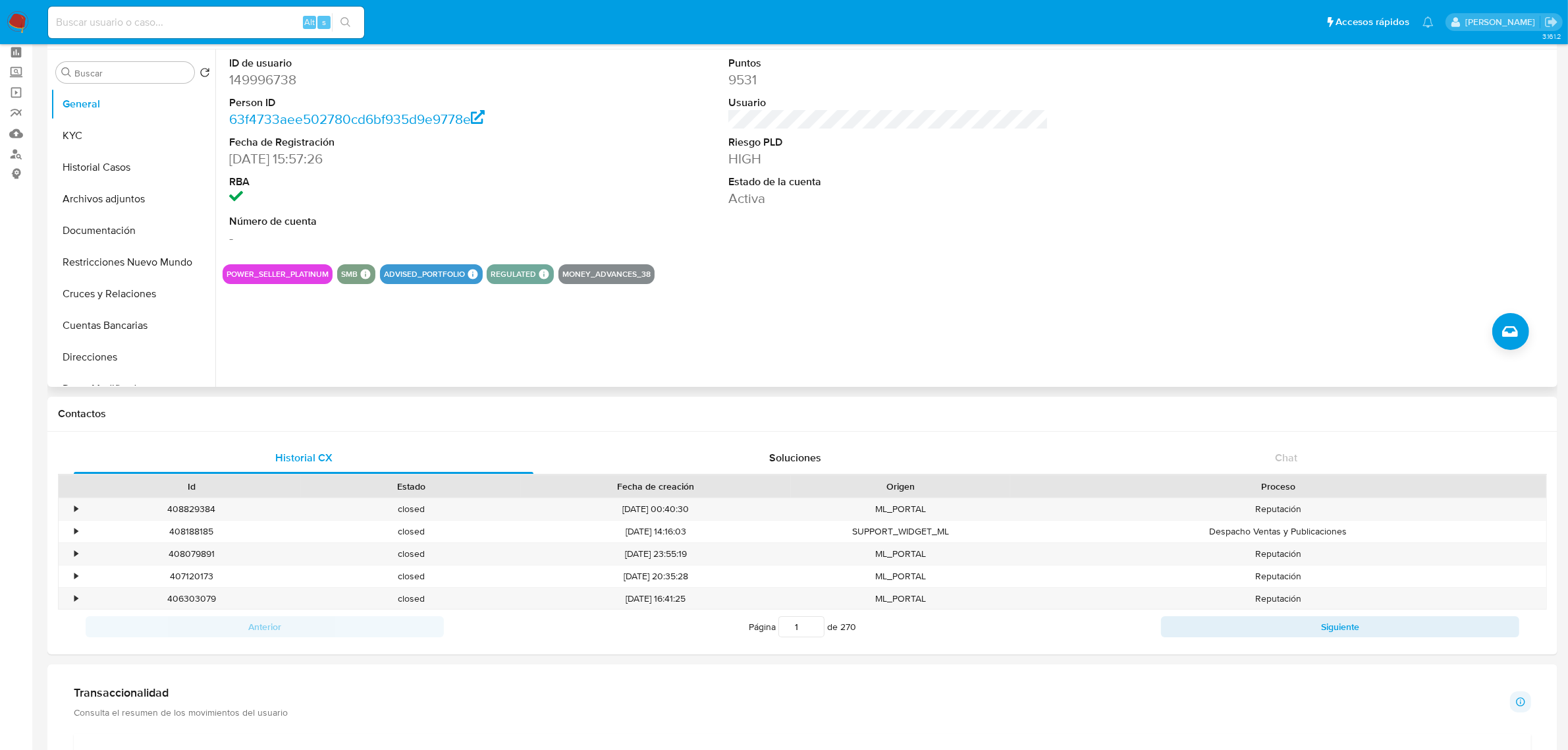
scroll to position [0, 0]
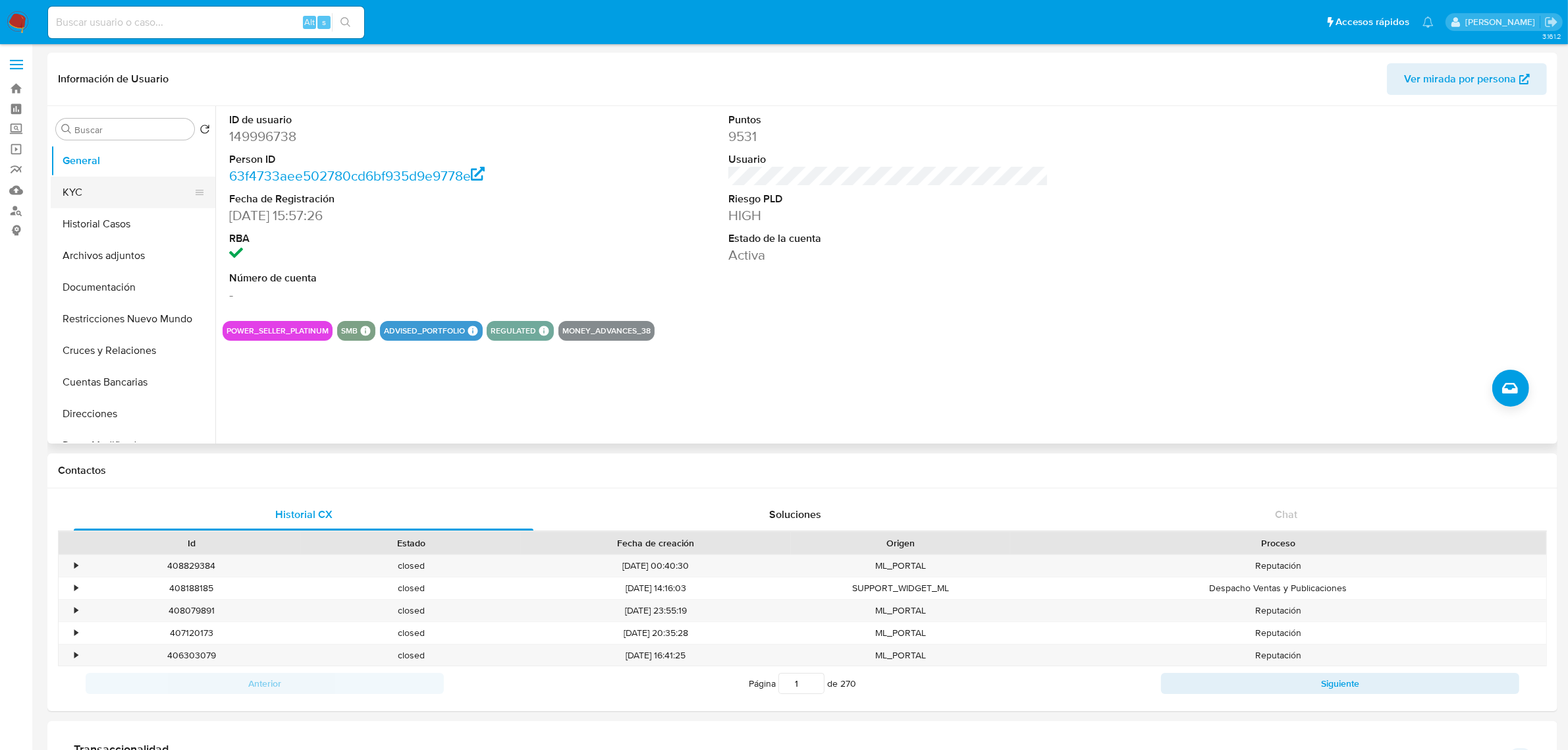
click at [66, 182] on button "KYC" at bounding box center [128, 192] width 154 height 32
click at [126, 197] on button "KYC" at bounding box center [128, 192] width 154 height 32
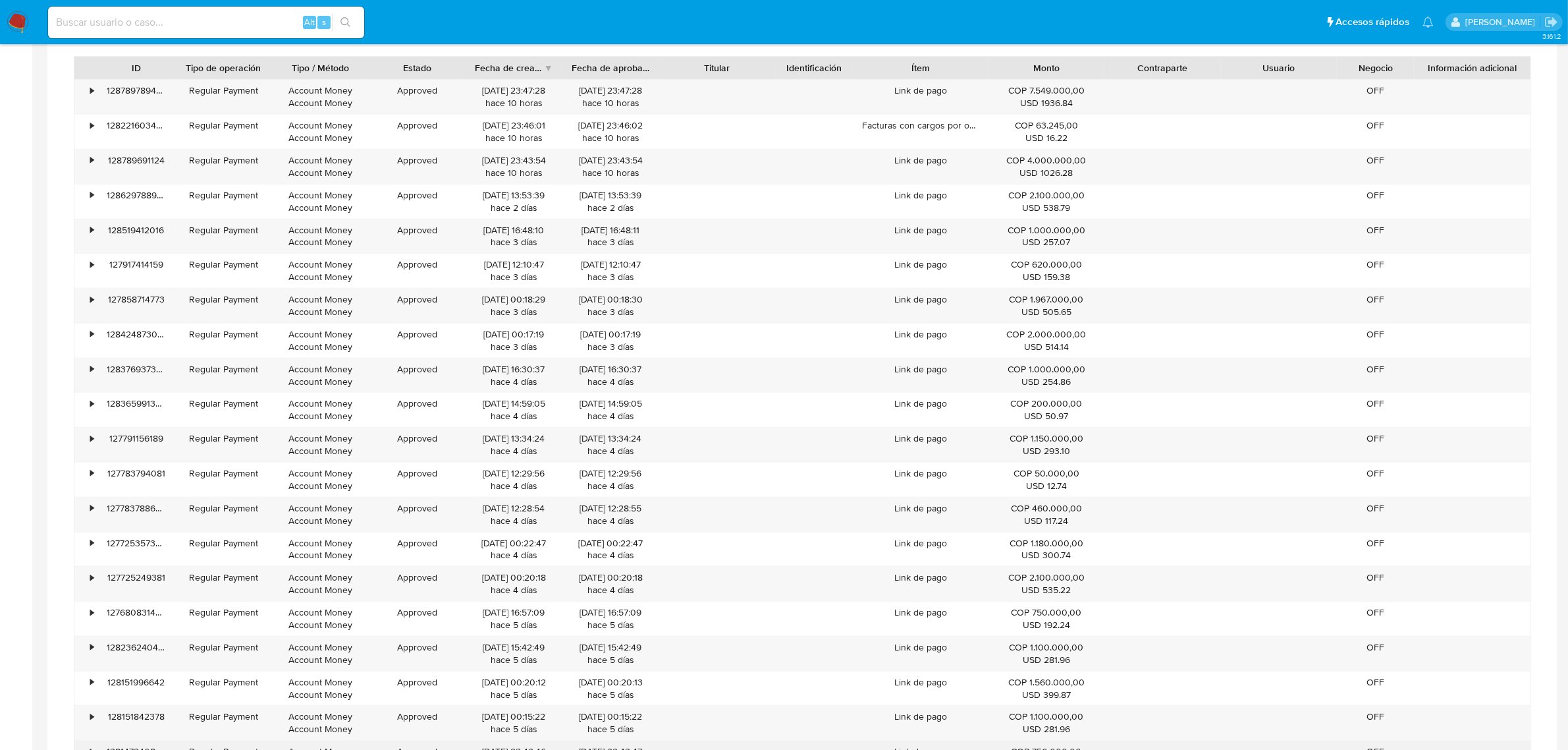
scroll to position [1153, 0]
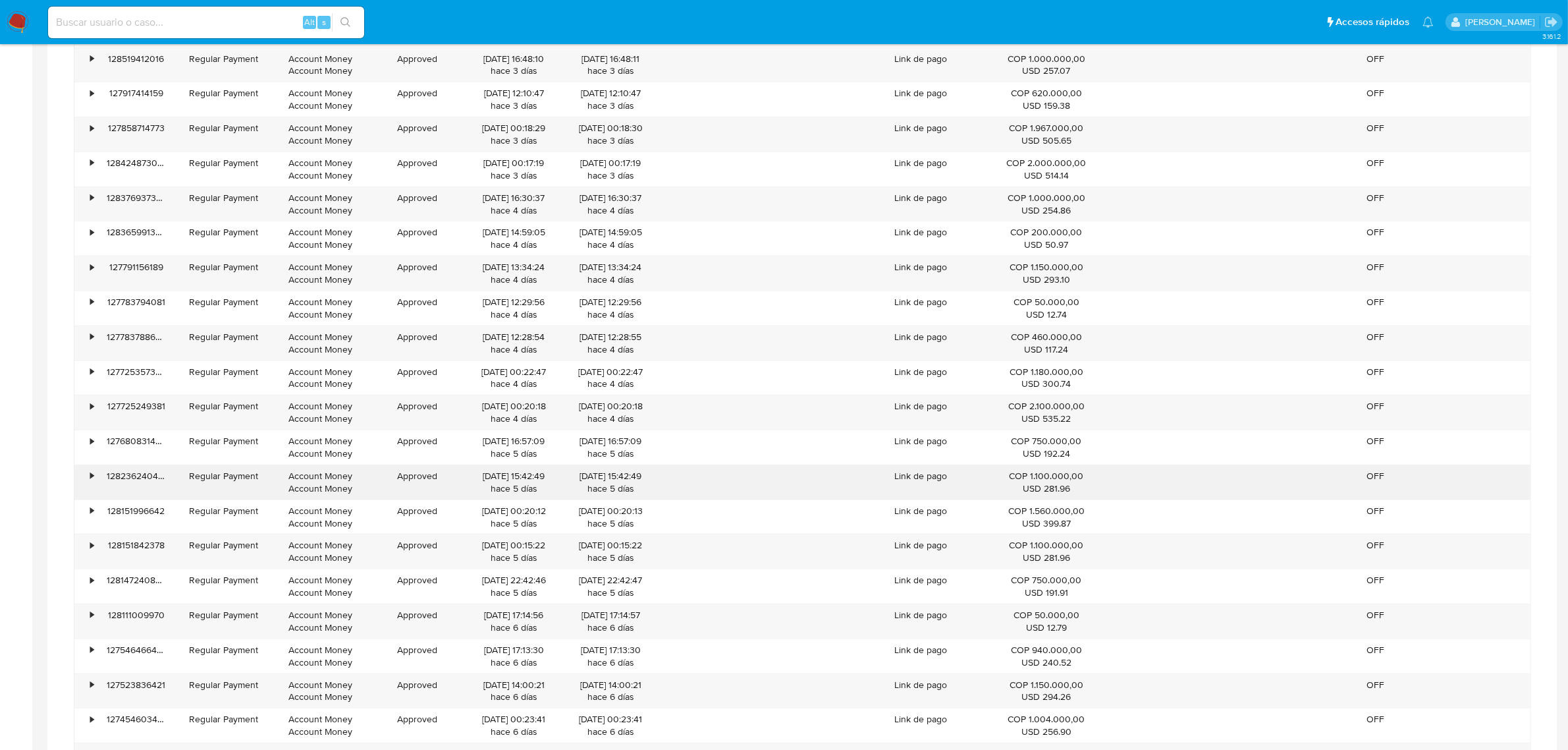
drag, startPoint x: 1086, startPoint y: 489, endPoint x: 948, endPoint y: 476, distance: 138.6
click at [640, 484] on div "• 128236240454 Regular Payment Account Money Account Money Approved 01/10/2025 …" at bounding box center [802, 482] width 1456 height 34
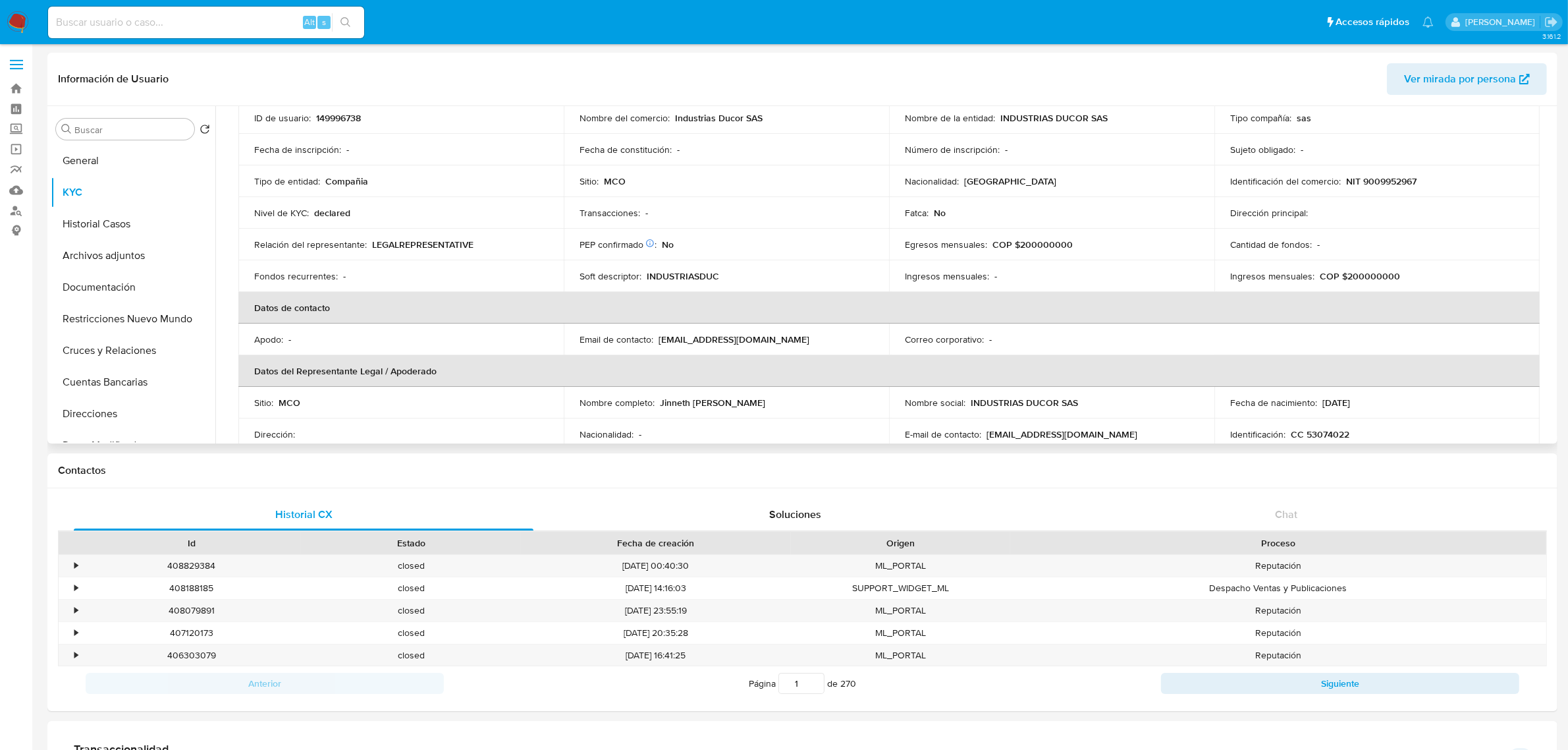
scroll to position [0, 0]
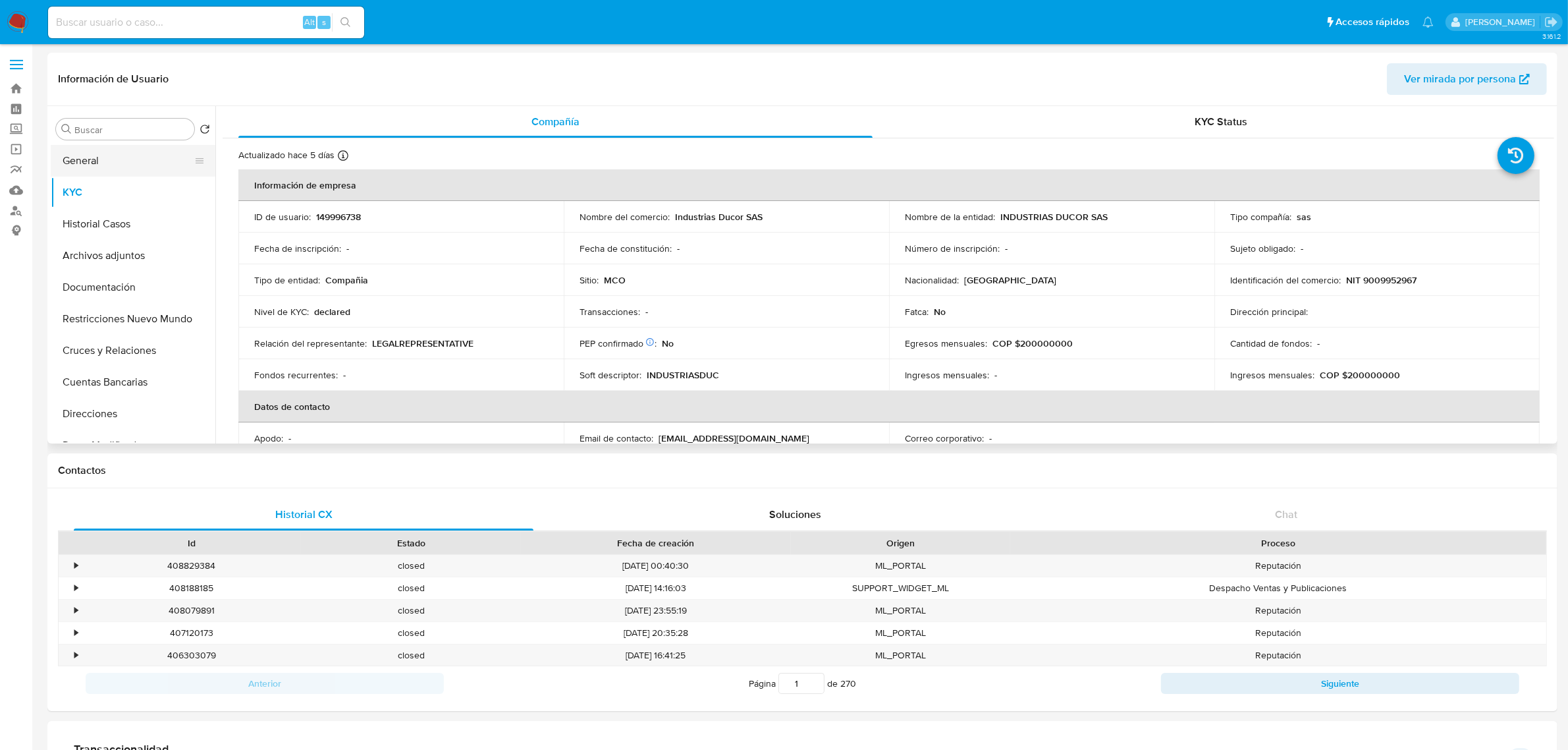
click at [84, 167] on button "General" at bounding box center [128, 160] width 154 height 32
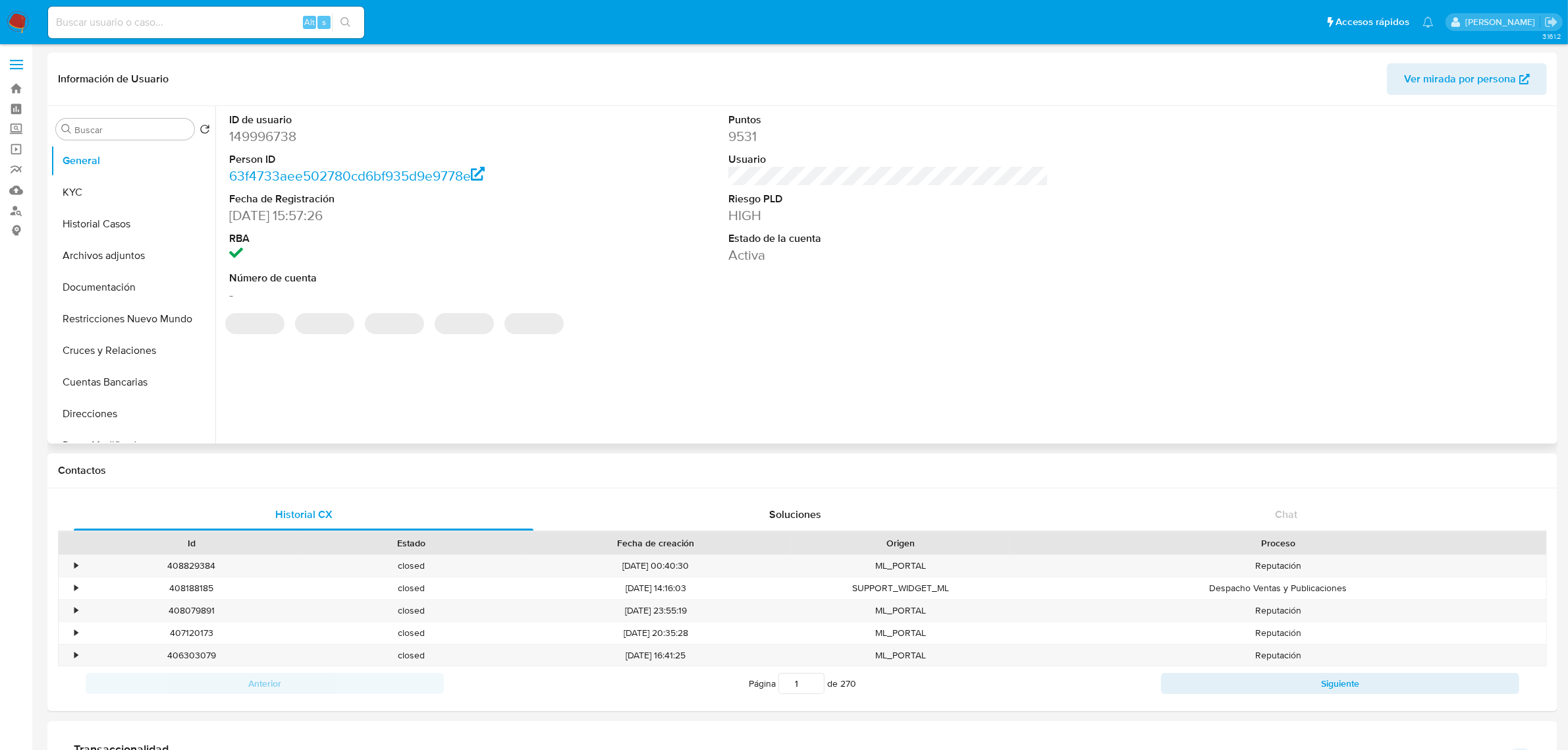
click at [246, 131] on dd "149996738" at bounding box center [388, 136] width 320 height 19
copy dd "149996738"
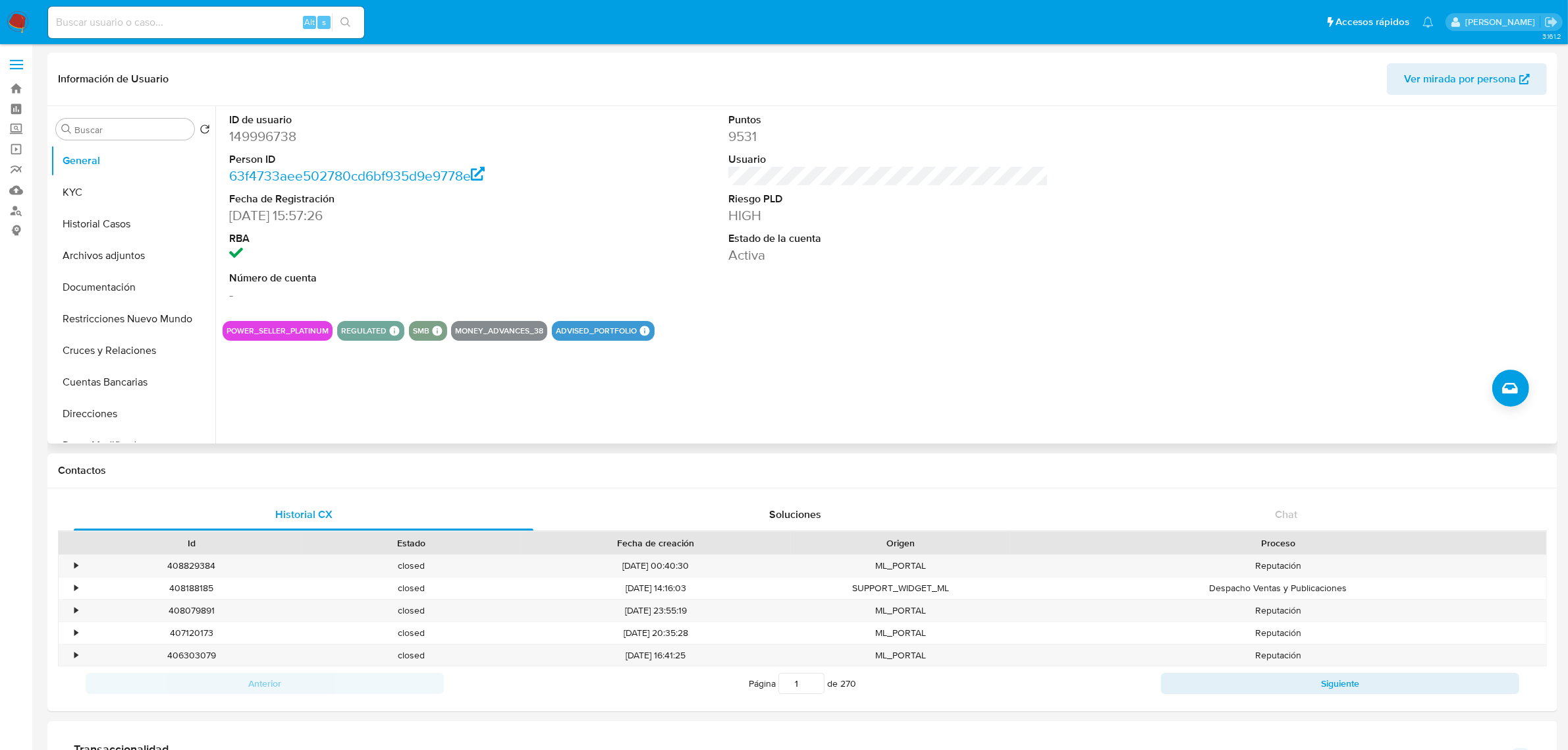
click at [788, 393] on div "ID de usuario 149996738 Person ID 63f4733aee502780cd6bf935d9e9778e Fecha de Reg…" at bounding box center [884, 274] width 1339 height 338
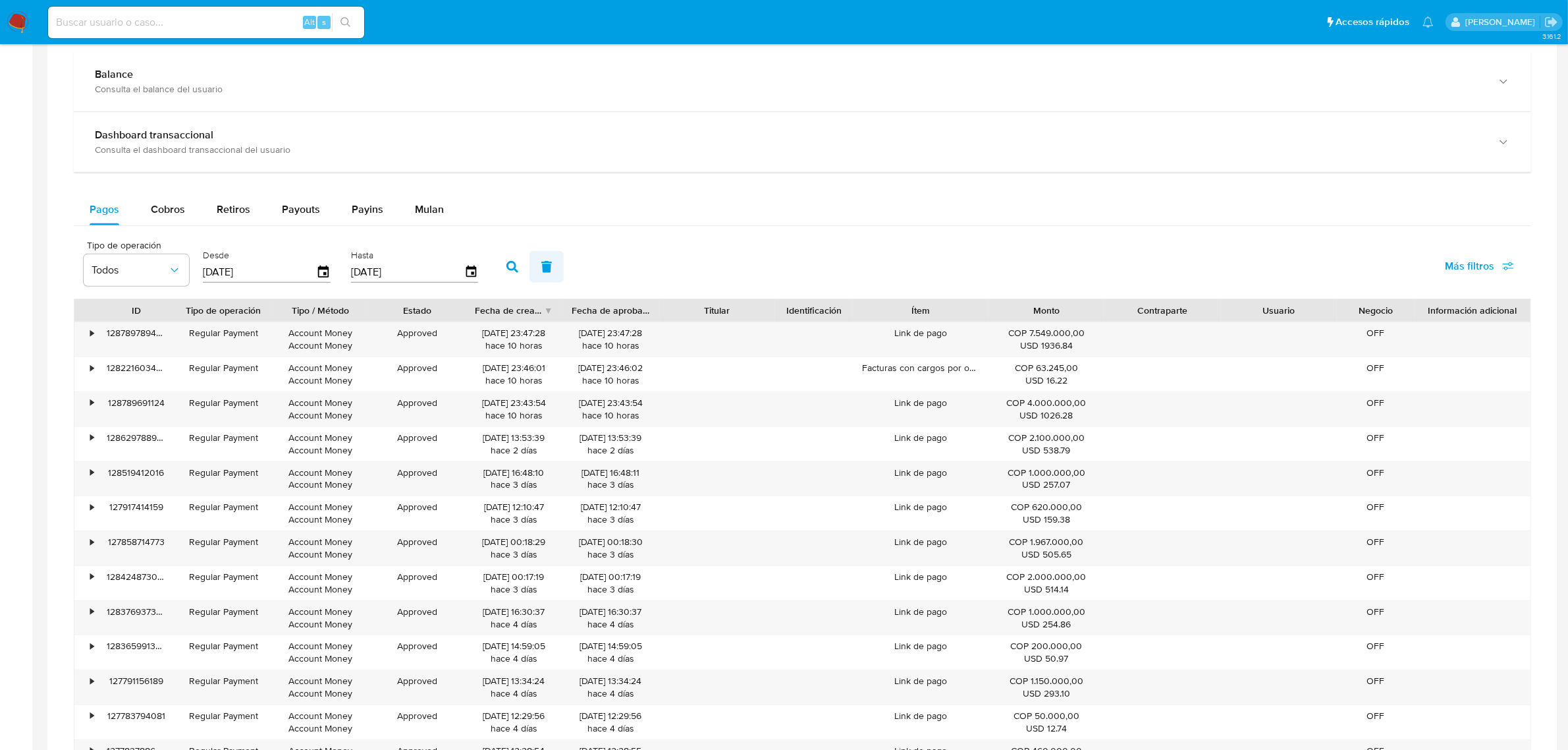
scroll to position [741, 0]
click at [417, 205] on span "Mulan" at bounding box center [429, 206] width 29 height 15
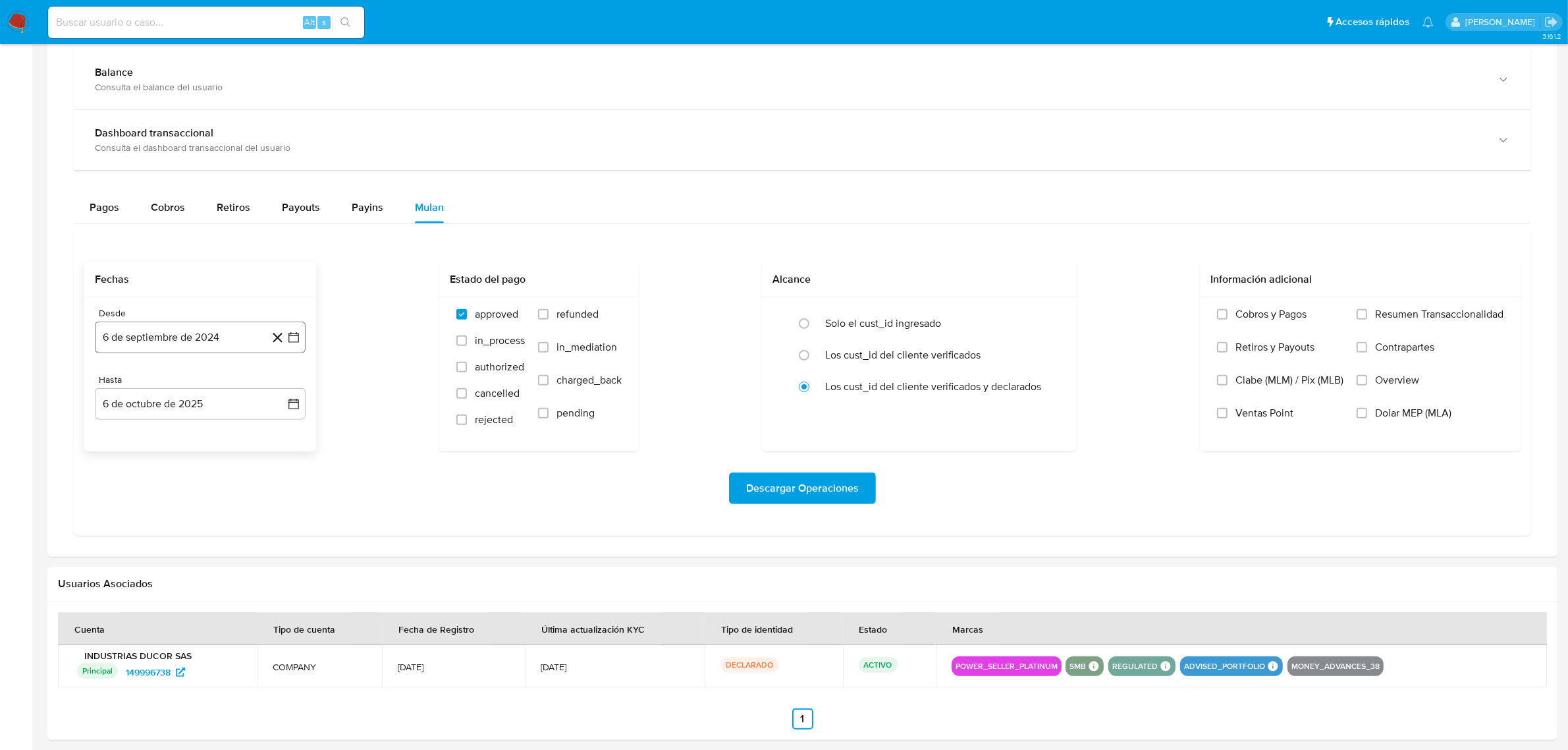
click at [184, 344] on button "6 de septiembre de 2024" at bounding box center [200, 338] width 211 height 32
click at [204, 517] on button "19" at bounding box center [200, 513] width 21 height 21
click at [191, 411] on button "6 de octubre de 2025" at bounding box center [200, 404] width 211 height 32
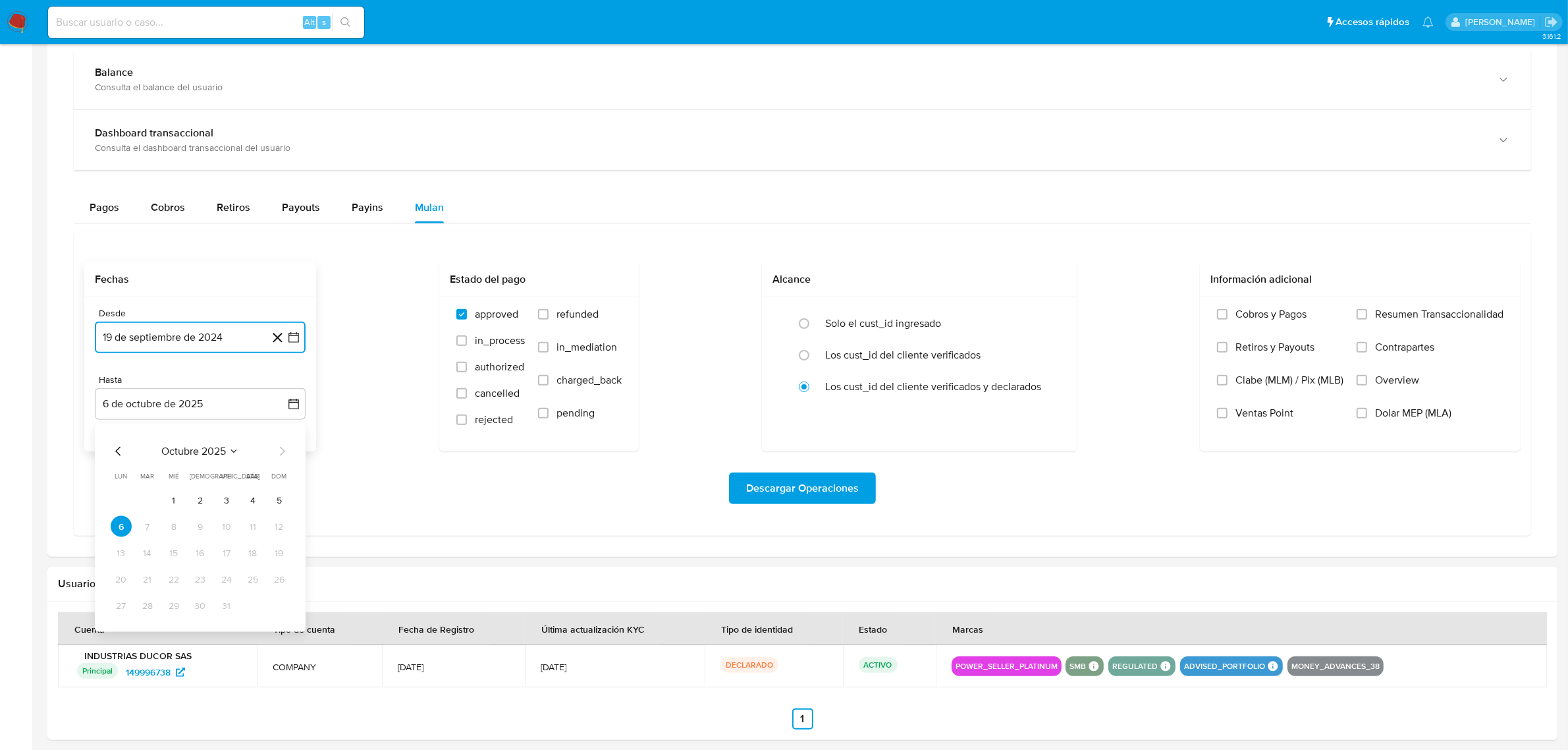
click at [114, 453] on icon "Mes anterior" at bounding box center [119, 451] width 16 height 16
click at [228, 552] on button "19" at bounding box center [226, 553] width 21 height 21
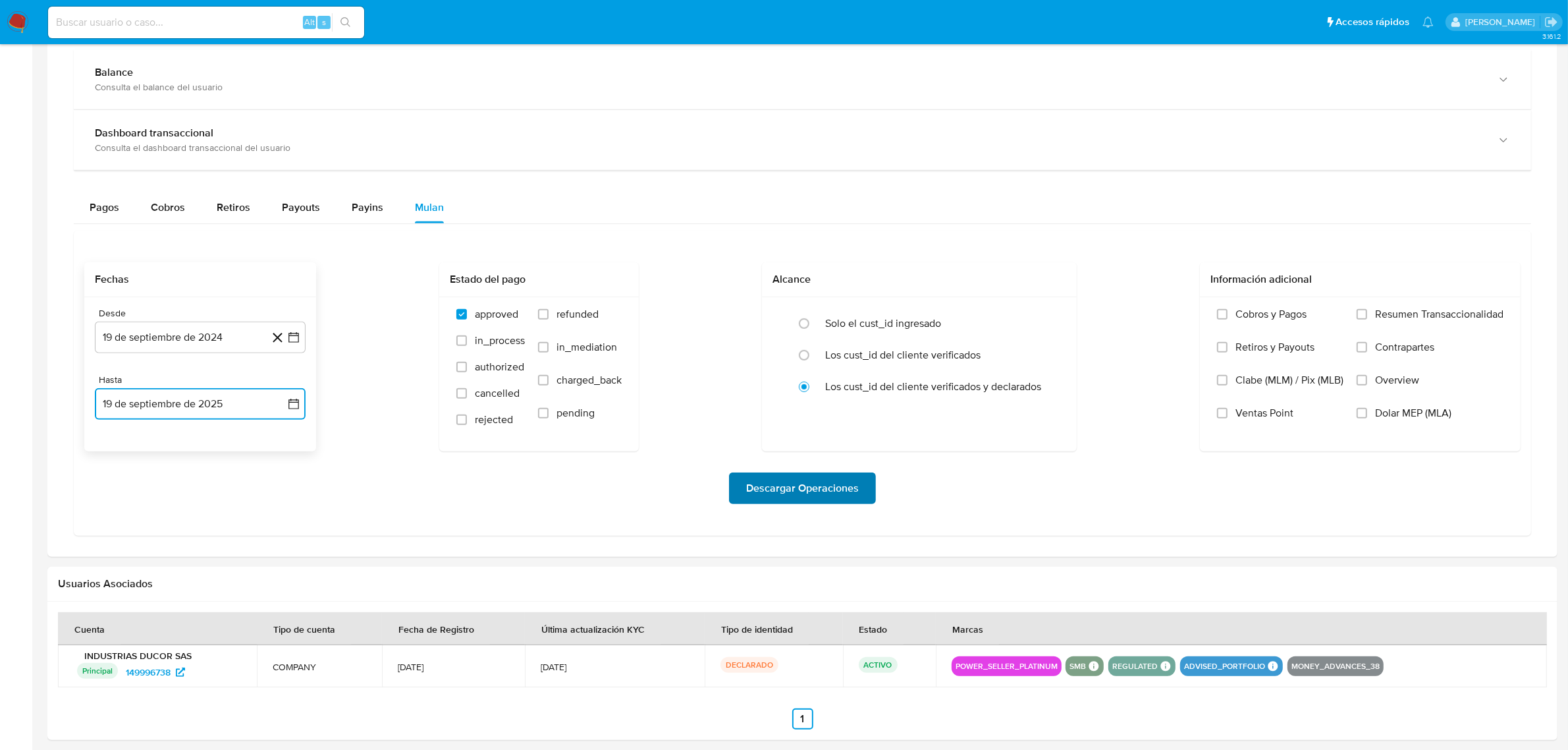
click at [803, 489] on span "Descargar Operaciones" at bounding box center [802, 487] width 113 height 29
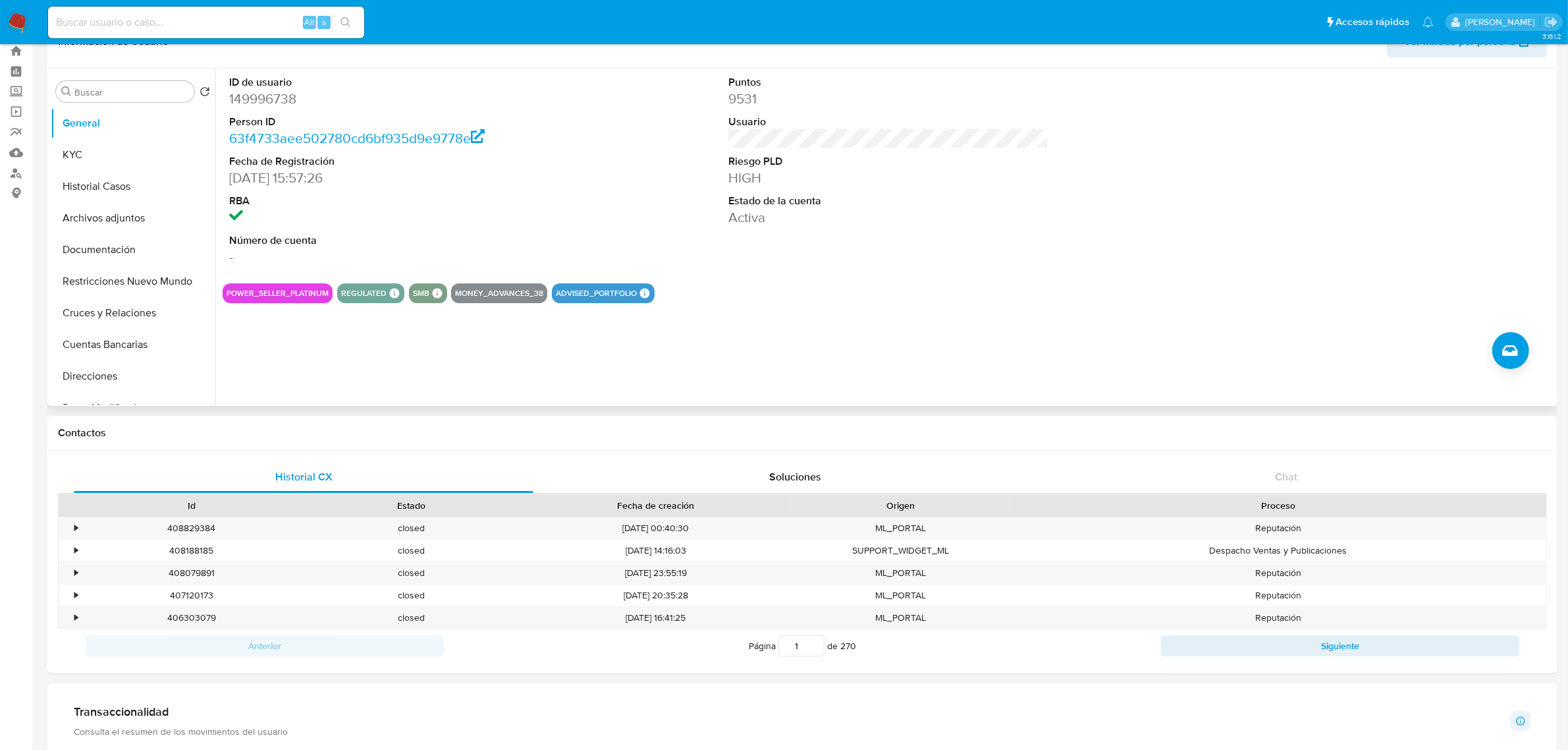
scroll to position [0, 0]
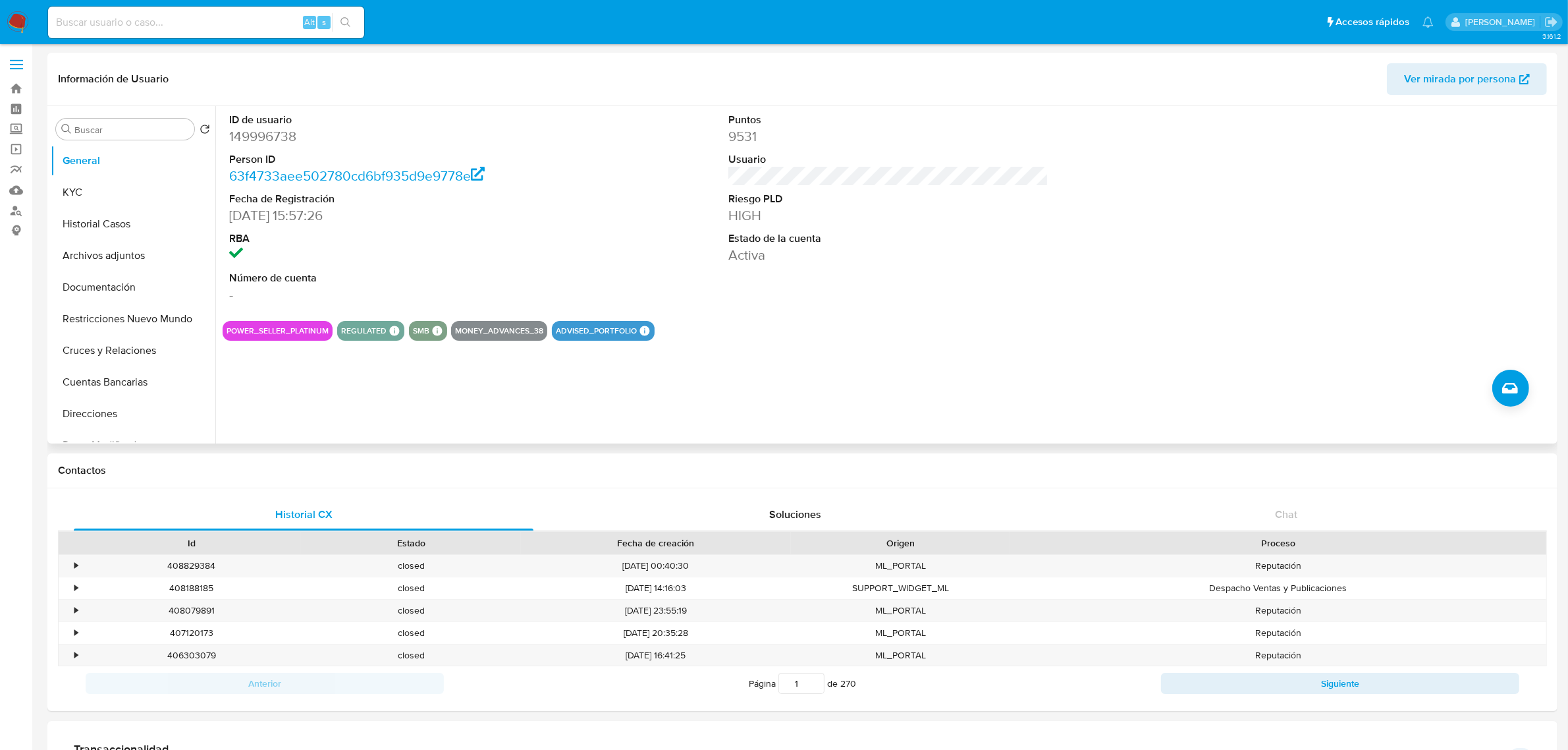
click at [900, 314] on section "ID de usuario 149996738 Person ID 63f4733aee502780cd6bf935d9e9778e Fecha de Reg…" at bounding box center [888, 223] width 1331 height 234
drag, startPoint x: 225, startPoint y: 214, endPoint x: 308, endPoint y: 214, distance: 83.0
click at [307, 214] on div "ID de usuario 149996738 Person ID 63f4733aee502780cd6bf935d9e9778e Fecha de Reg…" at bounding box center [389, 208] width 333 height 204
click at [349, 212] on dd "28/11/2013 15:57:26" at bounding box center [388, 215] width 320 height 19
click at [710, 252] on div "ID de usuario 149996738 Person ID 63f4733aee502780cd6bf935d9e9778e Fecha de Reg…" at bounding box center [888, 208] width 1331 height 204
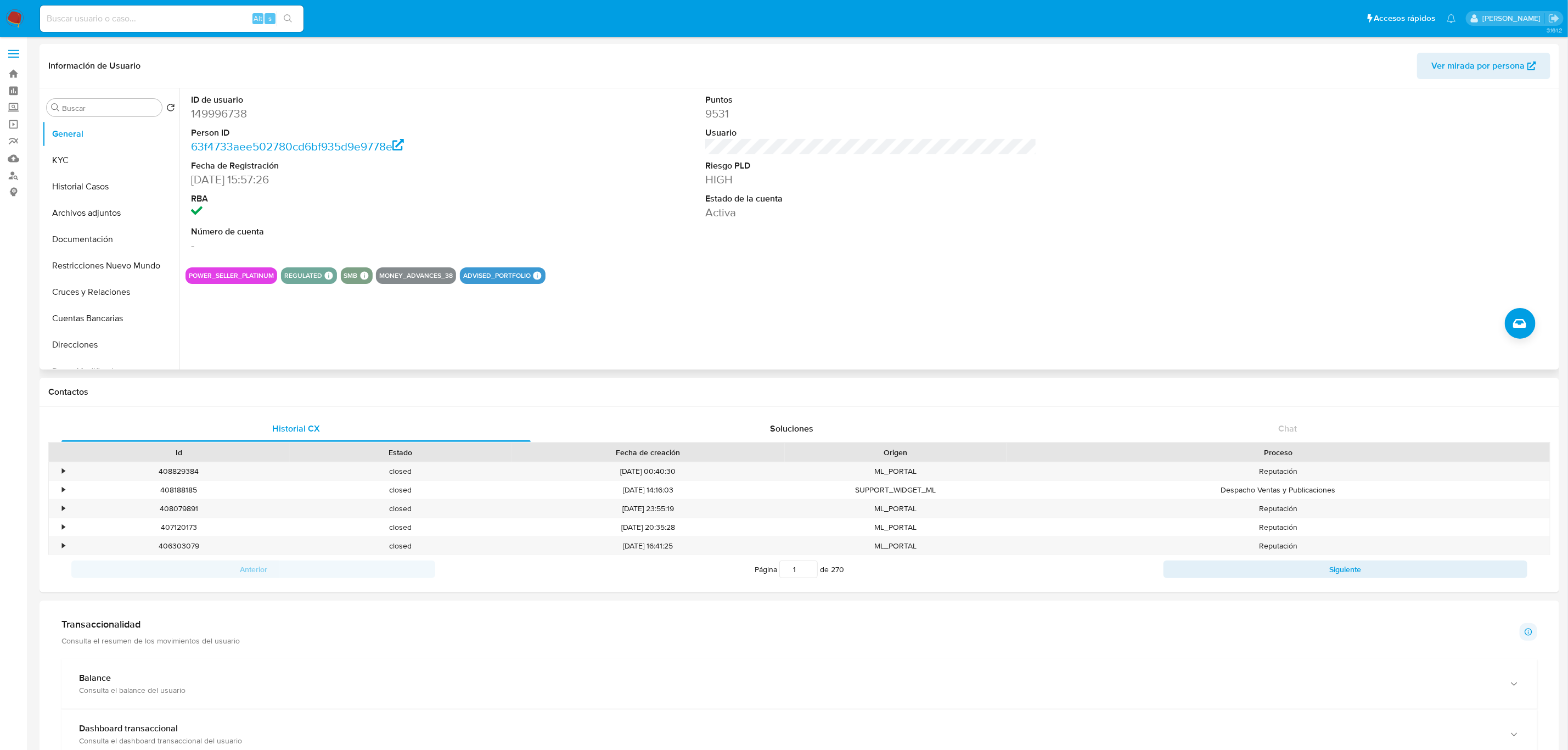
click at [1121, 212] on div "ID de usuario 149996738 Person ID 63f4733aee502780cd6bf935d9e9778e Fecha de Reg…" at bounding box center [871, 173] width 1371 height 170
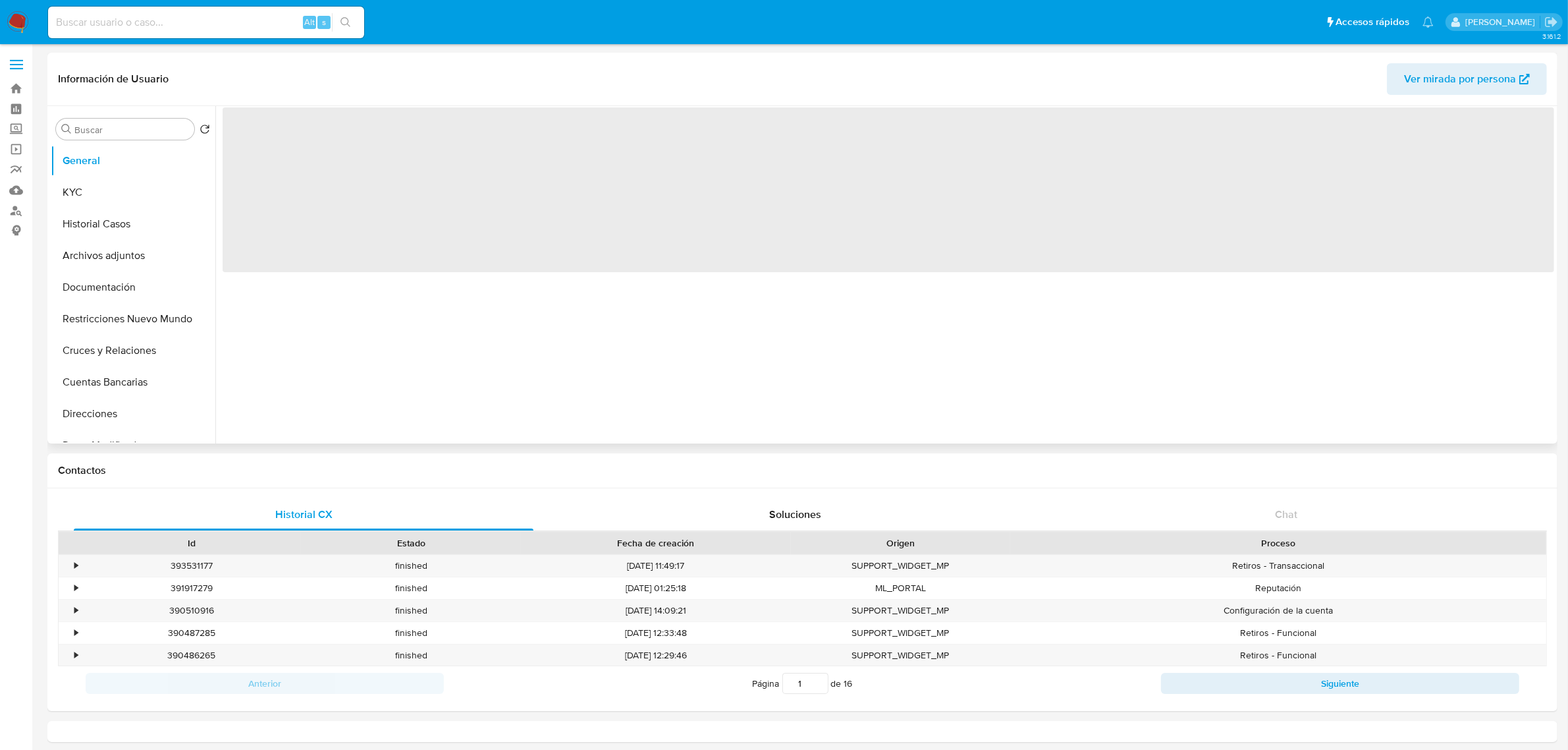
select select "10"
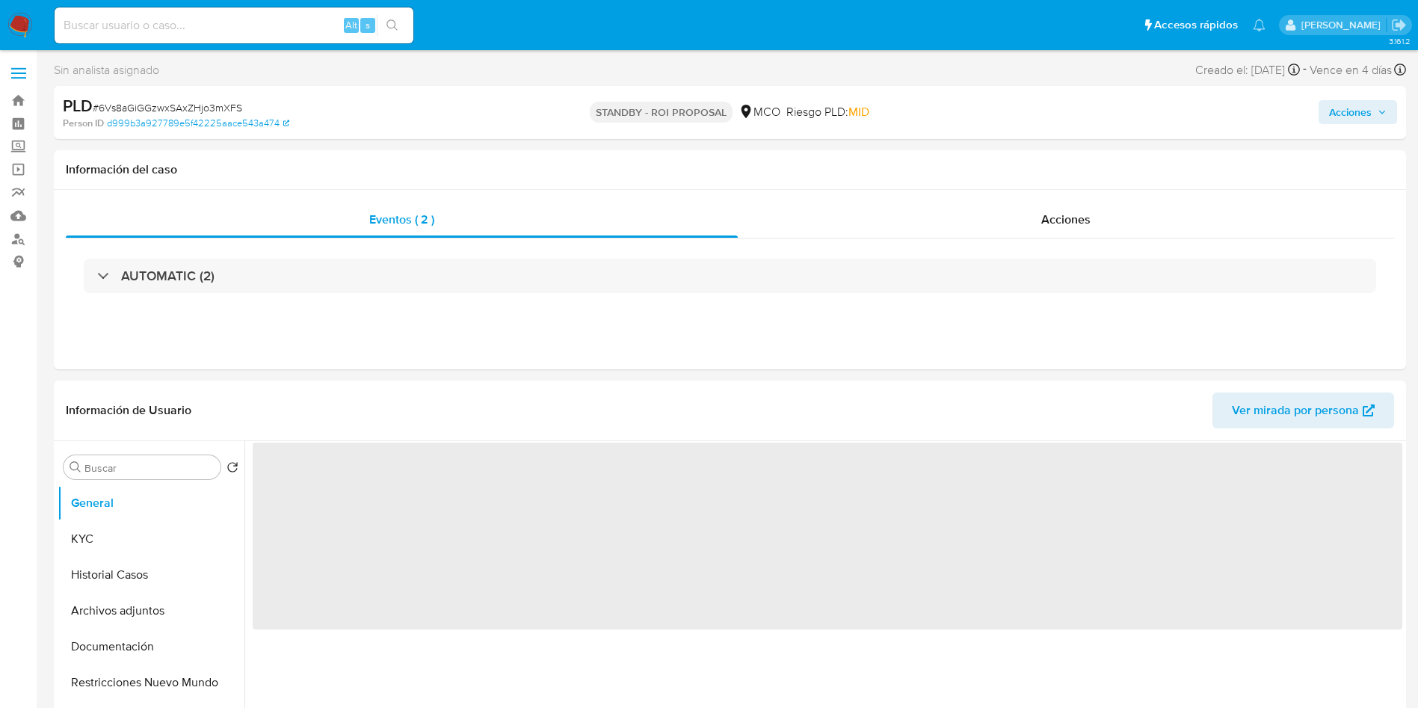
select select "10"
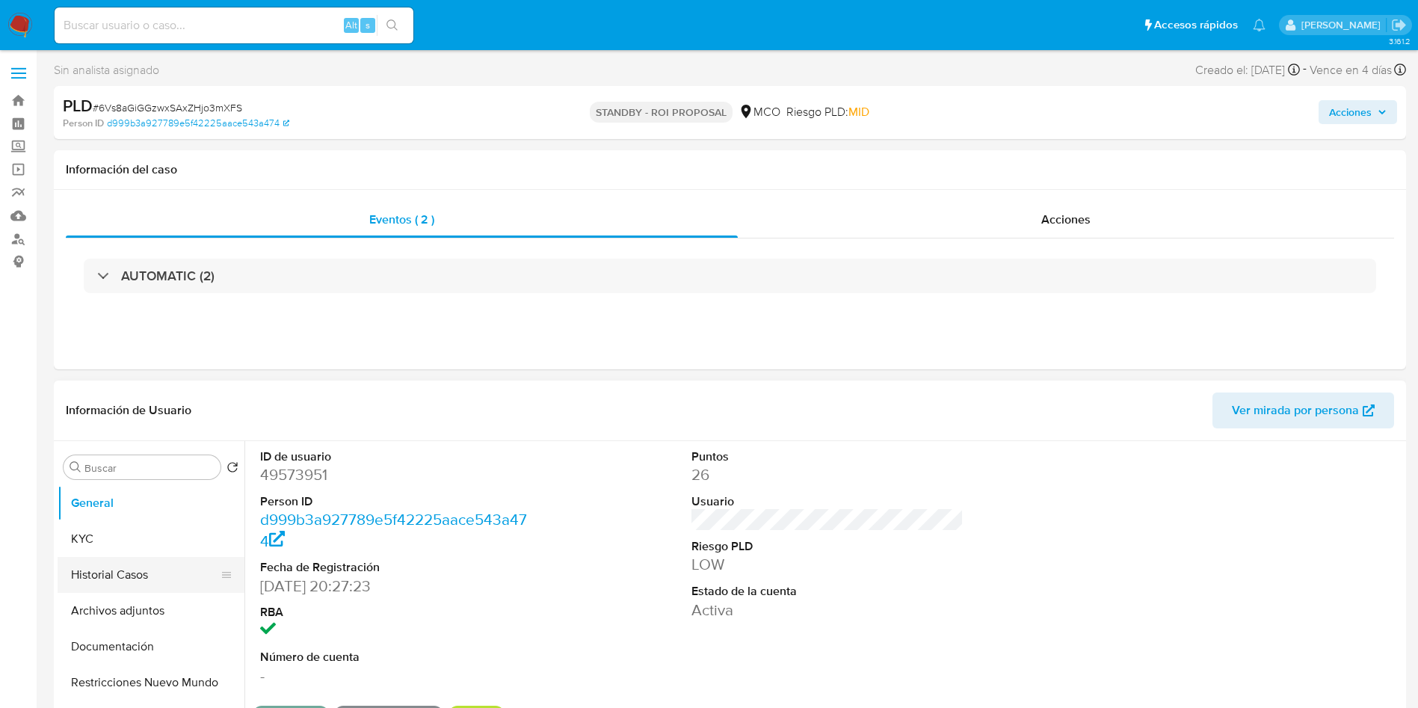
click at [107, 573] on button "Historial Casos" at bounding box center [145, 575] width 175 height 36
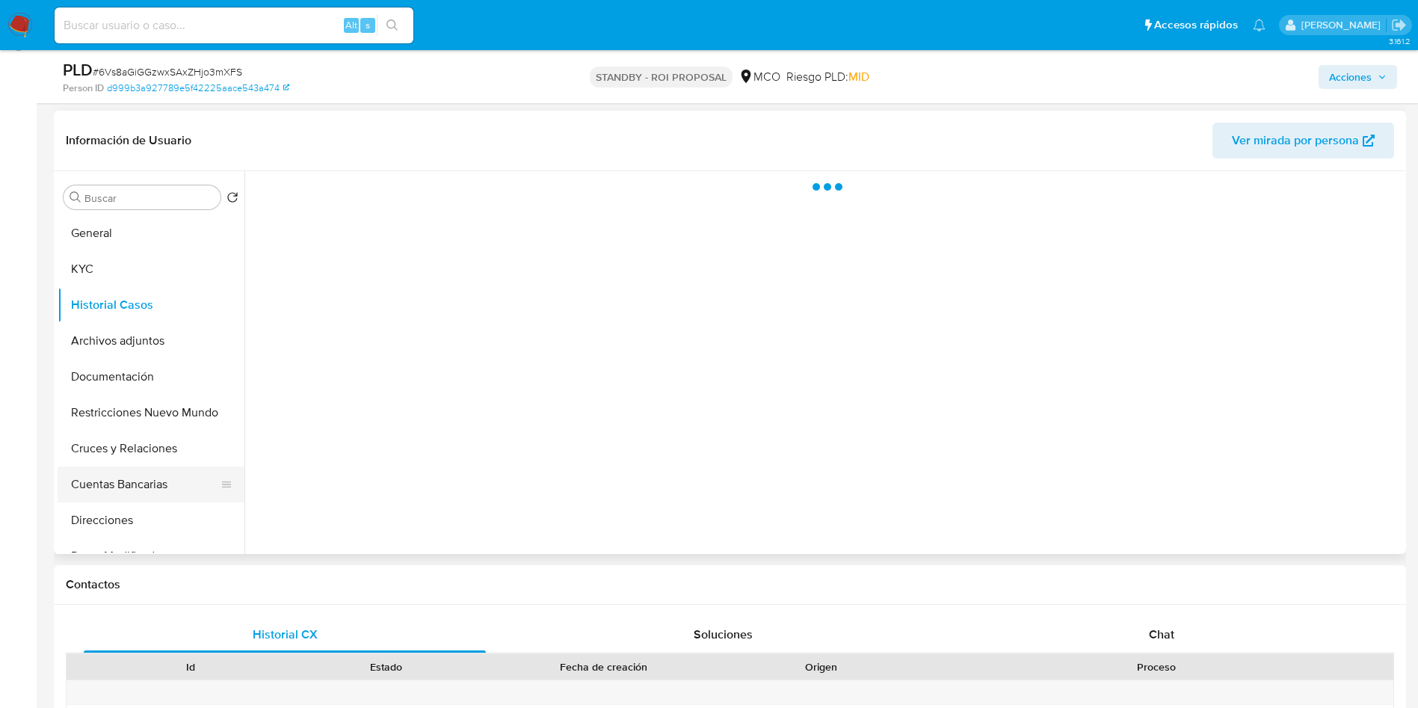
scroll to position [224, 0]
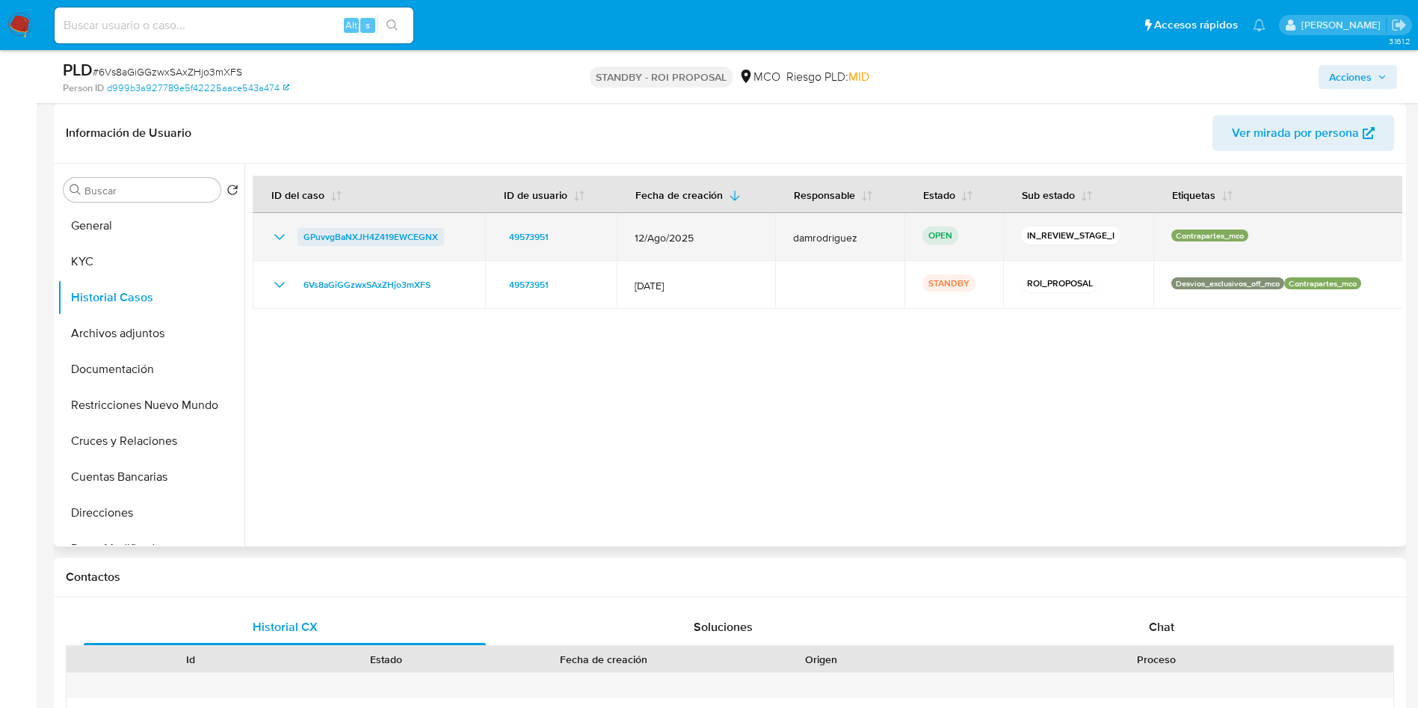
click at [373, 235] on span "GPuvvgBaNXJH4Z419EWCEGNX" at bounding box center [370, 237] width 135 height 18
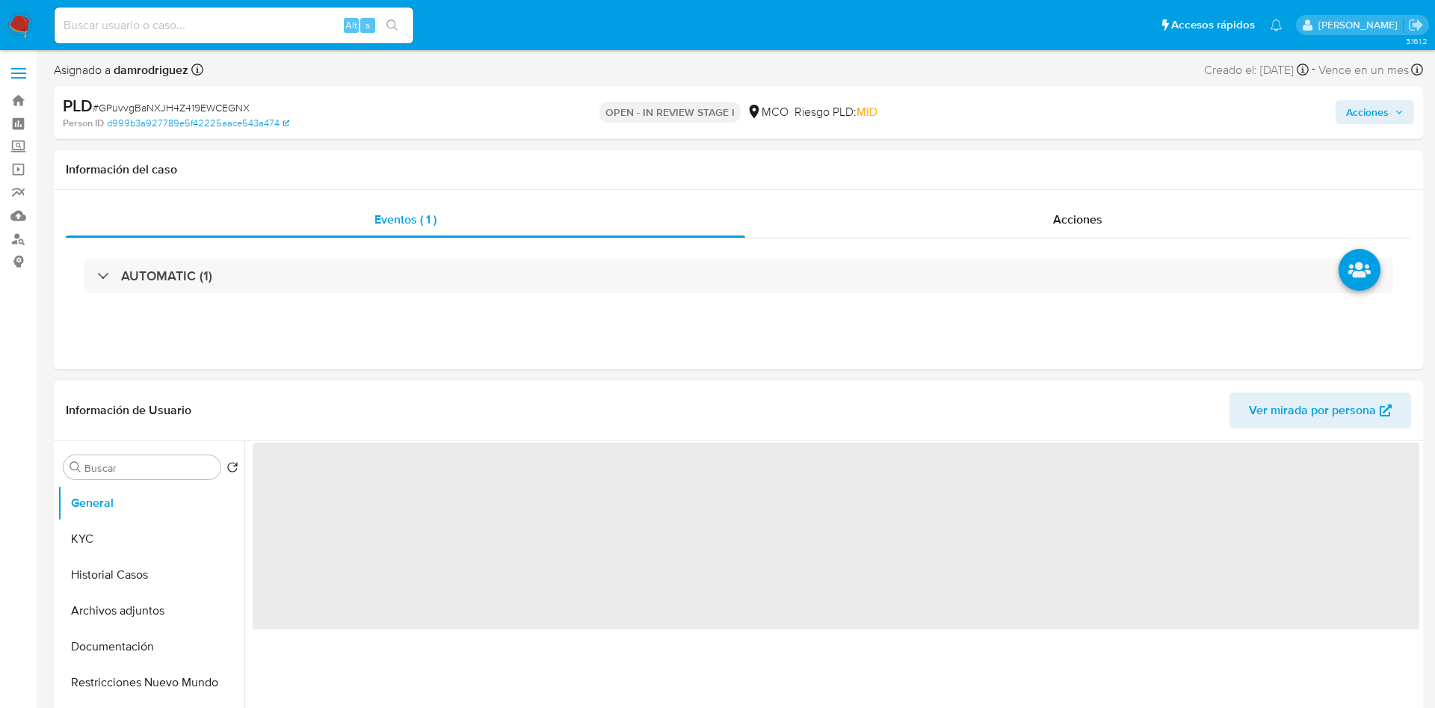
select select "10"
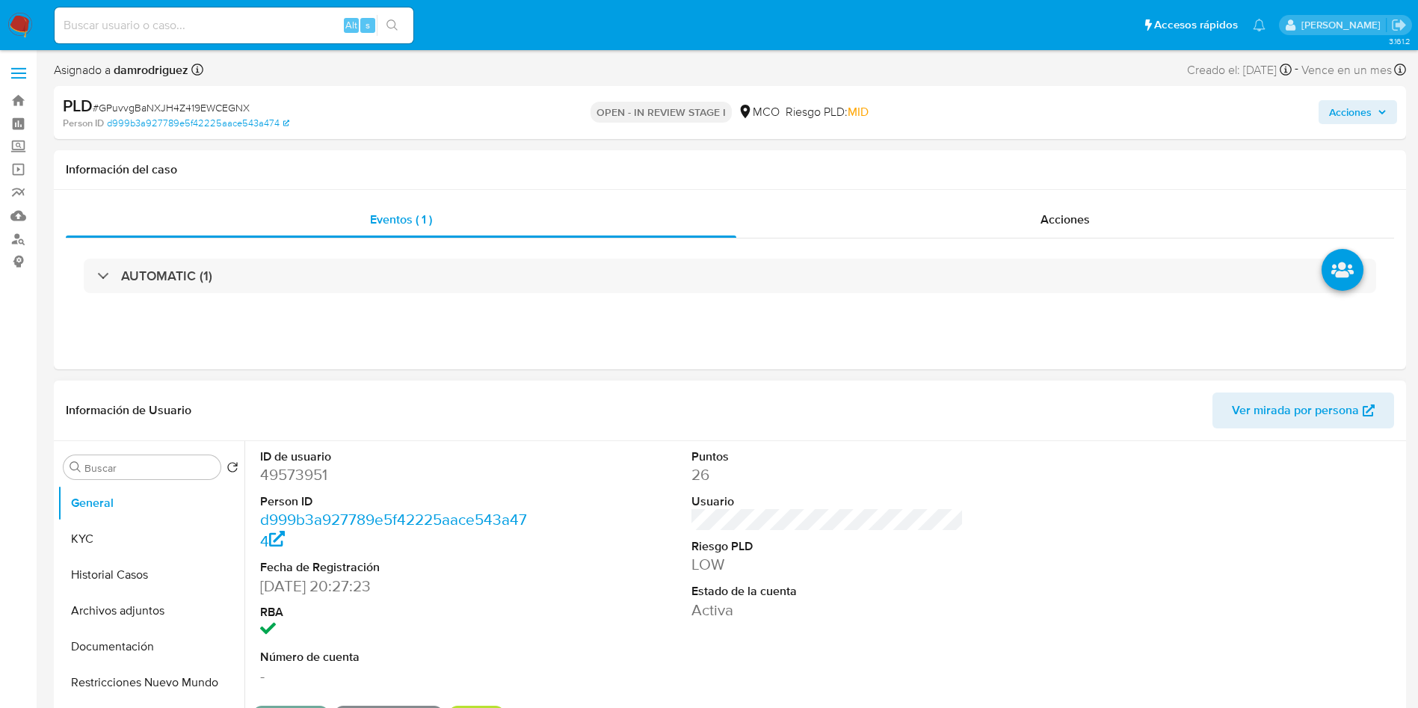
click at [548, 511] on div "ID de usuario 49573951 Person ID d999b3a927789e5f42225aace543a474 Fecha de Regi…" at bounding box center [828, 567] width 1150 height 253
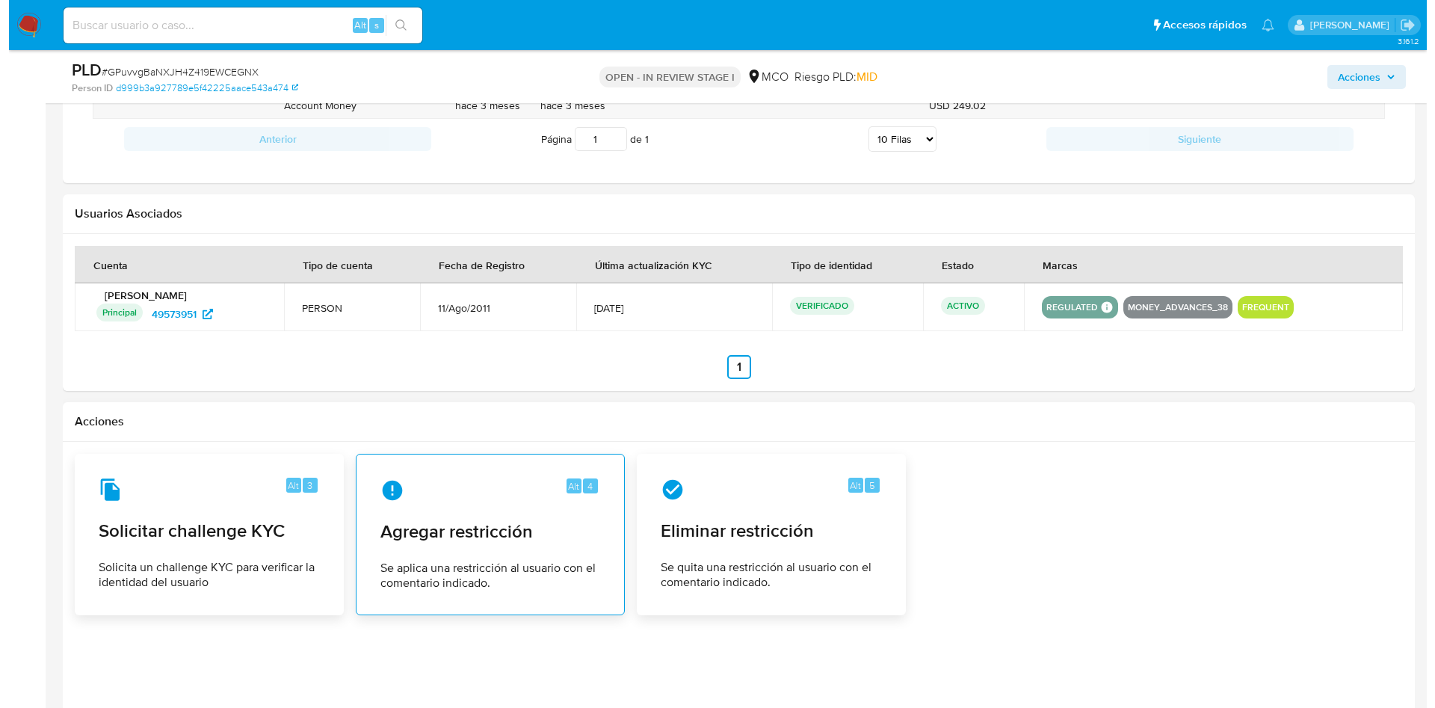
scroll to position [1883, 0]
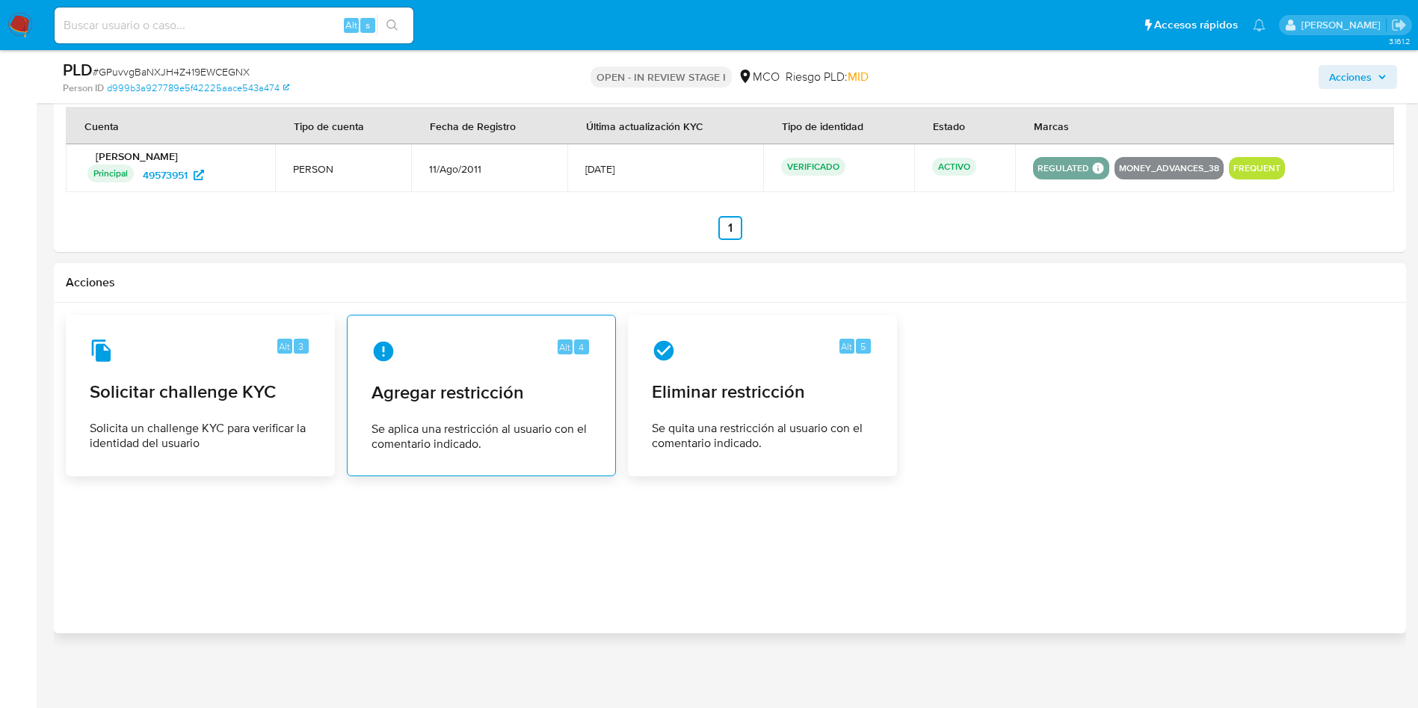
click at [472, 422] on span "Se aplica una restricción al usuario con el comentario indicado." at bounding box center [481, 437] width 220 height 30
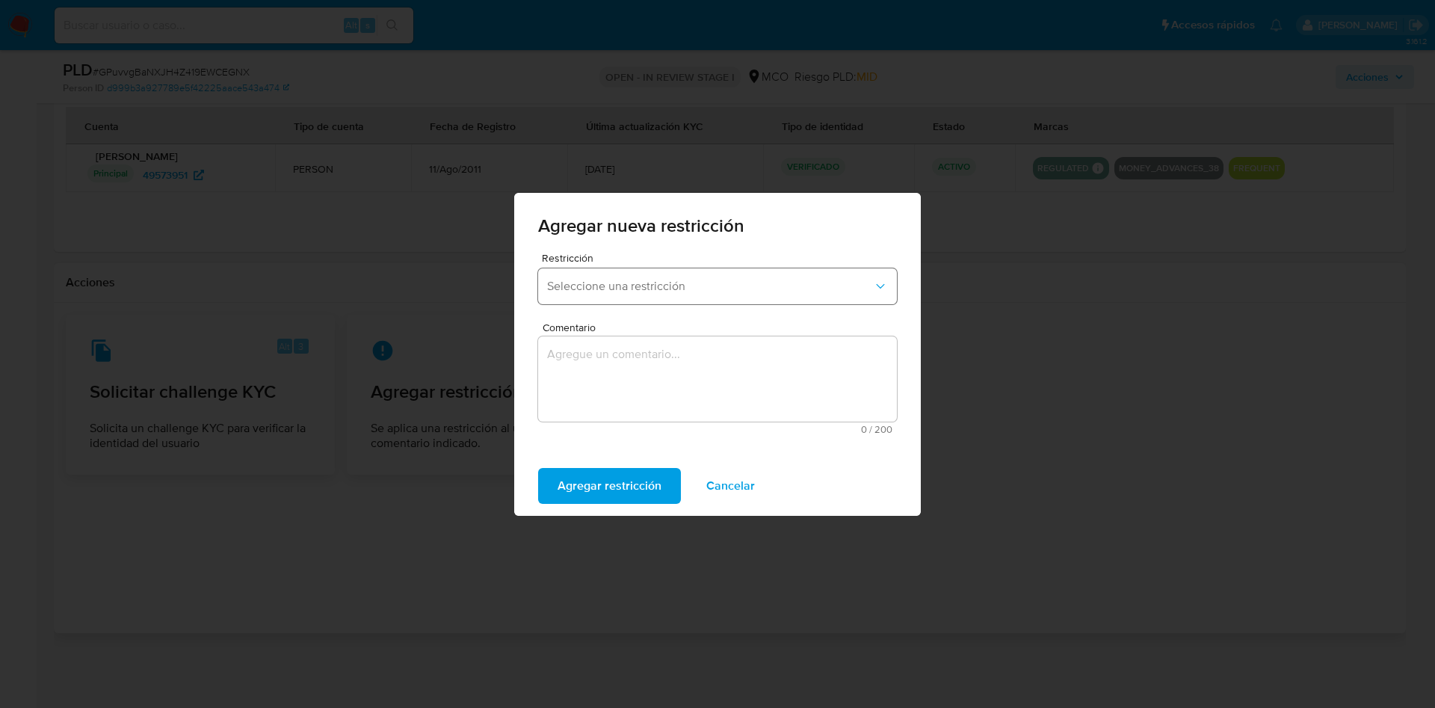
click at [729, 290] on span "Seleccione una restricción" at bounding box center [710, 286] width 326 height 15
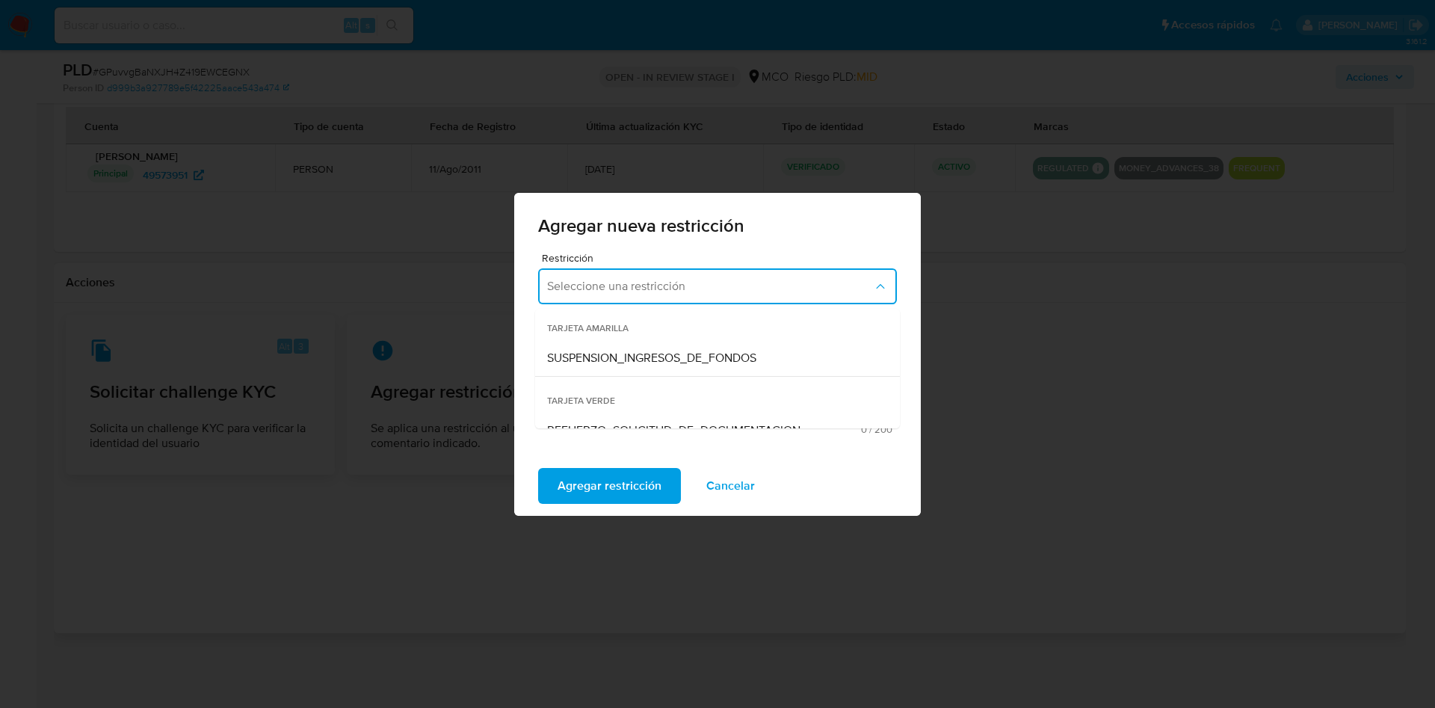
scroll to position [269, 0]
click at [691, 348] on span "SUSPENSION_INGRESOS_DE_FONDOS" at bounding box center [651, 345] width 209 height 15
click at [663, 387] on textarea "Comentario" at bounding box center [717, 378] width 359 height 85
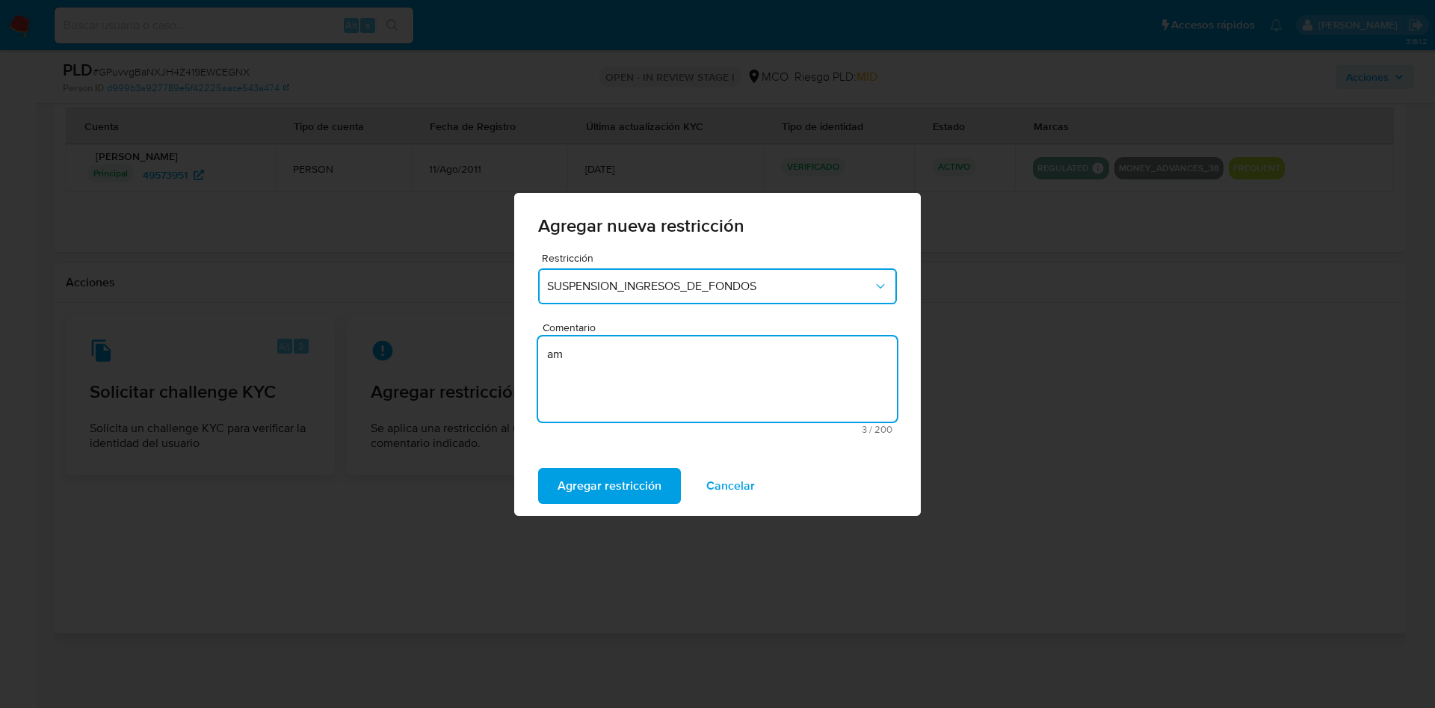
type textarea "a"
type textarea "AML - Tarjeta amarilla"
click at [579, 495] on span "Agregar restricción" at bounding box center [610, 485] width 104 height 33
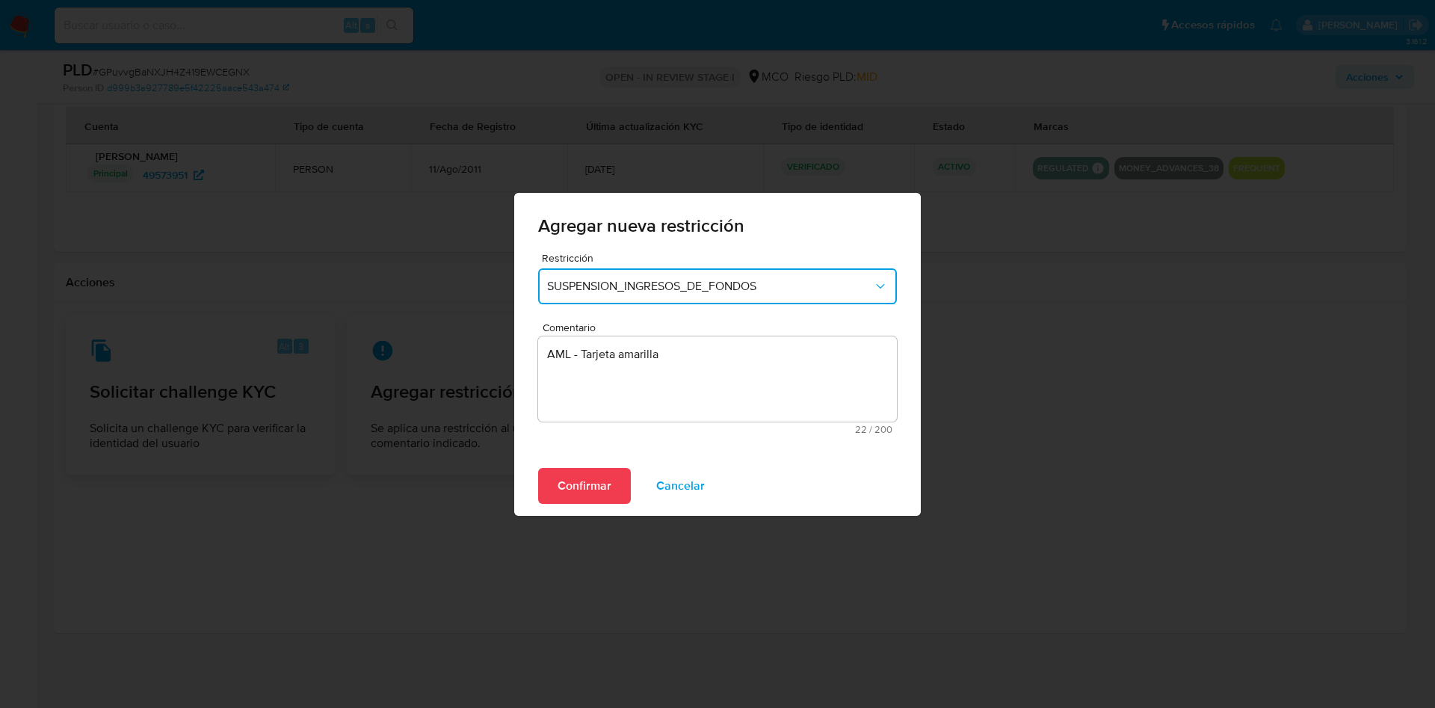
click at [637, 301] on button "SUSPENSION_INGRESOS_DE_FONDOS" at bounding box center [717, 286] width 359 height 36
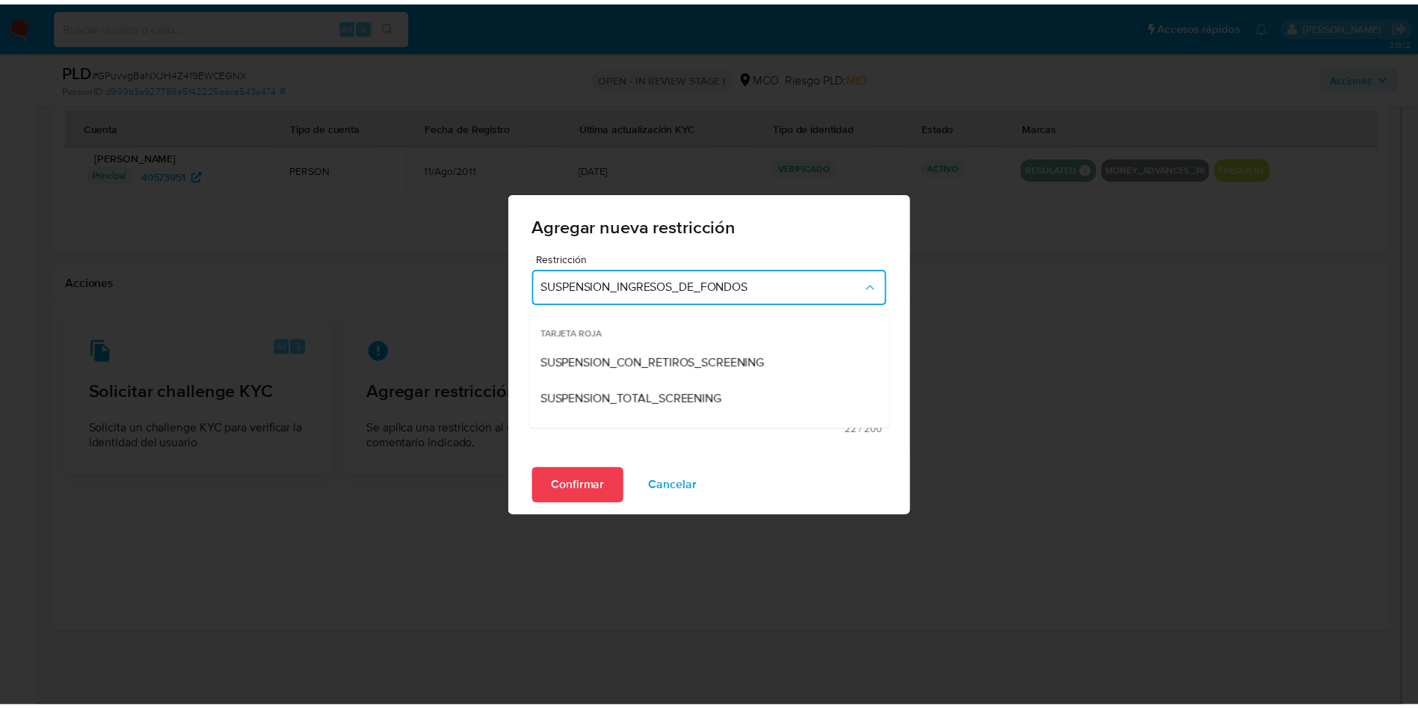
scroll to position [246, 0]
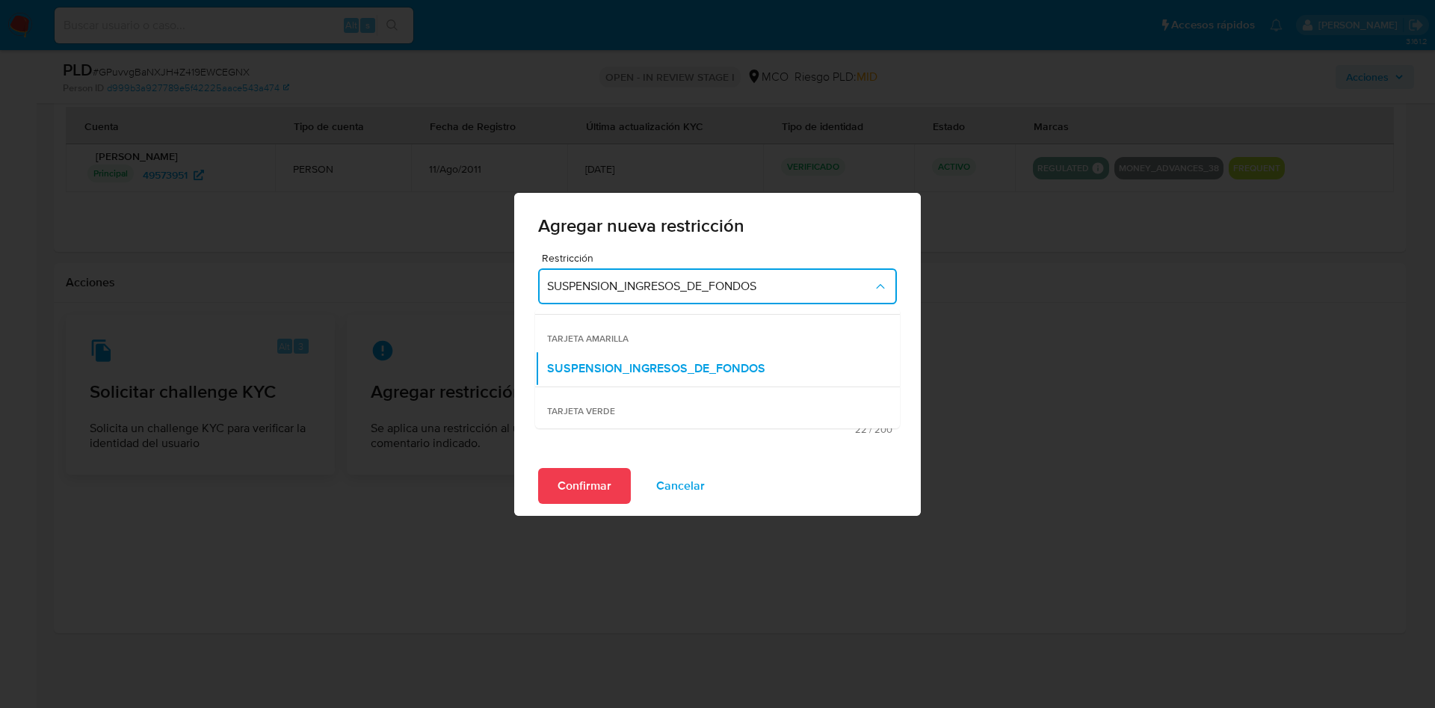
click at [729, 459] on div "Confirmar Cancelar" at bounding box center [717, 486] width 407 height 60
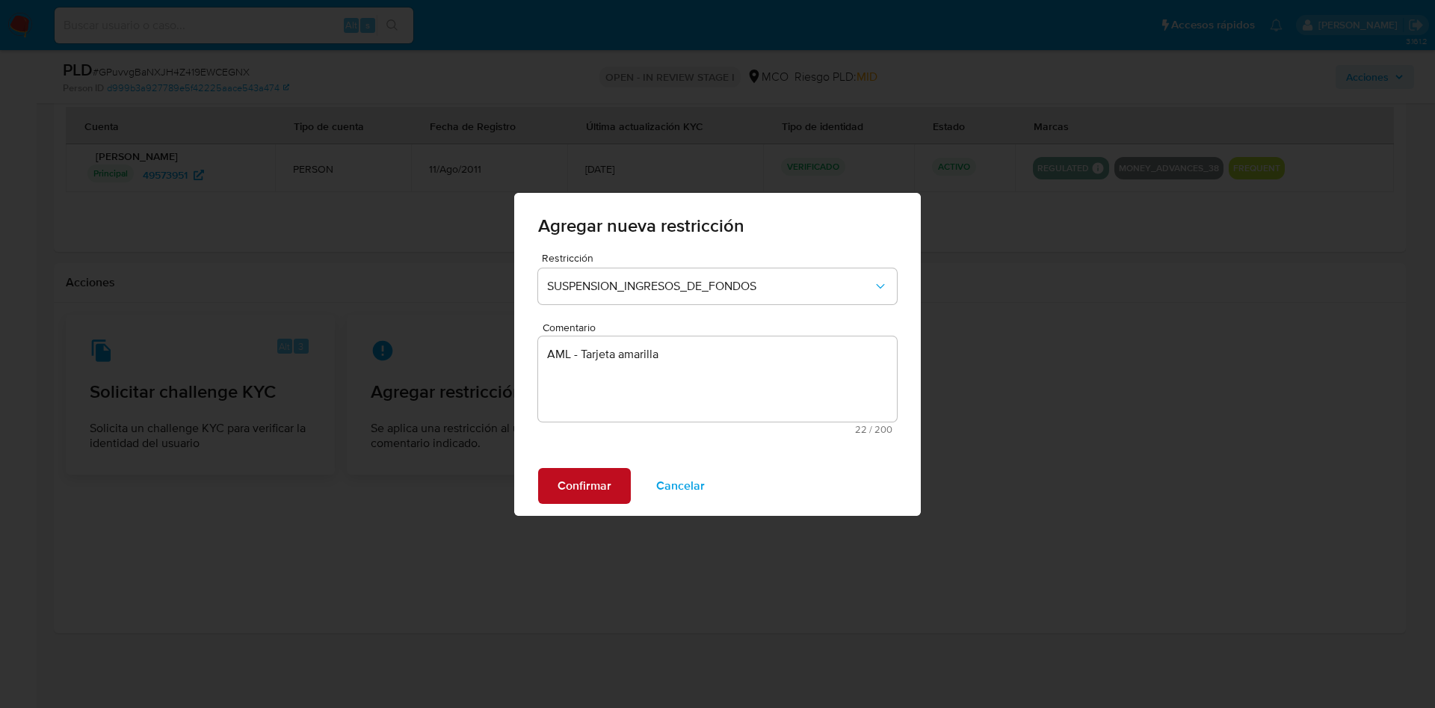
click at [579, 490] on span "Confirmar" at bounding box center [585, 485] width 54 height 33
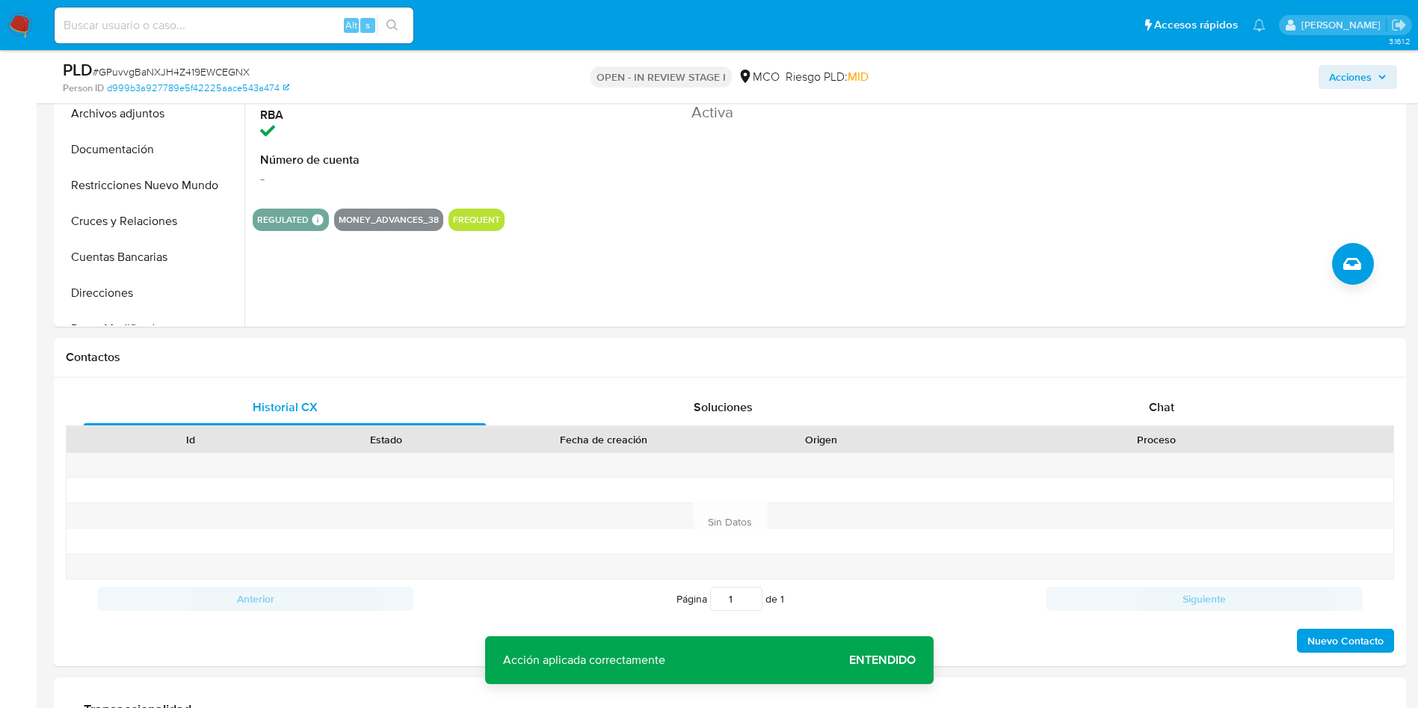
scroll to position [201, 0]
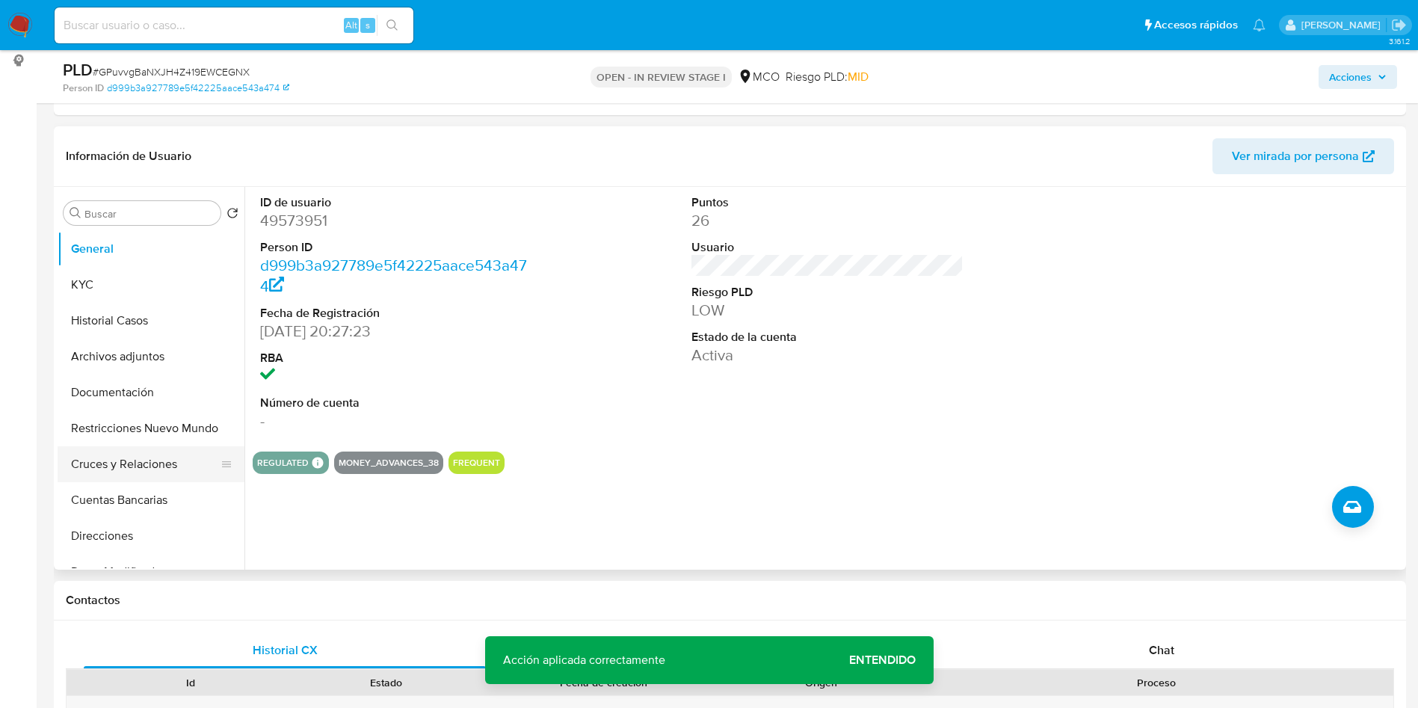
click at [148, 447] on button "Cruces y Relaciones" at bounding box center [145, 464] width 175 height 36
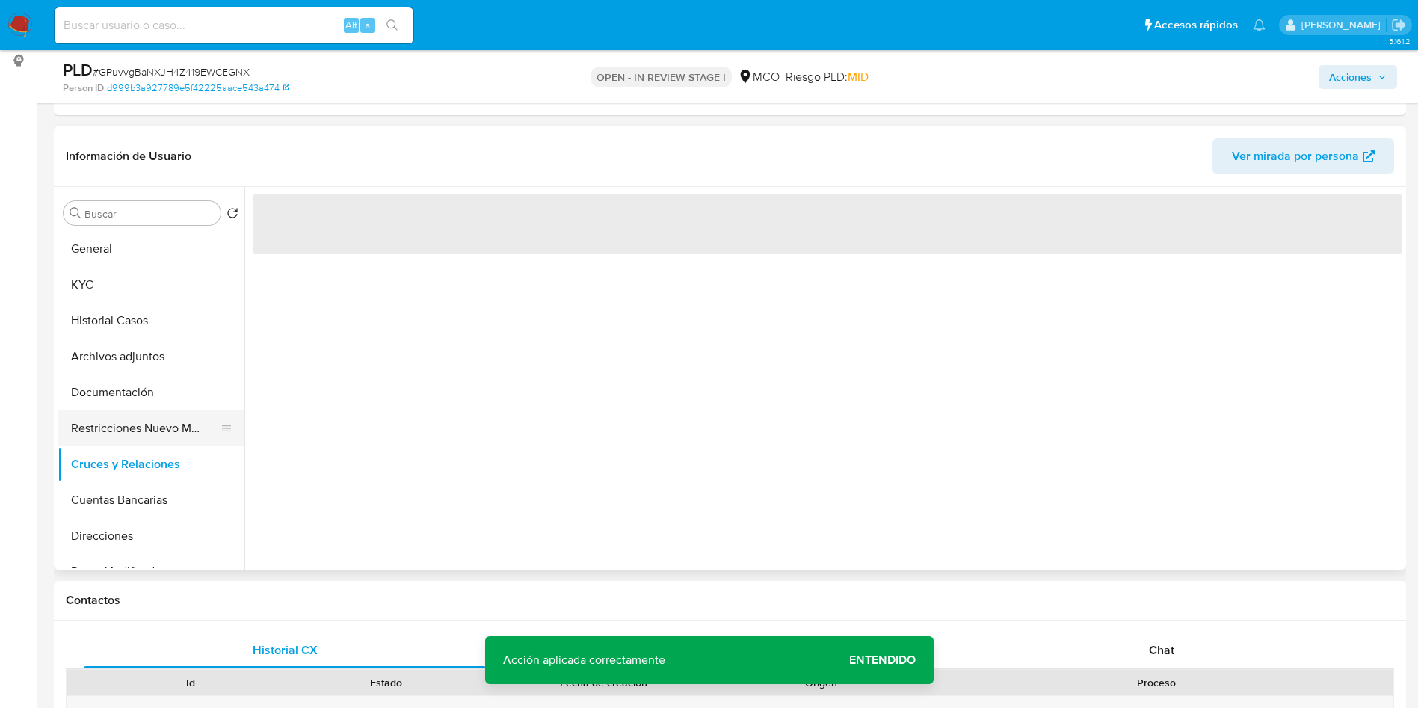
click at [149, 436] on button "Restricciones Nuevo Mundo" at bounding box center [145, 428] width 175 height 36
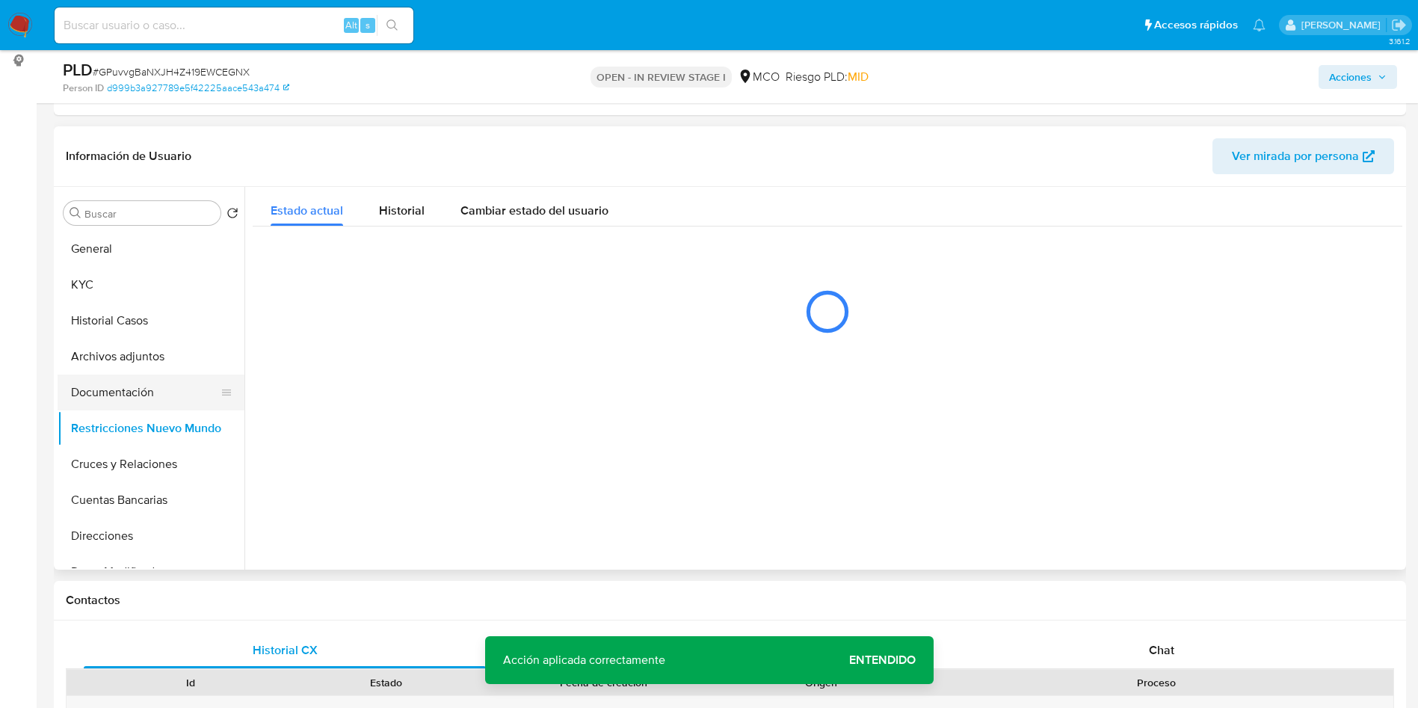
click at [121, 394] on button "Documentación" at bounding box center [145, 392] width 175 height 36
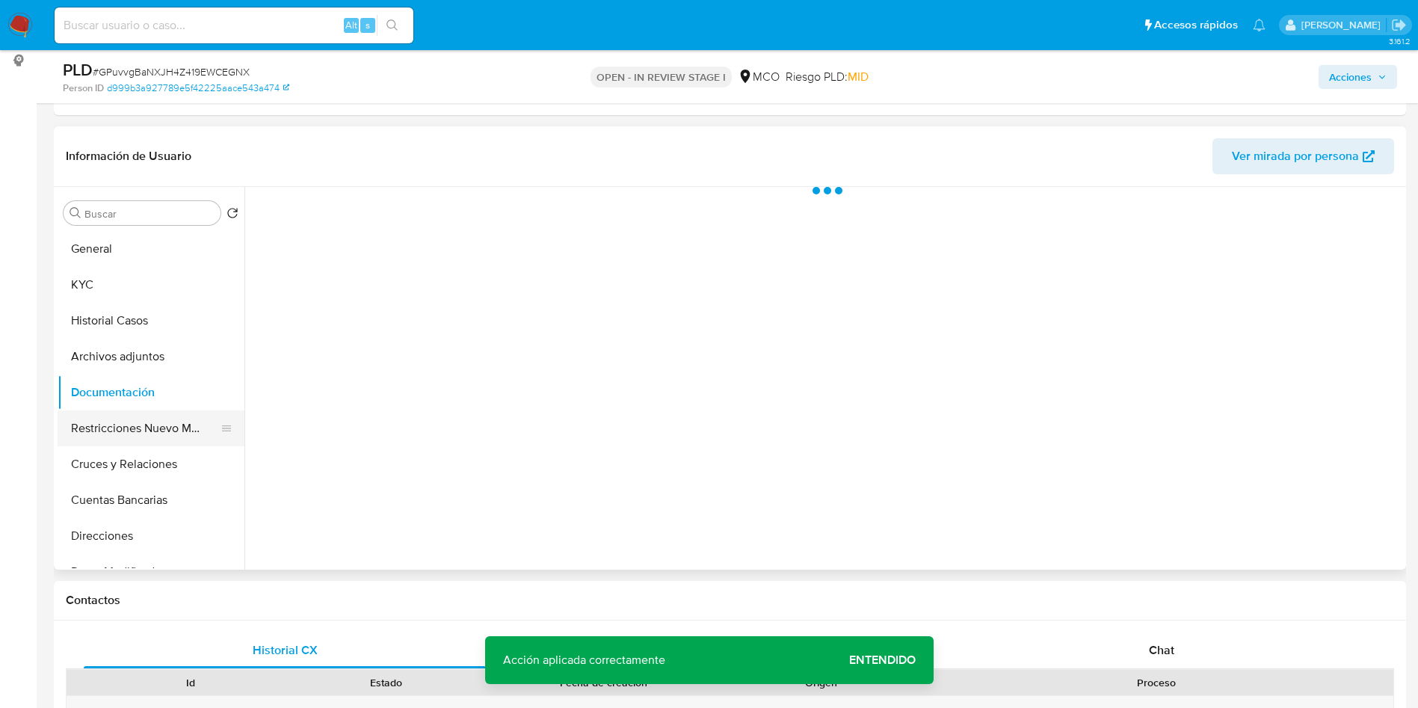
click at [126, 434] on button "Restricciones Nuevo Mundo" at bounding box center [145, 428] width 175 height 36
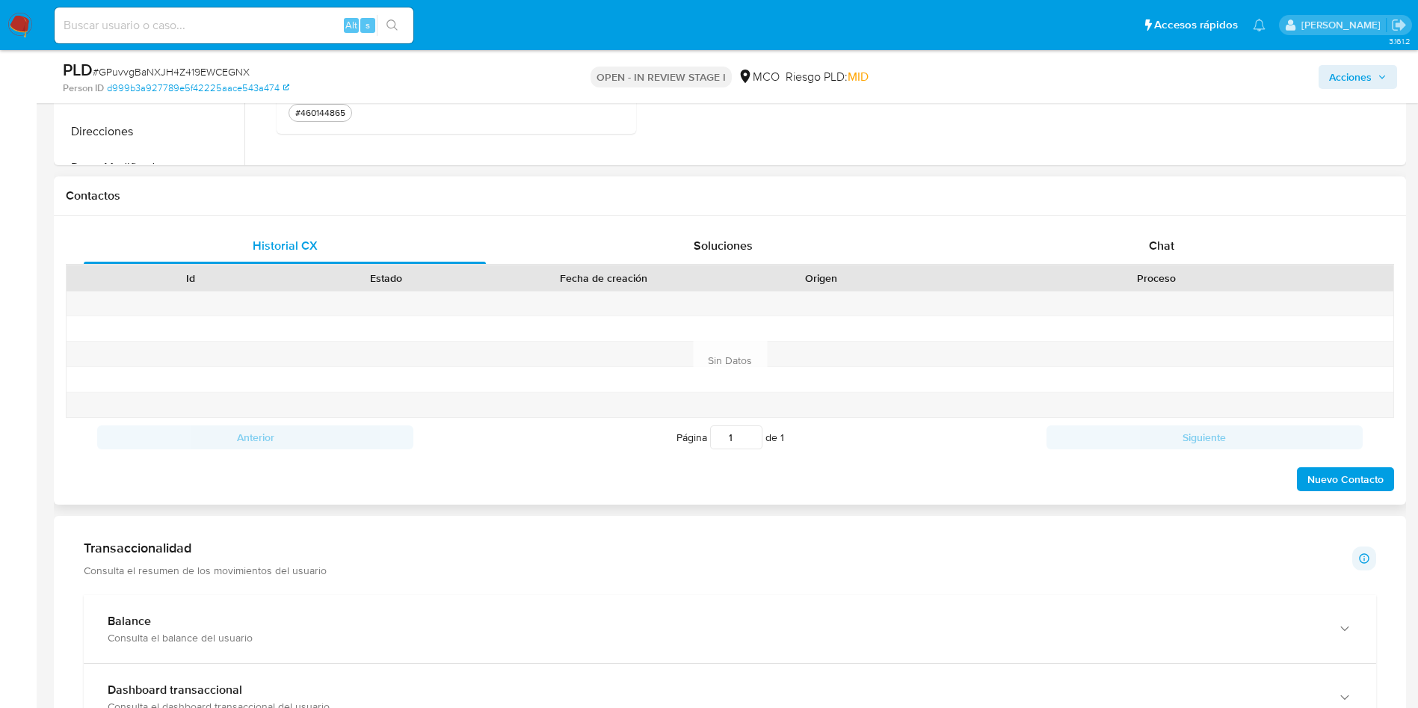
scroll to position [650, 0]
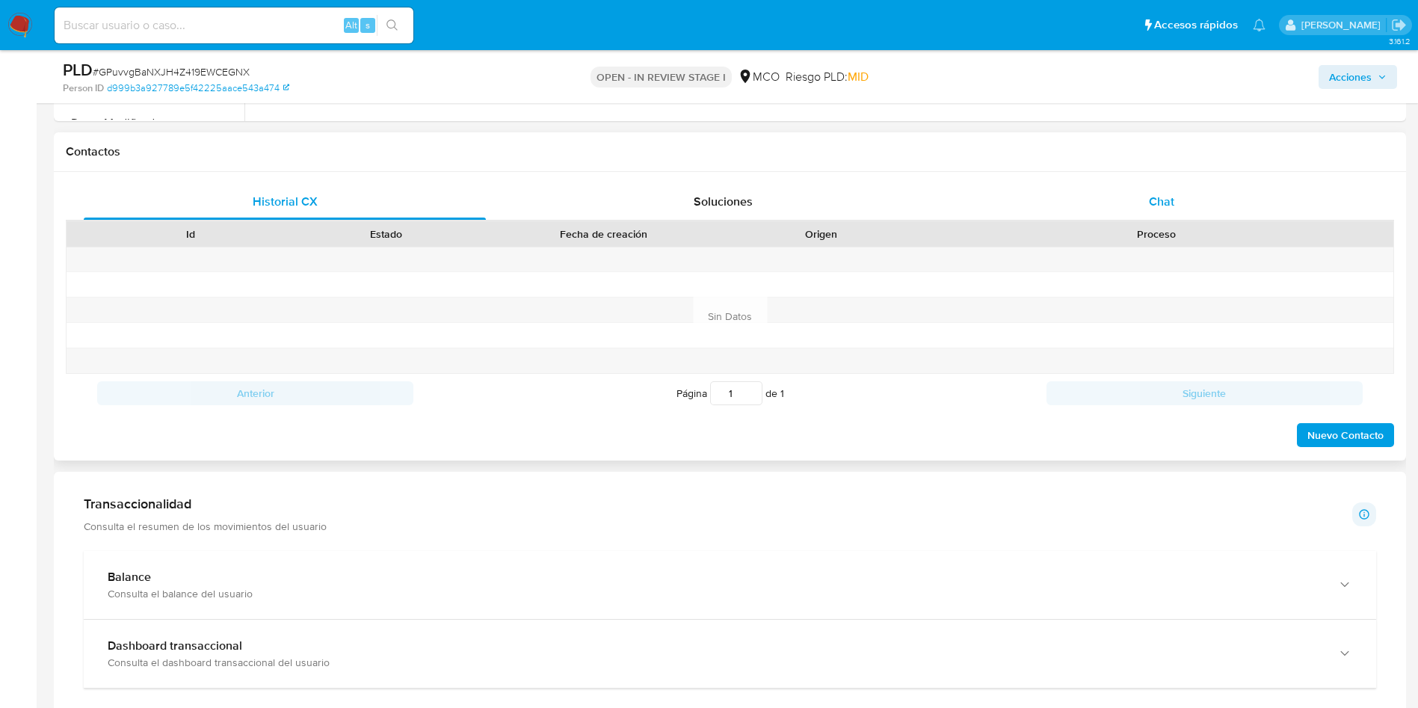
click at [1138, 212] on div "Chat" at bounding box center [1161, 202] width 402 height 36
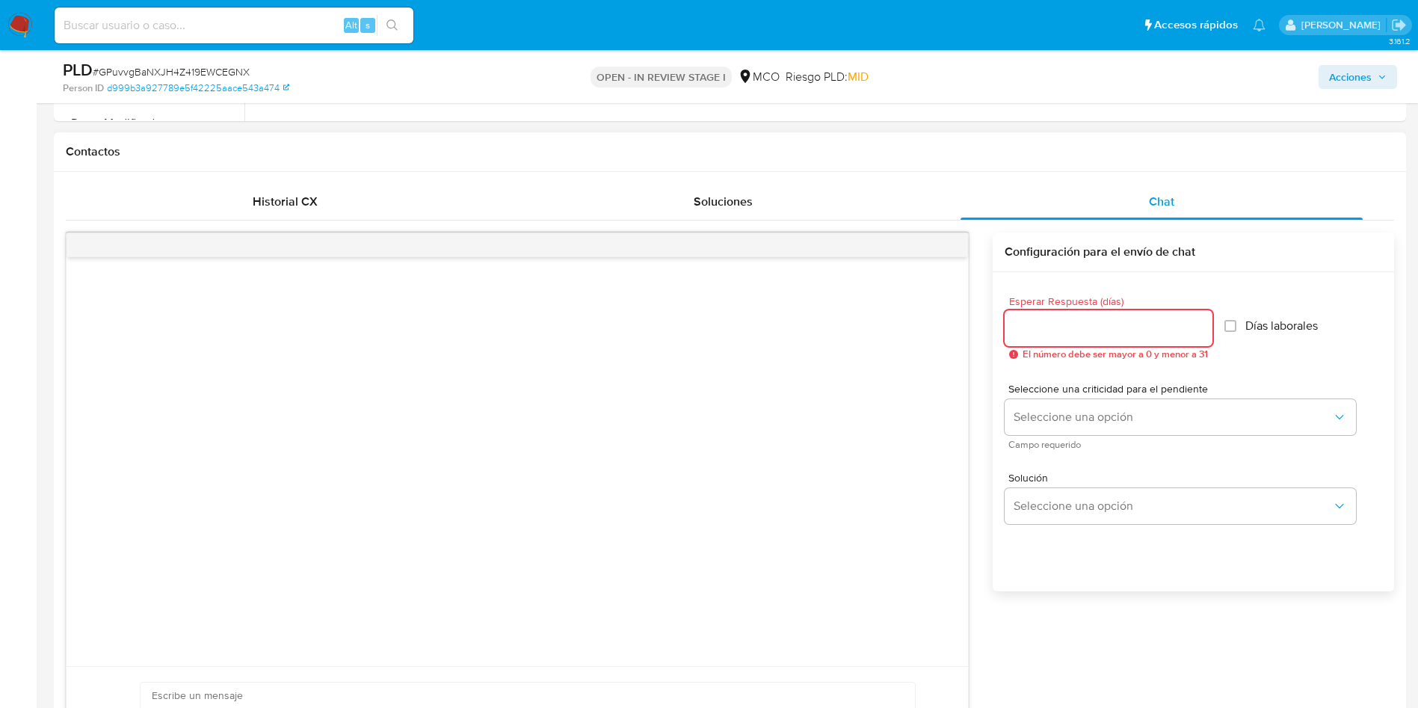
click at [1096, 328] on input "Esperar Respuesta (días)" at bounding box center [1109, 327] width 208 height 19
type input "3"
click at [1259, 330] on span "Días laborales" at bounding box center [1274, 325] width 73 height 15
click at [1217, 320] on input "Días laborales" at bounding box center [1223, 326] width 12 height 12
checkbox input "true"
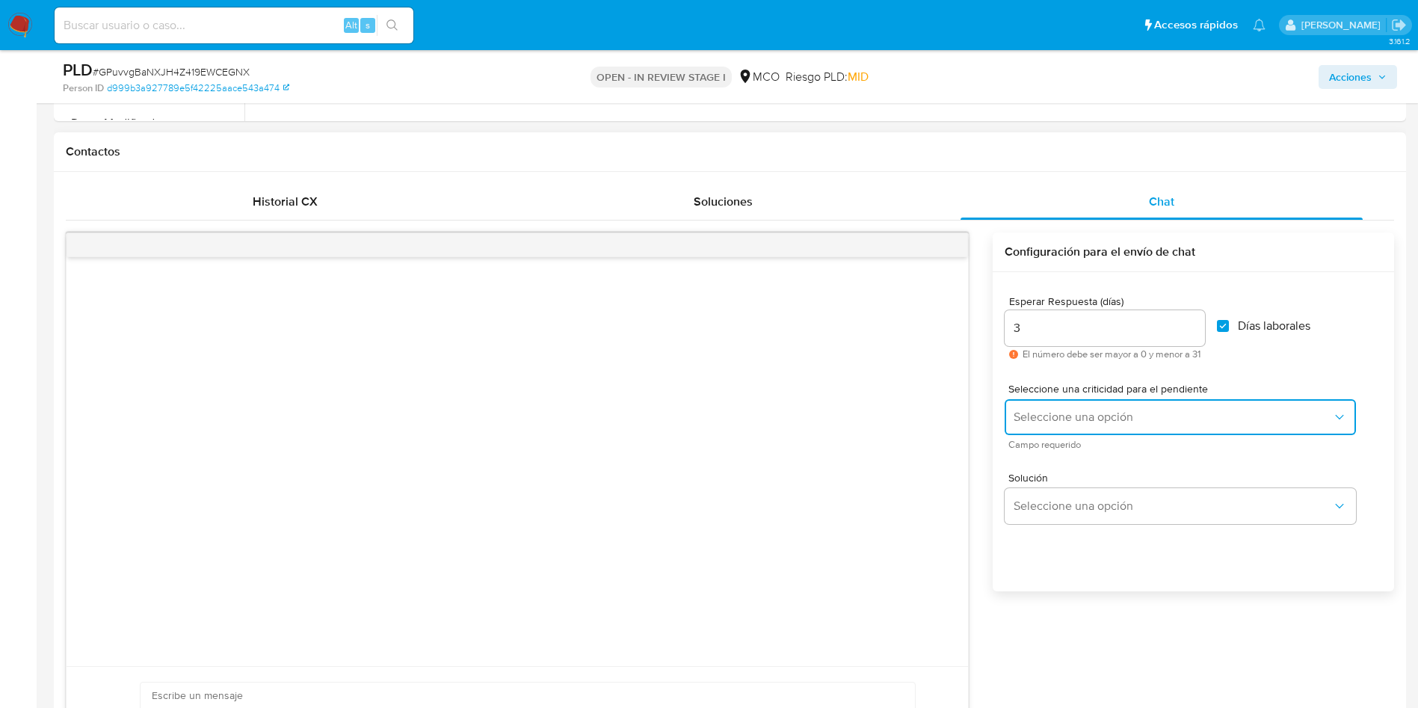
click at [1084, 421] on span "Seleccione una opción" at bounding box center [1173, 417] width 318 height 15
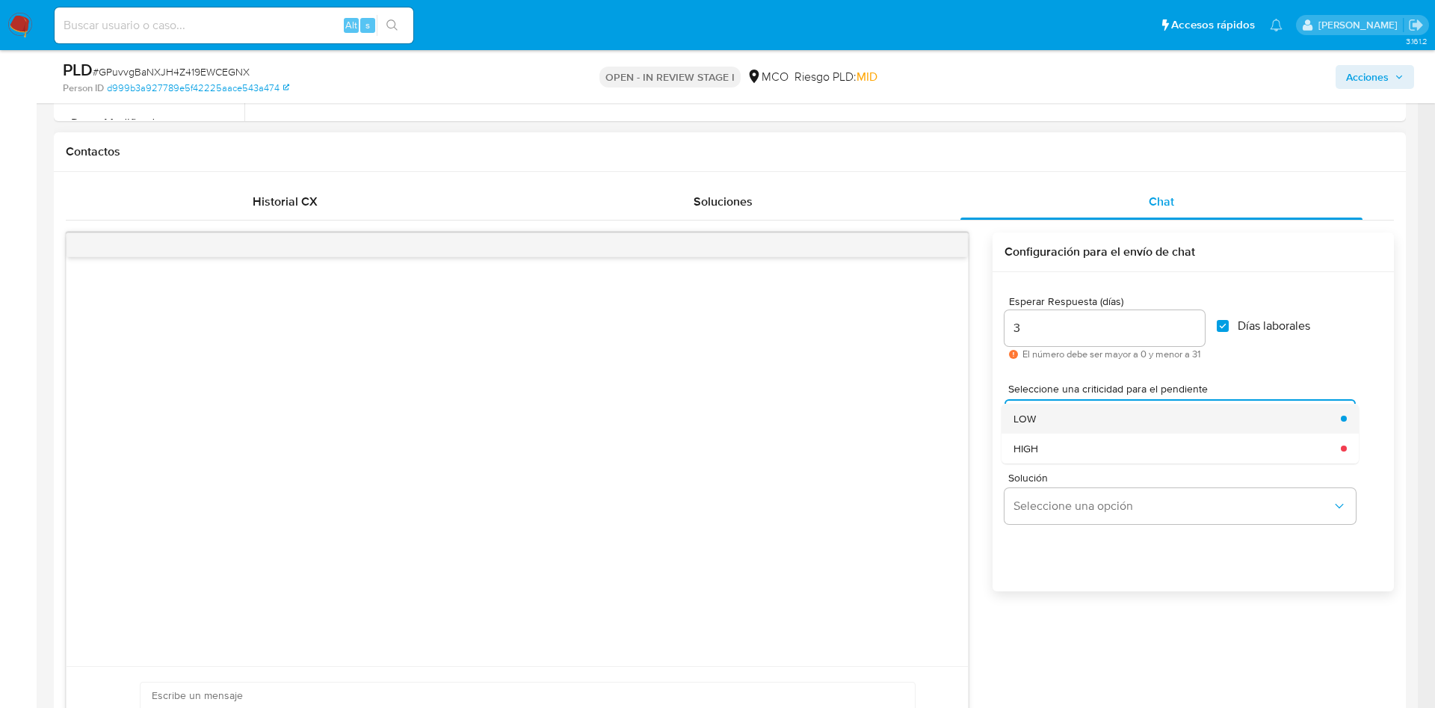
click at [1052, 421] on div "LOW" at bounding box center [1173, 419] width 318 height 30
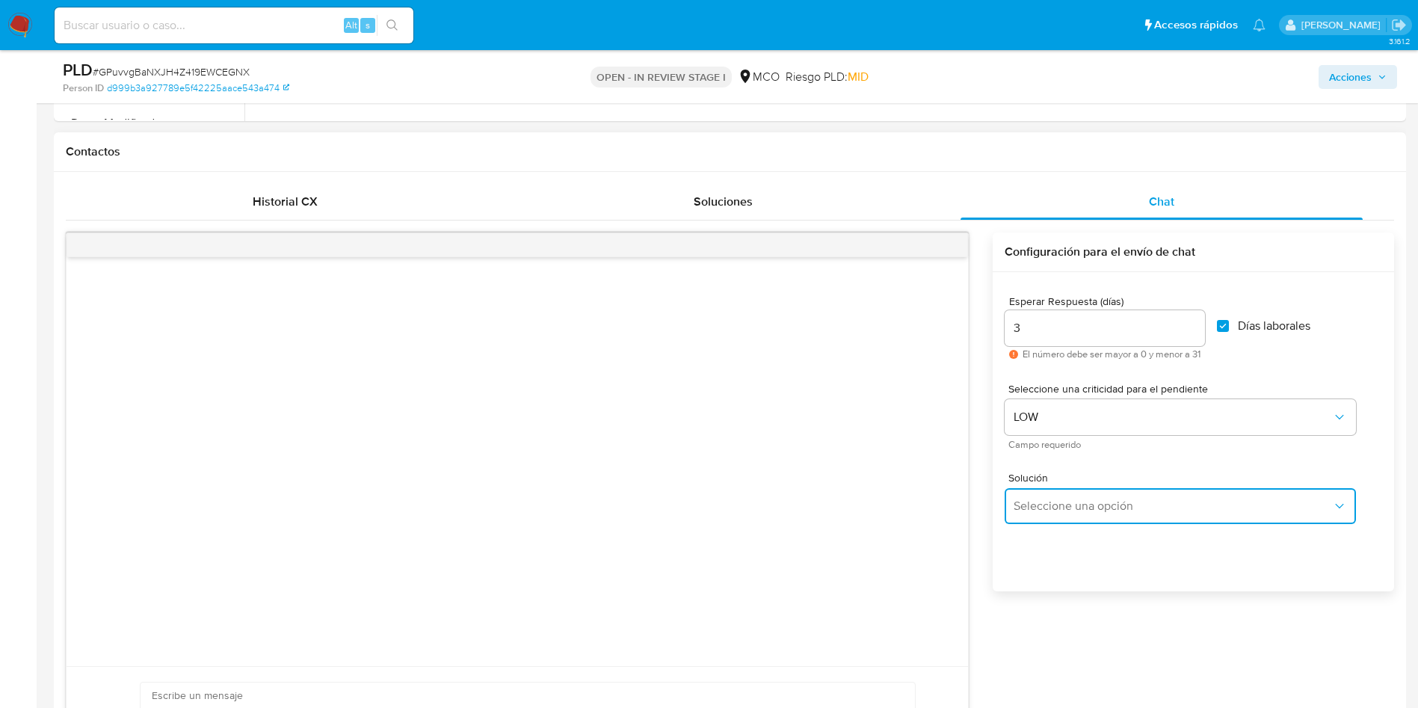
click at [1072, 510] on span "Seleccione una opción" at bounding box center [1173, 506] width 318 height 15
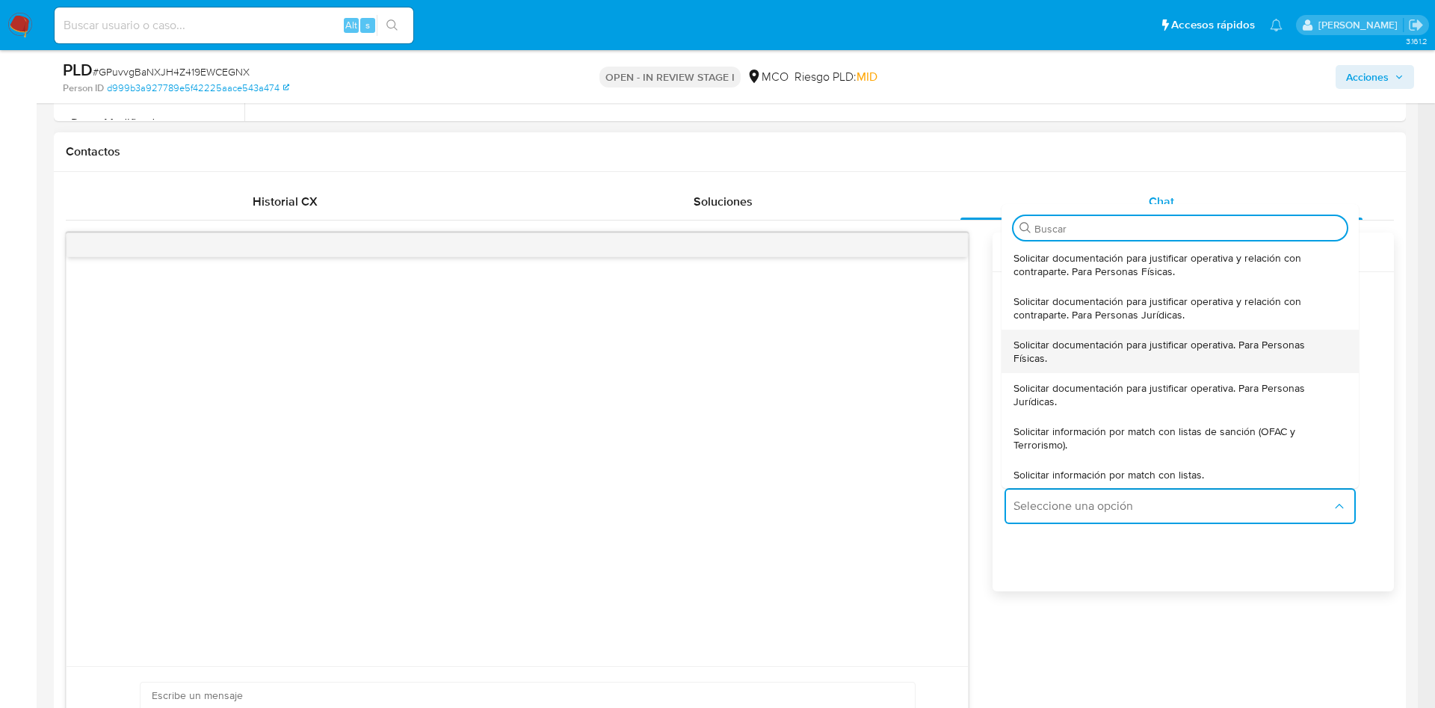
click at [1101, 362] on span "Solicitar documentación para justificar operativa. Para Personas Físicas." at bounding box center [1176, 351] width 324 height 27
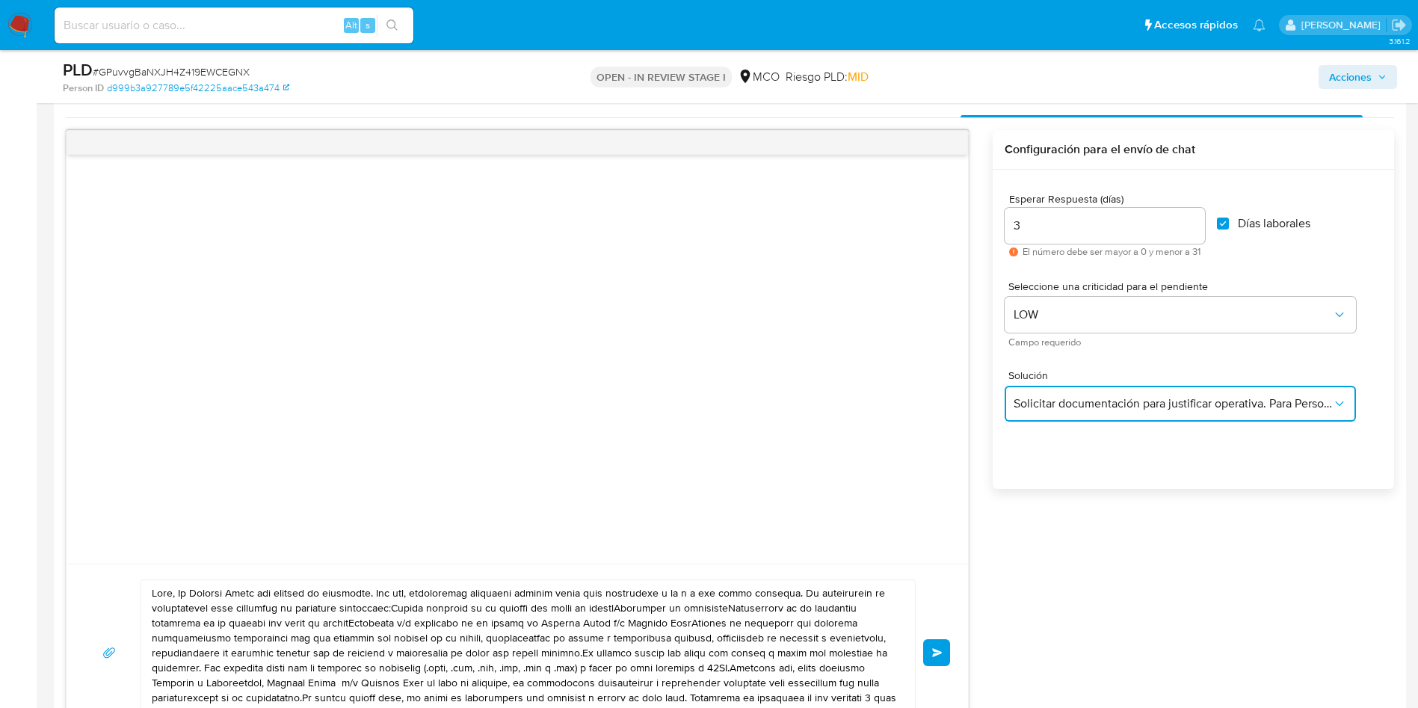
scroll to position [874, 0]
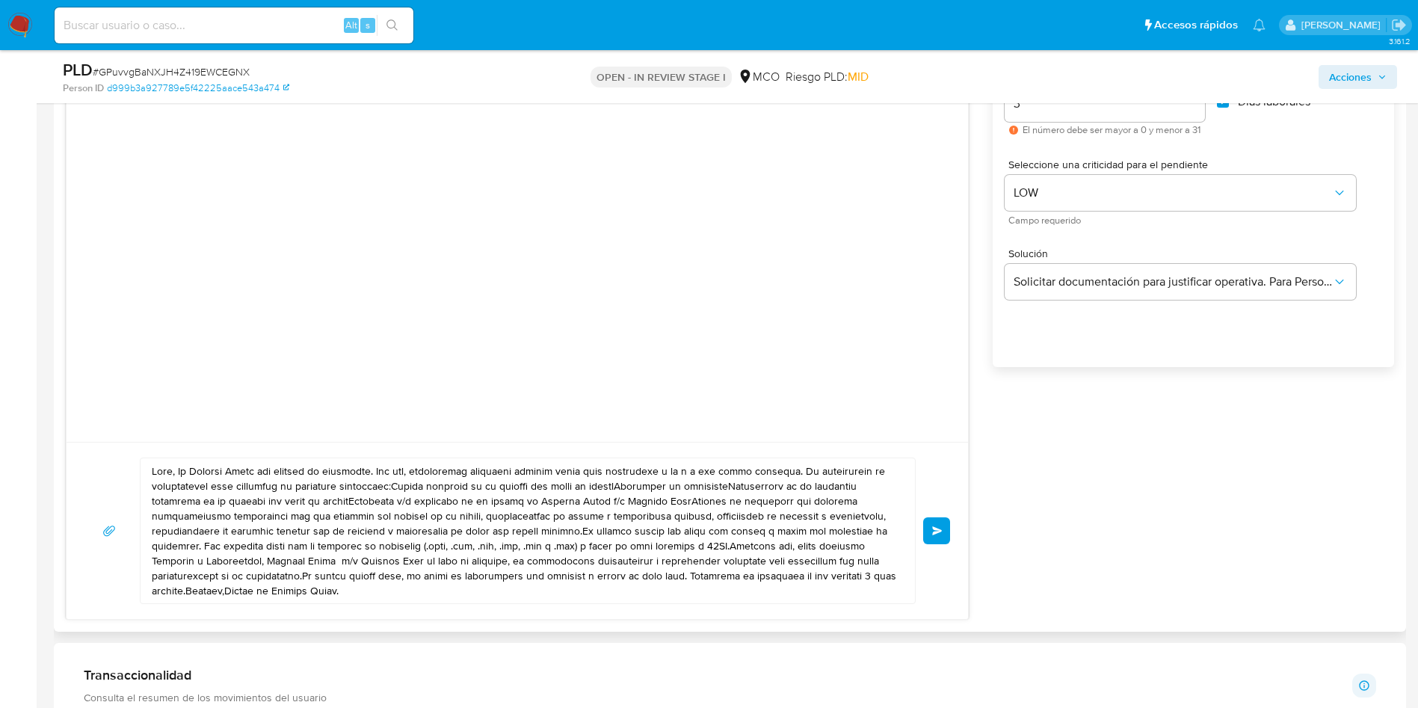
click at [308, 494] on textarea at bounding box center [524, 530] width 744 height 145
click at [160, 479] on textarea at bounding box center [524, 530] width 744 height 145
drag, startPoint x: 180, startPoint y: 473, endPoint x: 398, endPoint y: 596, distance: 250.7
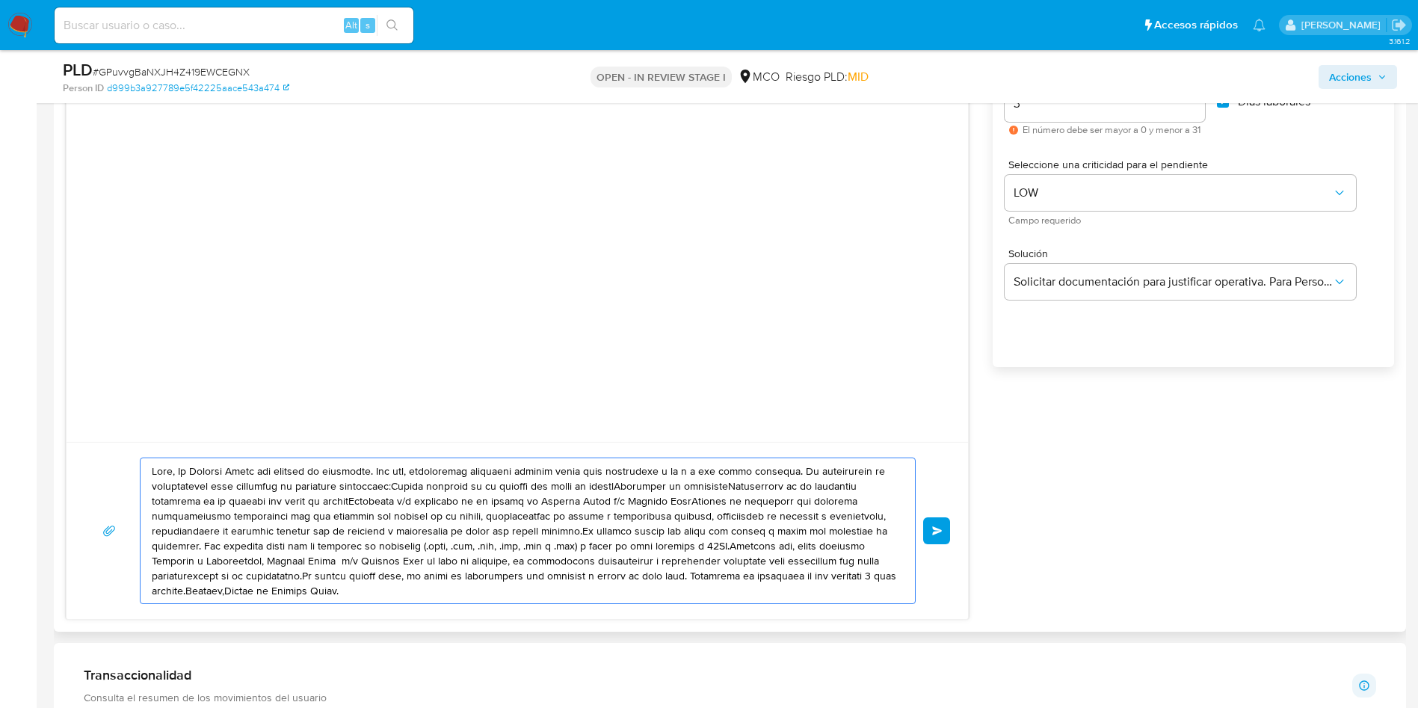
click at [398, 596] on textarea at bounding box center [524, 530] width 744 height 145
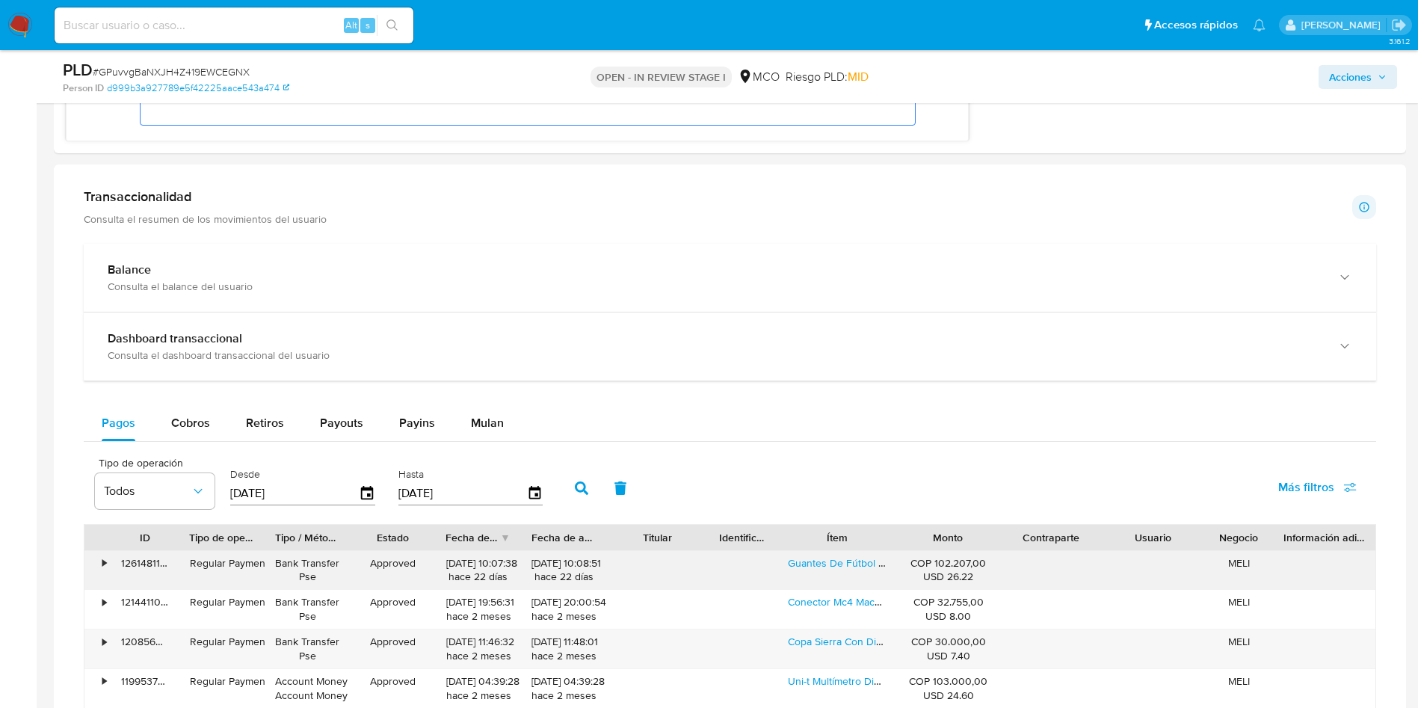
scroll to position [1434, 0]
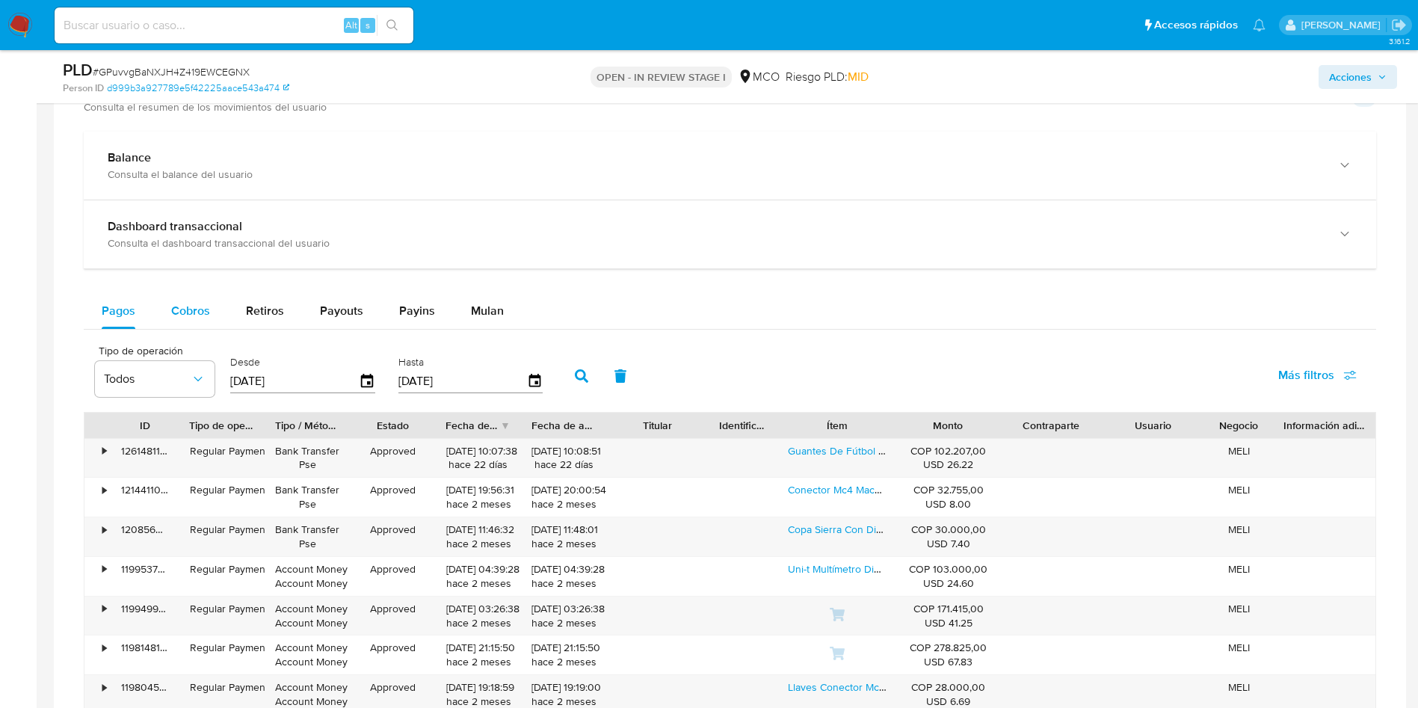
type textarea "Hola, Muchas gracias por tu respuesta anterior. Es necesario que nos adjuntes d…"
click at [191, 310] on span "Cobros" at bounding box center [190, 310] width 39 height 17
select select "10"
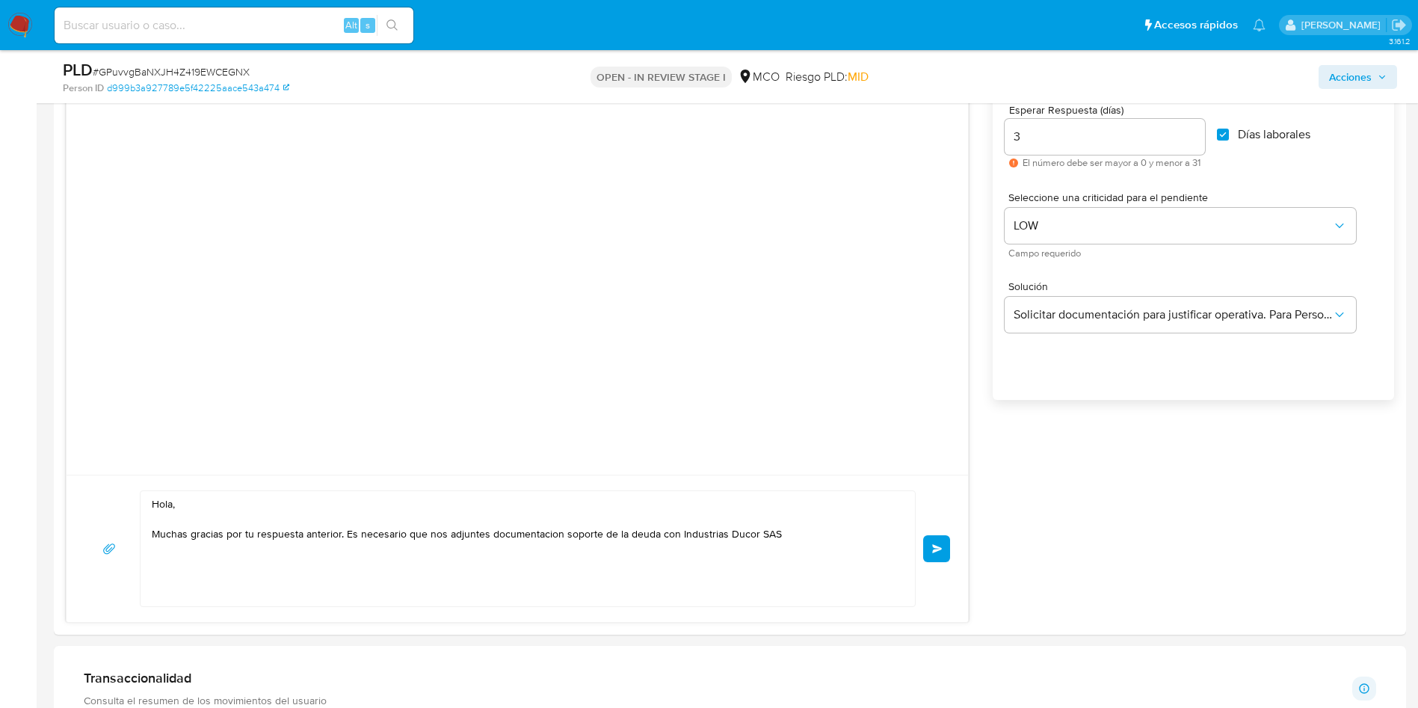
scroll to position [874, 0]
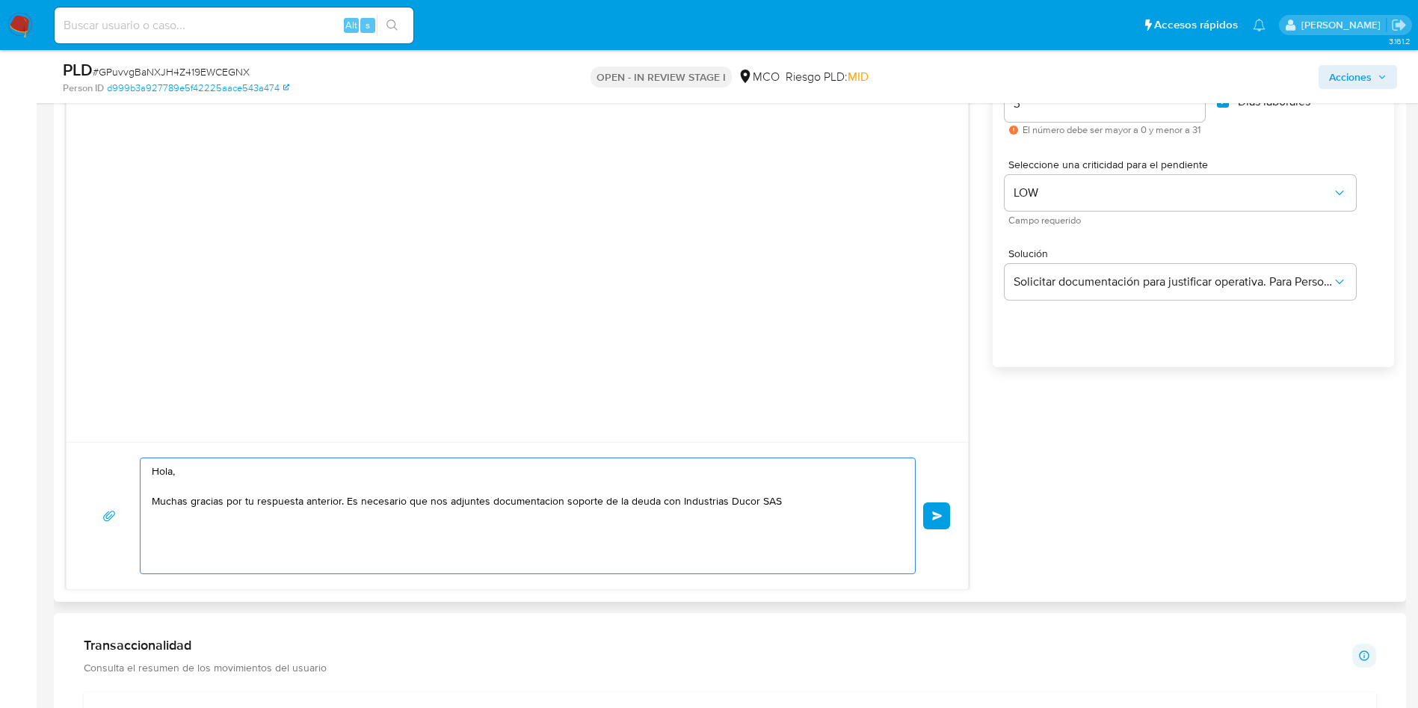
drag, startPoint x: 309, startPoint y: 509, endPoint x: 428, endPoint y: 505, distance: 119.6
click at [412, 505] on textarea "Hola, Muchas gracias por tu respuesta anterior. Es necesario que nos adjuntes d…" at bounding box center [524, 515] width 744 height 115
click at [490, 505] on textarea "Hola, Muchas gracias por tu respuesta anterior. Es necesario que nos adjuntes d…" at bounding box center [524, 515] width 744 height 115
click at [546, 502] on textarea "Hola, Muchas gracias por tu respuesta anterior. Es necesario que nos adjuntes d…" at bounding box center [524, 515] width 744 height 115
drag, startPoint x: 522, startPoint y: 500, endPoint x: 451, endPoint y: 523, distance: 75.4
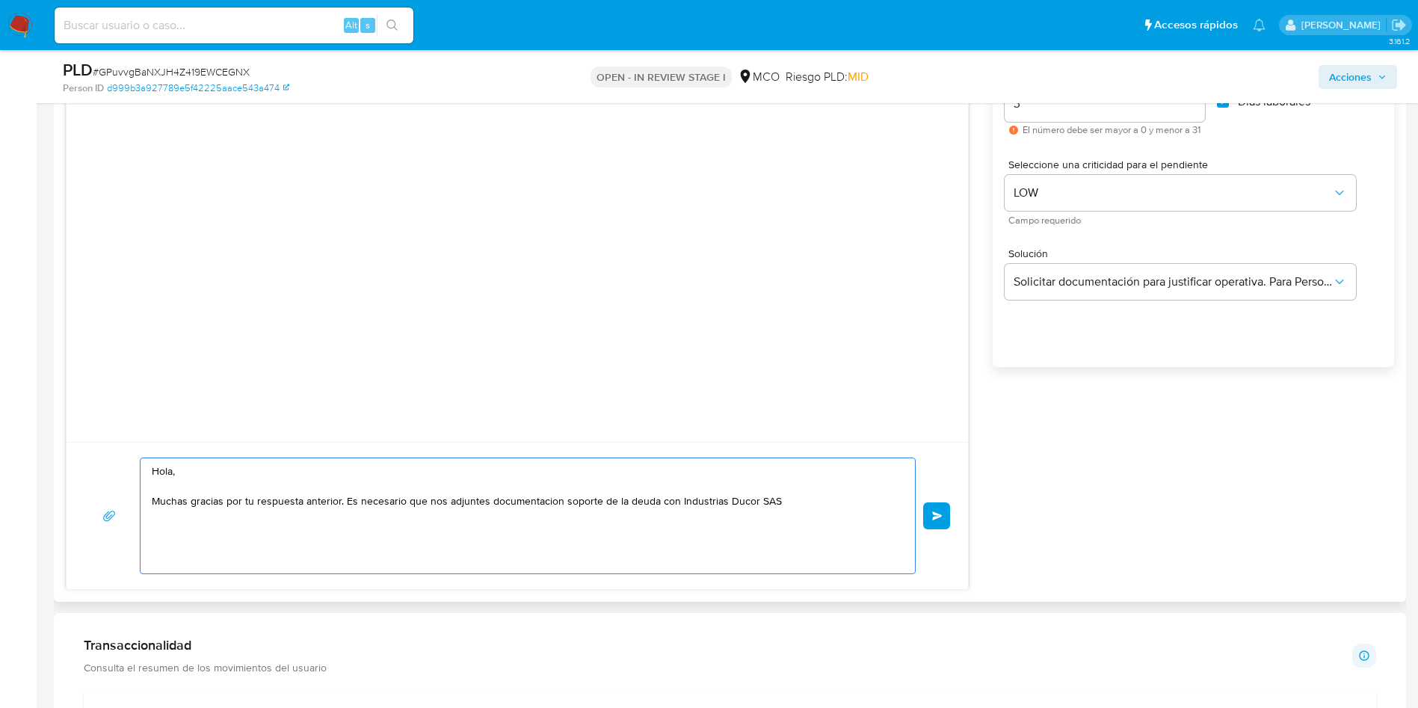
click at [451, 523] on textarea "Hola, Muchas gracias por tu respuesta anterior. Es necesario que nos adjuntes d…" at bounding box center [524, 515] width 744 height 115
click at [484, 514] on textarea "Hola, Muchas gracias por tu respuesta anterior. Es necesario que nos adjuntes d…" at bounding box center [524, 515] width 744 height 115
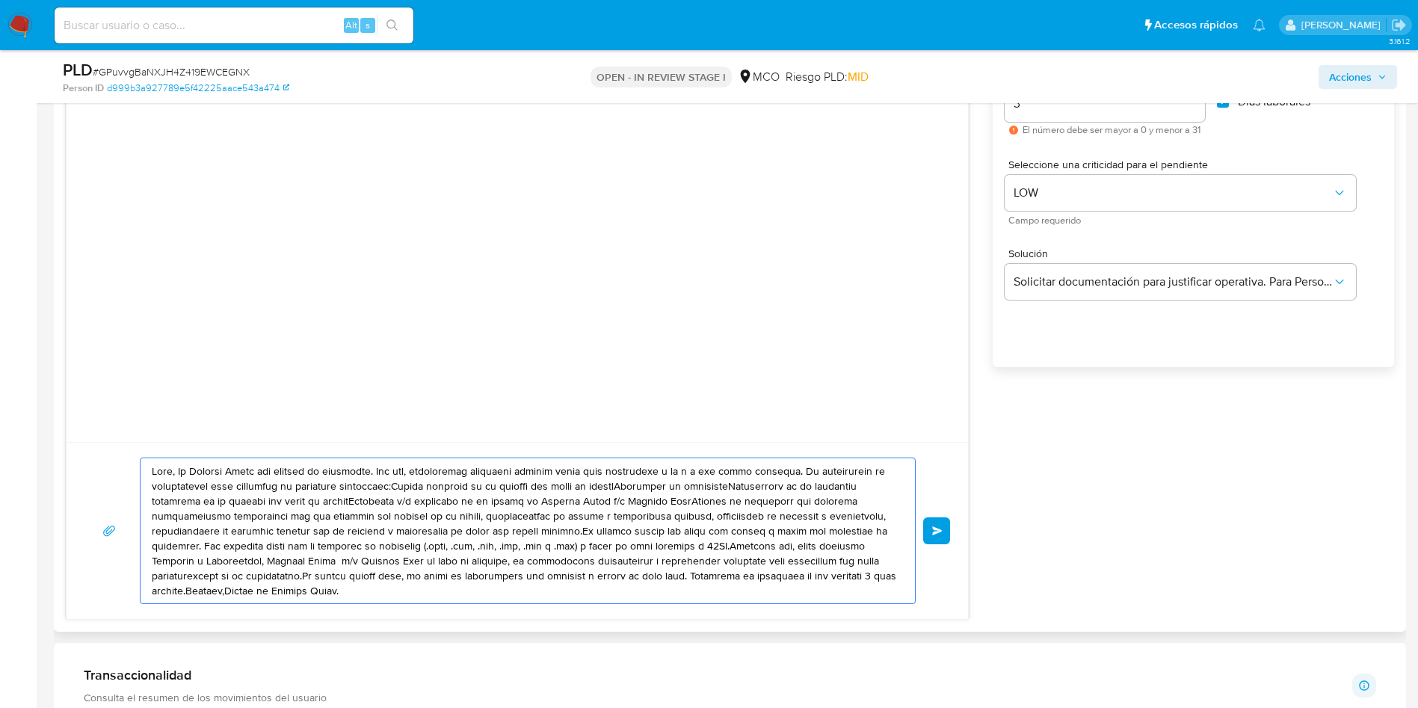
type textarea "Lore, Ip Dolorsi Ametc adi elitsed do eiusmodte. Inc utl, etdoloremag aliquaeni…"
click at [179, 472] on textarea at bounding box center [524, 530] width 744 height 145
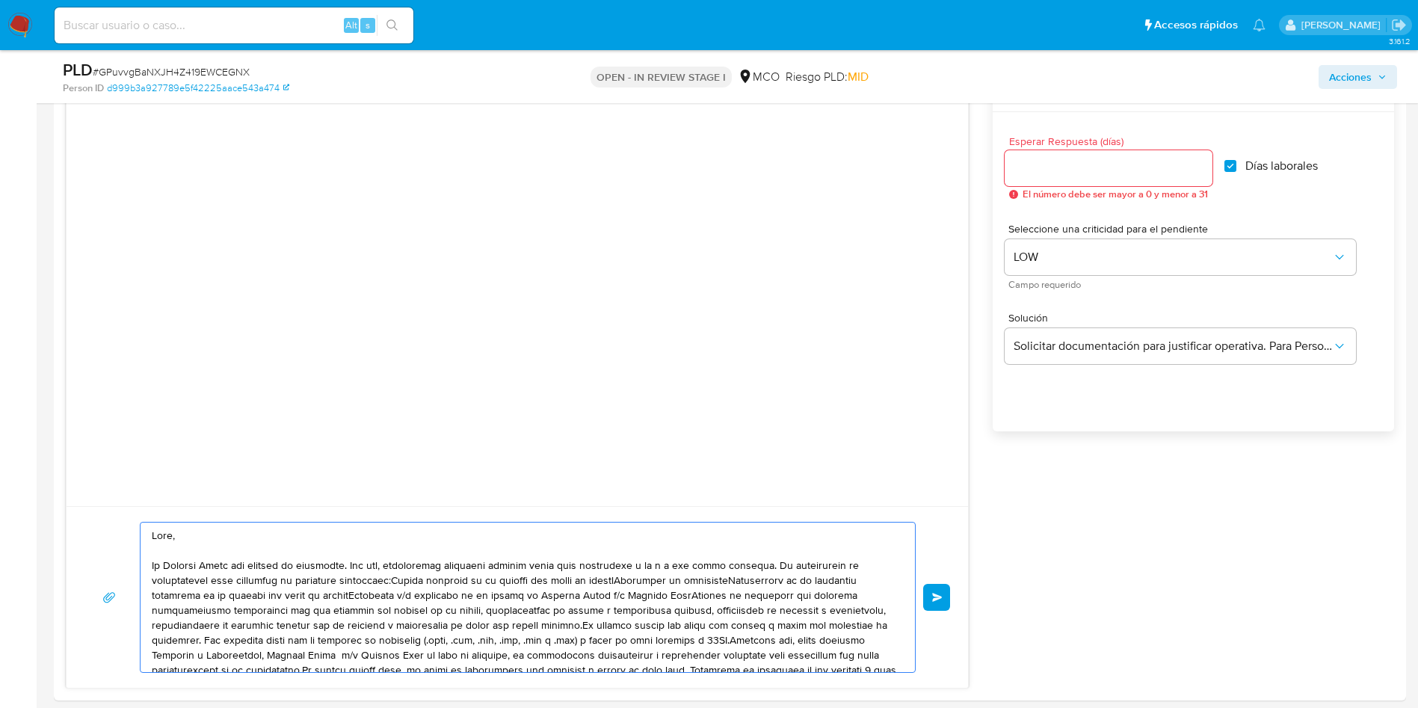
scroll to position [762, 0]
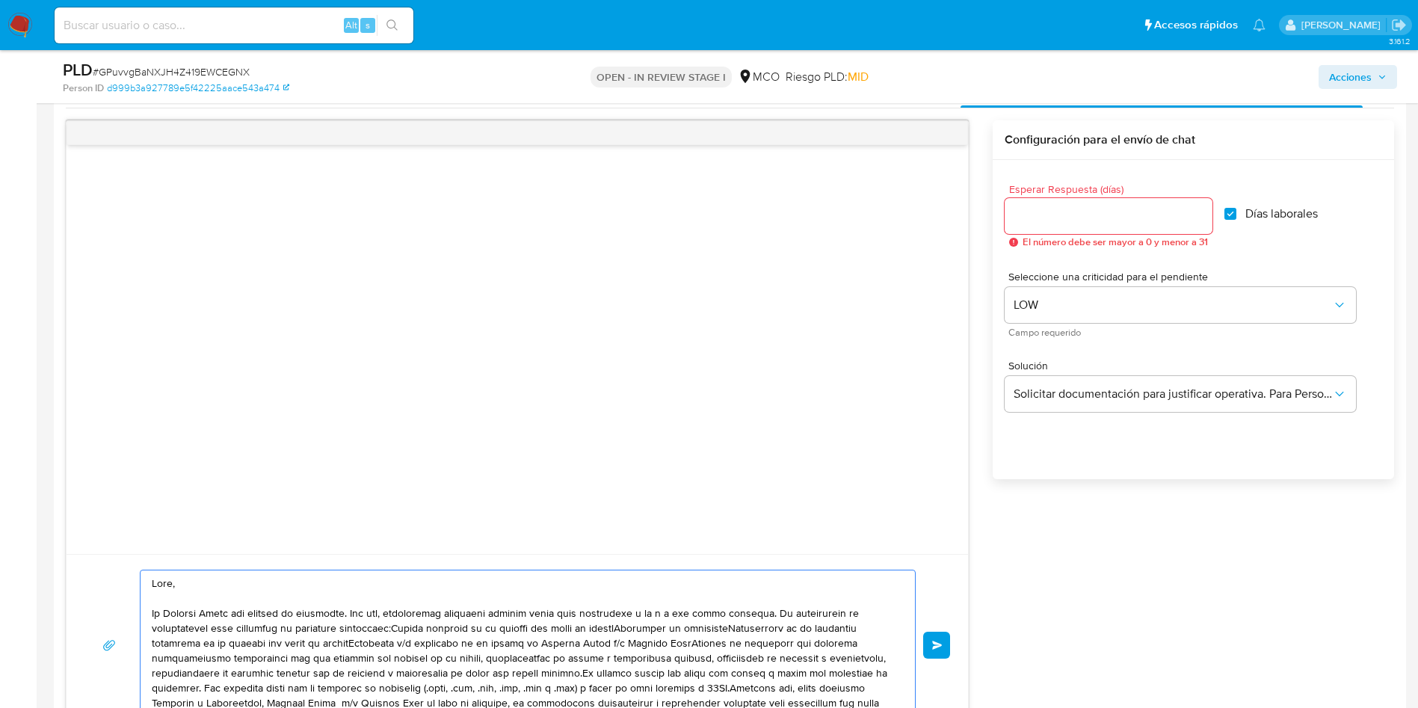
type textarea "Lore, Ip Dolorsi Ametc adi elitsed do eiusmodte. Inc utl, etdoloremag aliquaeni…"
click at [1063, 229] on div at bounding box center [1109, 216] width 208 height 36
click at [1061, 211] on input "Esperar Respuesta (días)" at bounding box center [1109, 215] width 208 height 19
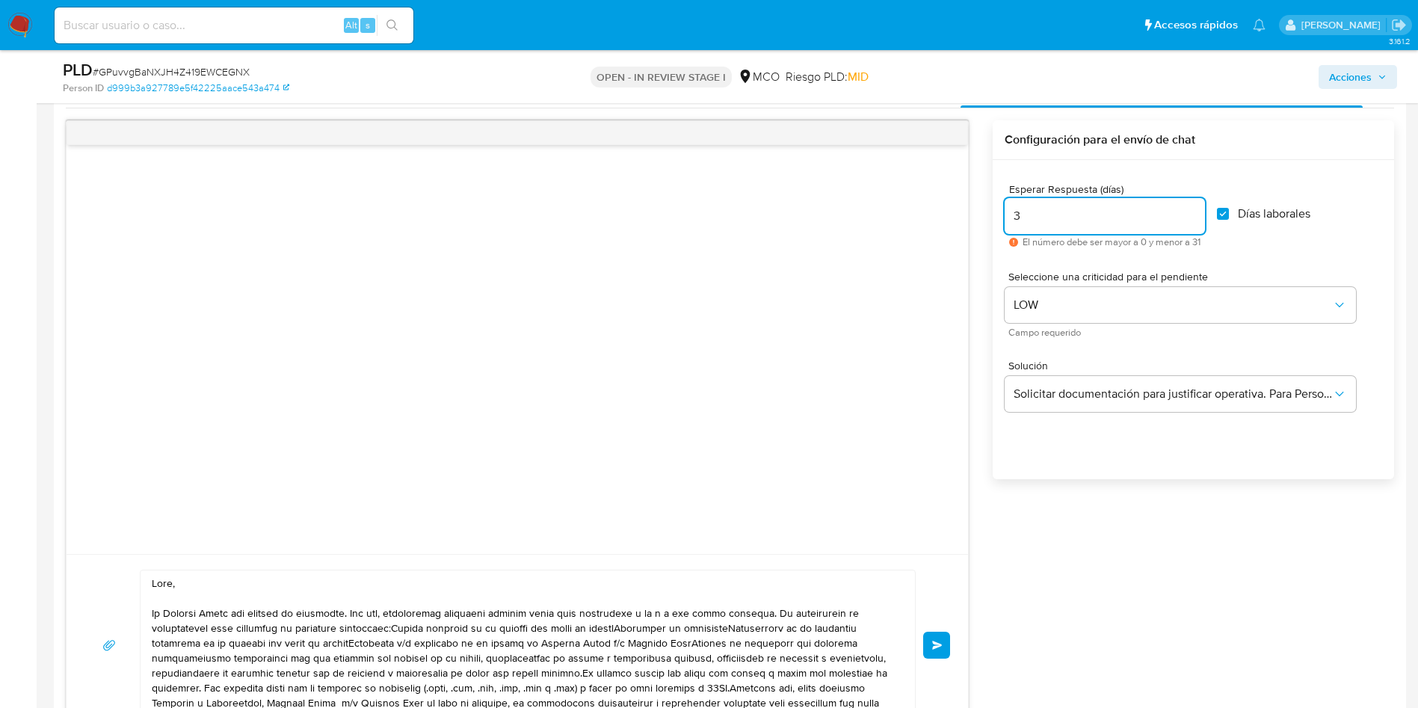
type input "3"
click at [1153, 540] on div "Enviar Configuración para el envío de chat Esperar Respuesta (días) 3 El número…" at bounding box center [730, 428] width 1328 height 616
click at [1265, 218] on span "Días laborales" at bounding box center [1274, 213] width 73 height 15
click at [1229, 218] on input "Días laborales" at bounding box center [1223, 214] width 12 height 12
checkbox input "false"
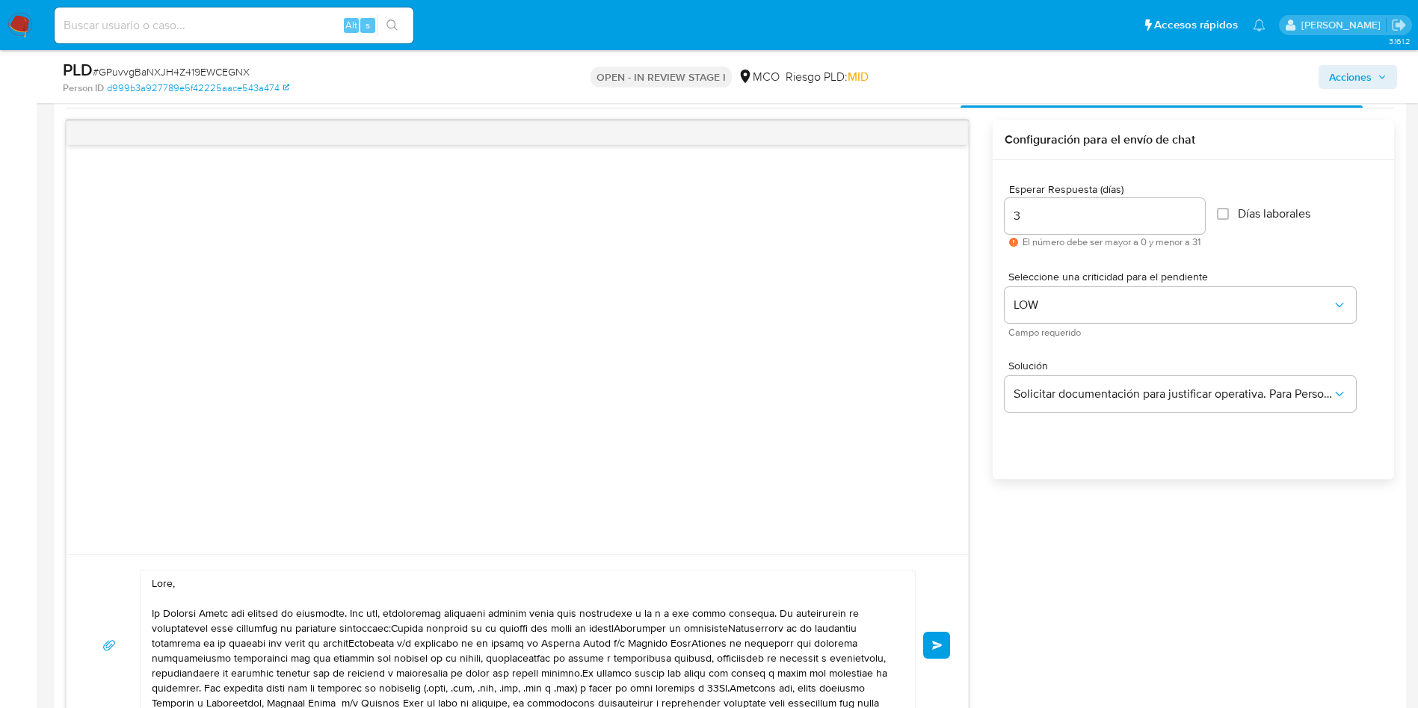
click at [1198, 470] on div "Esperar Respuesta (días) 3 El número debe ser mayor a 0 y menor a 31 Días labor…" at bounding box center [1193, 339] width 401 height 359
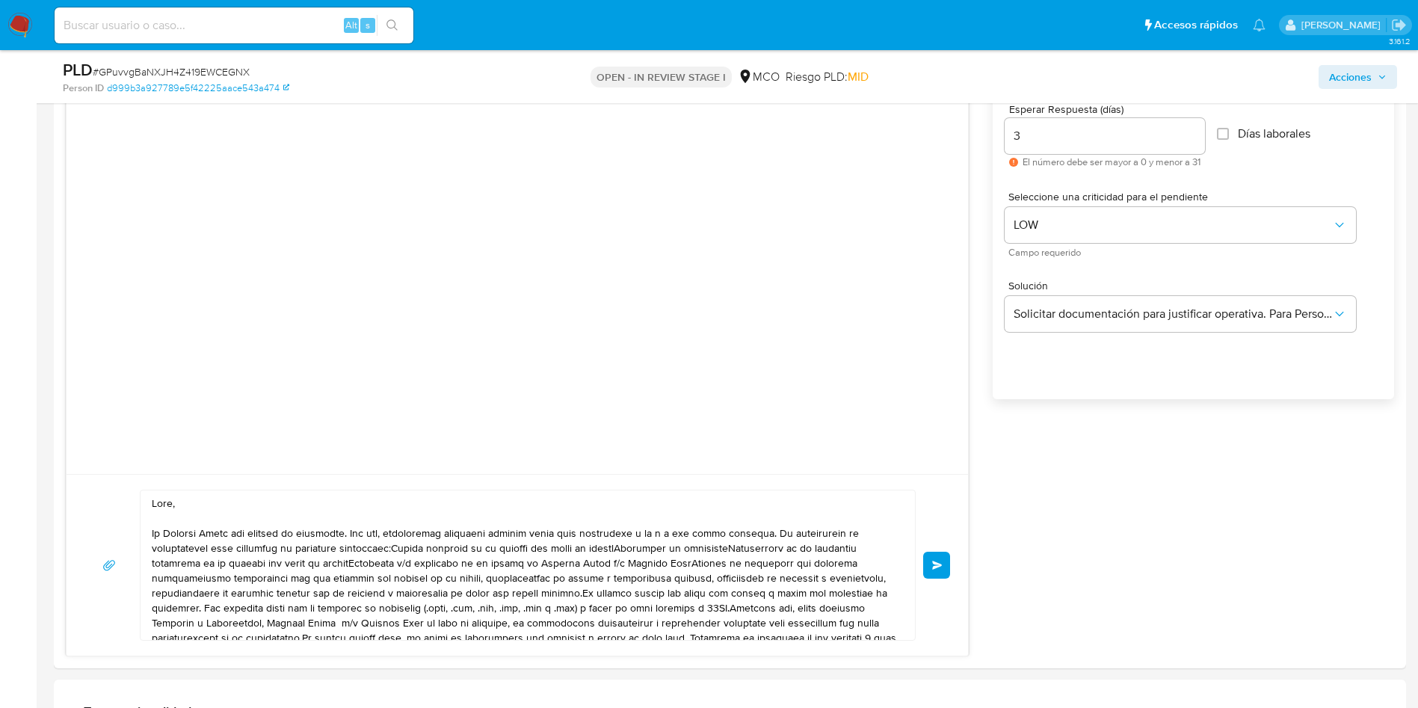
scroll to position [874, 0]
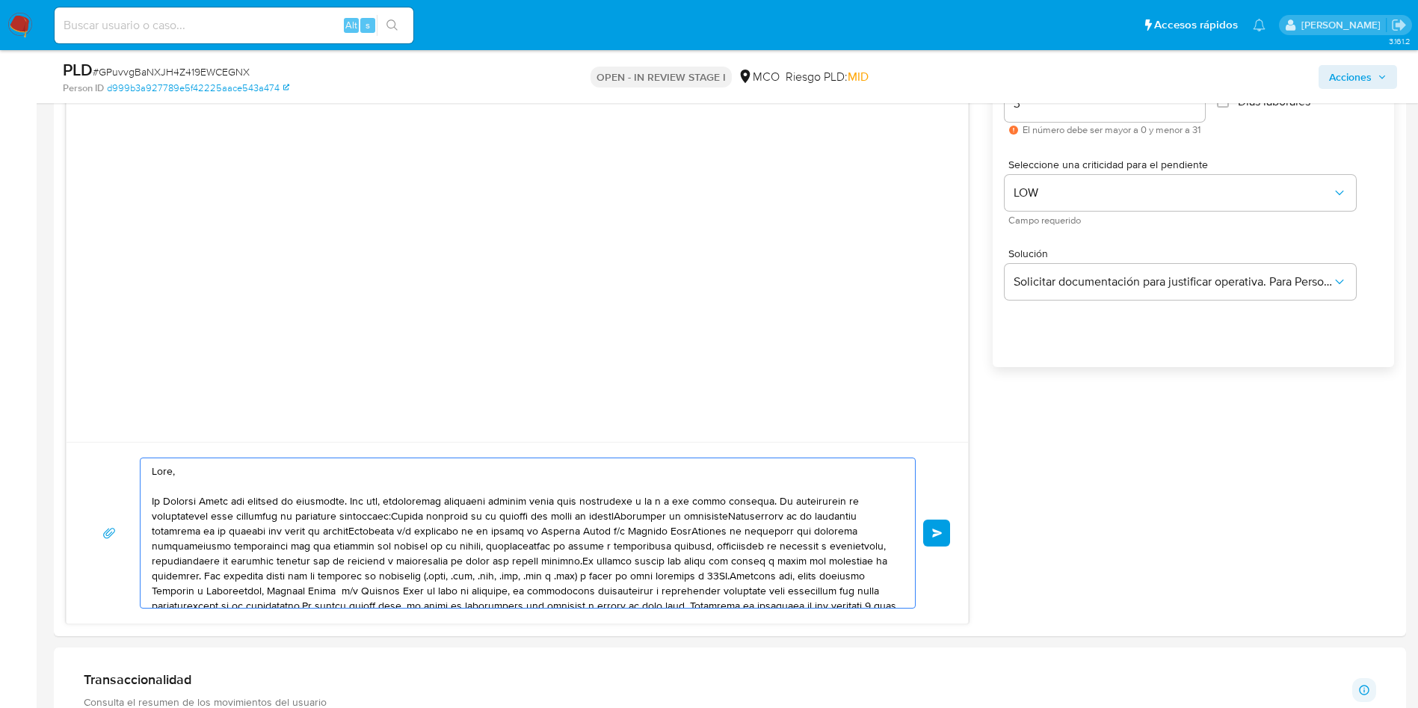
click at [152, 502] on textarea at bounding box center [524, 532] width 744 height 149
paste textarea "Hola, Muchas gracias por tu respuesta anterior. Es necesario que nos adjuntes d…"
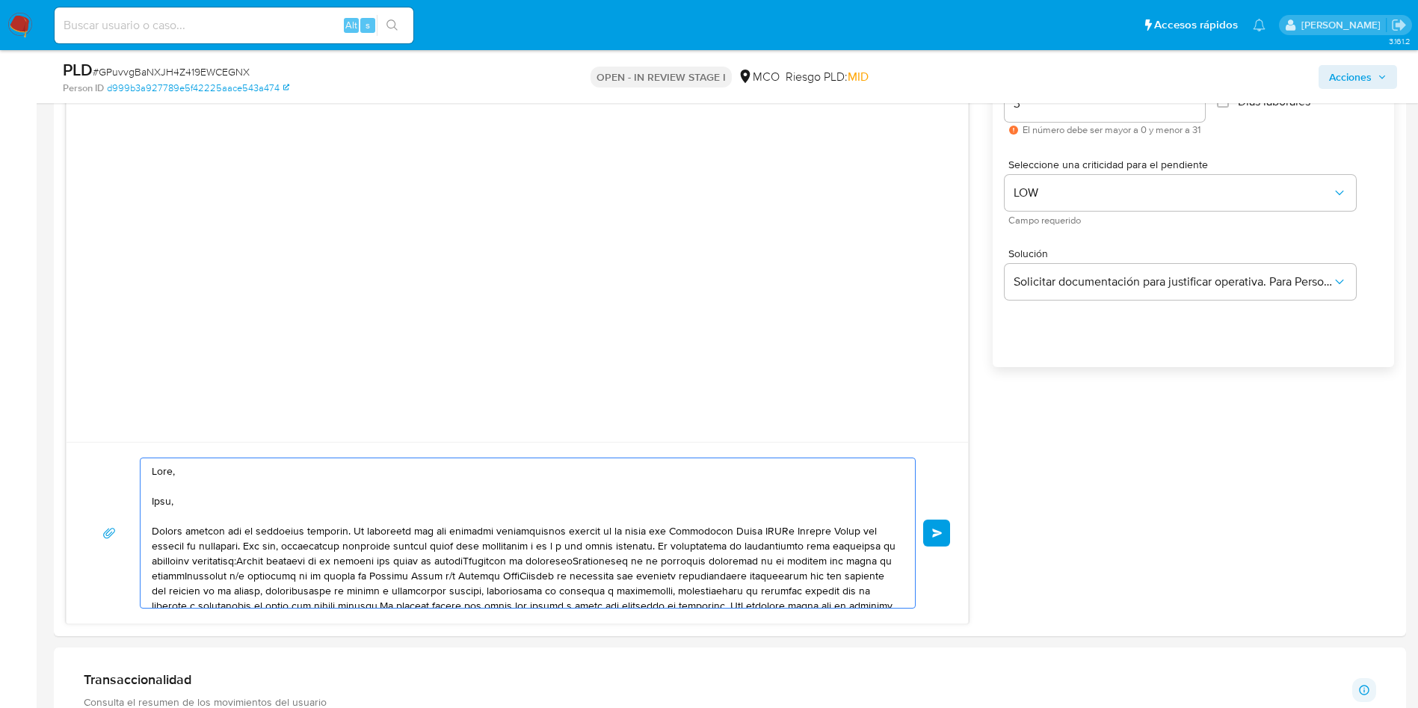
drag, startPoint x: 214, startPoint y: 513, endPoint x: 117, endPoint y: 499, distance: 97.5
click at [117, 499] on div "Enviar" at bounding box center [517, 532] width 866 height 151
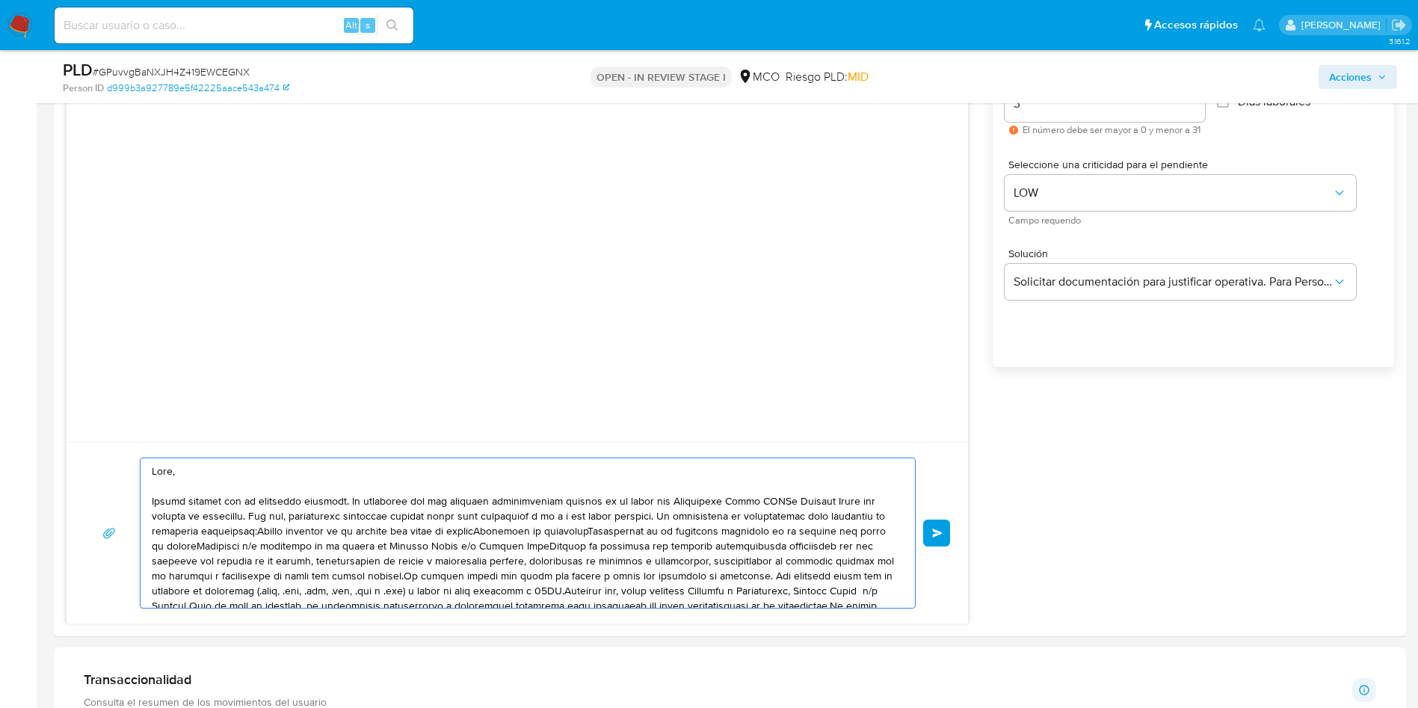
click at [536, 501] on textarea at bounding box center [524, 532] width 744 height 149
drag, startPoint x: 620, startPoint y: 500, endPoint x: 671, endPoint y: 500, distance: 50.8
click at [671, 500] on textarea at bounding box center [524, 532] width 744 height 149
click at [772, 502] on textarea at bounding box center [524, 532] width 744 height 149
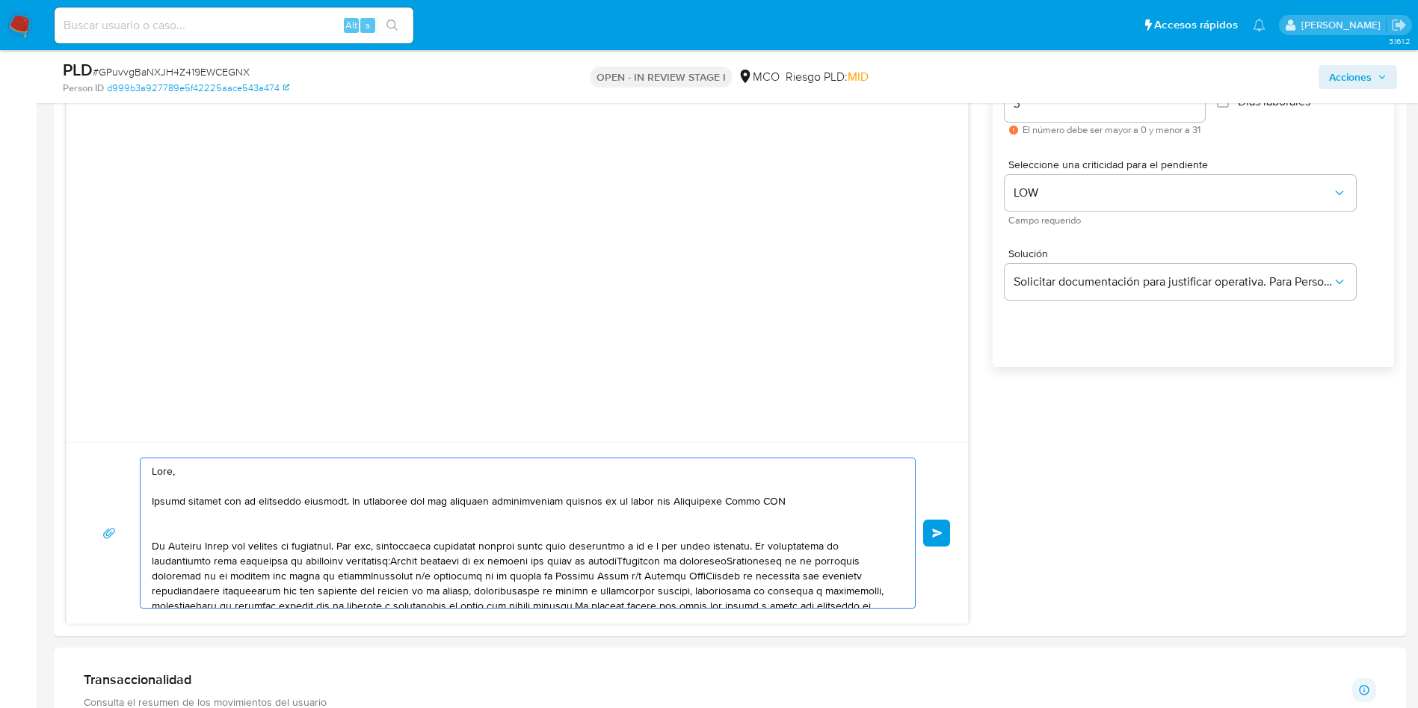
click at [786, 493] on textarea at bounding box center [524, 532] width 744 height 149
click at [791, 505] on textarea at bounding box center [524, 532] width 744 height 149
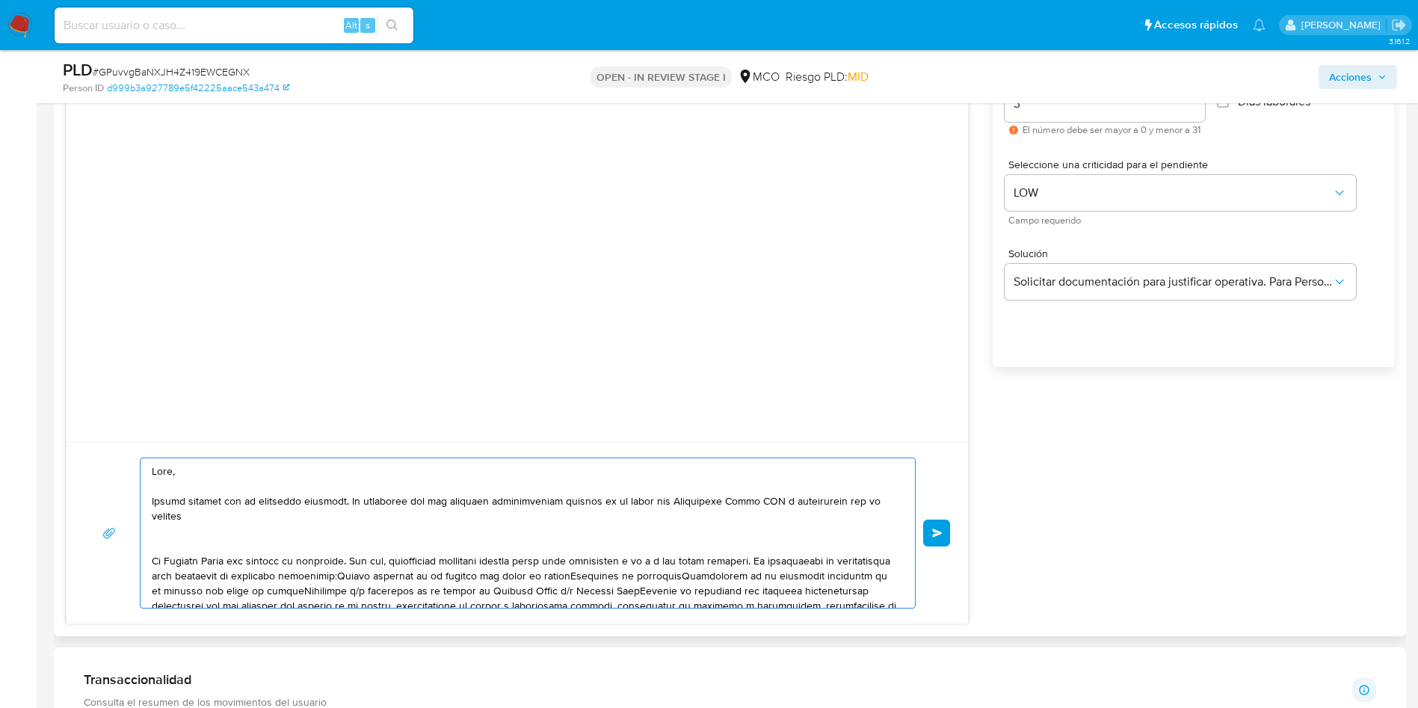
click at [820, 504] on textarea at bounding box center [524, 532] width 744 height 149
drag, startPoint x: 780, startPoint y: 518, endPoint x: 773, endPoint y: 503, distance: 16.7
click at [773, 503] on textarea at bounding box center [524, 532] width 744 height 149
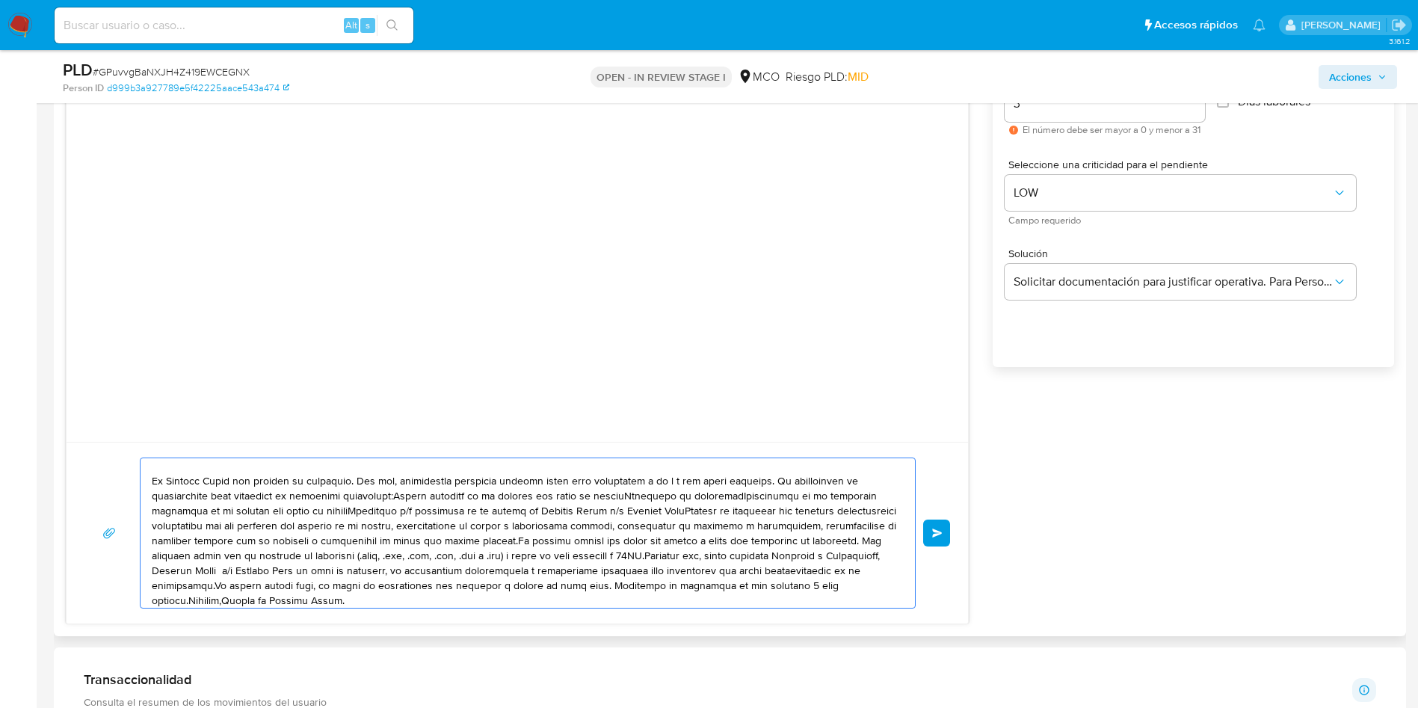
scroll to position [115, 0]
click at [724, 549] on textarea at bounding box center [524, 532] width 744 height 149
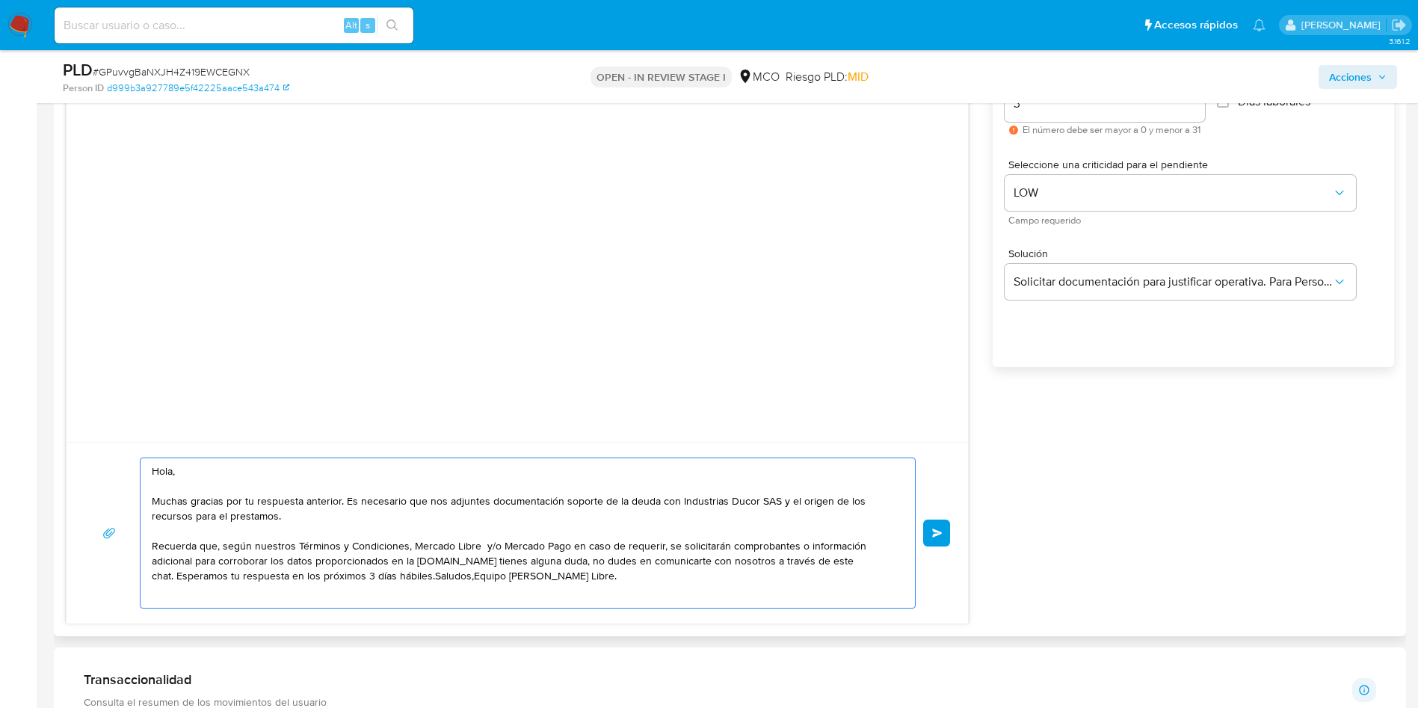
scroll to position [0, 0]
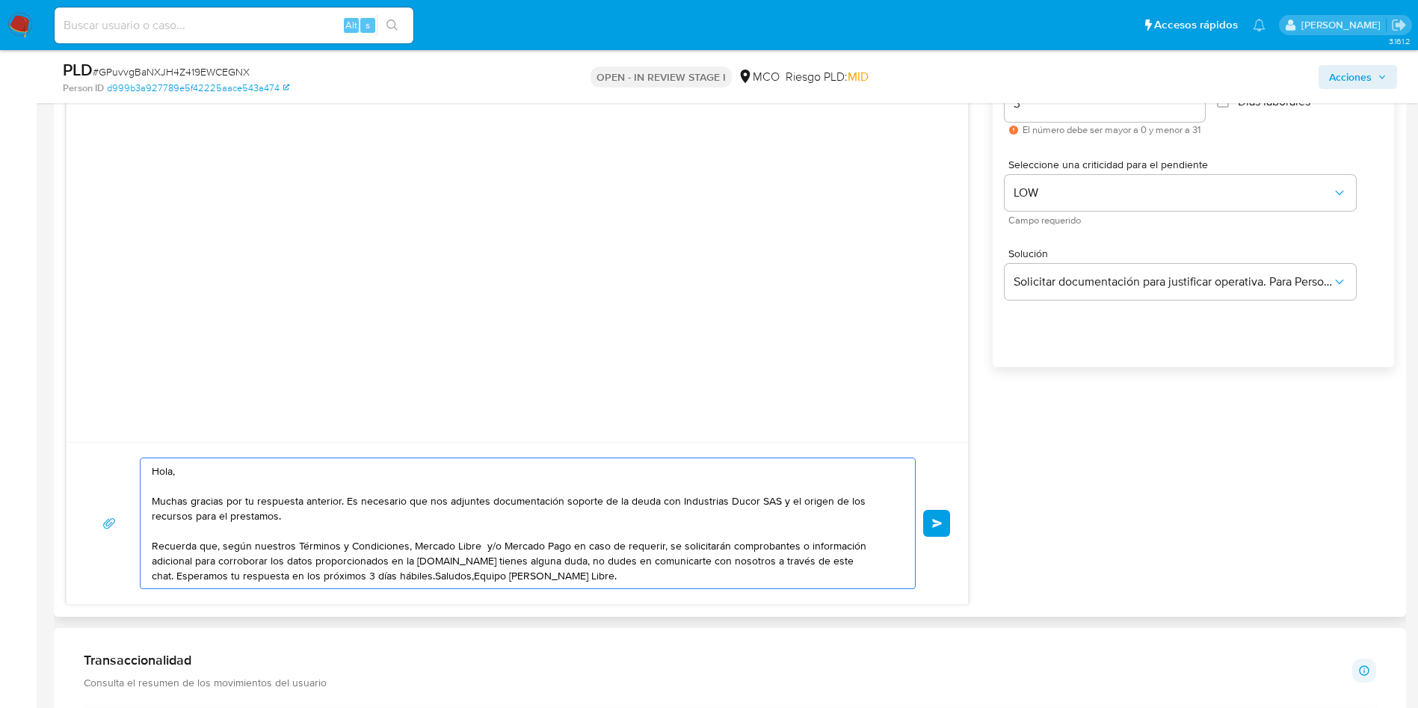
click at [469, 560] on textarea "Hola, Muchas gracias por tu respuesta anterior. Es necesario que nos adjuntes d…" at bounding box center [524, 523] width 744 height 130
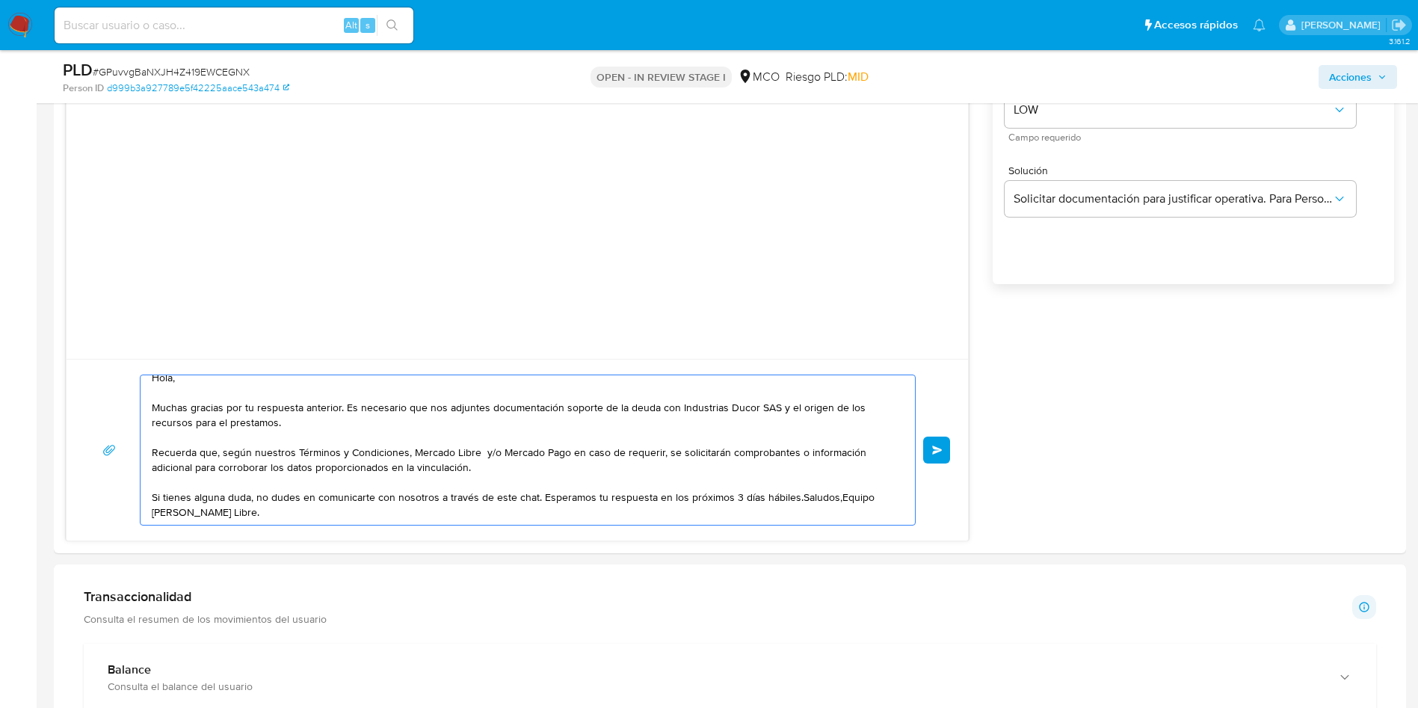
scroll to position [986, 0]
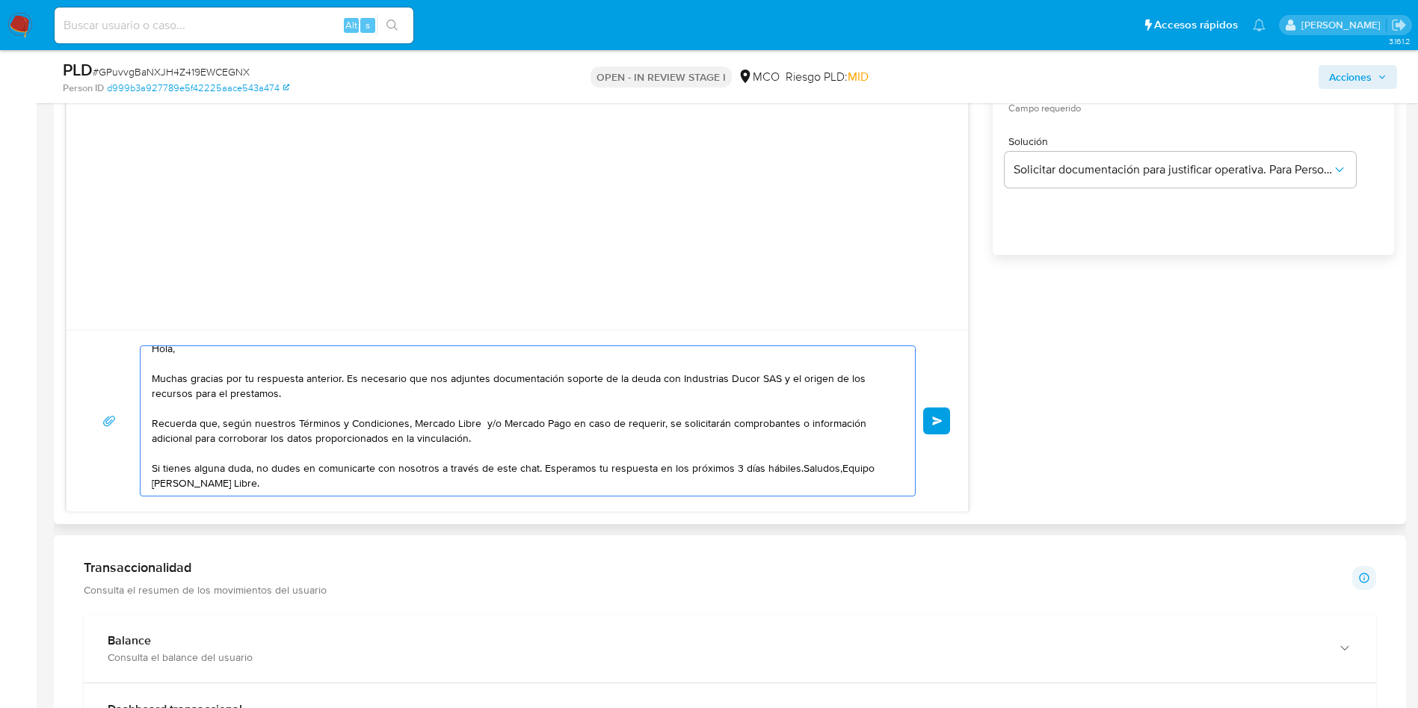
click at [793, 468] on textarea "Hola, Muchas gracias por tu respuesta anterior. Es necesario que nos adjuntes d…" at bounding box center [524, 420] width 744 height 149
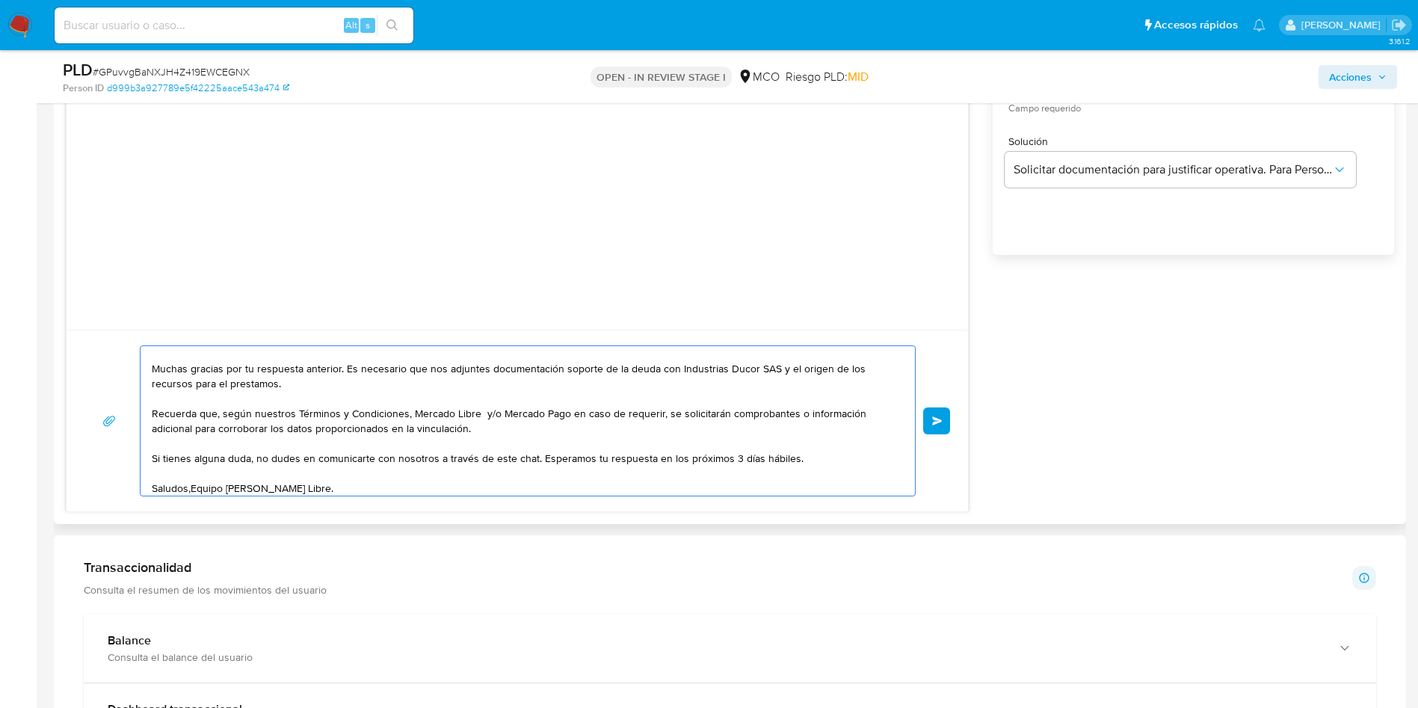
click at [192, 487] on textarea "Hola, Muchas gracias por tu respuesta anterior. Es necesario que nos adjuntes d…" at bounding box center [524, 420] width 744 height 149
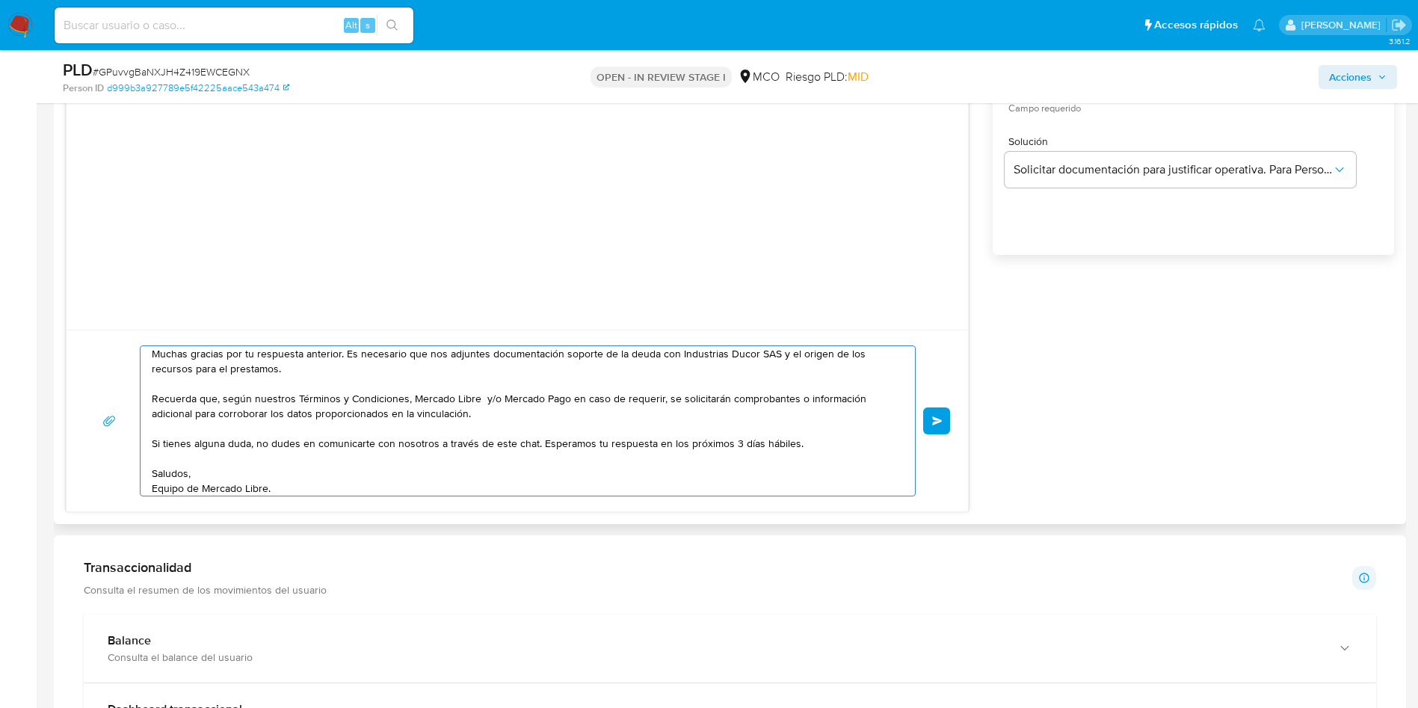
click at [304, 482] on textarea "Hola, Muchas gracias por tu respuesta anterior. Es necesario que nos adjuntes d…" at bounding box center [524, 420] width 744 height 149
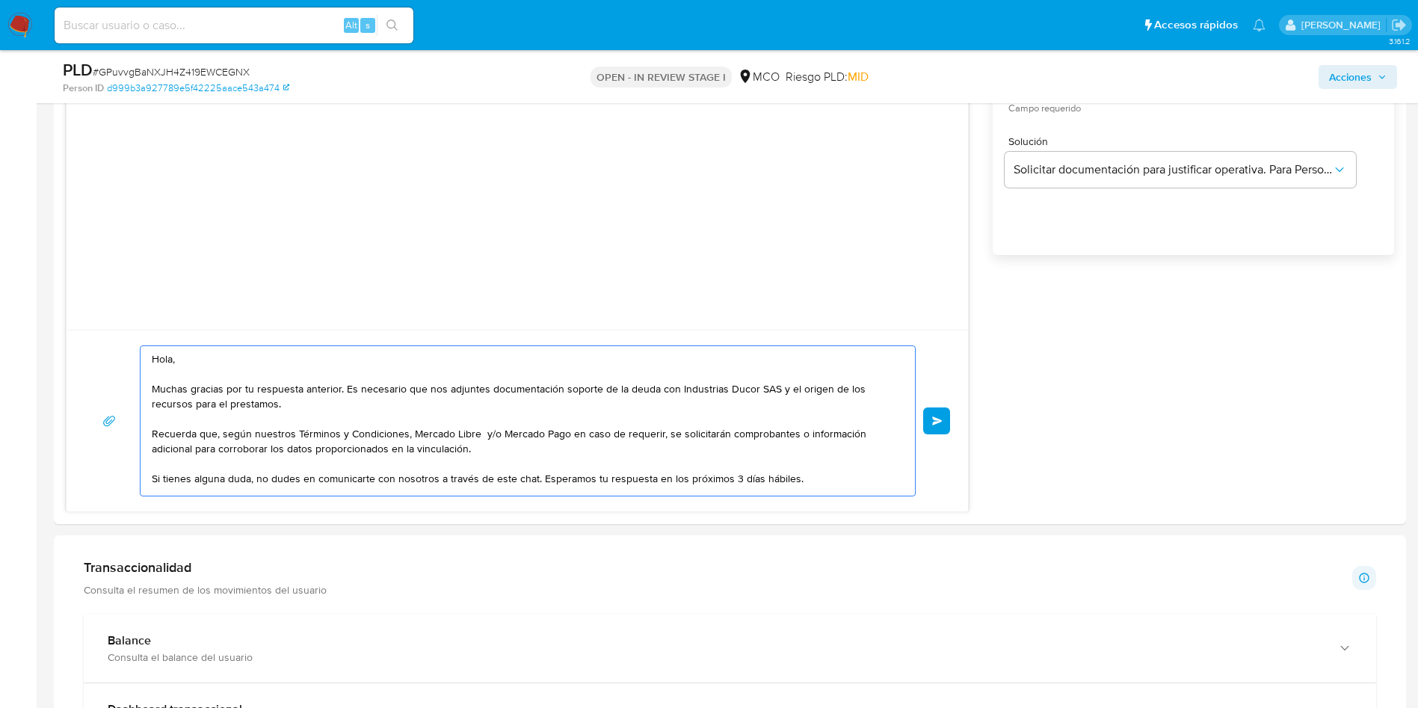
type textarea "Hola, Muchas gracias por tu respuesta anterior. Es necesario que nos adjuntes d…"
click at [763, 407] on textarea "Hola, Muchas gracias por tu respuesta anterior. Es necesario que nos adjuntes d…" at bounding box center [524, 420] width 744 height 149
click at [813, 392] on textarea "Hola, Muchas gracias por tu respuesta anterior. Es necesario que nos adjuntes d…" at bounding box center [524, 420] width 744 height 149
click at [662, 374] on textarea "Hola, Muchas gracias por tu respuesta anterior. Es necesario que nos adjuntes d…" at bounding box center [524, 420] width 744 height 149
click at [469, 398] on textarea "Hola, Muchas gracias por tu respuesta anterior. Es necesario que nos adjuntes d…" at bounding box center [524, 420] width 744 height 149
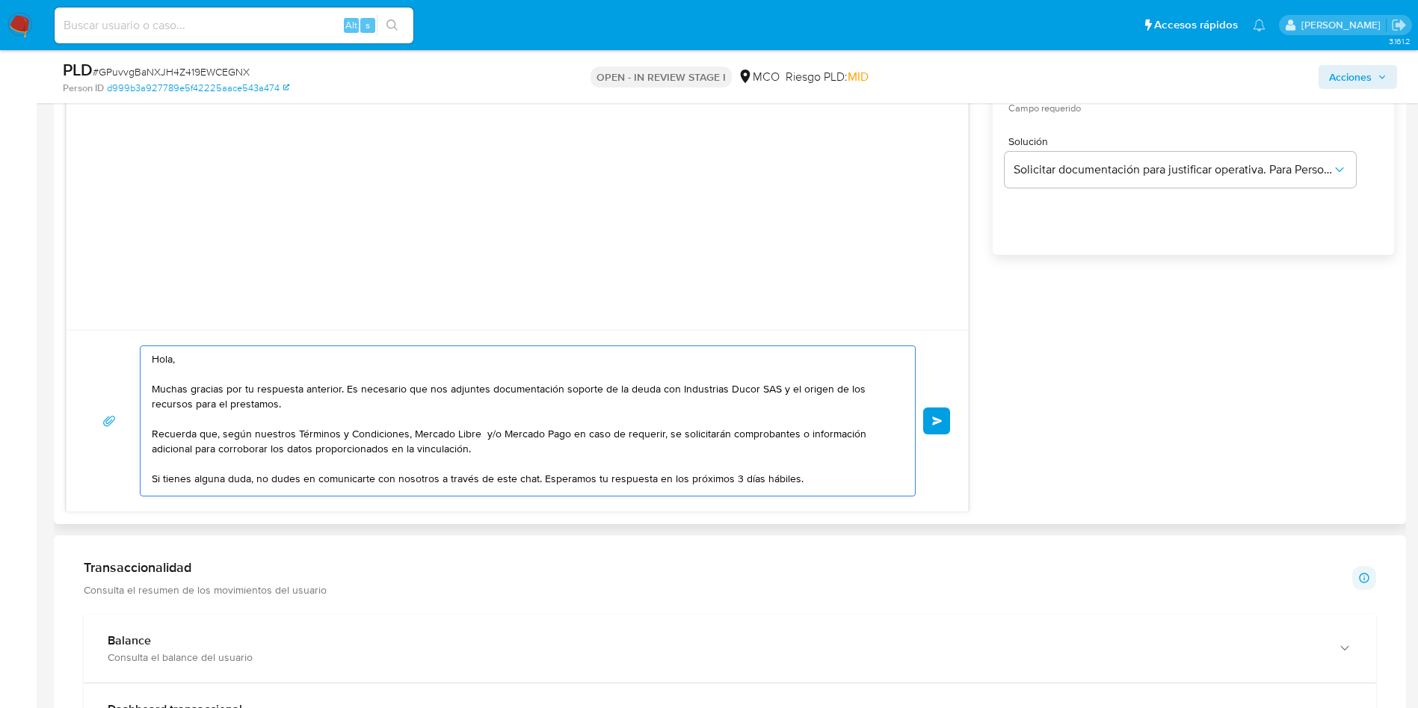
click at [360, 407] on textarea "Hola, Muchas gracias por tu respuesta anterior. Es necesario que nos adjuntes d…" at bounding box center [524, 420] width 744 height 149
click at [458, 440] on textarea "Hola, Muchas gracias por tu respuesta anterior. Es necesario que nos adjuntes d…" at bounding box center [524, 420] width 744 height 149
drag, startPoint x: 517, startPoint y: 458, endPoint x: 671, endPoint y: 456, distance: 154.0
click at [518, 458] on textarea "Hola, Muchas gracias por tu respuesta anterior. Es necesario que nos adjuntes d…" at bounding box center [524, 420] width 744 height 149
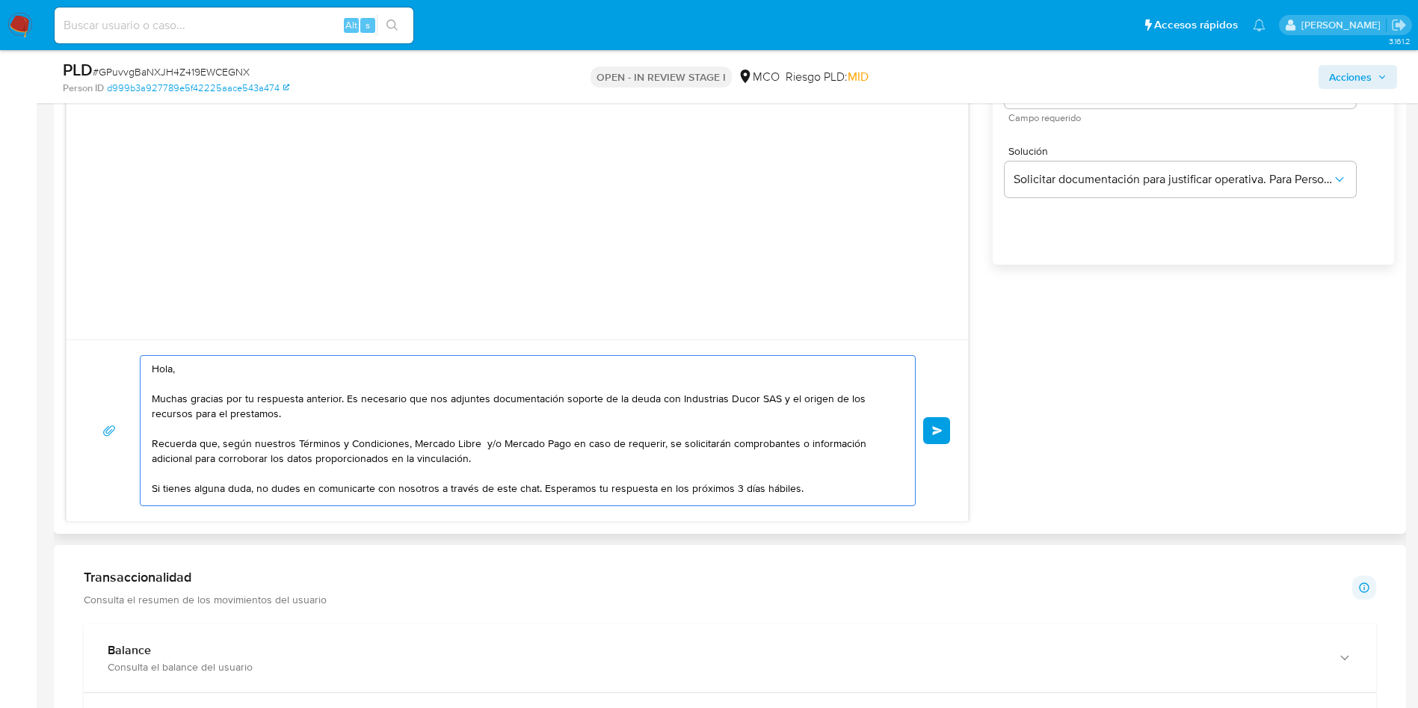
scroll to position [986, 0]
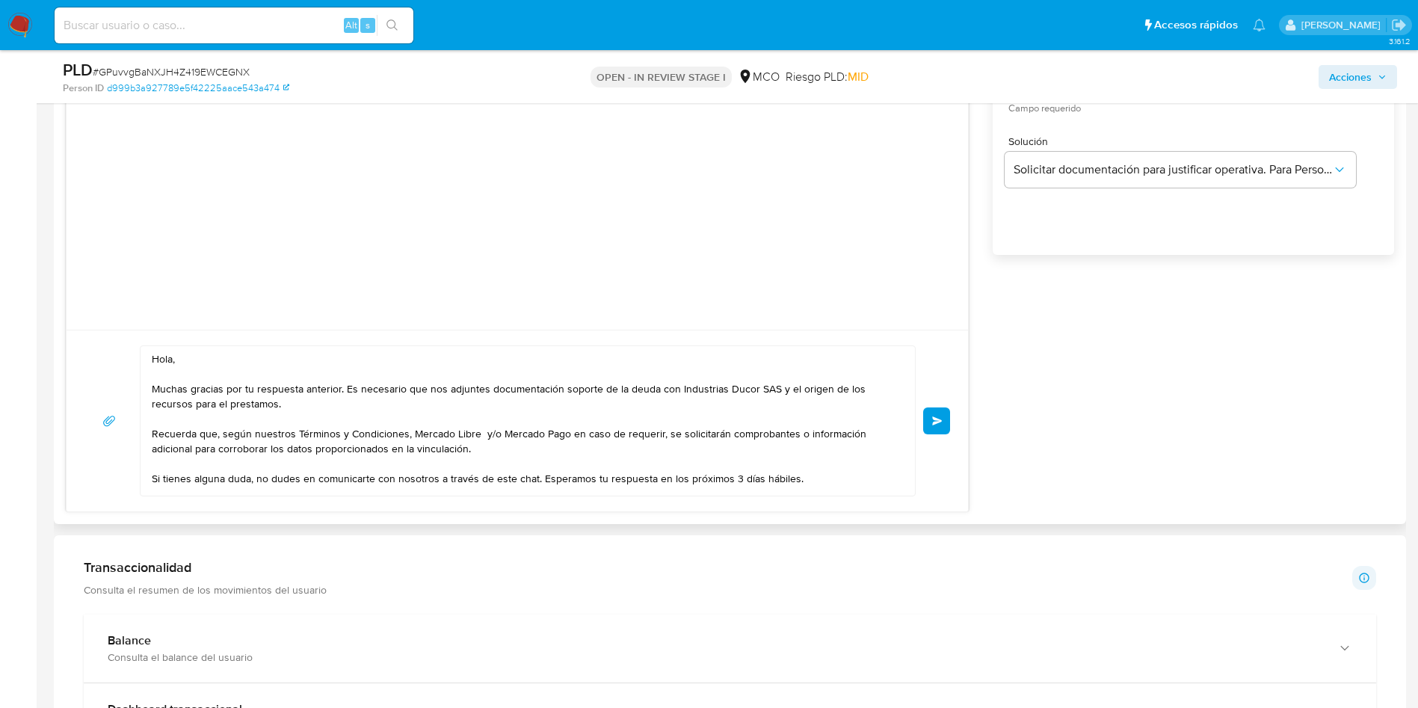
click at [930, 430] on button "Enviar" at bounding box center [936, 420] width 27 height 27
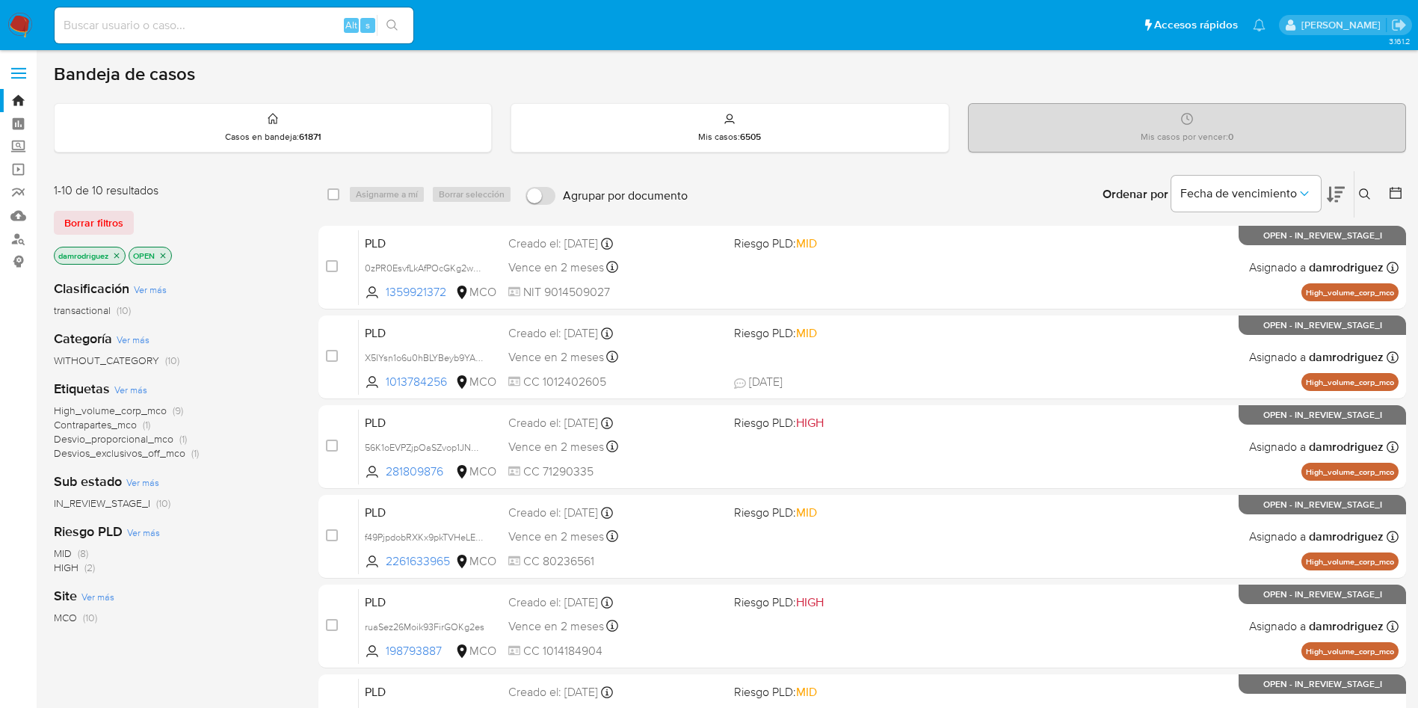
click at [24, 21] on img at bounding box center [19, 25] width 25 height 25
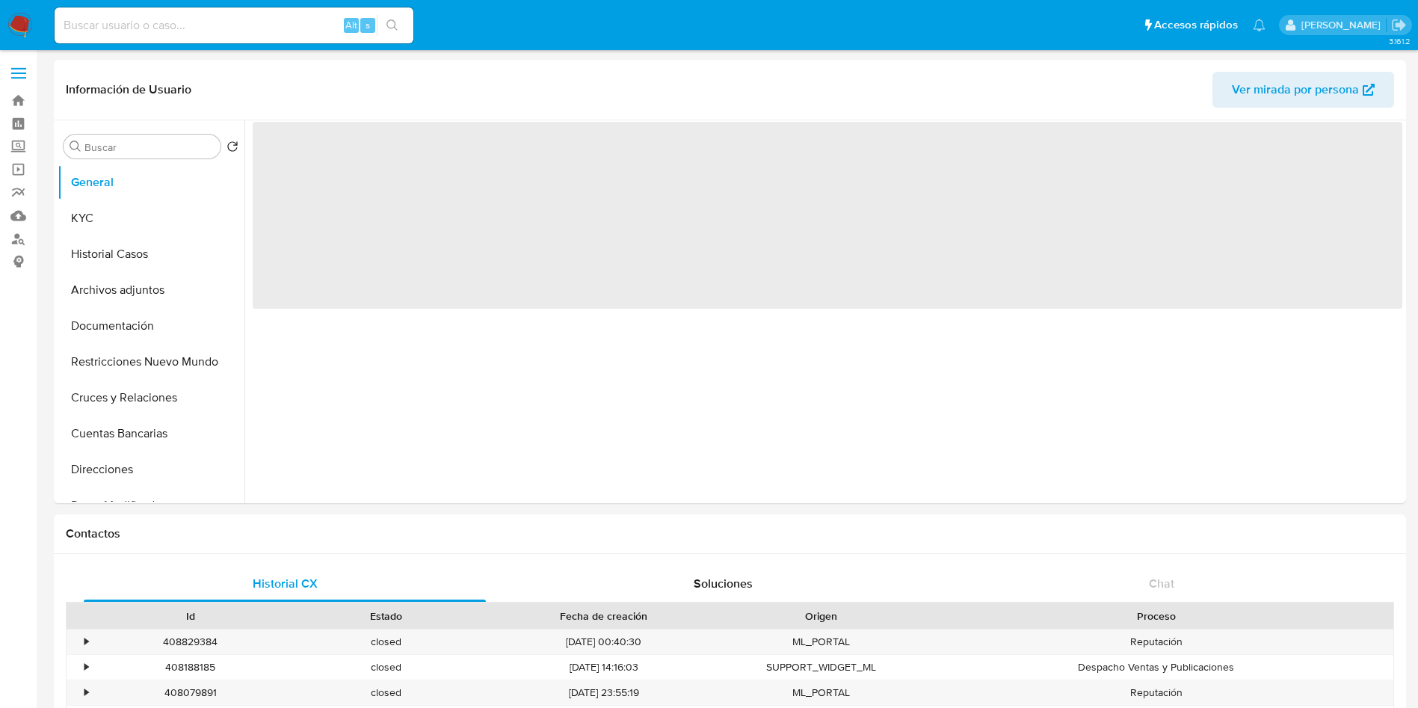
select select "10"
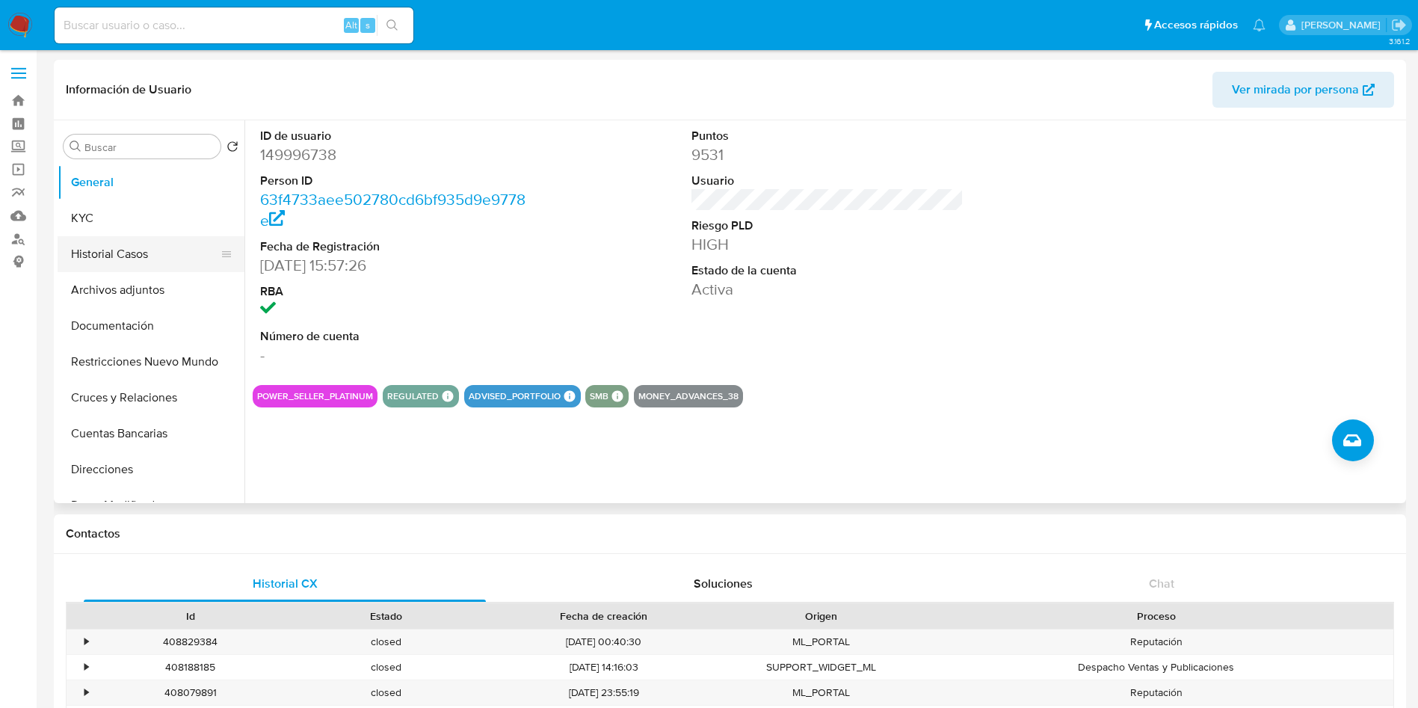
click at [100, 239] on button "Historial Casos" at bounding box center [145, 254] width 175 height 36
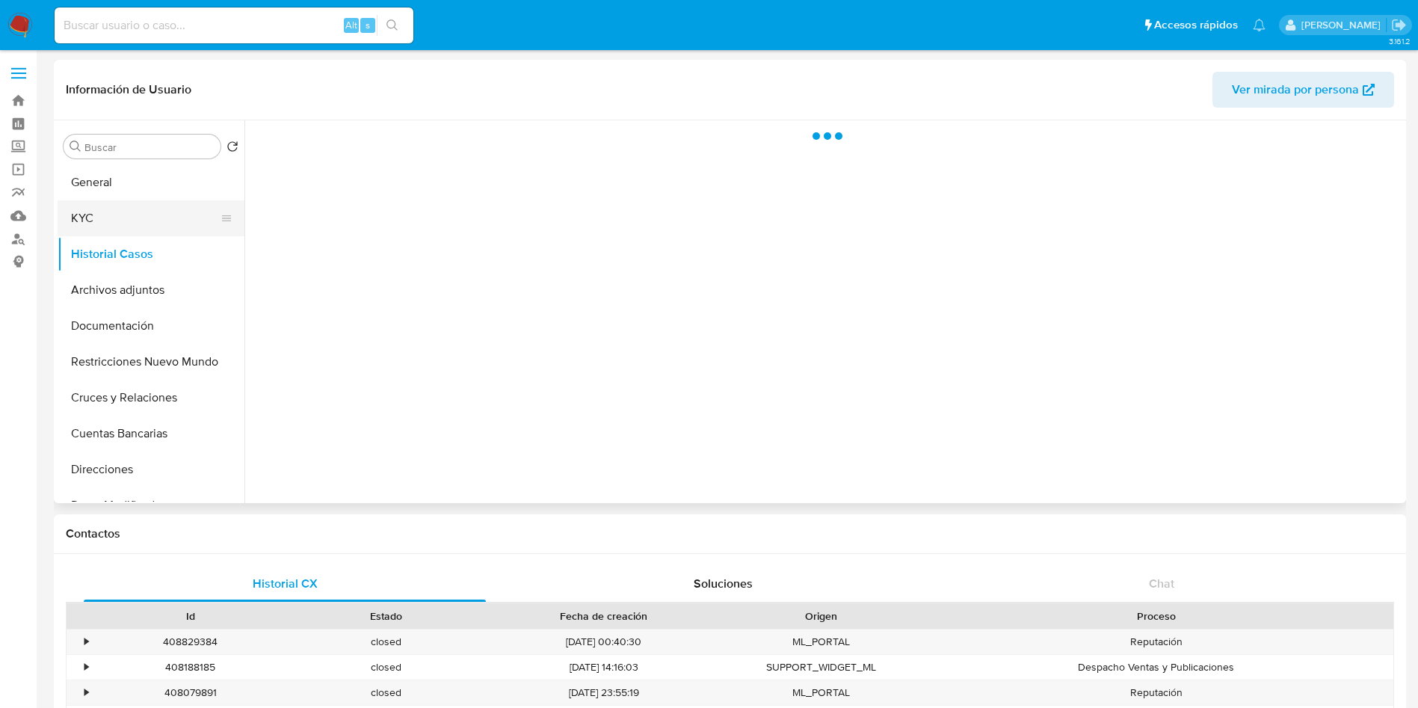
click at [104, 215] on button "KYC" at bounding box center [145, 218] width 175 height 36
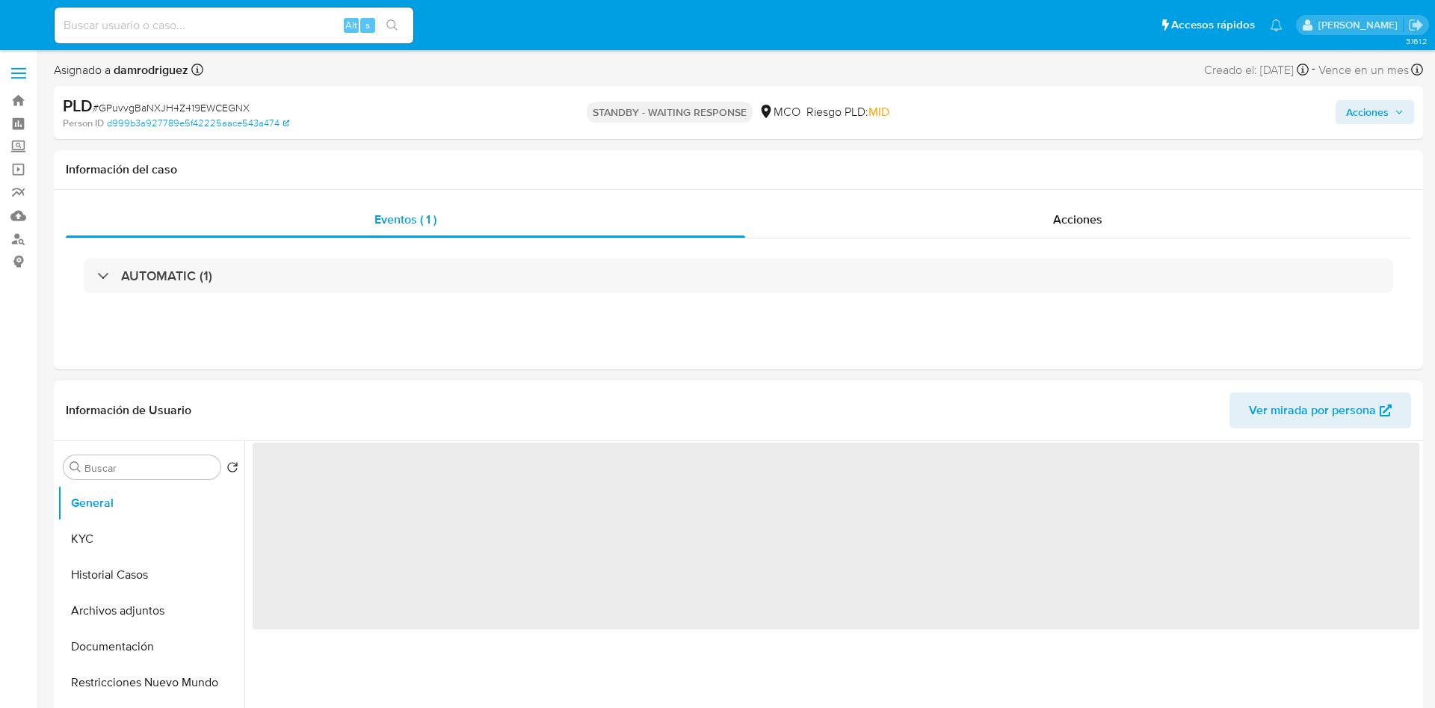
select select "10"
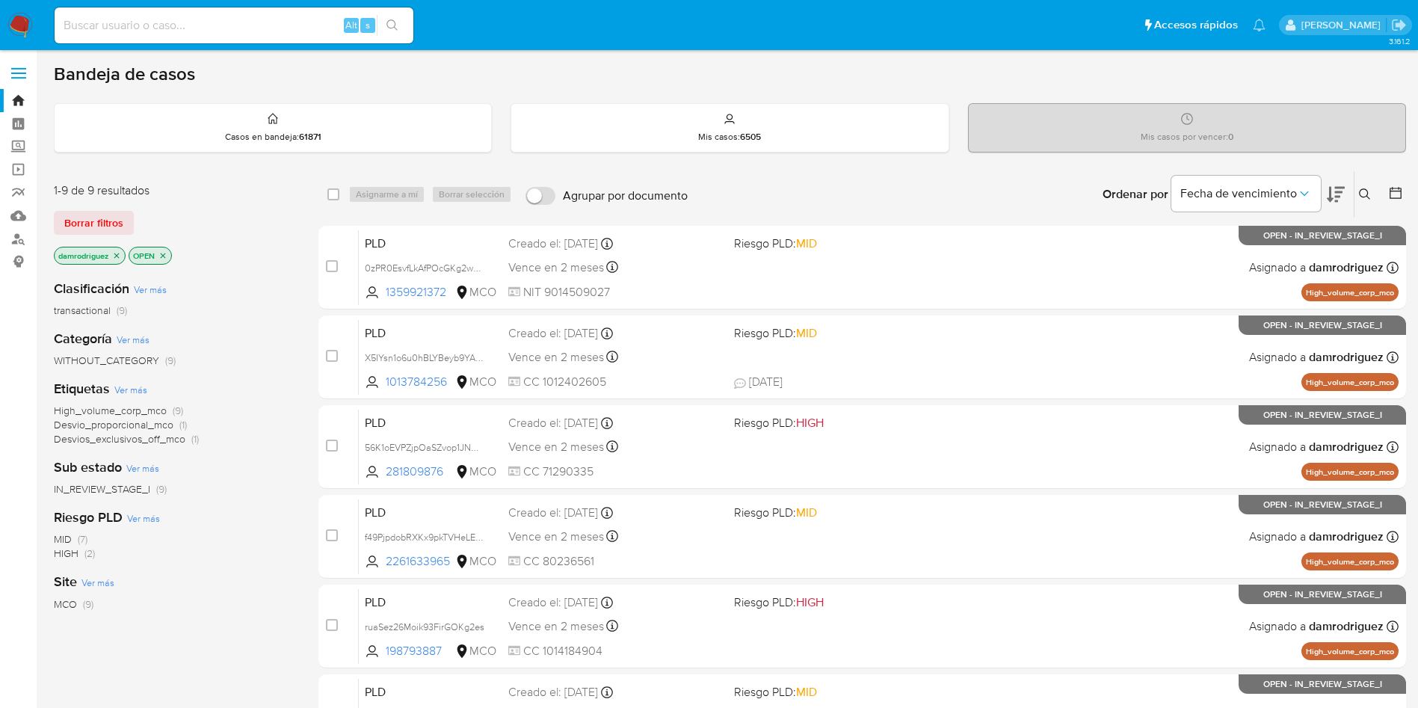
click at [1333, 194] on icon at bounding box center [1336, 194] width 18 height 18
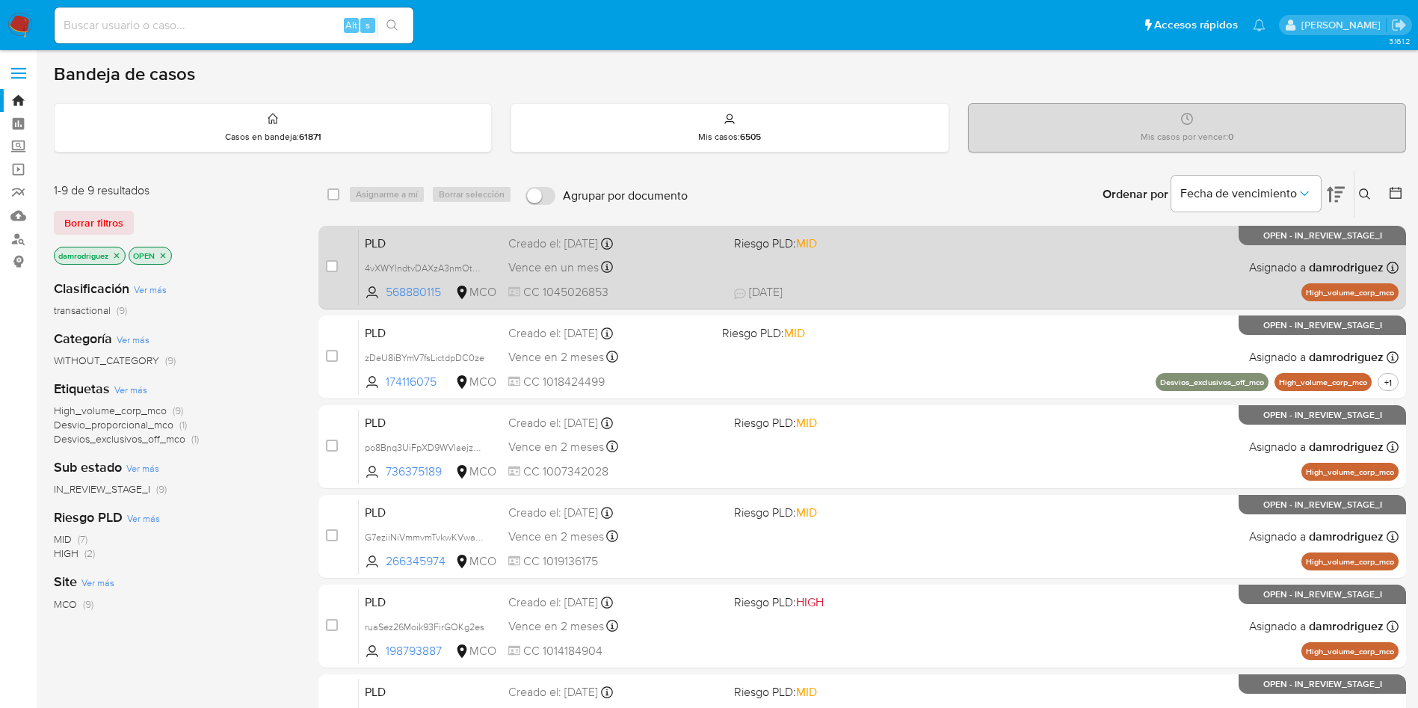
click at [689, 268] on div "Vence en un mes Vence el 10/11/2025 07:08:03" at bounding box center [615, 267] width 214 height 20
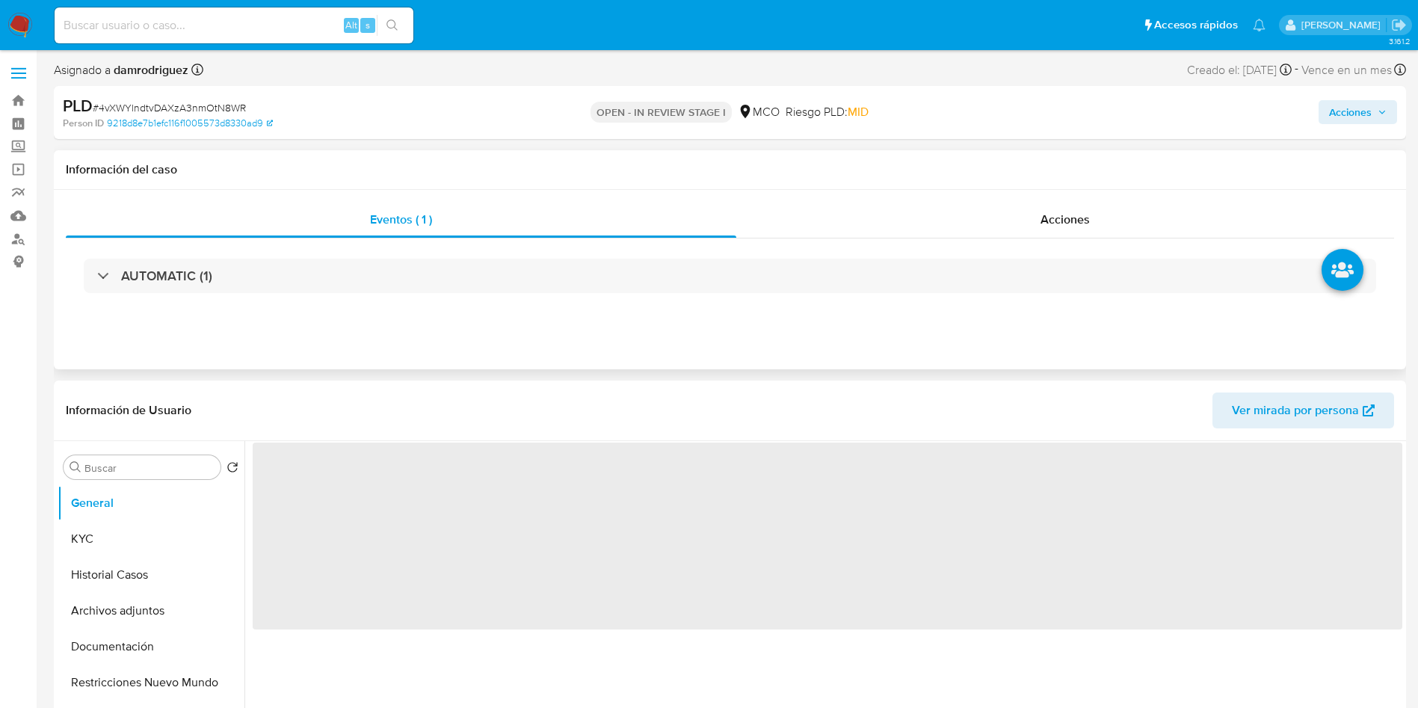
select select "10"
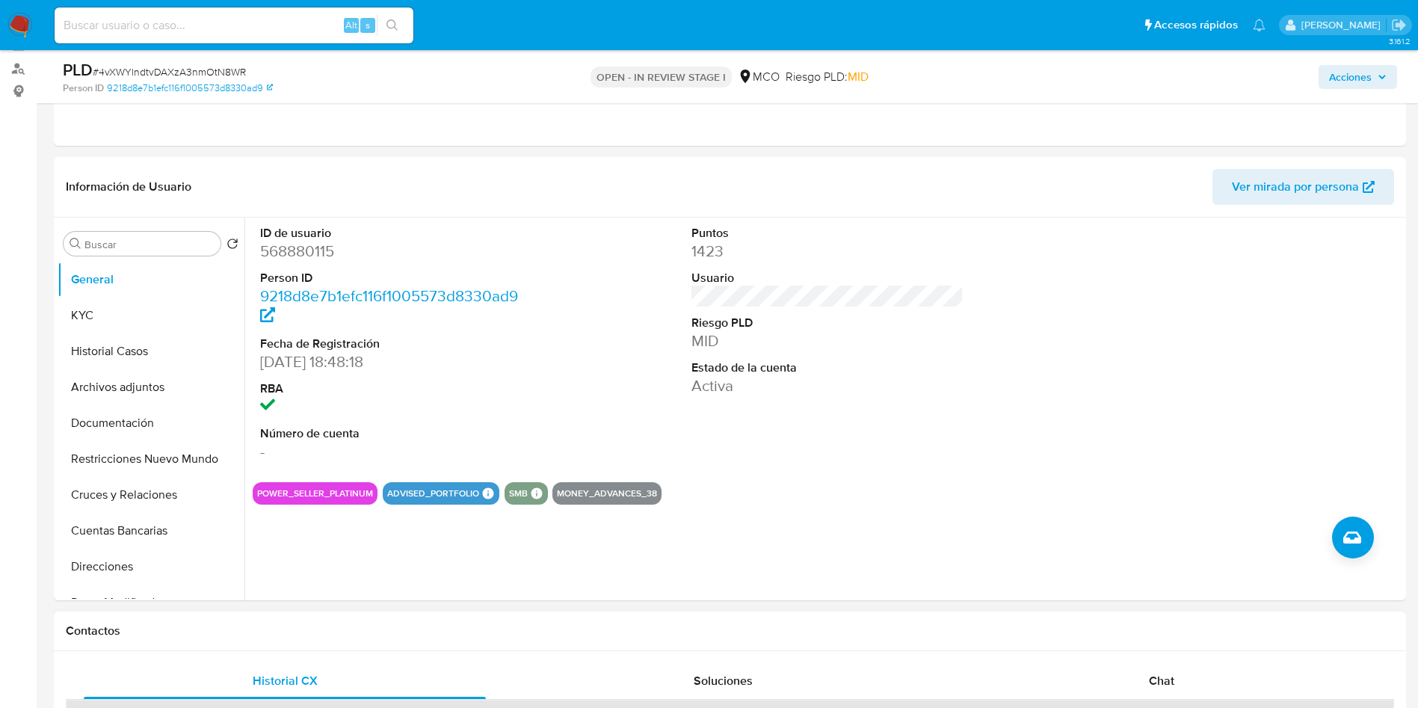
scroll to position [448, 0]
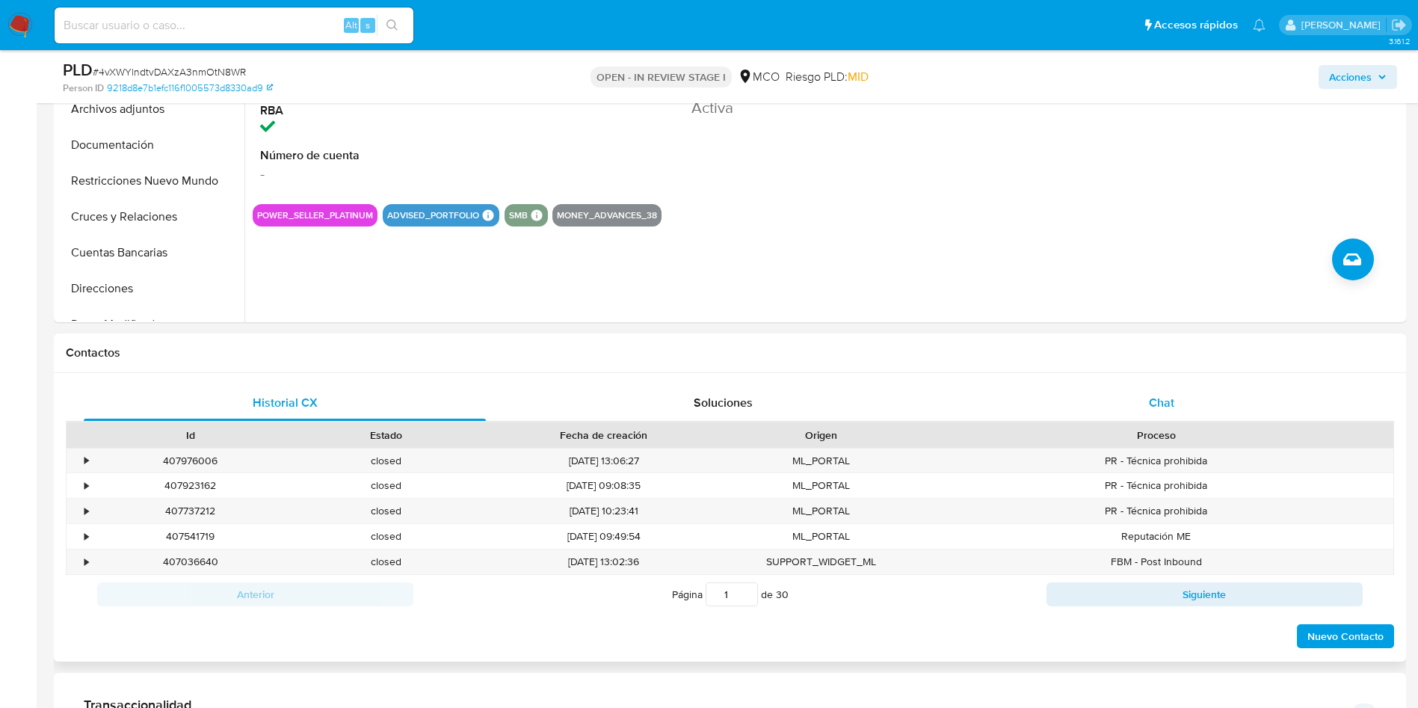
click at [1150, 407] on span "Chat" at bounding box center [1161, 402] width 25 height 17
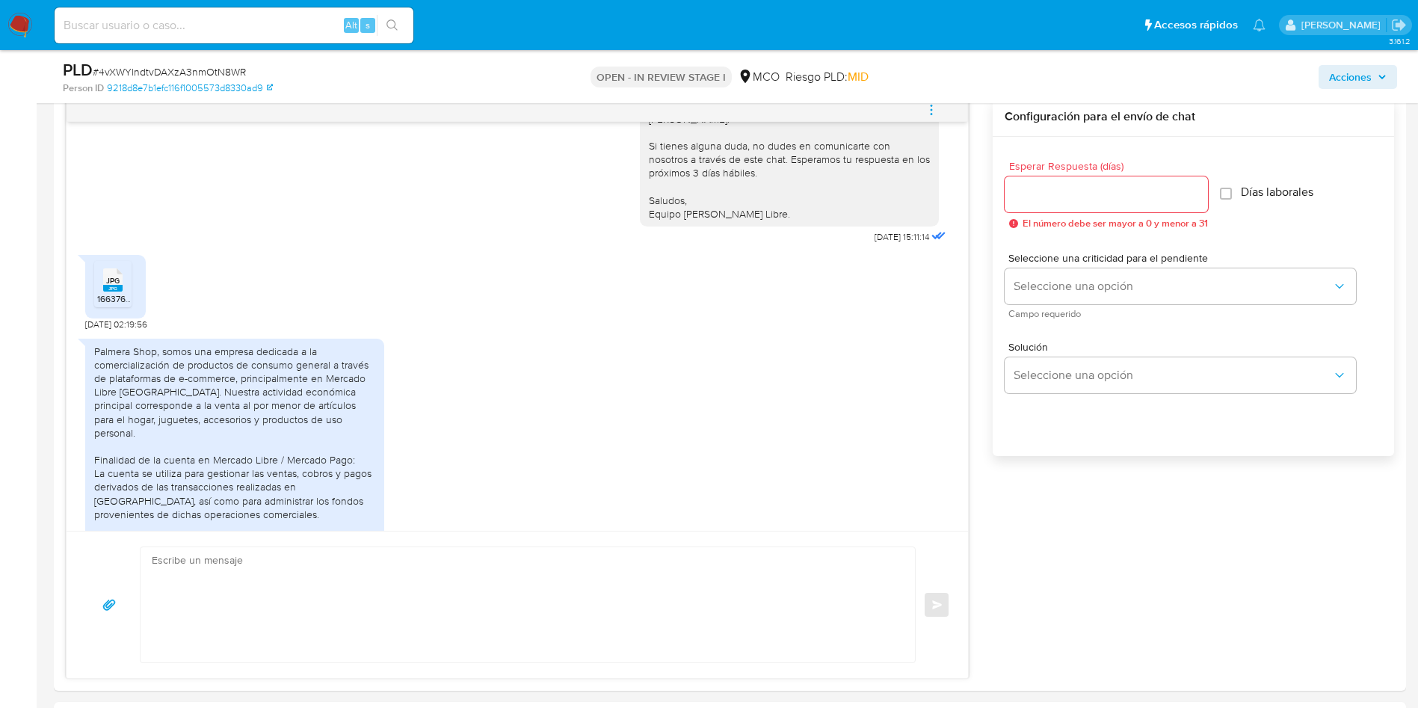
scroll to position [1545, 0]
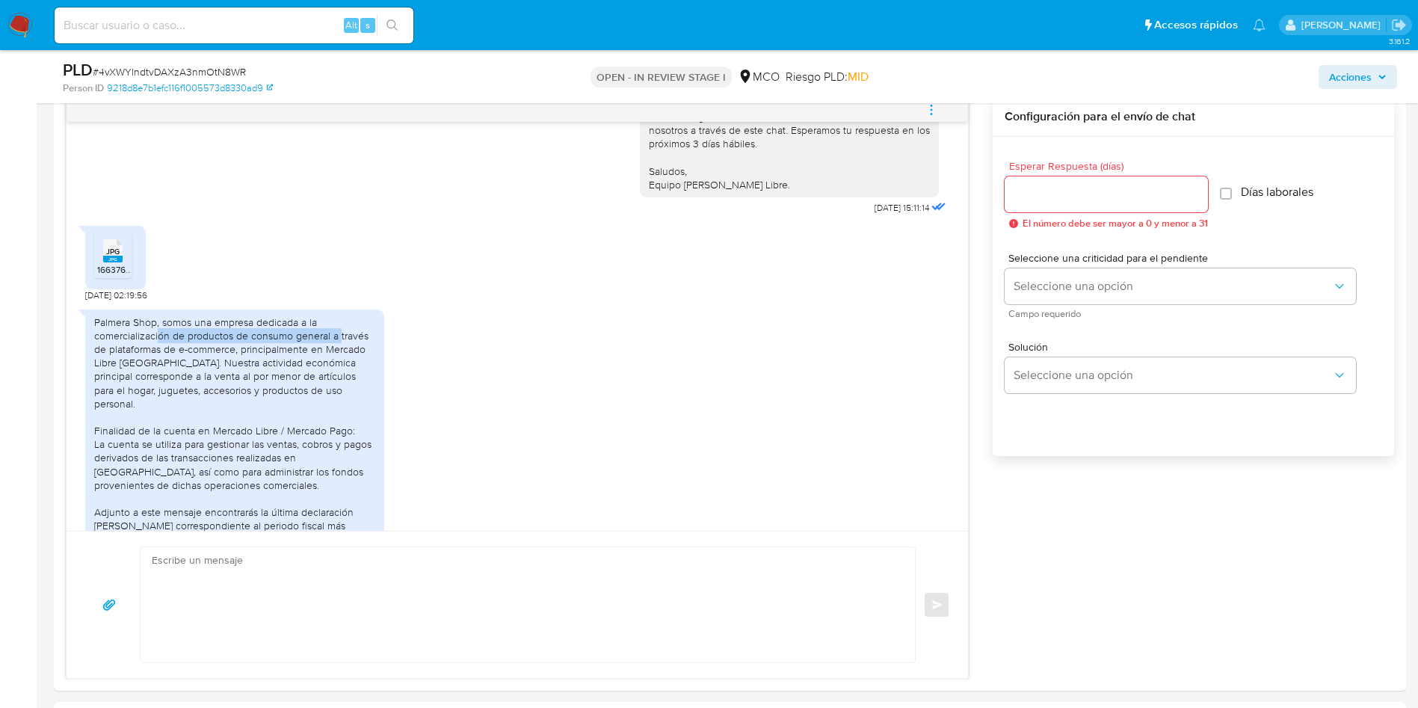
drag, startPoint x: 158, startPoint y: 321, endPoint x: 350, endPoint y: 321, distance: 191.3
click at [348, 321] on div "Palmera Shop, somos una empresa dedicada a la comercialización de productos de …" at bounding box center [234, 451] width 281 height 272
click at [126, 336] on div "Palmera Shop, somos una empresa dedicada a la comercialización de productos de …" at bounding box center [234, 451] width 281 height 272
drag, startPoint x: 190, startPoint y: 335, endPoint x: 270, endPoint y: 270, distance: 103.1
click at [204, 335] on div "Palmera Shop, somos una empresa dedicada a la comercialización de productos de …" at bounding box center [234, 451] width 281 height 272
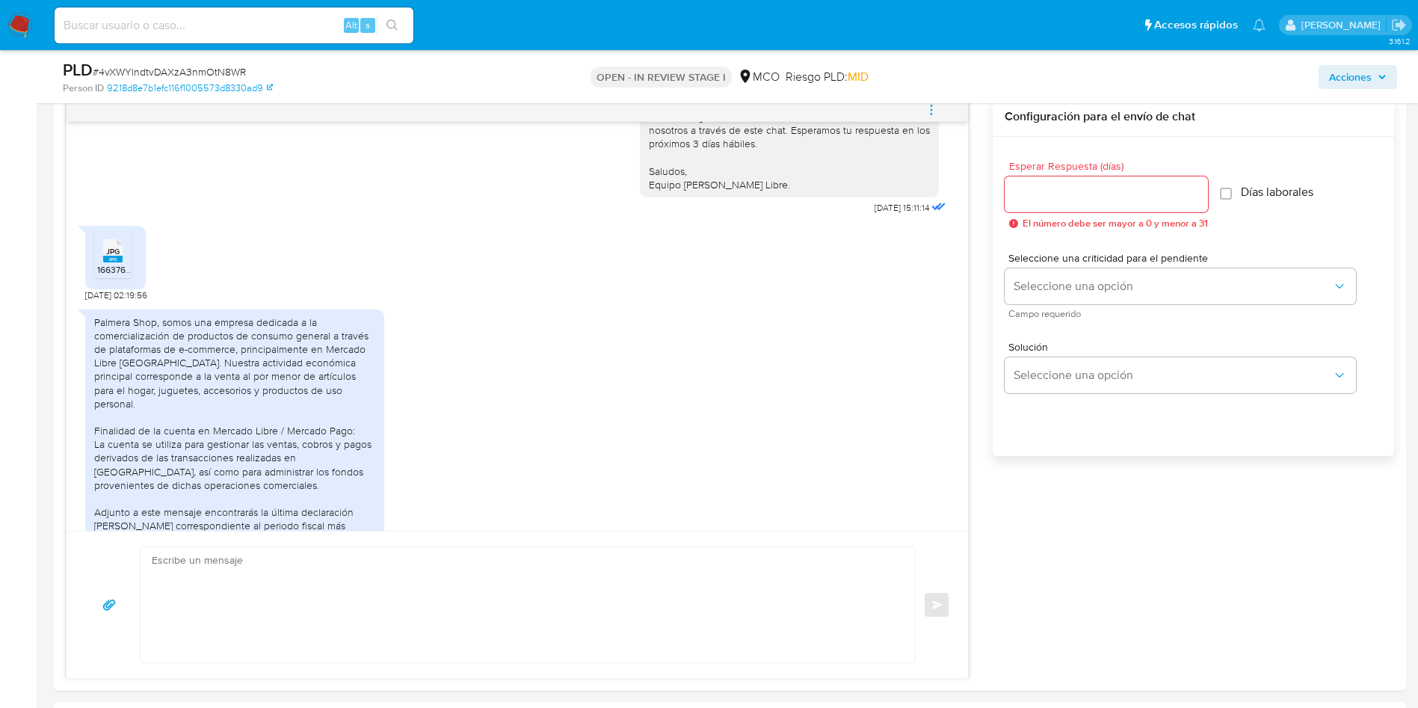
click at [659, 274] on div "JPG JPG 1663768078465.jpg 06/10/2025 02:19:56" at bounding box center [517, 259] width 864 height 83
click at [114, 247] on span "JPG" at bounding box center [112, 252] width 13 height 10
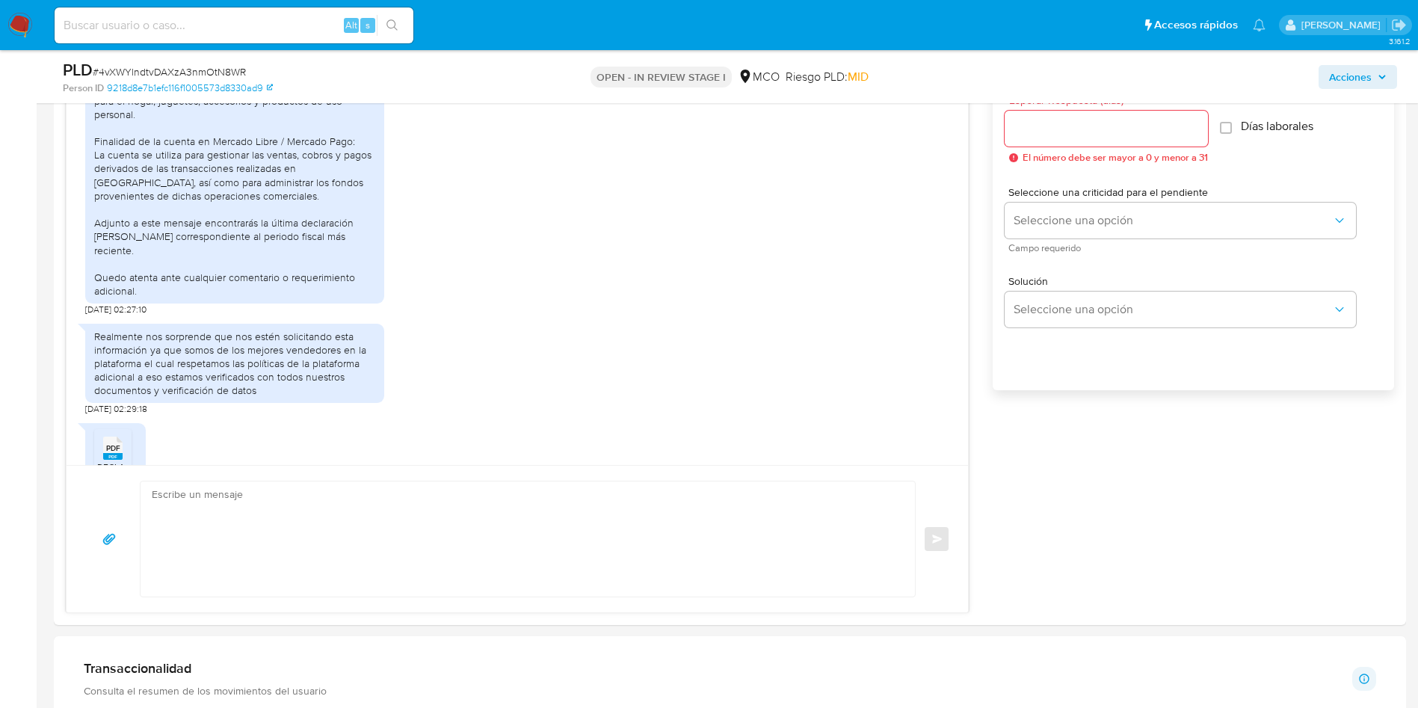
scroll to position [897, 0]
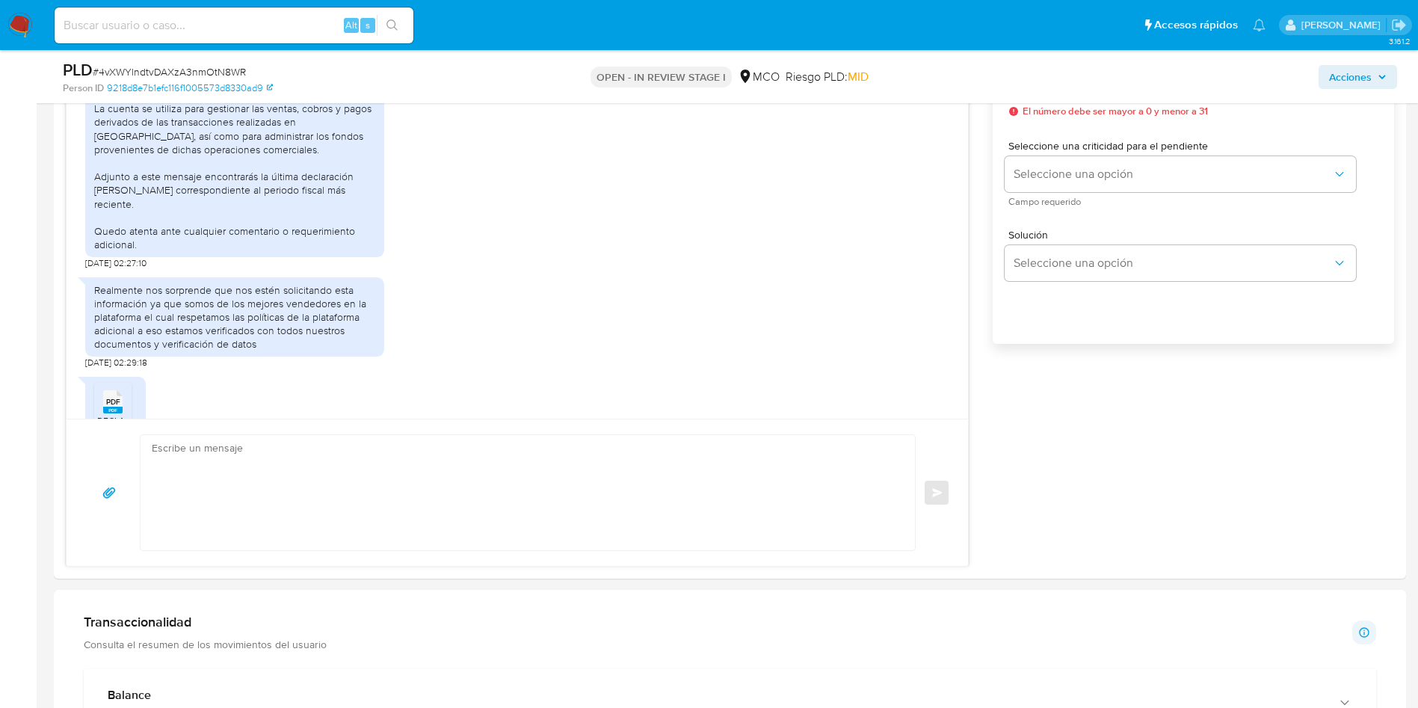
click at [108, 397] on span "PDF" at bounding box center [113, 402] width 14 height 10
drag, startPoint x: 173, startPoint y: 268, endPoint x: 371, endPoint y: 262, distance: 198.1
click at [371, 283] on div "Realmente nos sorprende que nos estén solicitando esta información ya que somos…" at bounding box center [234, 317] width 281 height 68
click at [118, 283] on div "Realmente nos sorprende que nos estén solicitando esta información ya que somos…" at bounding box center [234, 317] width 281 height 68
click at [198, 283] on div "Realmente nos sorprende que nos estén solicitando esta información ya que somos…" at bounding box center [234, 317] width 281 height 68
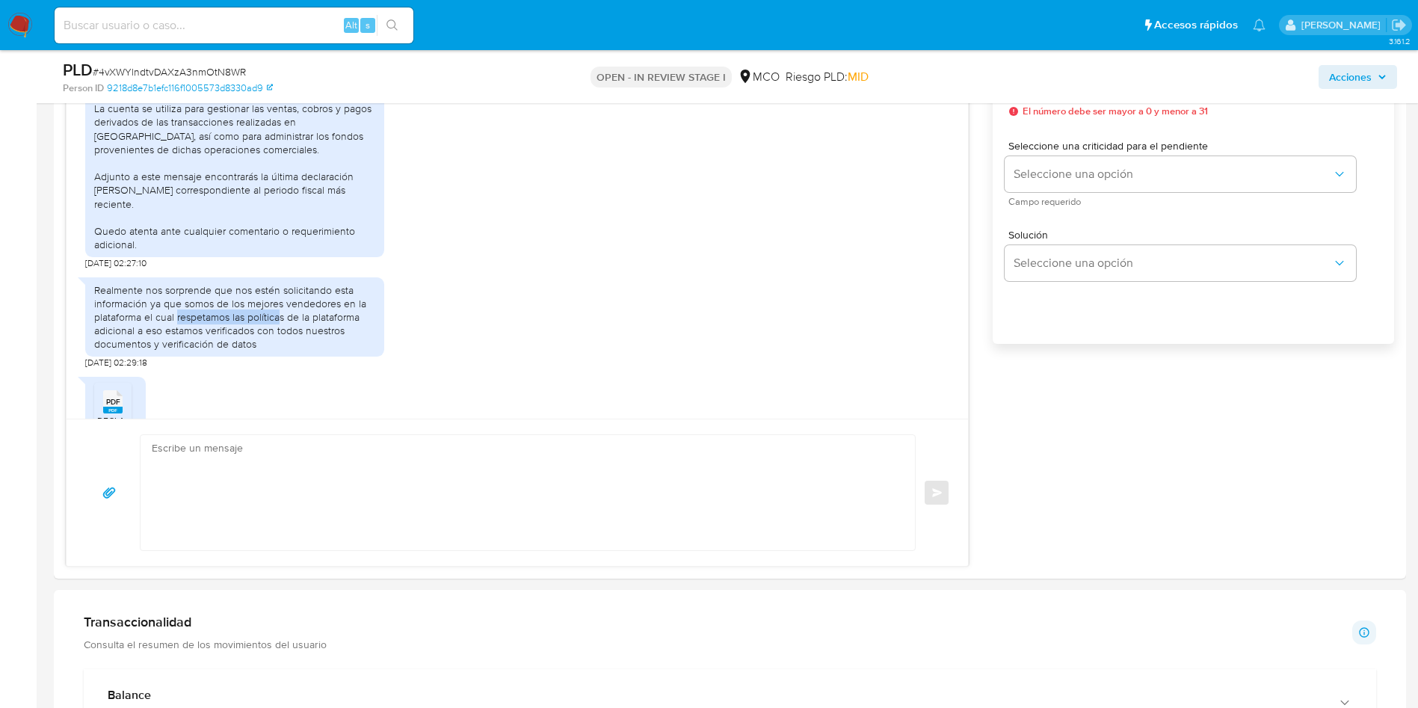
drag, startPoint x: 177, startPoint y: 280, endPoint x: 290, endPoint y: 286, distance: 113.0
click at [304, 283] on div "Realmente nos sorprende que nos estén solicitando esta información ya que somos…" at bounding box center [234, 317] width 281 height 68
drag, startPoint x: 106, startPoint y: 293, endPoint x: 344, endPoint y: 290, distance: 237.7
click at [343, 290] on div "Realmente nos sorprende que nos estén solicitando esta información ya que somos…" at bounding box center [234, 317] width 281 height 68
click at [101, 305] on div "Realmente nos sorprende que nos estén solicitando esta información ya que somos…" at bounding box center [234, 317] width 281 height 68
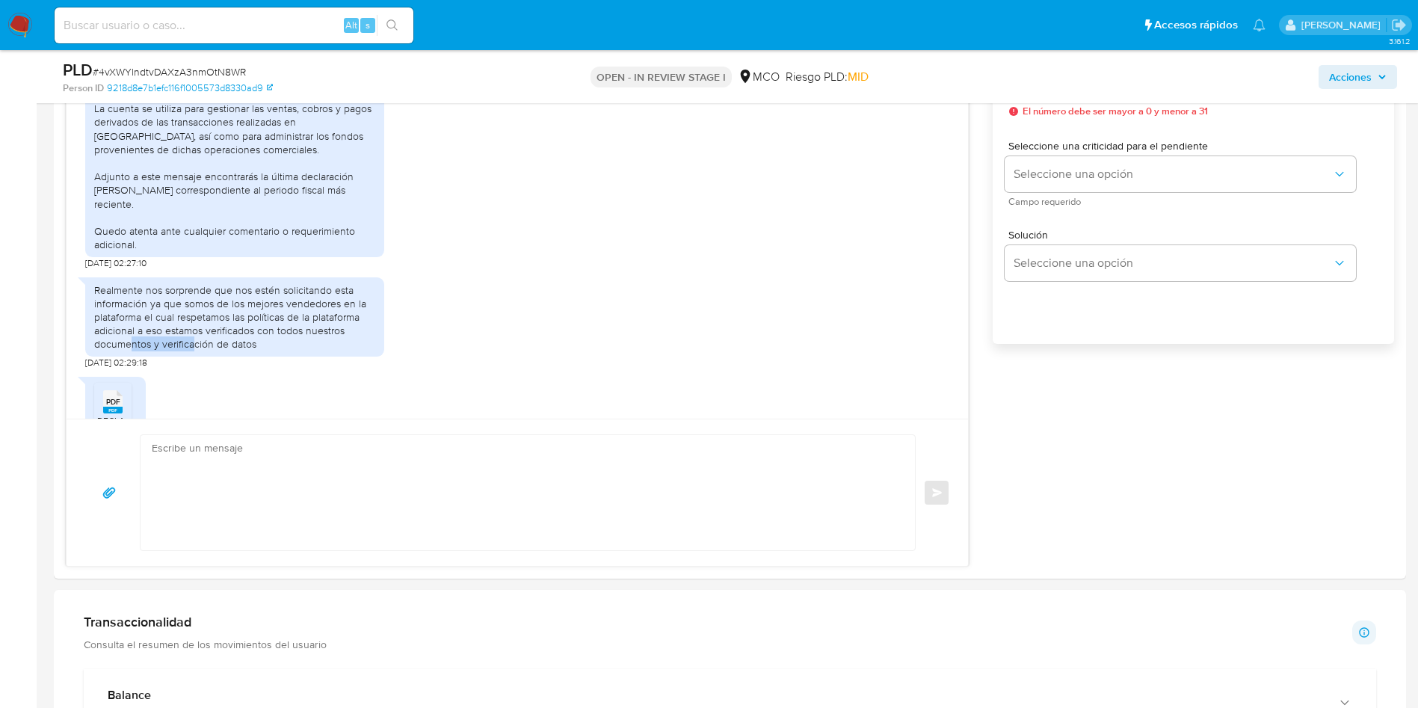
drag, startPoint x: 131, startPoint y: 303, endPoint x: 360, endPoint y: 299, distance: 228.7
click at [246, 300] on div "Realmente nos sorprende que nos estén solicitando esta información ya que somos…" at bounding box center [234, 317] width 281 height 68
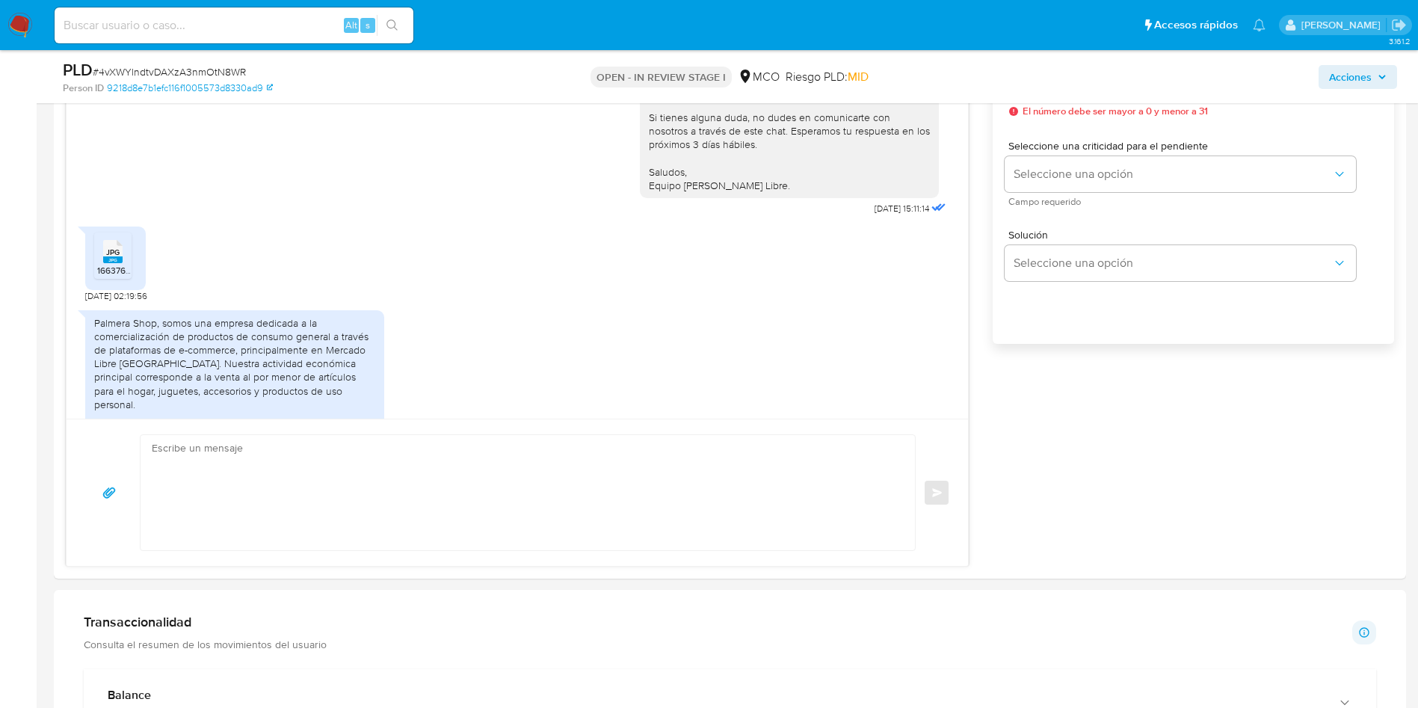
scroll to position [1544, 0]
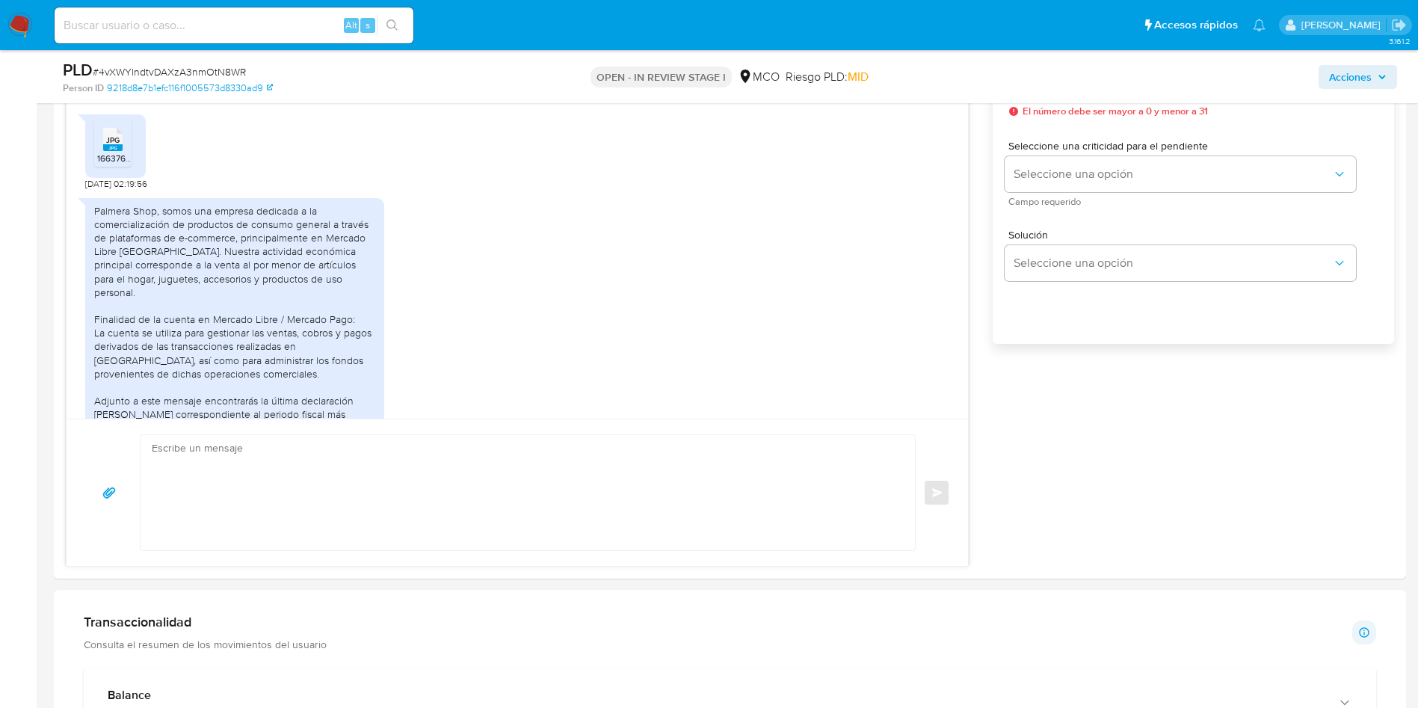
click at [157, 220] on div "Palmera Shop, somos una empresa dedicada a la comercialización de productos de …" at bounding box center [234, 340] width 281 height 272
drag, startPoint x: 179, startPoint y: 197, endPoint x: 321, endPoint y: 197, distance: 142.0
click at [321, 204] on div "Palmera Shop, somos una empresa dedicada a la comercialización de productos de …" at bounding box center [234, 340] width 281 height 272
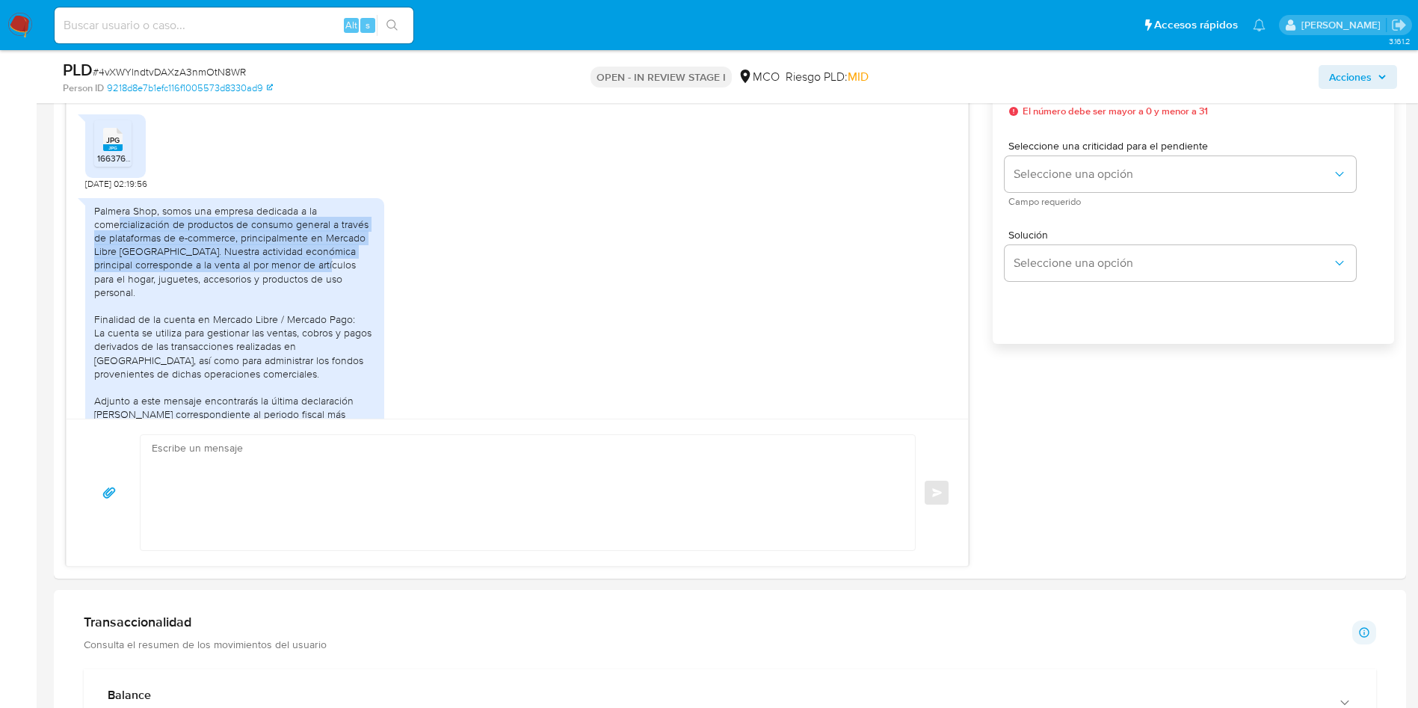
drag, startPoint x: 123, startPoint y: 218, endPoint x: 329, endPoint y: 252, distance: 208.4
click at [333, 249] on div "Palmera Shop, somos una empresa dedicada a la comercialización de productos de …" at bounding box center [234, 340] width 281 height 272
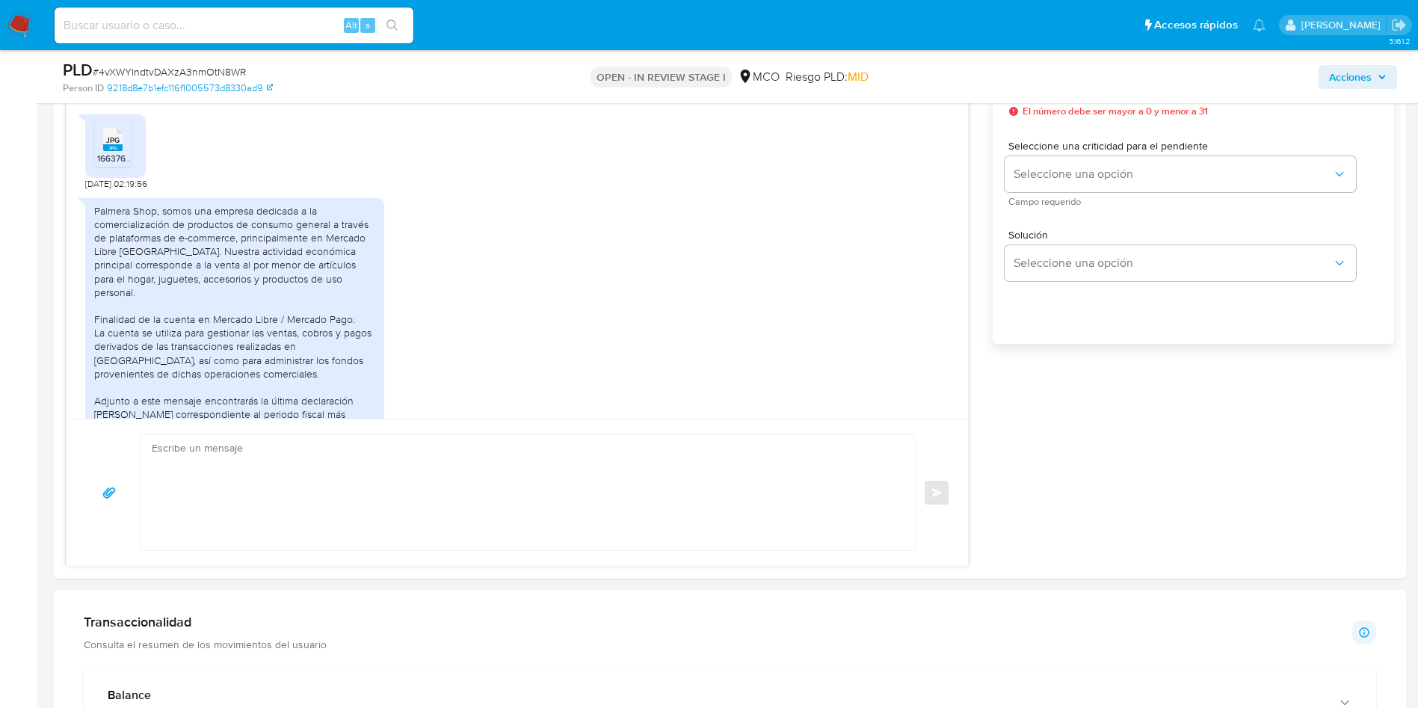
click at [117, 278] on div "Palmera Shop, somos una empresa dedicada a la comercialización de productos de …" at bounding box center [234, 340] width 281 height 272
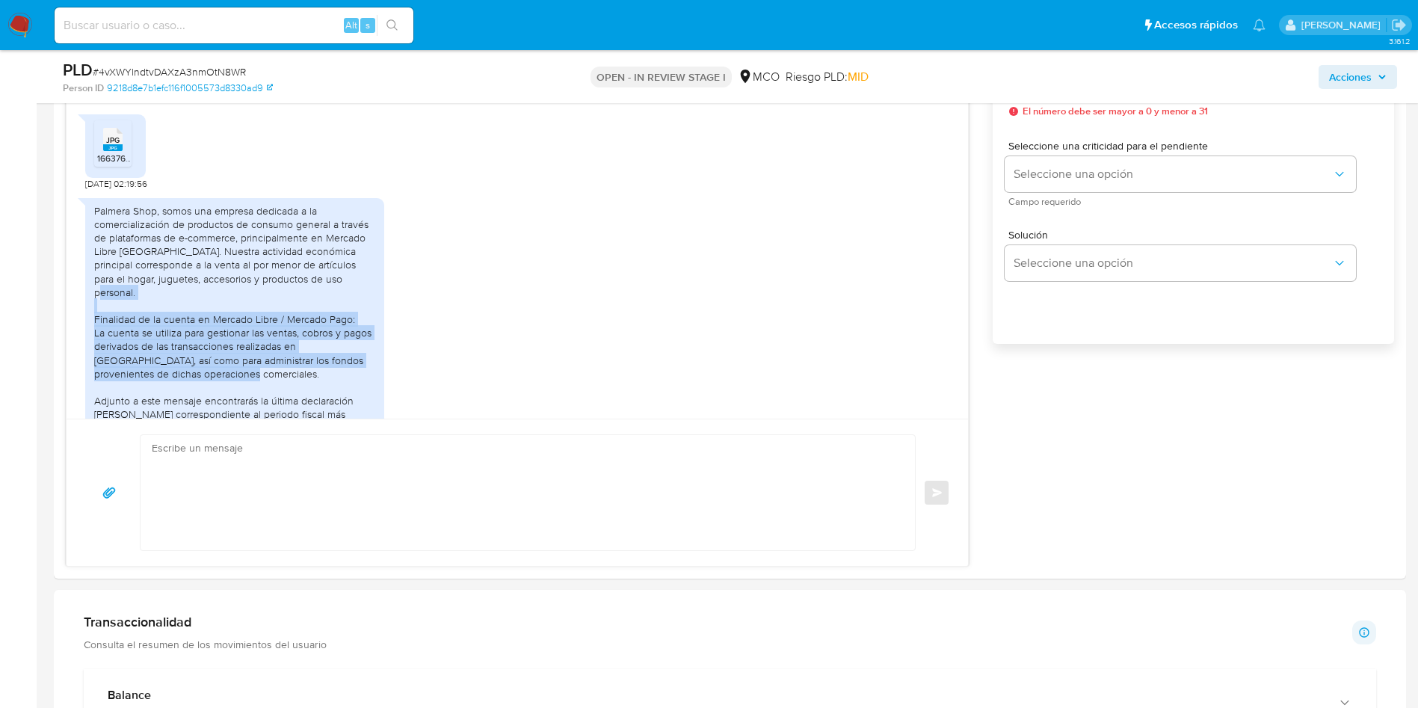
drag, startPoint x: 109, startPoint y: 283, endPoint x: 287, endPoint y: 353, distance: 191.3
click at [260, 344] on div "Palmera Shop, somos una empresa dedicada a la comercialización de productos de …" at bounding box center [234, 340] width 281 height 272
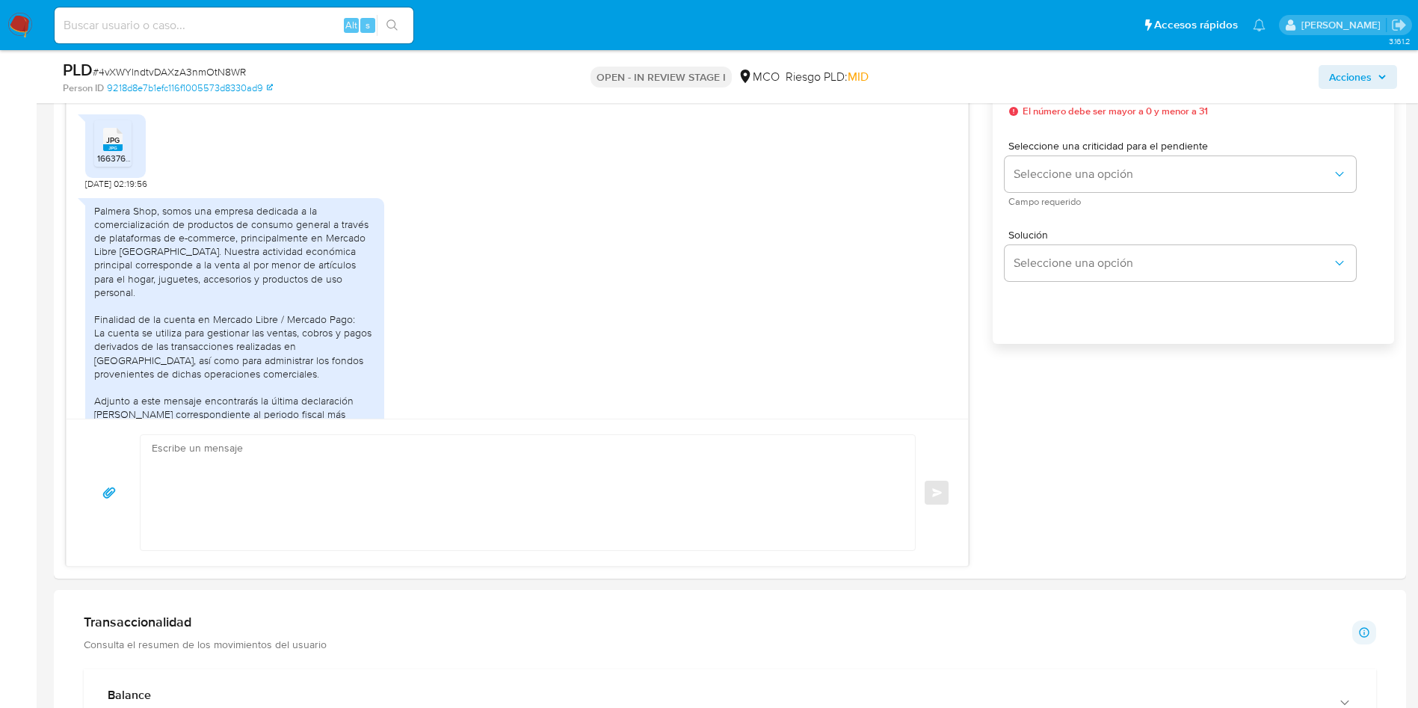
click at [186, 370] on div "Palmera Shop, somos una empresa dedicada a la comercialización de productos de …" at bounding box center [234, 340] width 281 height 272
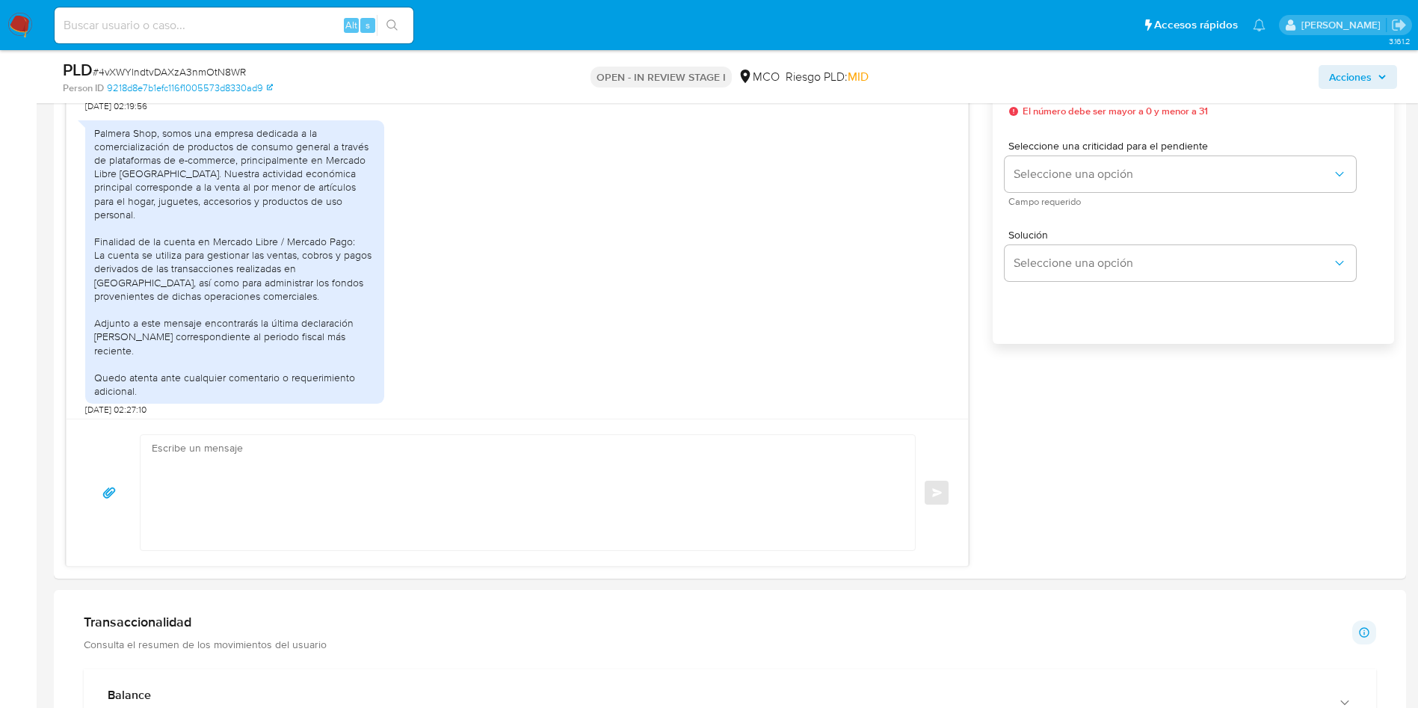
scroll to position [1656, 0]
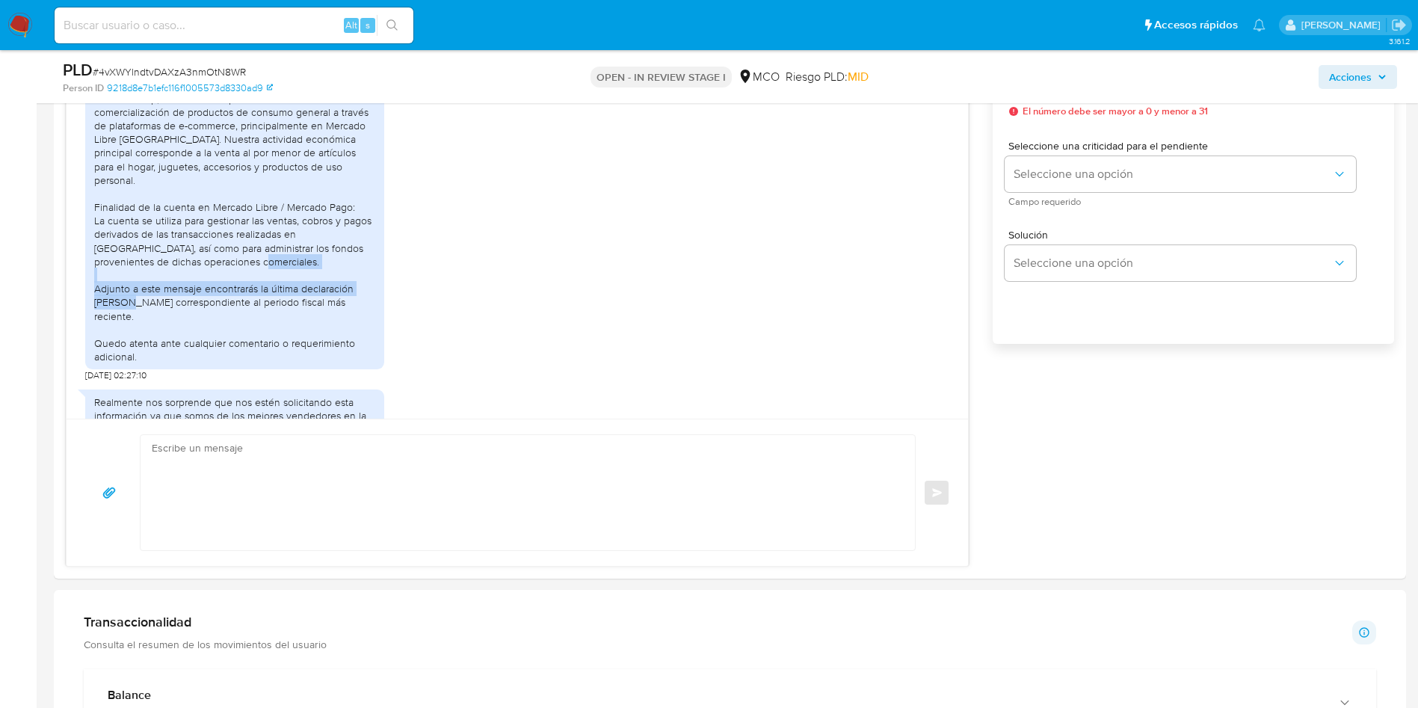
drag, startPoint x: 108, startPoint y: 265, endPoint x: 199, endPoint y: 274, distance: 91.6
click at [182, 274] on div "Palmera Shop, somos una empresa dedicada a la comercialización de productos de …" at bounding box center [234, 228] width 299 height 284
drag, startPoint x: 256, startPoint y: 274, endPoint x: 329, endPoint y: 274, distance: 72.5
click at [306, 274] on div "Palmera Shop, somos una empresa dedicada a la comercialización de productos de …" at bounding box center [234, 228] width 281 height 272
click at [475, 286] on div "Palmera Shop, somos una empresa dedicada a la comercialización de productos de …" at bounding box center [517, 229] width 864 height 303
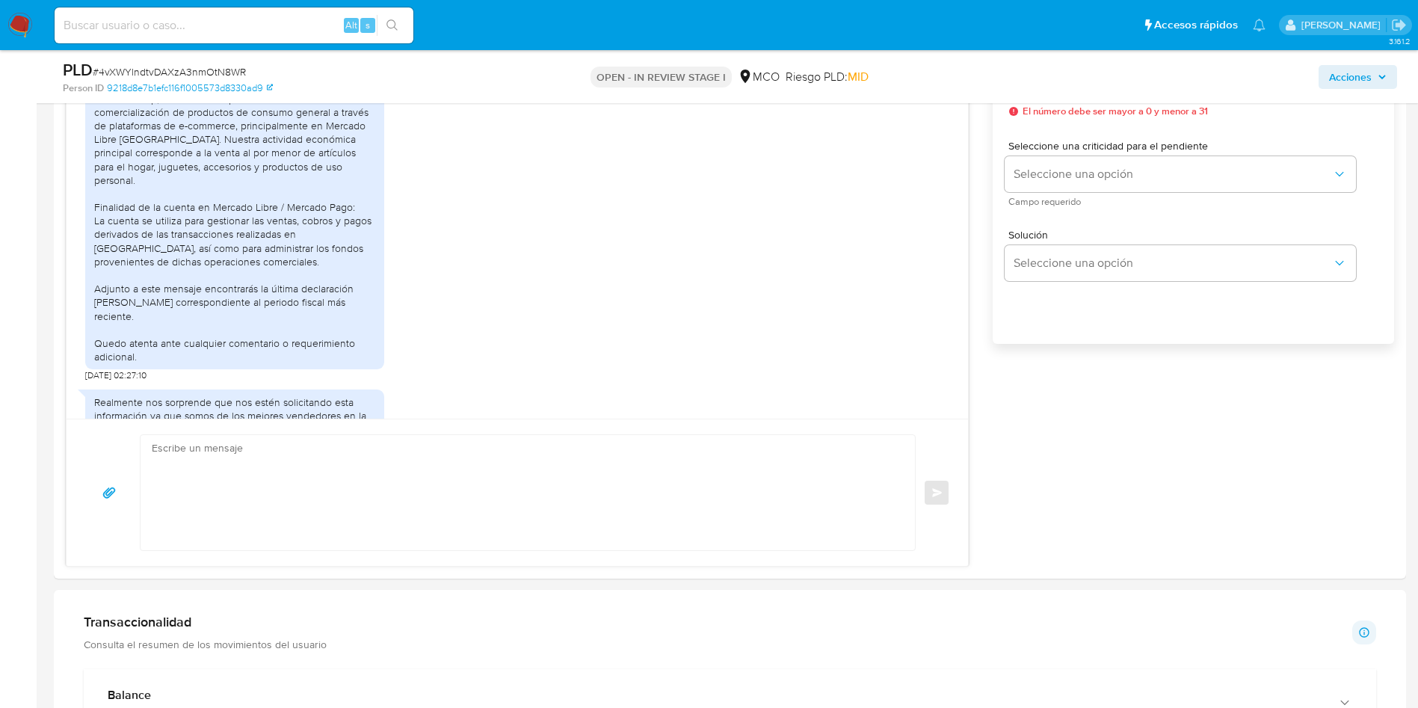
drag, startPoint x: 153, startPoint y: 285, endPoint x: 219, endPoint y: 280, distance: 66.0
click at [171, 284] on div "Palmera Shop, somos una empresa dedicada a la comercialización de productos de …" at bounding box center [234, 228] width 281 height 272
click at [291, 280] on div "Palmera Shop, somos una empresa dedicada a la comercialización de productos de …" at bounding box center [234, 228] width 281 height 272
drag, startPoint x: 146, startPoint y: 297, endPoint x: 454, endPoint y: 309, distance: 307.4
click at [312, 306] on div "Palmera Shop, somos una empresa dedicada a la comercialización de productos de …" at bounding box center [234, 228] width 281 height 272
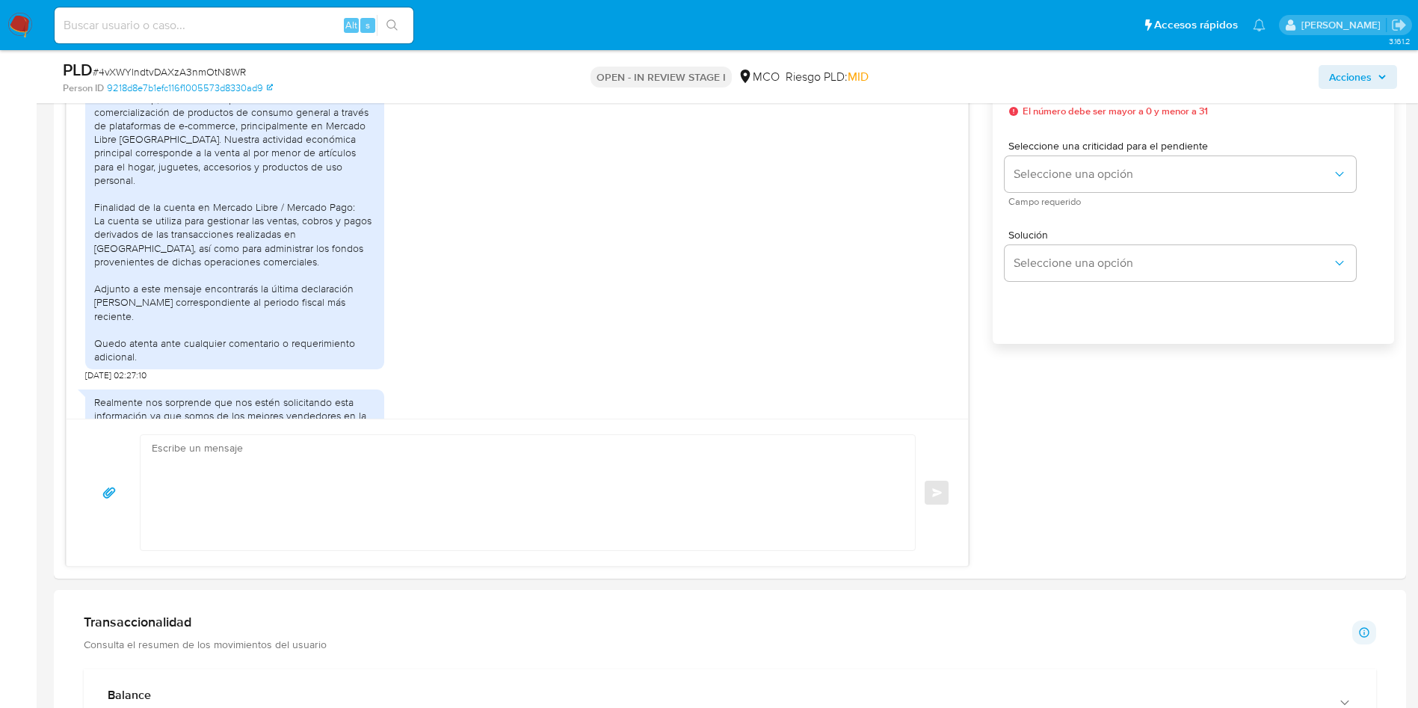
click at [483, 309] on div "Palmera Shop, somos una empresa dedicada a la comercialización de productos de …" at bounding box center [517, 229] width 864 height 303
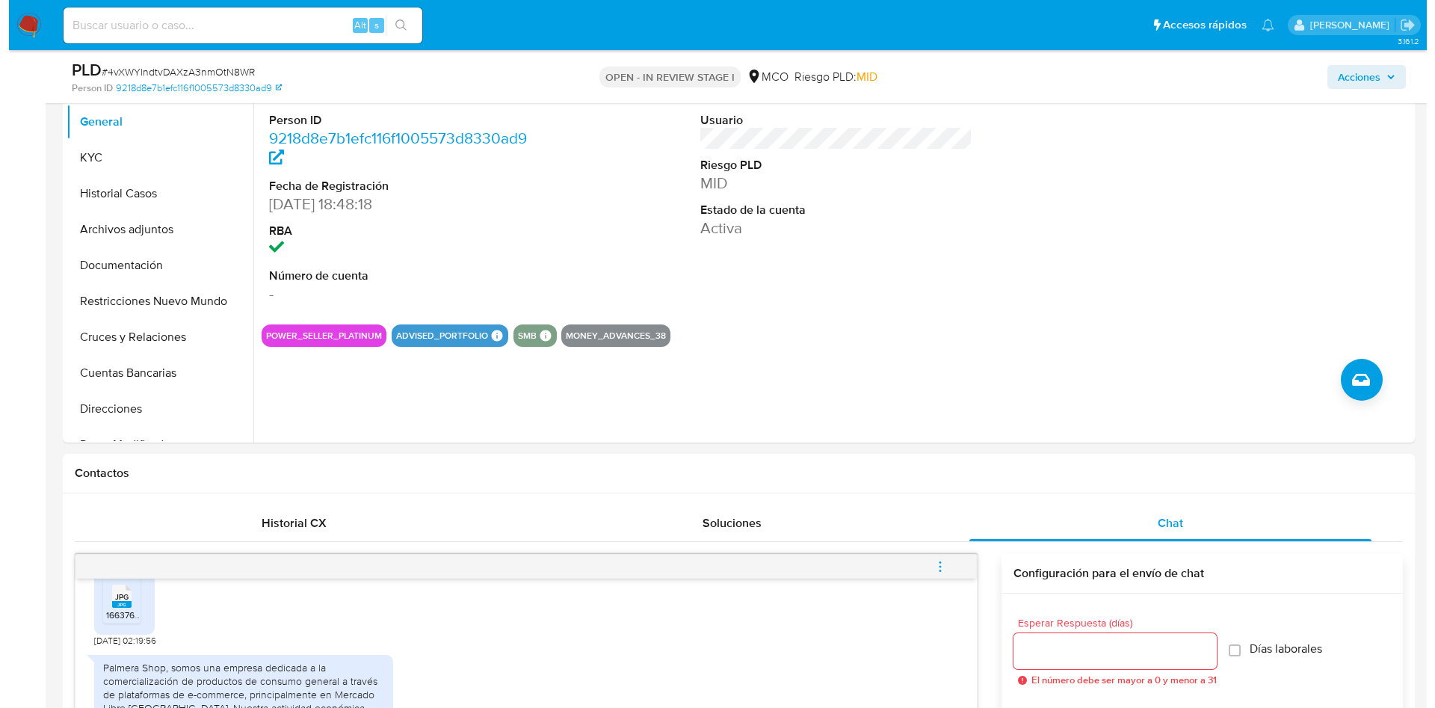
scroll to position [224, 0]
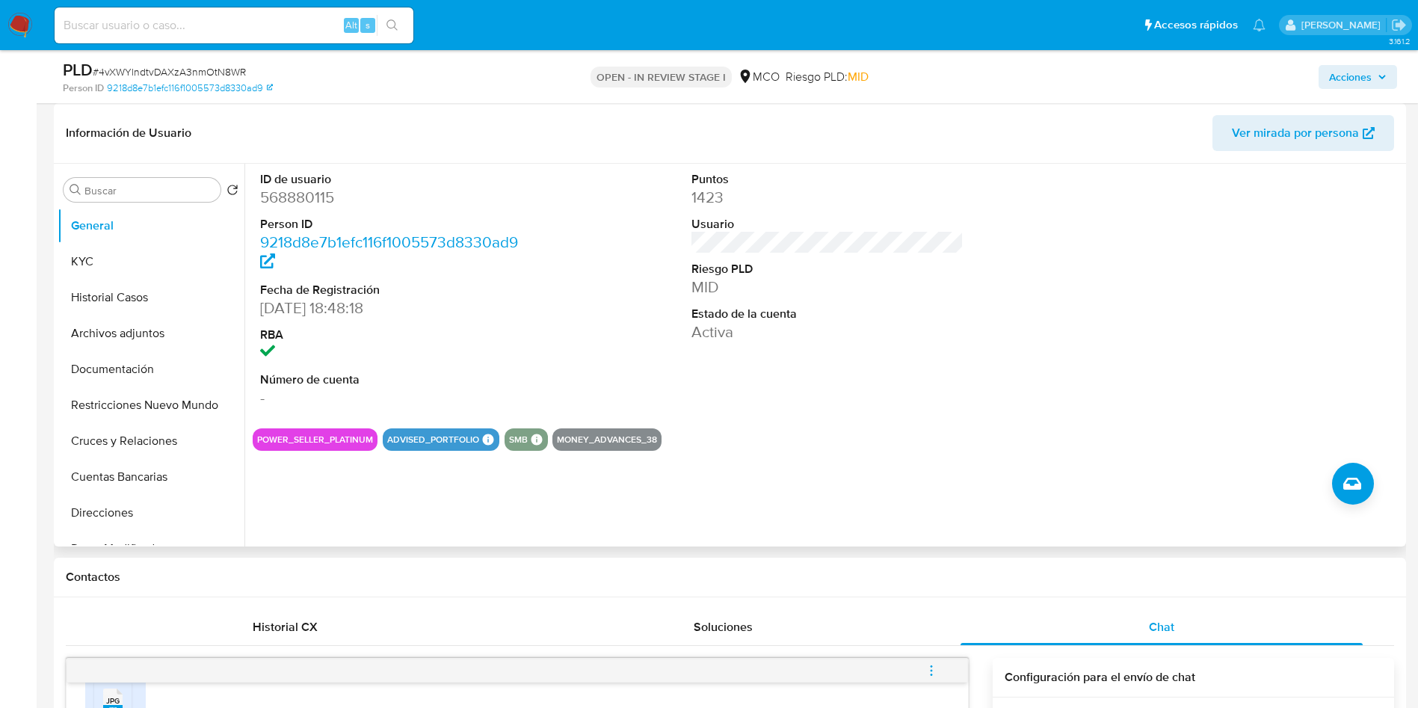
click at [303, 194] on dd "568880115" at bounding box center [396, 197] width 273 height 21
copy dd "568880115"
click at [130, 251] on button "KYC" at bounding box center [145, 262] width 175 height 36
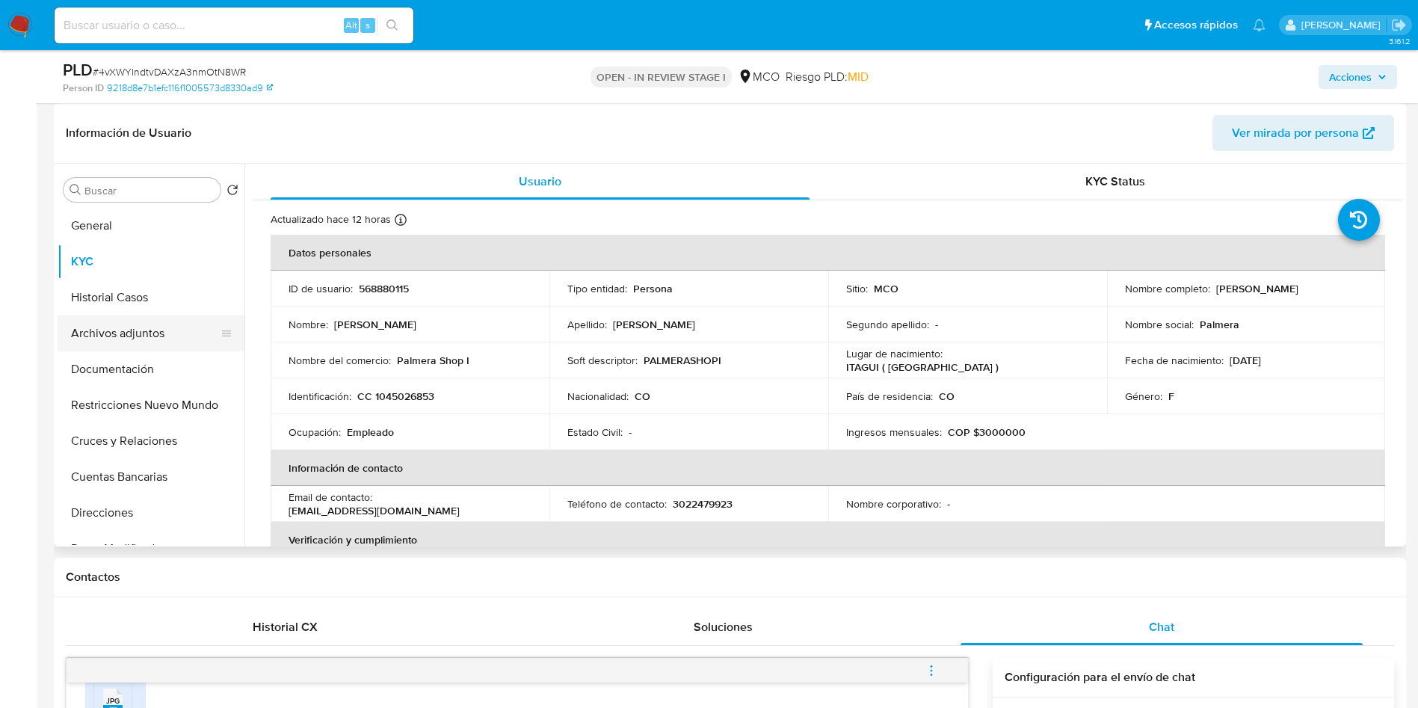
click at [135, 330] on button "Archivos adjuntos" at bounding box center [145, 333] width 175 height 36
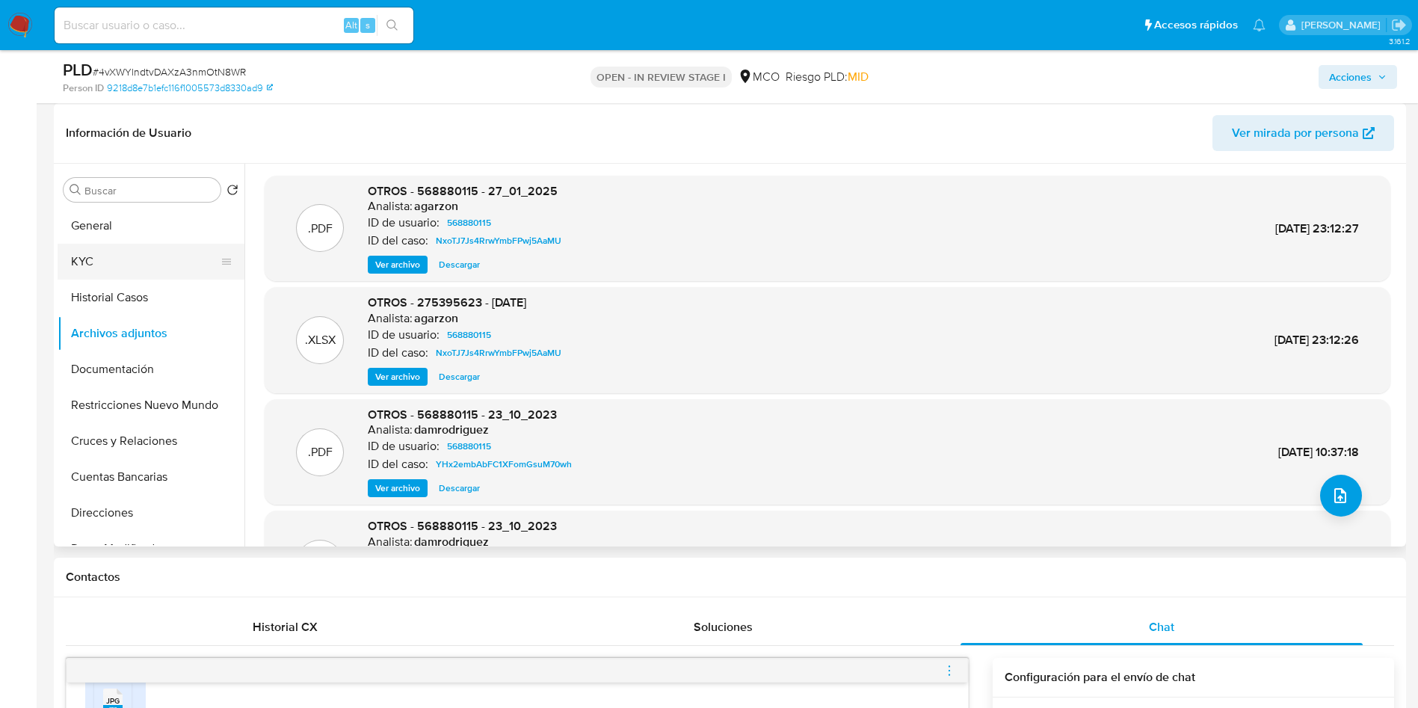
click at [144, 262] on button "KYC" at bounding box center [145, 262] width 175 height 36
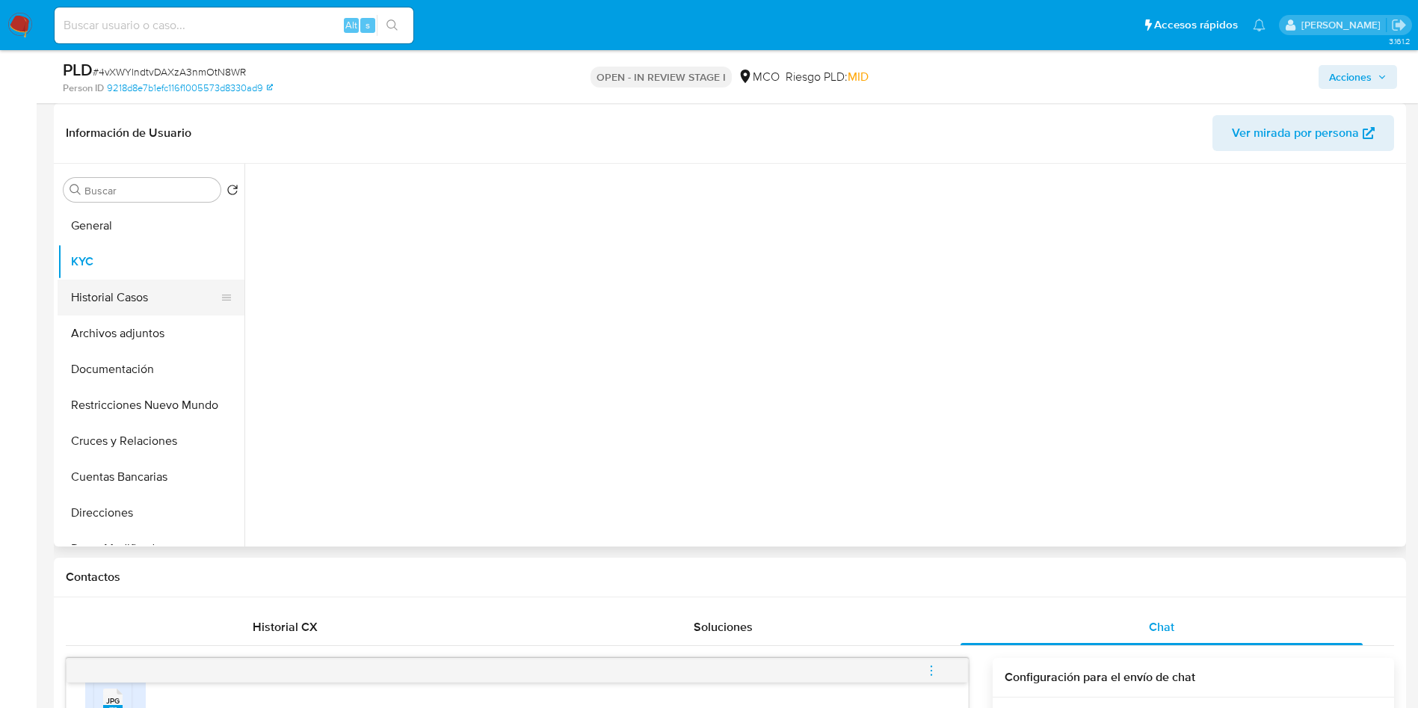
click at [155, 300] on button "Historial Casos" at bounding box center [145, 298] width 175 height 36
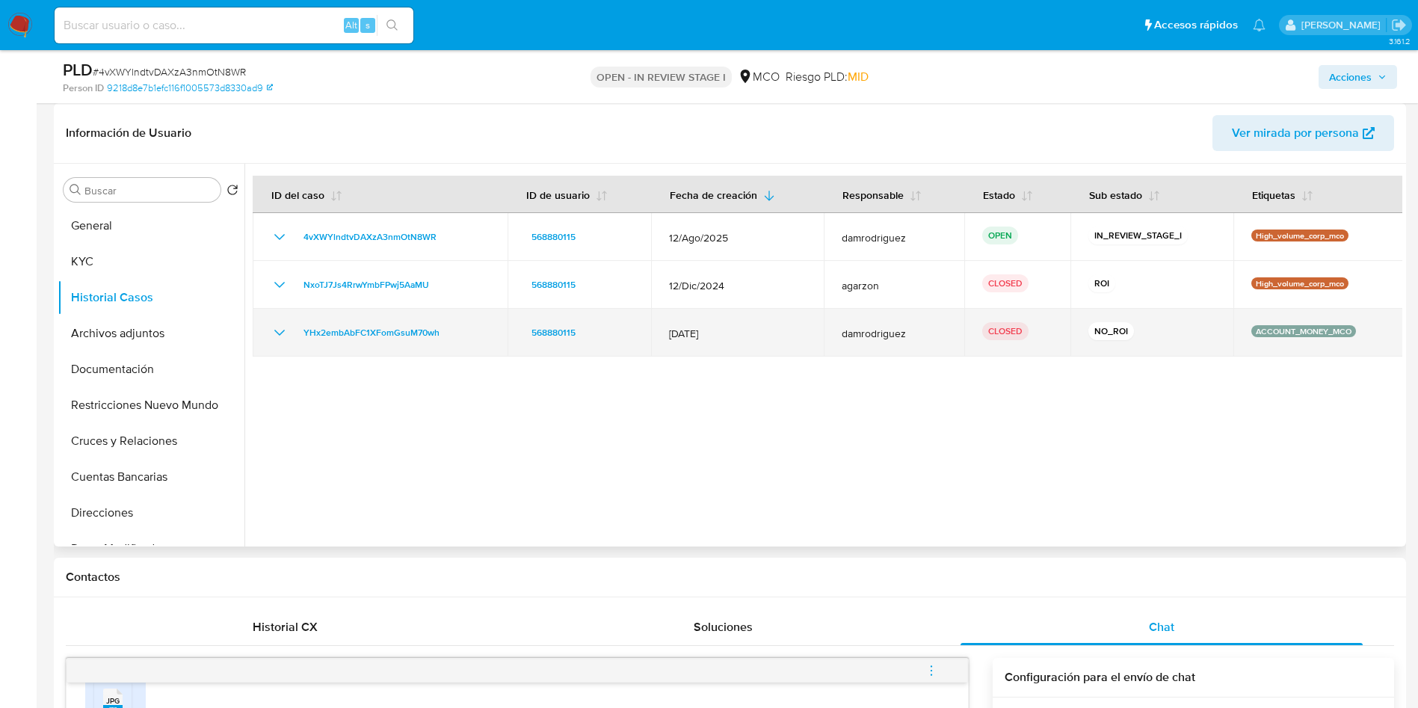
click at [289, 319] on td "YHx2embAbFC1XFomGsuM70wh" at bounding box center [380, 333] width 255 height 48
click at [286, 336] on icon "Mostrar/Ocultar" at bounding box center [280, 333] width 18 height 18
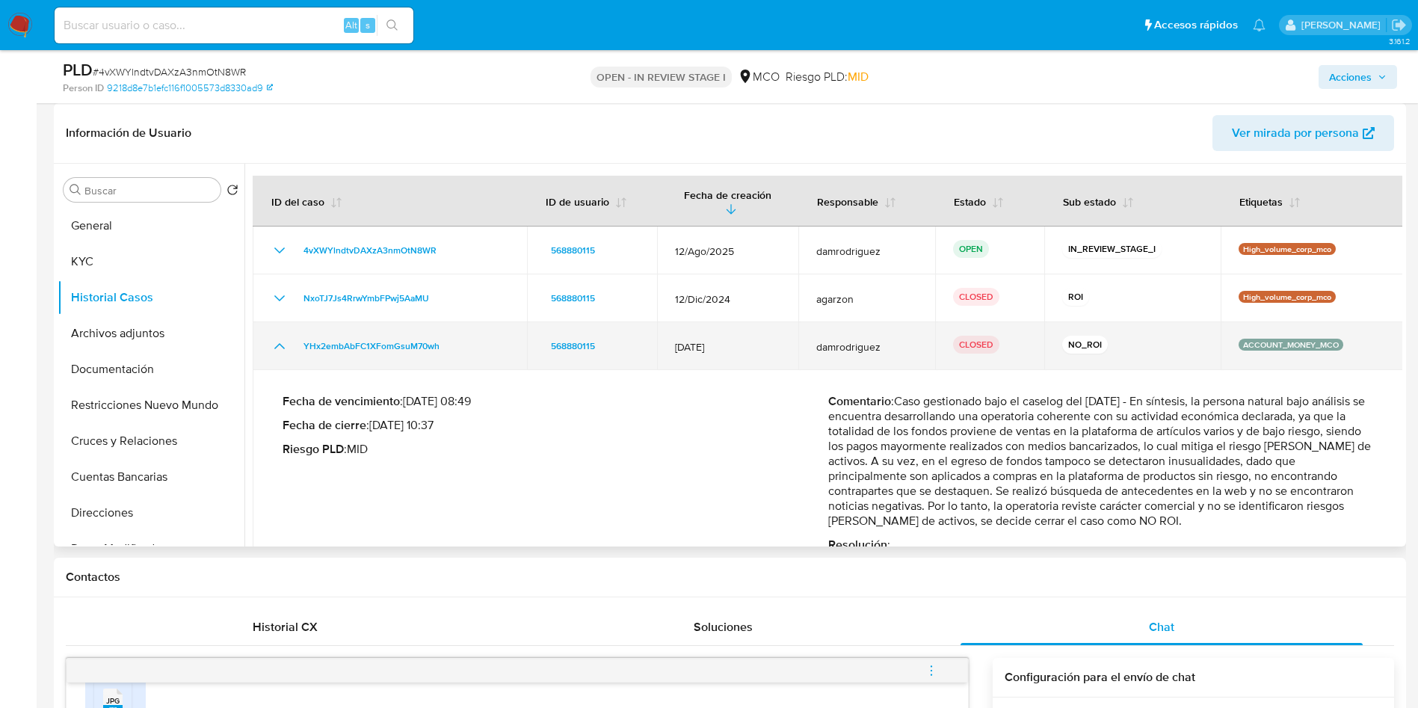
click at [281, 342] on td "YHx2embAbFC1XFomGsuM70wh" at bounding box center [390, 346] width 274 height 48
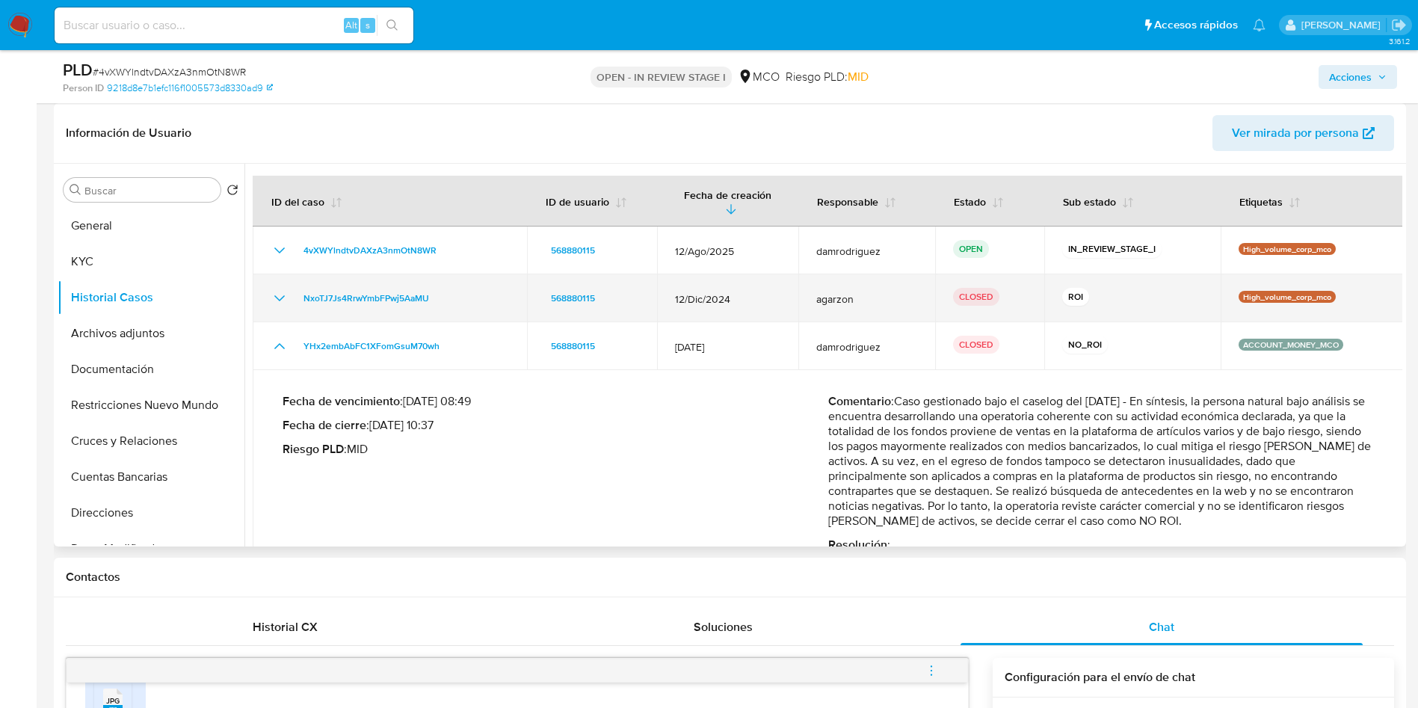
click at [276, 289] on icon "Mostrar/Ocultar" at bounding box center [280, 298] width 18 height 18
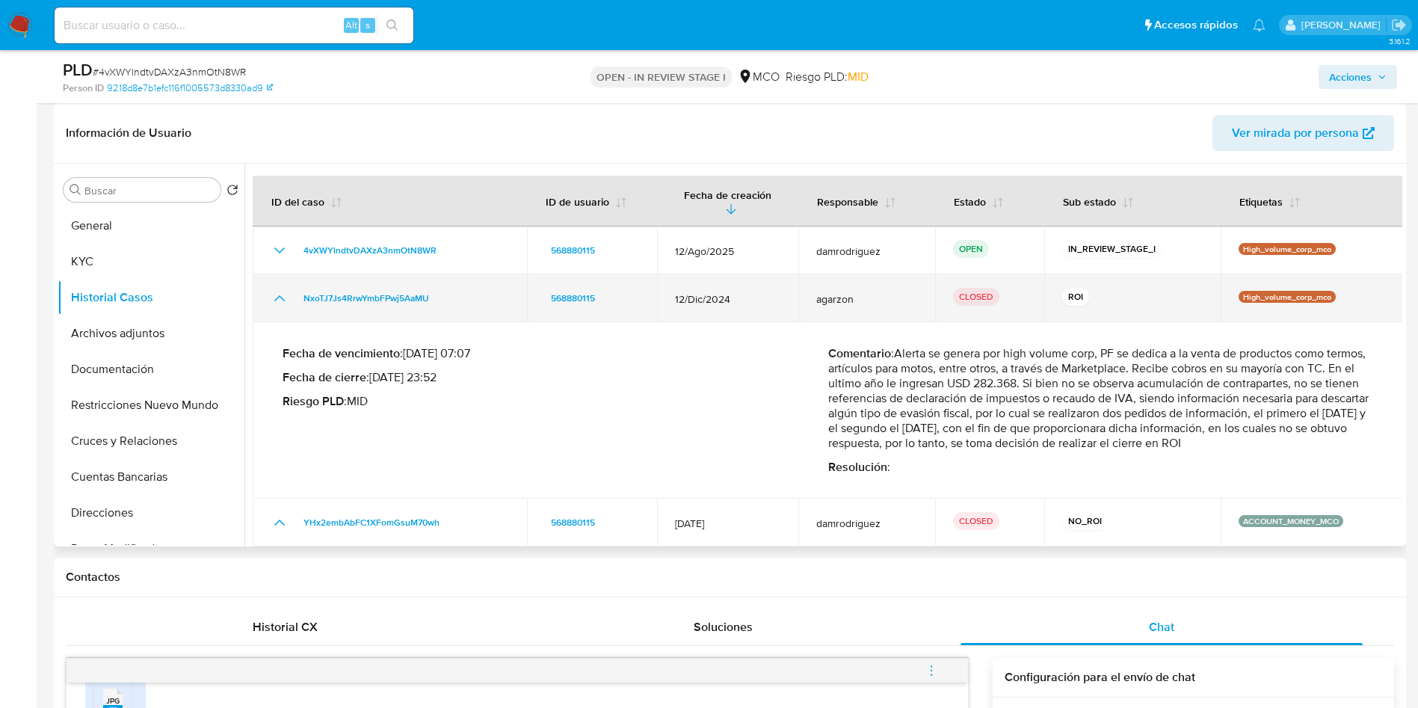
click at [280, 289] on icon "Mostrar/Ocultar" at bounding box center [280, 298] width 18 height 18
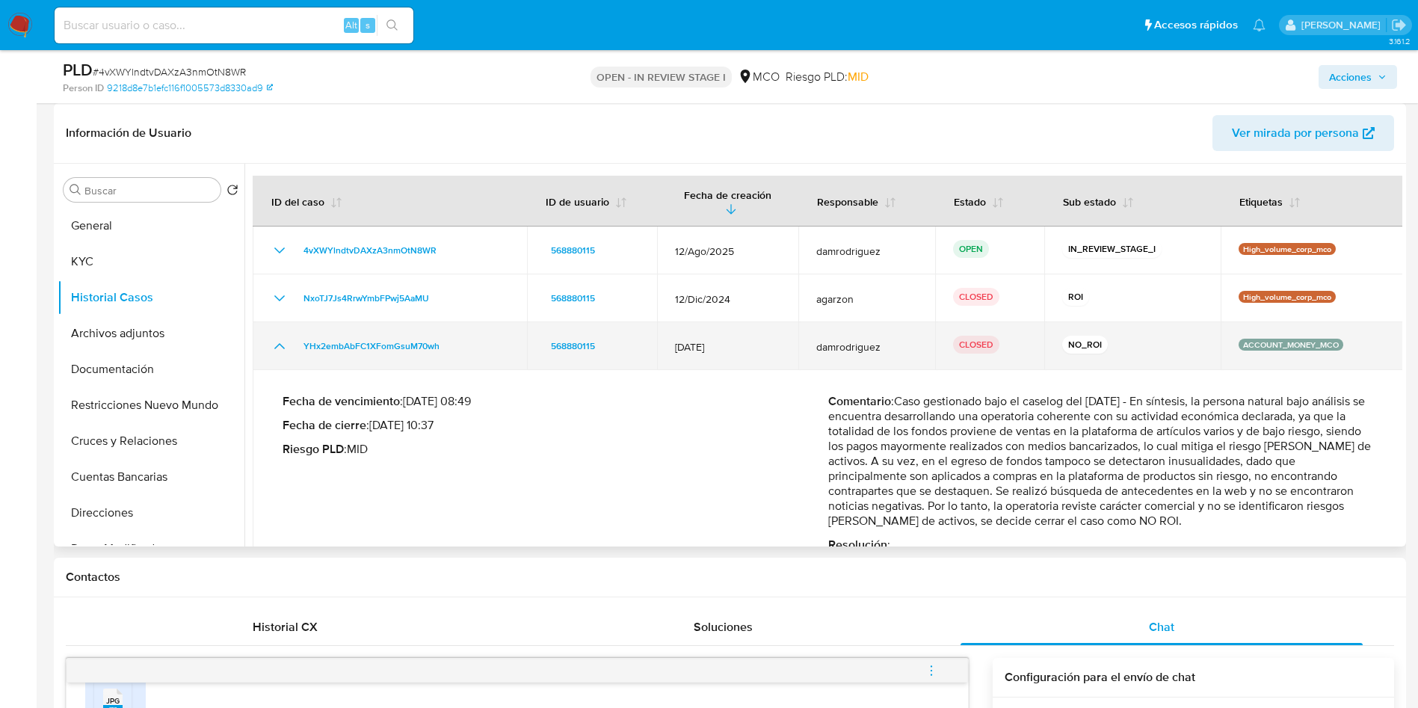
click at [280, 337] on icon "Mostrar/Ocultar" at bounding box center [280, 346] width 18 height 18
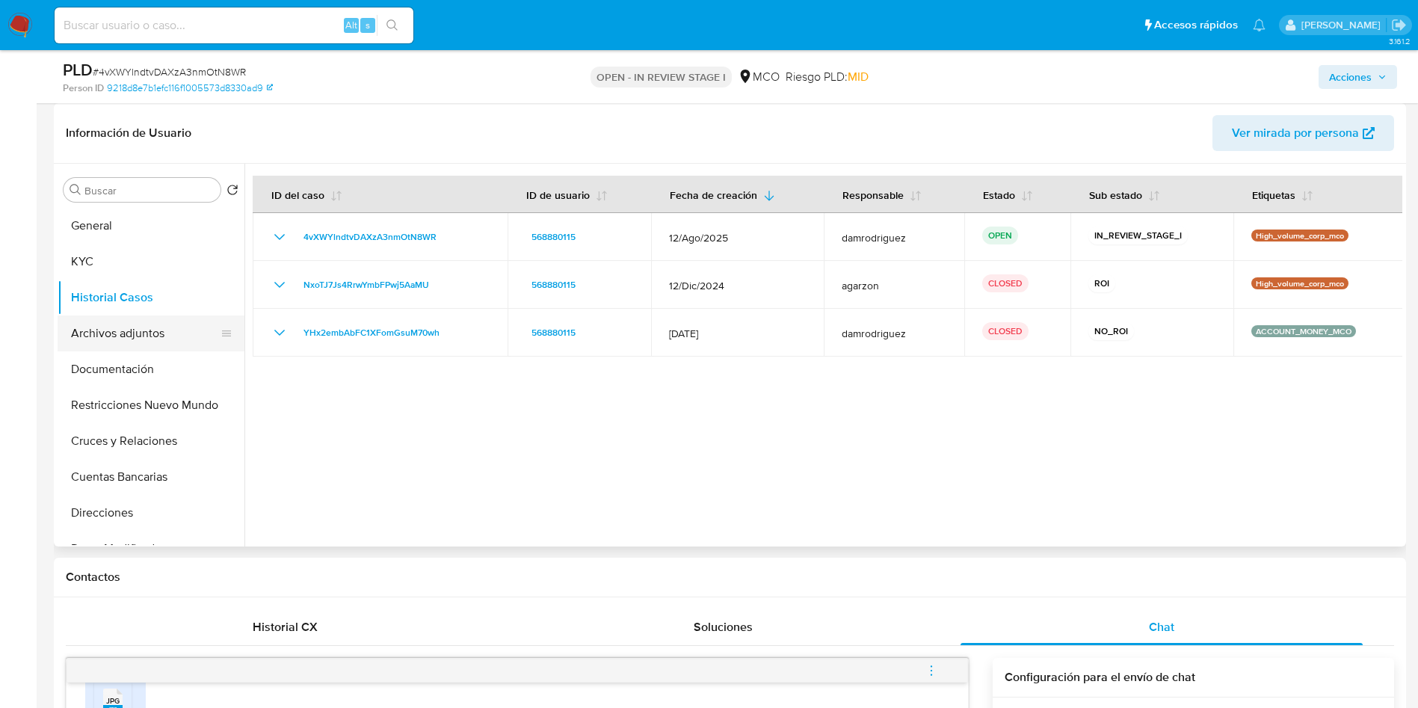
click at [145, 332] on button "Archivos adjuntos" at bounding box center [145, 333] width 175 height 36
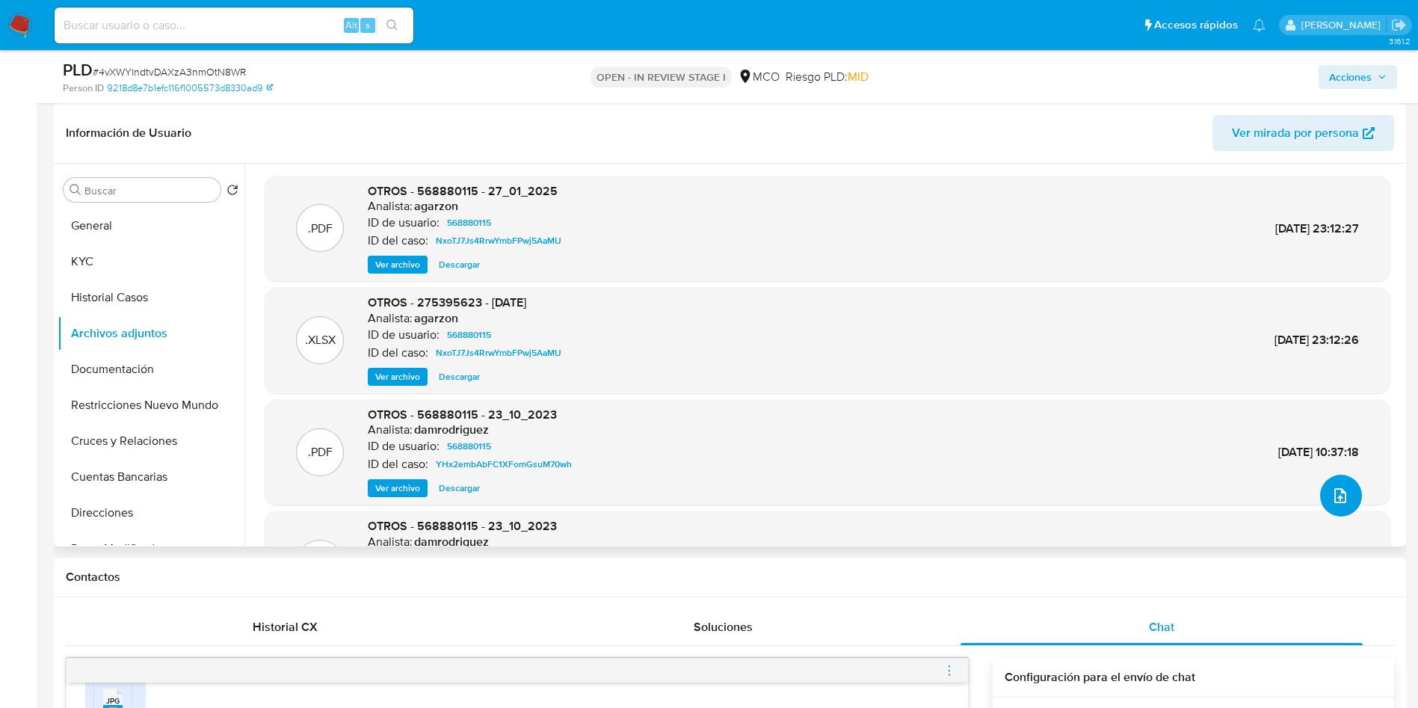
click at [1351, 493] on button "upload-file" at bounding box center [1341, 496] width 42 height 42
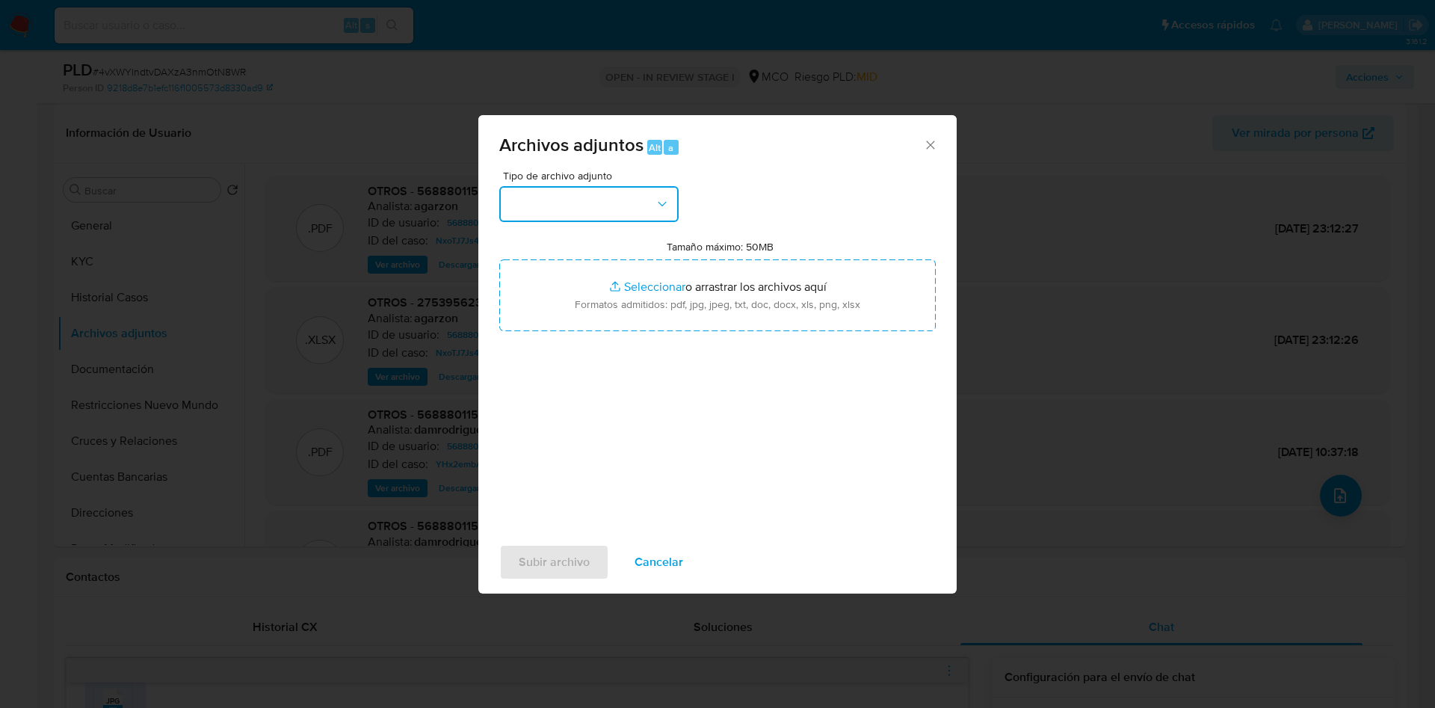
click at [631, 201] on button "button" at bounding box center [588, 204] width 179 height 36
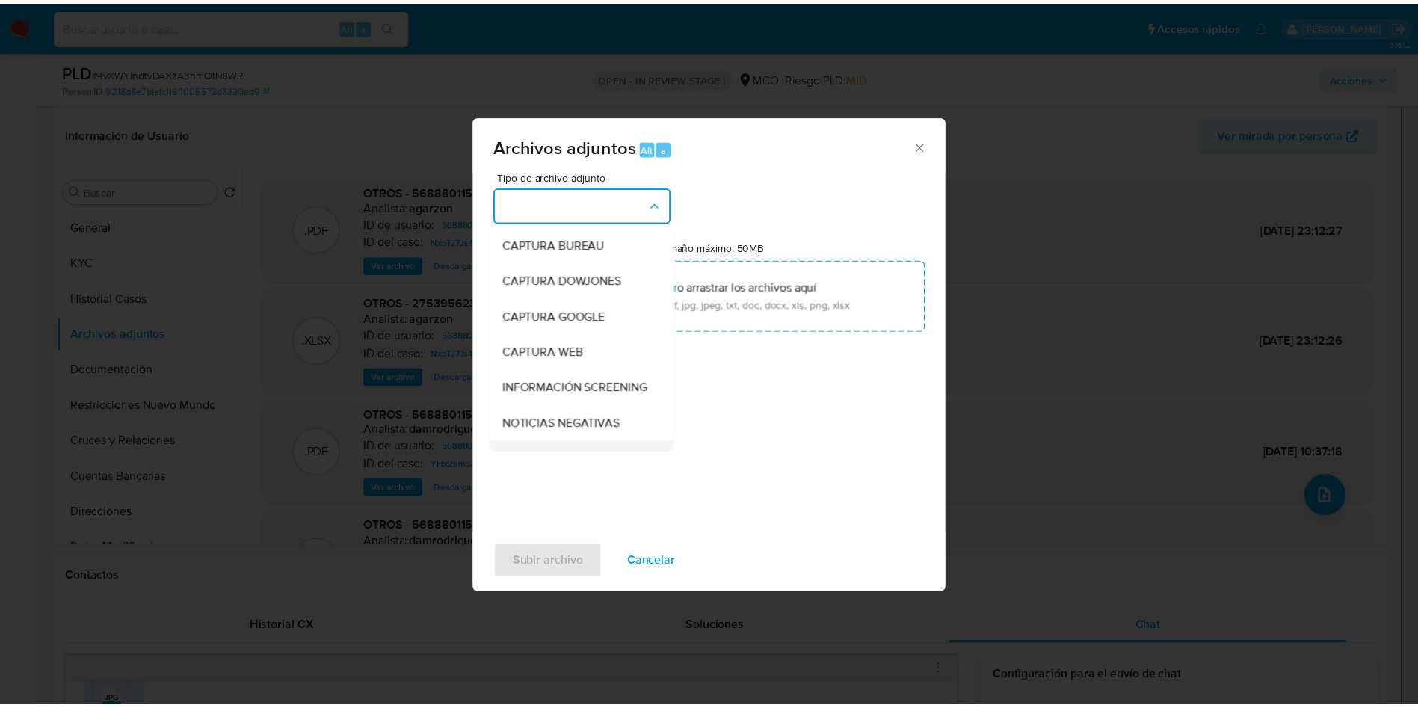
scroll to position [112, 0]
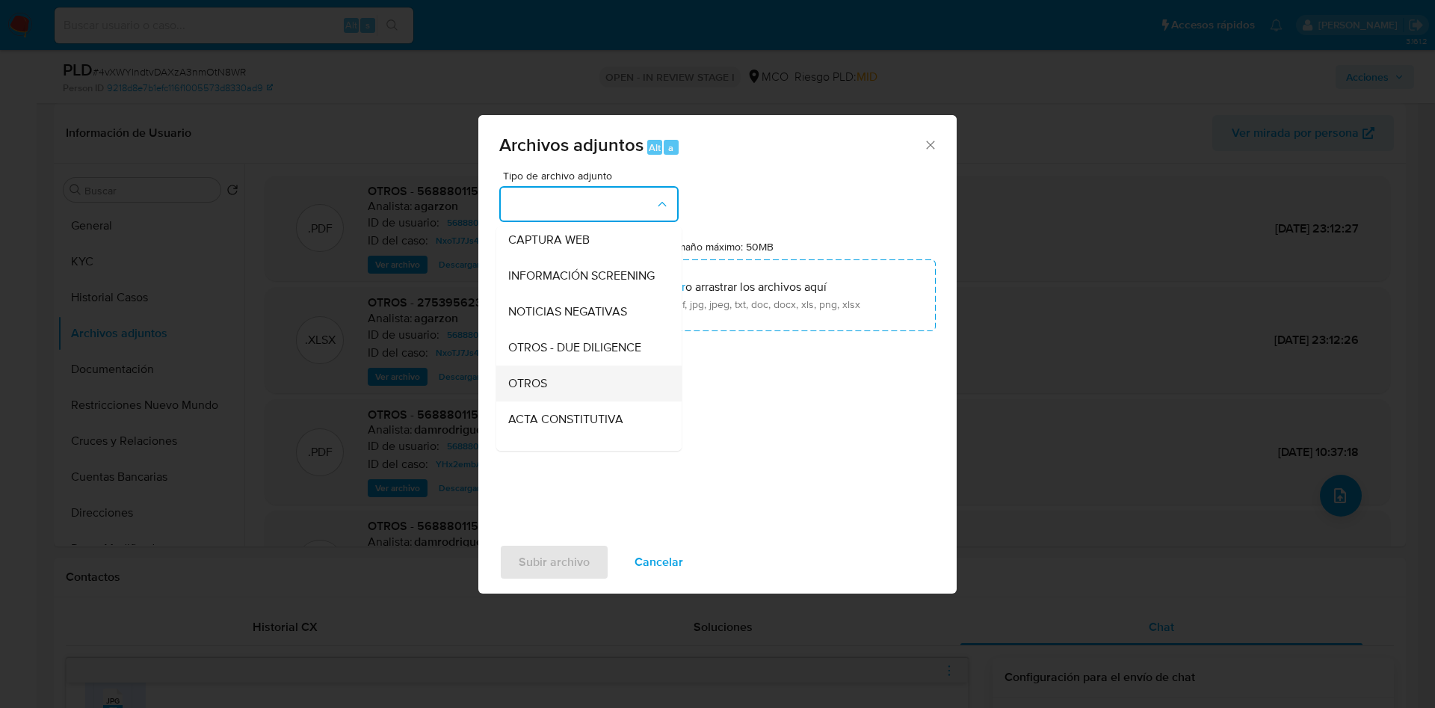
click at [543, 389] on span "OTROS" at bounding box center [527, 383] width 39 height 15
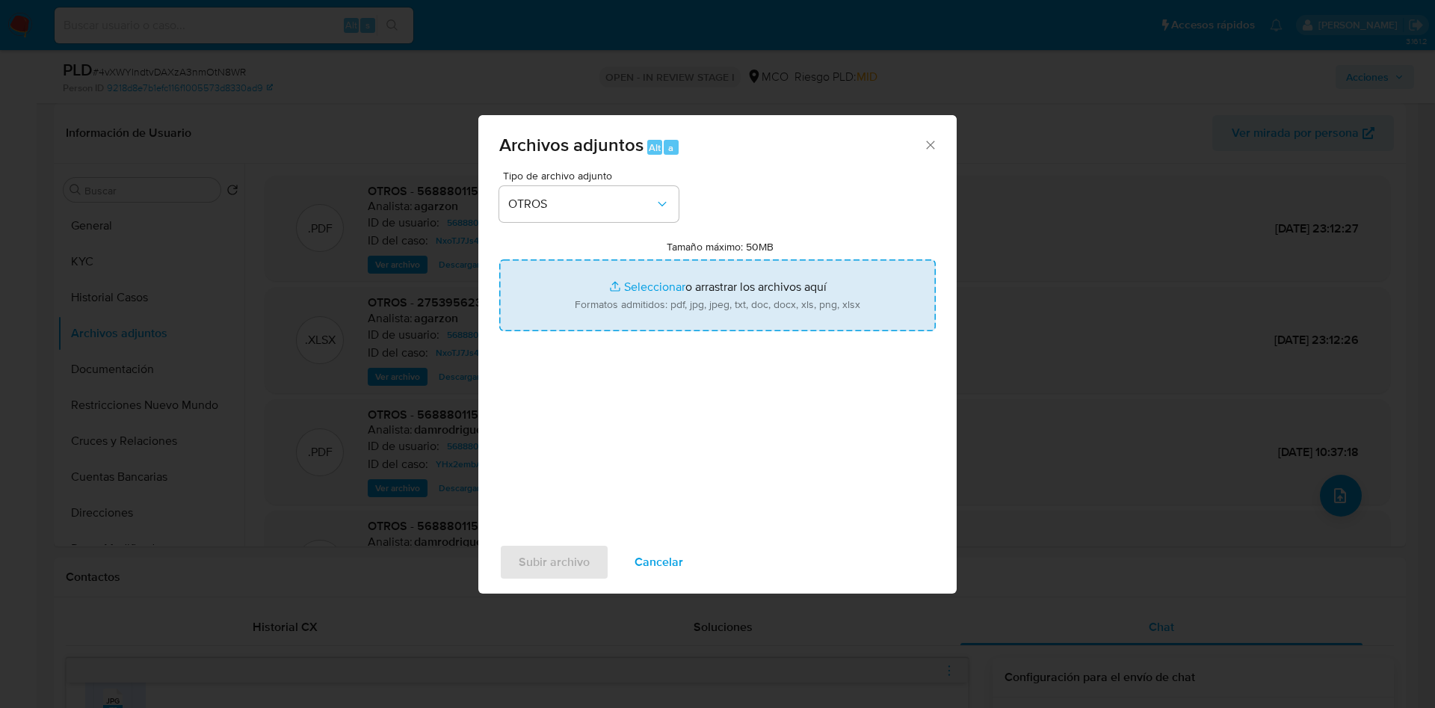
click at [685, 290] on input "Tamaño máximo: 50MB Seleccionar archivos" at bounding box center [717, 295] width 436 height 72
type input "C:\fakepath\568880115 - 03_10_2025.pdf"
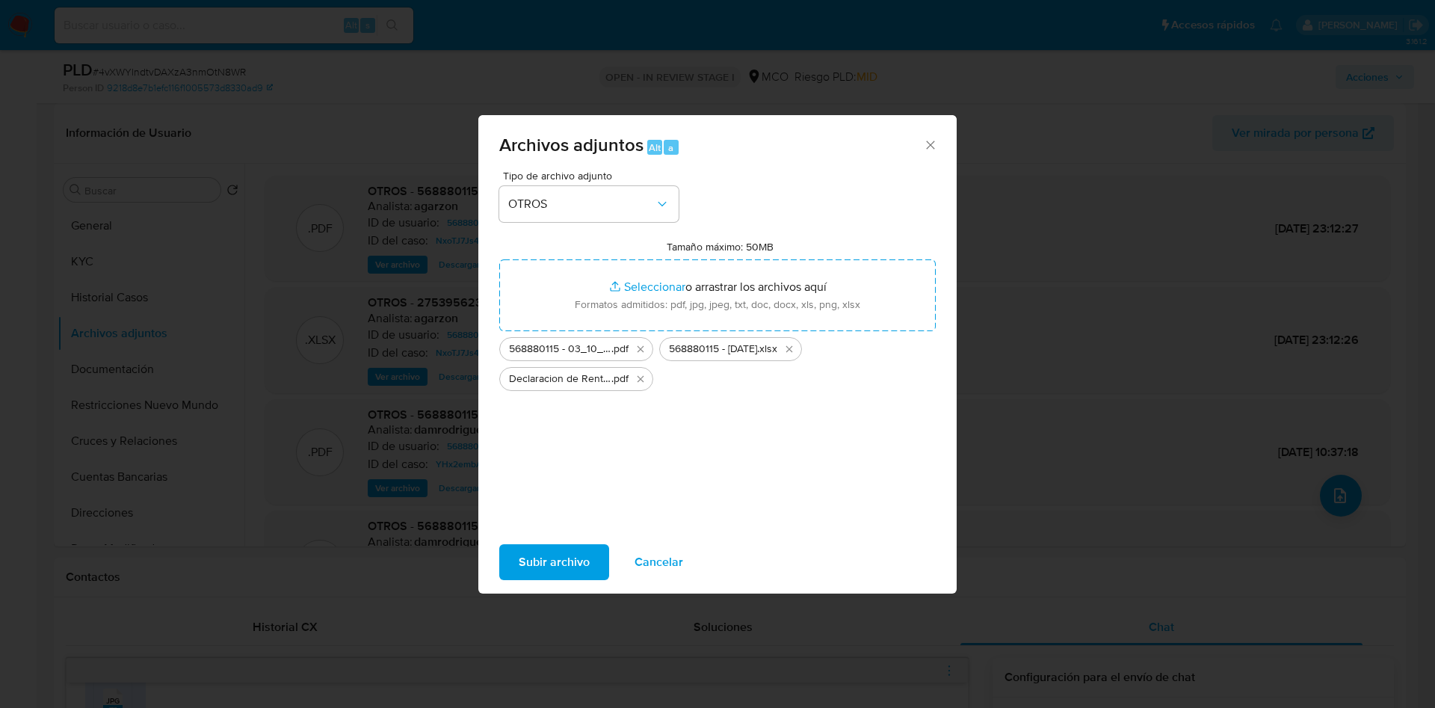
click at [543, 561] on span "Subir archivo" at bounding box center [554, 562] width 71 height 33
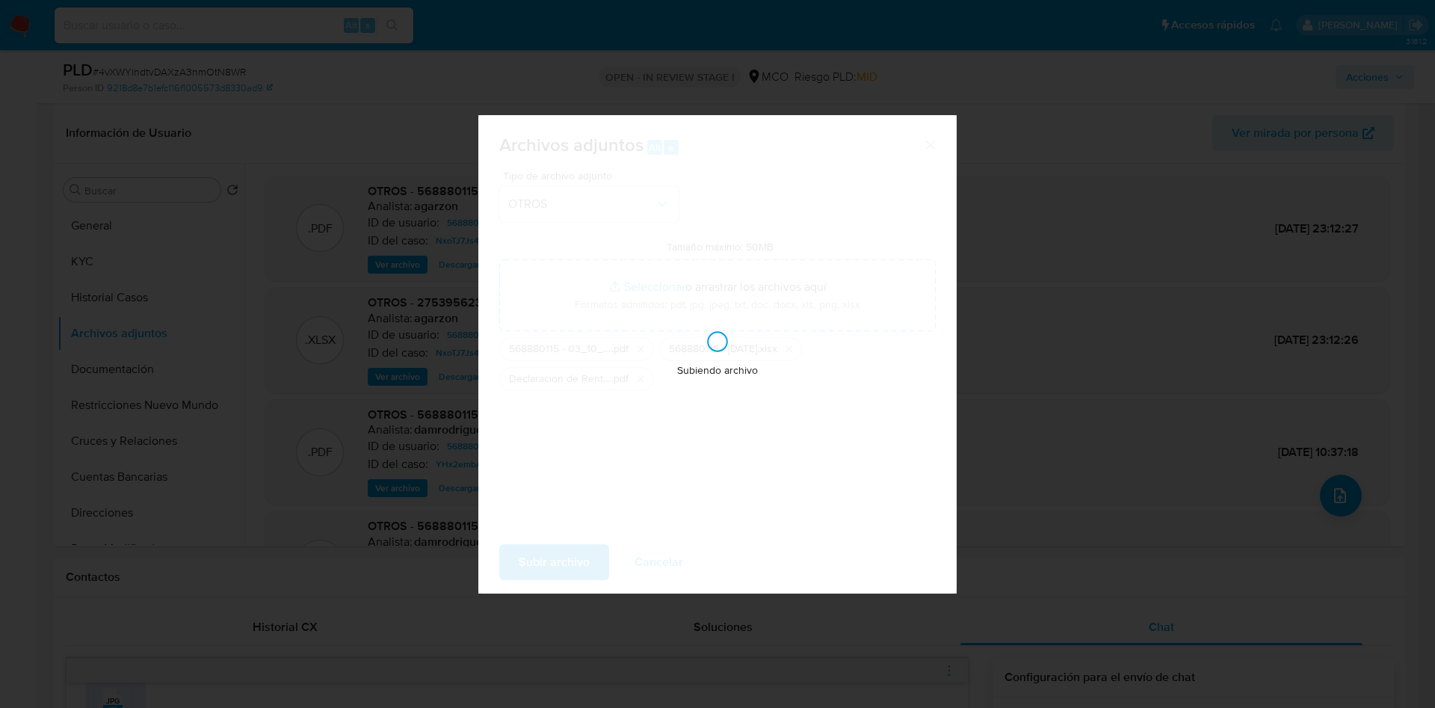
click at [841, 160] on div "Subiendo archivo" at bounding box center [717, 354] width 478 height 478
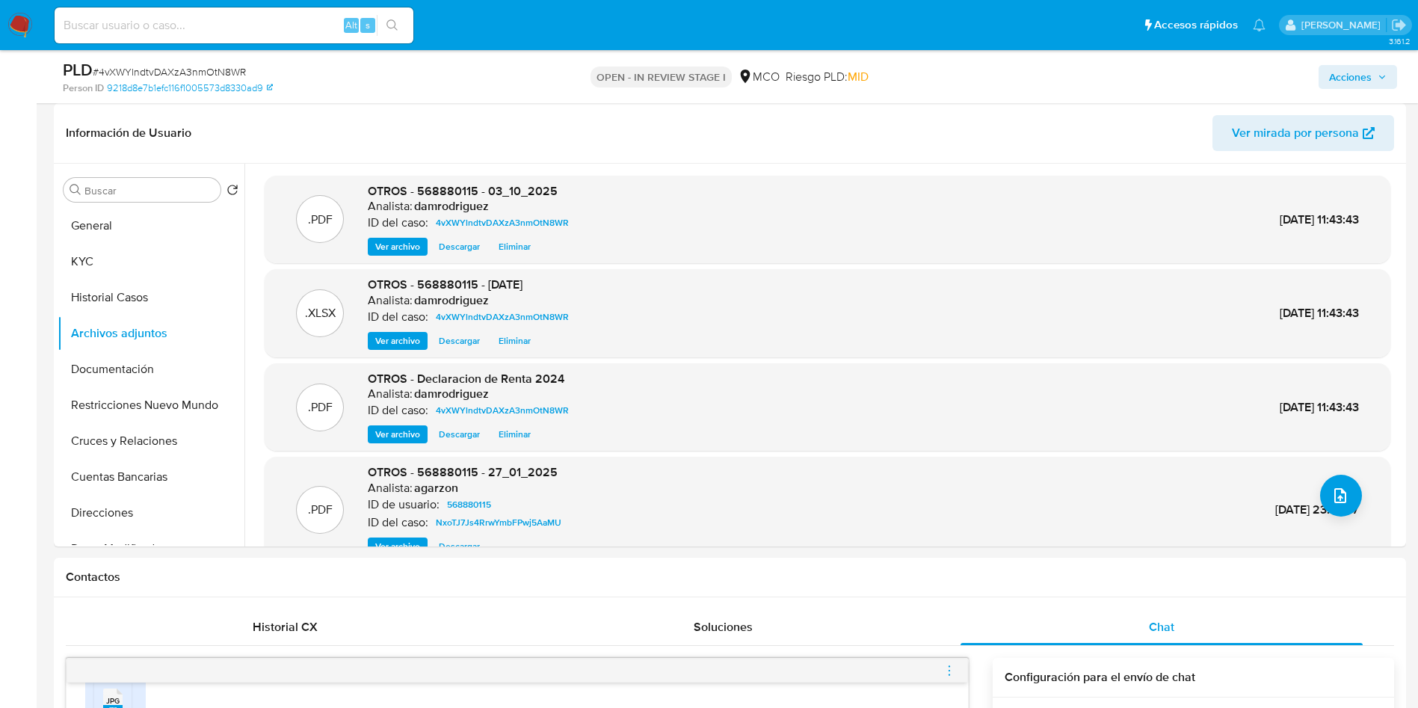
drag, startPoint x: 24, startPoint y: 17, endPoint x: 61, endPoint y: 13, distance: 37.6
click at [24, 17] on img at bounding box center [19, 25] width 25 height 25
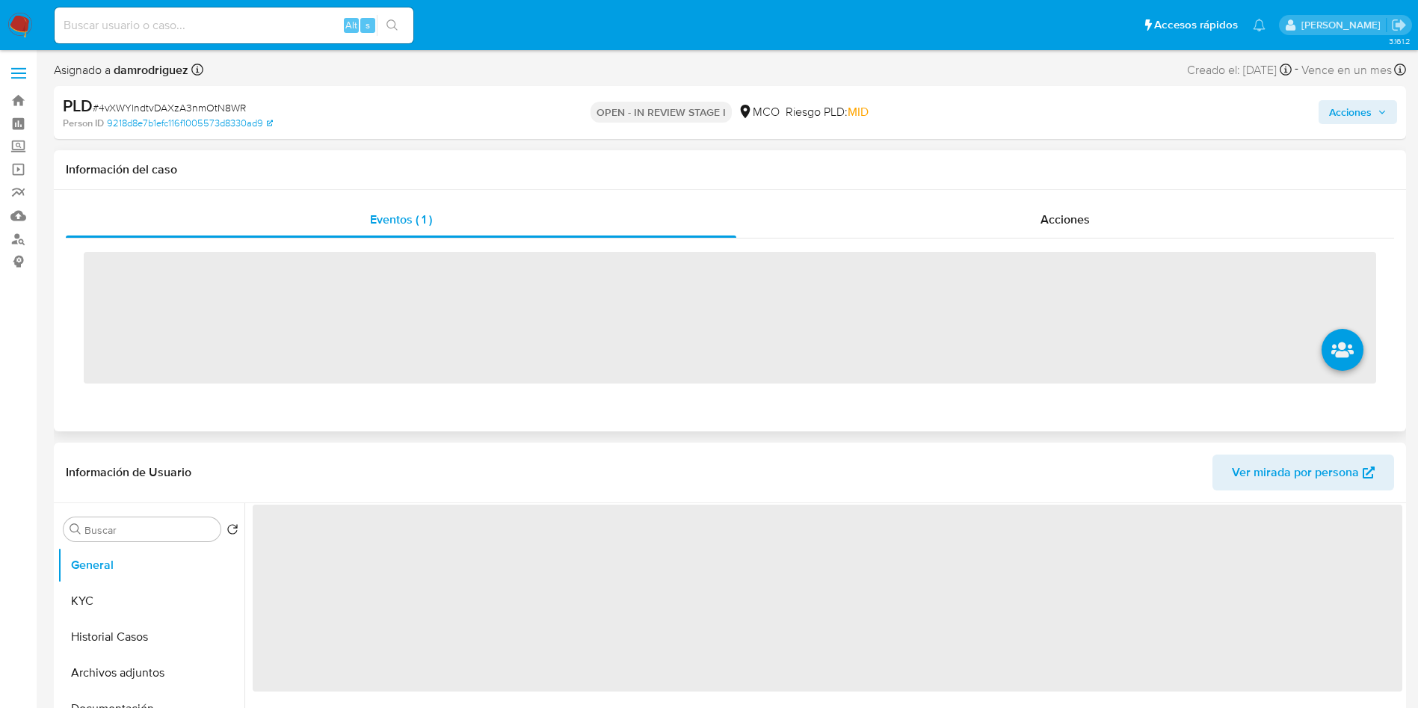
click at [936, 171] on h1 "Información del caso" at bounding box center [730, 169] width 1328 height 15
click at [969, 208] on div "Acciones" at bounding box center [1065, 220] width 658 height 36
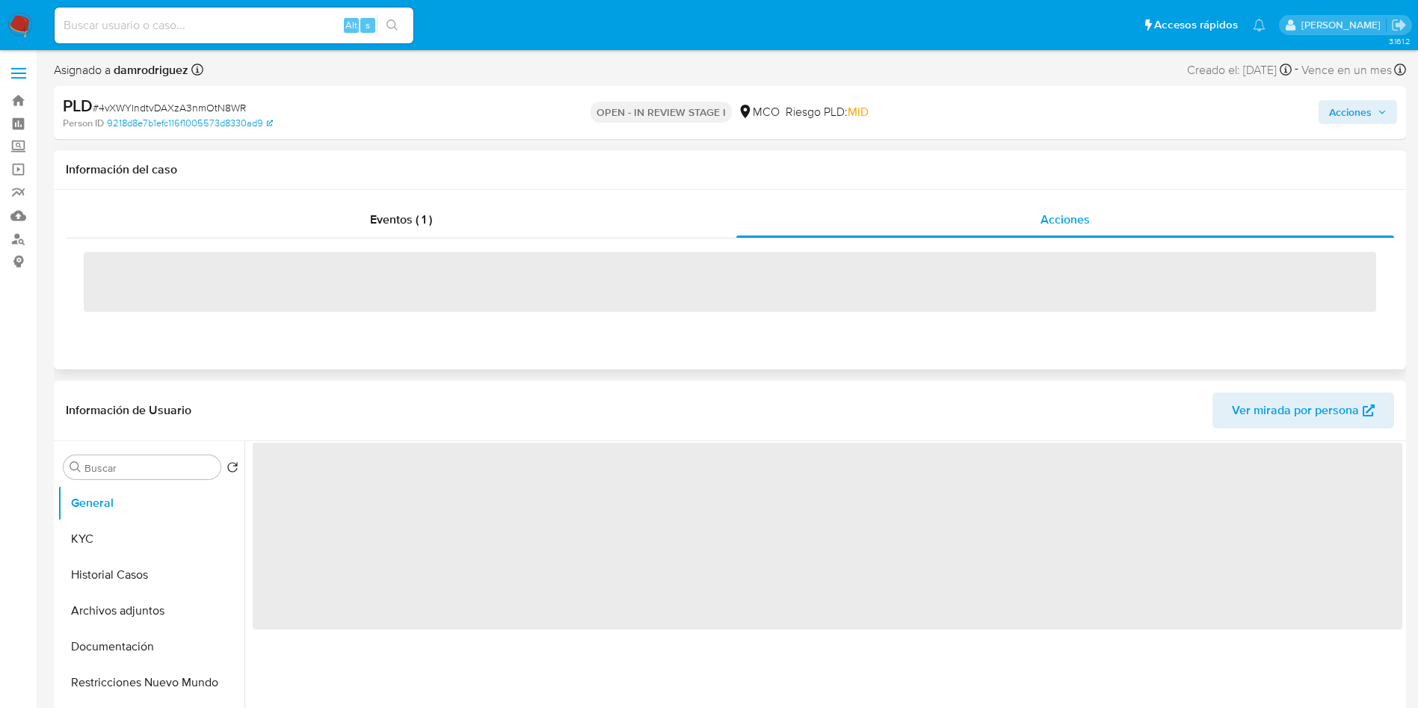
select select "10"
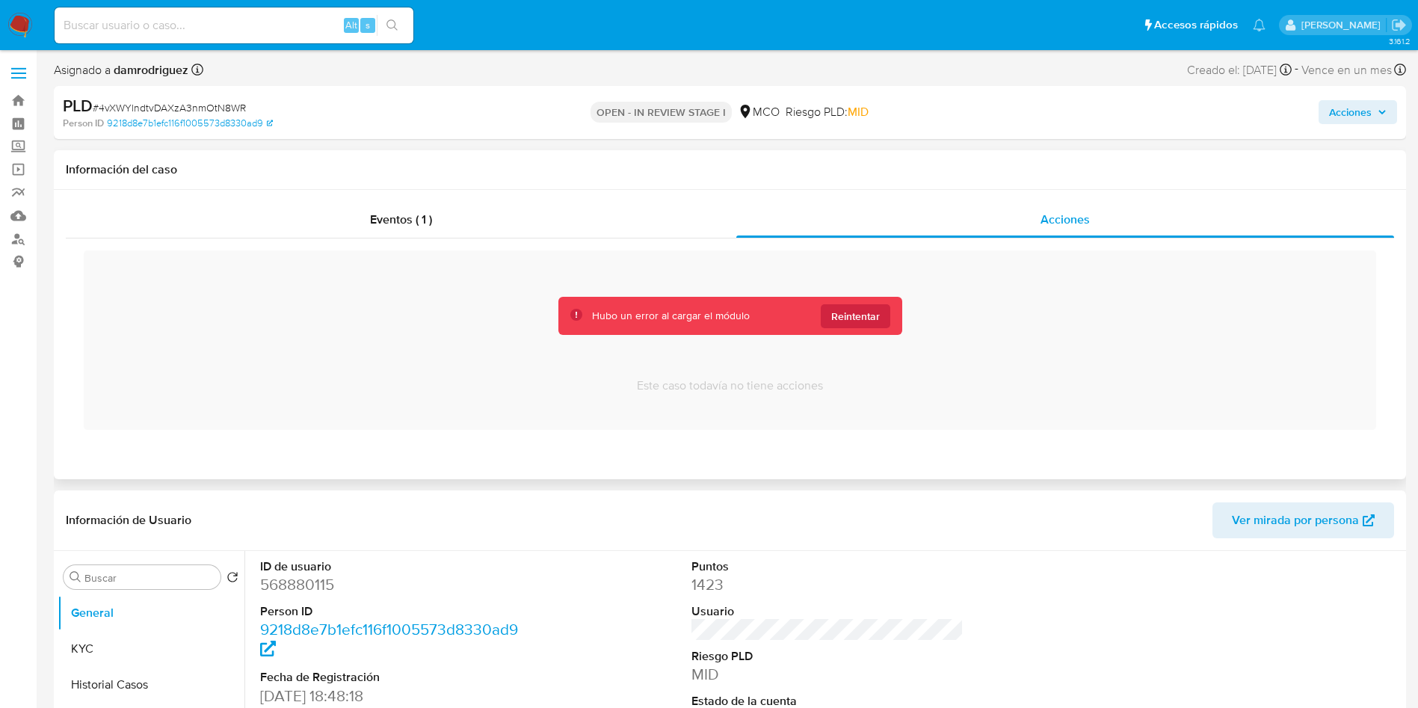
click at [993, 474] on div "Eventos ( 1 ) Acciones" at bounding box center [730, 334] width 1352 height 289
click at [540, 194] on div "Eventos ( 1 ) Acciones" at bounding box center [730, 334] width 1352 height 289
click at [537, 215] on div "Eventos ( 1 )" at bounding box center [401, 220] width 670 height 36
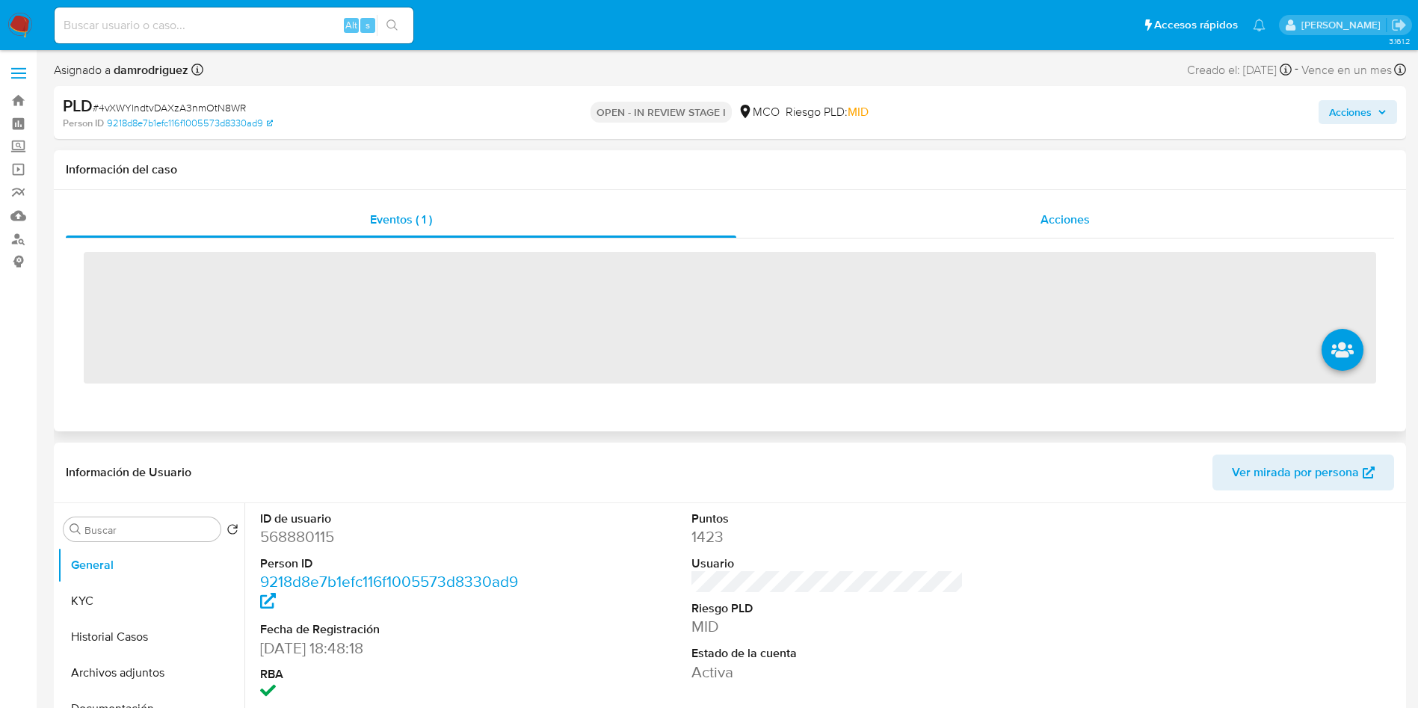
click at [871, 214] on div "Acciones" at bounding box center [1065, 220] width 658 height 36
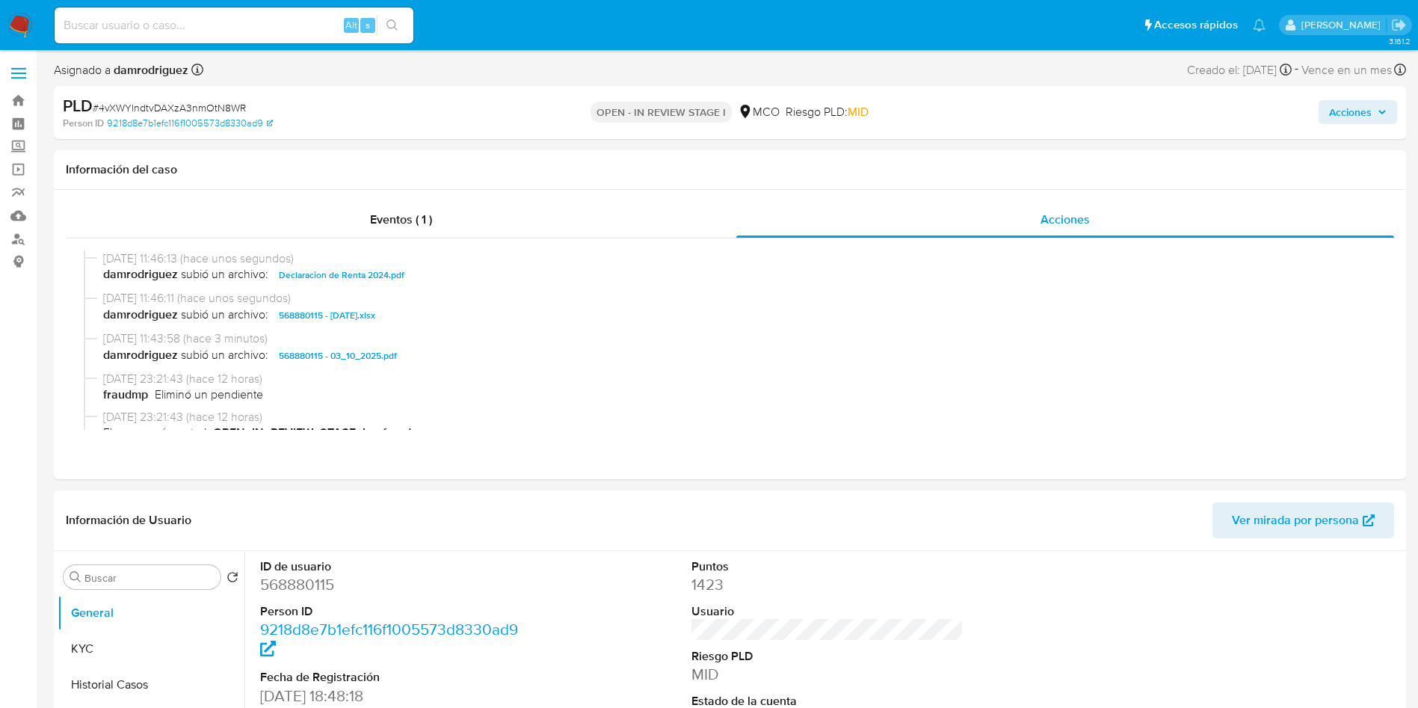
click at [1363, 112] on span "Acciones" at bounding box center [1350, 112] width 43 height 24
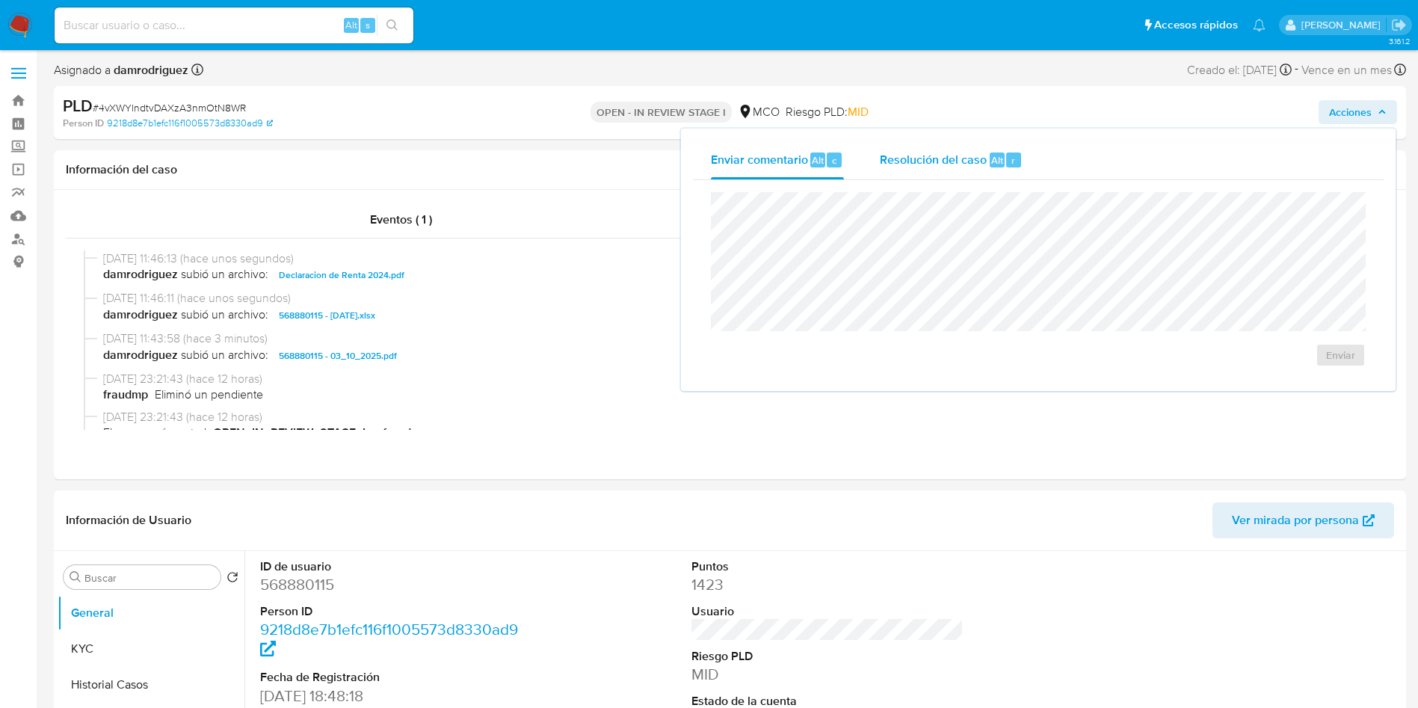
click at [1011, 155] on span "r" at bounding box center [1013, 160] width 4 height 14
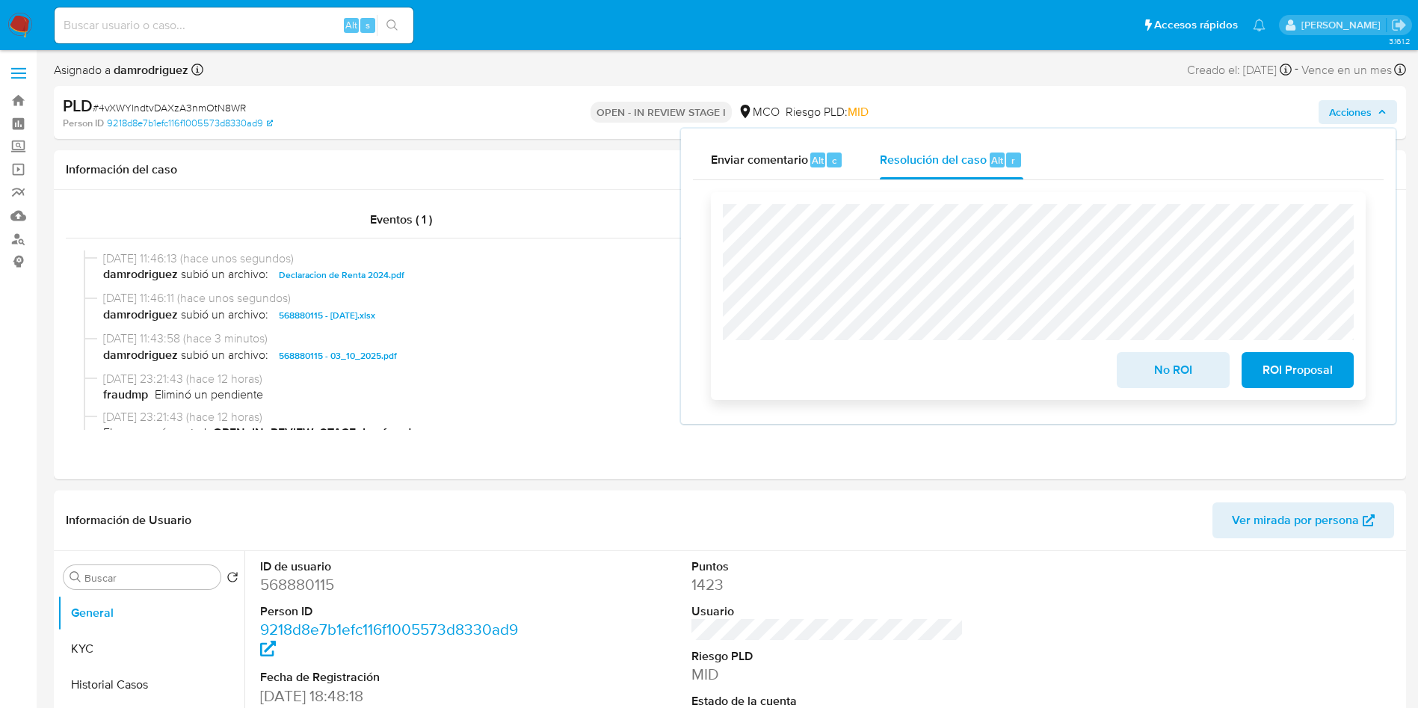
click at [1166, 379] on span "No ROI" at bounding box center [1172, 370] width 73 height 33
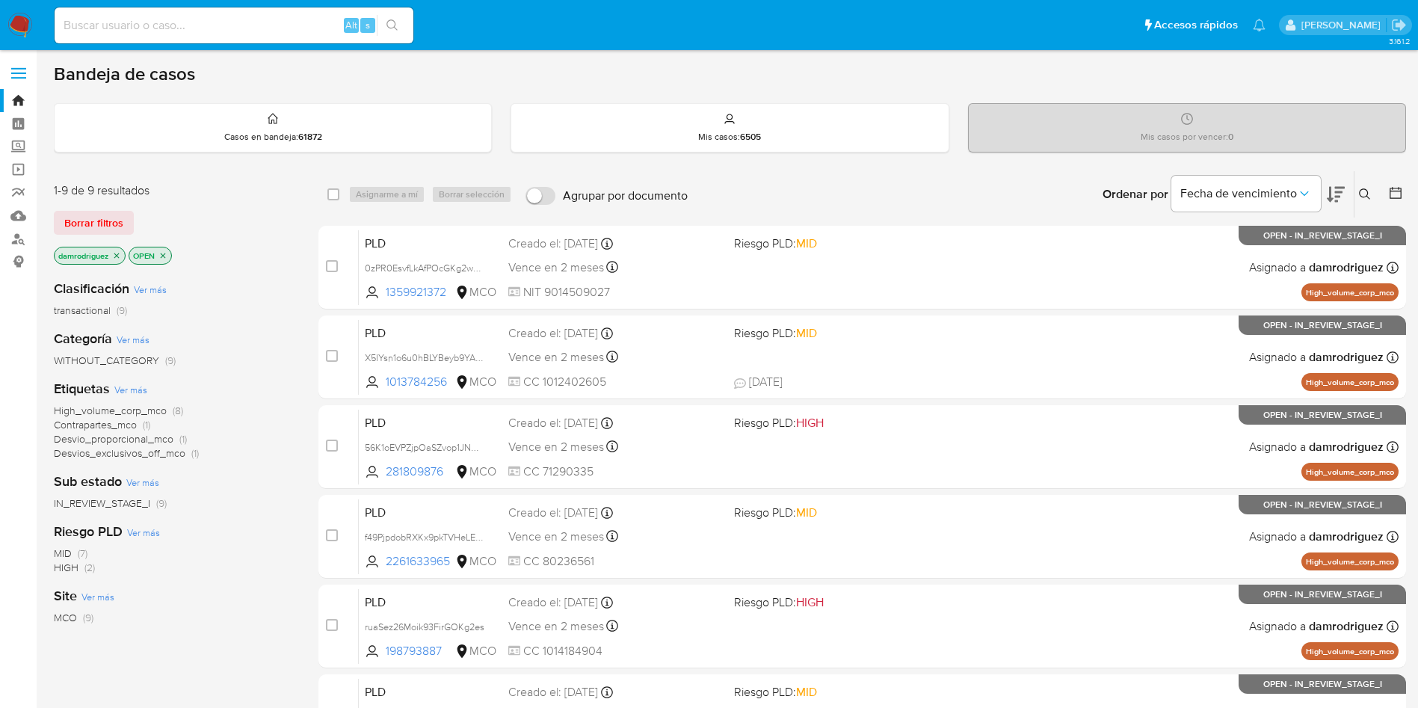
click at [1342, 196] on icon at bounding box center [1336, 194] width 18 height 18
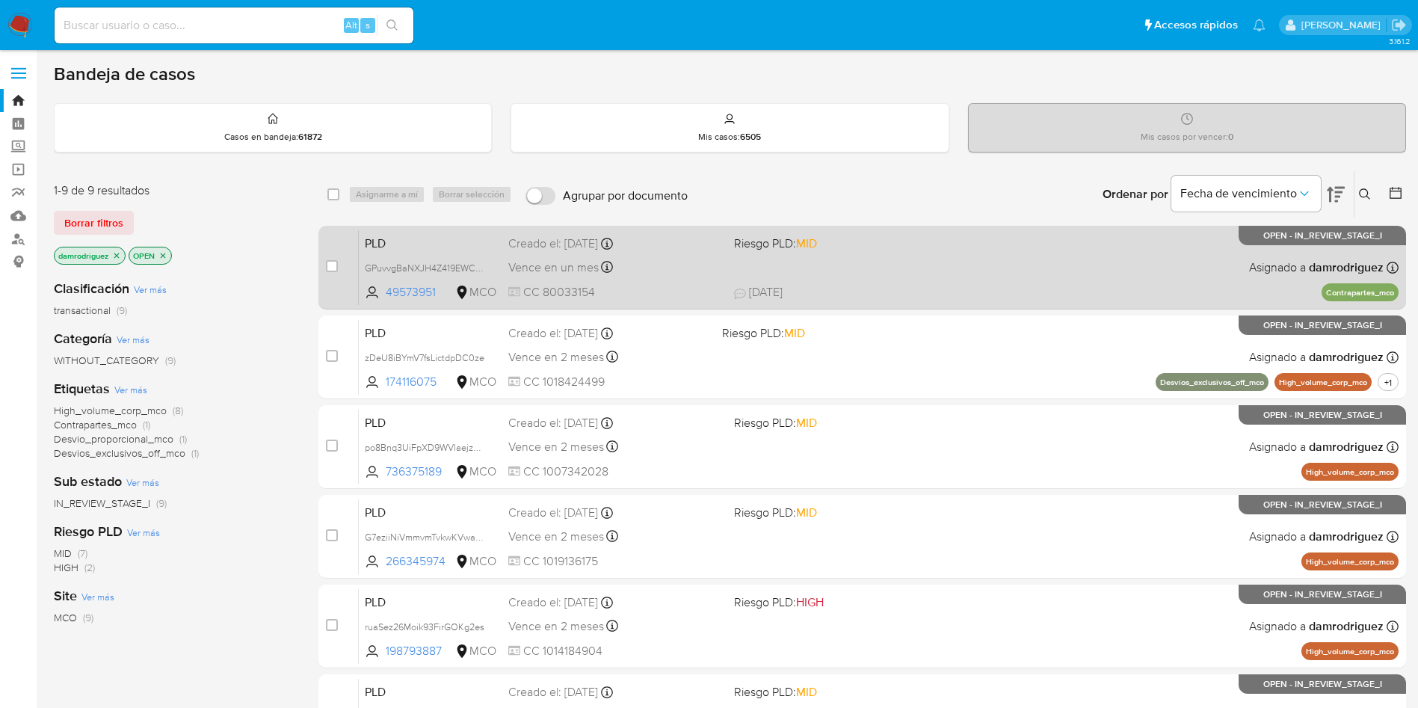
click at [453, 237] on span "PLD" at bounding box center [431, 241] width 132 height 19
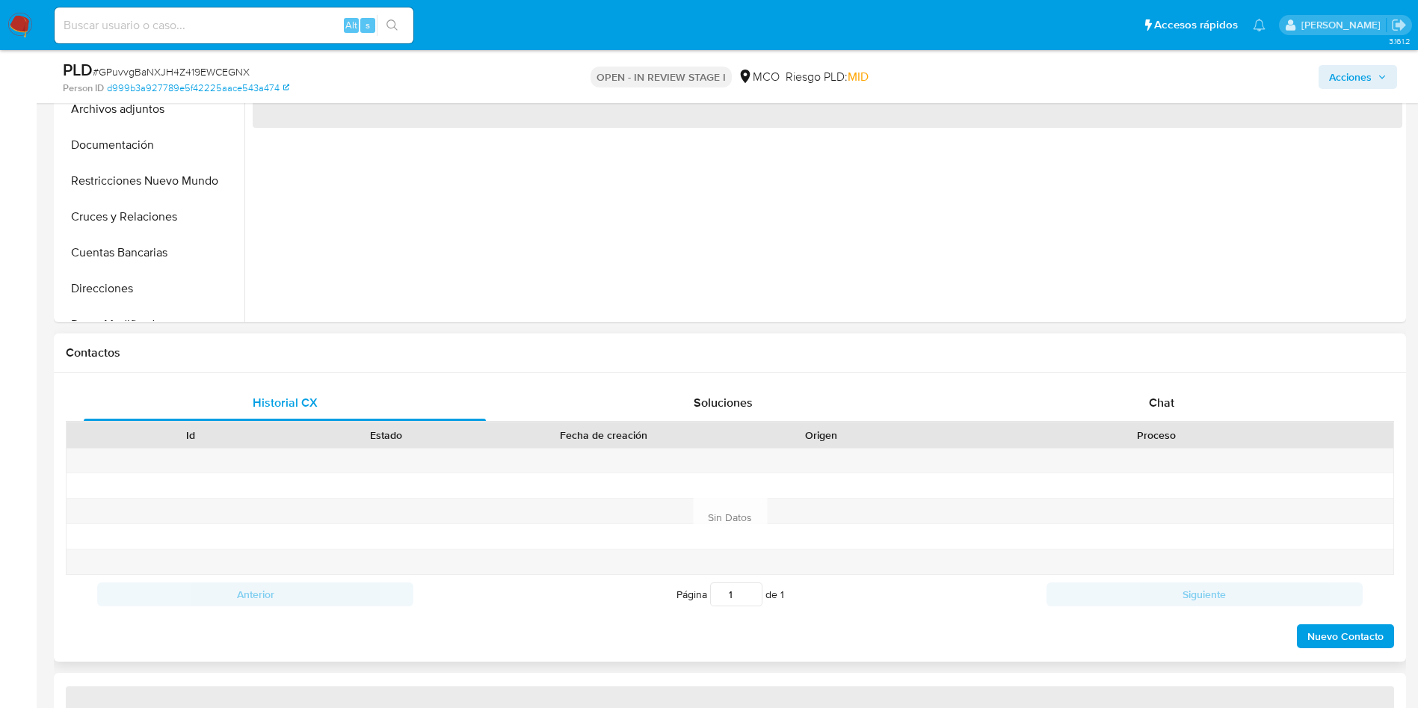
select select "10"
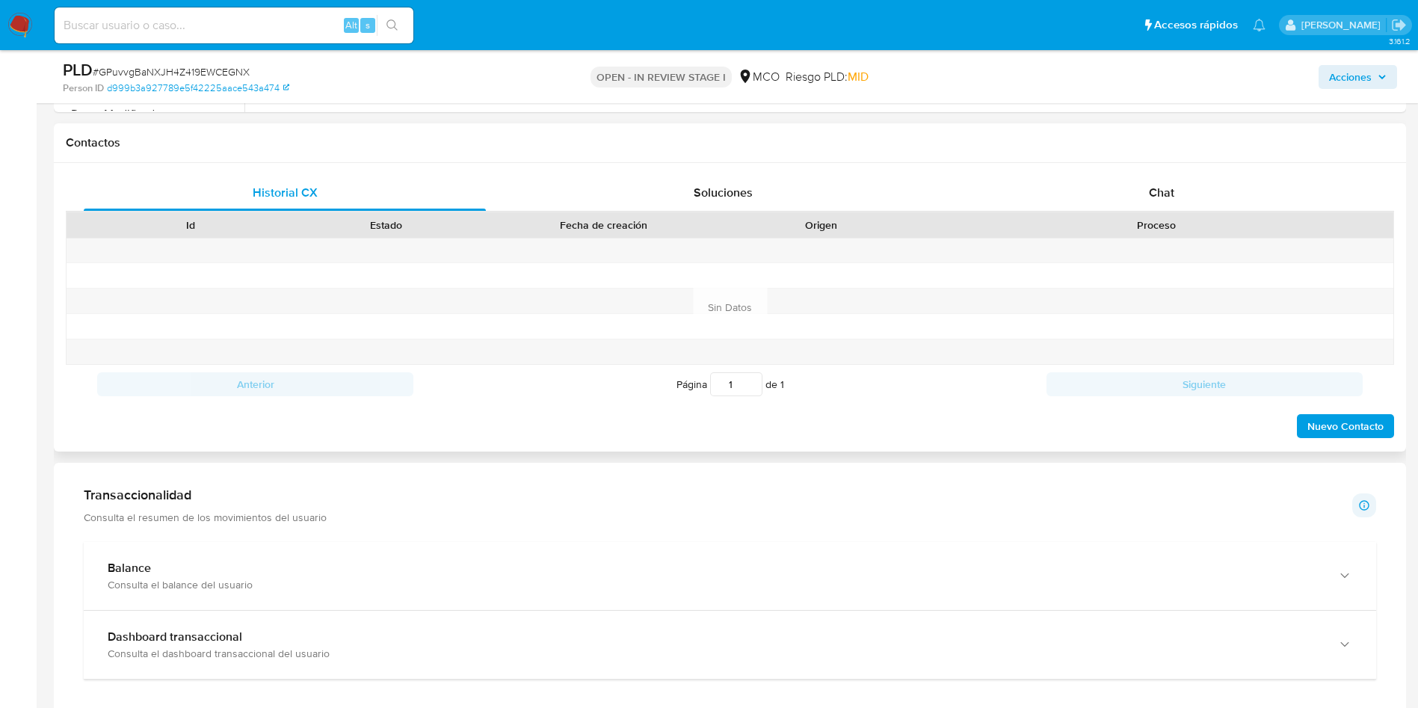
scroll to position [673, 0]
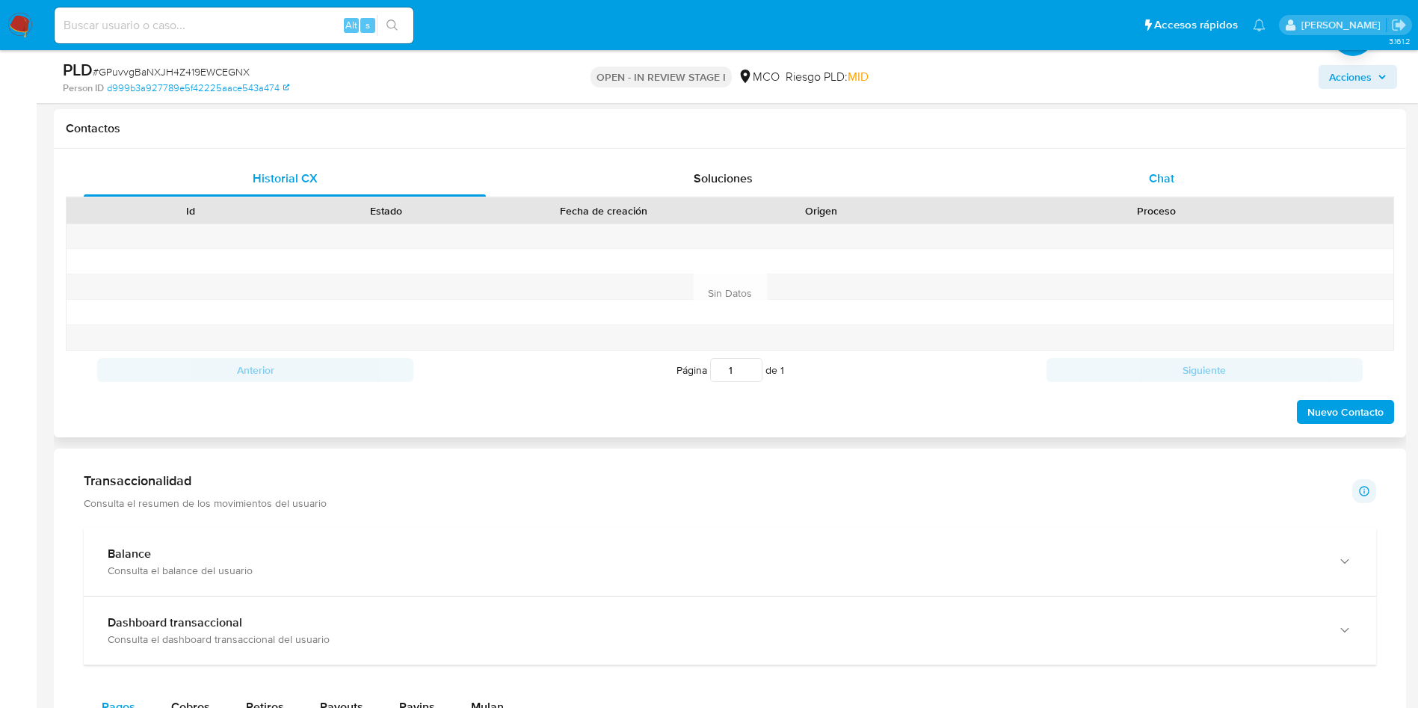
click at [1138, 164] on div "Chat" at bounding box center [1161, 179] width 402 height 36
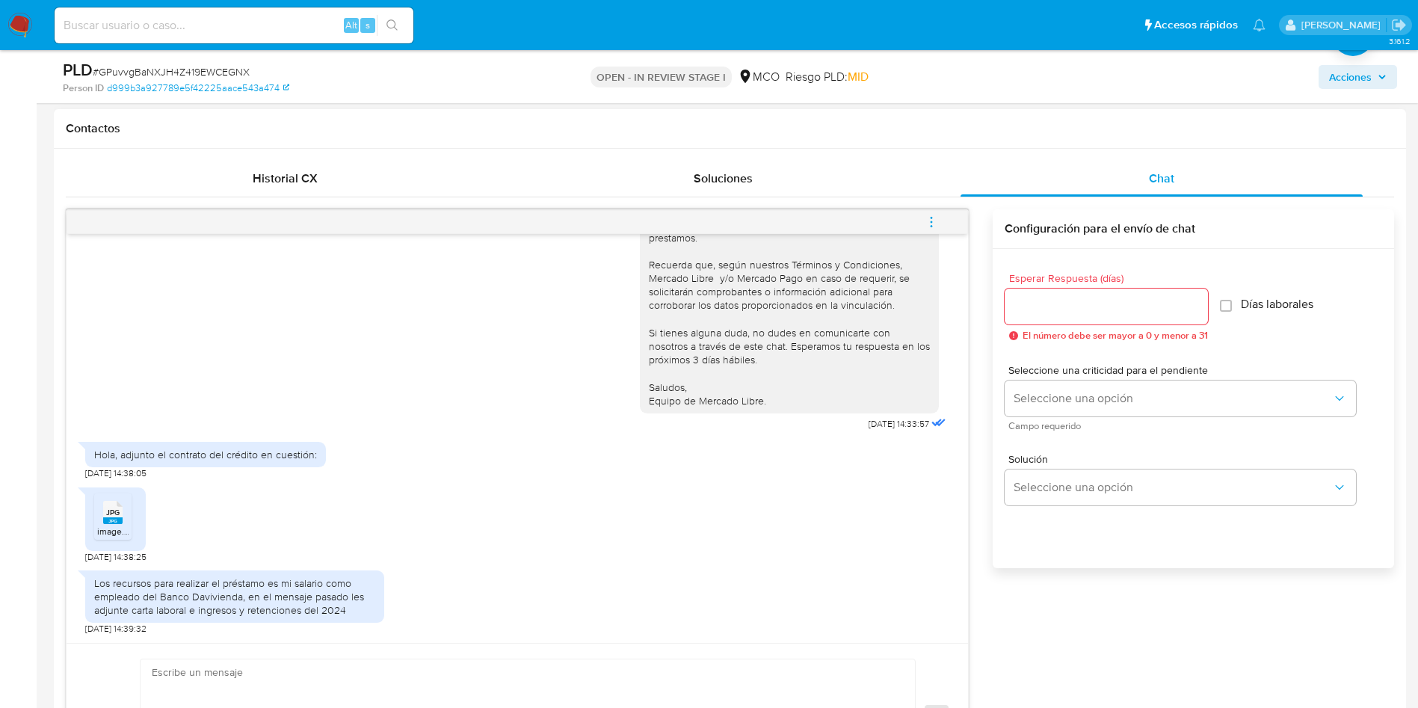
scroll to position [94, 0]
click at [114, 525] on icon "JPG" at bounding box center [112, 513] width 19 height 26
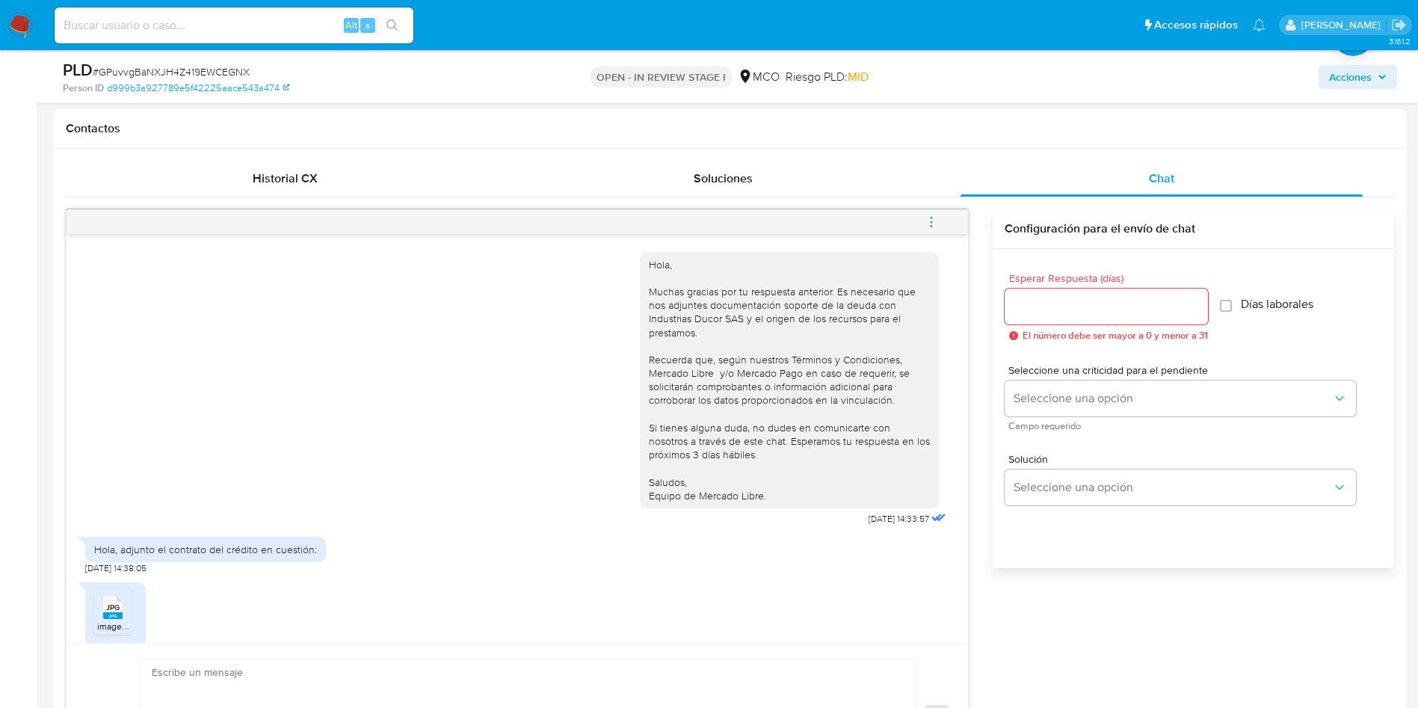
scroll to position [0, 0]
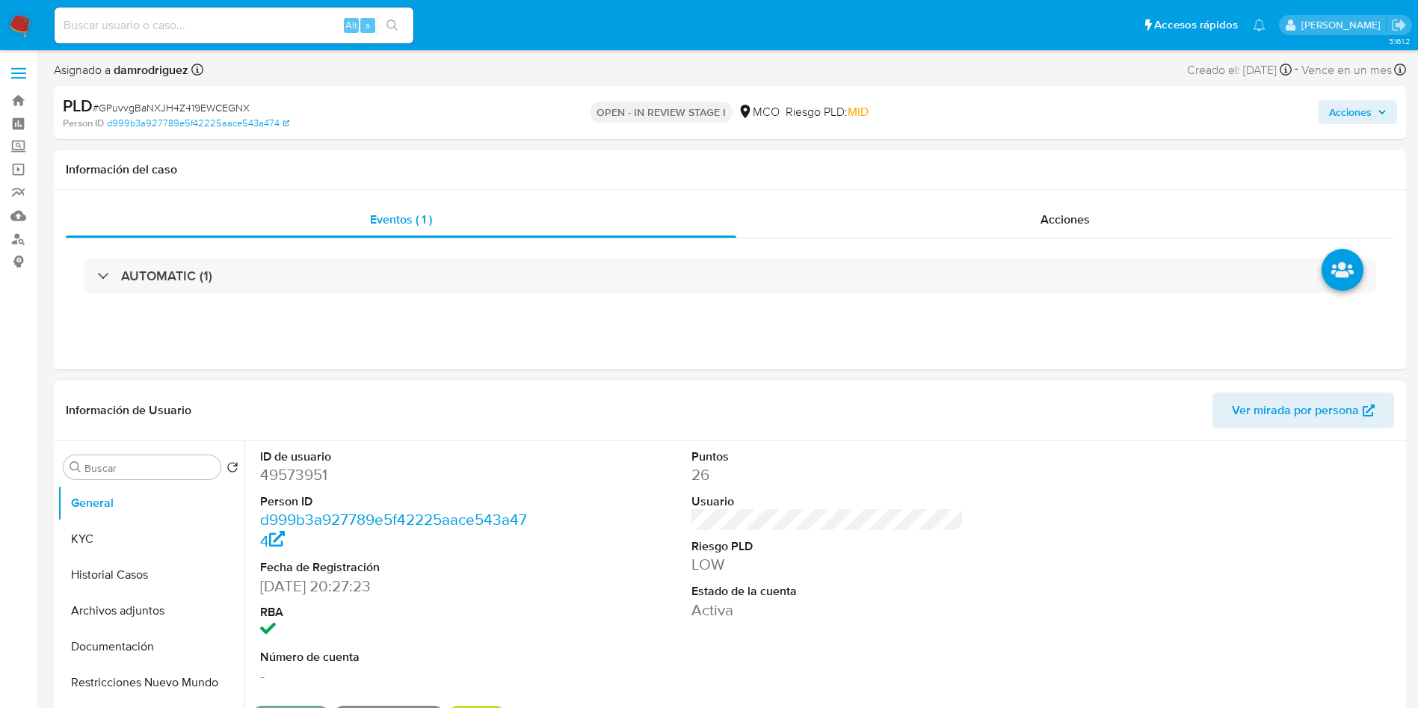
click at [665, 584] on div "ID de usuario 49573951 Person ID d999b3a927789e5f42225aace543a474 Fecha de Regi…" at bounding box center [828, 567] width 1150 height 253
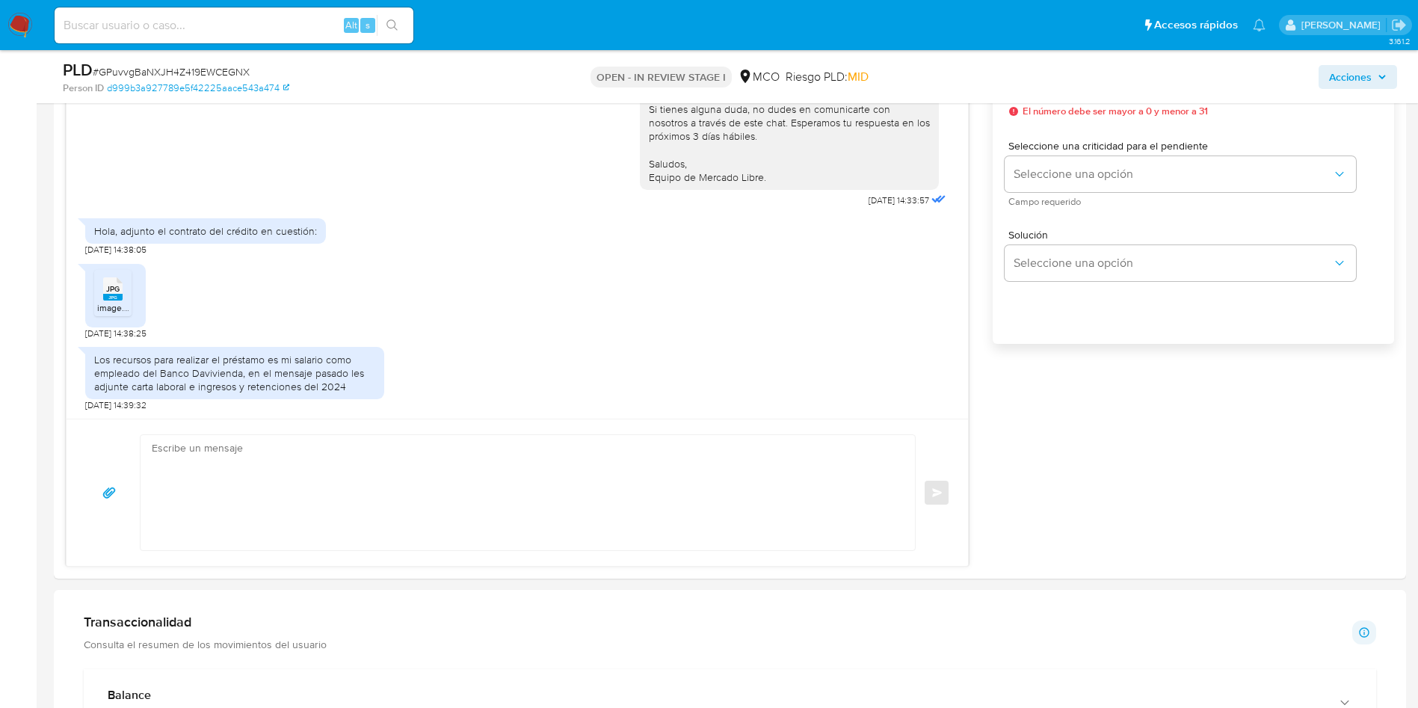
scroll to position [785, 0]
